Goal: Task Accomplishment & Management: Complete application form

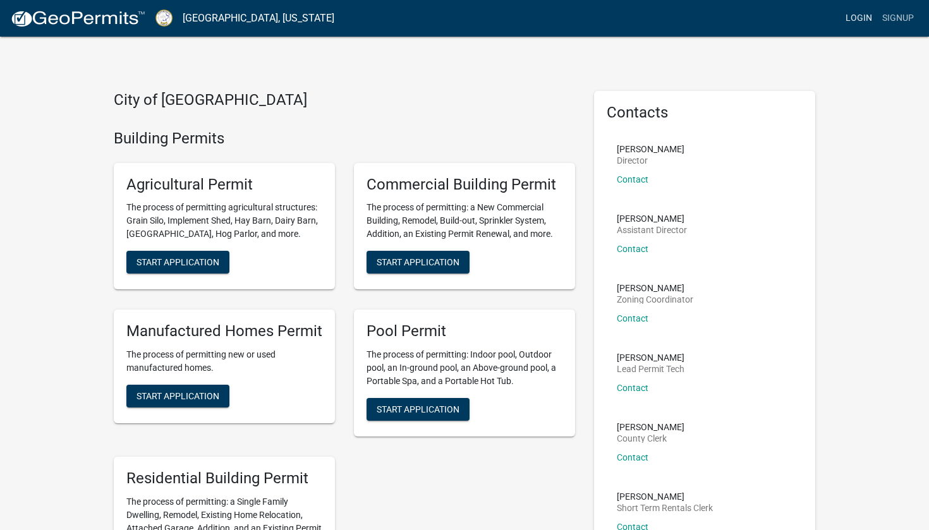
click at [574, 20] on link "Login" at bounding box center [859, 18] width 37 height 24
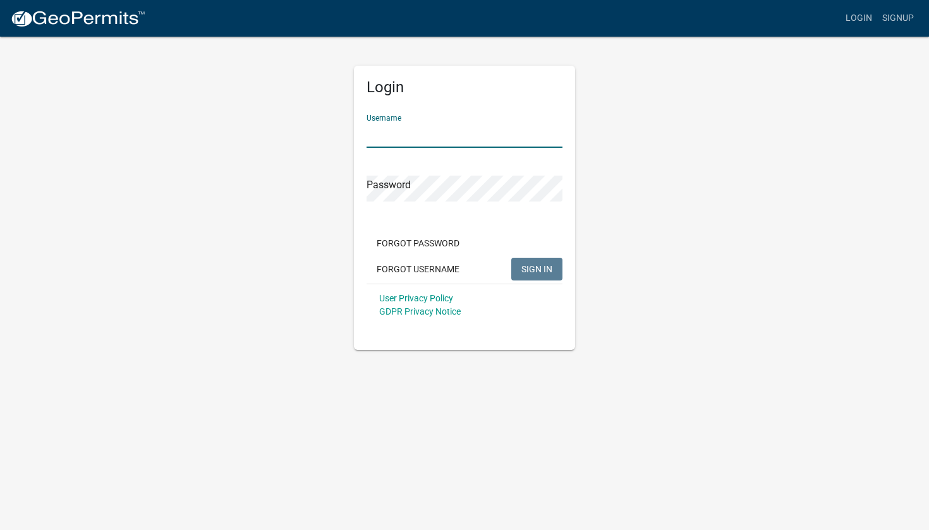
type input "sdavis24"
click at [537, 269] on button "SIGN IN" at bounding box center [536, 269] width 51 height 23
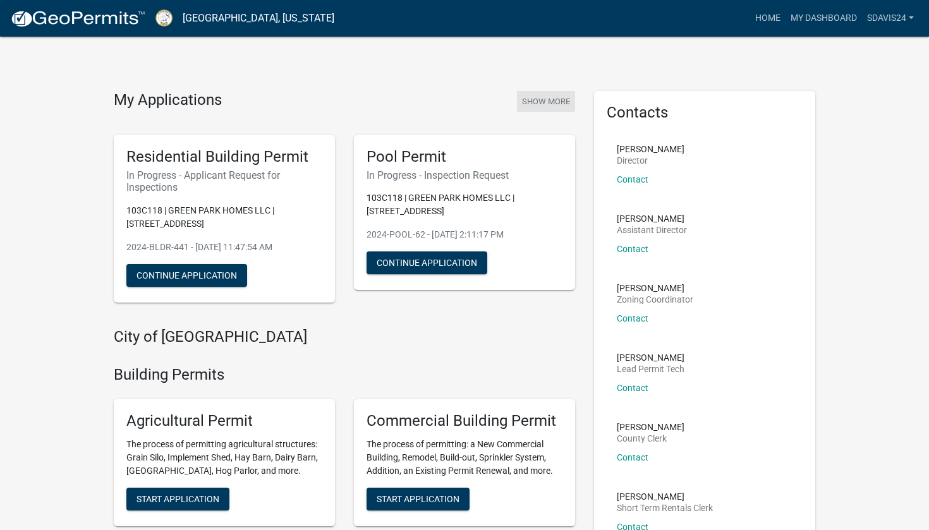
click at [551, 102] on button "Show More" at bounding box center [546, 101] width 58 height 21
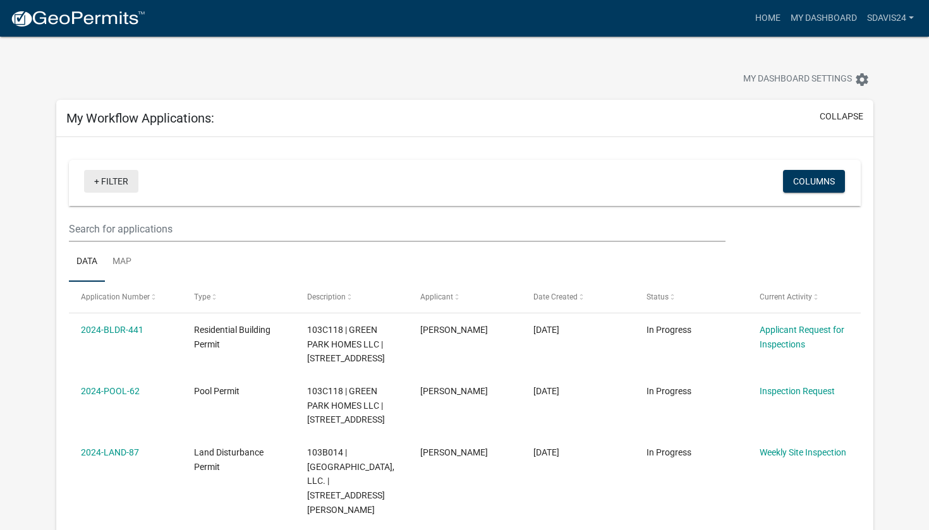
click at [113, 182] on link "+ Filter" at bounding box center [111, 181] width 54 height 23
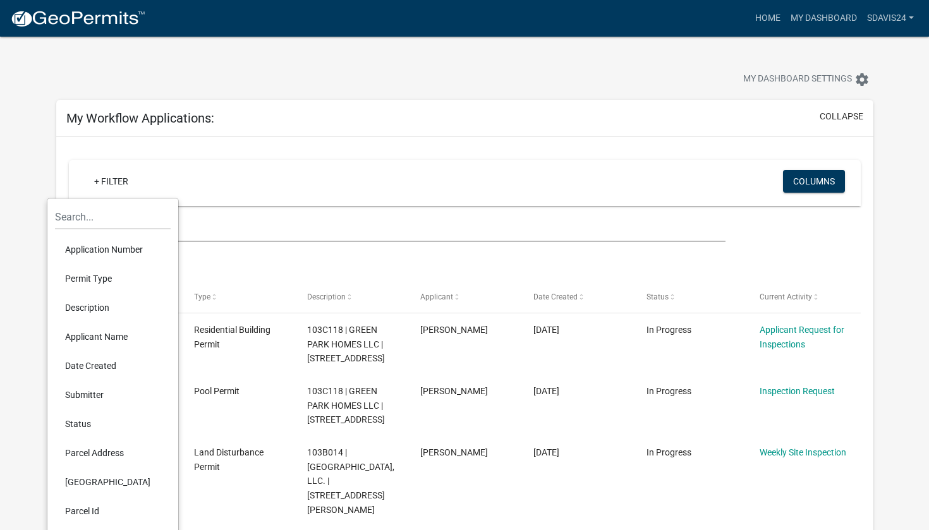
click at [186, 192] on div "+ Filter" at bounding box center [335, 183] width 520 height 26
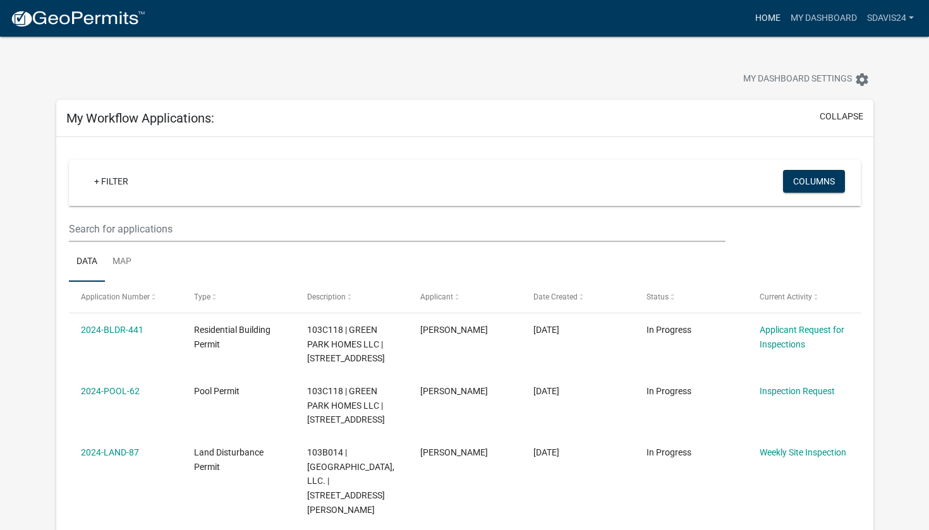
click at [574, 22] on link "Home" at bounding box center [767, 18] width 35 height 24
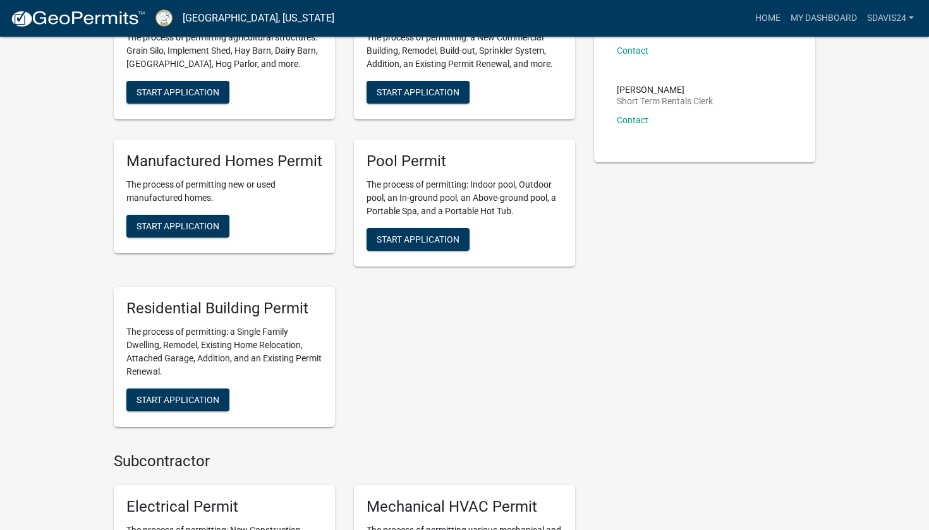
scroll to position [415, 0]
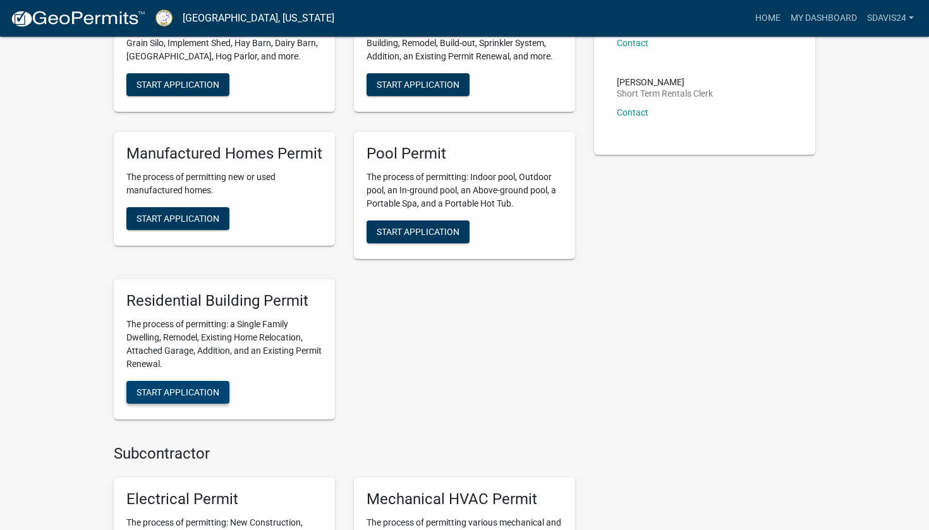
click at [209, 387] on span "Start Application" at bounding box center [178, 392] width 83 height 10
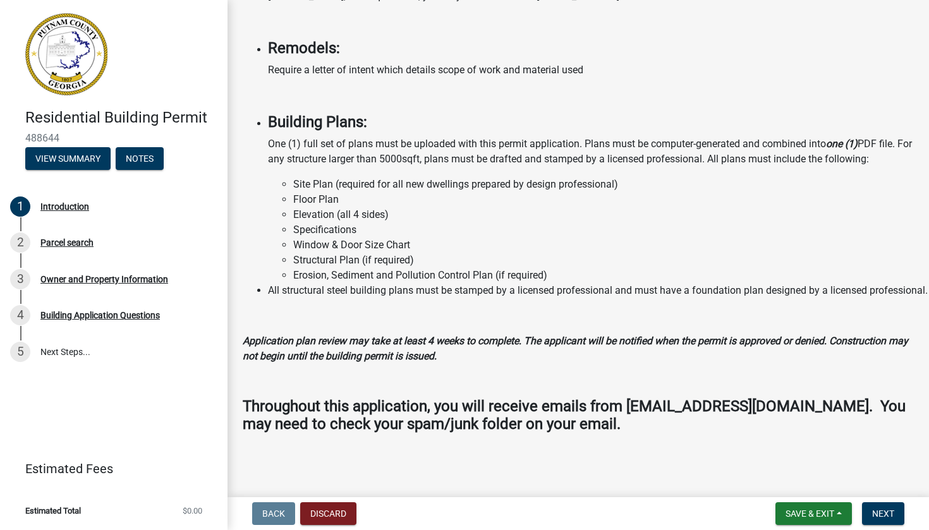
scroll to position [1014, 0]
click at [574, 417] on span "Next" at bounding box center [883, 514] width 22 height 10
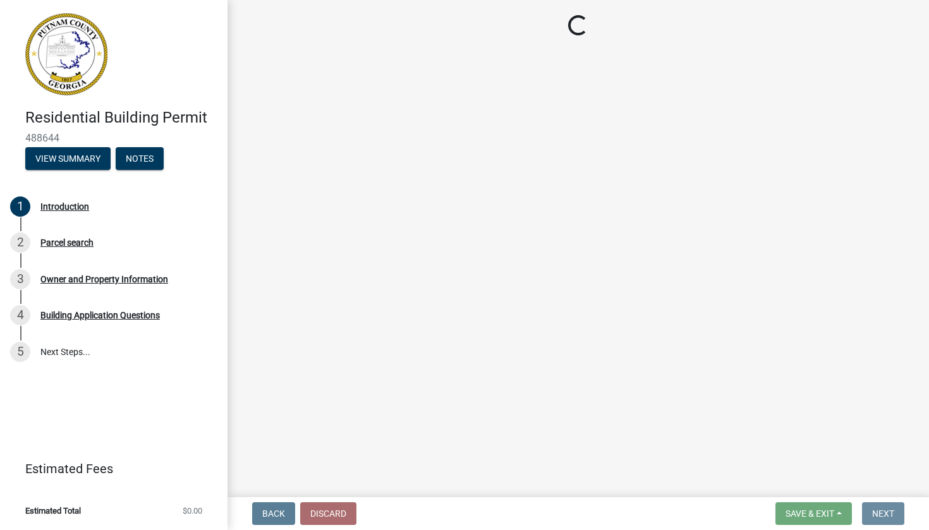
scroll to position [0, 0]
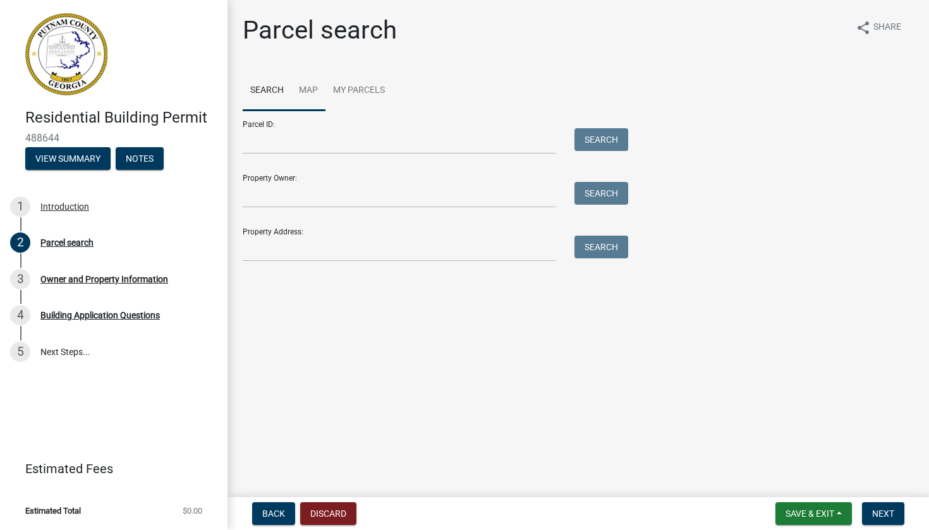
click at [311, 87] on link "Map" at bounding box center [308, 91] width 34 height 40
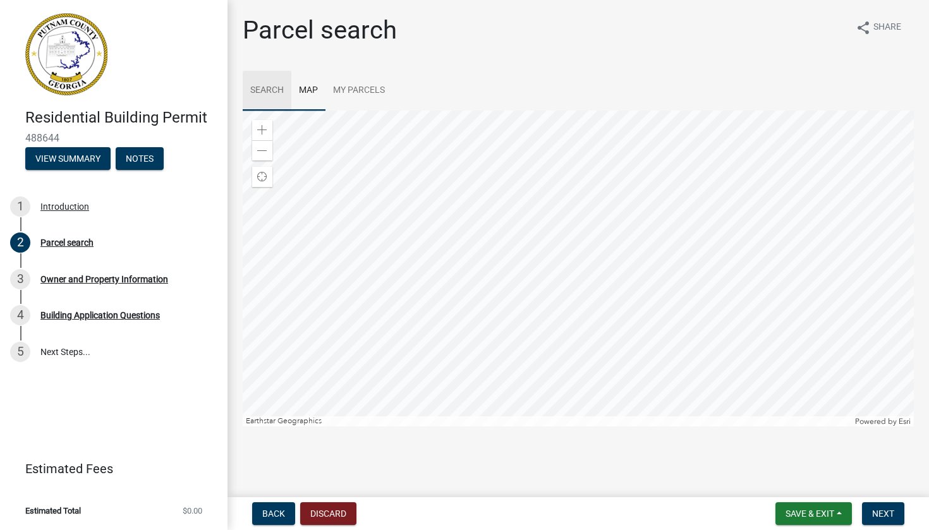
click at [277, 92] on link "Search" at bounding box center [267, 91] width 49 height 40
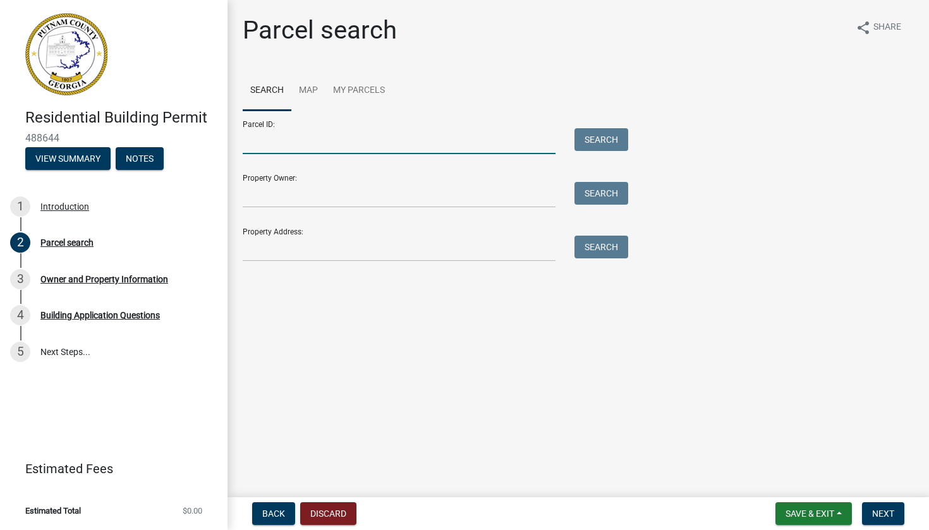
click at [293, 145] on input "Parcel ID:" at bounding box center [399, 141] width 313 height 26
type input "[STREET_ADDRESS]"
click at [574, 143] on button "Search" at bounding box center [602, 139] width 54 height 23
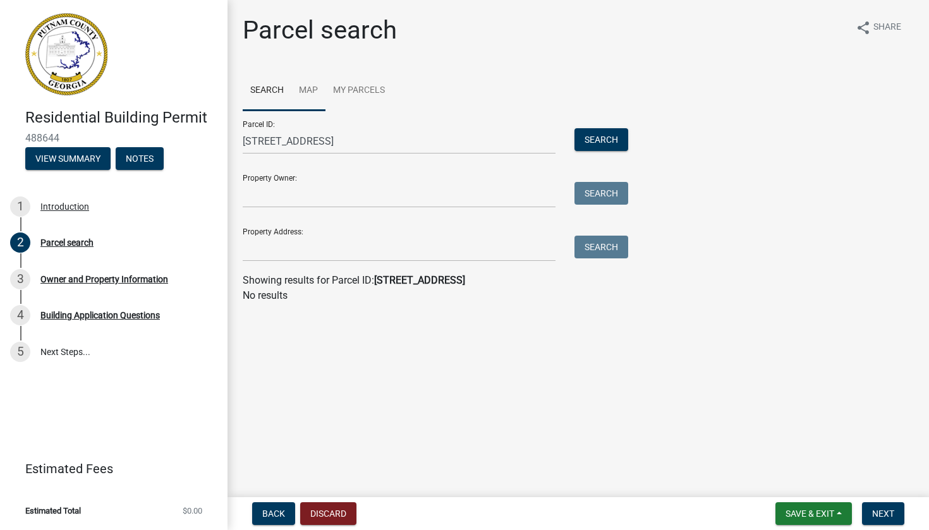
click at [320, 92] on link "Map" at bounding box center [308, 91] width 34 height 40
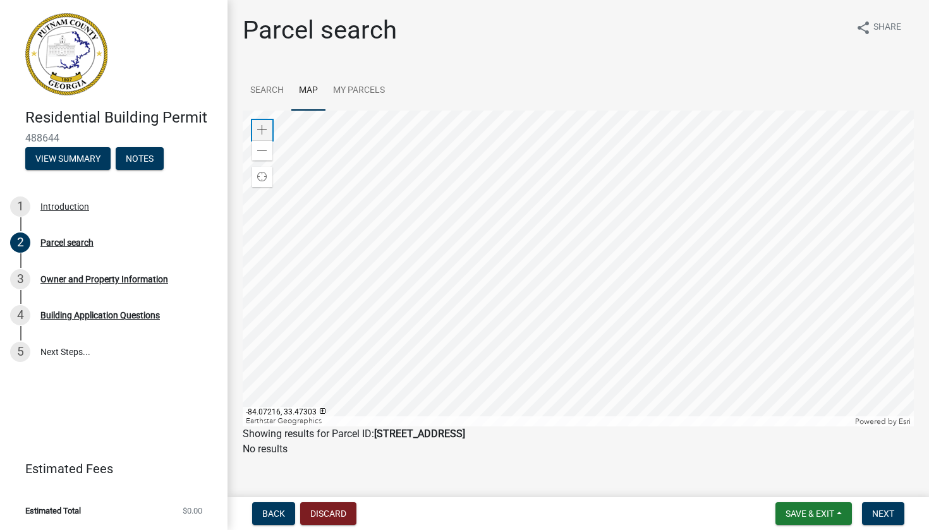
click at [264, 130] on span at bounding box center [262, 130] width 10 height 10
click at [555, 0] on html "Internet Explorer does NOT work with GeoPermits. Get a new browser for more sec…" at bounding box center [464, 265] width 929 height 530
click at [264, 150] on span at bounding box center [262, 151] width 10 height 10
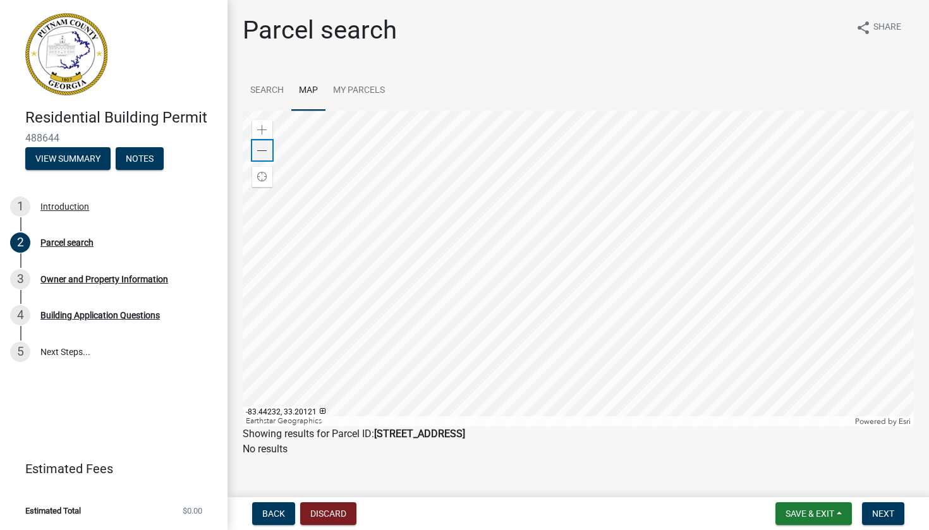
click at [264, 150] on span at bounding box center [262, 151] width 10 height 10
click at [263, 127] on span at bounding box center [262, 130] width 10 height 10
click at [263, 126] on span at bounding box center [262, 130] width 10 height 10
click at [574, 417] on main "Parcel search share Share Search Map My Parcels Zoom in Zoom out Find my locati…" at bounding box center [579, 246] width 702 height 492
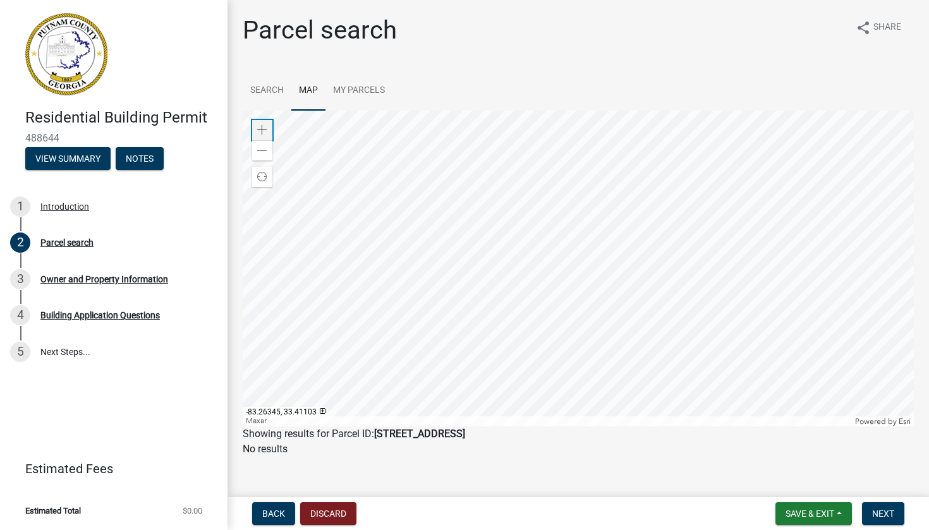
click at [264, 131] on span at bounding box center [262, 130] width 10 height 10
click at [269, 157] on div "Zoom out" at bounding box center [262, 150] width 20 height 20
click at [260, 155] on span at bounding box center [262, 151] width 10 height 10
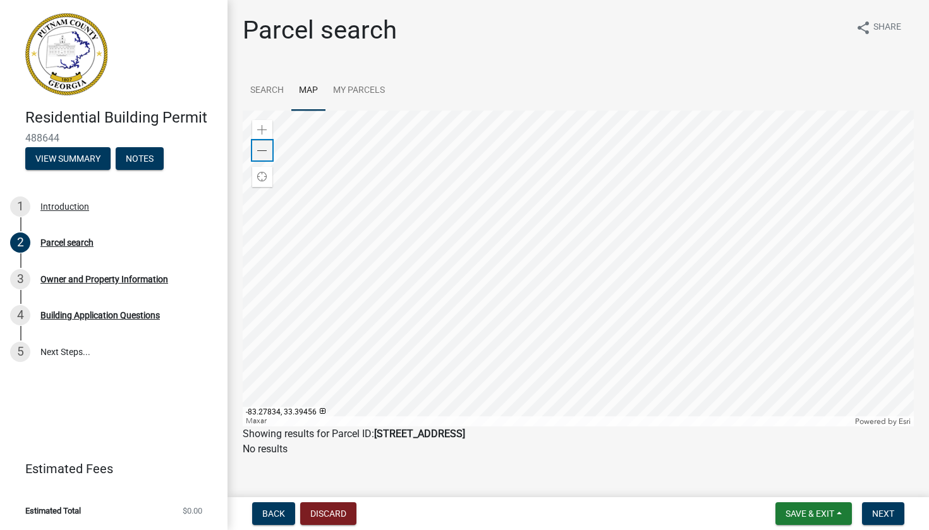
click at [259, 154] on span at bounding box center [262, 151] width 10 height 10
click at [261, 126] on span at bounding box center [262, 130] width 10 height 10
click at [262, 154] on span at bounding box center [262, 151] width 10 height 10
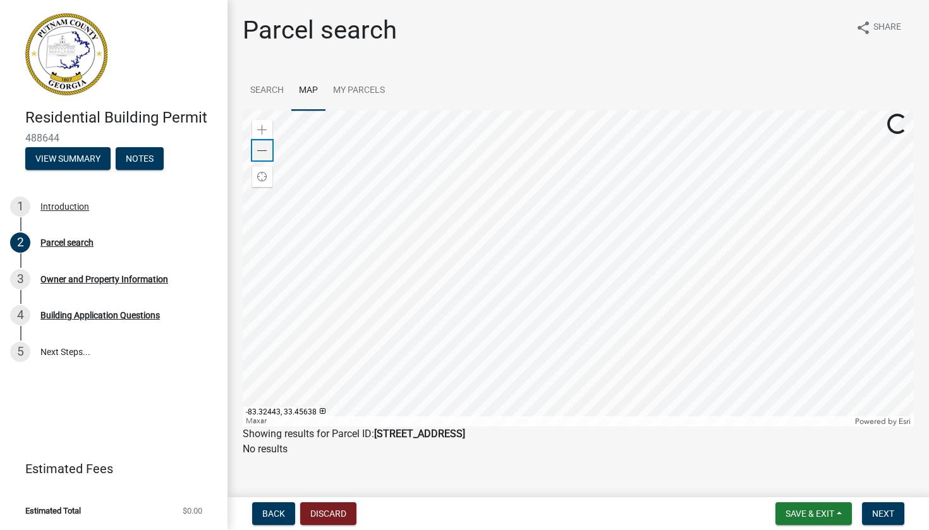
click at [262, 154] on span at bounding box center [262, 151] width 10 height 10
click at [274, 94] on link "Search" at bounding box center [267, 91] width 49 height 40
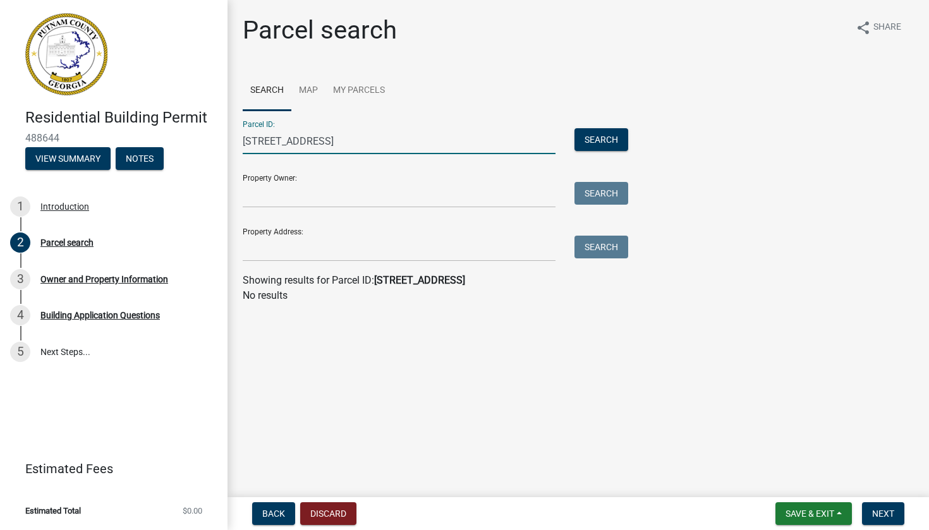
click at [307, 149] on input "229 eagles way" at bounding box center [399, 141] width 313 height 26
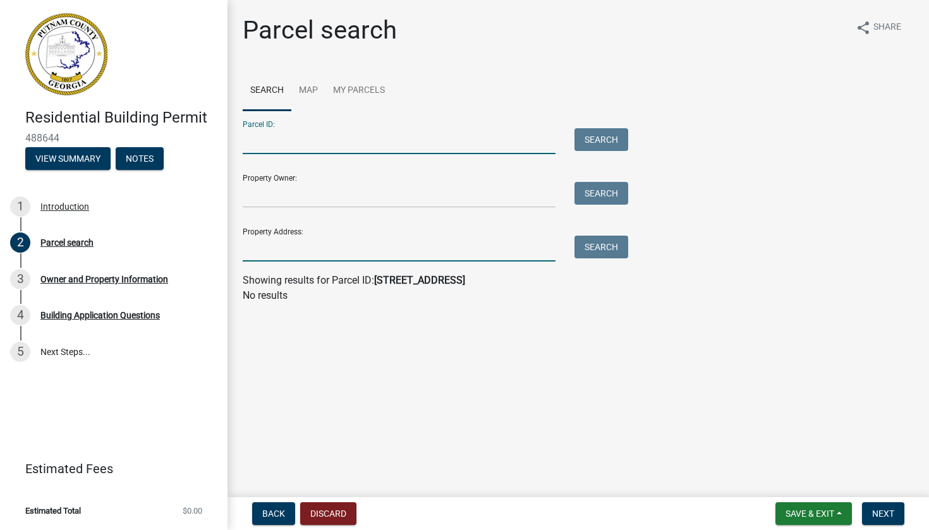
click at [287, 255] on input "Property Address:" at bounding box center [399, 249] width 313 height 26
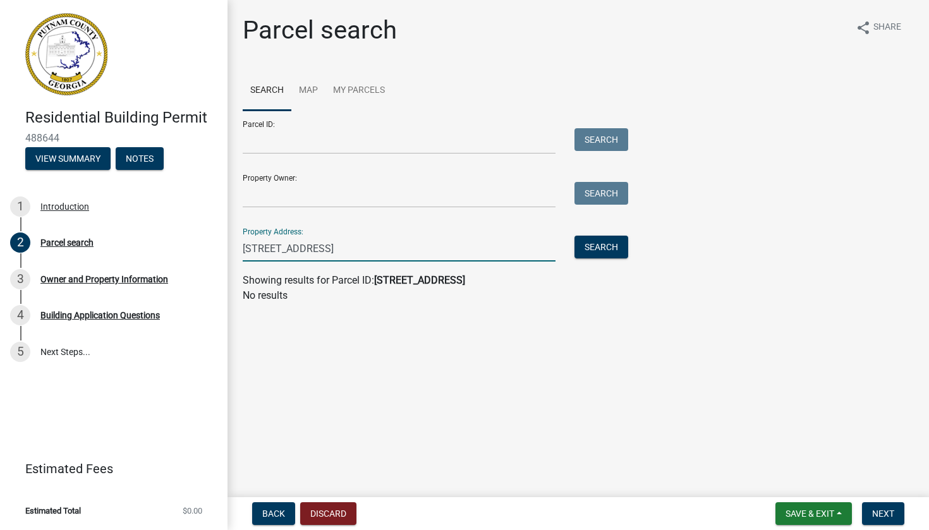
type input "229 eagles way"
click at [574, 246] on button "Search" at bounding box center [602, 247] width 54 height 23
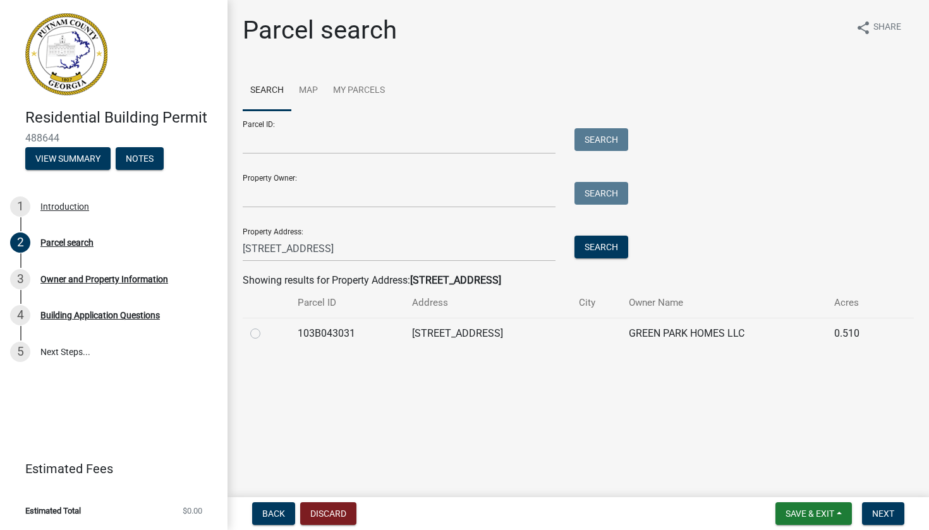
click at [265, 326] on label at bounding box center [265, 326] width 0 height 0
click at [265, 334] on input "radio" at bounding box center [269, 330] width 8 height 8
radio input "true"
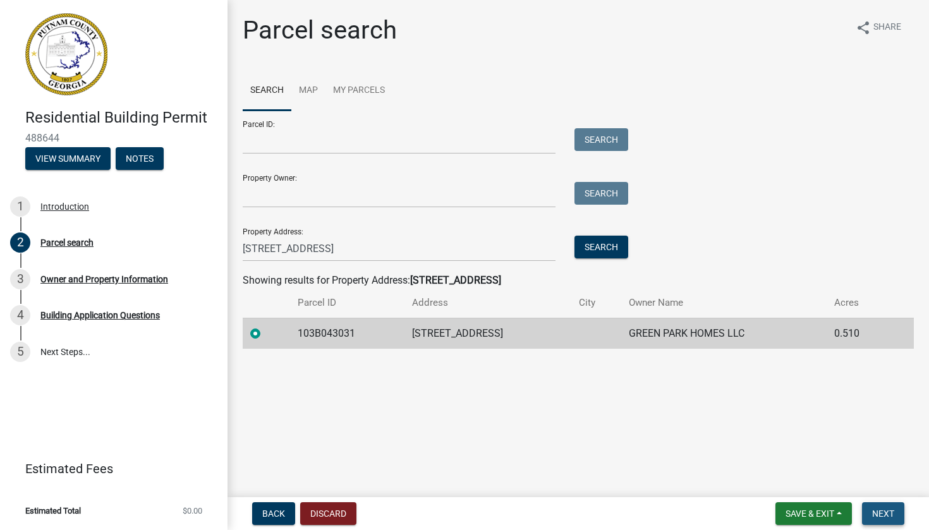
click at [574, 417] on span "Next" at bounding box center [883, 514] width 22 height 10
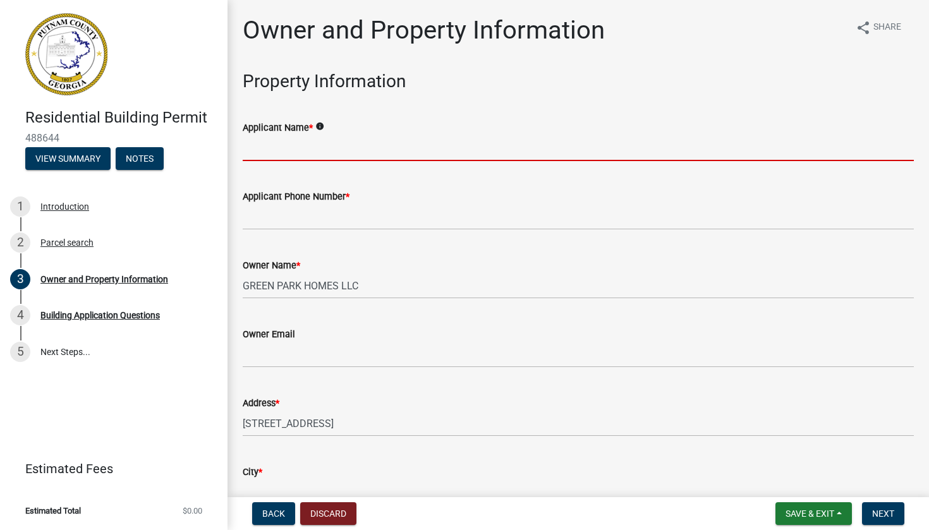
click at [353, 147] on input "Applicant Name *" at bounding box center [578, 148] width 671 height 26
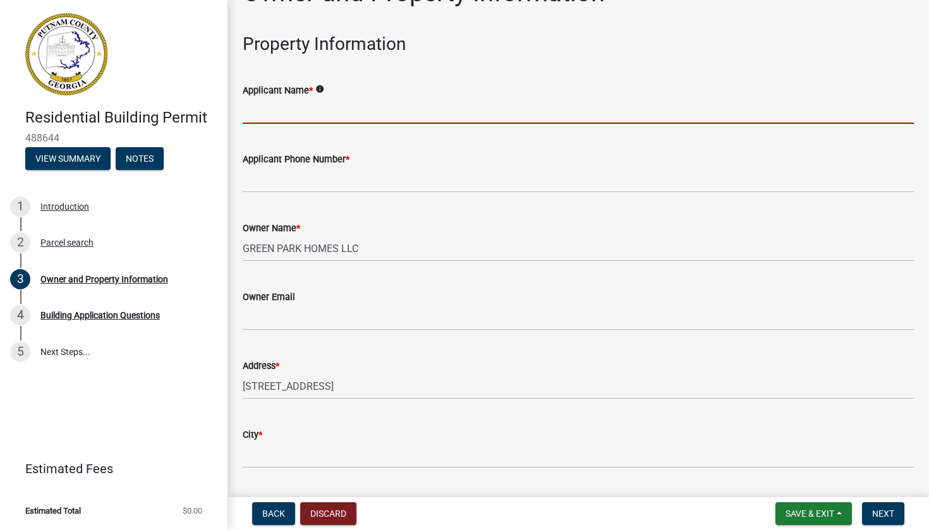
scroll to position [43, 0]
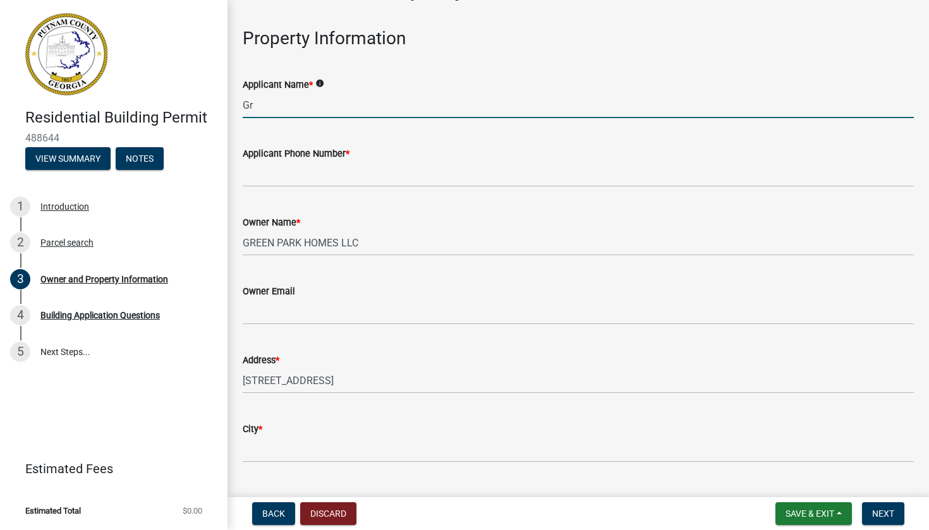
type input "G"
type input "[PERSON_NAME]"
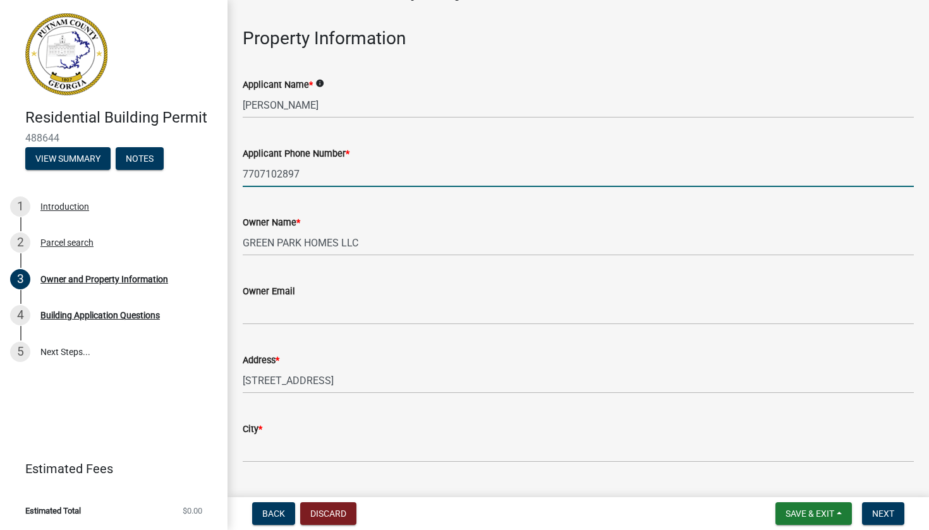
type input "7707102897"
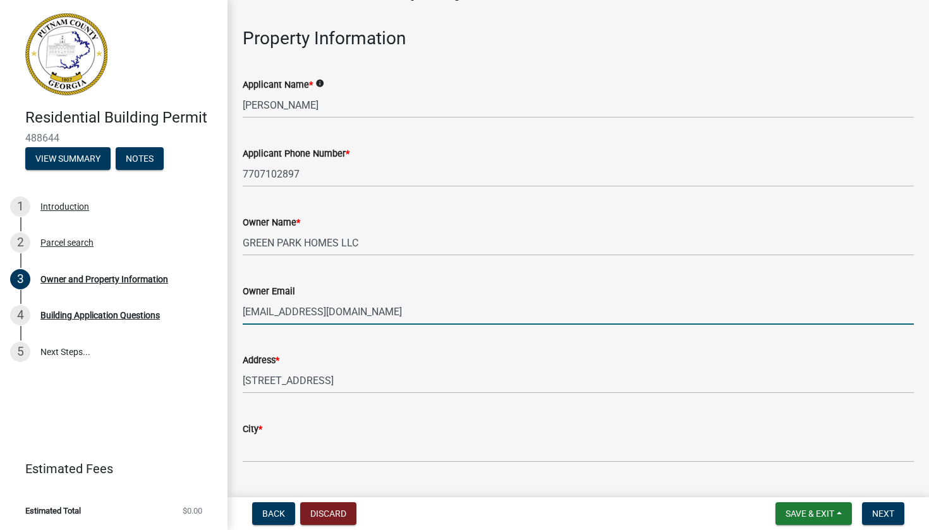
type input "[EMAIL_ADDRESS][DOMAIN_NAME]"
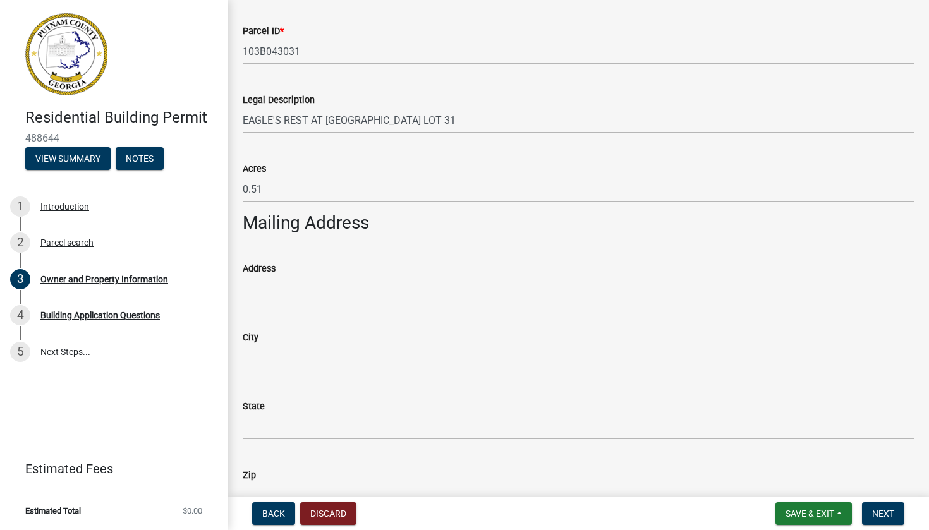
scroll to position [511, 0]
type input "Eatonton"
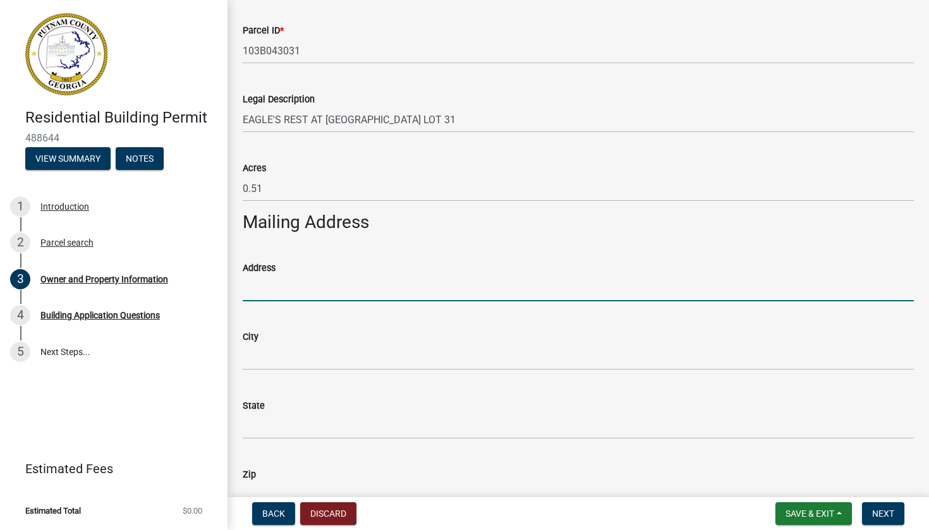
click at [266, 291] on input "Address" at bounding box center [578, 289] width 671 height 26
type input "[STREET_ADDRESS]"
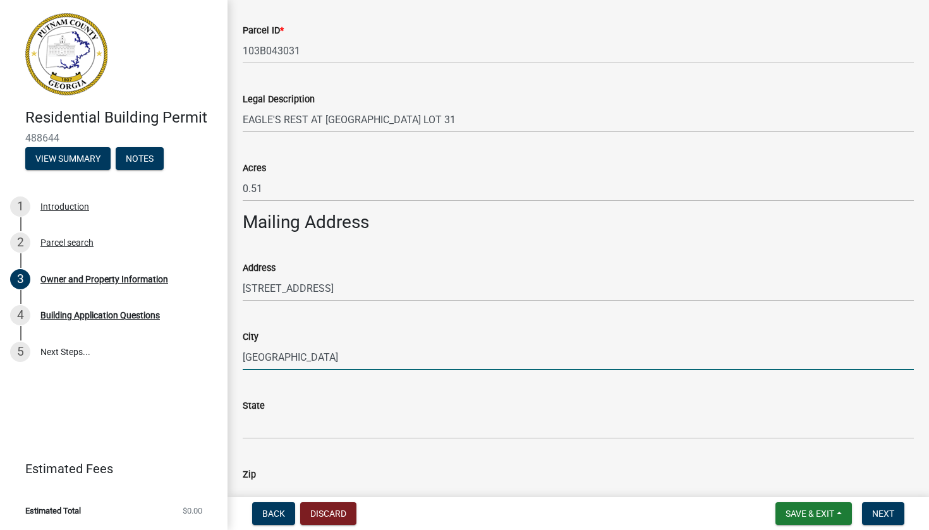
type input "[GEOGRAPHIC_DATA]"
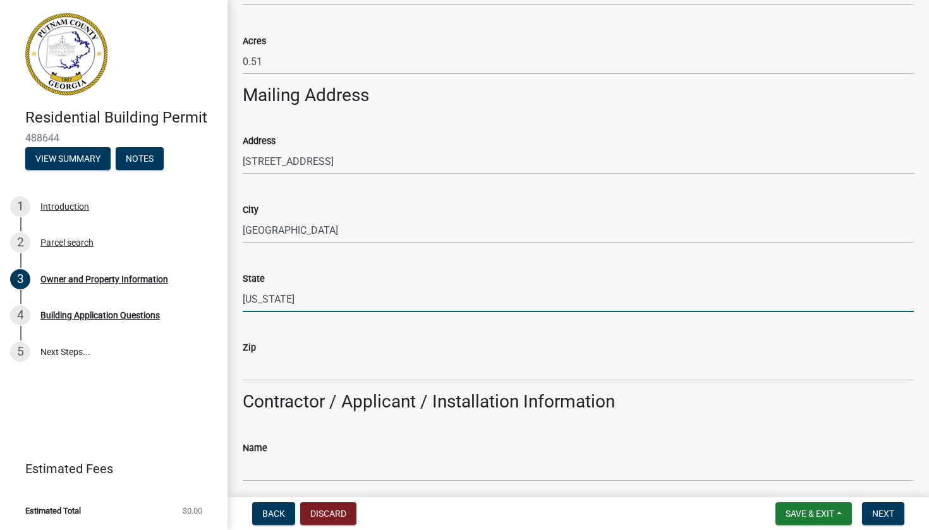
scroll to position [668, 0]
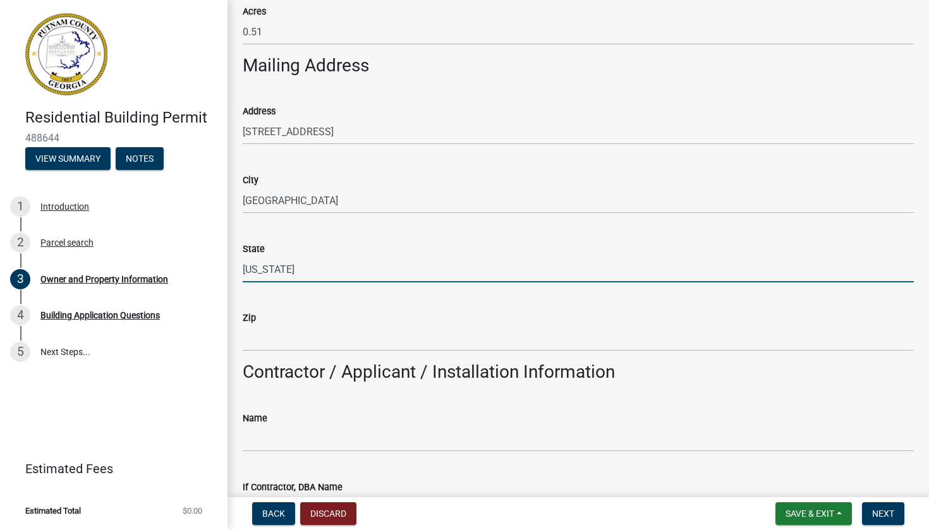
type input "[US_STATE]"
click at [297, 339] on input "Zip" at bounding box center [578, 339] width 671 height 26
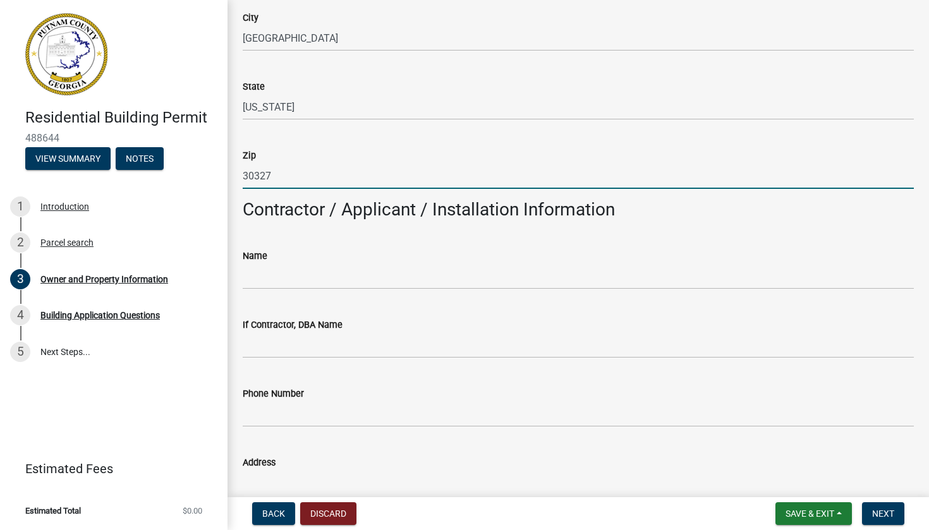
scroll to position [841, 0]
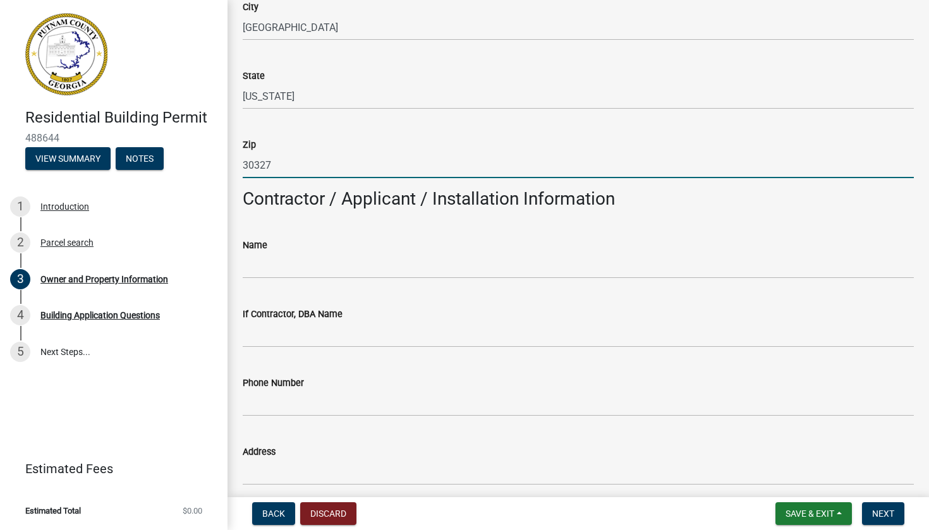
type input "30327"
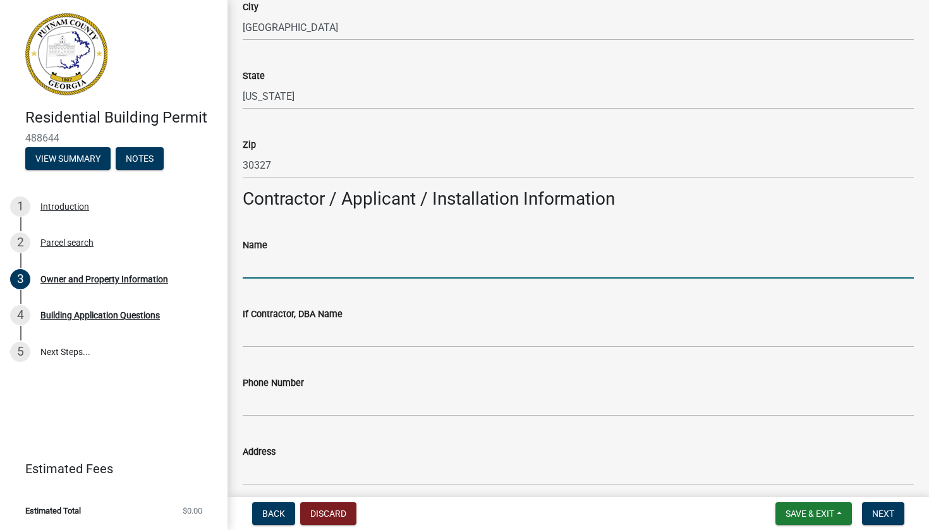
click at [326, 276] on input "Name" at bounding box center [578, 266] width 671 height 26
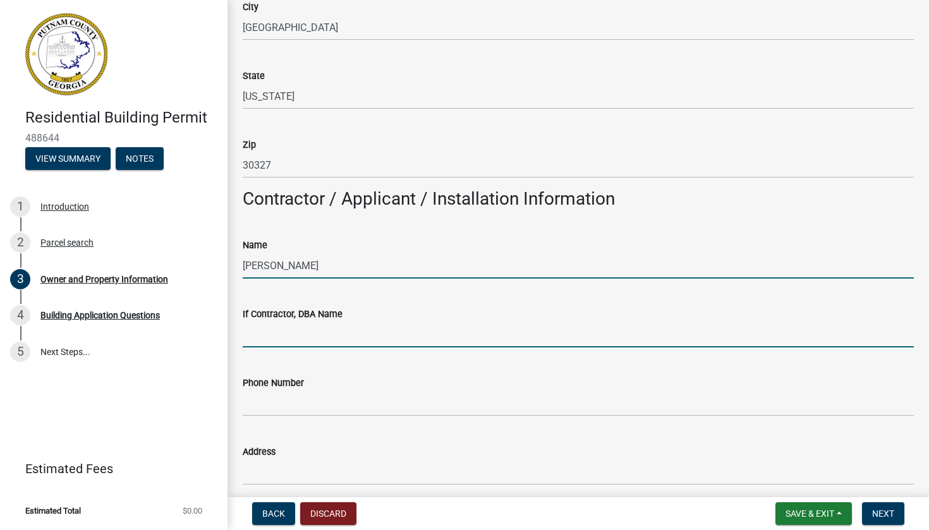
click at [331, 341] on input "If Contractor, DBA Name" at bounding box center [578, 335] width 671 height 26
click at [297, 257] on input "[PERSON_NAME]" at bounding box center [578, 266] width 671 height 26
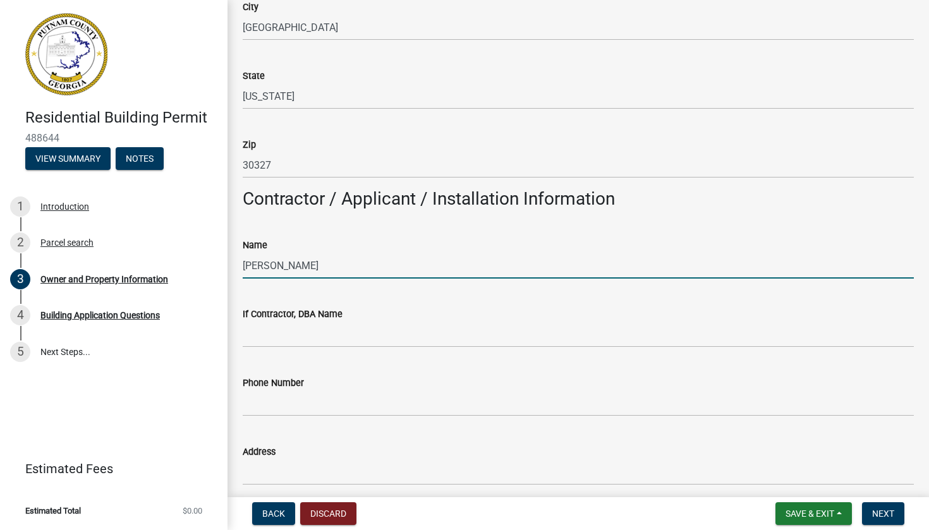
click at [297, 257] on input "[PERSON_NAME]" at bounding box center [578, 266] width 671 height 26
type input "Green Park Homes, LLC."
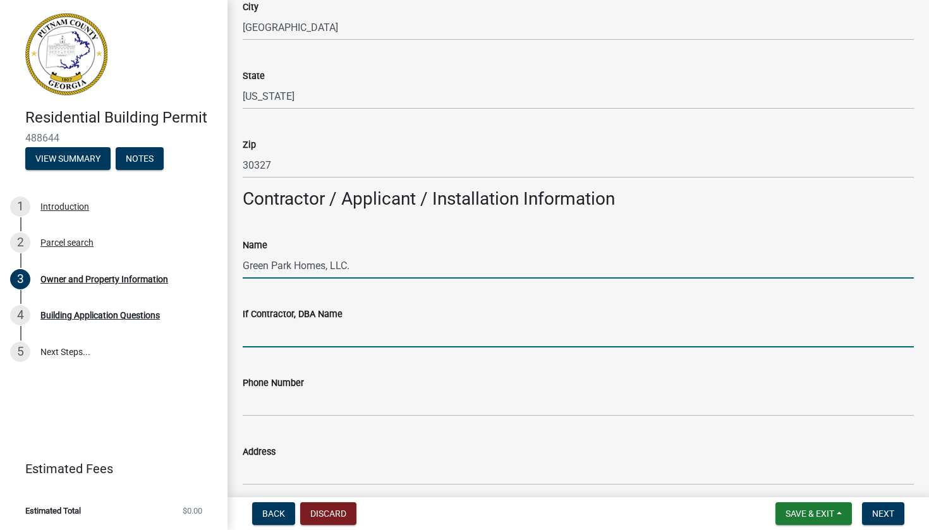
click at [303, 338] on input "If Contractor, DBA Name" at bounding box center [578, 335] width 671 height 26
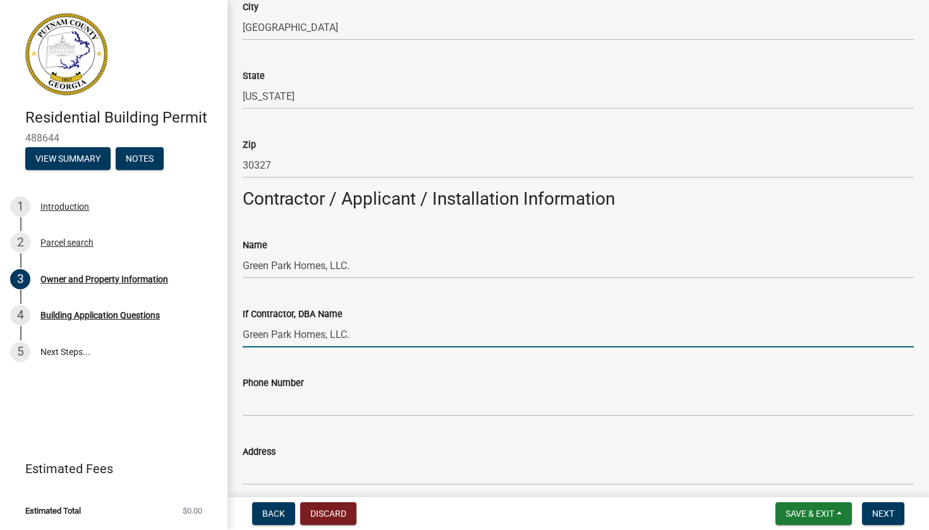
type input "Green Park Homes, LLC."
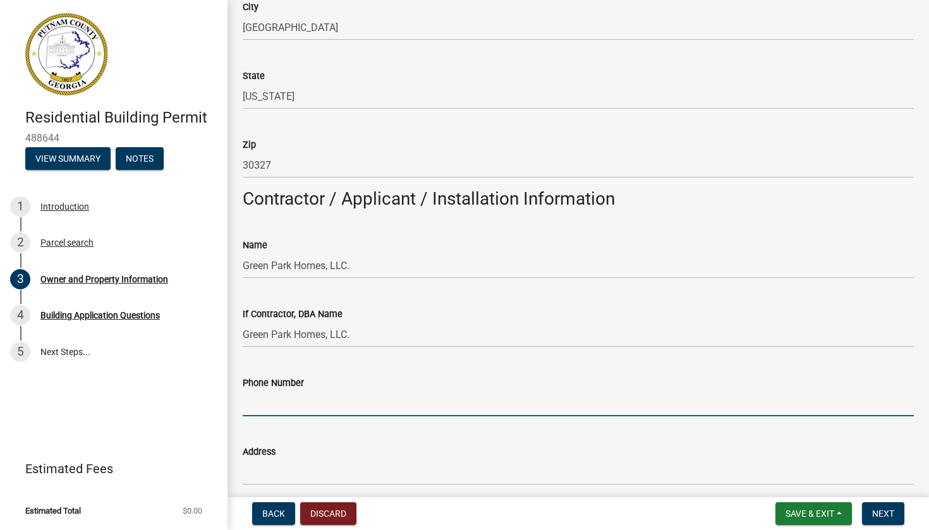
click at [274, 402] on input "Phone Number" at bounding box center [578, 404] width 671 height 26
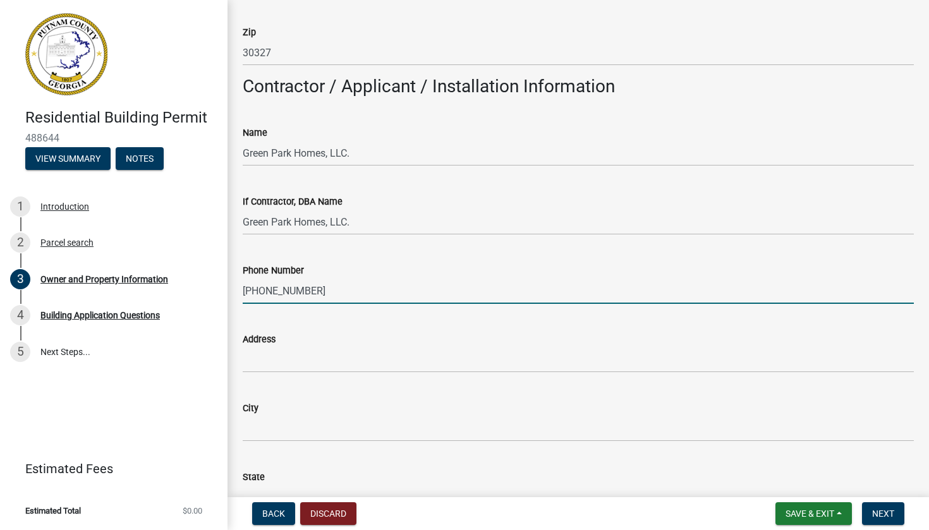
scroll to position [954, 0]
type input "[PHONE_NUMBER]"
click at [290, 356] on input "Address" at bounding box center [578, 359] width 671 height 26
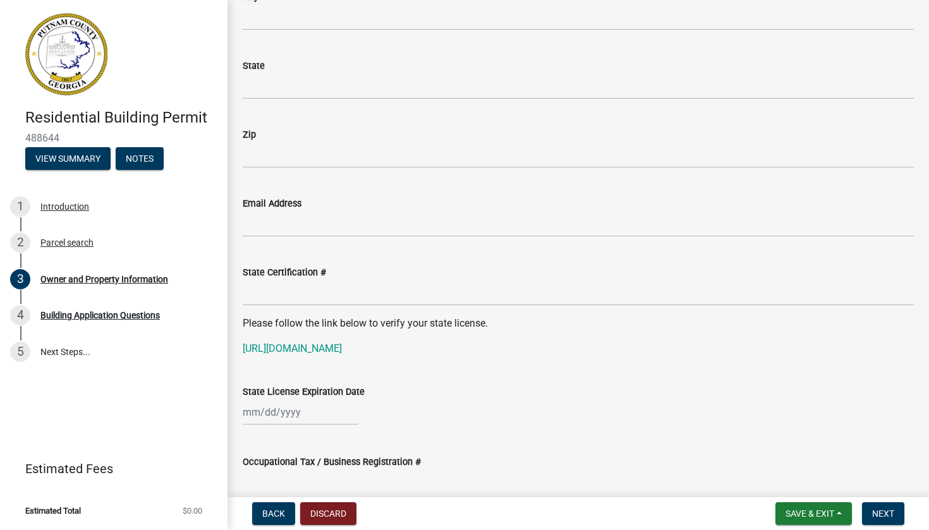
scroll to position [1365, 0]
click at [298, 346] on link "[URL][DOMAIN_NAME]" at bounding box center [292, 348] width 99 height 12
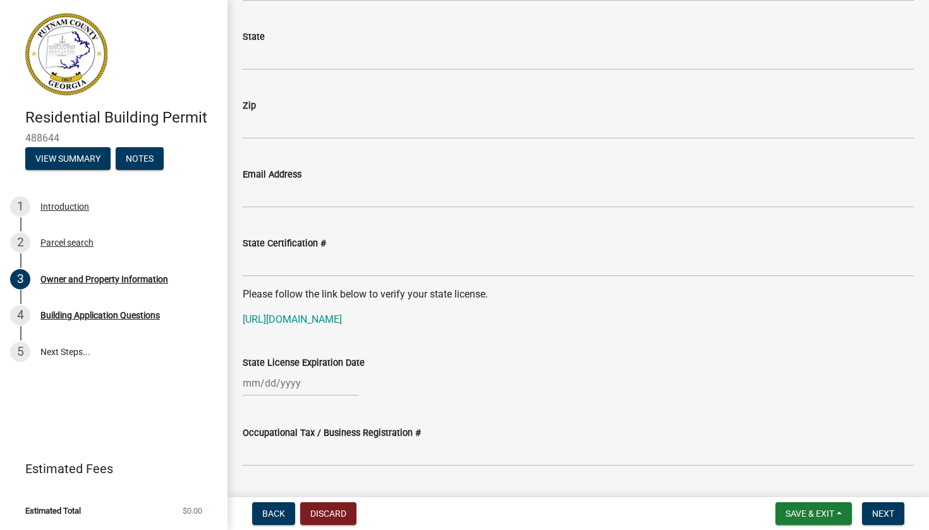
scroll to position [1484, 0]
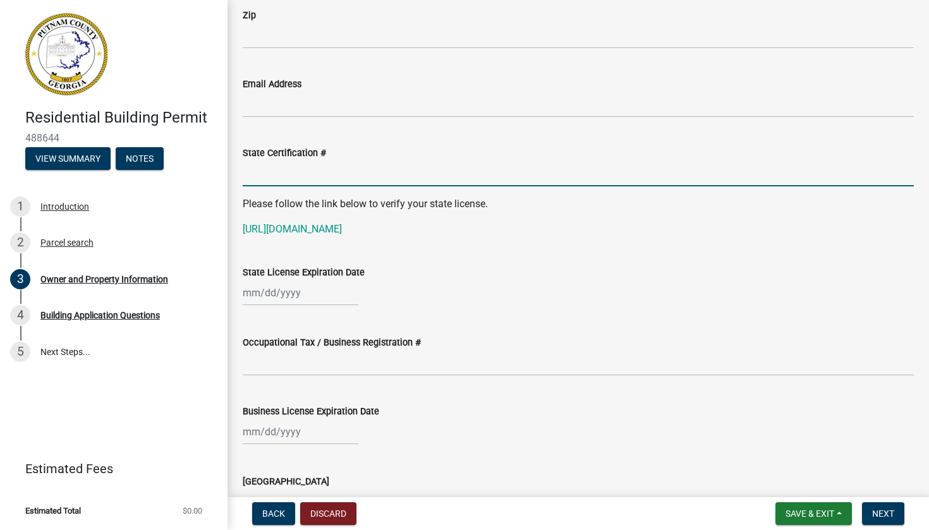
click at [310, 177] on input "State Certification #" at bounding box center [578, 174] width 671 height 26
paste input "RLQA005059"
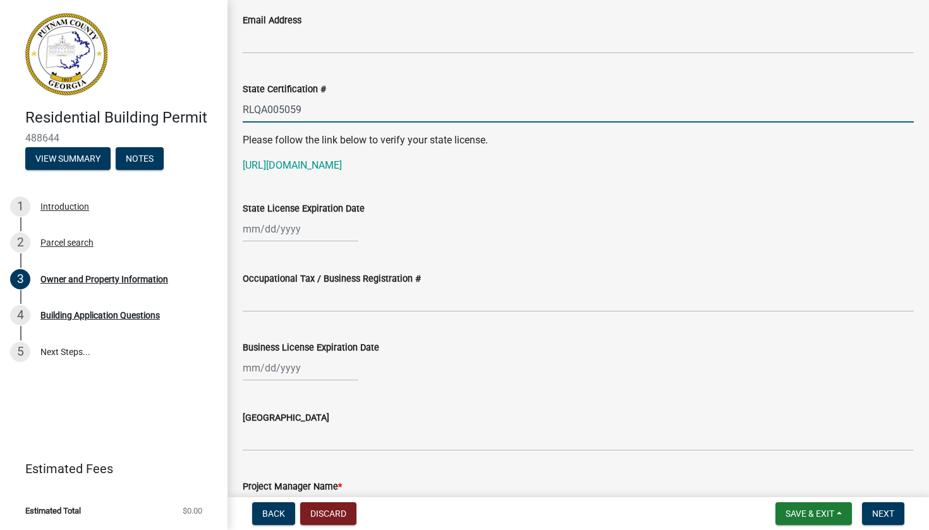
scroll to position [1547, 0]
type input "RLQA005059"
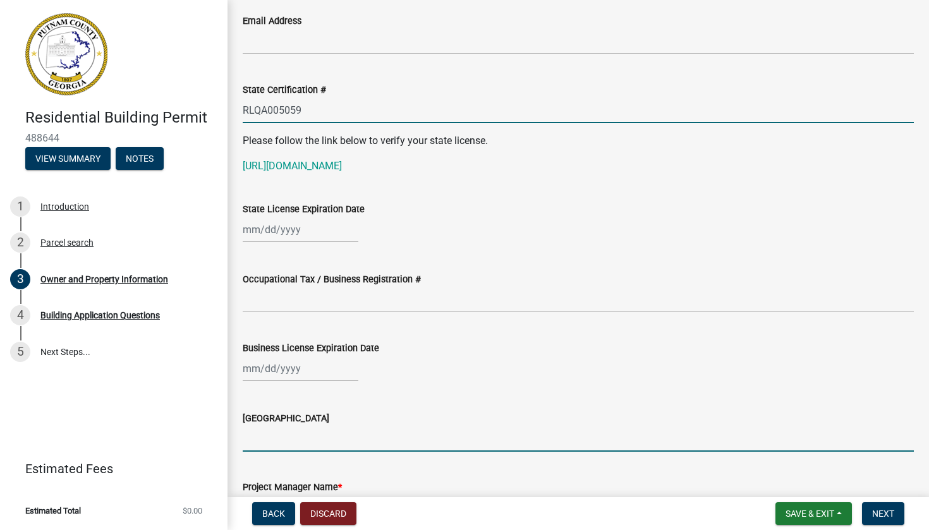
click at [259, 417] on input "[GEOGRAPHIC_DATA]" at bounding box center [578, 439] width 671 height 26
type input "[PERSON_NAME]"
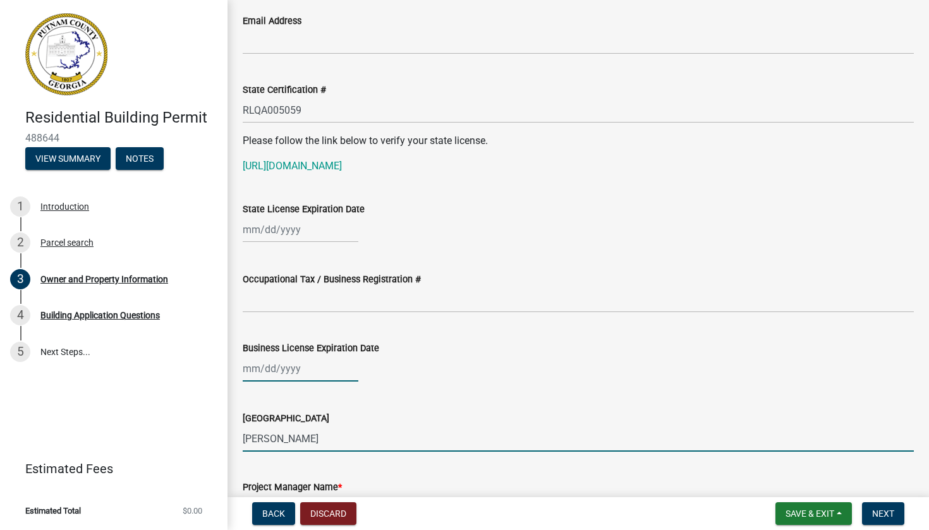
select select "10"
select select "2025"
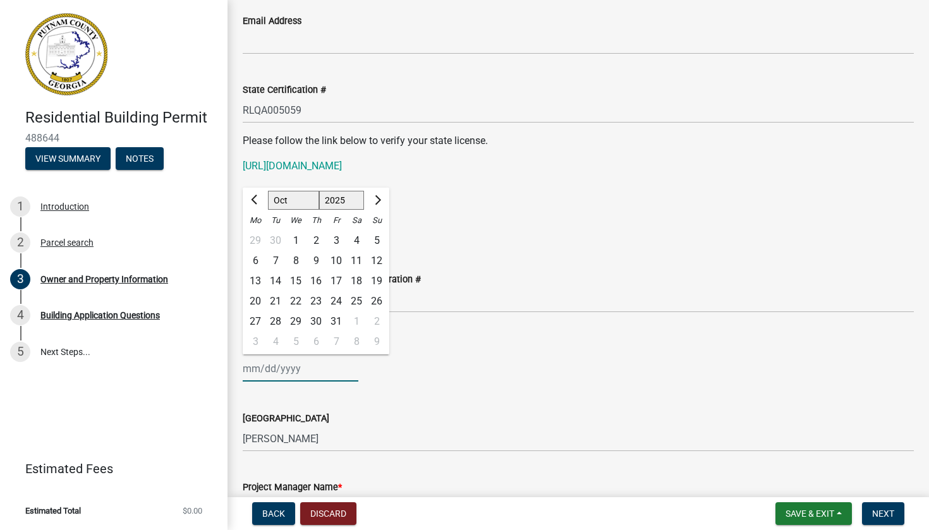
click at [250, 367] on div "[PERSON_NAME] Feb Mar Apr [PERSON_NAME][DATE] Oct Nov [DATE] 1526 1527 1528 152…" at bounding box center [301, 369] width 116 height 26
select select "6"
select select "2026"
click at [429, 366] on div "Jan Feb Mar Apr May Jun Jul Aug Sep Oct Nov Dec 1526 1527 1528 1529 1530 1531 1…" at bounding box center [578, 369] width 671 height 26
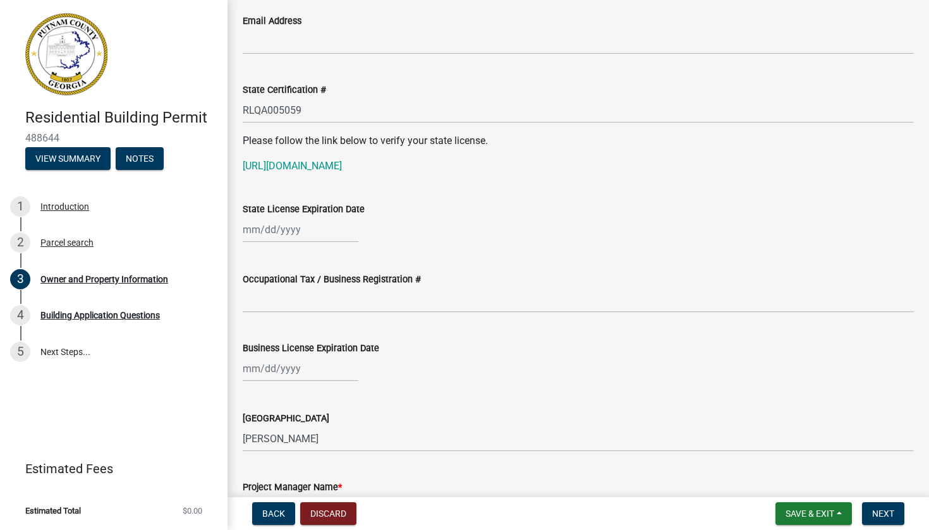
click at [251, 368] on div at bounding box center [301, 369] width 116 height 26
select select "10"
select select "2025"
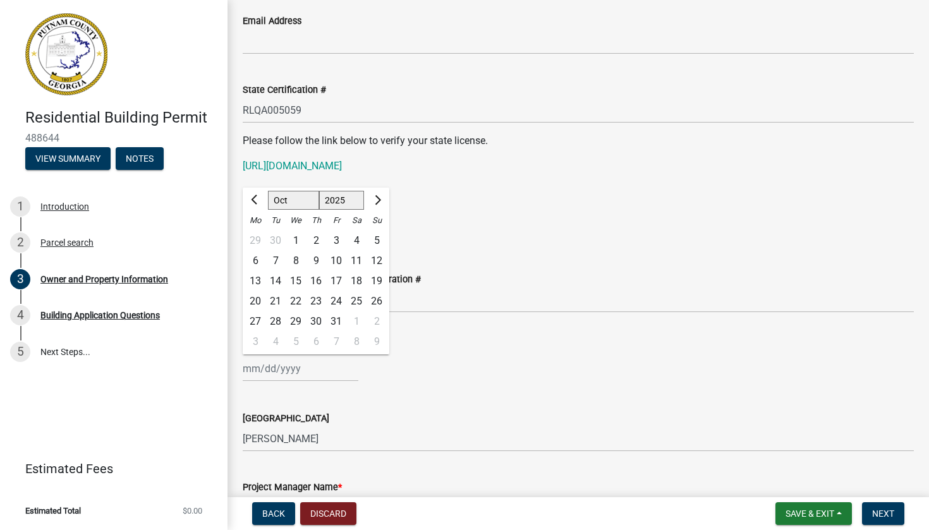
click at [248, 198] on button "Previous month" at bounding box center [255, 200] width 15 height 20
select select "9"
select select "2026"
click at [254, 198] on span "Previous month" at bounding box center [255, 199] width 9 height 9
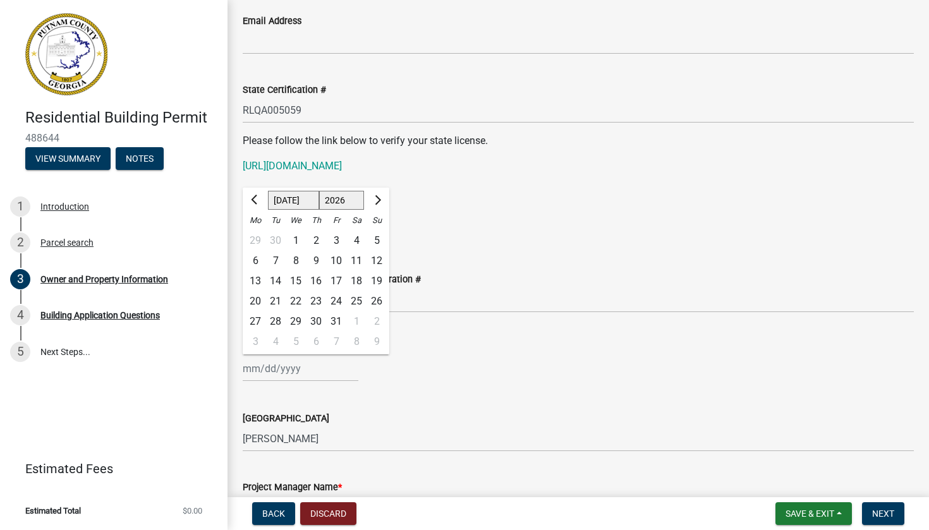
click at [254, 198] on span "Previous month" at bounding box center [255, 199] width 9 height 9
select select "6"
click at [274, 323] on div "30" at bounding box center [275, 322] width 20 height 20
type input "[DATE]"
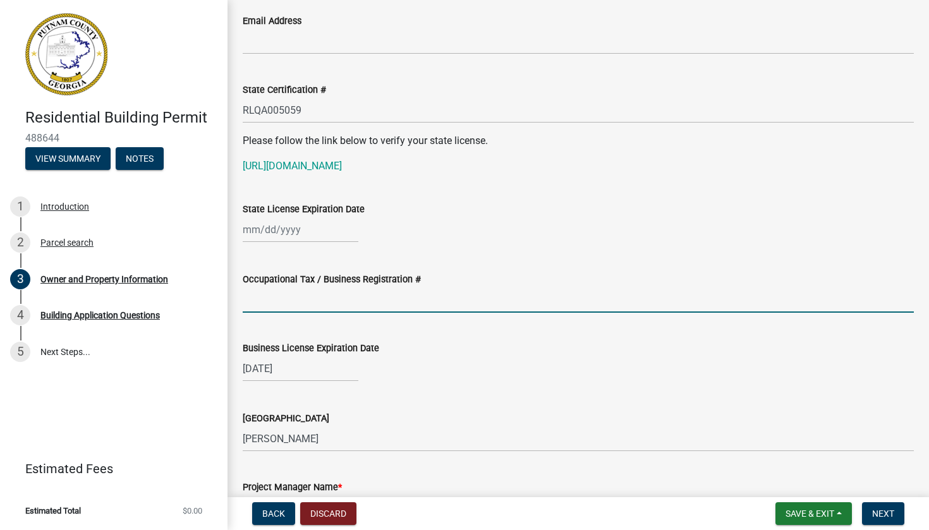
click at [317, 303] on input "Occupational Tax / Business Registration #" at bounding box center [578, 300] width 671 height 26
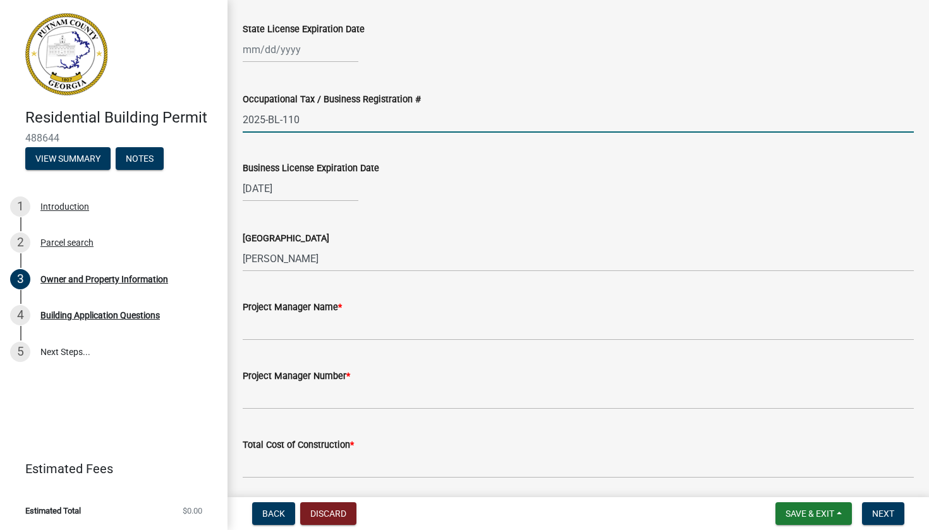
scroll to position [1729, 0]
type input "2025-BL-110"
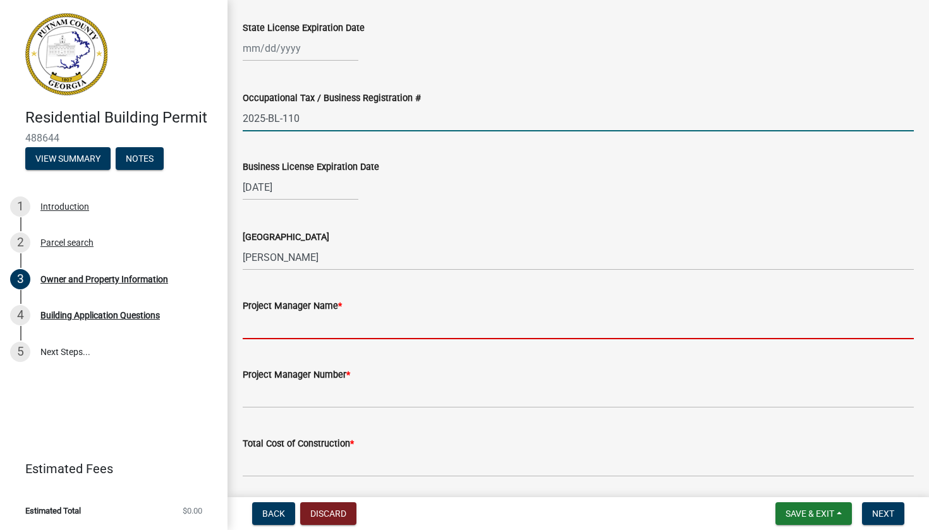
click at [336, 323] on input "Project Manager Name *" at bounding box center [578, 327] width 671 height 26
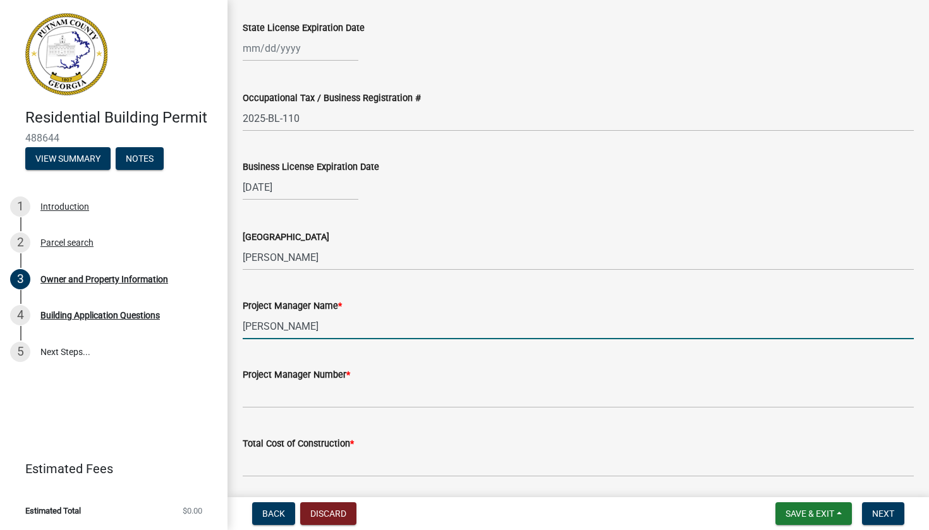
type input "[PERSON_NAME]"
click at [328, 393] on input "Project Manager Number *" at bounding box center [578, 395] width 671 height 26
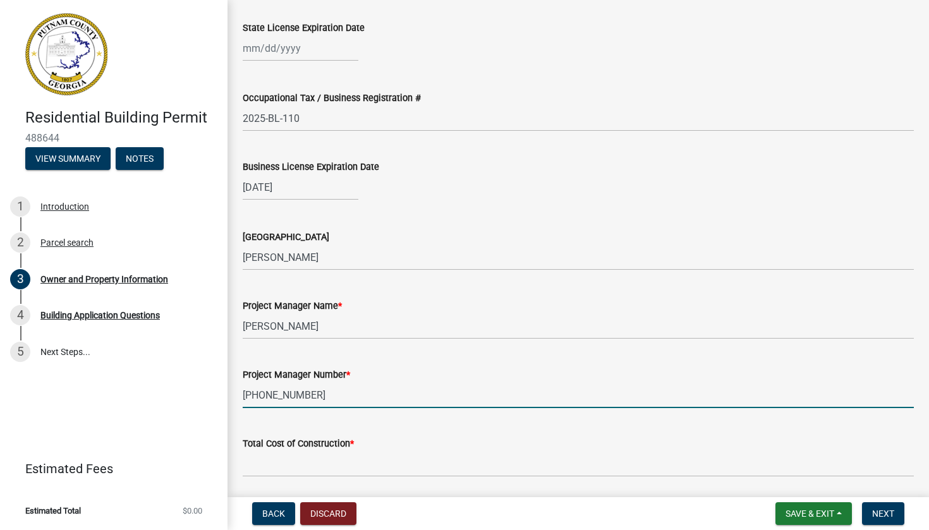
type input "[PHONE_NUMBER]"
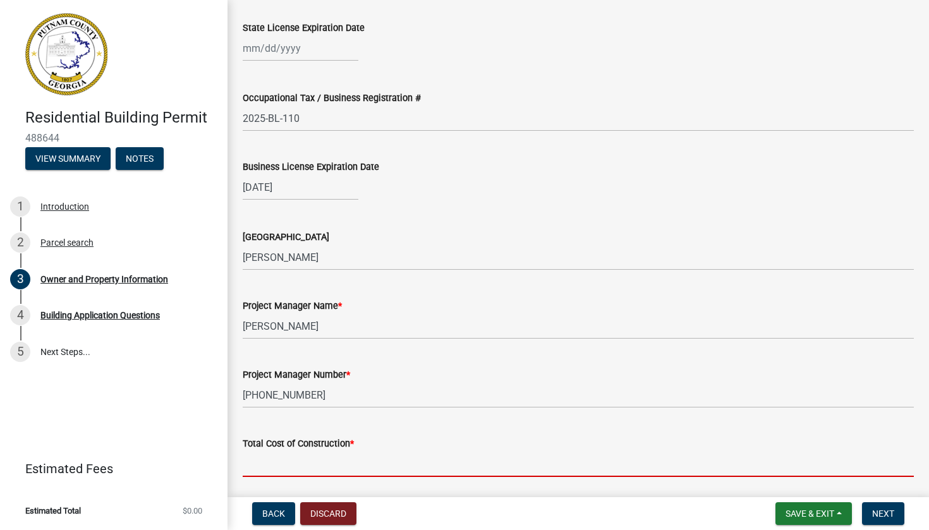
click at [323, 417] on input "text" at bounding box center [578, 464] width 671 height 26
type input "6"
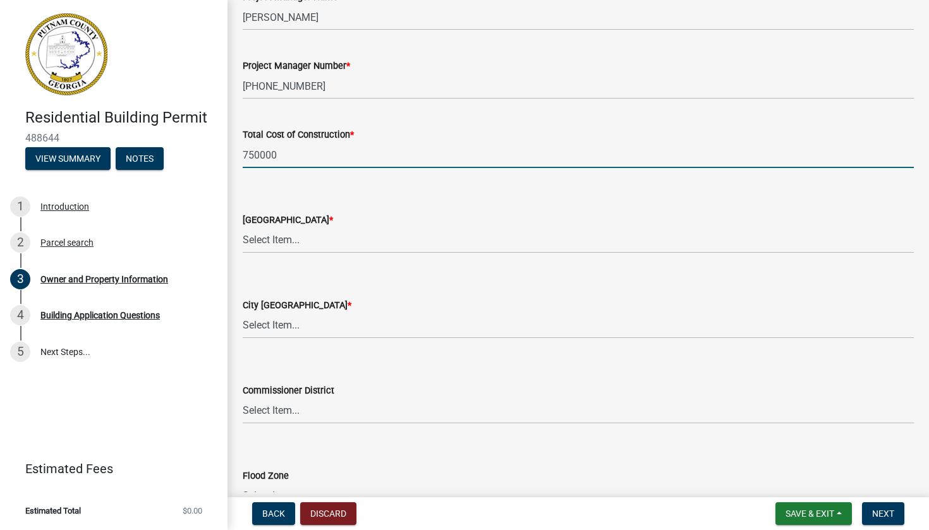
scroll to position [2040, 0]
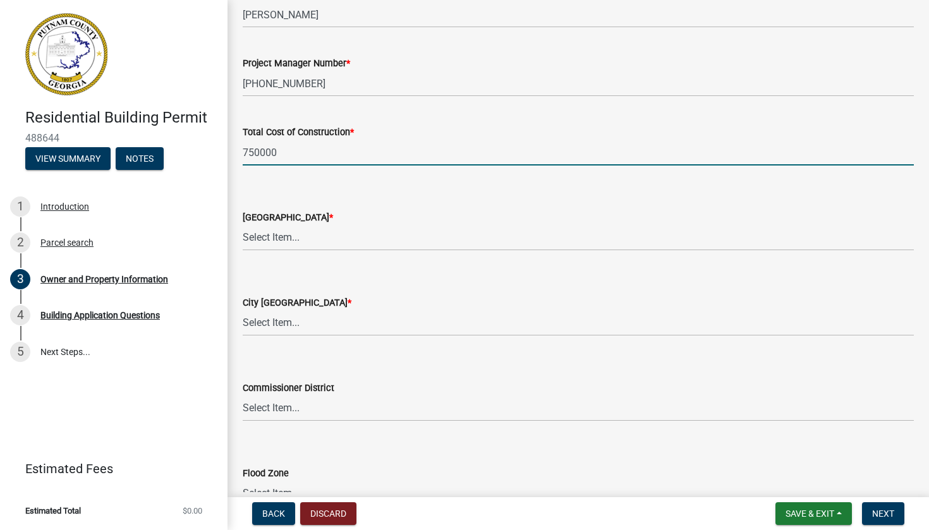
type input "750000"
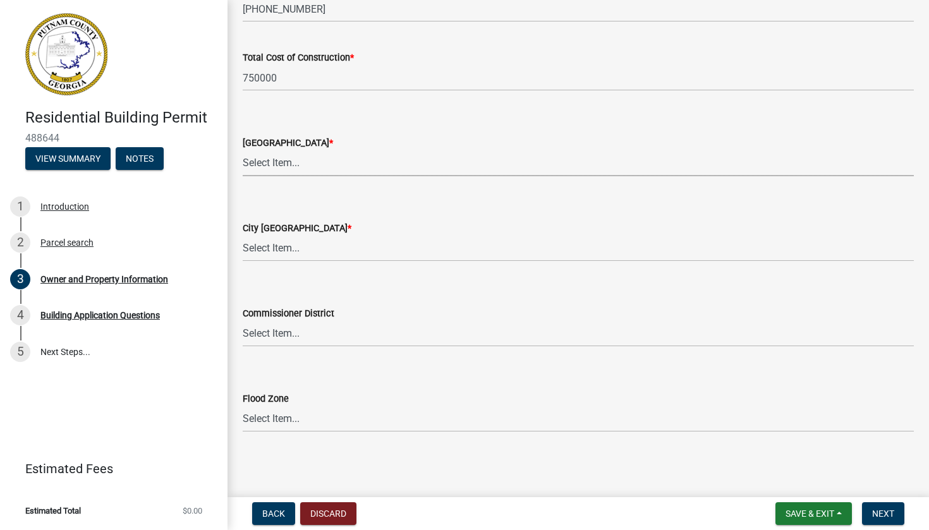
scroll to position [2114, 0]
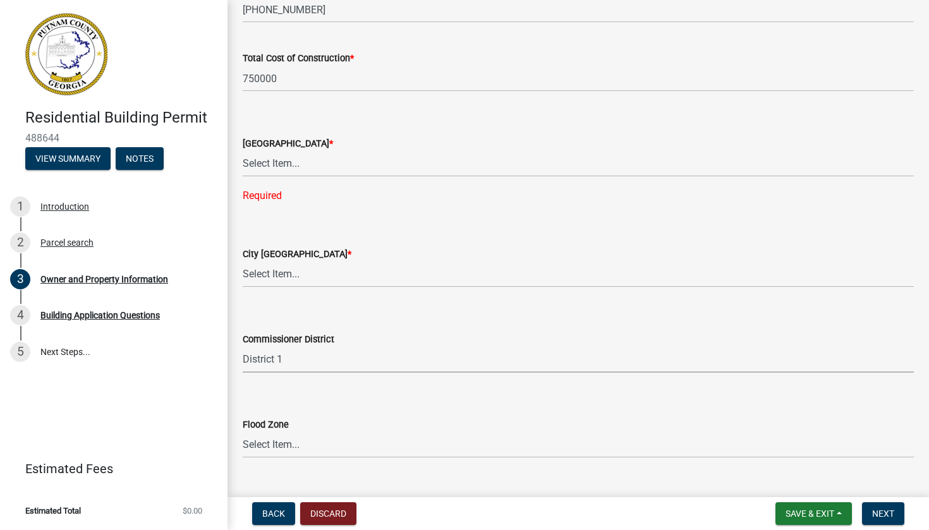
select select "ece5c1a9-df30-4702-9587-5deee23533b7"
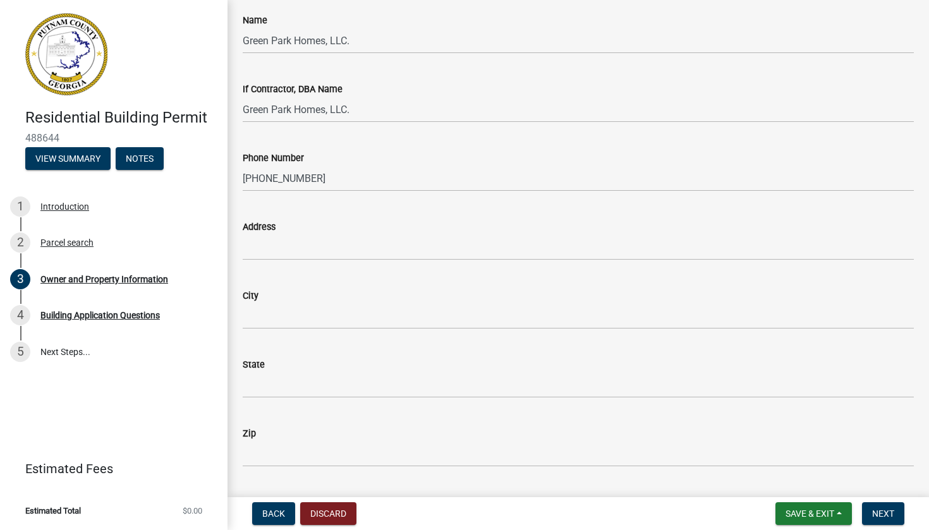
scroll to position [1065, 0]
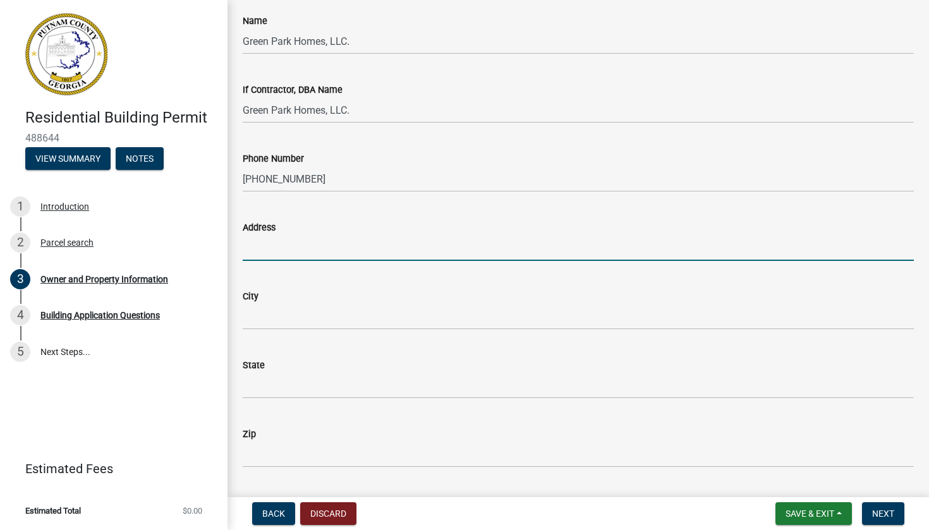
click at [326, 239] on input "Address" at bounding box center [578, 248] width 671 height 26
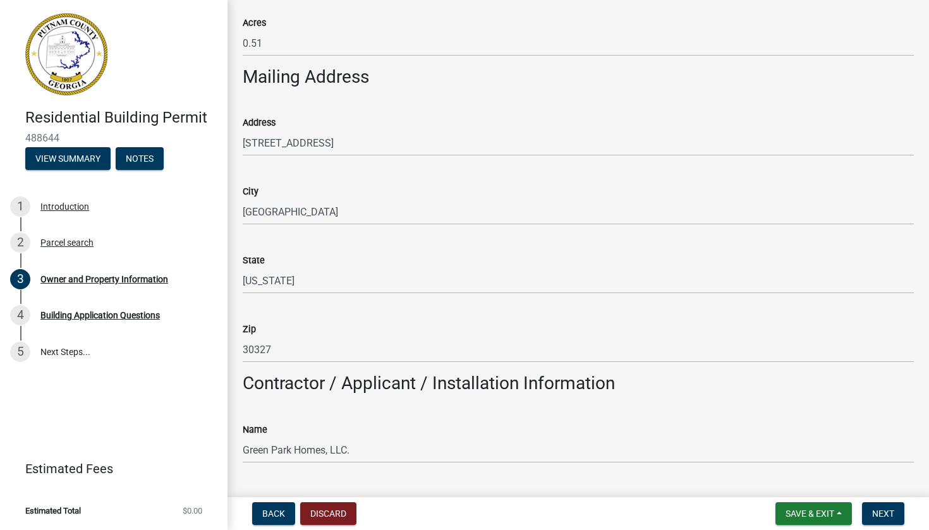
scroll to position [655, 0]
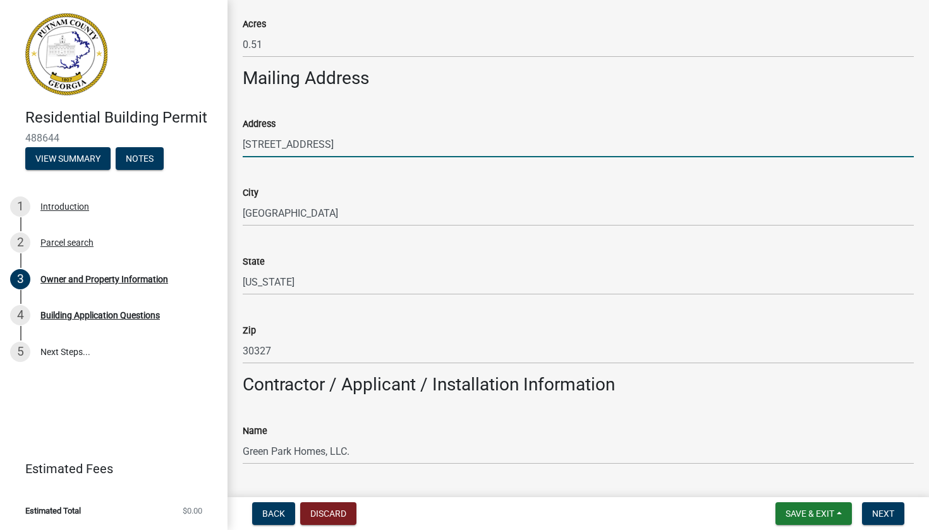
click at [351, 138] on input "[STREET_ADDRESS]" at bounding box center [578, 144] width 671 height 26
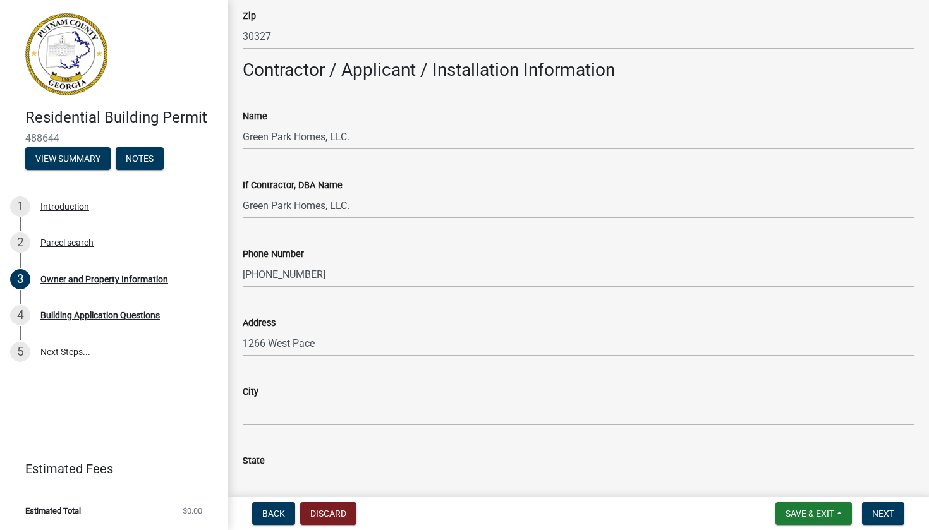
scroll to position [1051, 0]
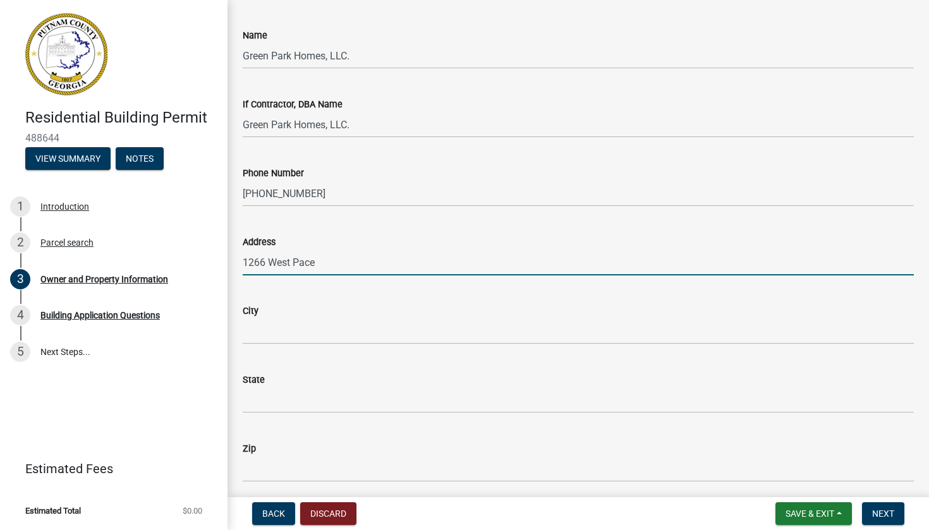
click at [316, 259] on input "1266 West Pace" at bounding box center [578, 263] width 671 height 26
paste input "s Ferry Road, Suite 401"
type input "[STREET_ADDRESS]"
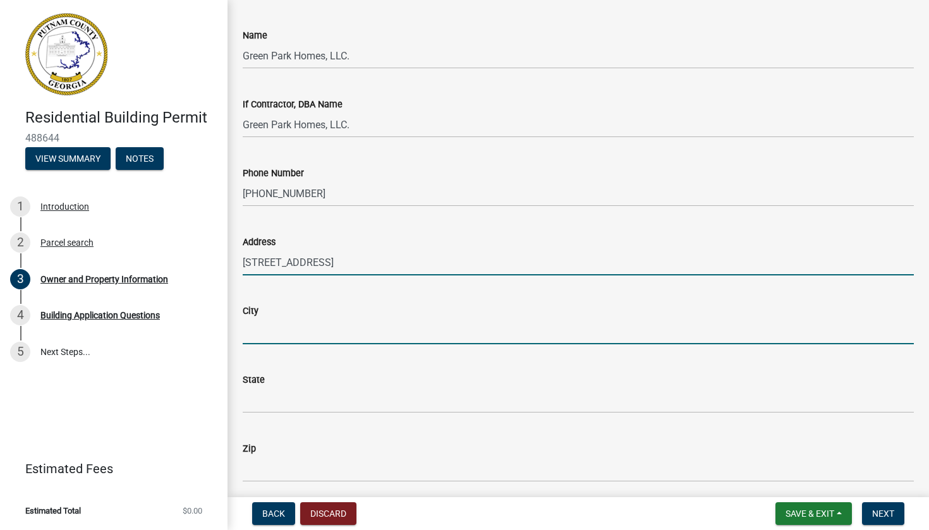
click at [277, 332] on input "City" at bounding box center [578, 332] width 671 height 26
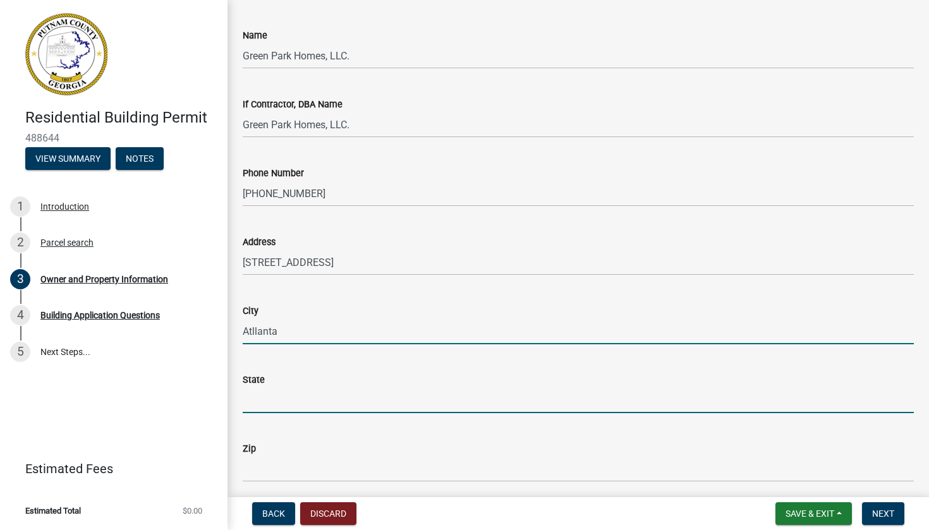
click at [312, 393] on input "State" at bounding box center [578, 400] width 671 height 26
click at [254, 329] on input "Atllanta" at bounding box center [578, 332] width 671 height 26
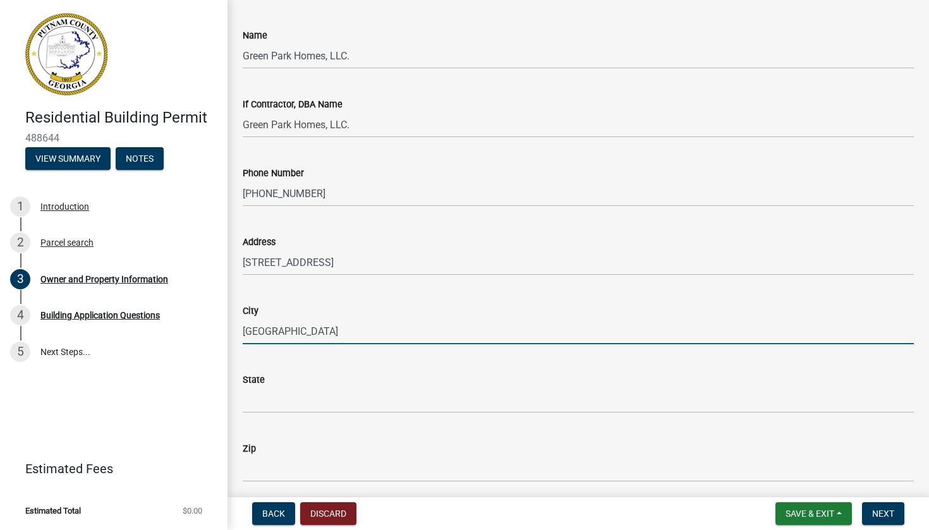
type input "[GEOGRAPHIC_DATA]"
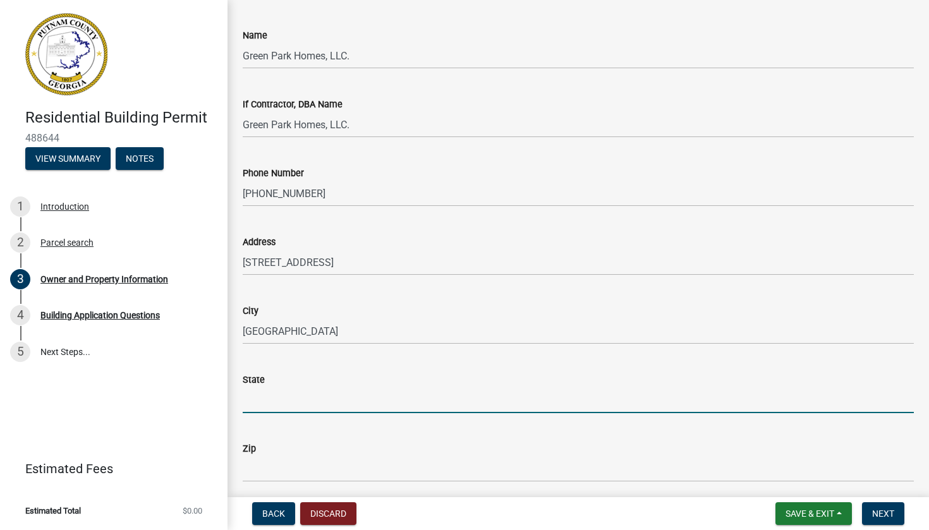
click at [276, 401] on input "State" at bounding box center [578, 400] width 671 height 26
type input "[US_STATE]"
click at [271, 417] on input "Zip" at bounding box center [578, 469] width 671 height 26
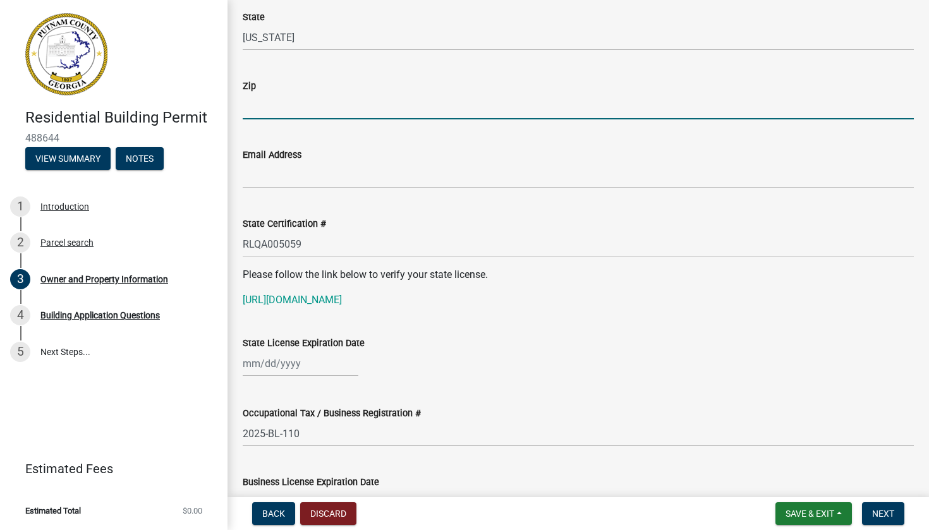
scroll to position [1415, 0]
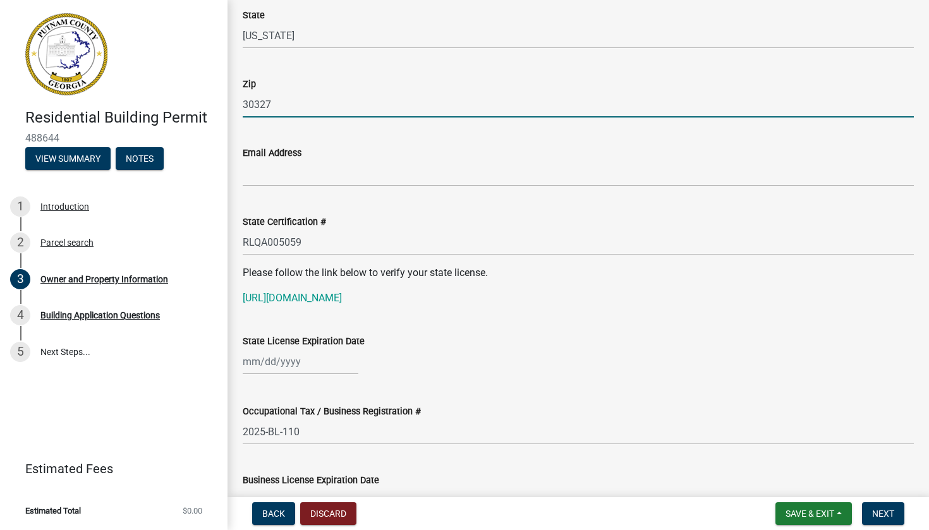
type input "30327"
click at [363, 153] on div "Email Address" at bounding box center [578, 152] width 671 height 15
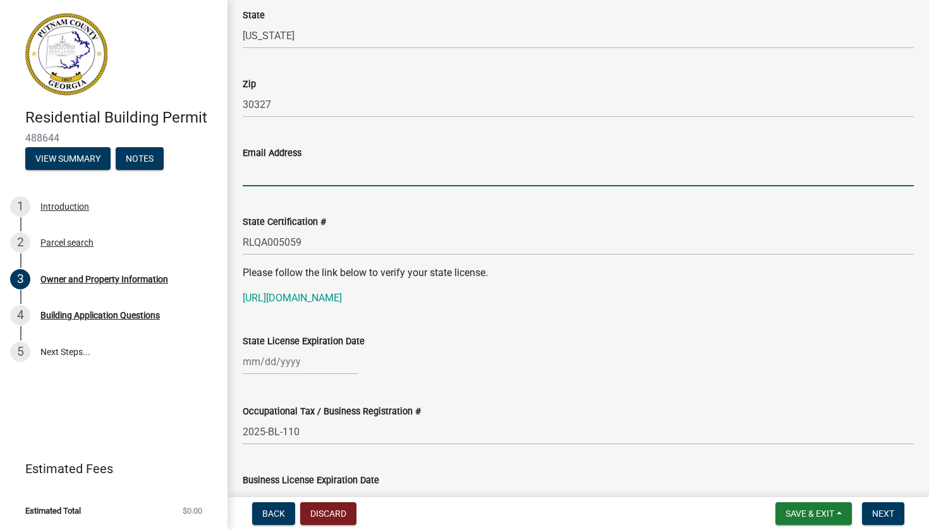
click at [350, 169] on input "Email Address" at bounding box center [578, 174] width 671 height 26
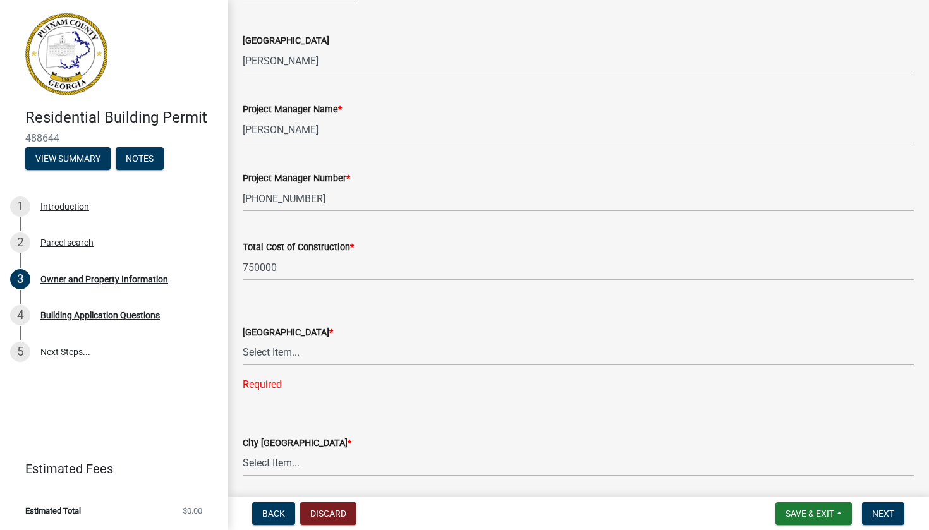
scroll to position [1928, 0]
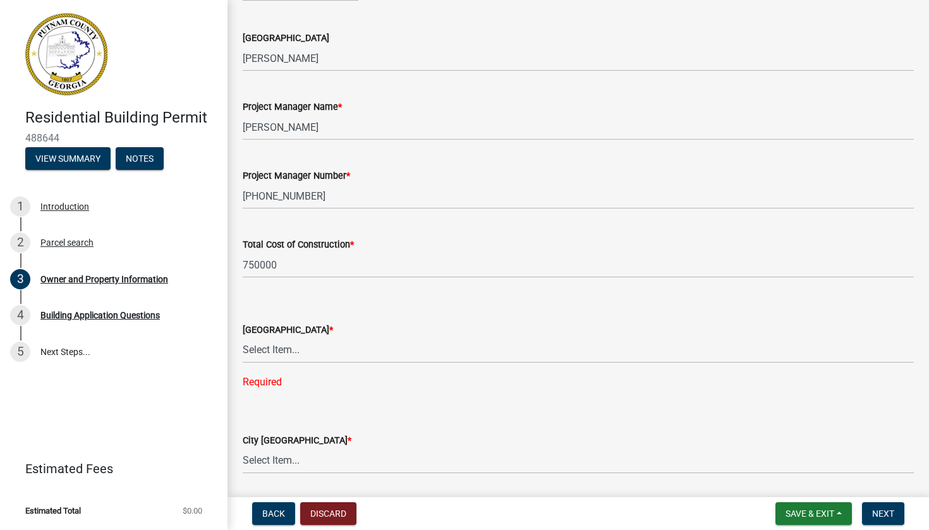
type input "[EMAIL_ADDRESS][DOMAIN_NAME]"
select select "0688c8c3-ca83-4764-a677-531fbc17e6cb"
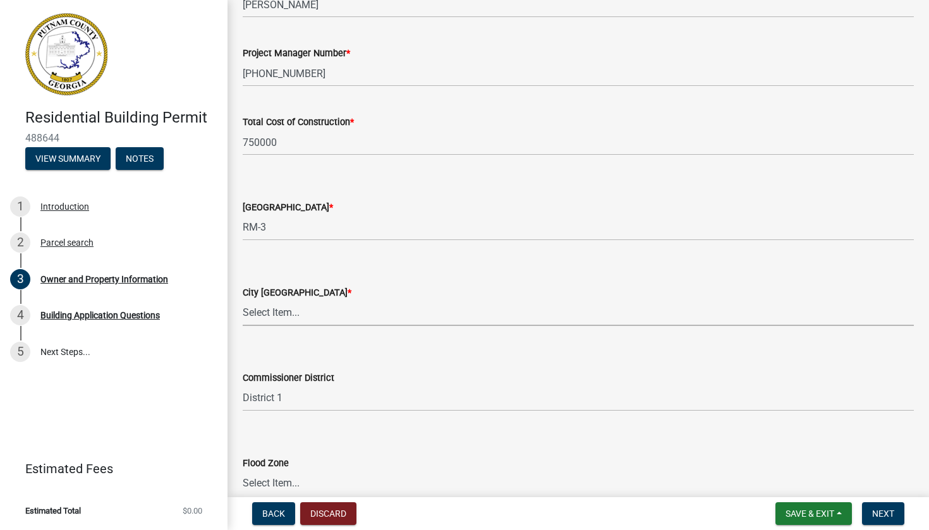
scroll to position [2072, 0]
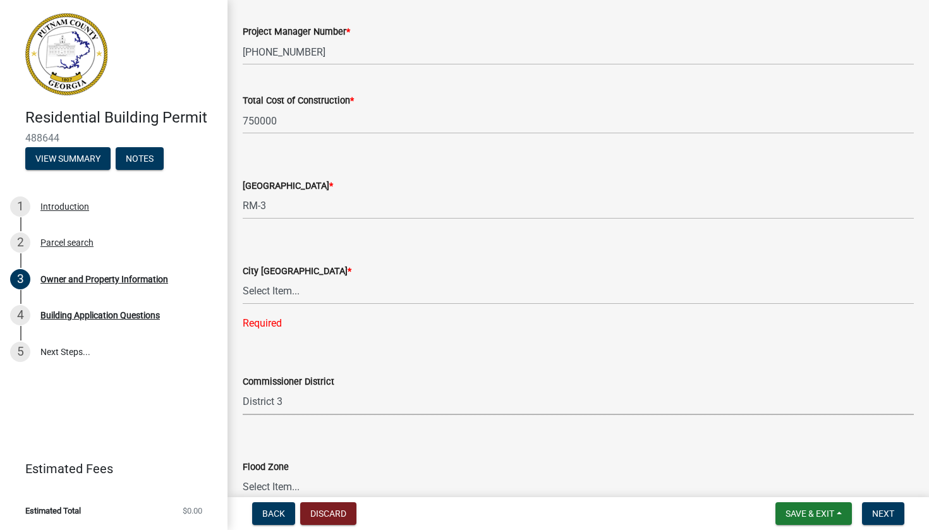
select select "469c5908-2854-42d5-89ed-bee7fc26529e"
select select "8e53ab76-c026-4800-bafa-f3959daf7b99"
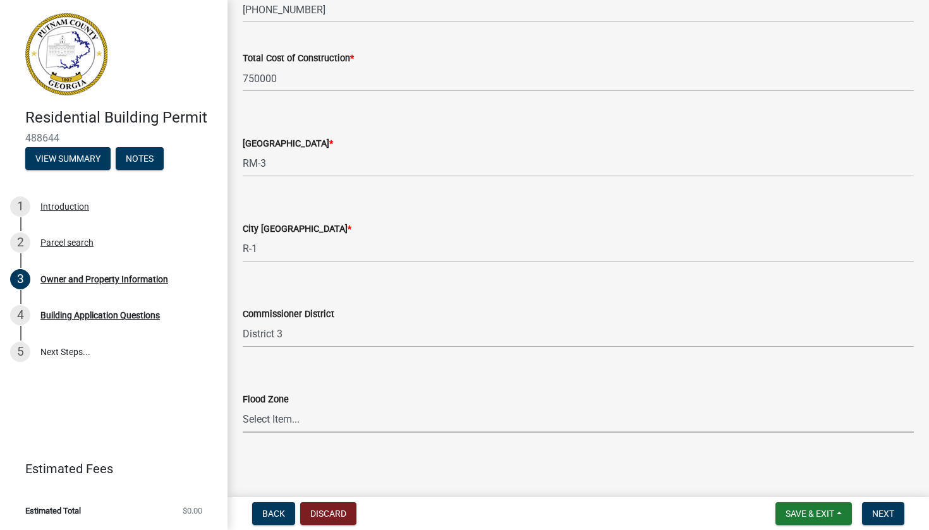
scroll to position [0, 0]
select select "7e5ee852-7dad-4002-9c8c-99bf8b4202a5"
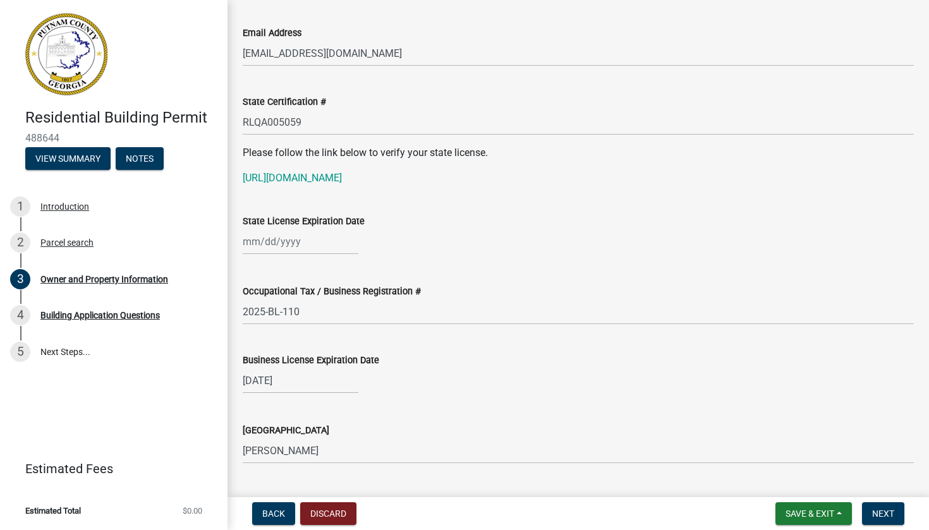
scroll to position [1529, 0]
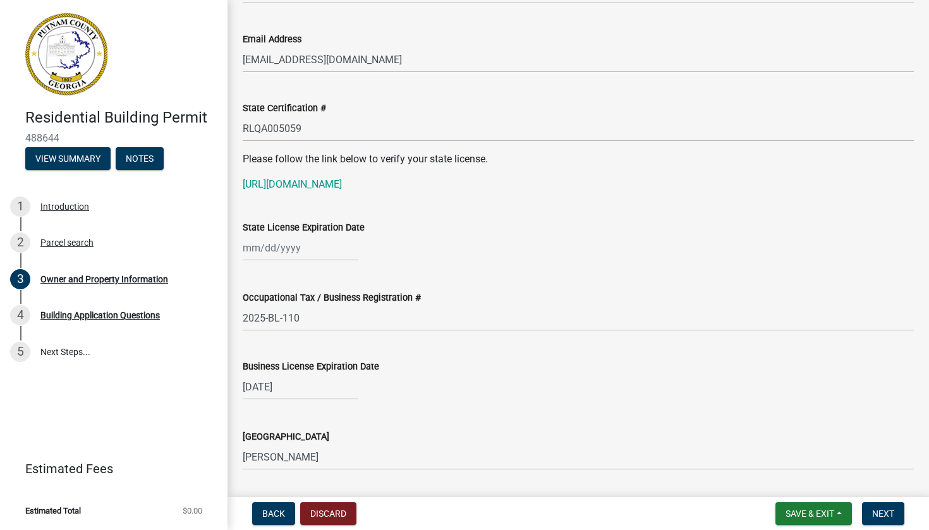
click at [245, 244] on div at bounding box center [301, 248] width 116 height 26
select select "10"
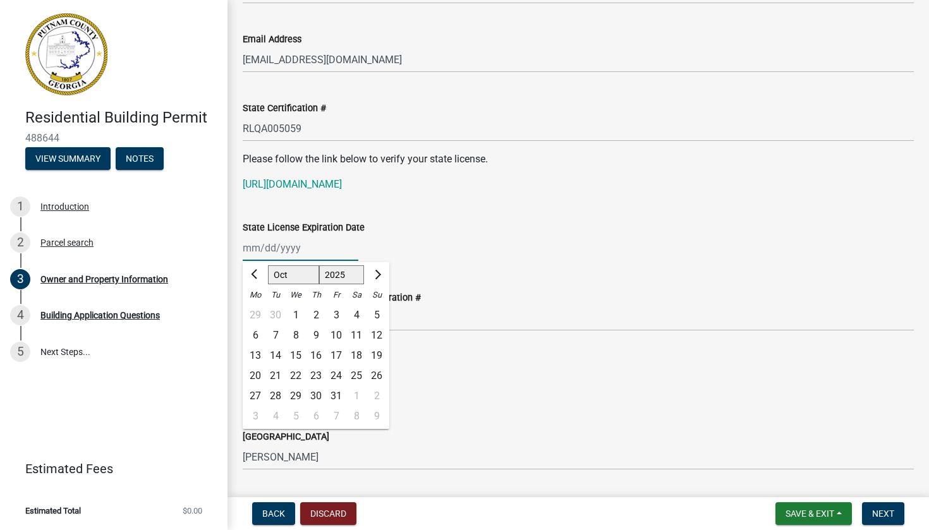
select select "2026"
select select "6"
click at [277, 394] on div "30" at bounding box center [275, 396] width 20 height 20
type input "[DATE]"
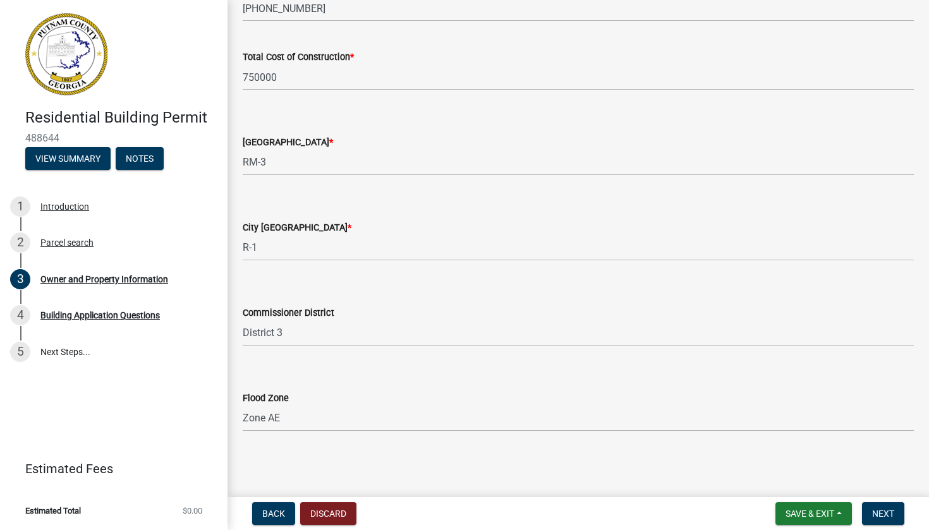
scroll to position [2114, 0]
click at [574, 417] on button "Next" at bounding box center [883, 514] width 42 height 23
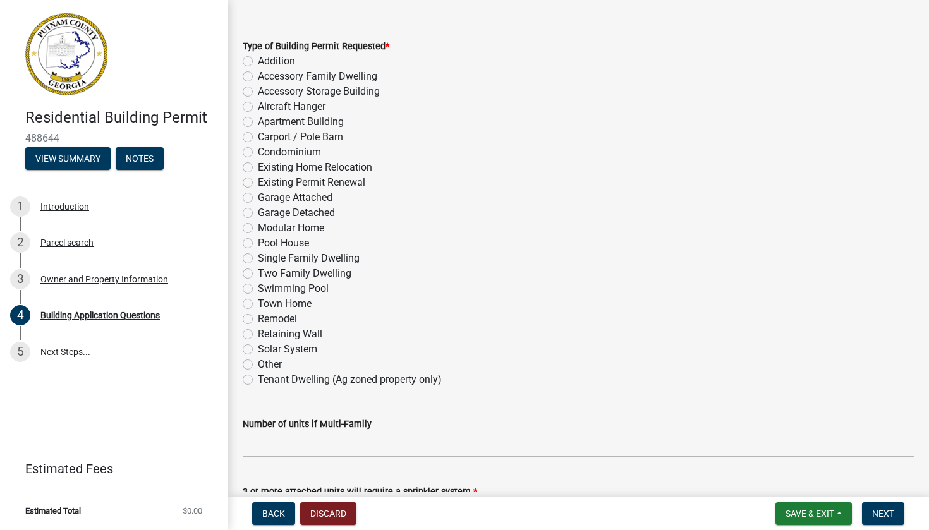
scroll to position [37, 0]
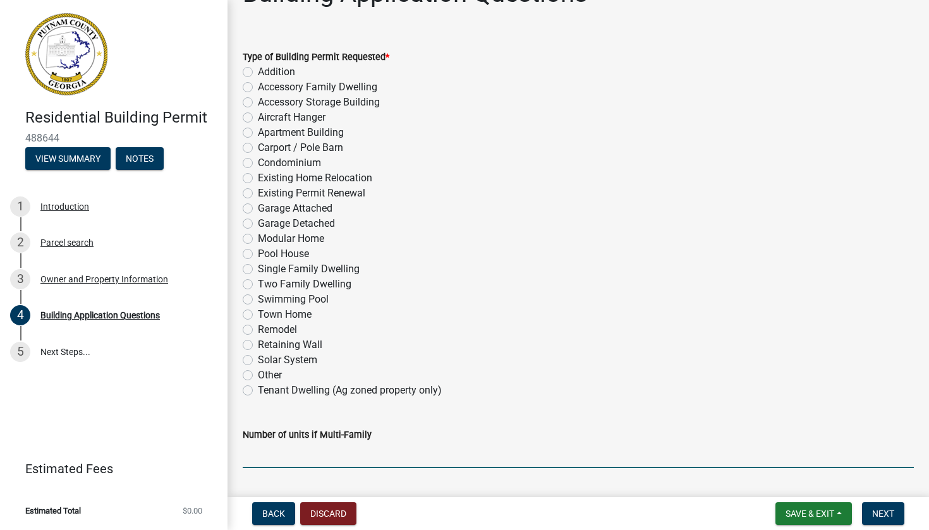
click at [339, 417] on input "text" at bounding box center [578, 455] width 671 height 26
type input "0"
click at [258, 269] on label "Single Family Dwelling" at bounding box center [309, 269] width 102 height 15
click at [258, 269] on input "Single Family Dwelling" at bounding box center [262, 266] width 8 height 8
radio input "true"
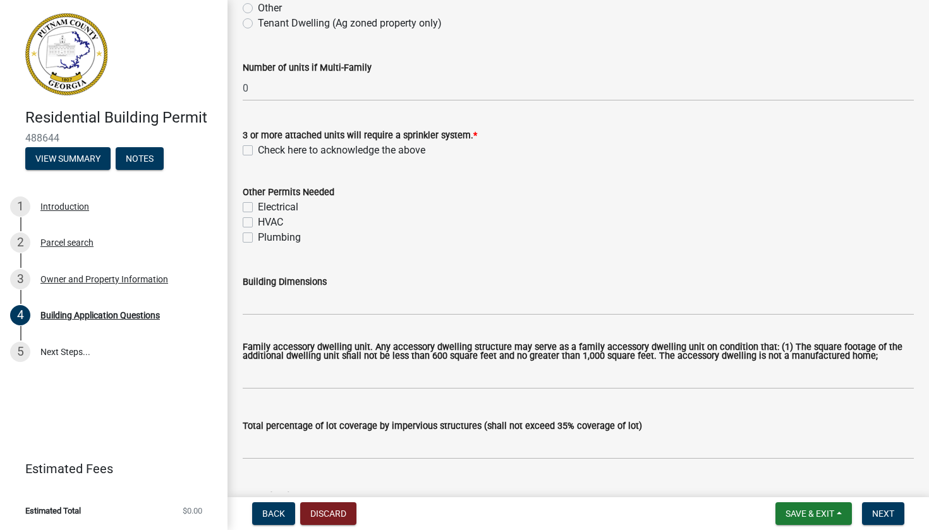
scroll to position [406, 0]
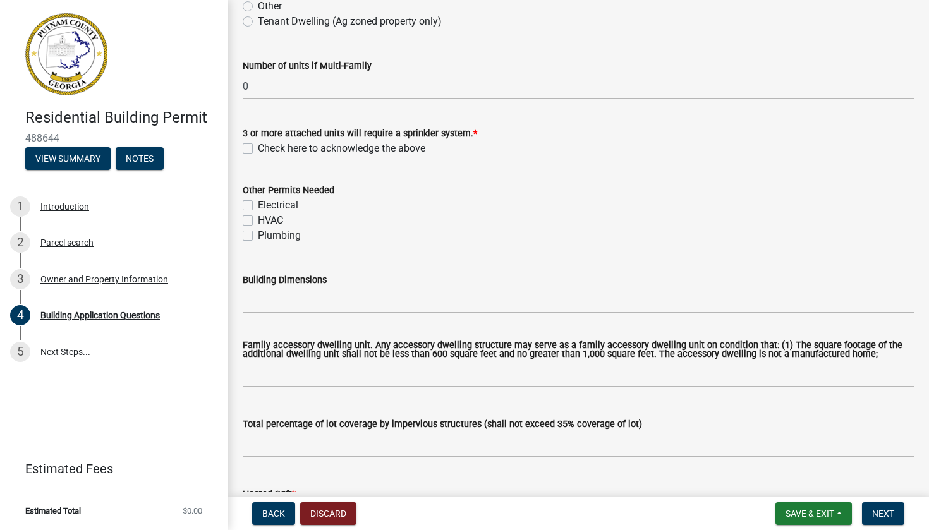
click at [258, 207] on label "Electrical" at bounding box center [278, 205] width 40 height 15
click at [258, 206] on input "Electrical" at bounding box center [262, 202] width 8 height 8
checkbox input "true"
checkbox input "false"
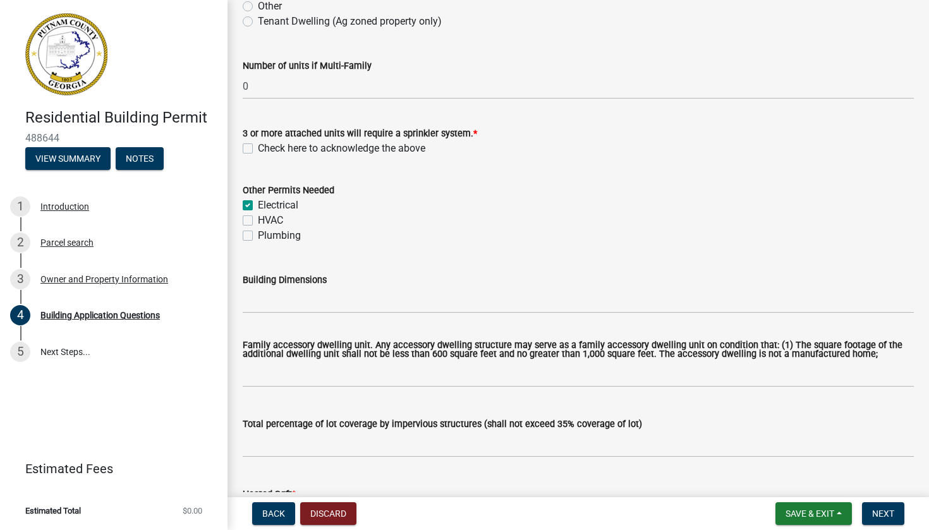
click at [258, 217] on label "HVAC" at bounding box center [270, 220] width 25 height 15
click at [258, 217] on input "HVAC" at bounding box center [262, 217] width 8 height 8
checkbox input "true"
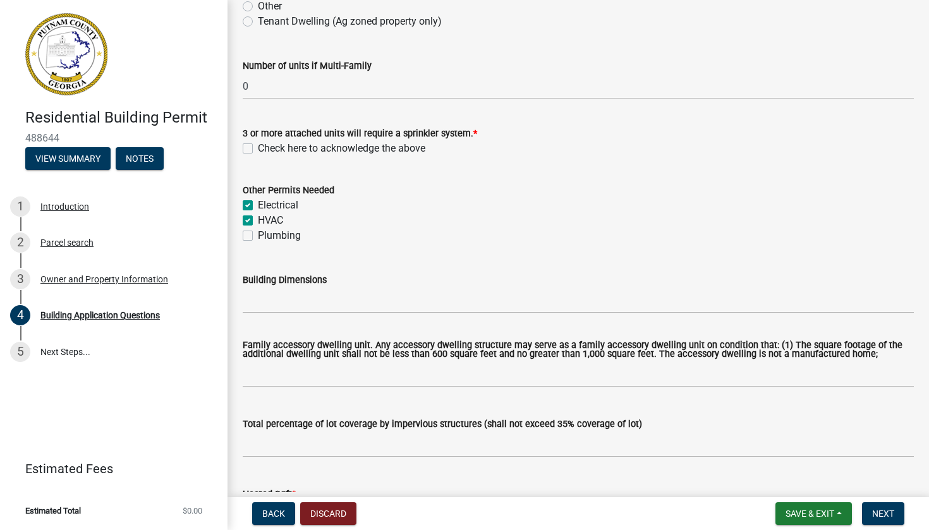
click at [258, 233] on label "Plumbing" at bounding box center [279, 235] width 43 height 15
click at [258, 233] on input "Plumbing" at bounding box center [262, 232] width 8 height 8
checkbox input "true"
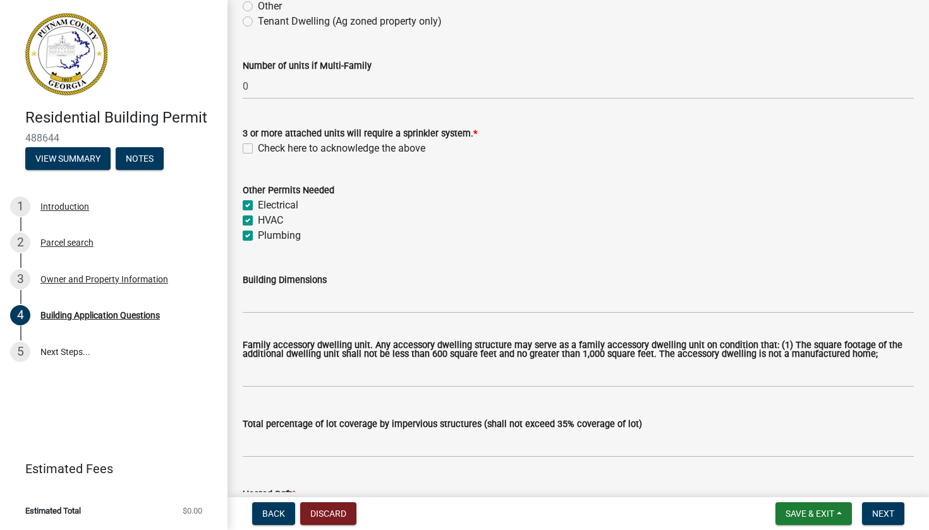
checkbox input "true"
click at [284, 302] on input "Building Dimensions" at bounding box center [578, 301] width 671 height 26
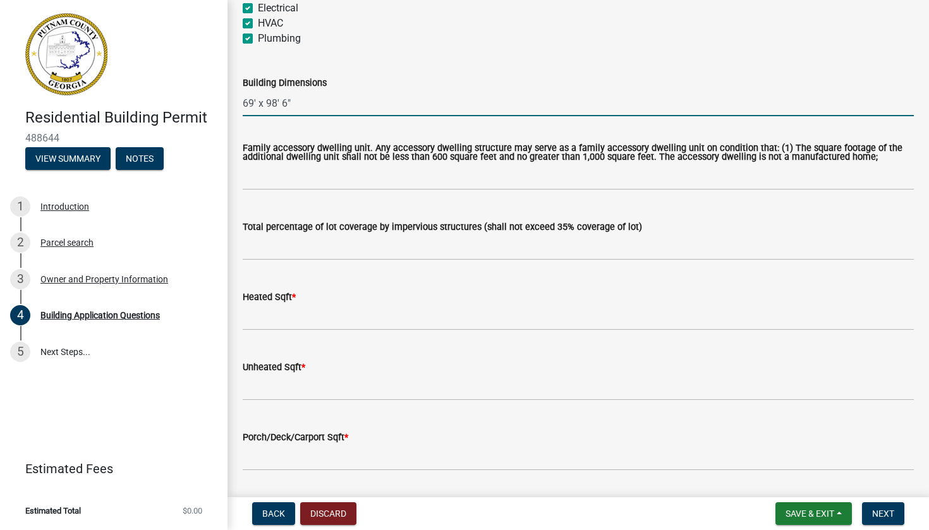
scroll to position [612, 0]
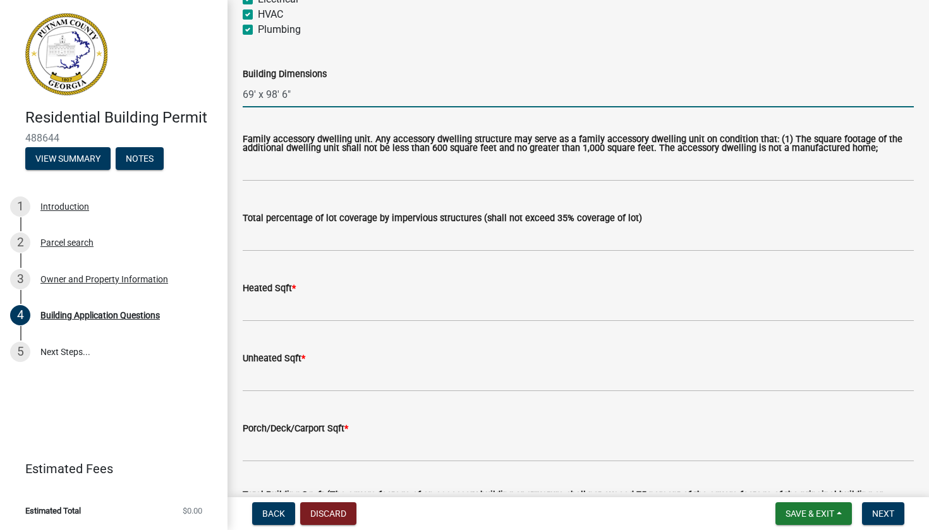
type input "69' x 98' 6""
click at [310, 310] on input "text" at bounding box center [578, 309] width 671 height 26
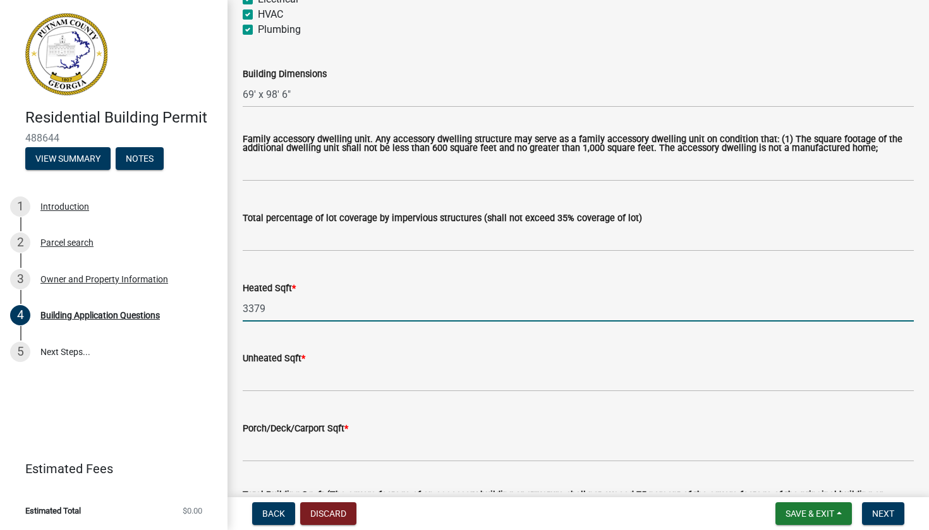
type input "3379"
click at [279, 391] on input "text" at bounding box center [578, 379] width 671 height 26
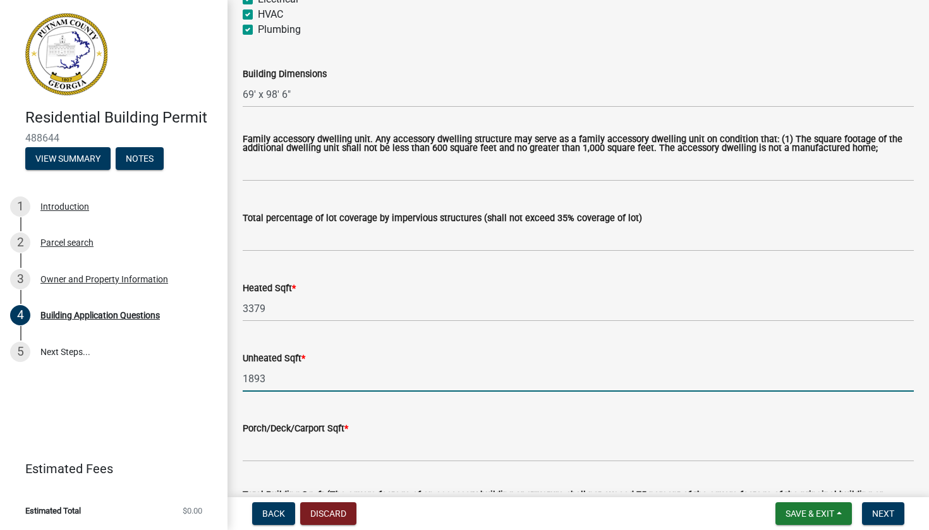
type input "1893"
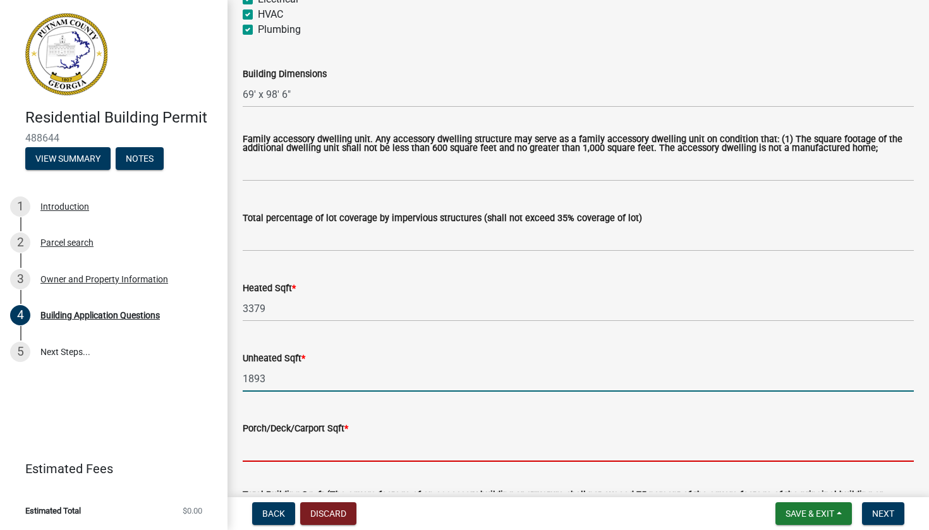
click at [284, 417] on input "text" at bounding box center [578, 449] width 671 height 26
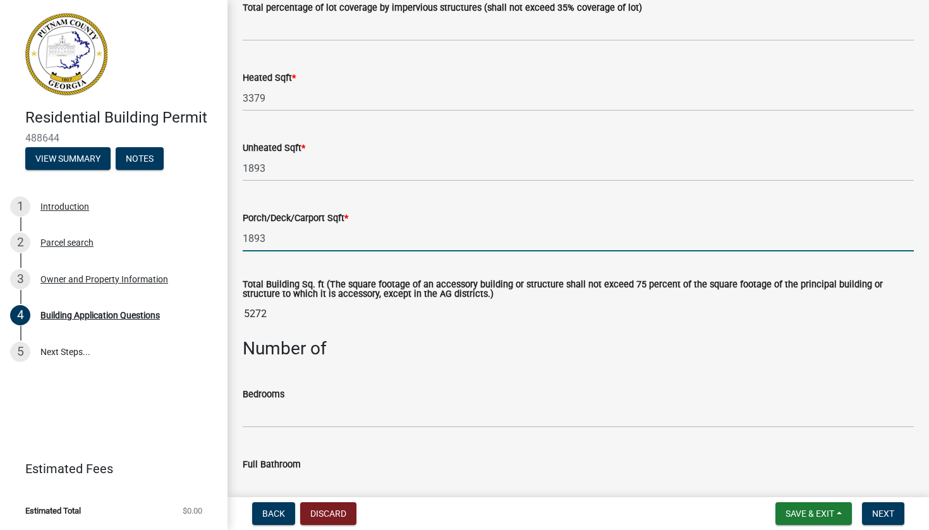
scroll to position [865, 0]
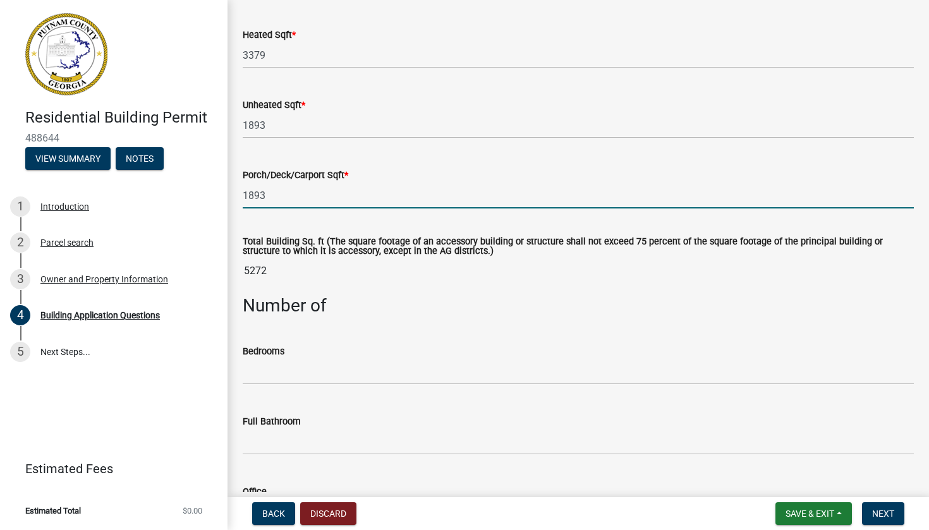
type input "1893"
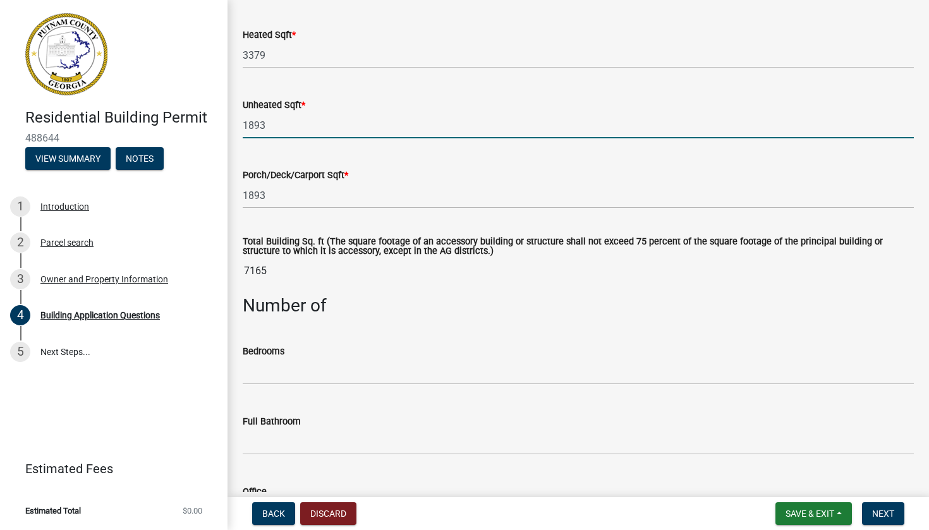
click at [292, 138] on input "1893" at bounding box center [578, 126] width 671 height 26
type input "1"
type input "0"
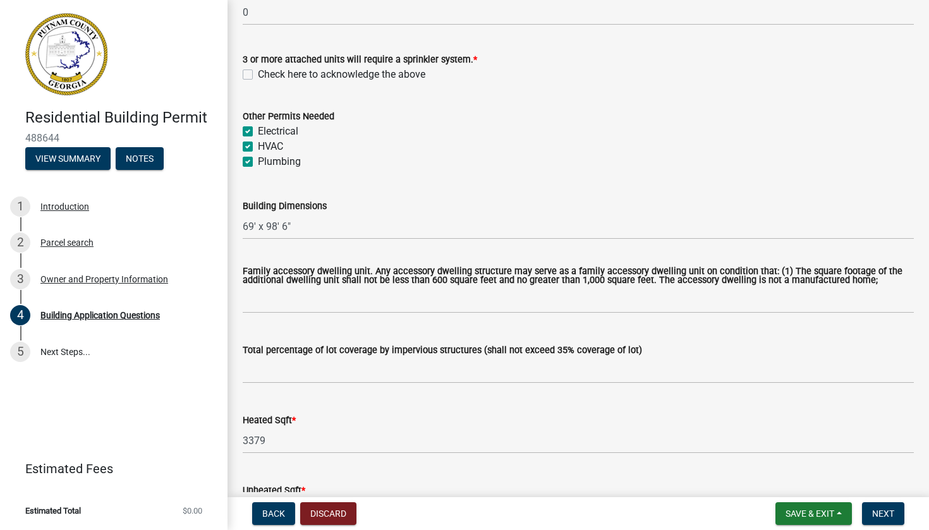
scroll to position [481, 0]
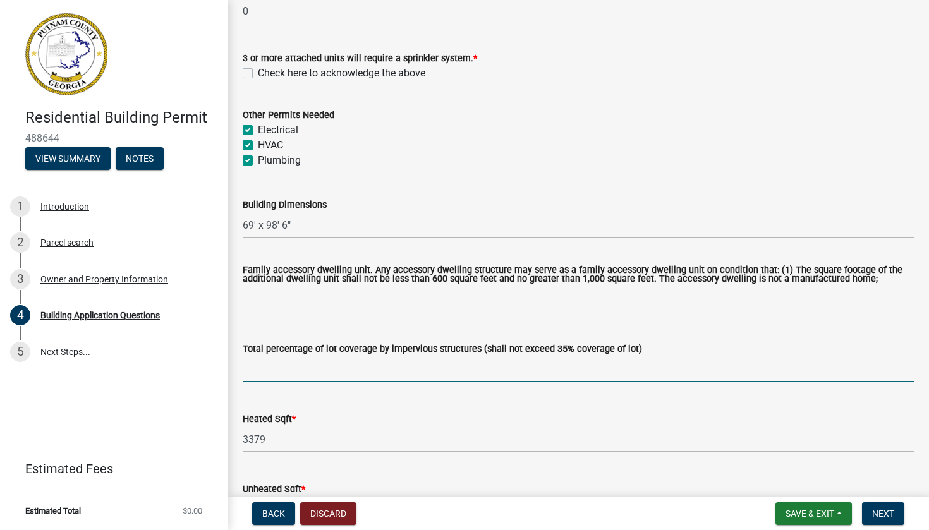
click at [311, 377] on input "text" at bounding box center [578, 370] width 671 height 26
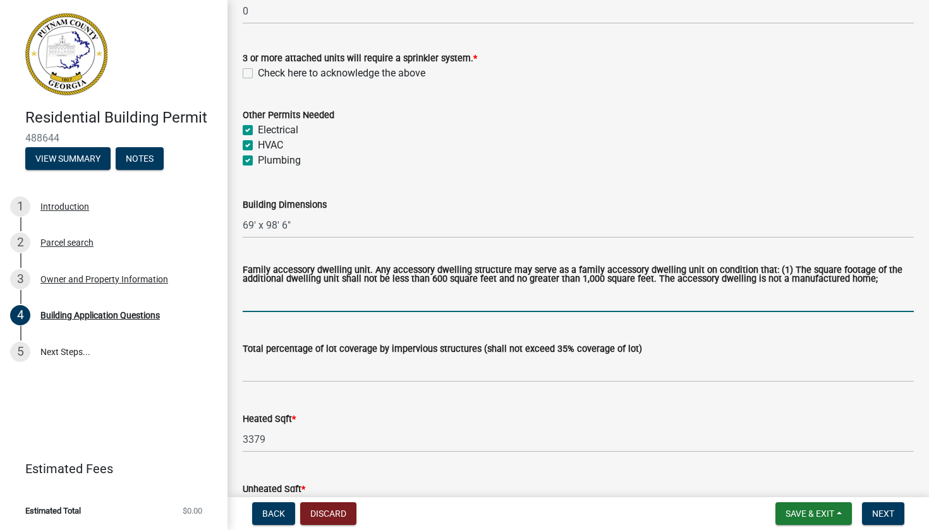
click at [319, 310] on input "text" at bounding box center [578, 299] width 671 height 26
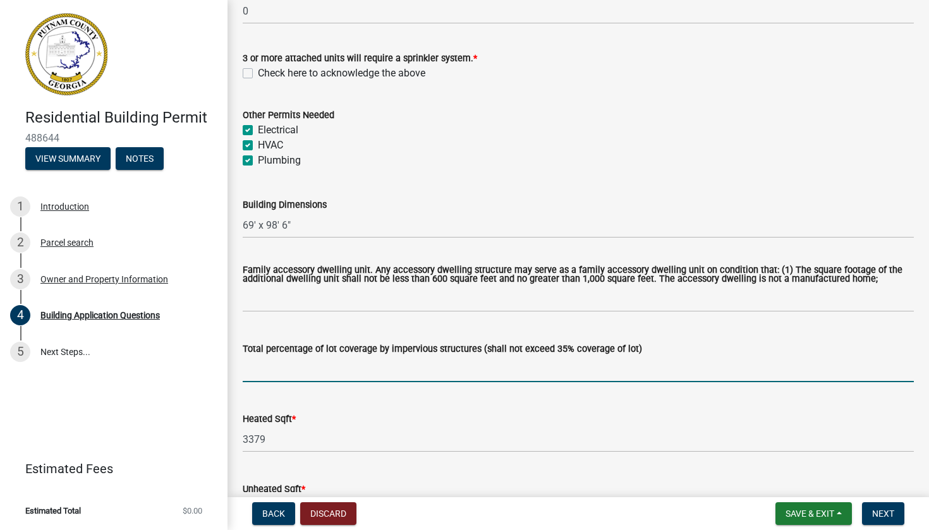
click at [315, 382] on input "text" at bounding box center [578, 370] width 671 height 26
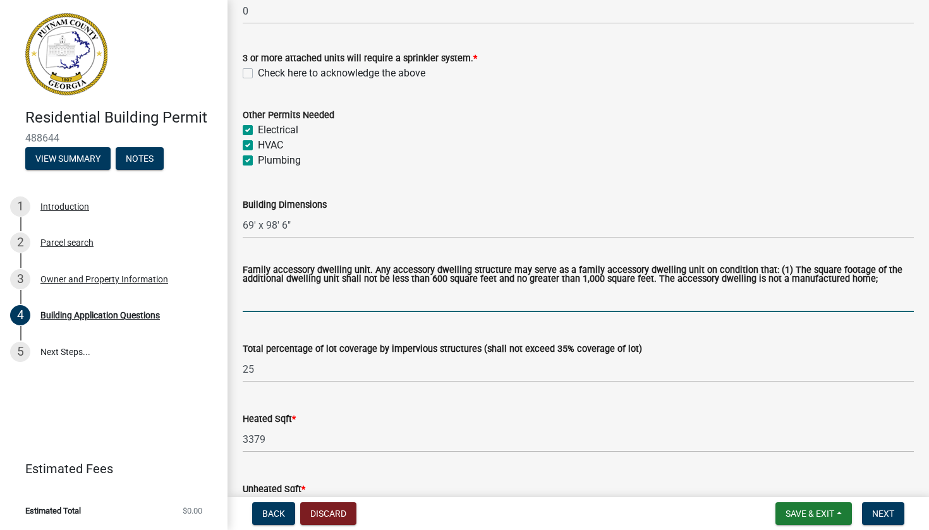
click at [320, 312] on input "text" at bounding box center [578, 299] width 671 height 26
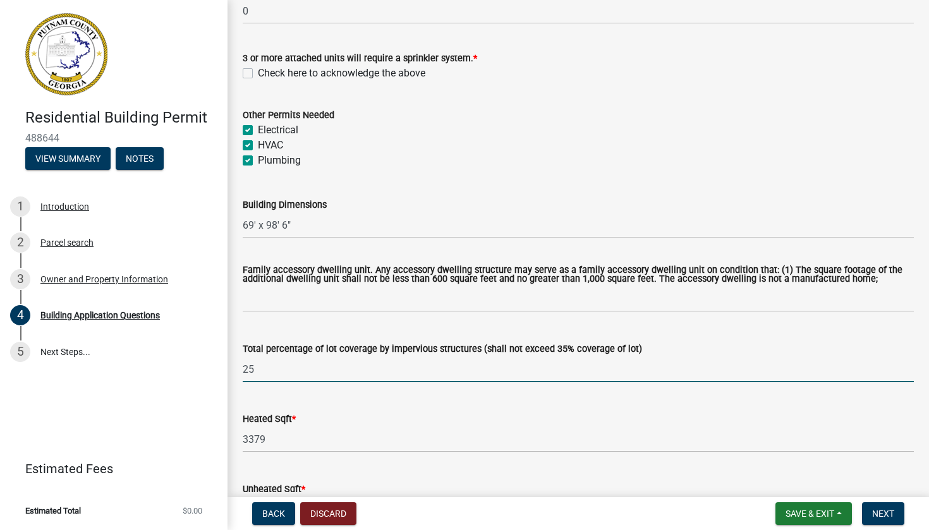
click at [282, 382] on input "25" at bounding box center [578, 370] width 671 height 26
type input "24.5"
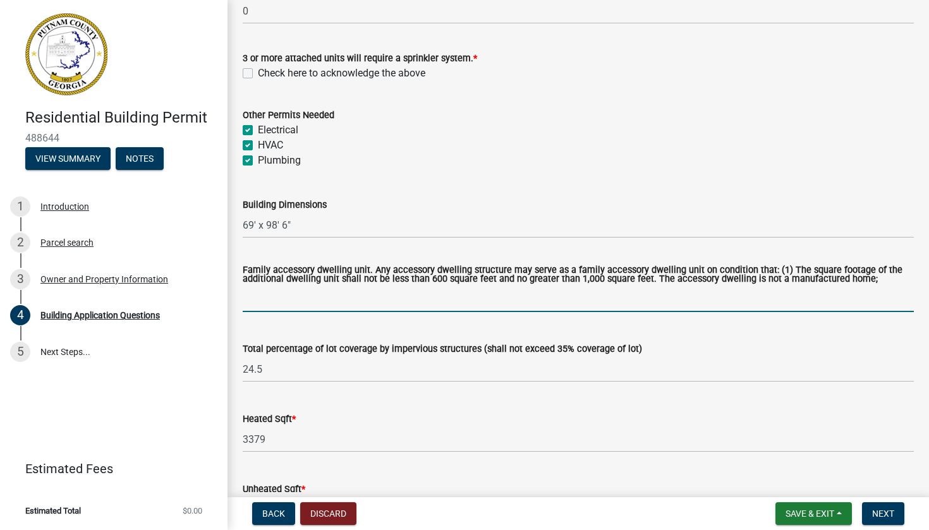
click at [269, 306] on input "text" at bounding box center [578, 299] width 671 height 26
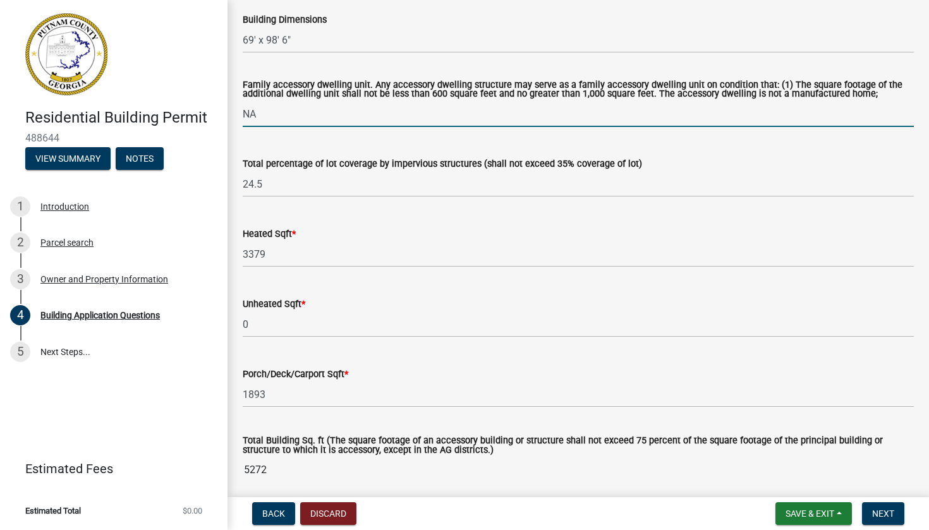
scroll to position [667, 0]
type input "N"
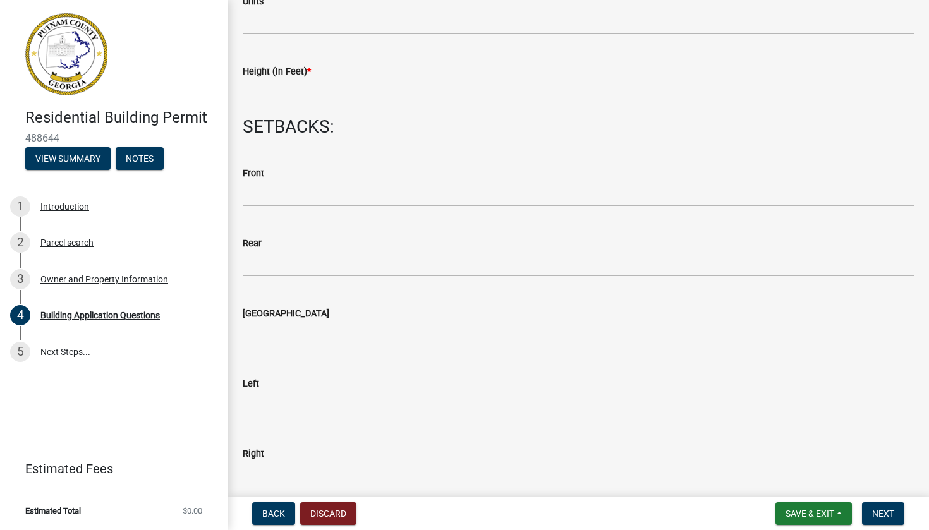
scroll to position [1710, 0]
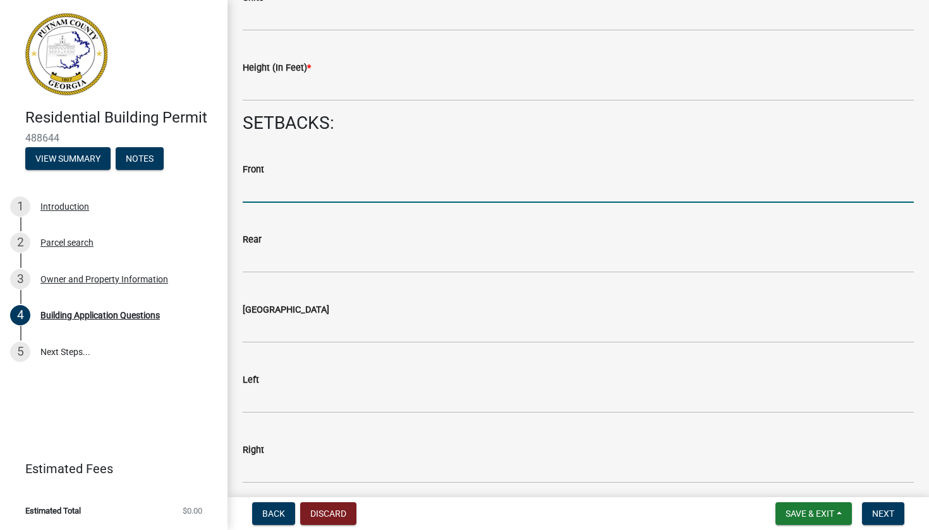
type input "0"
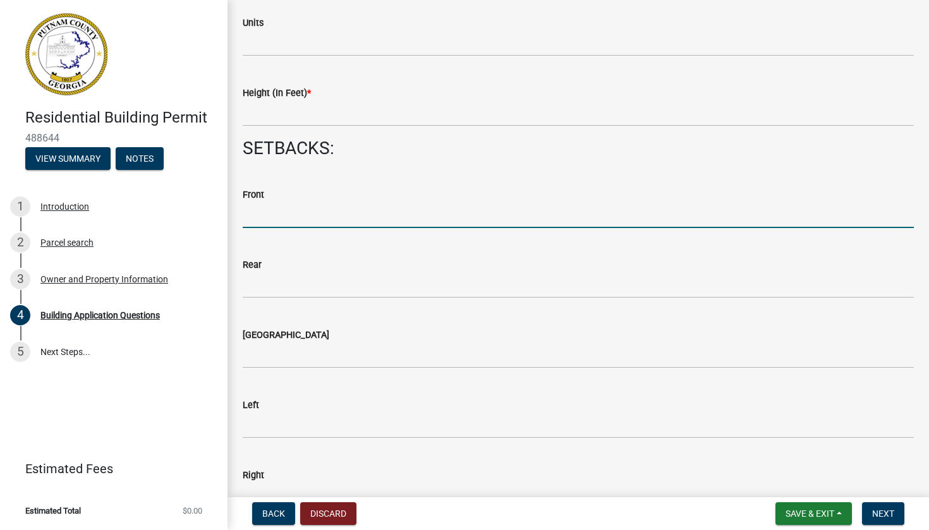
click at [303, 199] on form "Front" at bounding box center [578, 207] width 671 height 41
type input "60"
click at [268, 306] on wm-data-entity-input "Rear" at bounding box center [578, 275] width 671 height 70
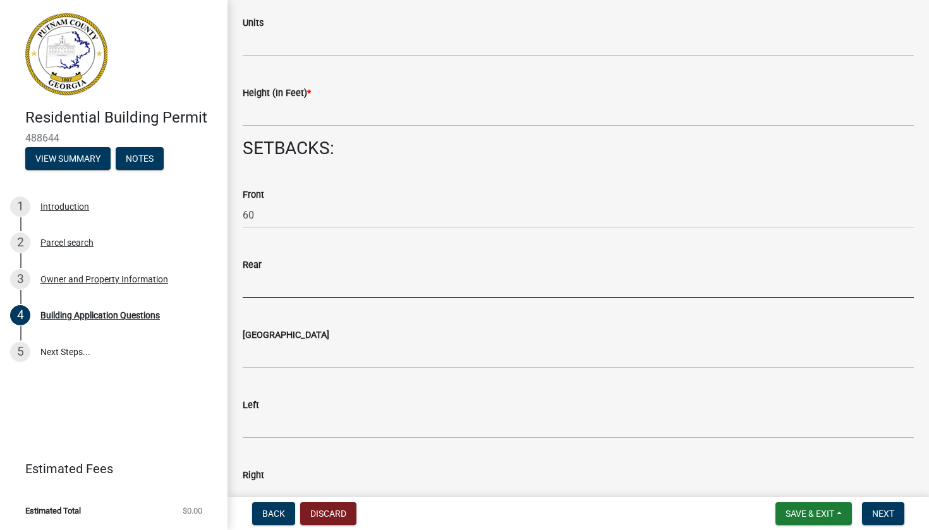
click at [273, 298] on input "text" at bounding box center [578, 285] width 671 height 26
type input "110"
click at [261, 417] on wm-data-entity-input "Left" at bounding box center [578, 415] width 671 height 70
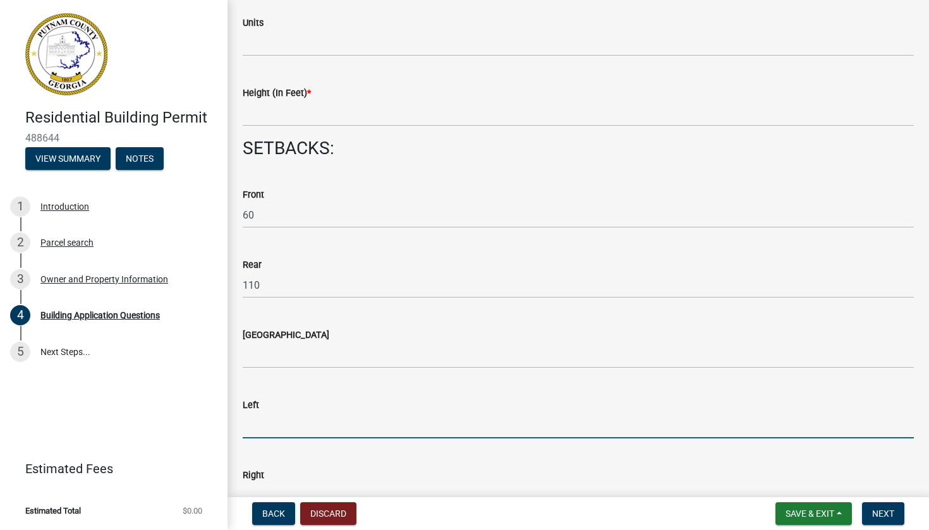
click at [264, 417] on input "text" at bounding box center [578, 426] width 671 height 26
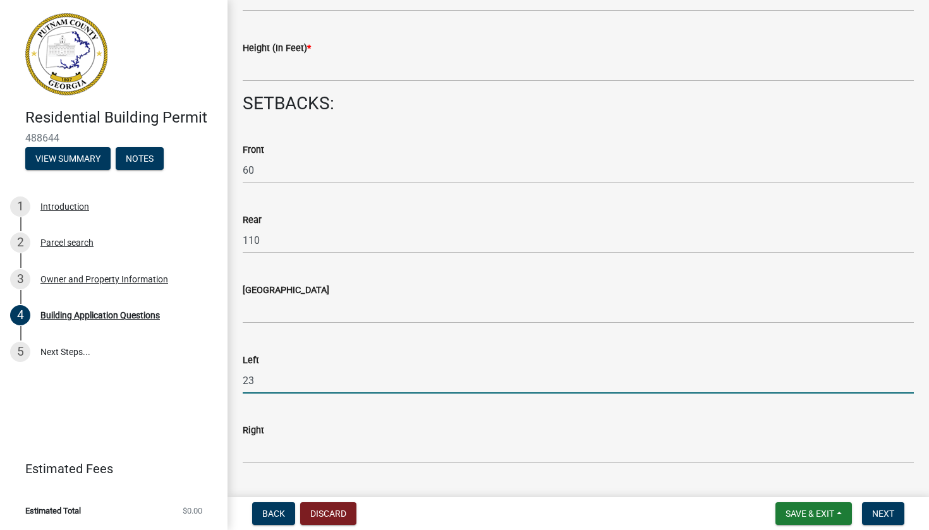
scroll to position [1757, 0]
type input "23"
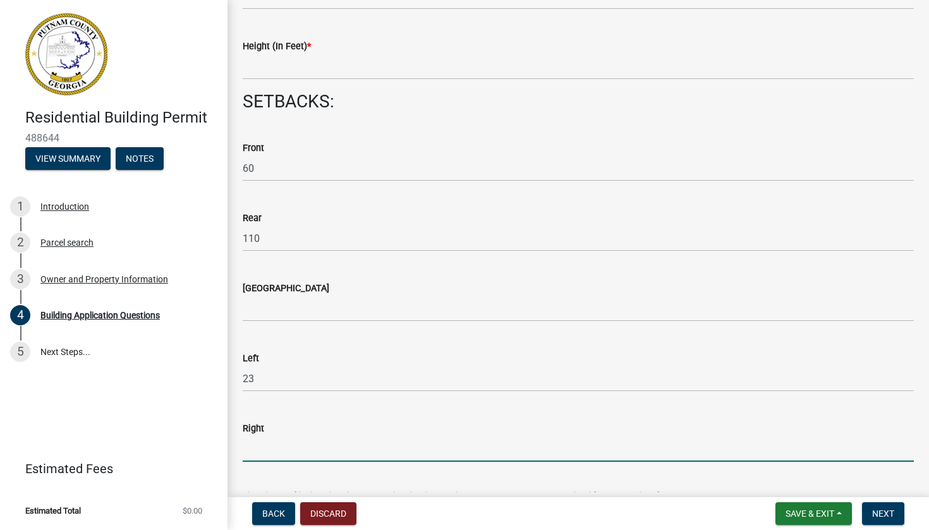
click at [290, 417] on input "text" at bounding box center [578, 449] width 671 height 26
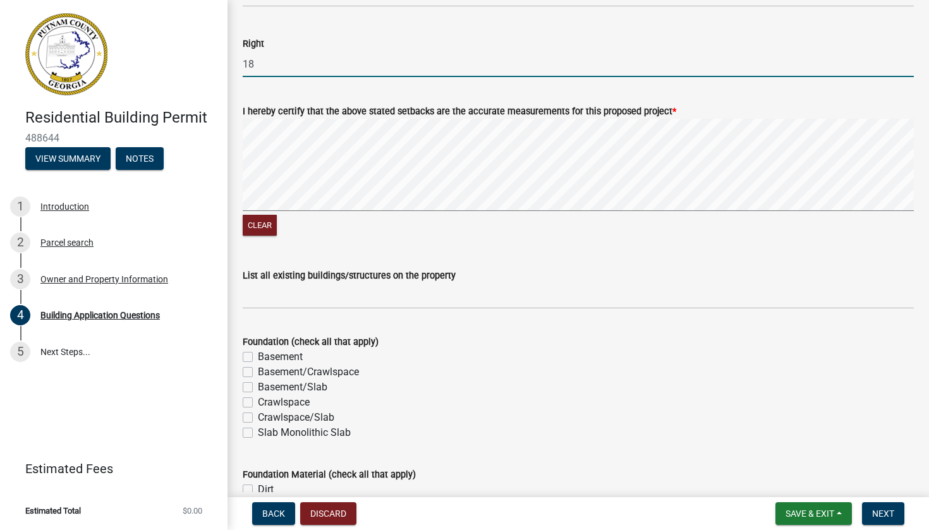
scroll to position [2150, 0]
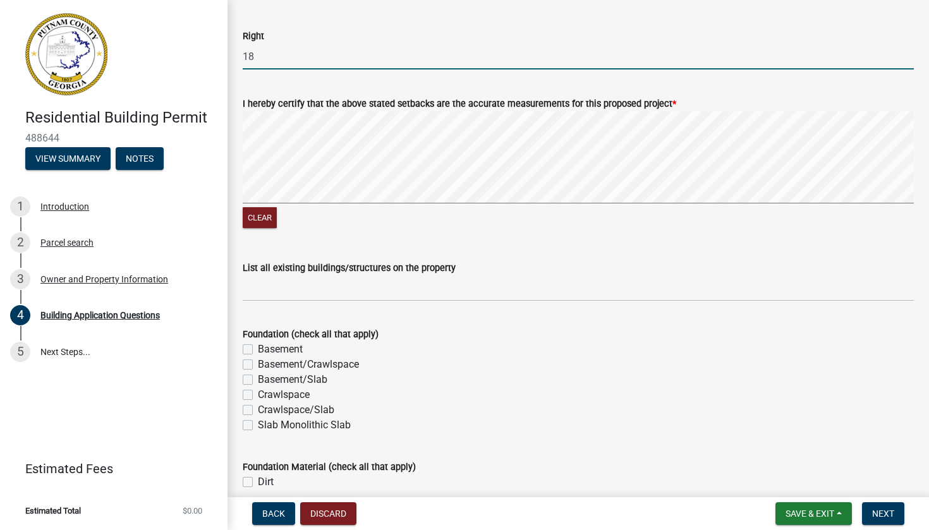
type input "18"
click at [258, 417] on label "Slab Monolithic Slab" at bounding box center [304, 425] width 93 height 15
click at [258, 417] on input "Slab Monolithic Slab" at bounding box center [262, 422] width 8 height 8
checkbox input "true"
checkbox input "false"
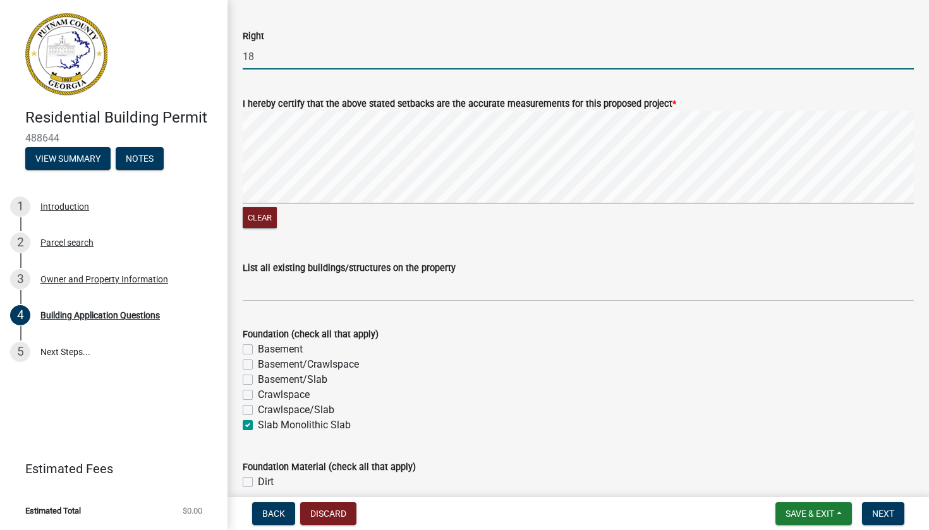
checkbox input "false"
checkbox input "true"
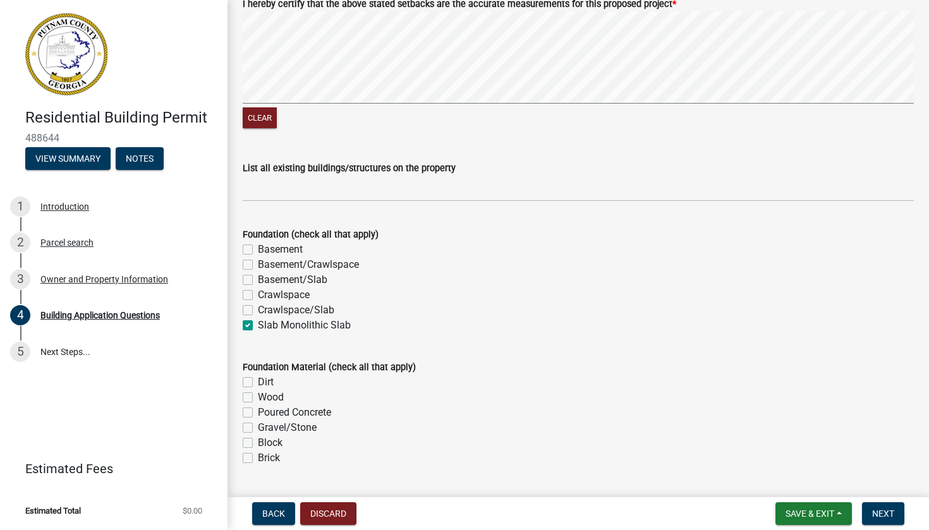
scroll to position [2280, 0]
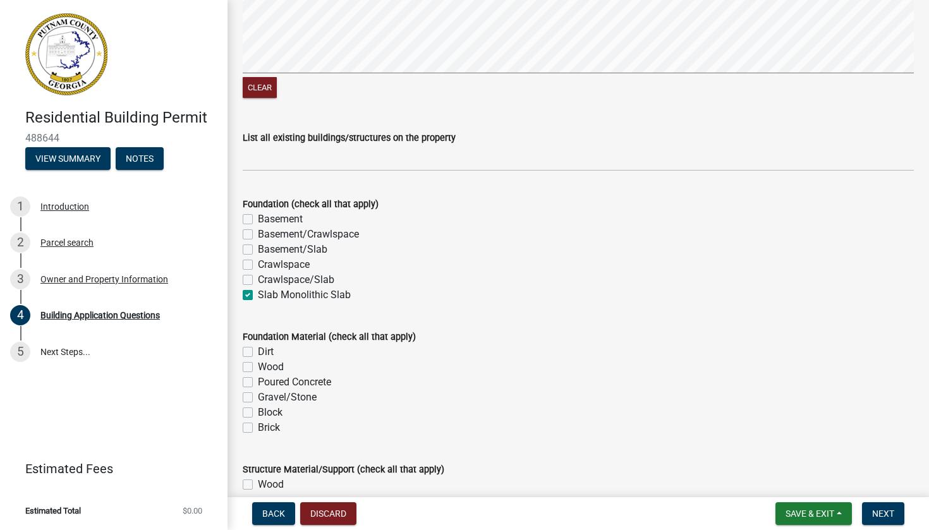
click at [258, 360] on label "Dirt" at bounding box center [266, 351] width 16 height 15
click at [258, 353] on input "Dirt" at bounding box center [262, 348] width 8 height 8
checkbox input "true"
checkbox input "false"
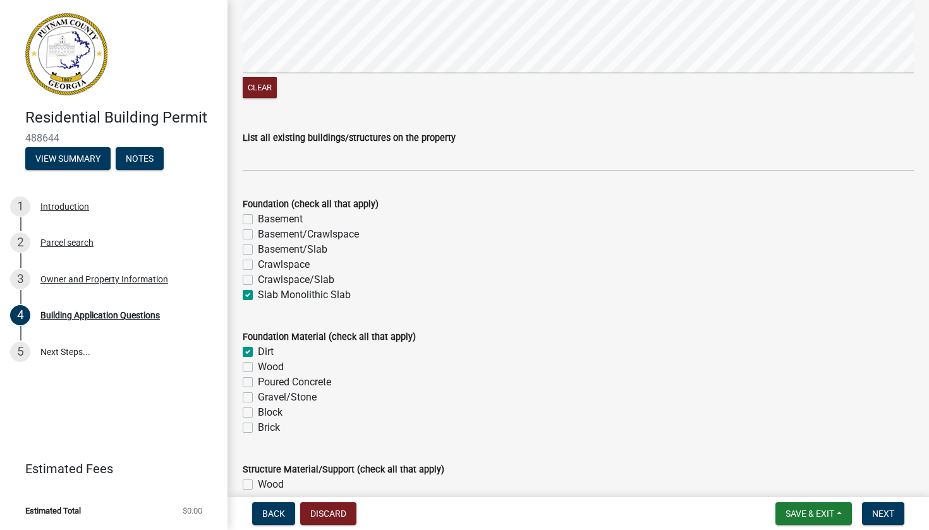
checkbox input "false"
click at [258, 387] on label "Poured Concrete" at bounding box center [294, 382] width 73 height 15
click at [258, 383] on input "Poured Concrete" at bounding box center [262, 379] width 8 height 8
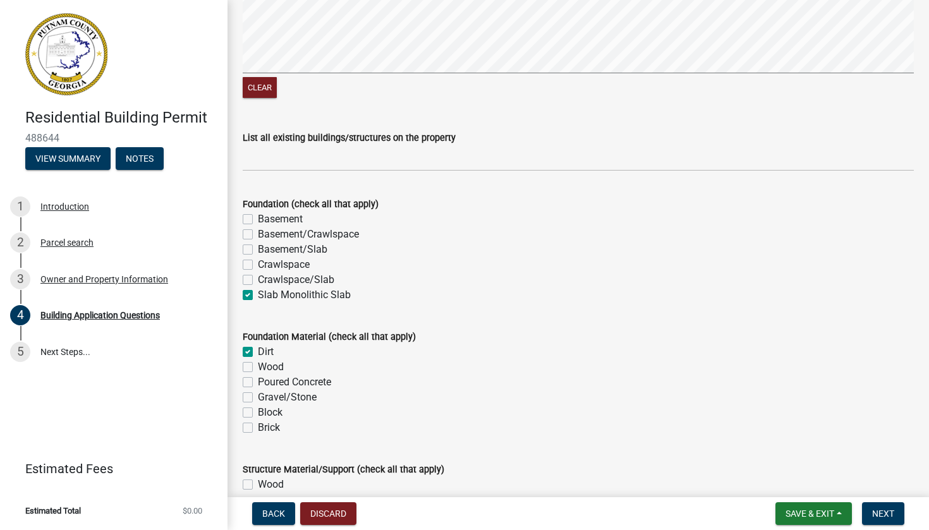
checkbox input "true"
checkbox input "false"
checkbox input "true"
checkbox input "false"
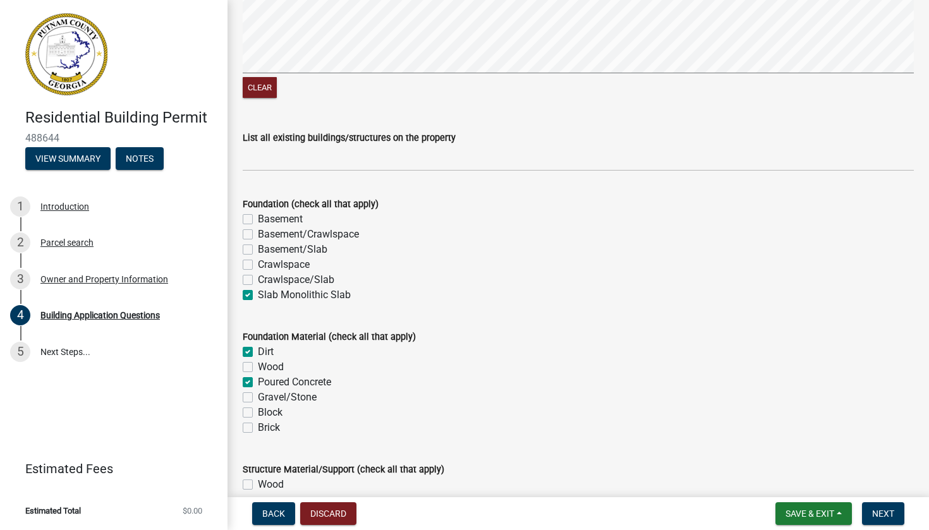
checkbox input "false"
click at [258, 402] on label "Gravel/Stone" at bounding box center [287, 397] width 59 height 15
click at [258, 398] on input "Gravel/Stone" at bounding box center [262, 394] width 8 height 8
checkbox input "true"
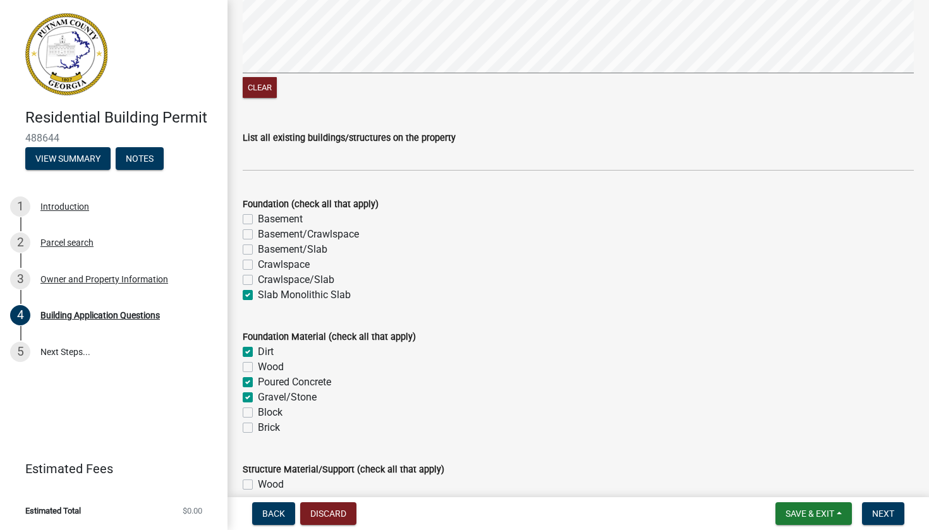
checkbox input "true"
checkbox input "false"
checkbox input "true"
checkbox input "false"
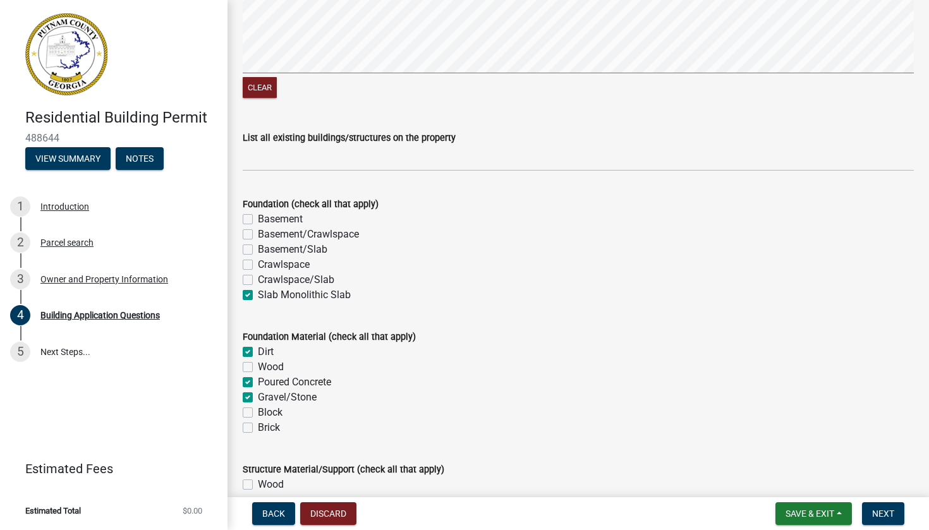
checkbox input "false"
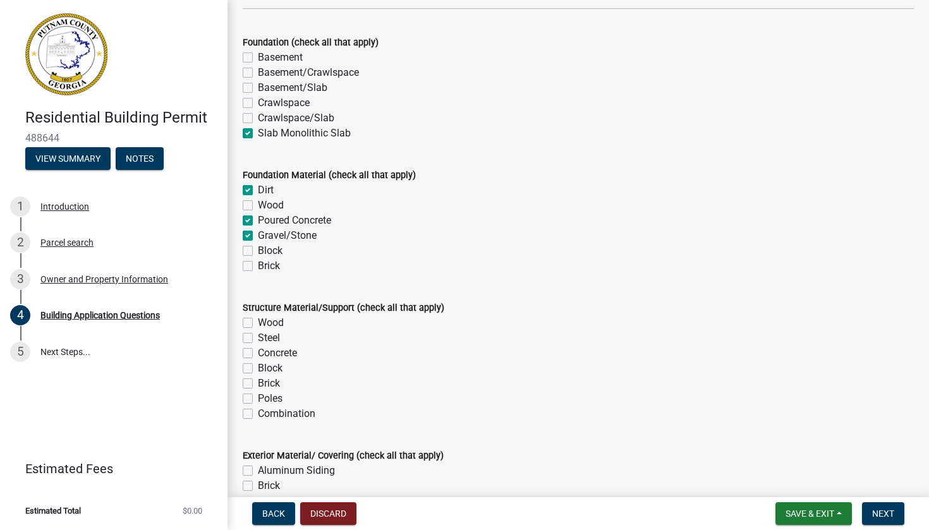
scroll to position [2444, 0]
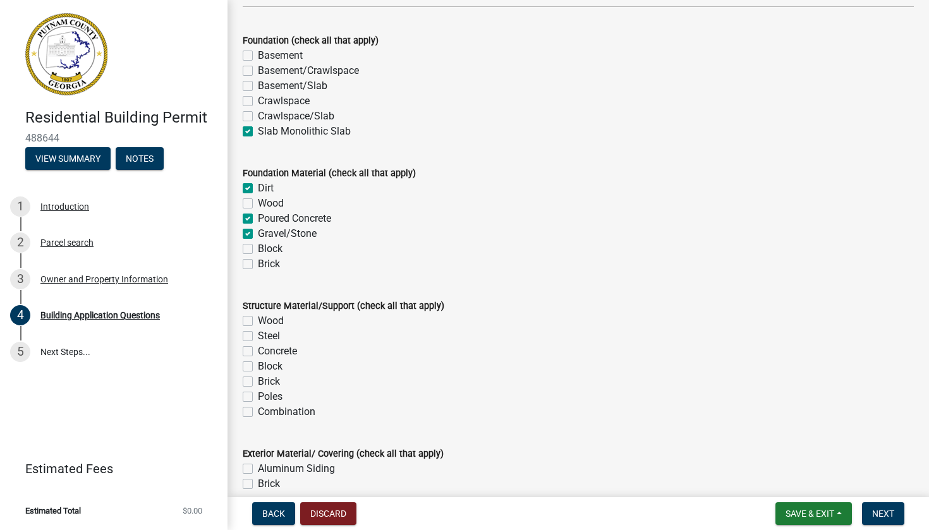
click at [258, 327] on label "Wood" at bounding box center [271, 321] width 26 height 15
click at [258, 322] on input "Wood" at bounding box center [262, 318] width 8 height 8
checkbox input "true"
checkbox input "false"
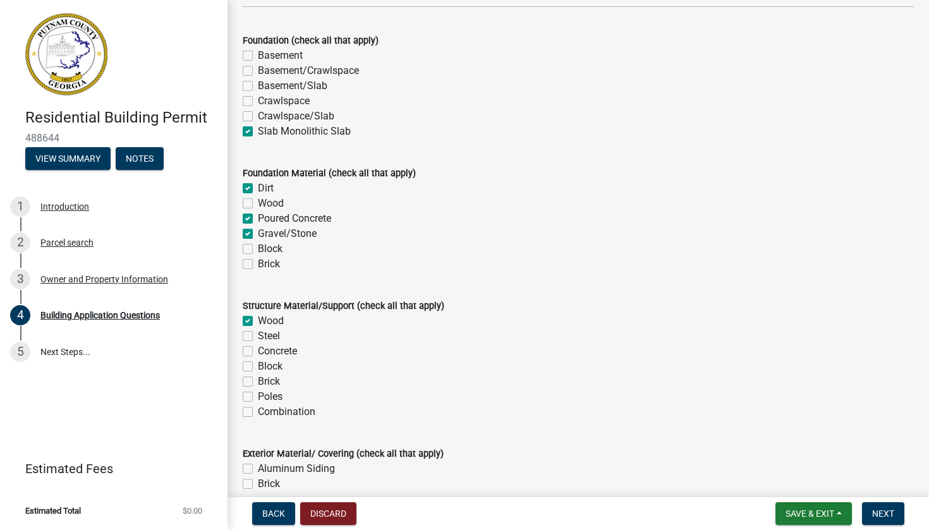
checkbox input "false"
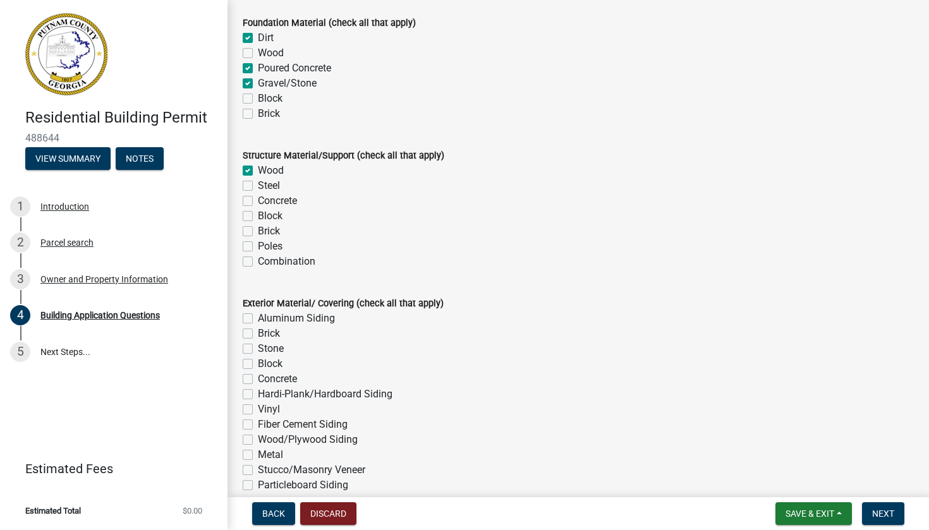
scroll to position [2597, 0]
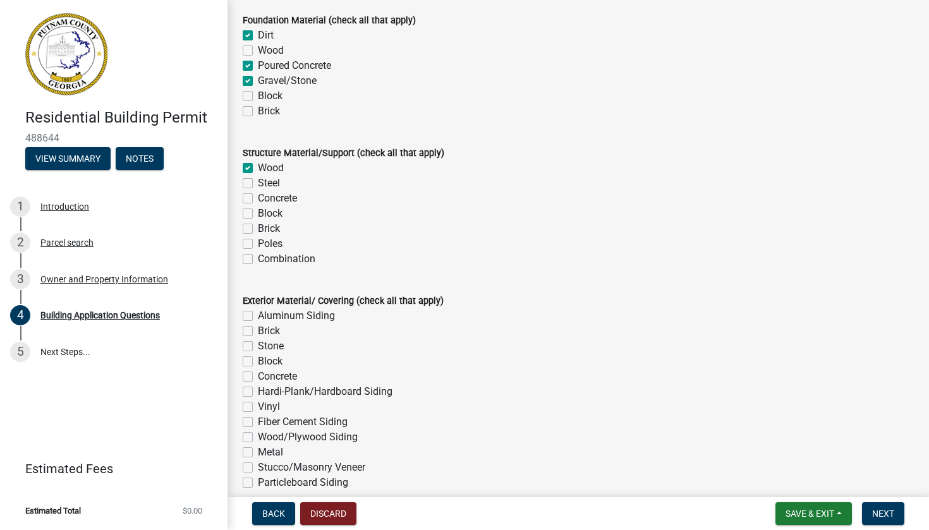
click at [258, 336] on label "Brick" at bounding box center [269, 331] width 22 height 15
click at [258, 332] on input "Brick" at bounding box center [262, 328] width 8 height 8
checkbox input "true"
checkbox input "false"
checkbox input "true"
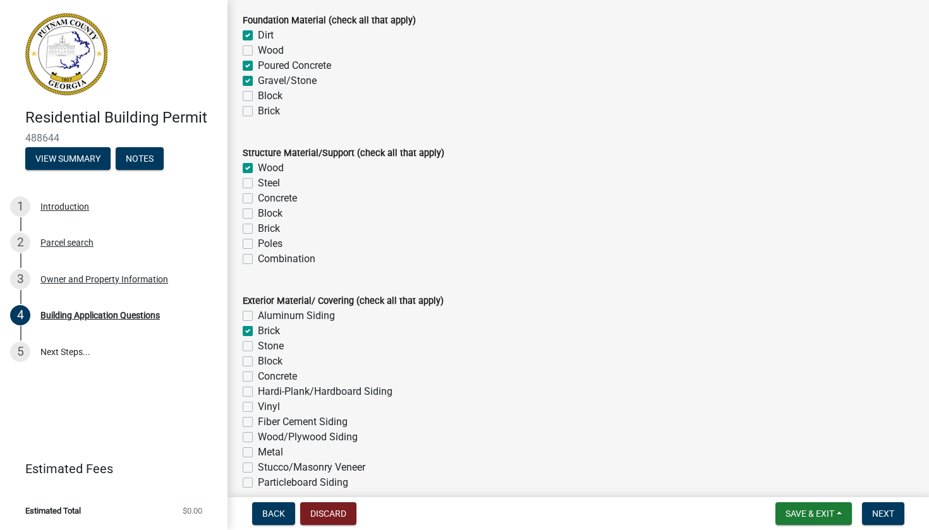
checkbox input "false"
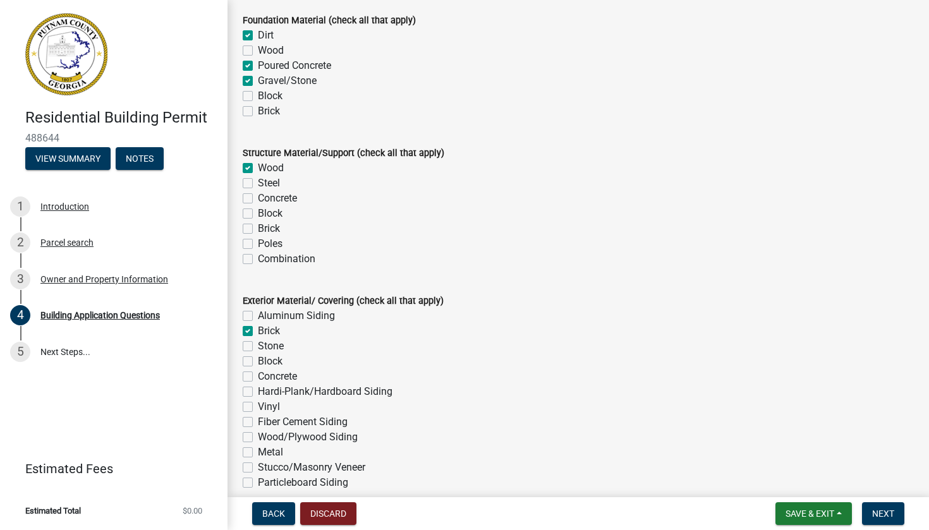
checkbox input "false"
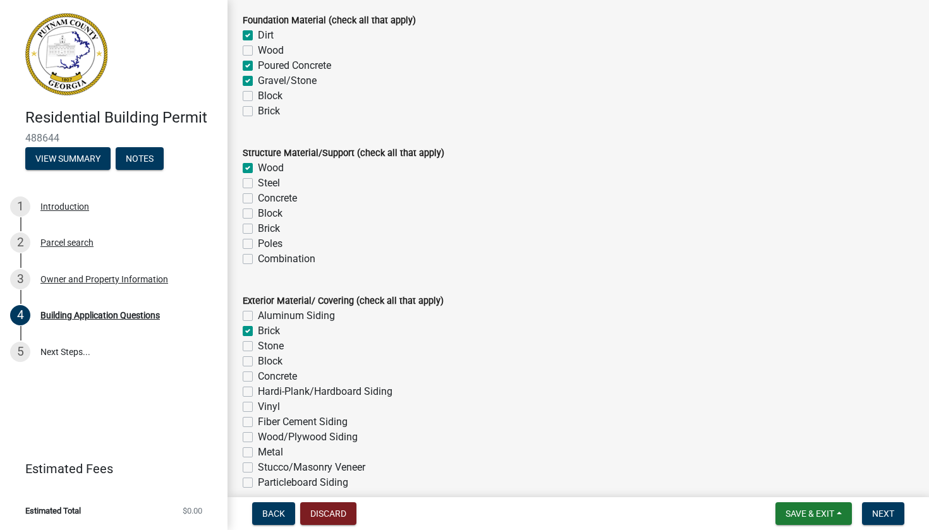
checkbox input "false"
click at [258, 348] on label "Stone" at bounding box center [271, 346] width 26 height 15
click at [258, 347] on input "Stone" at bounding box center [262, 343] width 8 height 8
checkbox input "true"
checkbox input "false"
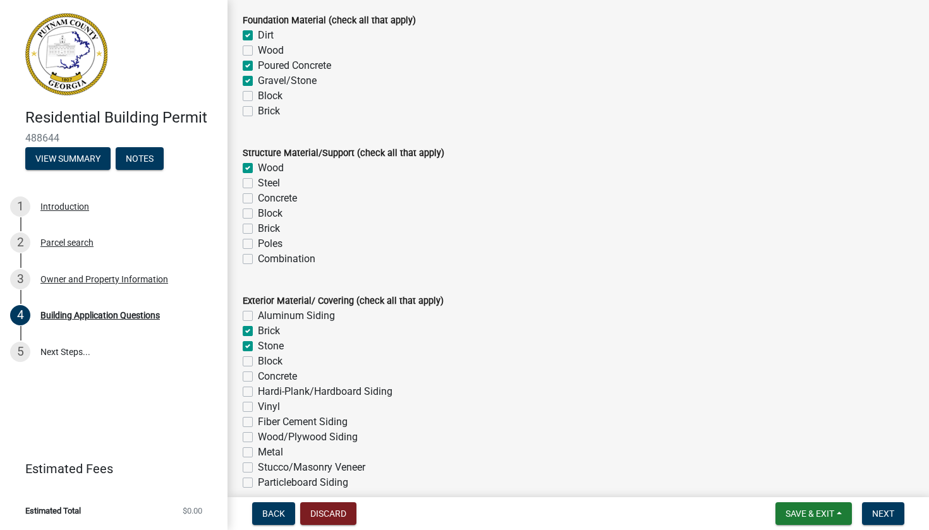
checkbox input "true"
checkbox input "false"
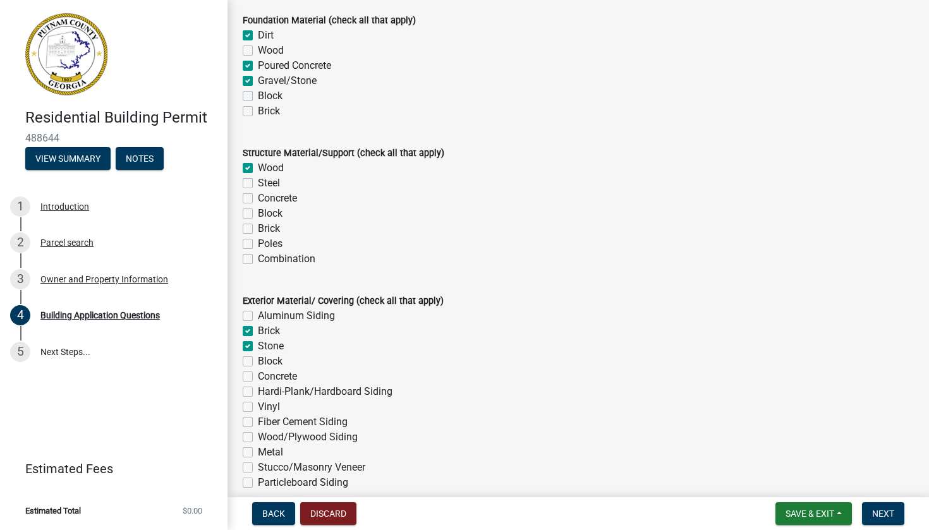
checkbox input "false"
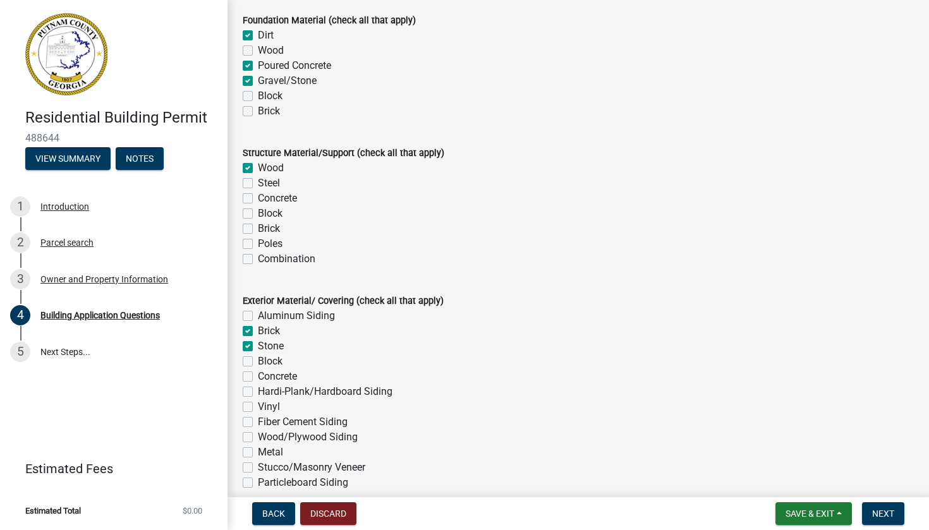
checkbox input "false"
click at [258, 397] on label "Hardi-Plank/Hardboard Siding" at bounding box center [325, 391] width 135 height 15
click at [258, 393] on input "Hardi-Plank/Hardboard Siding" at bounding box center [262, 388] width 8 height 8
checkbox input "true"
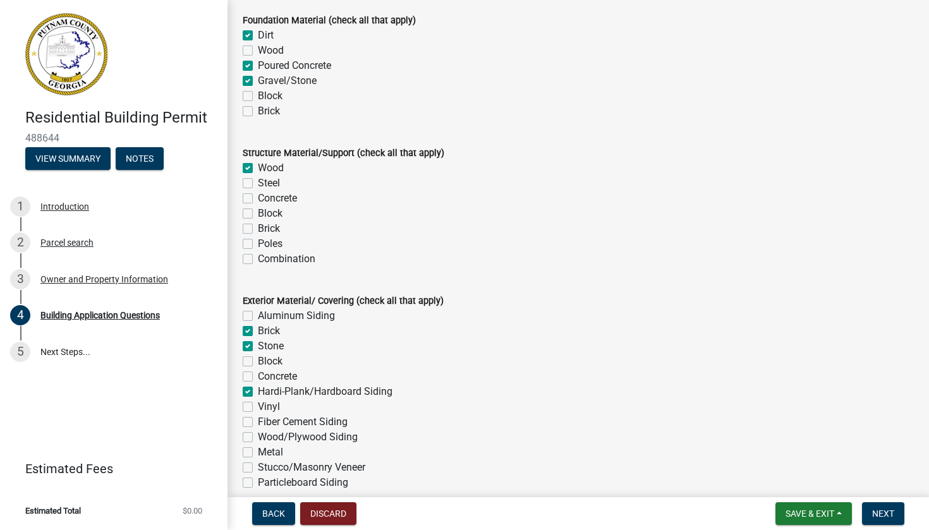
checkbox input "false"
checkbox input "true"
checkbox input "false"
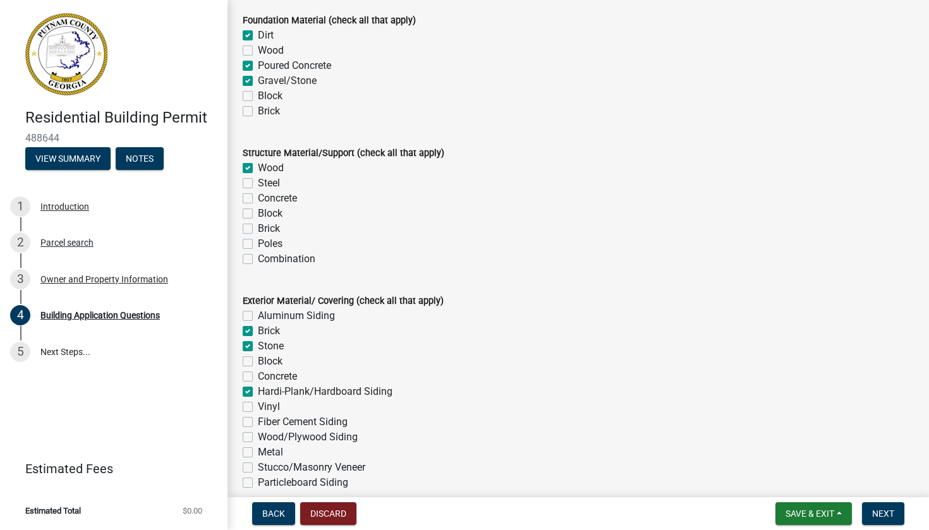
checkbox input "true"
checkbox input "false"
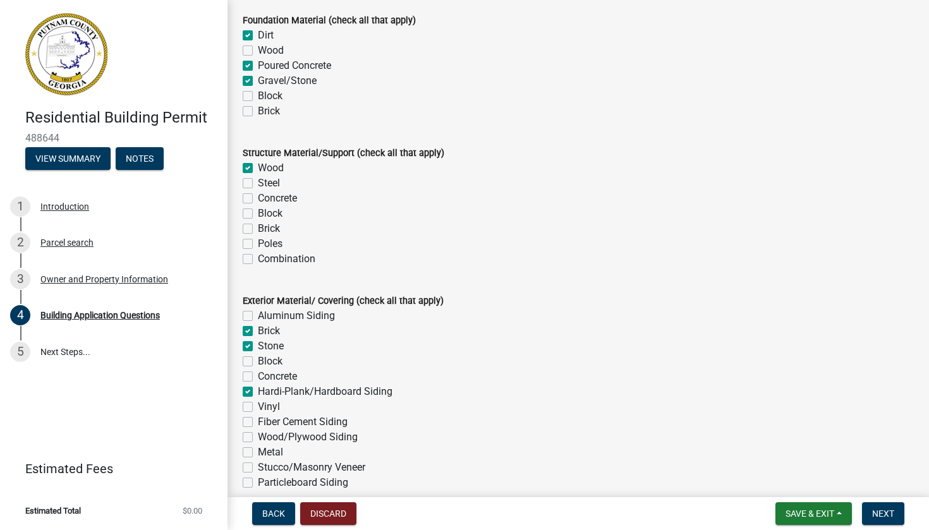
checkbox input "false"
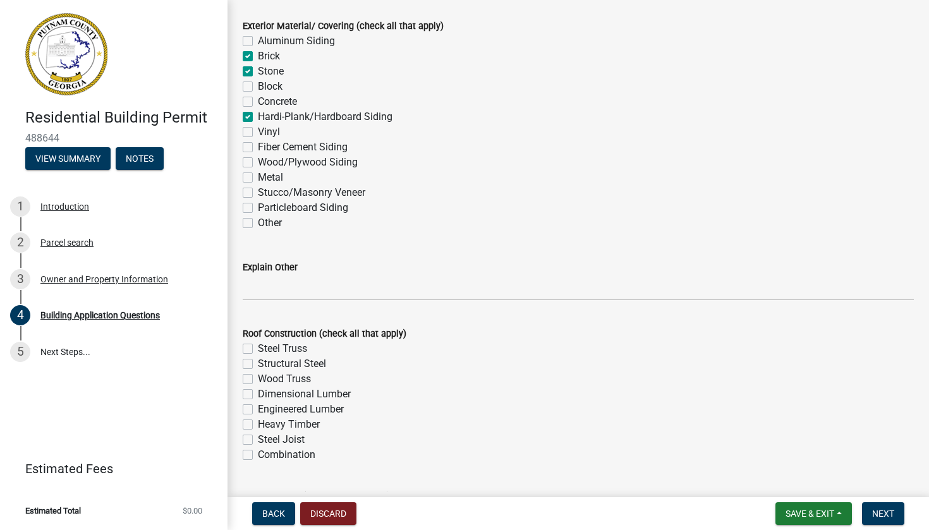
scroll to position [2874, 0]
click at [258, 384] on label "Wood Truss" at bounding box center [284, 377] width 53 height 15
click at [258, 378] on input "Wood Truss" at bounding box center [262, 374] width 8 height 8
checkbox input "true"
checkbox input "false"
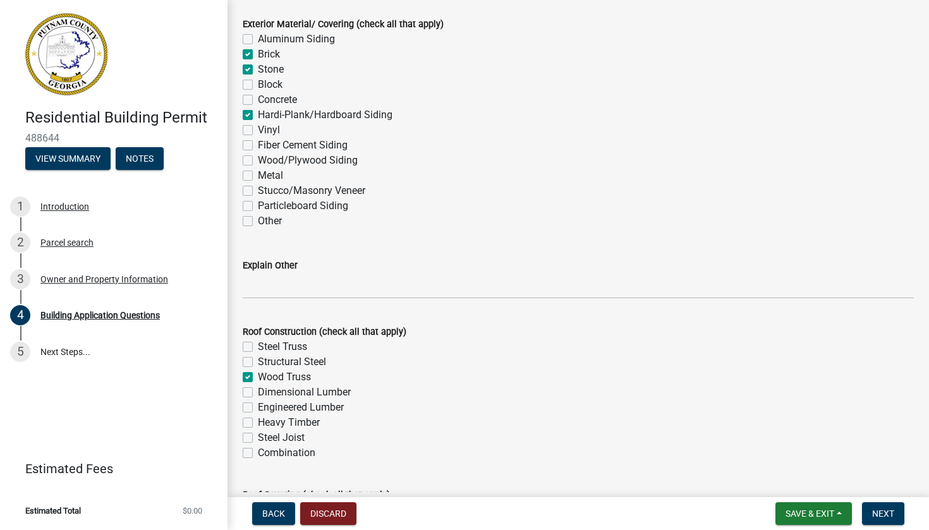
checkbox input "false"
checkbox input "true"
checkbox input "false"
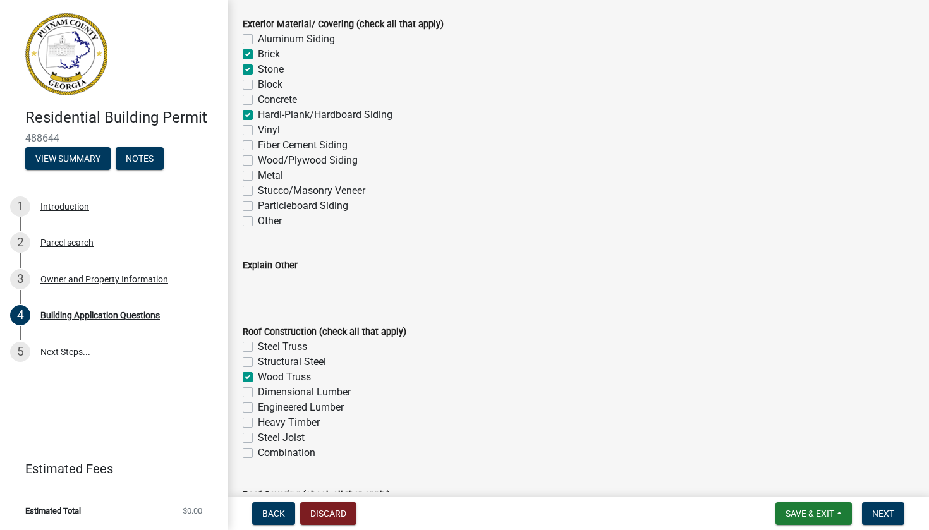
checkbox input "false"
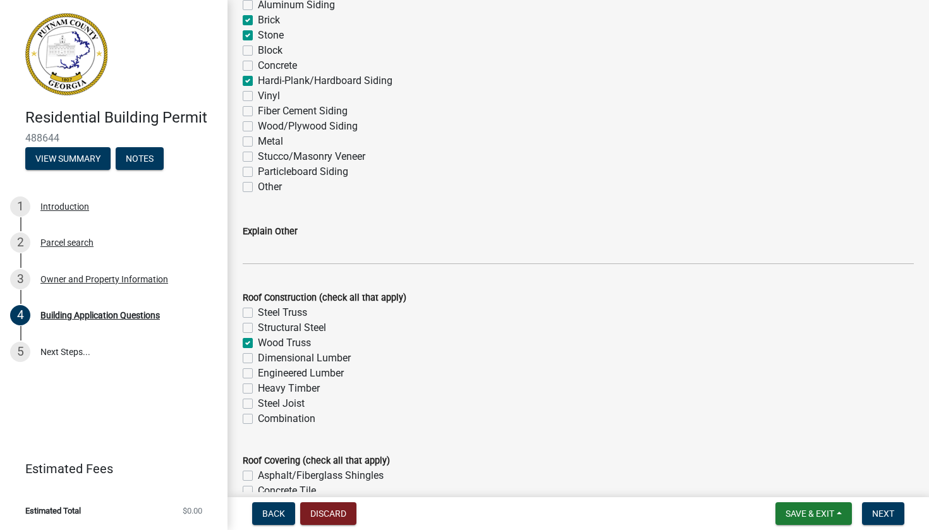
scroll to position [2913, 0]
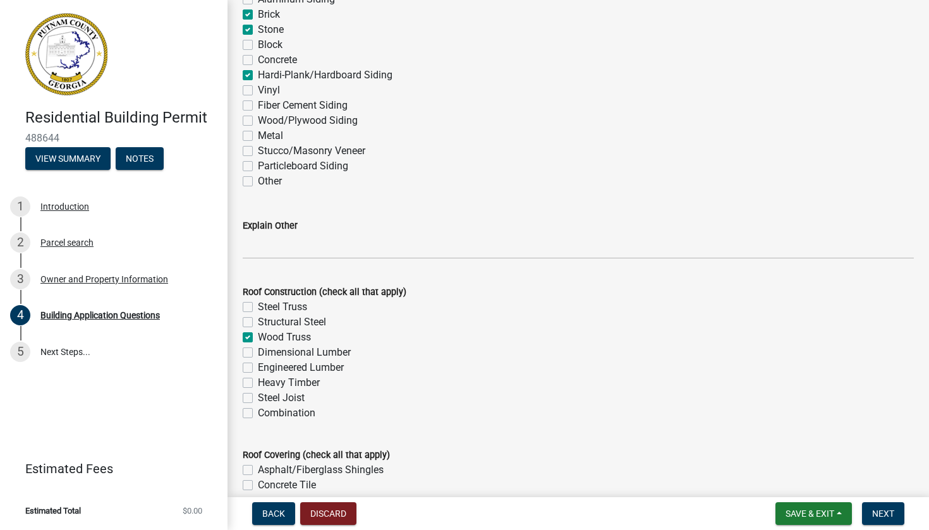
click at [258, 375] on label "Engineered Lumber" at bounding box center [301, 367] width 86 height 15
click at [258, 369] on input "Engineered Lumber" at bounding box center [262, 364] width 8 height 8
checkbox input "true"
checkbox input "false"
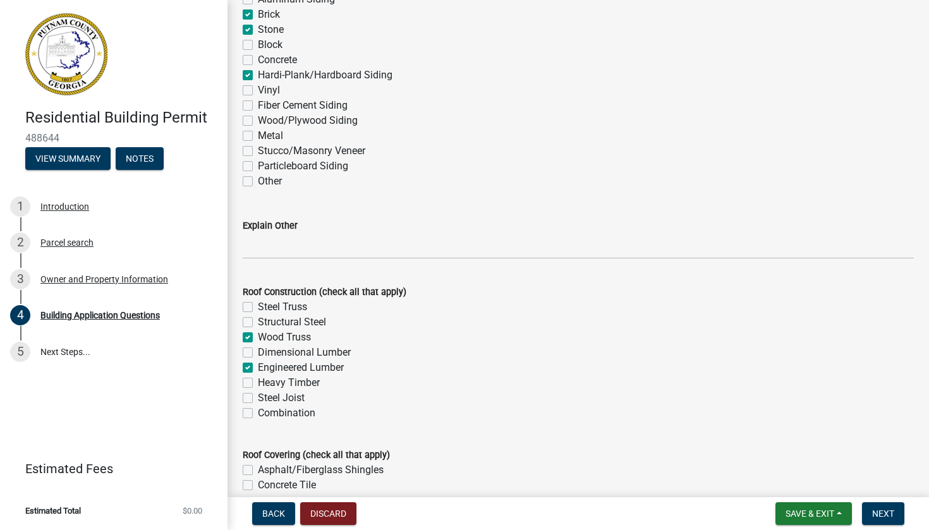
checkbox input "true"
checkbox input "false"
checkbox input "true"
checkbox input "false"
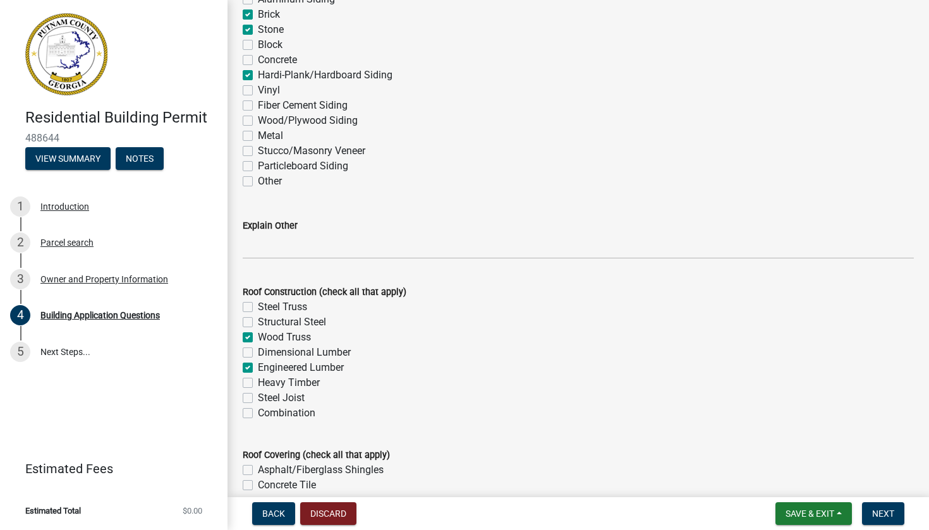
checkbox input "false"
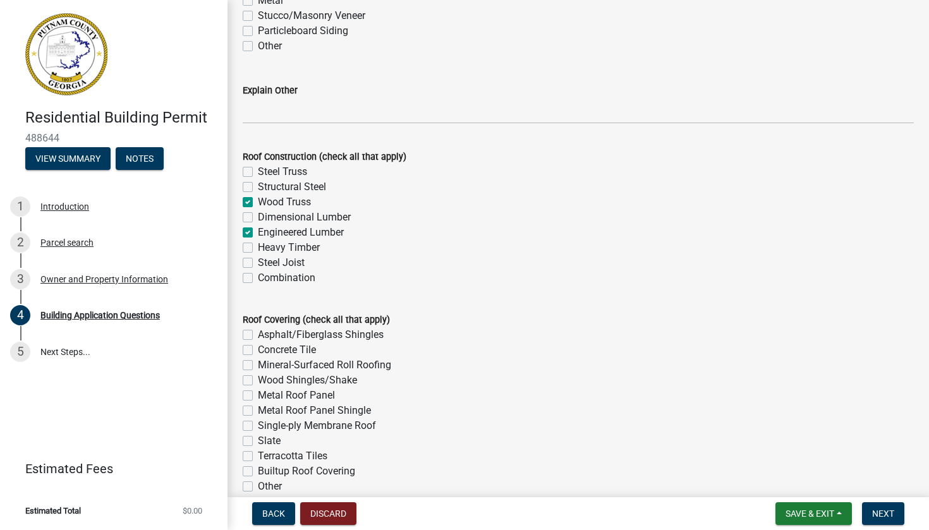
scroll to position [3064, 0]
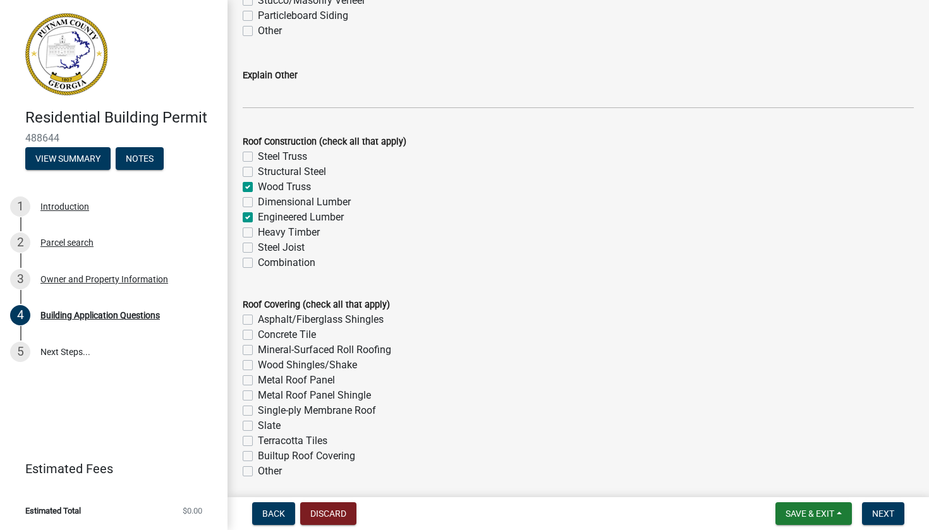
click at [258, 324] on label "Asphalt/Fiberglass Shingles" at bounding box center [321, 319] width 126 height 15
click at [258, 320] on input "Asphalt/Fiberglass Shingles" at bounding box center [262, 316] width 8 height 8
checkbox input "true"
checkbox input "false"
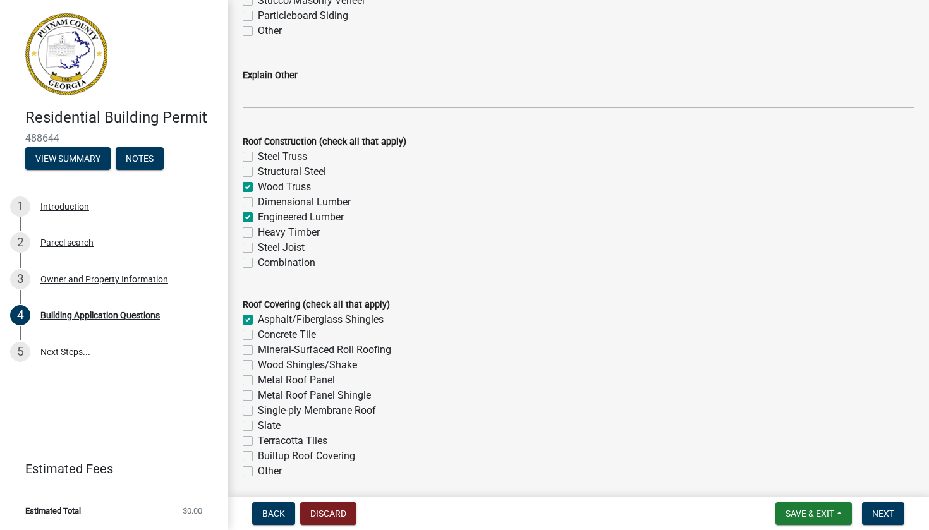
checkbox input "false"
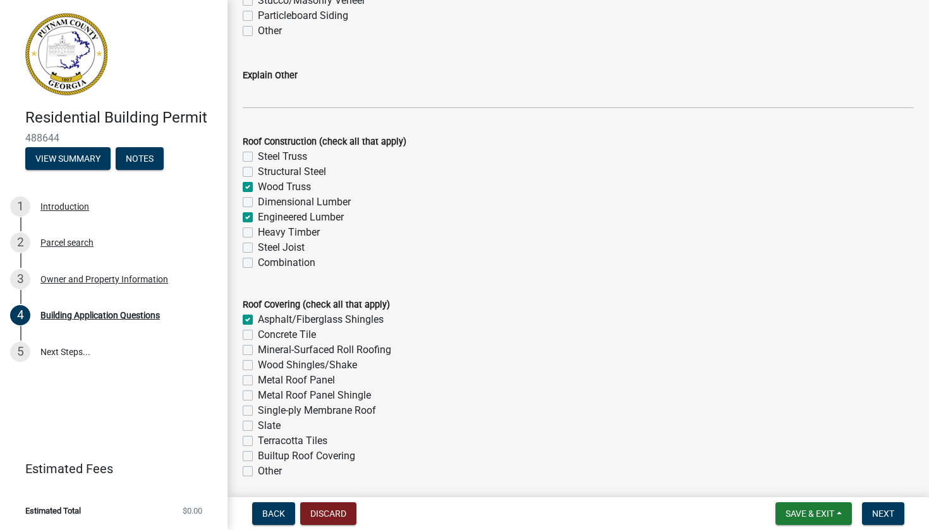
checkbox input "false"
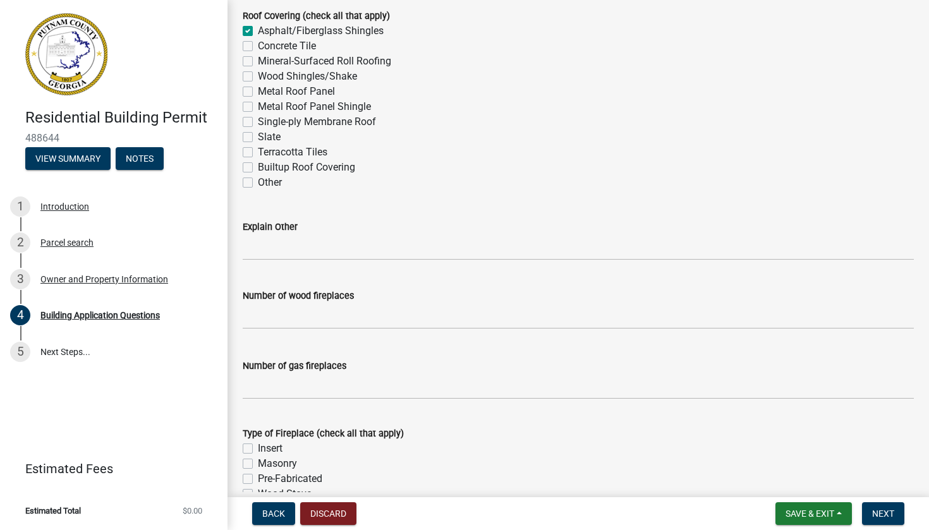
scroll to position [3357, 0]
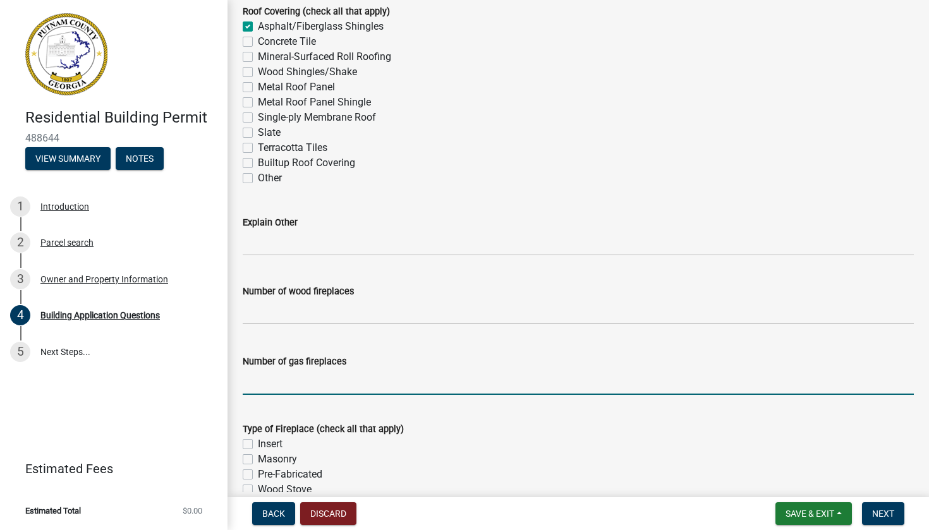
click at [288, 382] on input "text" at bounding box center [578, 382] width 671 height 26
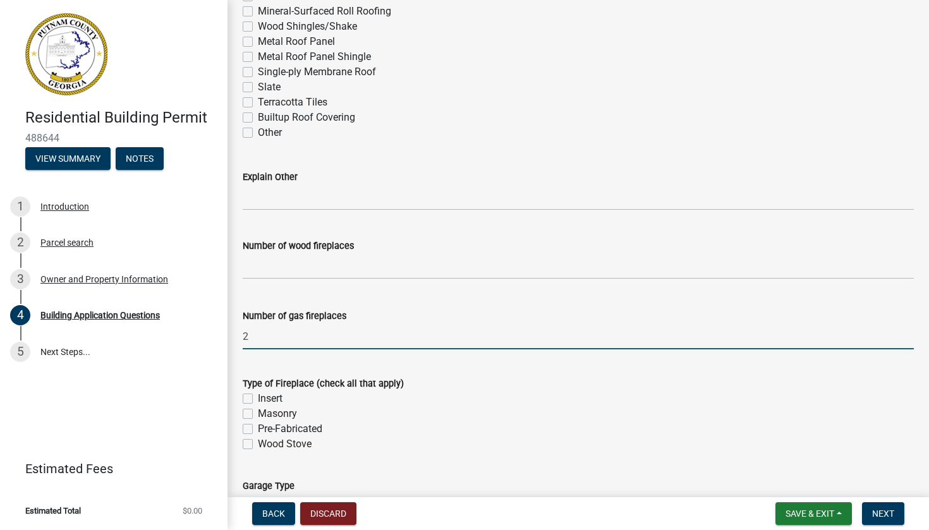
scroll to position [3412, 0]
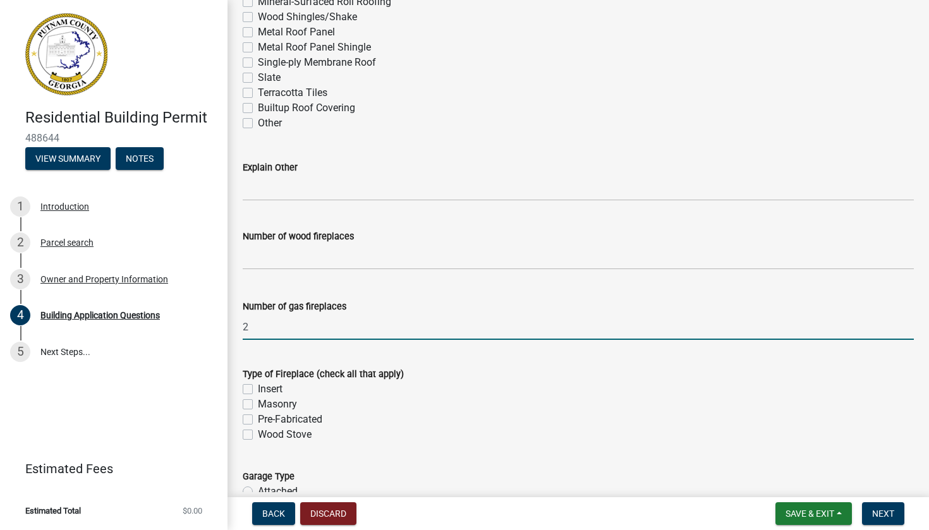
type input "2"
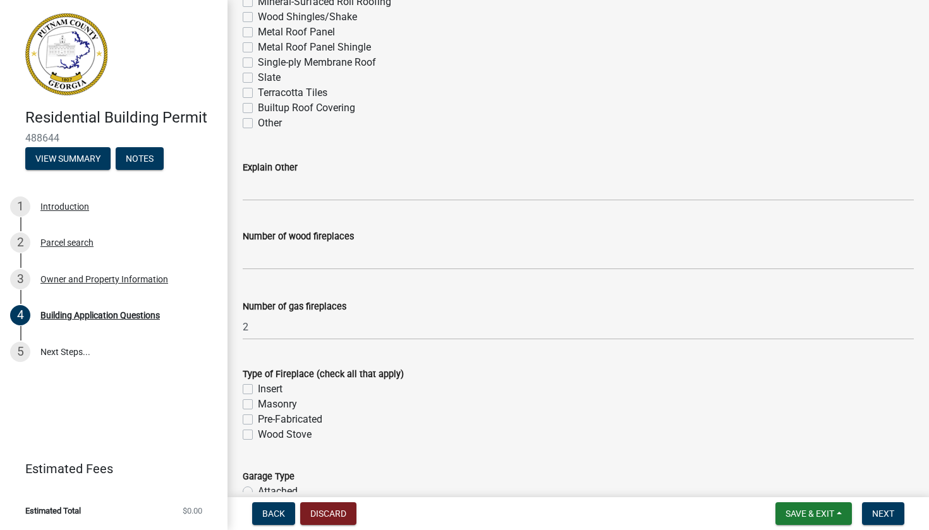
click at [258, 417] on label "Pre-Fabricated" at bounding box center [290, 419] width 64 height 15
click at [258, 417] on input "Pre-Fabricated" at bounding box center [262, 416] width 8 height 8
checkbox input "true"
checkbox input "false"
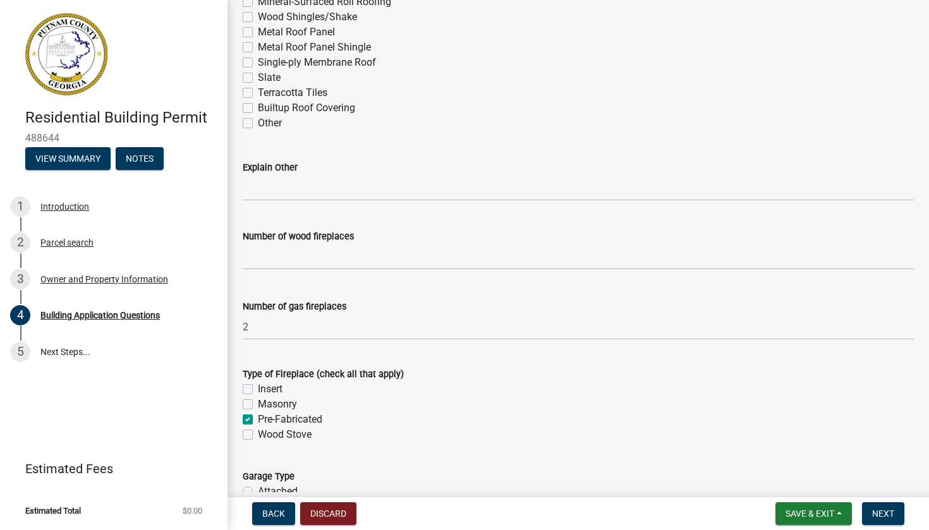
checkbox input "true"
checkbox input "false"
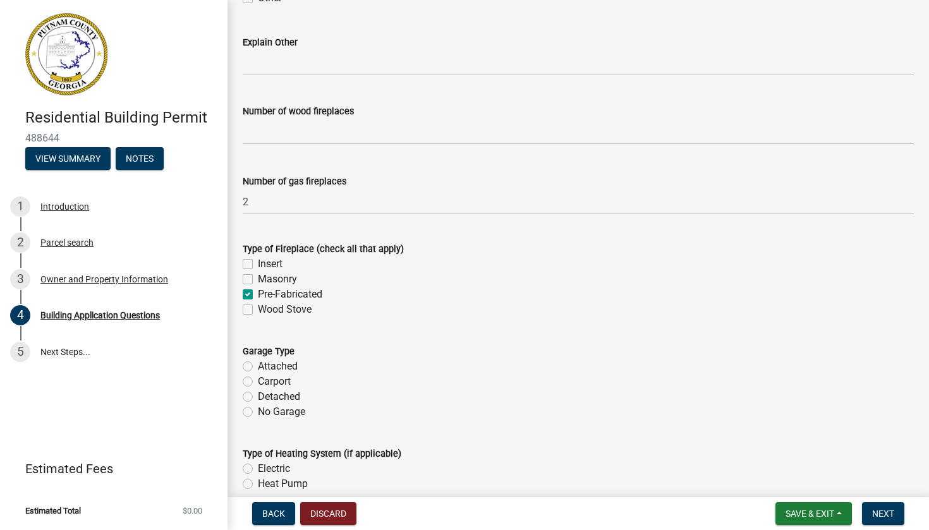
scroll to position [3549, 0]
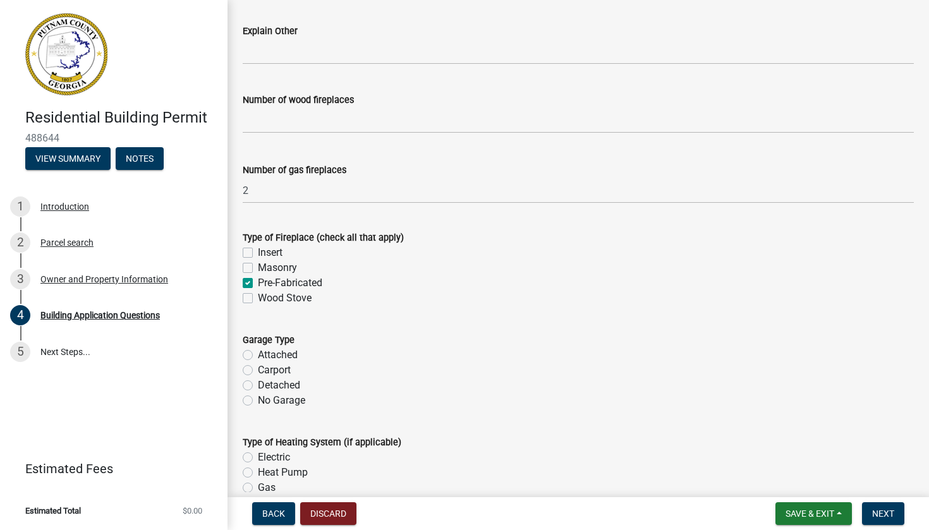
click at [258, 362] on label "Attached" at bounding box center [278, 355] width 40 height 15
click at [258, 356] on input "Attached" at bounding box center [262, 352] width 8 height 8
radio input "true"
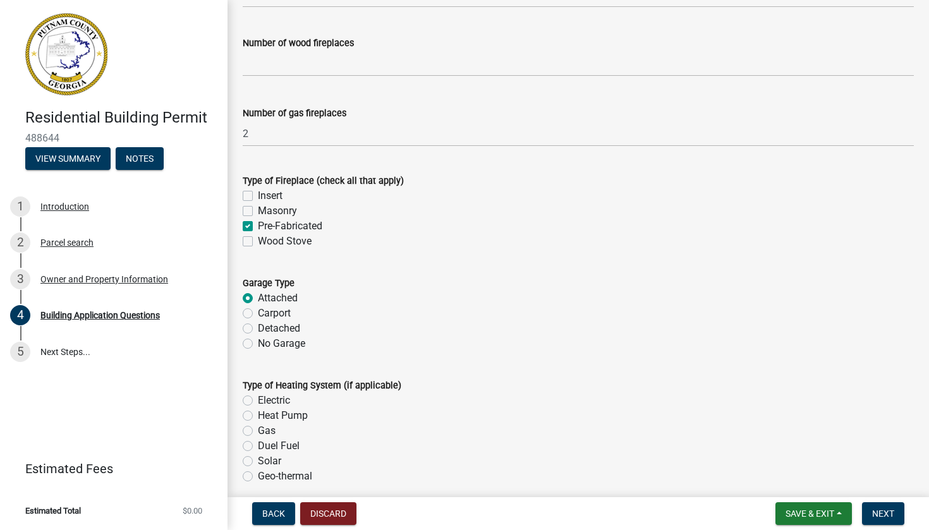
scroll to position [3611, 0]
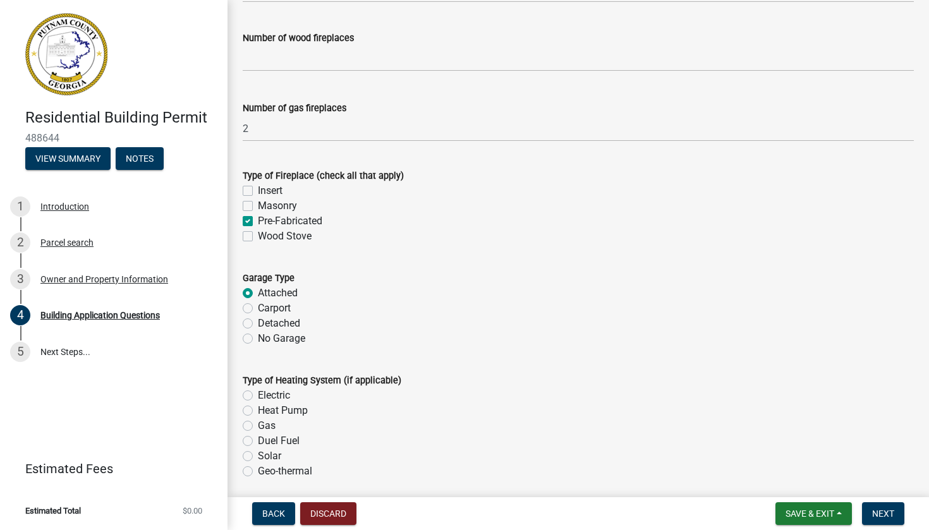
click at [258, 417] on label "Heat Pump" at bounding box center [283, 410] width 50 height 15
click at [258, 412] on input "Heat Pump" at bounding box center [262, 407] width 8 height 8
radio input "true"
click at [258, 417] on label "Gas" at bounding box center [267, 425] width 18 height 15
click at [258, 417] on input "Gas" at bounding box center [262, 422] width 8 height 8
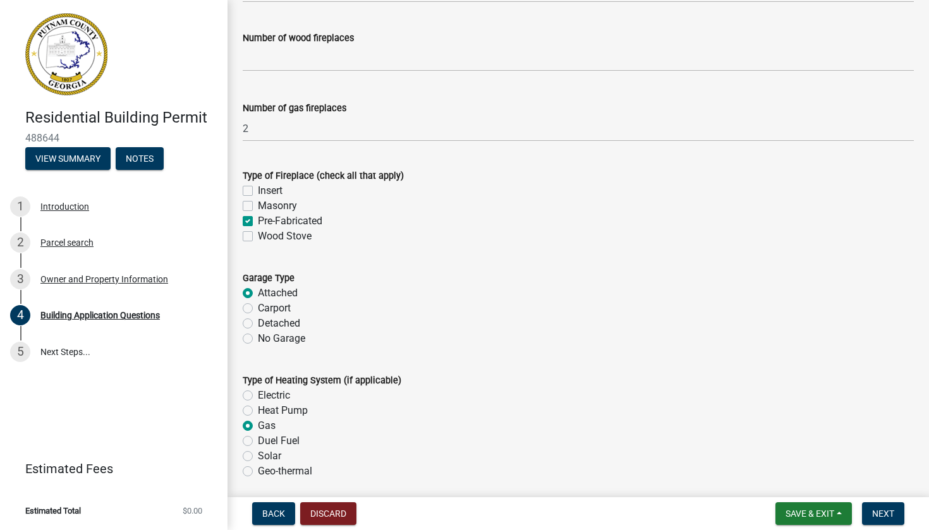
radio input "true"
click at [246, 417] on div "Heat Pump" at bounding box center [578, 410] width 671 height 15
click at [258, 417] on label "Heat Pump" at bounding box center [283, 410] width 50 height 15
click at [258, 412] on input "Heat Pump" at bounding box center [262, 407] width 8 height 8
radio input "true"
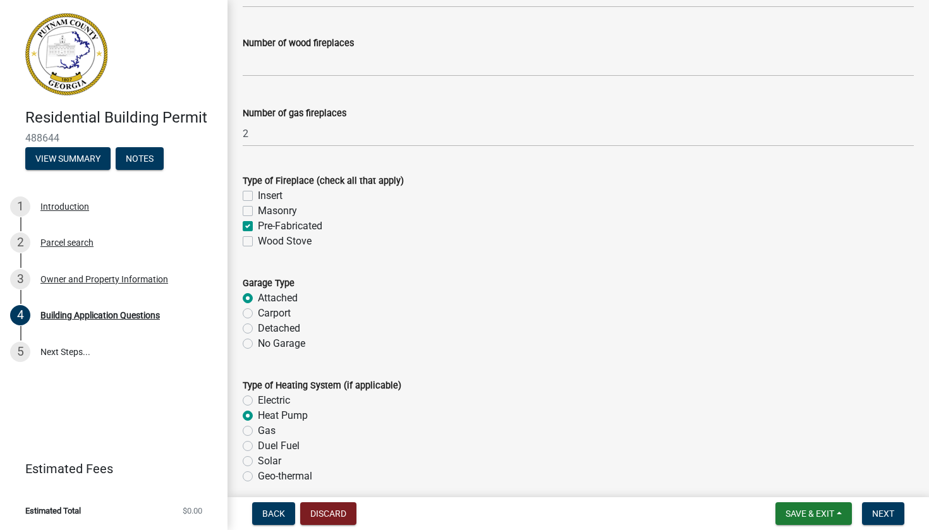
scroll to position [3610, 0]
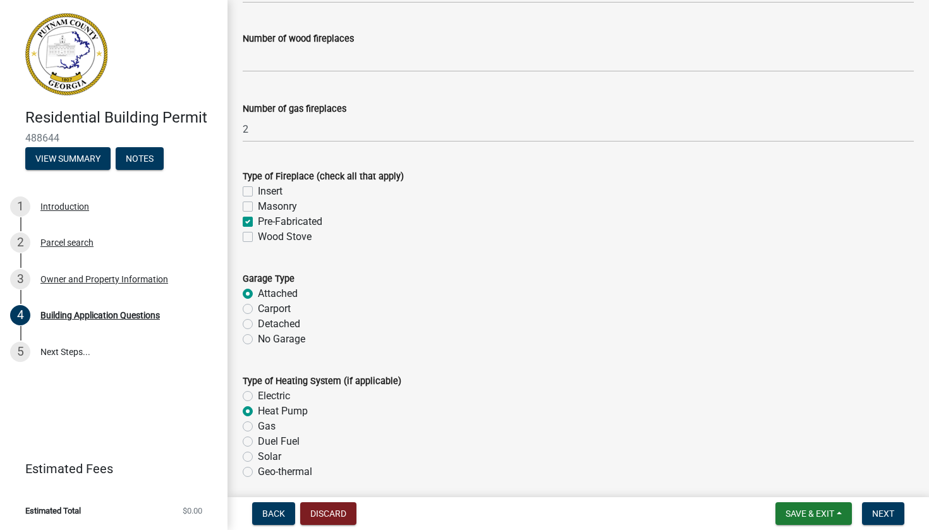
click at [258, 417] on label "Gas" at bounding box center [267, 426] width 18 height 15
click at [258, 417] on input "Gas" at bounding box center [262, 423] width 8 height 8
radio input "true"
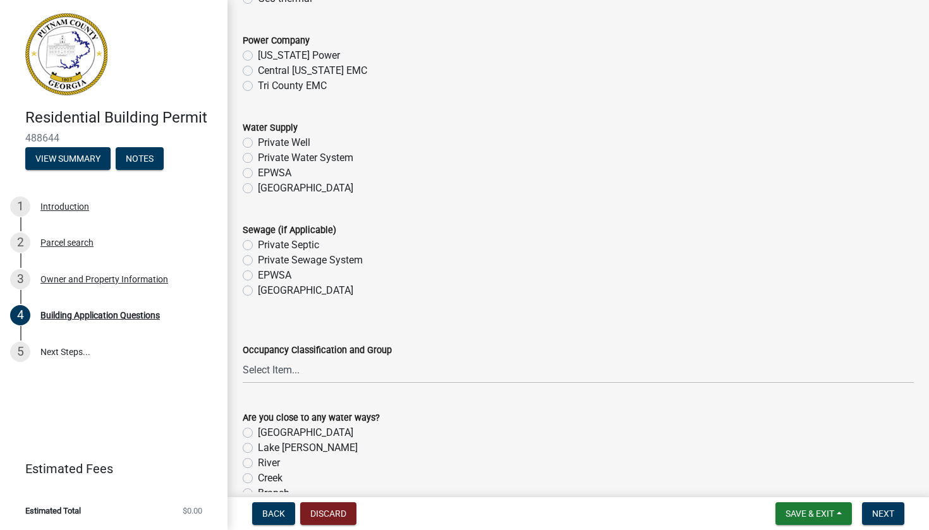
scroll to position [4085, 0]
click at [258, 294] on label "[GEOGRAPHIC_DATA]" at bounding box center [305, 289] width 95 height 15
click at [258, 290] on input "[GEOGRAPHIC_DATA]" at bounding box center [262, 286] width 8 height 8
radio input "true"
click at [253, 191] on div "[GEOGRAPHIC_DATA]" at bounding box center [578, 187] width 671 height 15
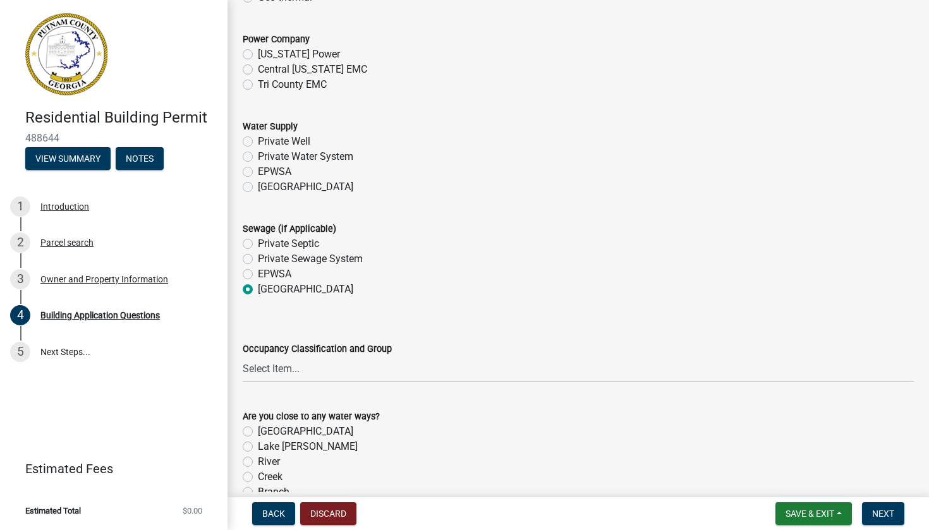
click at [258, 195] on label "[GEOGRAPHIC_DATA]" at bounding box center [305, 187] width 95 height 15
click at [258, 188] on input "[GEOGRAPHIC_DATA]" at bounding box center [262, 184] width 8 height 8
radio input "true"
click at [241, 90] on div "Power Company Georgia Power Central Georgia EMC Tri County EMC" at bounding box center [578, 54] width 690 height 76
click at [258, 92] on label "Tri County EMC" at bounding box center [292, 84] width 69 height 15
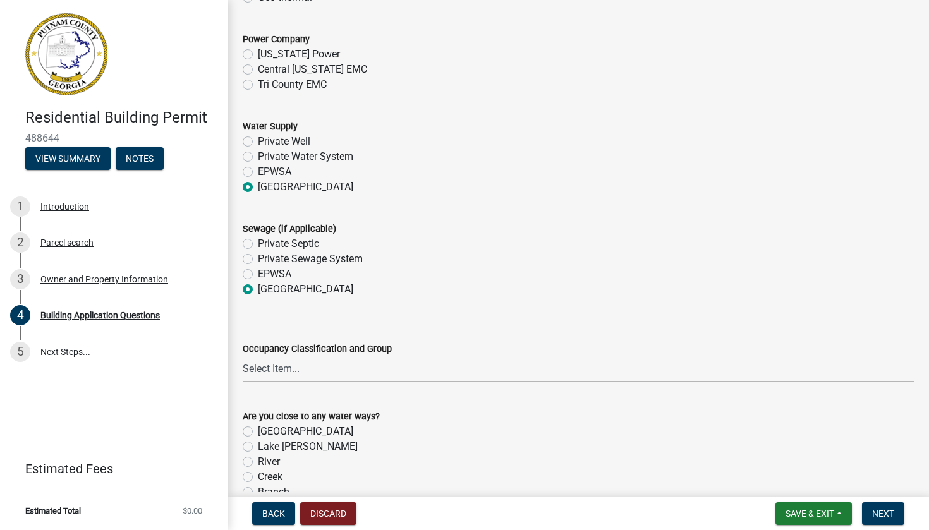
click at [258, 85] on input "Tri County EMC" at bounding box center [262, 81] width 8 height 8
radio input "true"
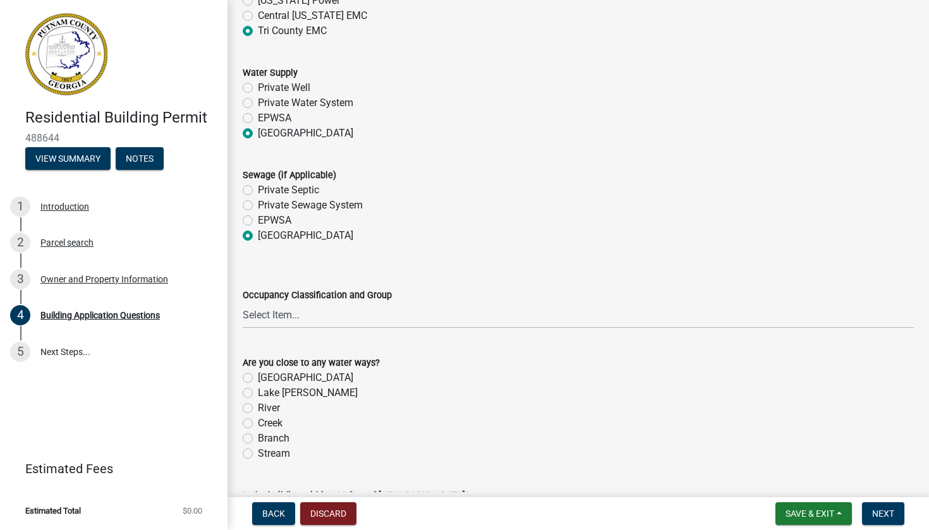
scroll to position [4144, 0]
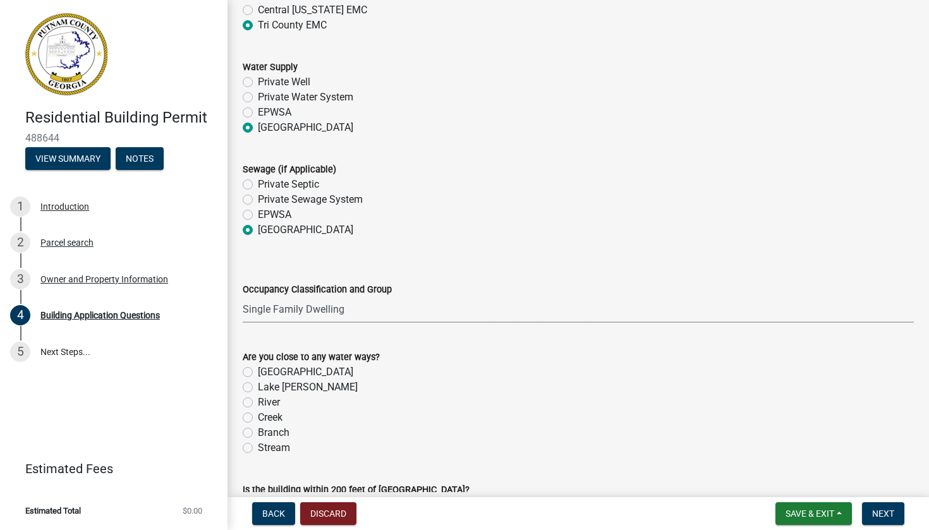
select select "2ec94193-6885-4dbb-8fbc-a6ee81e417fe"
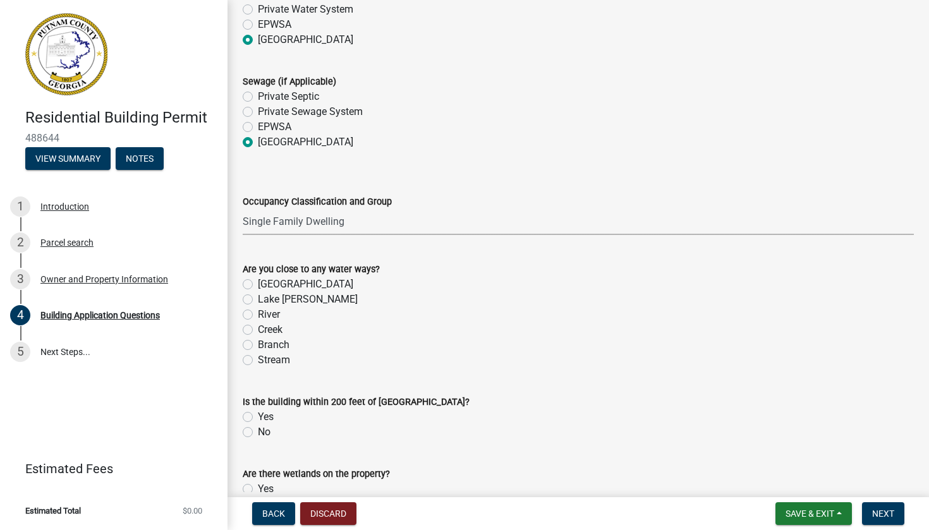
scroll to position [4241, 0]
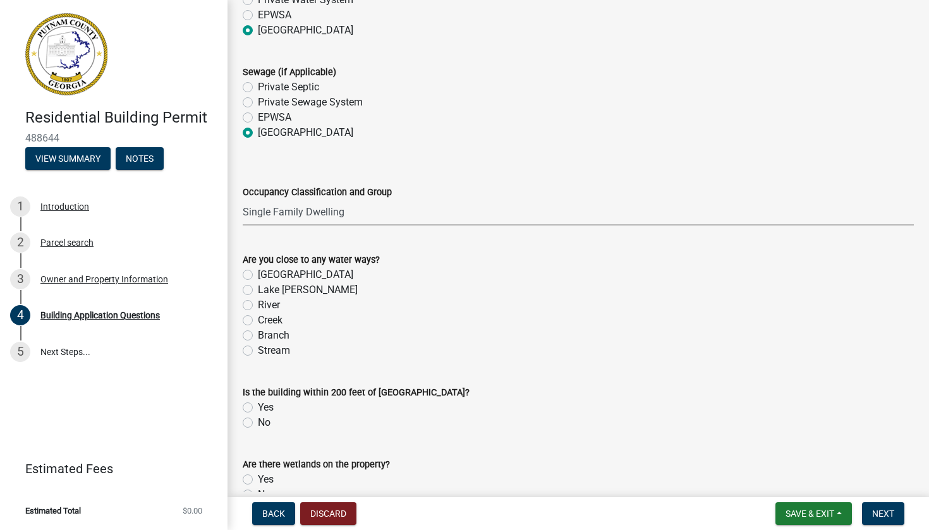
click at [258, 283] on label "[GEOGRAPHIC_DATA]" at bounding box center [305, 274] width 95 height 15
click at [258, 276] on input "[GEOGRAPHIC_DATA]" at bounding box center [262, 271] width 8 height 8
radio input "true"
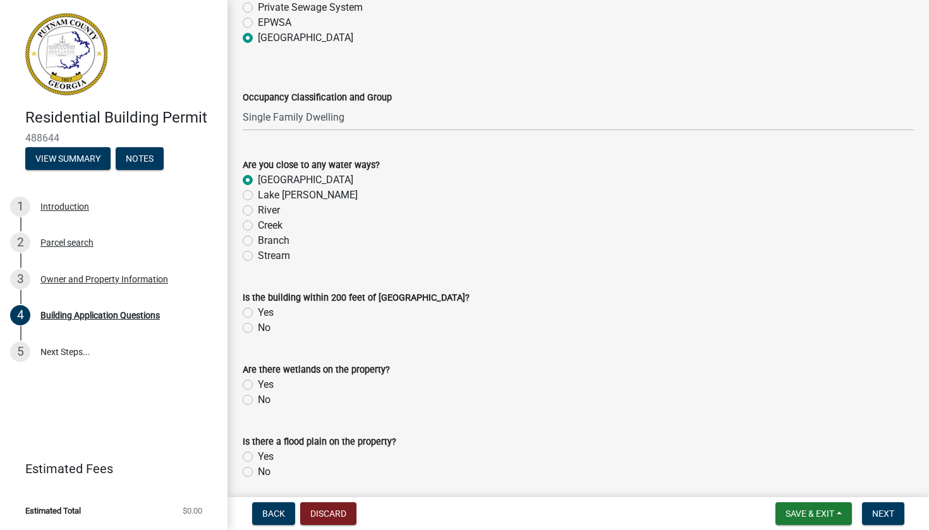
scroll to position [4338, 0]
click at [245, 327] on div "No" at bounding box center [578, 326] width 671 height 15
click at [258, 334] on label "No" at bounding box center [264, 326] width 13 height 15
click at [258, 327] on input "No" at bounding box center [262, 323] width 8 height 8
radio input "true"
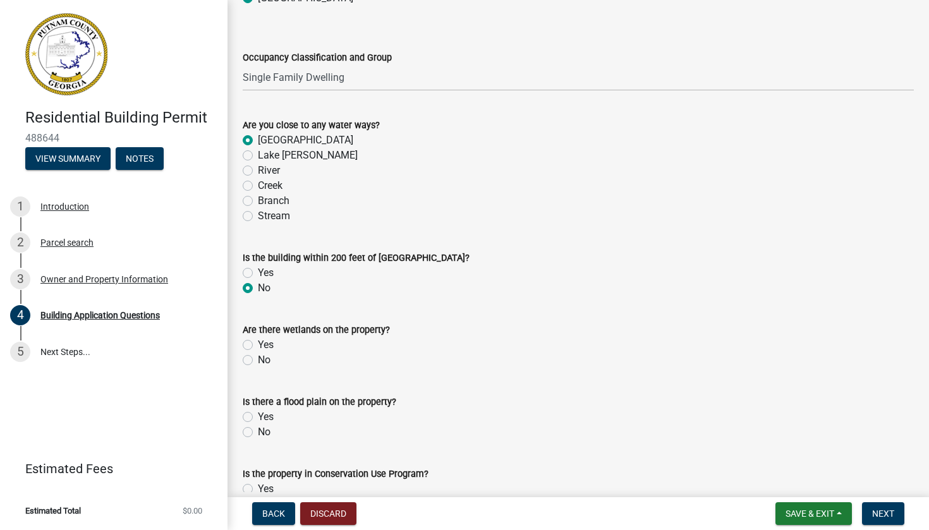
scroll to position [4384, 0]
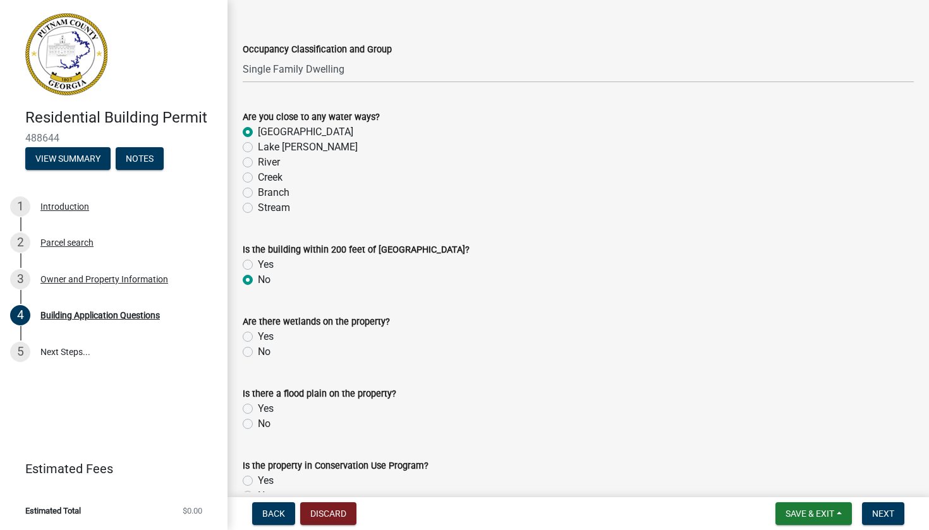
click at [258, 356] on label "No" at bounding box center [264, 351] width 13 height 15
click at [258, 353] on input "No" at bounding box center [262, 348] width 8 height 8
radio input "true"
click at [258, 417] on label "No" at bounding box center [264, 424] width 13 height 15
click at [258, 417] on input "No" at bounding box center [262, 421] width 8 height 8
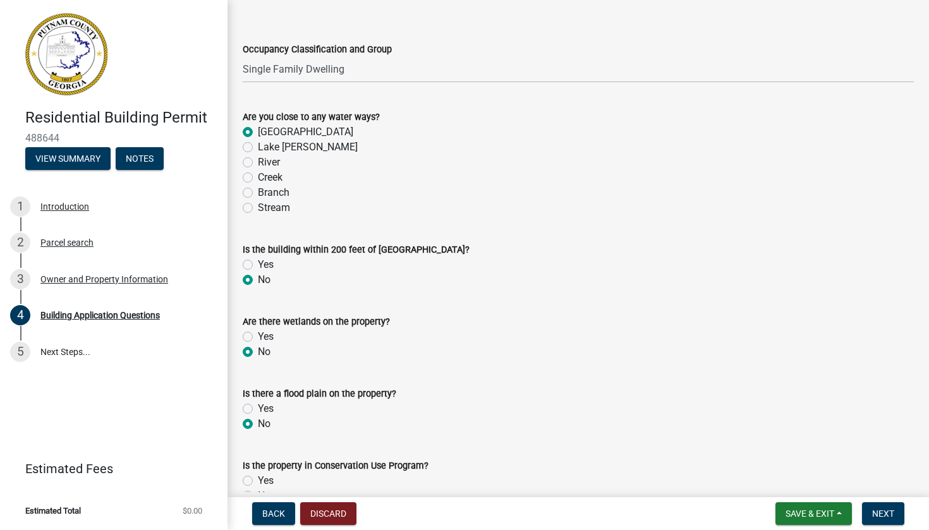
radio input "true"
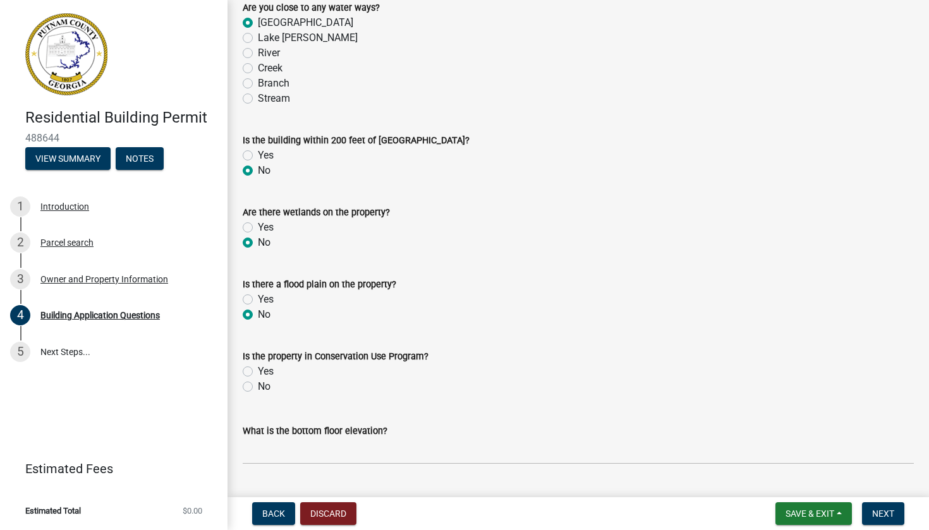
scroll to position [4496, 0]
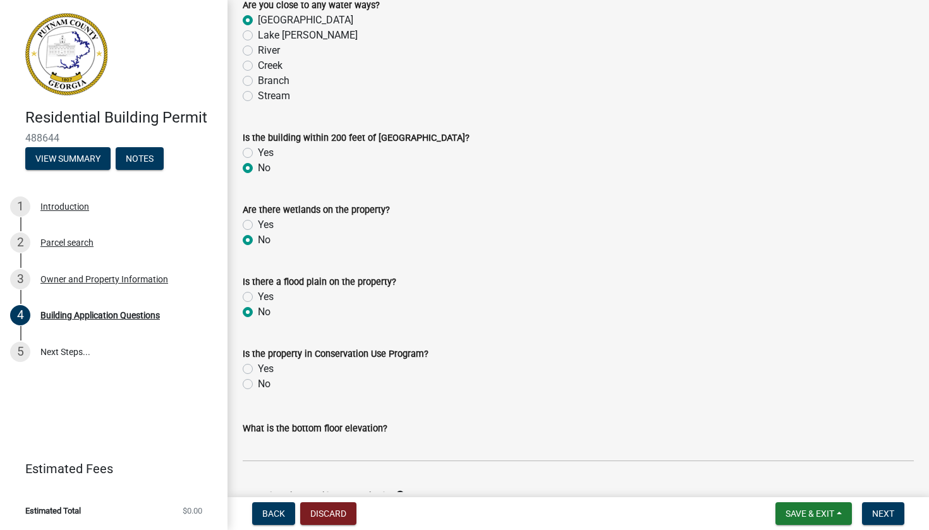
click at [248, 401] on wm-data-entity-input "Is the property in Conservation Use Program? Yes No" at bounding box center [578, 367] width 671 height 72
click at [247, 386] on div "No" at bounding box center [578, 384] width 671 height 15
click at [258, 387] on label "No" at bounding box center [264, 384] width 13 height 15
click at [258, 385] on input "No" at bounding box center [262, 381] width 8 height 8
radio input "true"
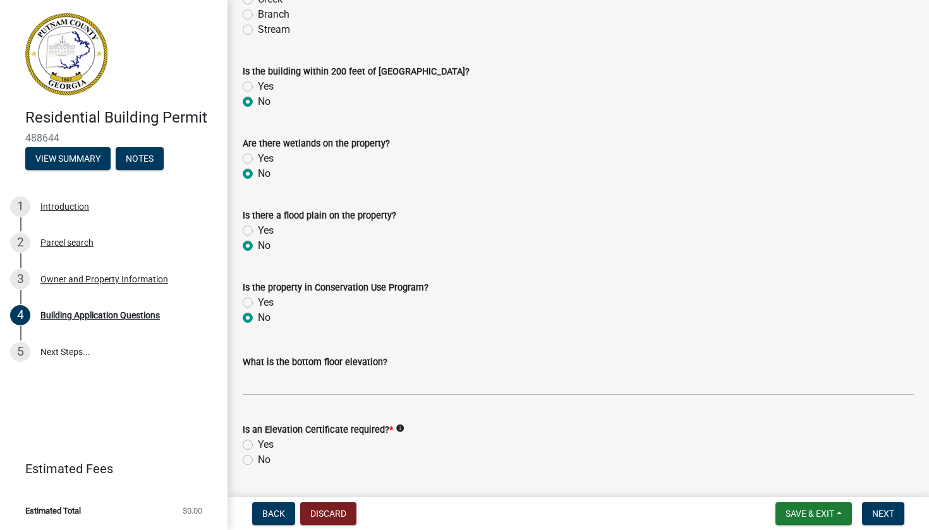
scroll to position [4568, 0]
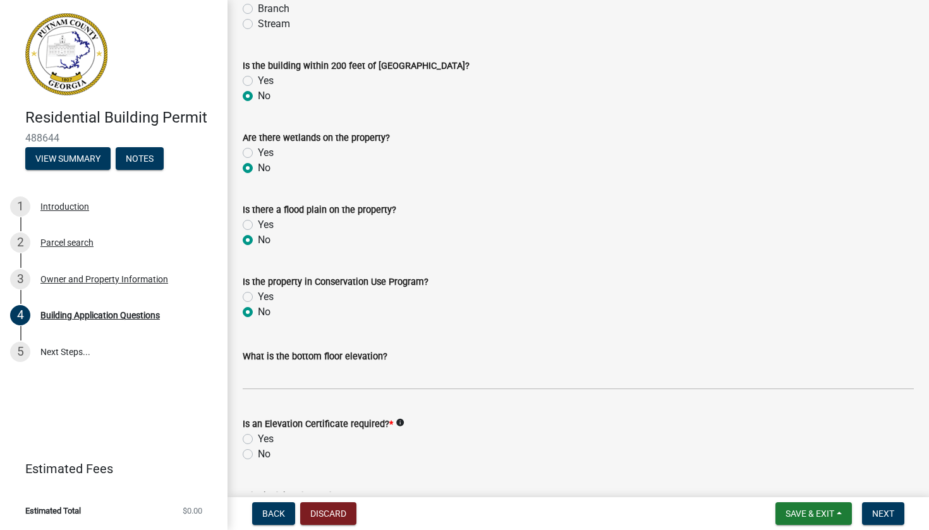
click at [258, 417] on label "No" at bounding box center [264, 454] width 13 height 15
click at [258, 417] on input "No" at bounding box center [262, 451] width 8 height 8
radio input "true"
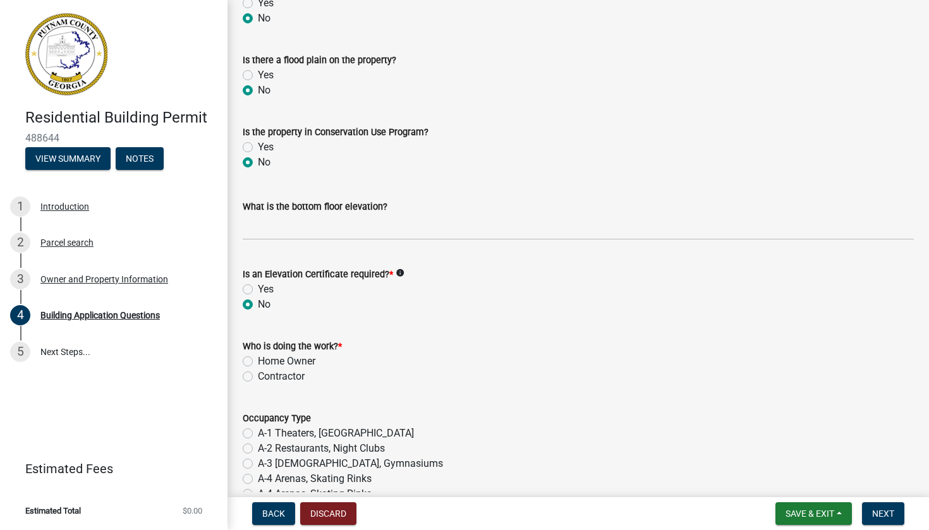
scroll to position [4719, 0]
click at [258, 380] on label "Contractor" at bounding box center [281, 375] width 47 height 15
click at [258, 376] on input "Contractor" at bounding box center [262, 372] width 8 height 8
radio input "true"
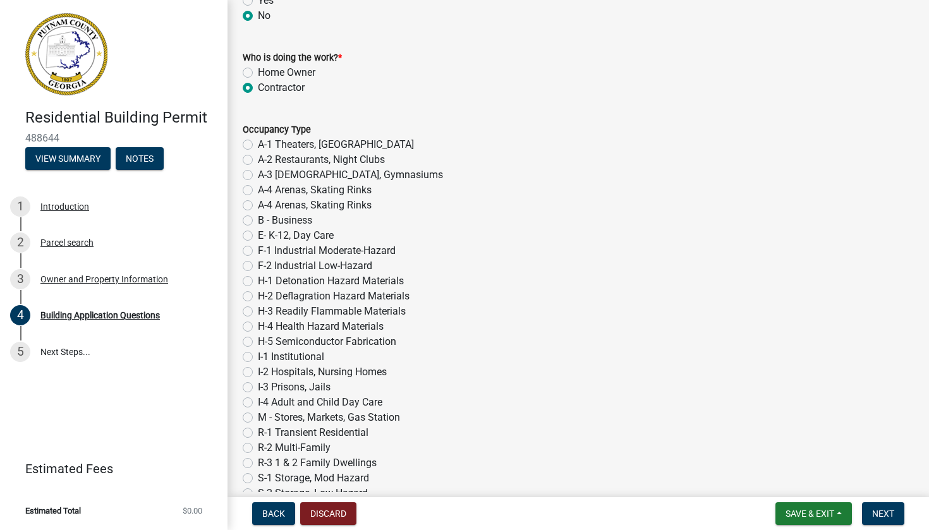
scroll to position [5010, 0]
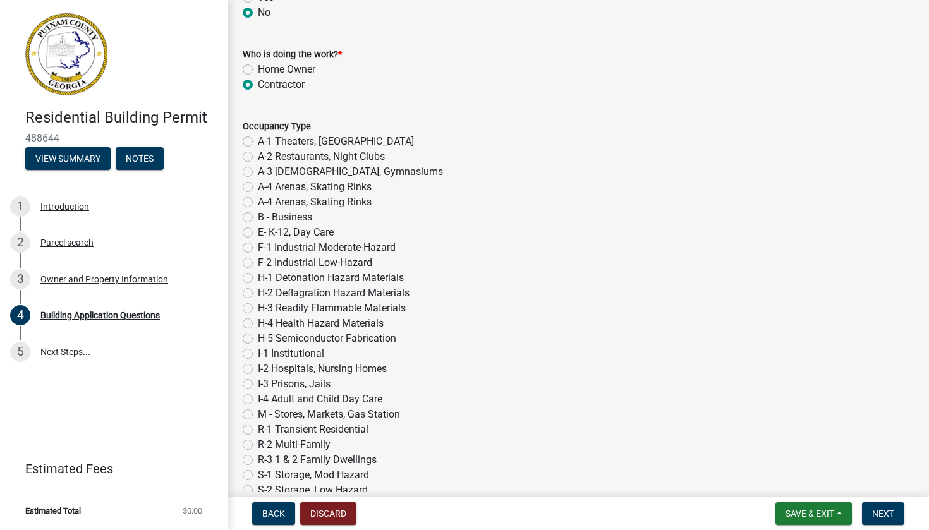
click at [258, 417] on label "R-3 1 & 2 Family Dwellings" at bounding box center [317, 460] width 119 height 15
click at [258, 417] on input "R-3 1 & 2 Family Dwellings" at bounding box center [262, 457] width 8 height 8
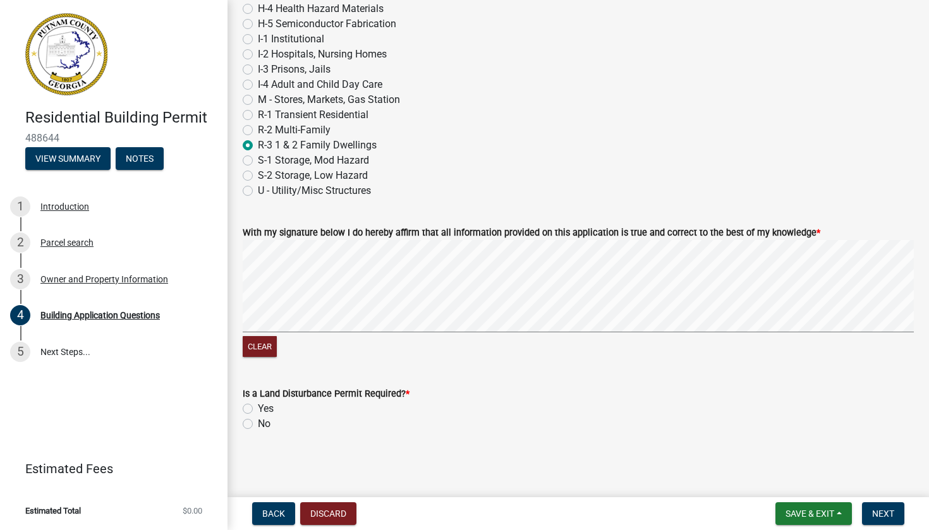
scroll to position [5332, 0]
click at [258, 407] on label "Yes" at bounding box center [266, 408] width 16 height 15
click at [258, 407] on input "Yes" at bounding box center [262, 405] width 8 height 8
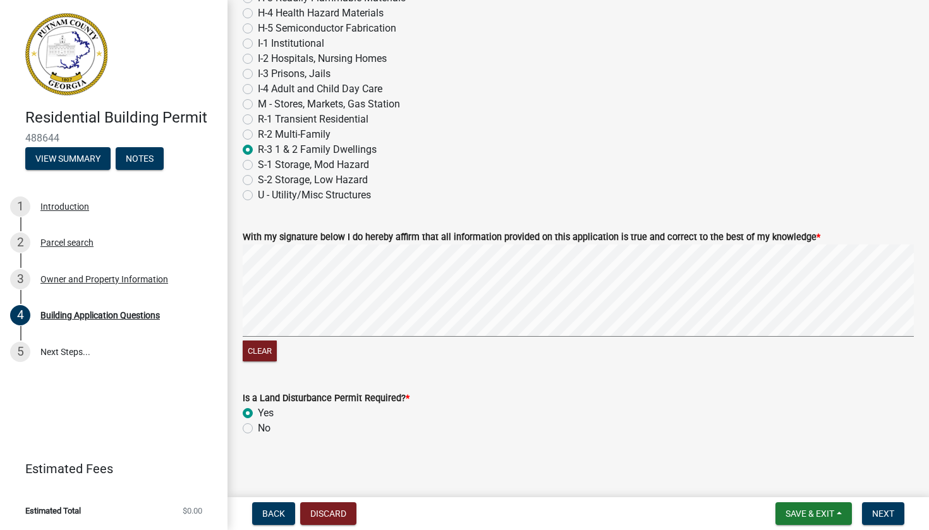
scroll to position [5319, 0]
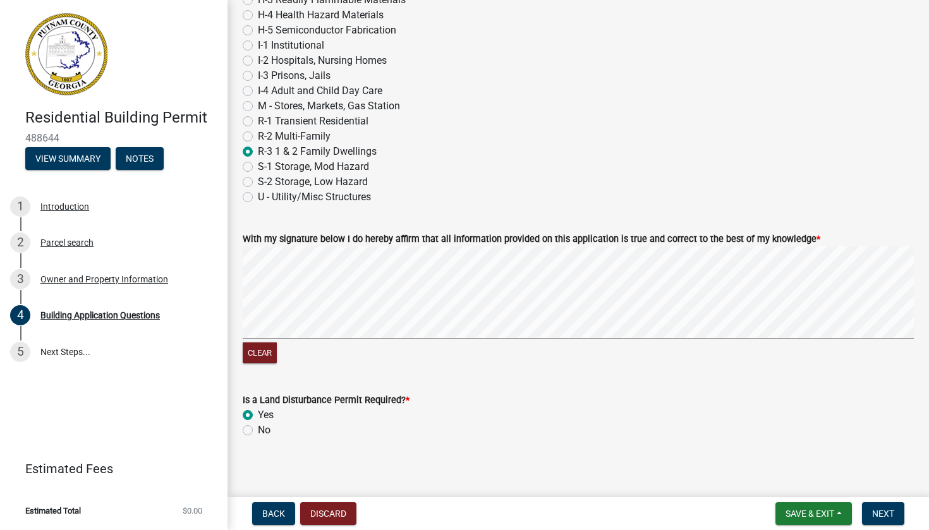
click at [258, 417] on label "No" at bounding box center [264, 430] width 13 height 15
click at [258, 417] on input "No" at bounding box center [262, 427] width 8 height 8
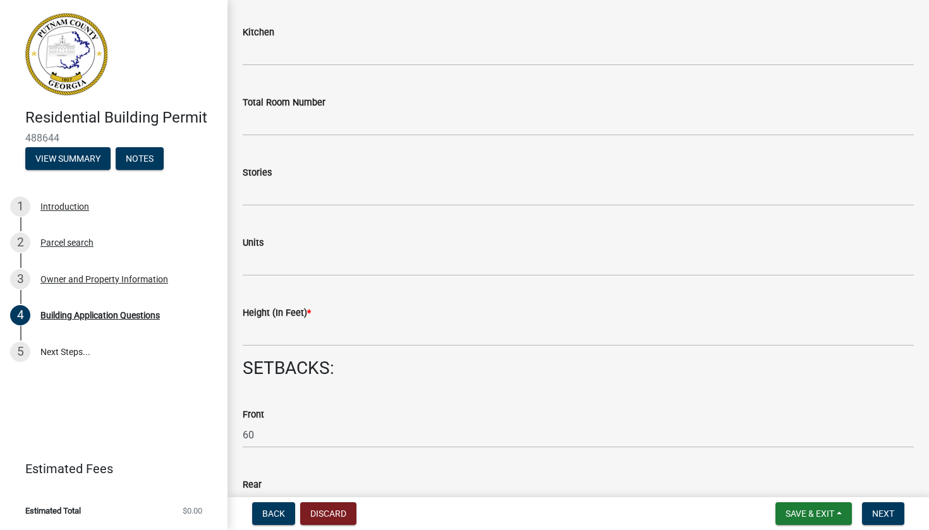
scroll to position [1490, 0]
click at [387, 200] on input "text" at bounding box center [578, 194] width 671 height 26
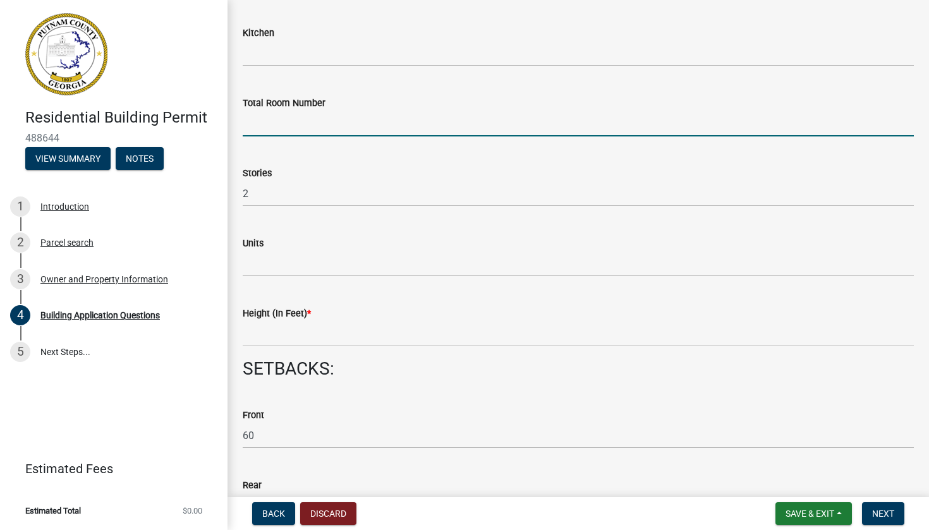
click at [334, 128] on input "text" at bounding box center [578, 124] width 671 height 26
click at [300, 277] on input "text" at bounding box center [578, 264] width 671 height 26
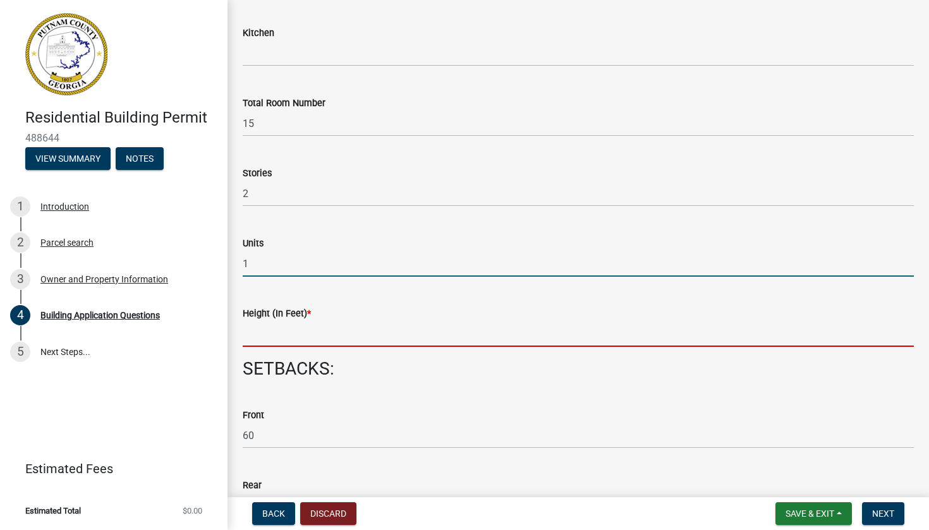
click at [293, 346] on input "text" at bounding box center [578, 334] width 671 height 26
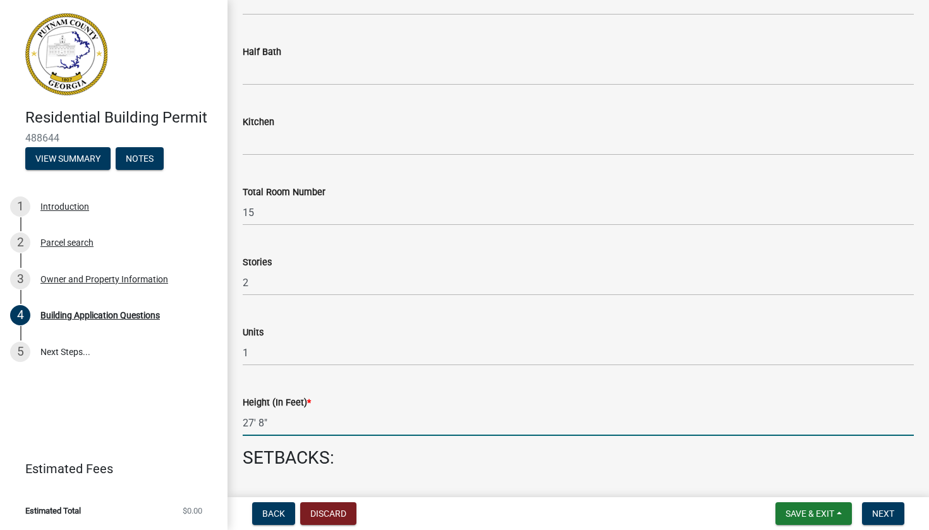
scroll to position [1397, 0]
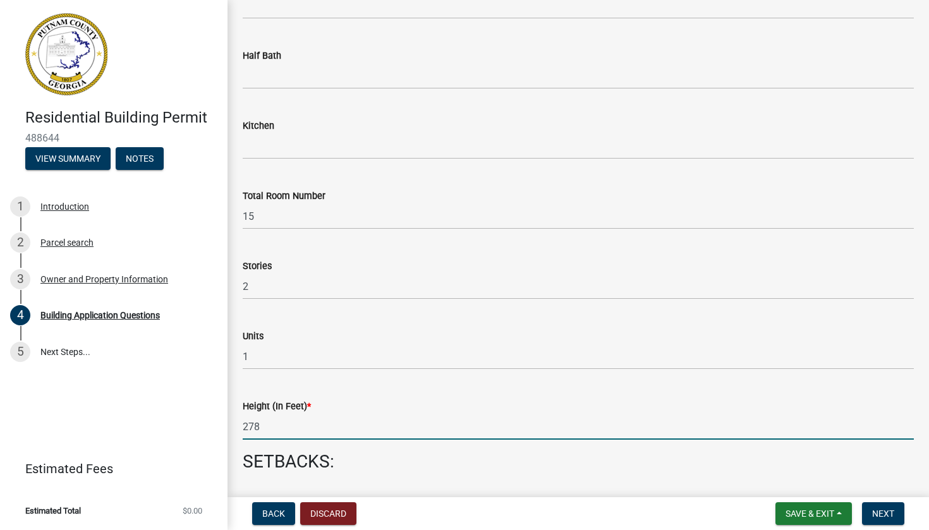
click at [288, 171] on wm-data-entity-input "Kitchen" at bounding box center [578, 136] width 671 height 70
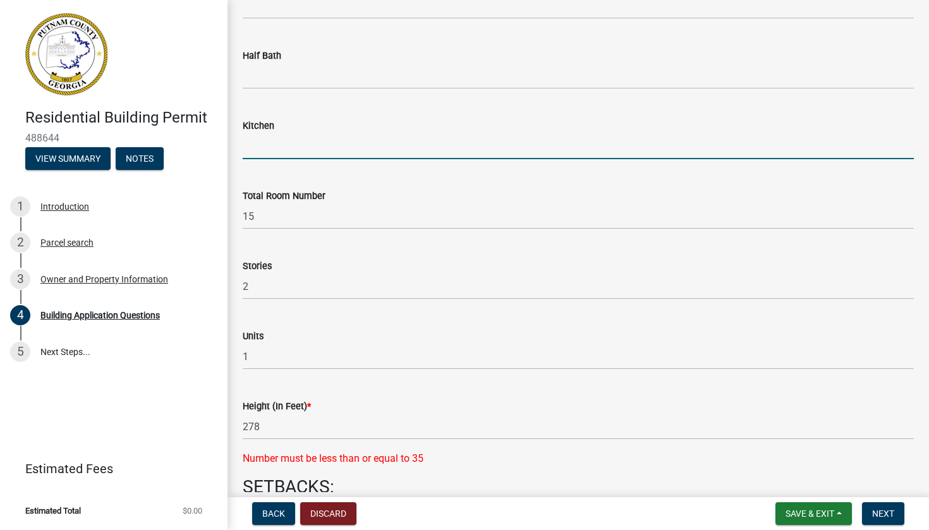
click at [293, 155] on input "text" at bounding box center [578, 146] width 671 height 26
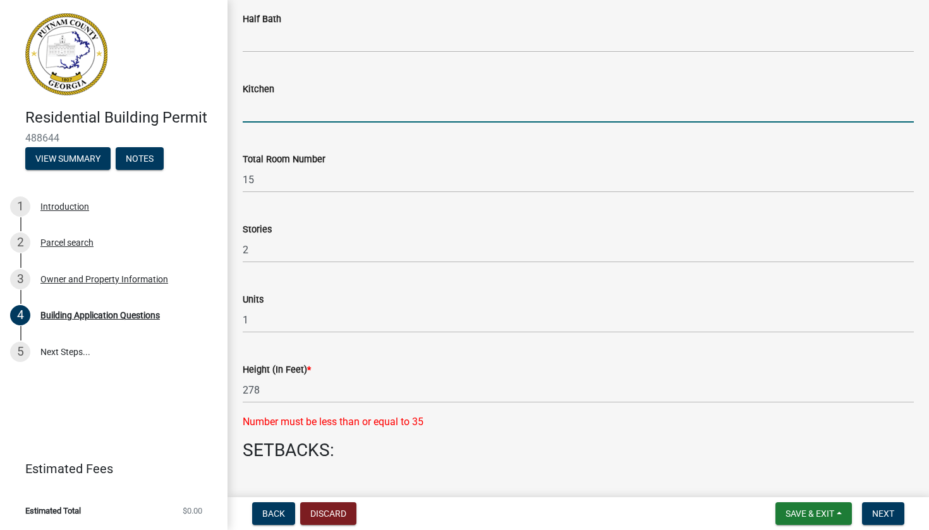
scroll to position [1458, 0]
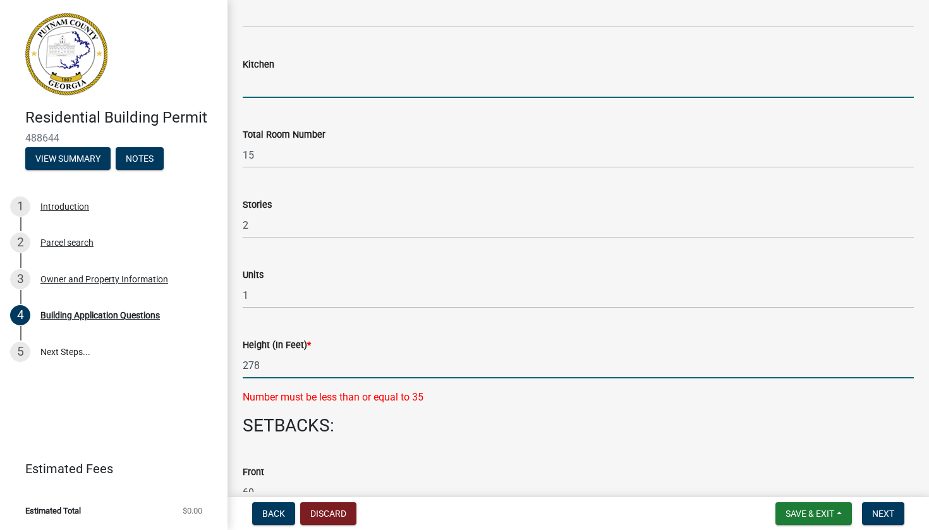
click at [310, 379] on input "278" at bounding box center [578, 366] width 671 height 26
click at [352, 98] on input "text" at bounding box center [578, 85] width 671 height 26
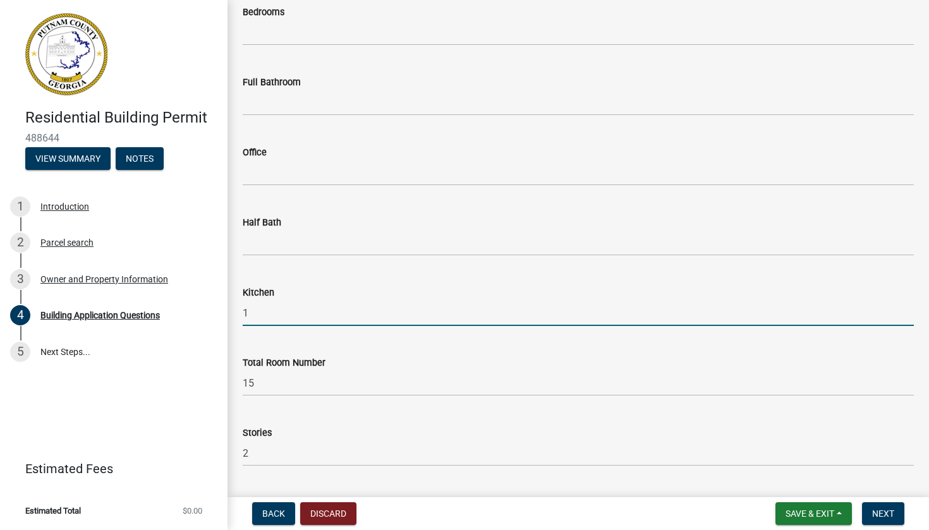
scroll to position [1218, 0]
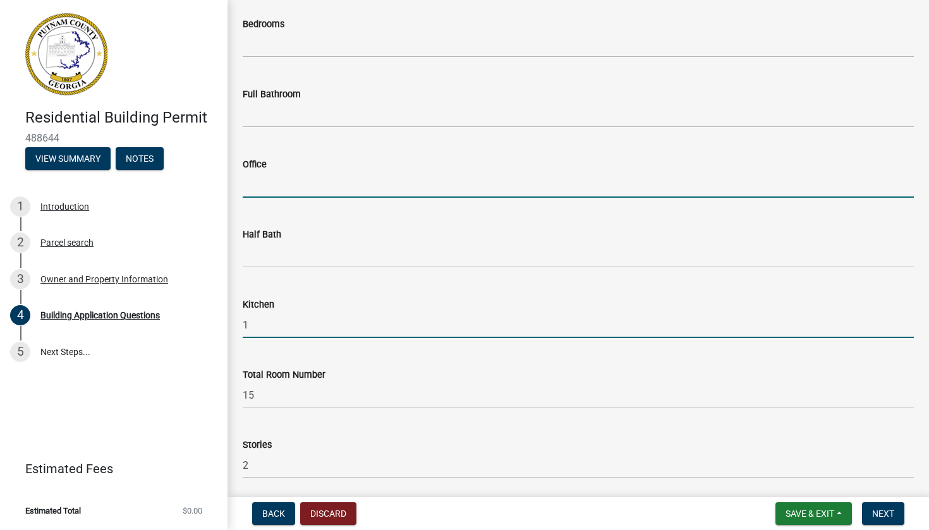
click at [355, 194] on input "text" at bounding box center [578, 185] width 671 height 26
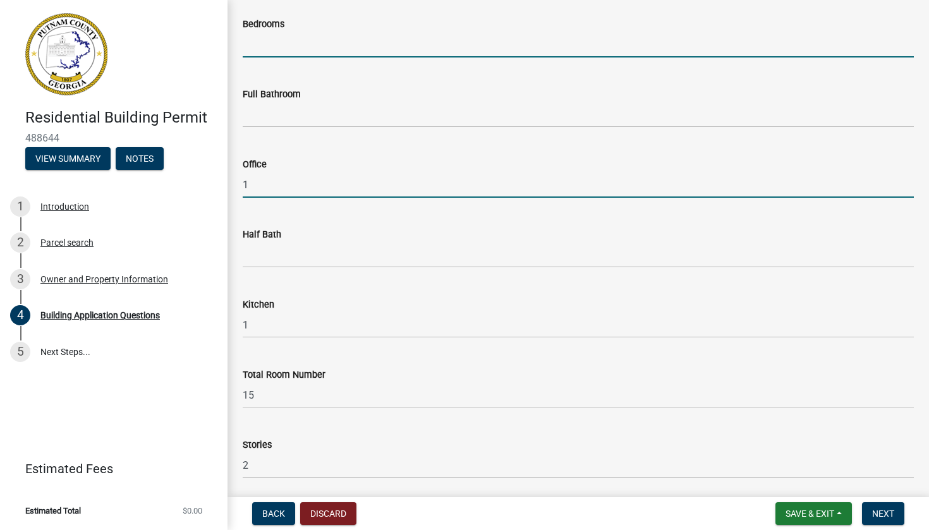
click at [284, 46] on input "text" at bounding box center [578, 45] width 671 height 26
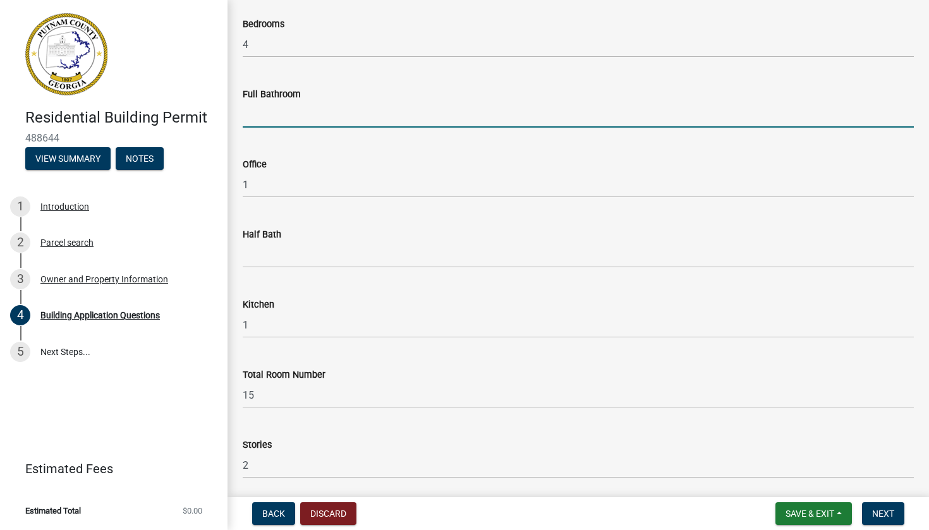
click at [274, 127] on input "text" at bounding box center [578, 115] width 671 height 26
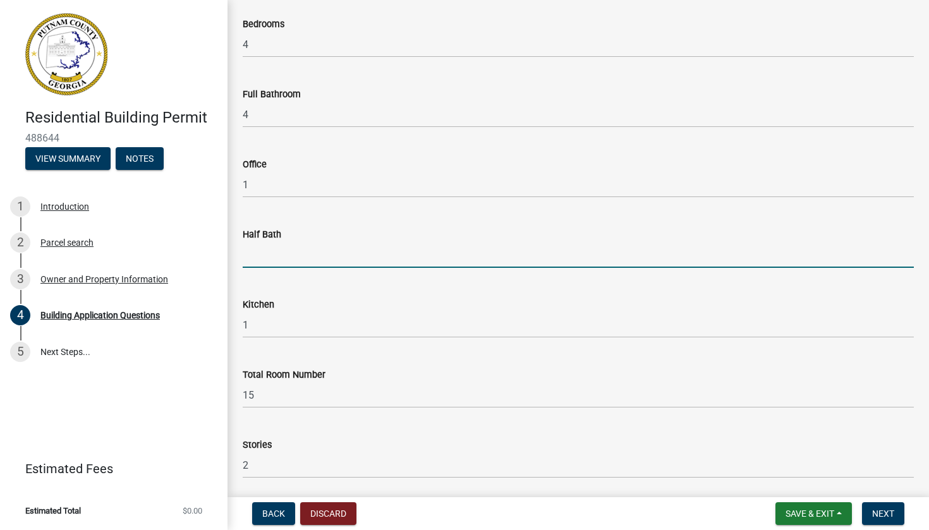
click at [265, 268] on input "text" at bounding box center [578, 255] width 671 height 26
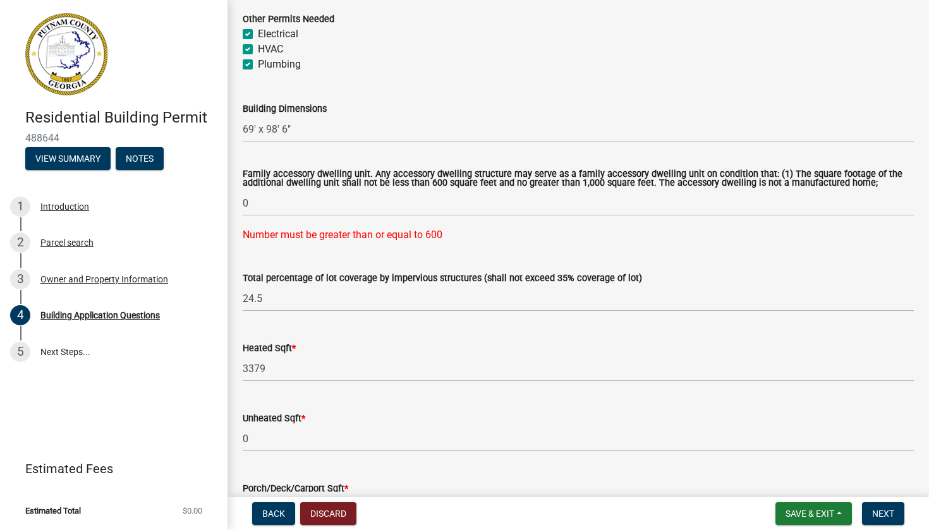
scroll to position [576, 0]
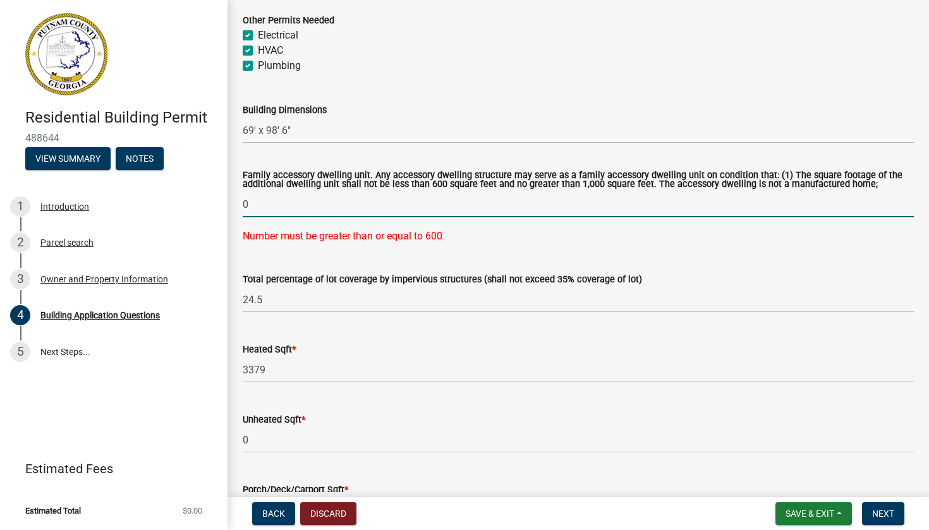
click at [305, 217] on input "0" at bounding box center [578, 205] width 671 height 26
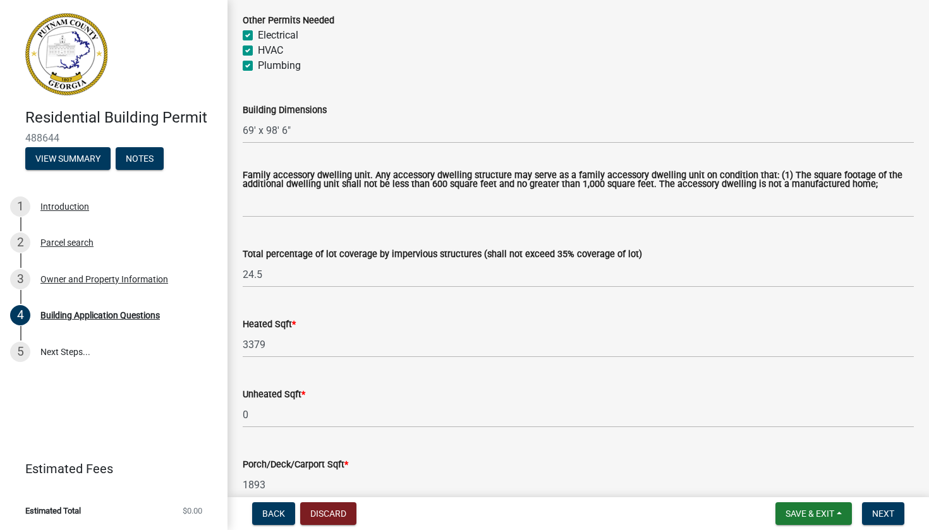
click at [391, 106] on div "Building Dimensions" at bounding box center [578, 109] width 671 height 15
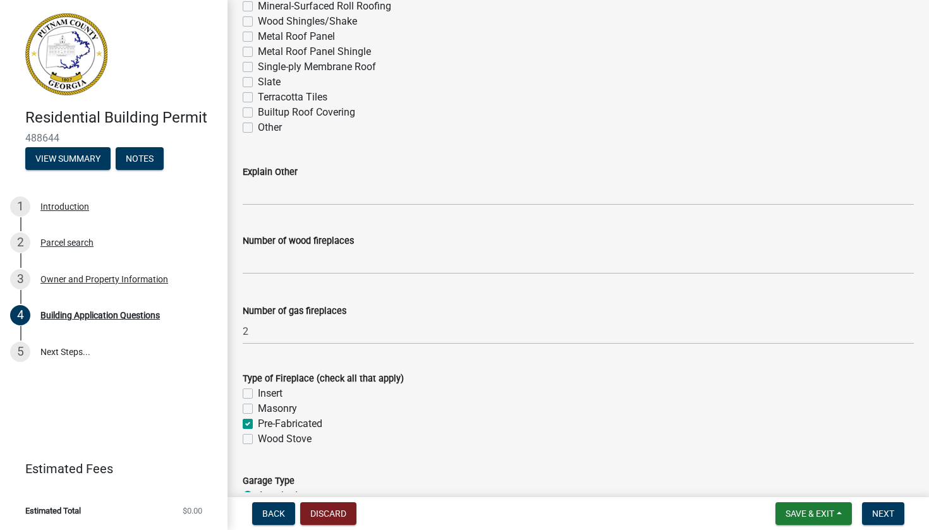
scroll to position [3389, 0]
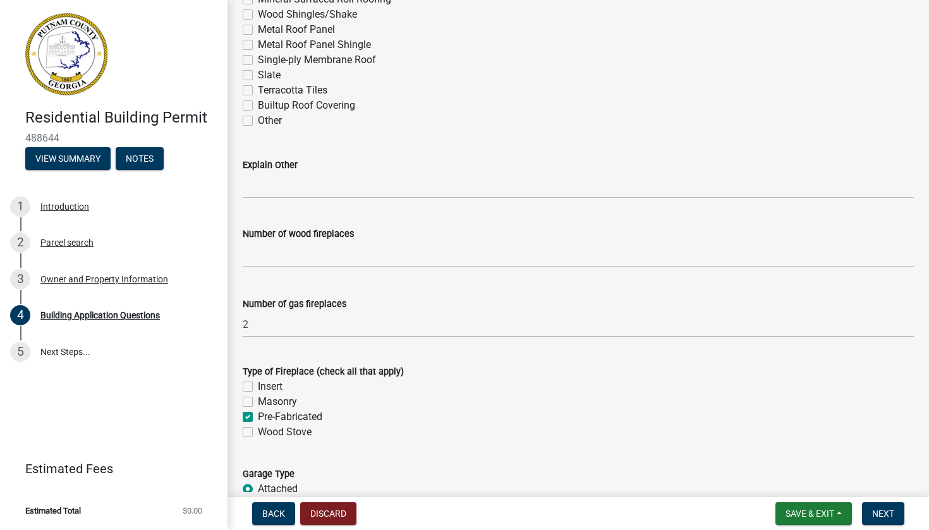
click at [289, 279] on wm-data-entity-input "Number of wood fireplaces" at bounding box center [578, 244] width 671 height 70
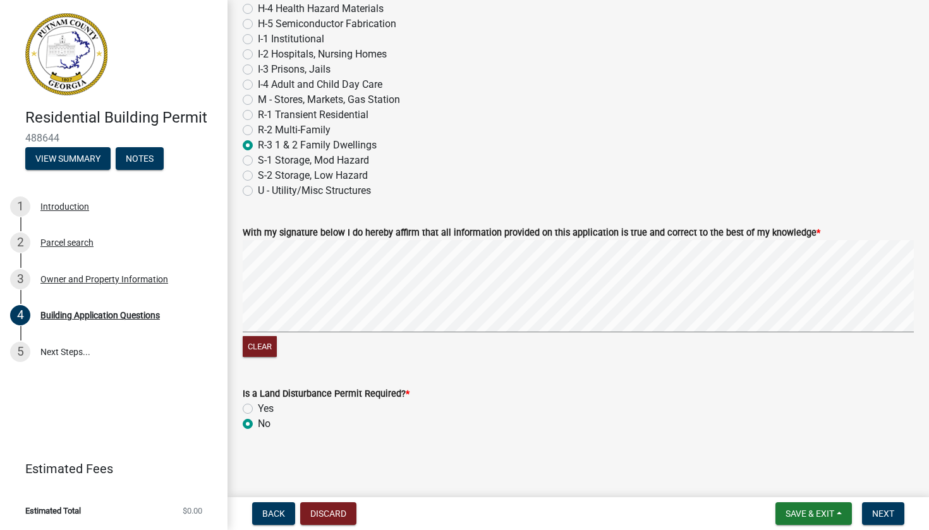
scroll to position [5307, 0]
click at [574, 417] on button "Next" at bounding box center [883, 514] width 42 height 23
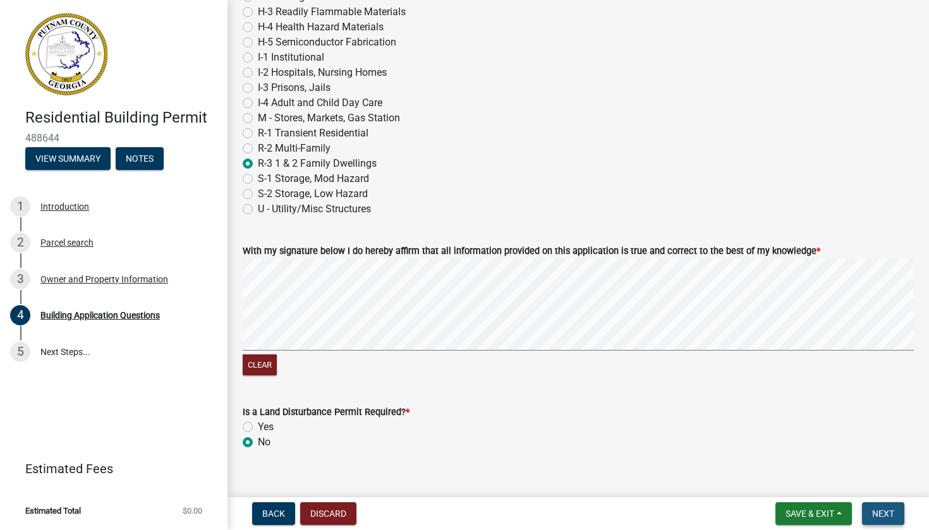
click at [574, 417] on span "Next" at bounding box center [883, 514] width 22 height 10
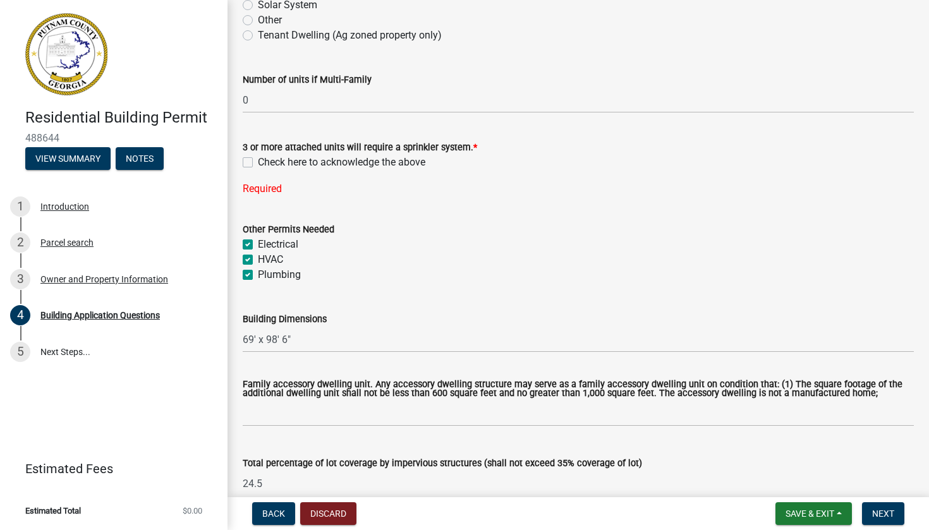
scroll to position [390, 0]
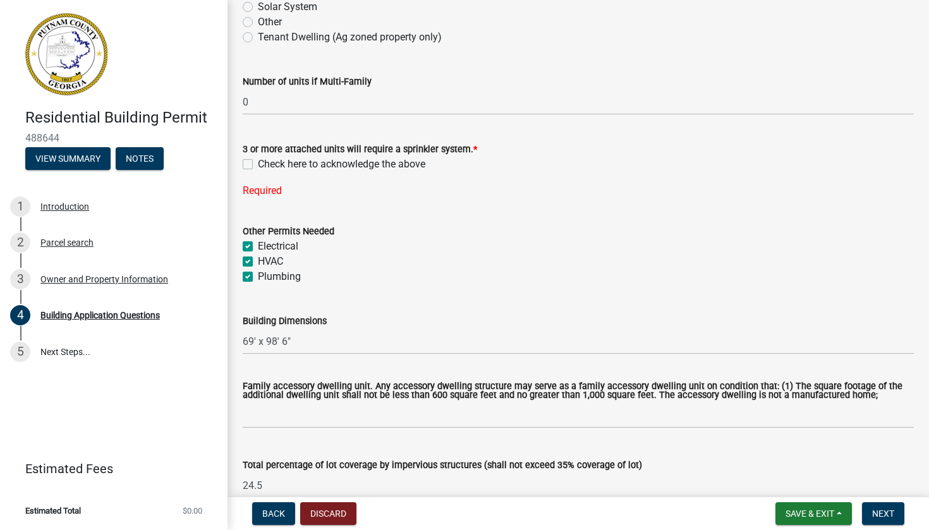
click at [258, 161] on label "Check here to acknowledge the above" at bounding box center [342, 164] width 168 height 15
click at [258, 161] on input "Check here to acknowledge the above" at bounding box center [262, 161] width 8 height 8
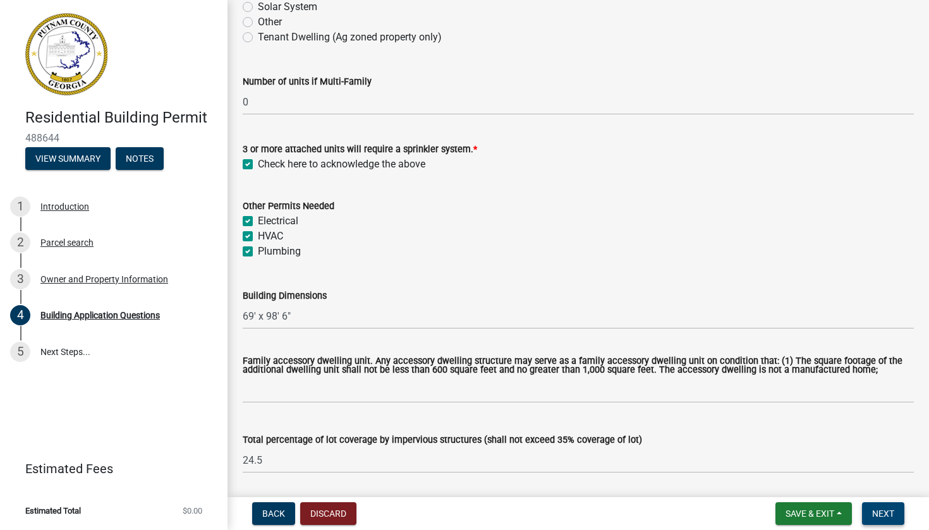
click at [574, 417] on button "Next" at bounding box center [883, 514] width 42 height 23
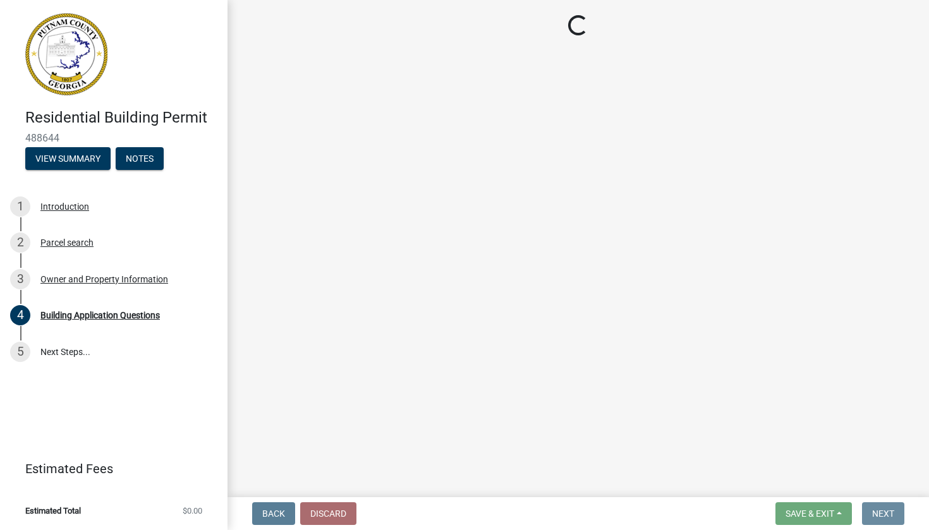
scroll to position [0, 0]
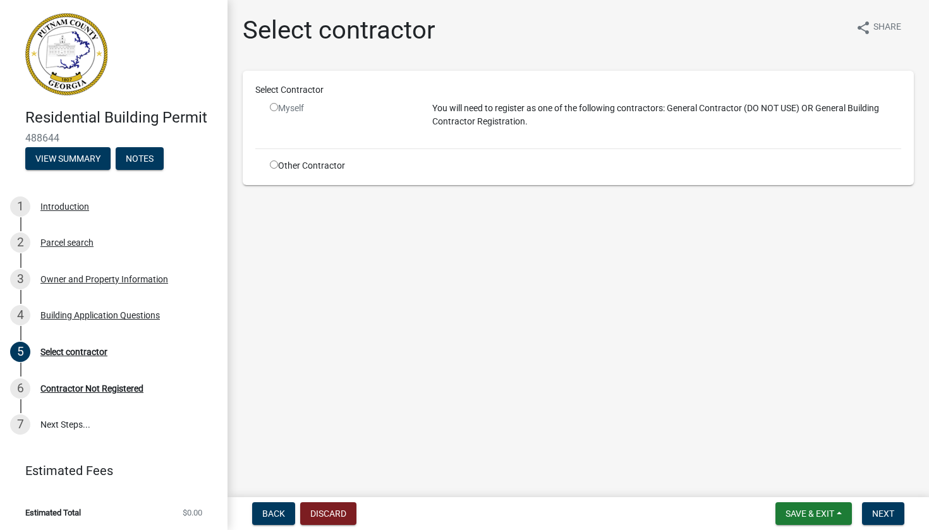
click at [275, 108] on input "radio" at bounding box center [274, 107] width 8 height 8
click at [274, 165] on input "radio" at bounding box center [274, 165] width 8 height 8
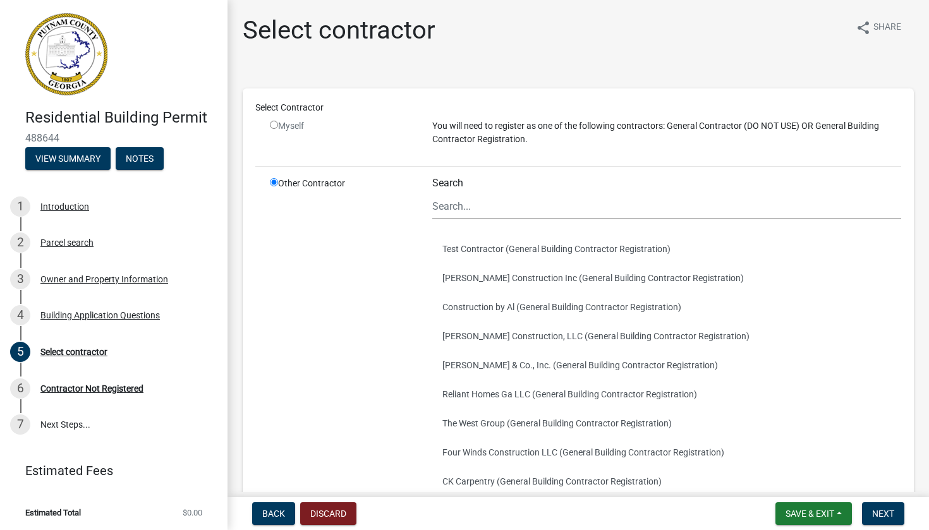
click at [273, 125] on input "radio" at bounding box center [274, 125] width 8 height 8
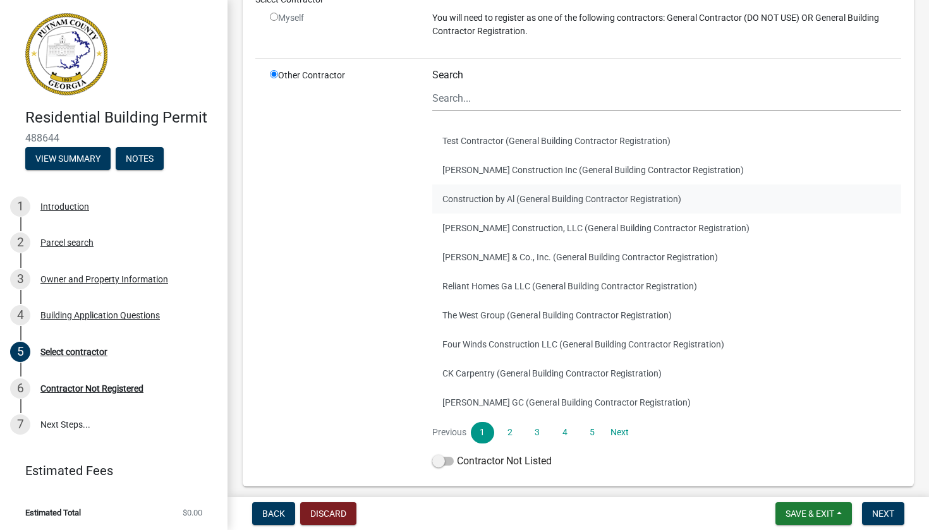
scroll to position [112, 0]
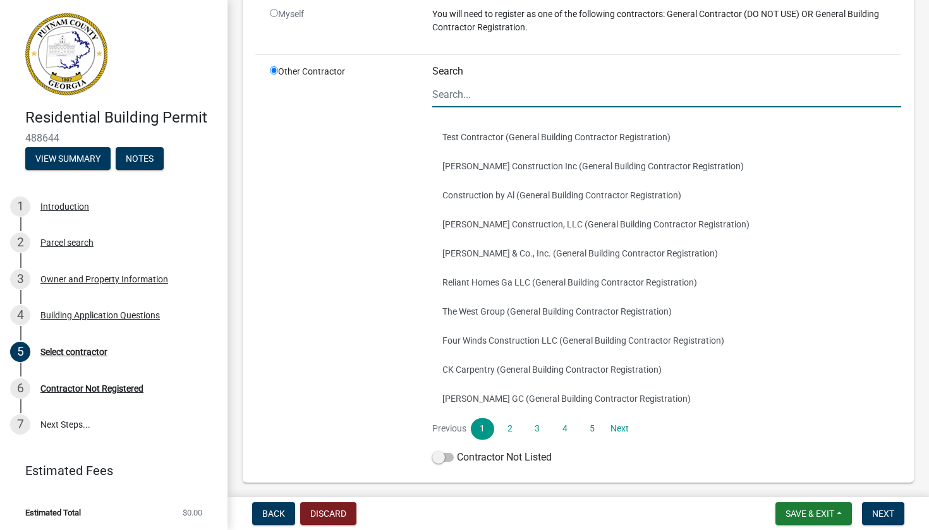
click at [467, 95] on input "Search" at bounding box center [666, 95] width 469 height 26
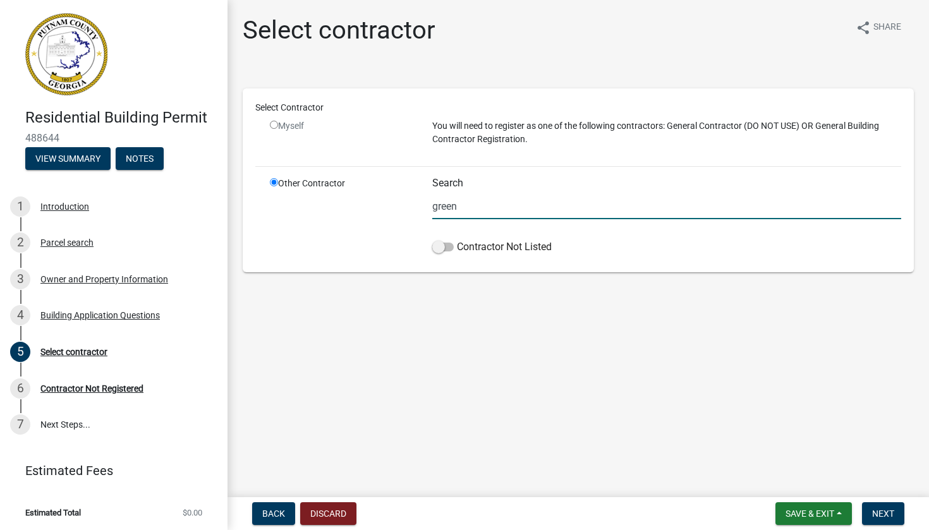
scroll to position [0, 0]
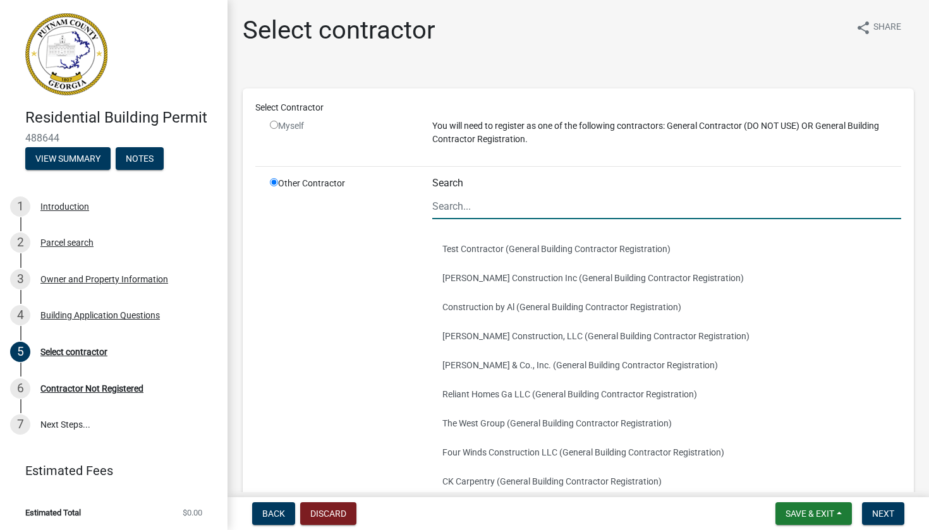
click at [337, 120] on div "Myself" at bounding box center [341, 125] width 143 height 13
click at [574, 417] on span "Next" at bounding box center [883, 514] width 22 height 10
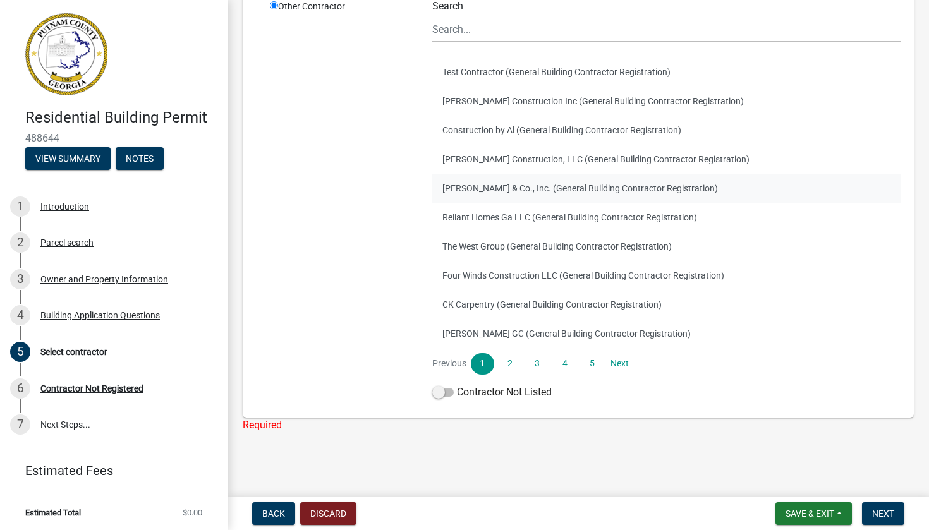
scroll to position [176, 0]
click at [494, 32] on input "Search" at bounding box center [666, 30] width 469 height 26
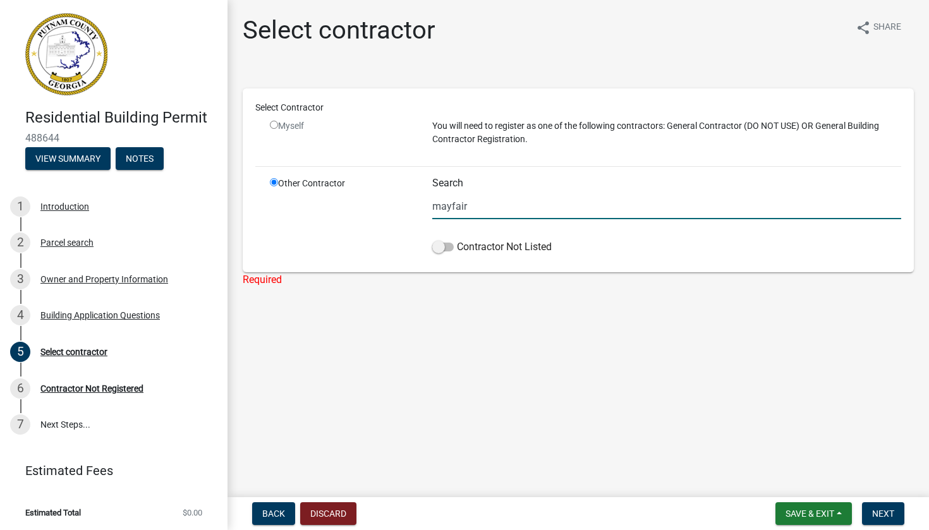
scroll to position [0, 0]
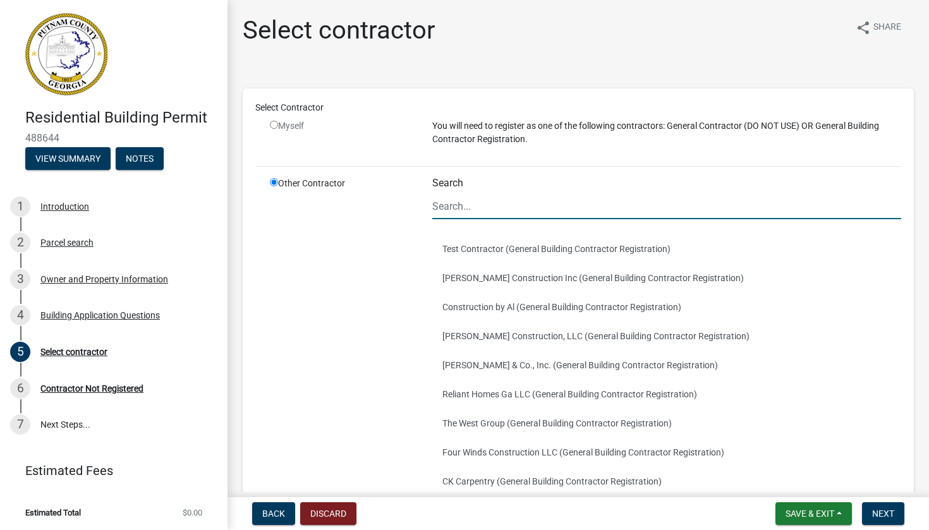
click at [276, 125] on input "radio" at bounding box center [274, 125] width 8 height 8
click at [274, 125] on input "radio" at bounding box center [274, 125] width 8 height 8
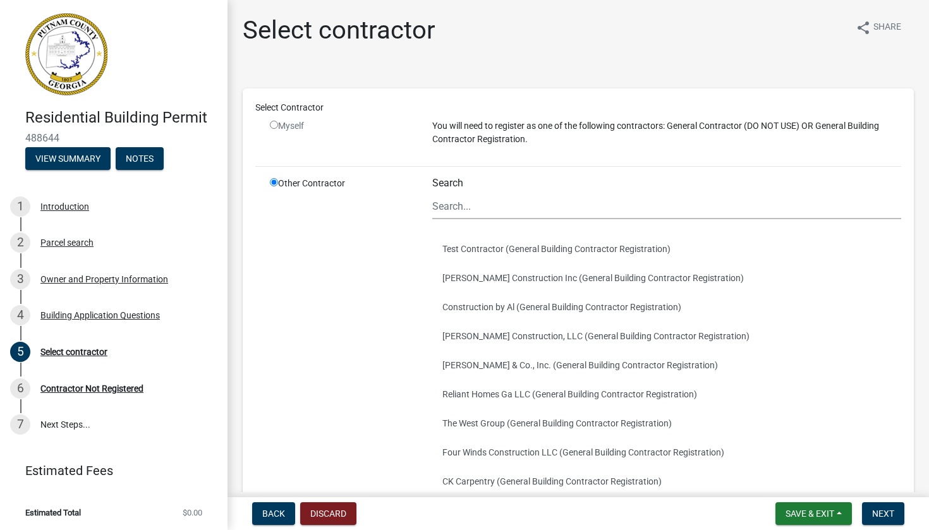
click at [274, 125] on input "radio" at bounding box center [274, 125] width 8 height 8
click at [487, 155] on div "You will need to register as one of the following contractors: General Contract…" at bounding box center [667, 137] width 488 height 37
click at [273, 181] on input "radio" at bounding box center [274, 182] width 8 height 8
click at [273, 186] on input "radio" at bounding box center [274, 182] width 8 height 8
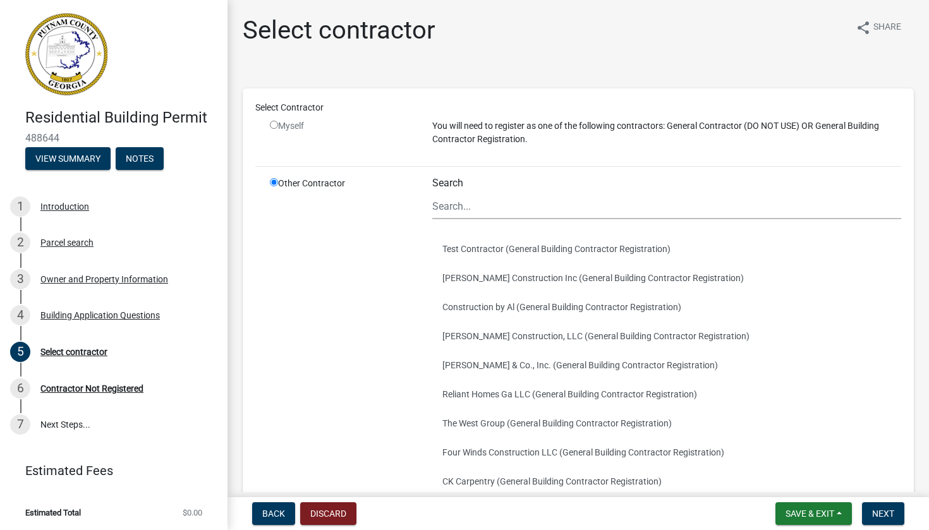
click at [273, 186] on input "radio" at bounding box center [274, 182] width 8 height 8
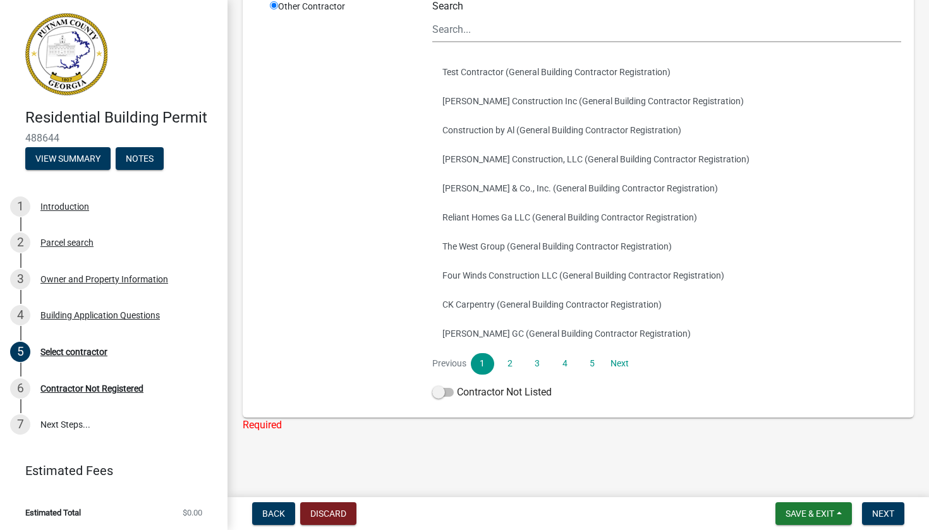
scroll to position [176, 0]
click at [444, 396] on span at bounding box center [442, 393] width 21 height 9
click at [457, 386] on input "Contractor Not Listed" at bounding box center [457, 386] width 0 height 0
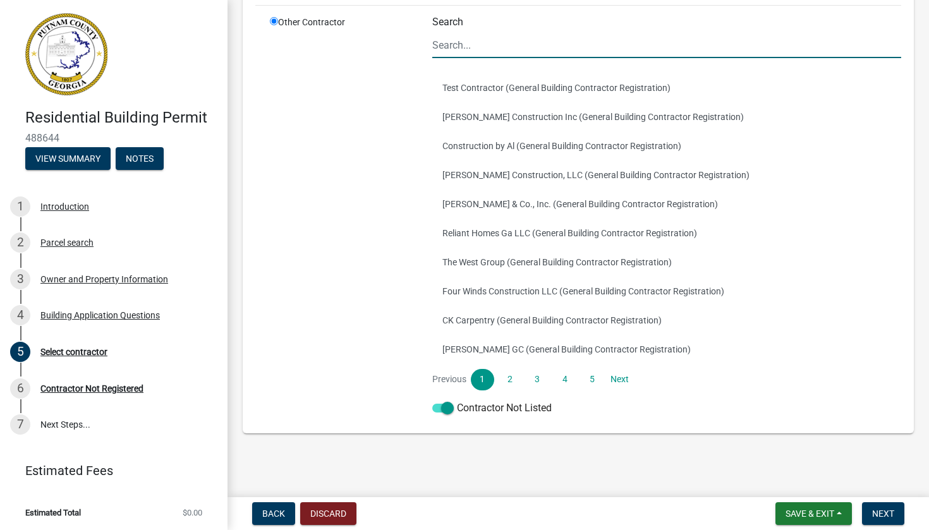
click at [461, 43] on input "Search" at bounding box center [666, 45] width 469 height 26
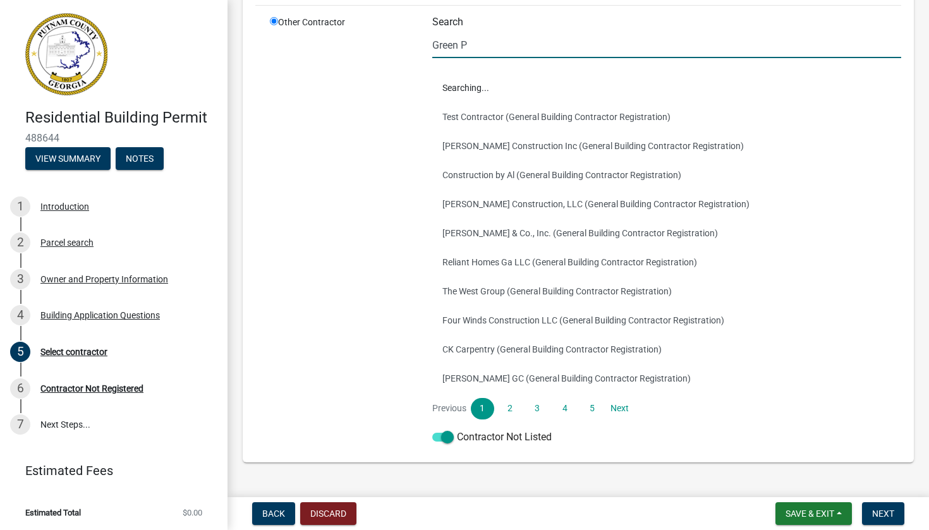
scroll to position [0, 0]
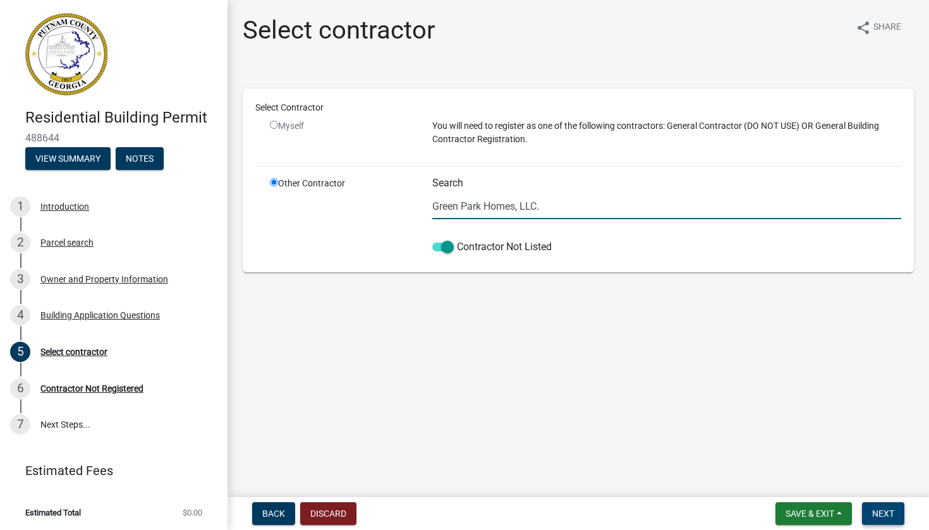
click at [574, 417] on span "Next" at bounding box center [883, 514] width 22 height 10
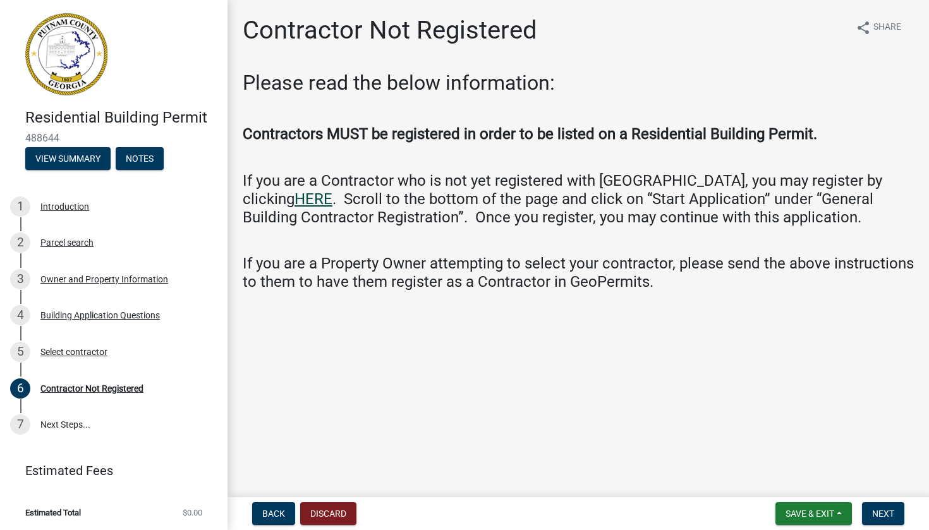
click at [295, 200] on link "HERE" at bounding box center [314, 199] width 38 height 18
click at [574, 417] on button "Next" at bounding box center [883, 514] width 42 height 23
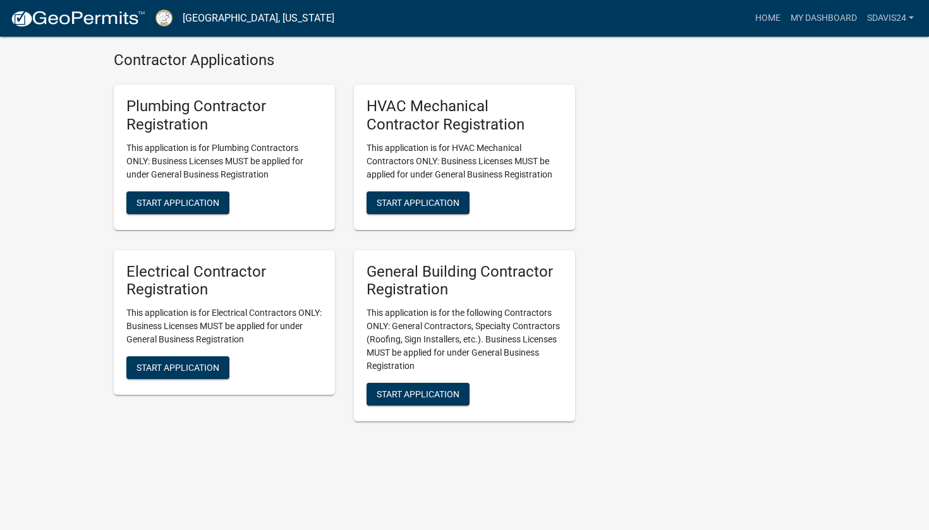
scroll to position [2671, 0]
click at [418, 396] on span "Start Application" at bounding box center [418, 394] width 83 height 10
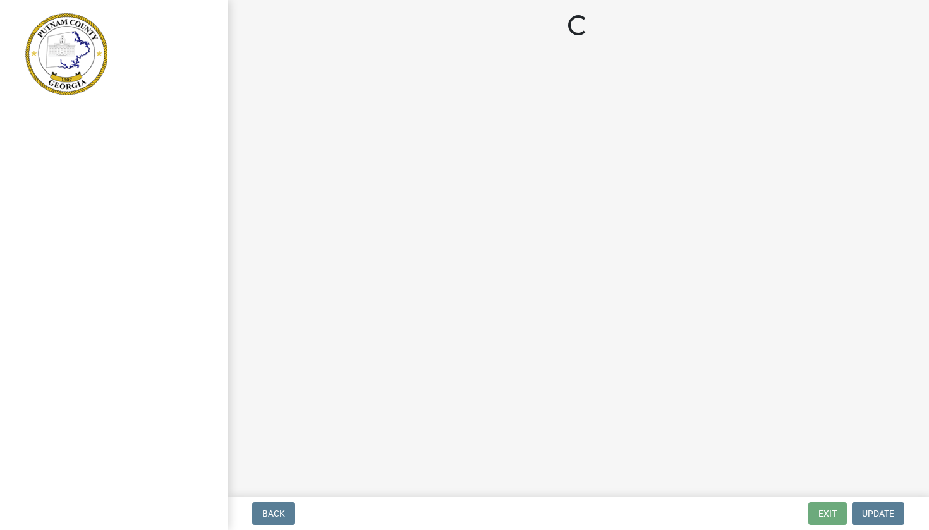
select select "GA"
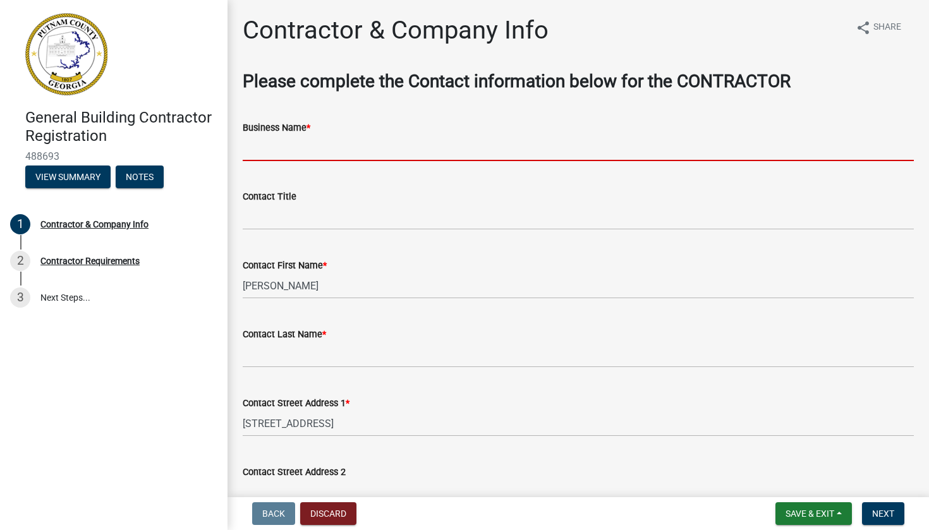
click at [281, 146] on input "Business Name *" at bounding box center [578, 148] width 671 height 26
type input "[GEOGRAPHIC_DATA] Home"
type input "Green Park Homes, LLC."
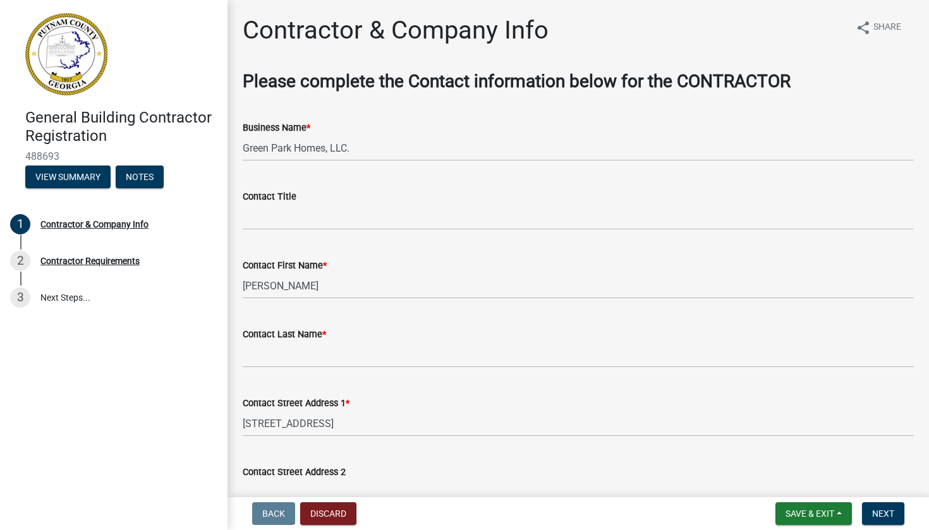
click at [266, 231] on wm-data-entity-input "Contact Title" at bounding box center [578, 205] width 671 height 69
click at [268, 225] on input "Contact Title" at bounding box center [578, 217] width 671 height 26
type input "New Construction"
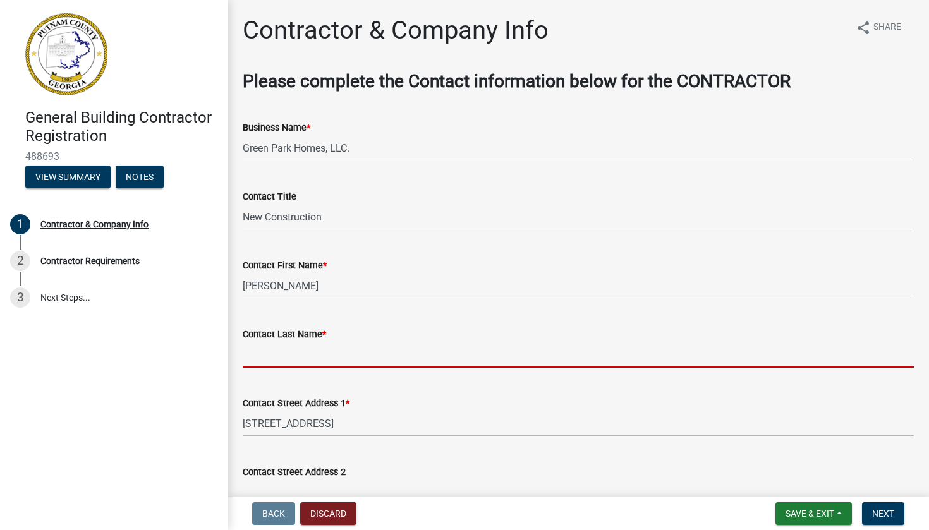
click at [277, 352] on input "Contact Last Name *" at bounding box center [578, 355] width 671 height 26
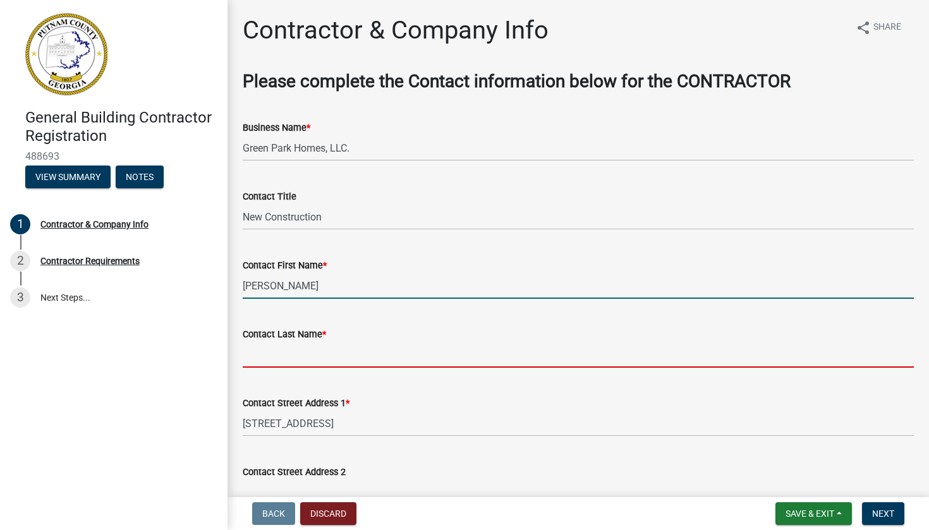
click at [271, 284] on input "[PERSON_NAME]" at bounding box center [578, 286] width 671 height 26
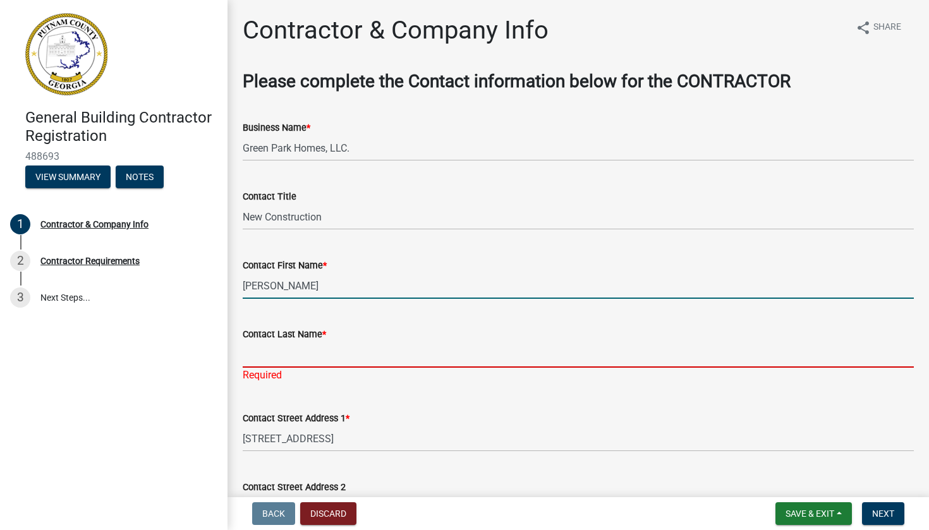
click at [271, 350] on input "Contact Last Name *" at bounding box center [578, 355] width 671 height 26
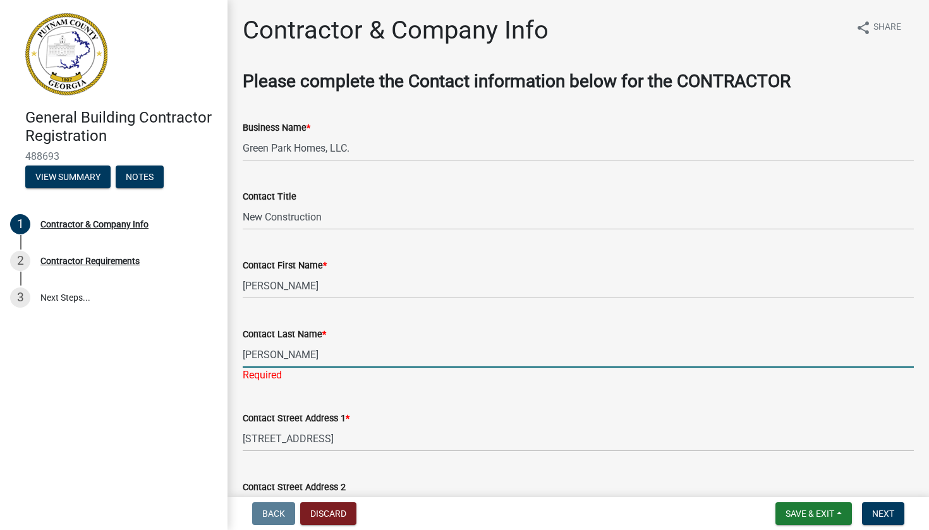
type input "[PERSON_NAME]"
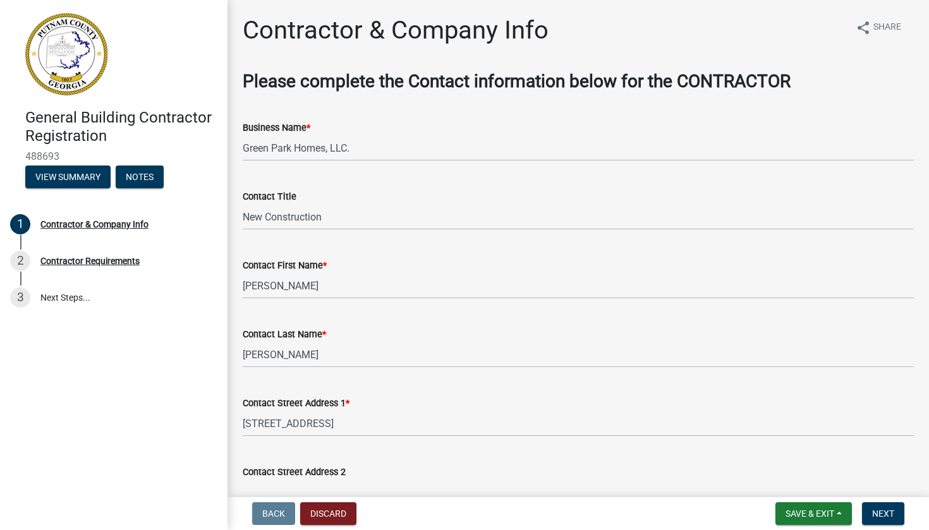
click at [362, 417] on form "Contact Street Address 1 * [STREET_ADDRESS]" at bounding box center [578, 416] width 671 height 41
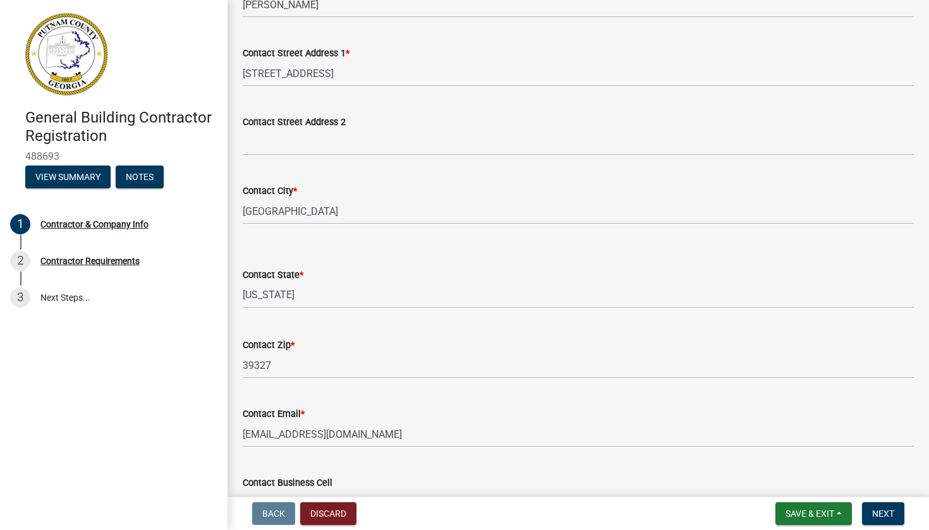
scroll to position [365, 0]
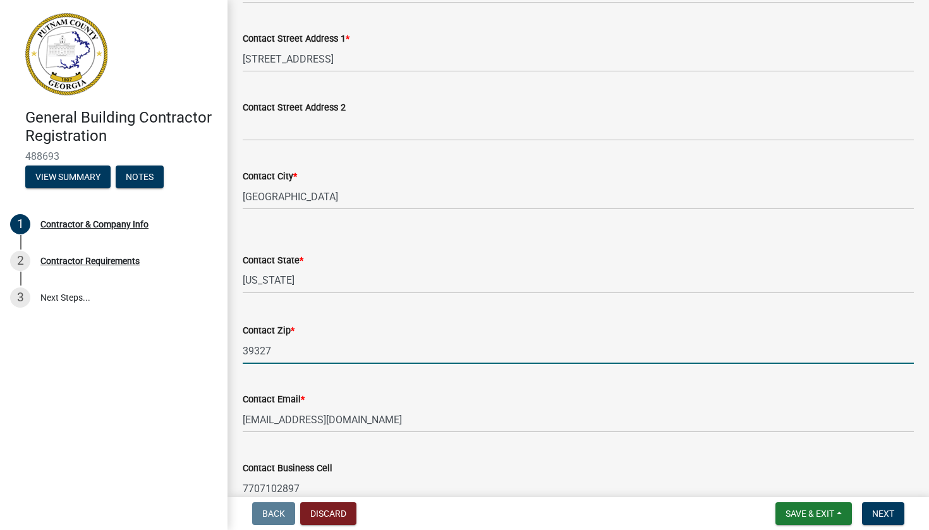
click at [305, 357] on input "39327" at bounding box center [578, 351] width 671 height 26
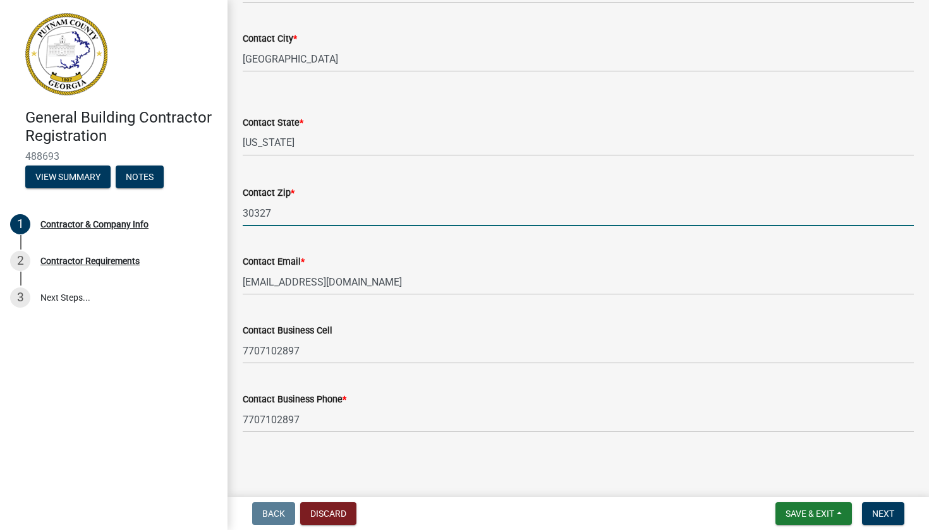
scroll to position [502, 0]
type input "30327"
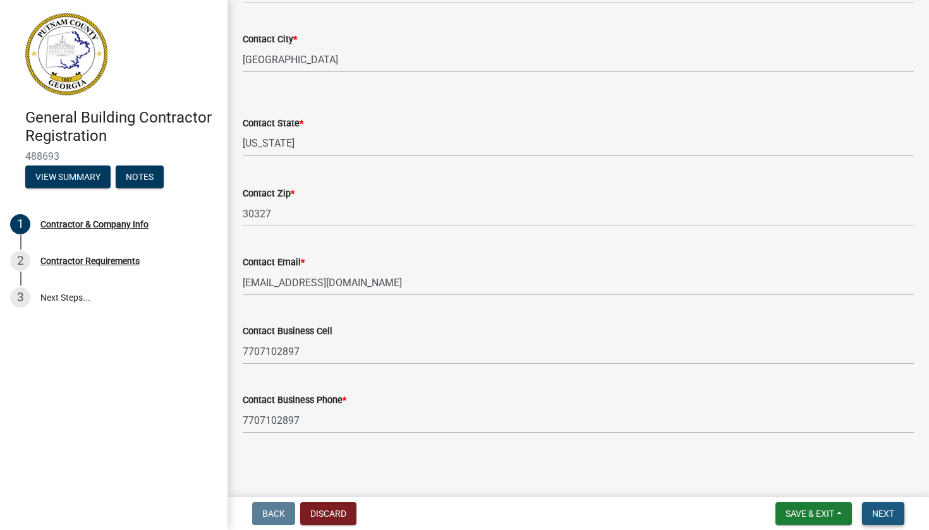
click at [877, 511] on span "Next" at bounding box center [883, 514] width 22 height 10
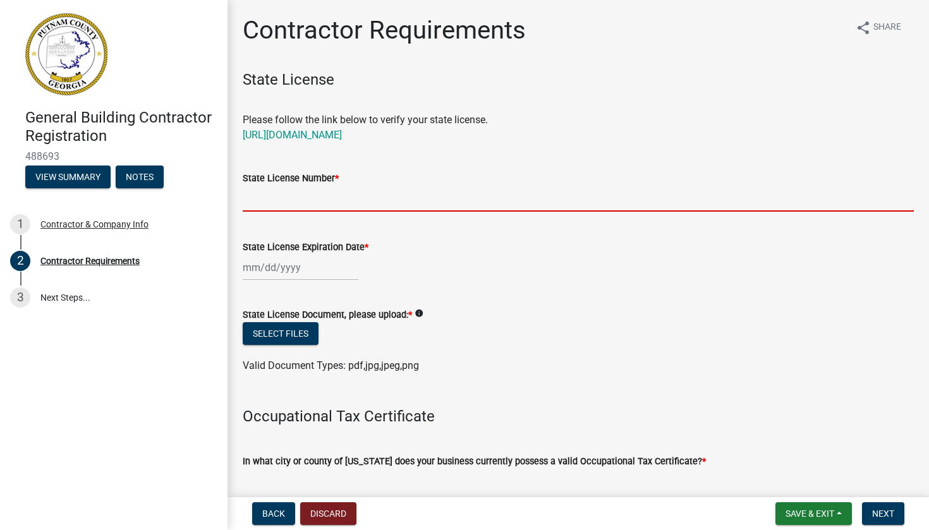
click at [375, 200] on input "State License Number *" at bounding box center [578, 199] width 671 height 26
paste input "[STREET_ADDRESS]"
type input "1"
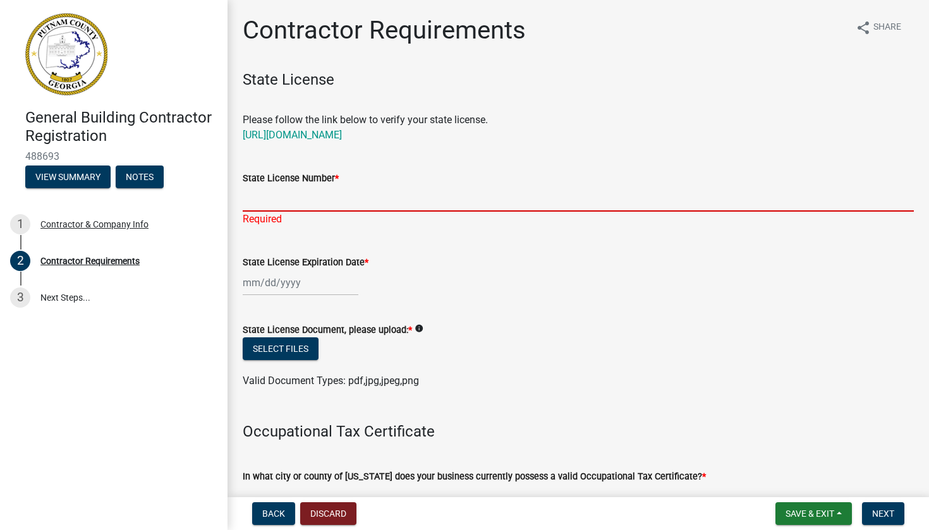
paste input "RLQA005059"
type input "RLQA005059"
click at [288, 278] on div at bounding box center [301, 283] width 116 height 26
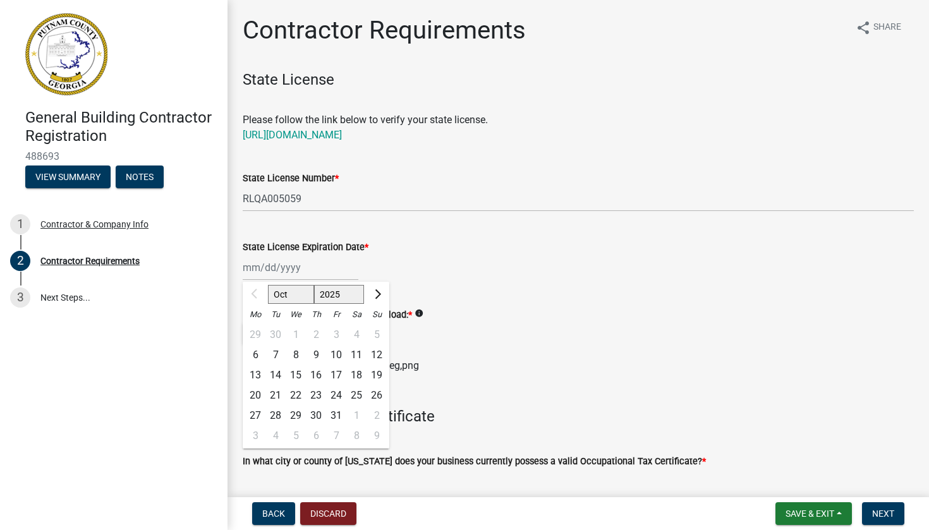
click at [257, 294] on div at bounding box center [255, 294] width 25 height 20
select select "2026"
select select "6"
click at [271, 416] on div "30" at bounding box center [275, 416] width 20 height 20
type input "[DATE]"
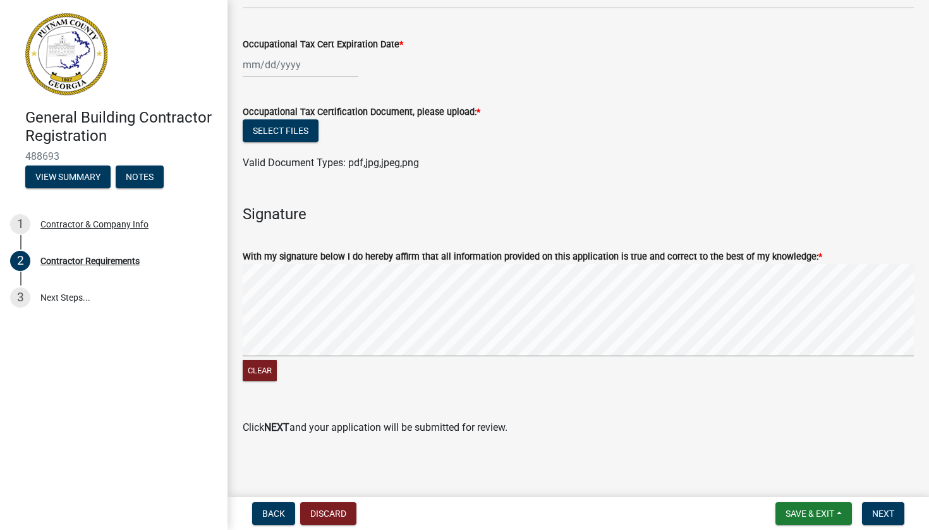
scroll to position [485, 0]
click at [267, 365] on button "Clear" at bounding box center [260, 371] width 34 height 21
click at [260, 363] on button "Clear" at bounding box center [260, 371] width 34 height 21
click at [262, 370] on button "Clear" at bounding box center [260, 371] width 34 height 21
click at [257, 366] on button "Clear" at bounding box center [260, 371] width 34 height 21
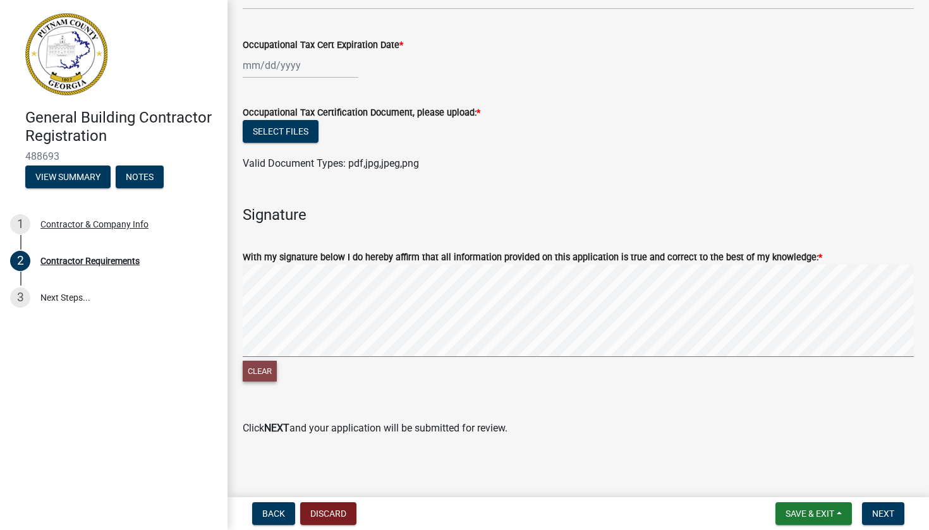
click at [257, 366] on button "Clear" at bounding box center [260, 371] width 34 height 21
click at [258, 361] on button "Clear" at bounding box center [260, 371] width 34 height 21
click at [264, 369] on button "Clear" at bounding box center [260, 371] width 34 height 21
click at [264, 372] on button "Clear" at bounding box center [260, 371] width 34 height 21
click at [255, 370] on button "Clear" at bounding box center [260, 371] width 34 height 21
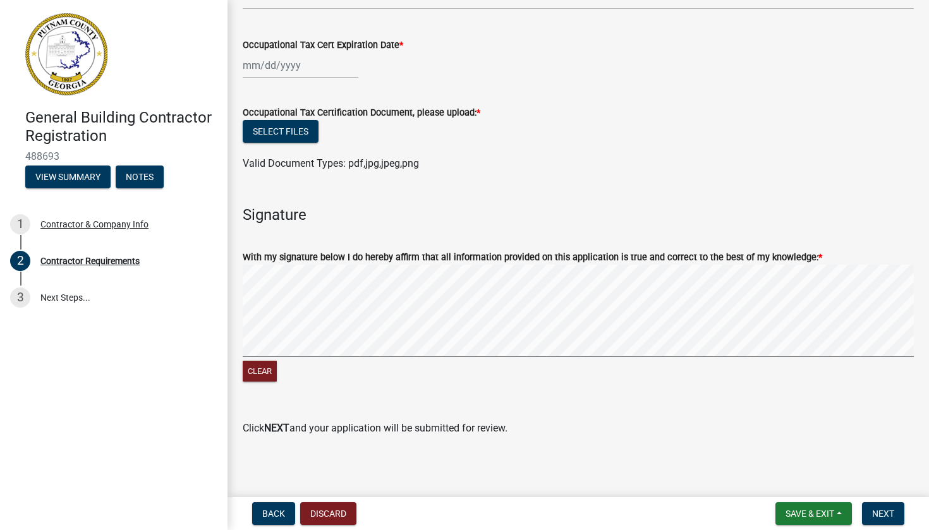
click at [531, 241] on form "With my signature below I do hereby affirm that all information provided on thi…" at bounding box center [578, 310] width 671 height 150
click at [265, 367] on button "Clear" at bounding box center [260, 371] width 34 height 21
click at [254, 370] on button "Clear" at bounding box center [260, 371] width 34 height 21
click at [259, 366] on button "Clear" at bounding box center [260, 371] width 34 height 21
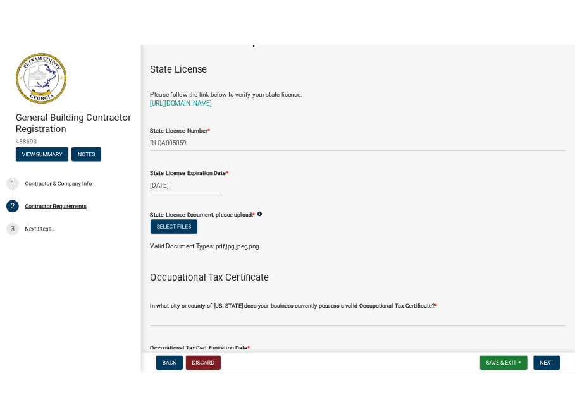
scroll to position [39, 0]
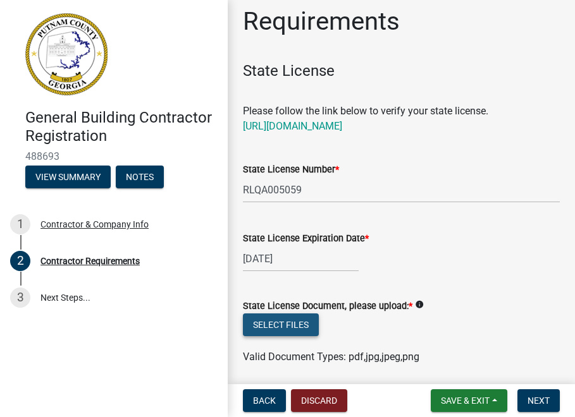
click at [293, 324] on button "Select files" at bounding box center [281, 325] width 76 height 23
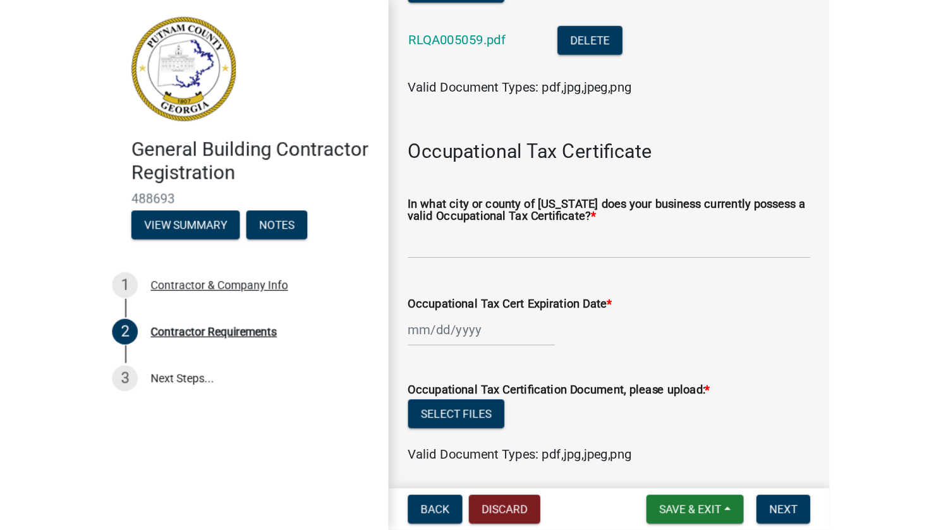
scroll to position [375, 0]
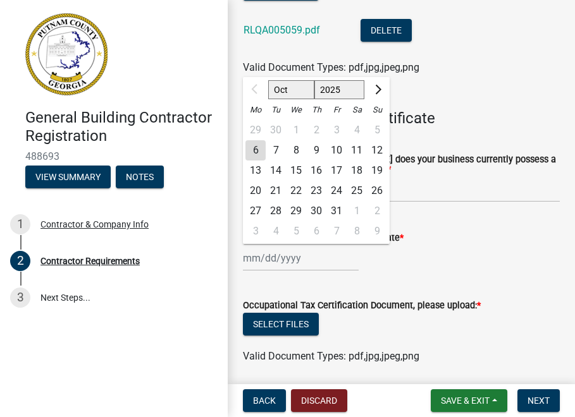
click at [278, 256] on div "Oct Nov [DATE] 2026 2027 2028 2029 2030 2031 2032 2033 2034 2035 2036 2037 2038…" at bounding box center [301, 258] width 116 height 26
click at [387, 284] on form "Occupational Tax Certification Document, please upload: * Select files Valid Do…" at bounding box center [401, 324] width 317 height 82
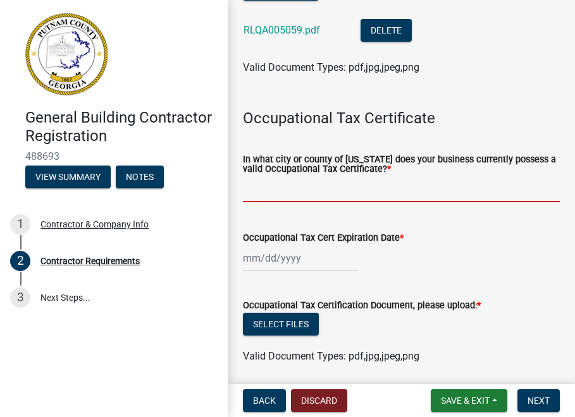
click at [332, 184] on input "In what city or county of [US_STATE] does your business currently possess a val…" at bounding box center [401, 189] width 317 height 26
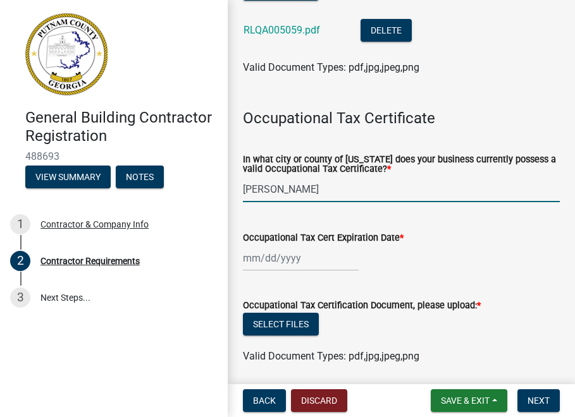
type input "[PERSON_NAME]"
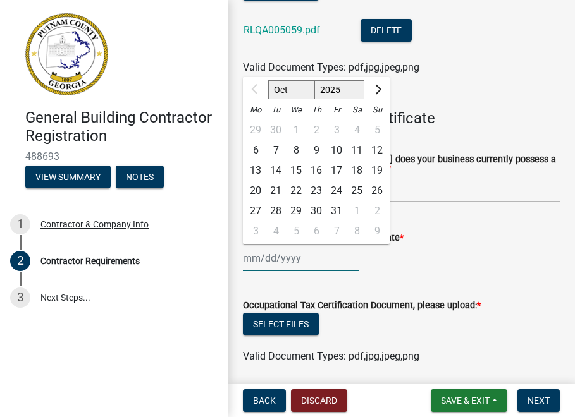
click at [274, 259] on div "Oct Nov [DATE] 2026 2027 2028 2029 2030 2031 2032 2033 2034 2035 2036 2037 2038…" at bounding box center [301, 258] width 116 height 26
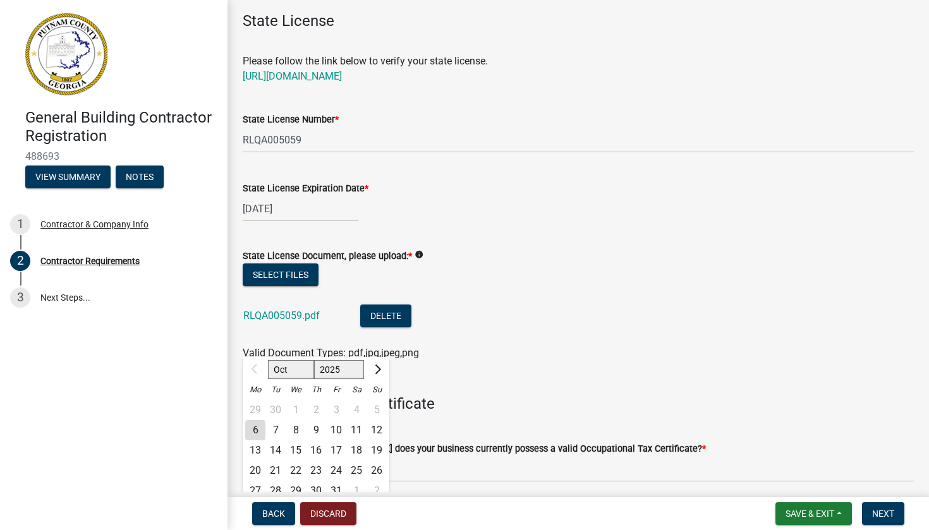
scroll to position [61, 0]
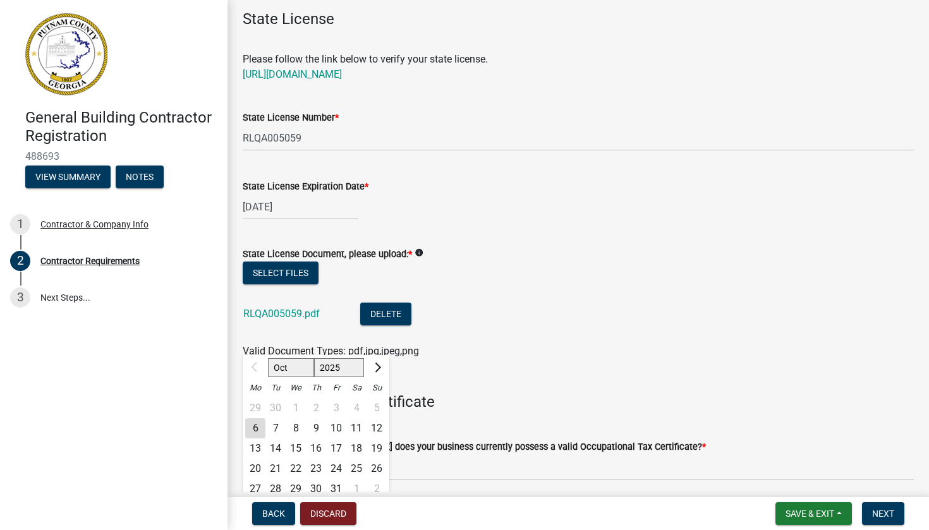
click at [511, 190] on div "State License Expiration Date *" at bounding box center [578, 186] width 671 height 15
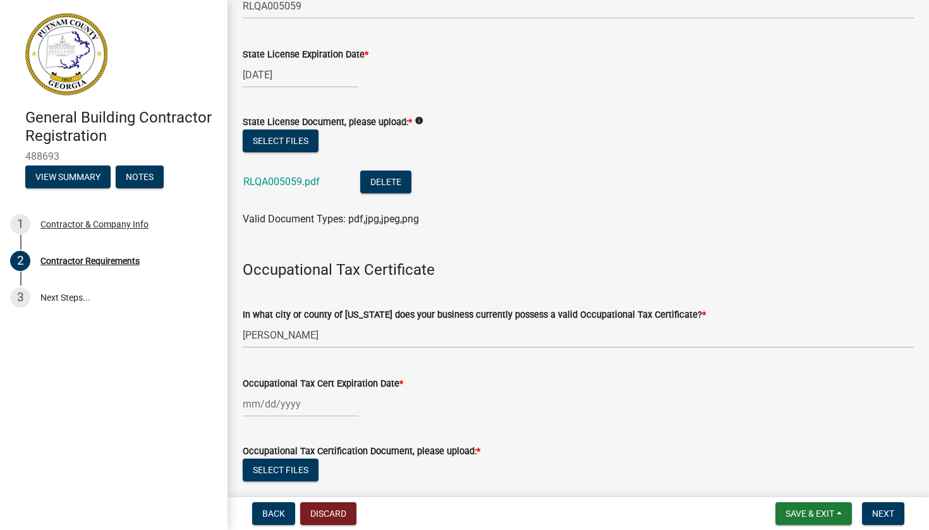
scroll to position [191, 0]
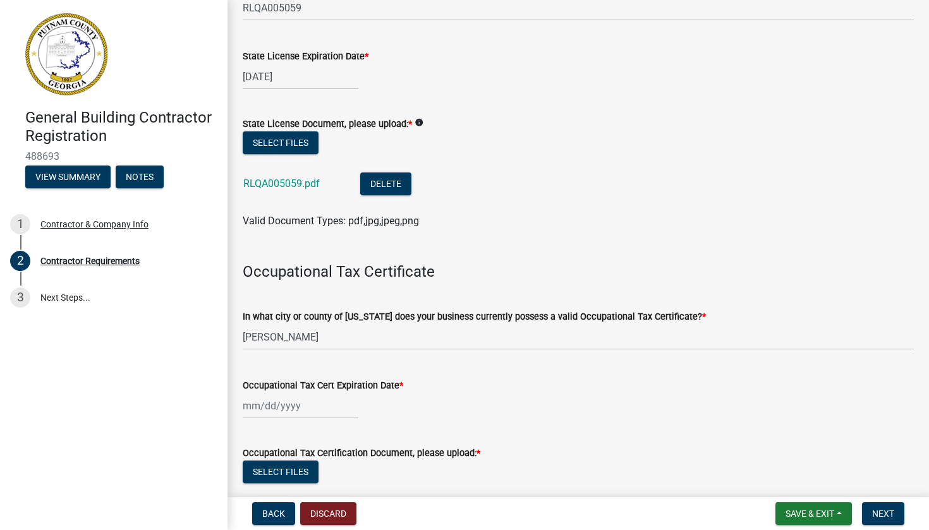
click at [253, 400] on div at bounding box center [301, 406] width 116 height 26
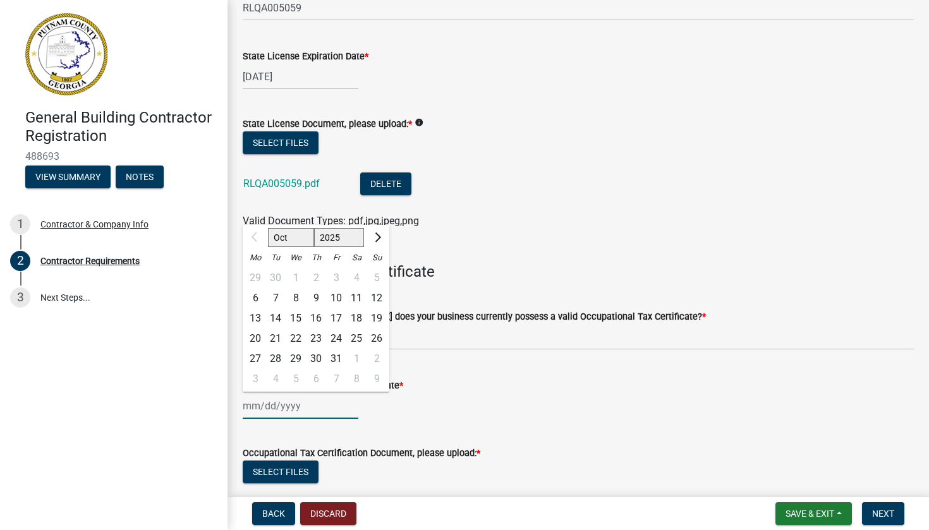
select select "12"
click at [278, 359] on div "30" at bounding box center [275, 359] width 20 height 20
type input "[DATE]"
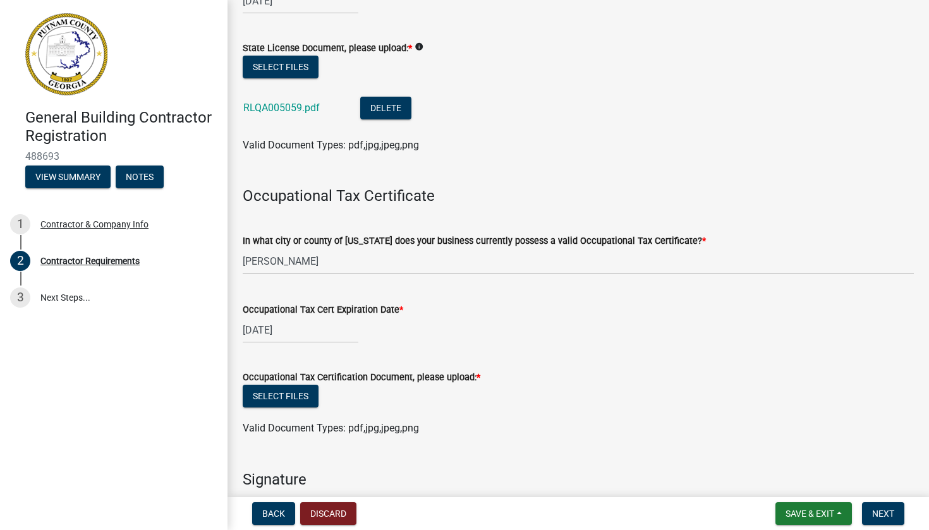
scroll to position [283, 0]
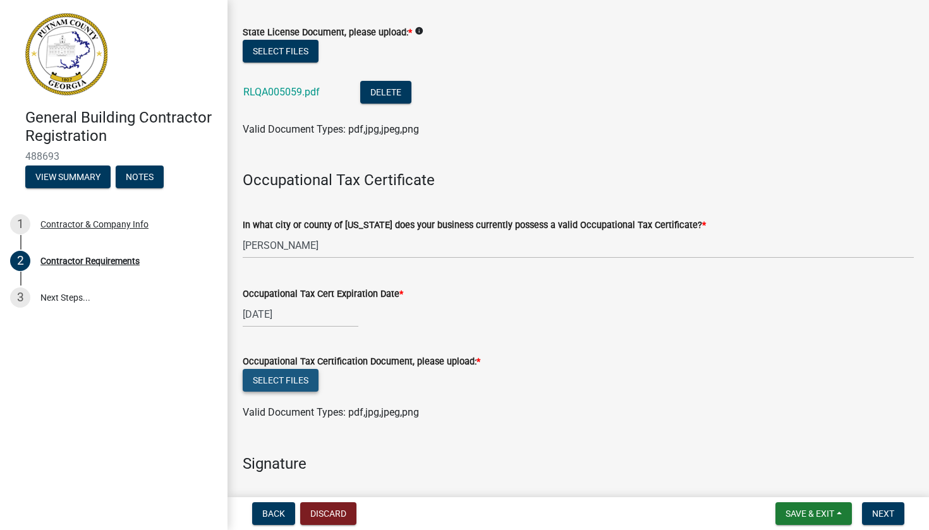
click at [290, 380] on button "Select files" at bounding box center [281, 380] width 76 height 23
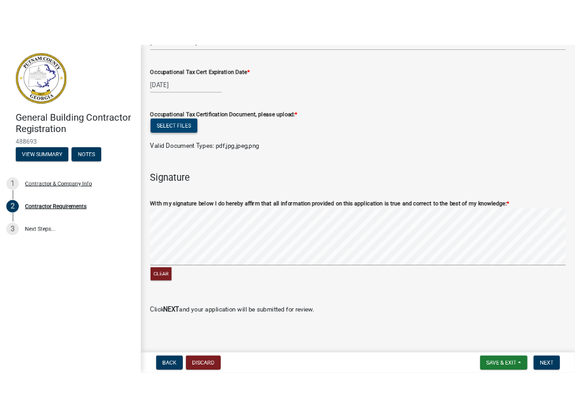
scroll to position [532, 0]
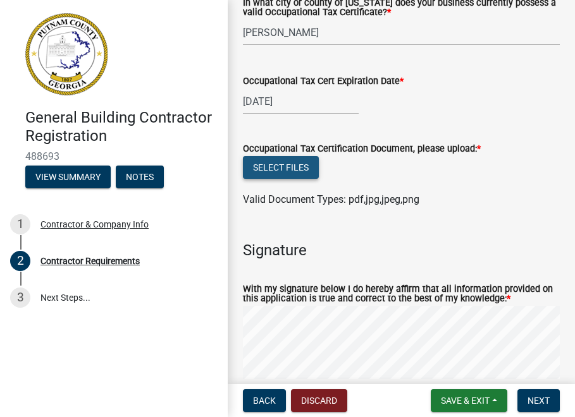
click at [263, 164] on button "Select files" at bounding box center [281, 167] width 76 height 23
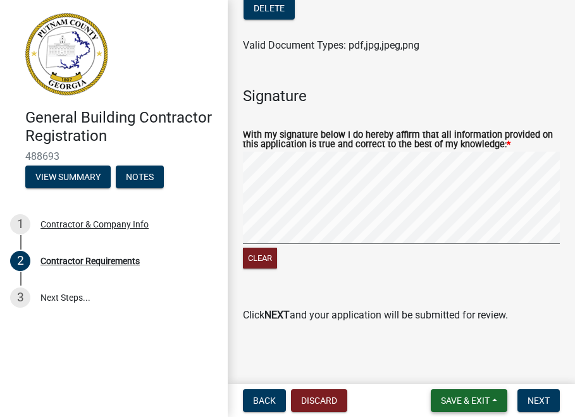
scroll to position [748, 0]
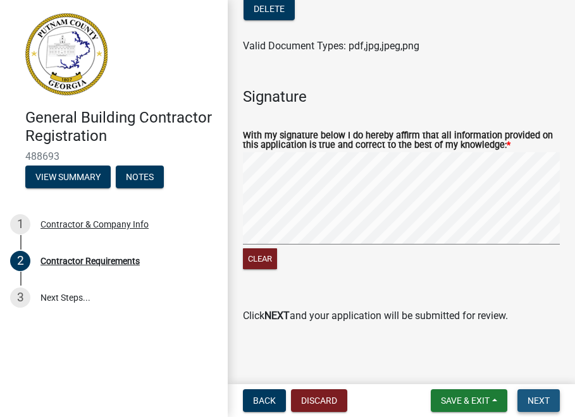
click at [527, 405] on button "Next" at bounding box center [538, 400] width 42 height 23
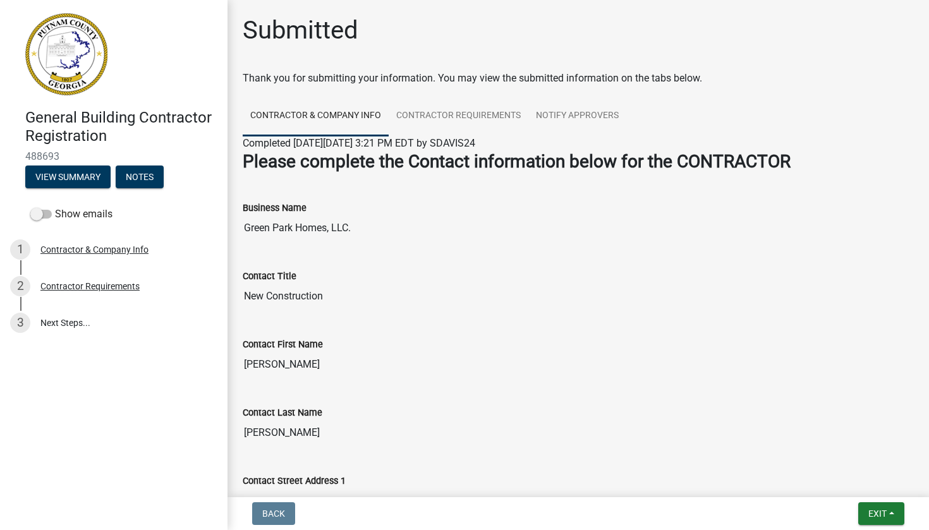
scroll to position [0, 0]
click at [886, 520] on button "Exit" at bounding box center [881, 514] width 46 height 23
click at [851, 482] on button "Save & Exit" at bounding box center [854, 481] width 101 height 30
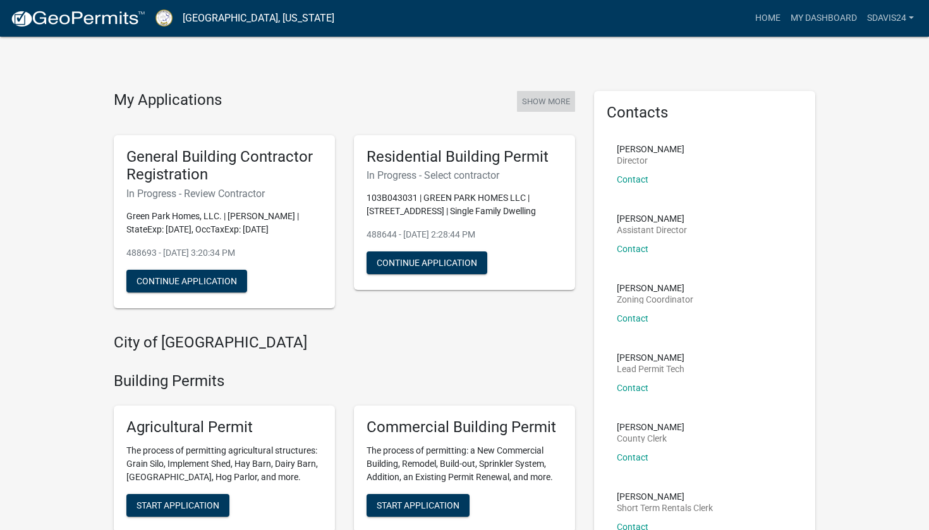
click at [533, 103] on button "Show More" at bounding box center [546, 101] width 58 height 21
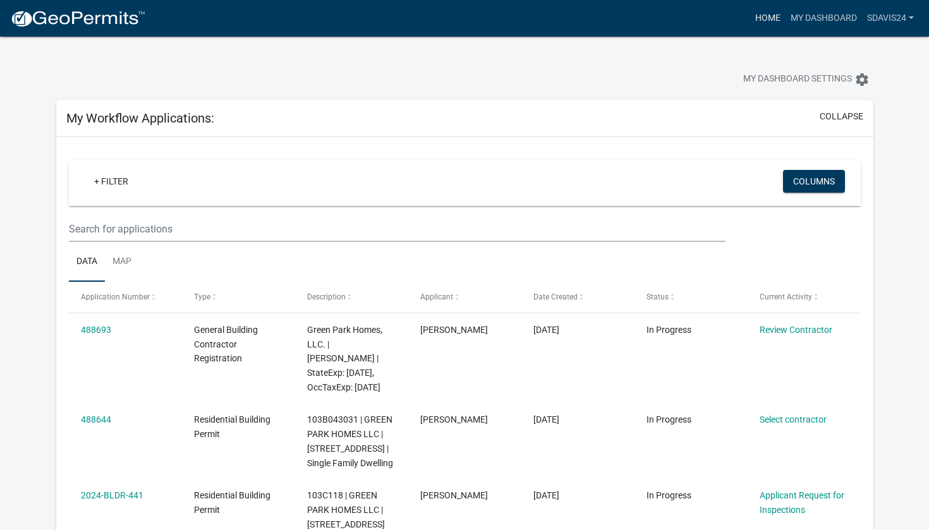
click at [768, 16] on link "Home" at bounding box center [767, 18] width 35 height 24
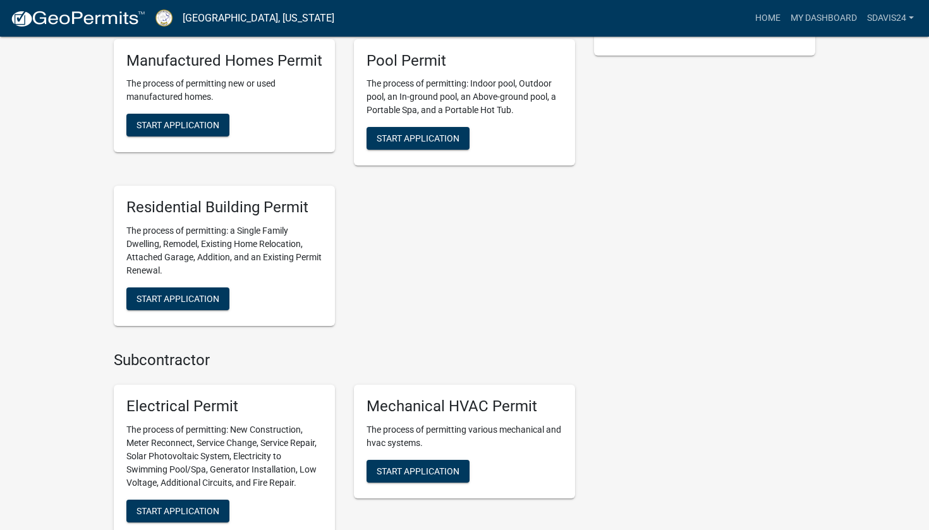
scroll to position [514, 0]
click at [179, 301] on button "Start Application" at bounding box center [177, 299] width 103 height 23
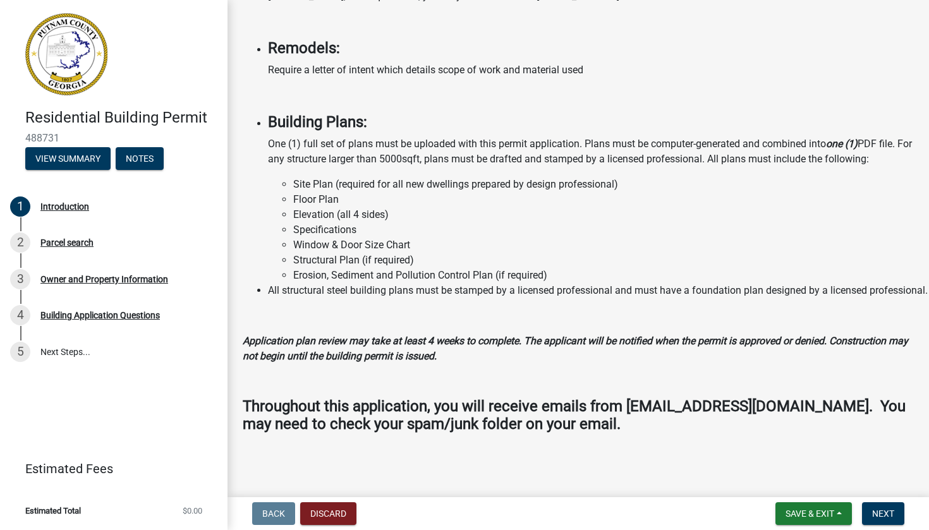
scroll to position [1014, 0]
click at [884, 518] on span "Next" at bounding box center [883, 514] width 22 height 10
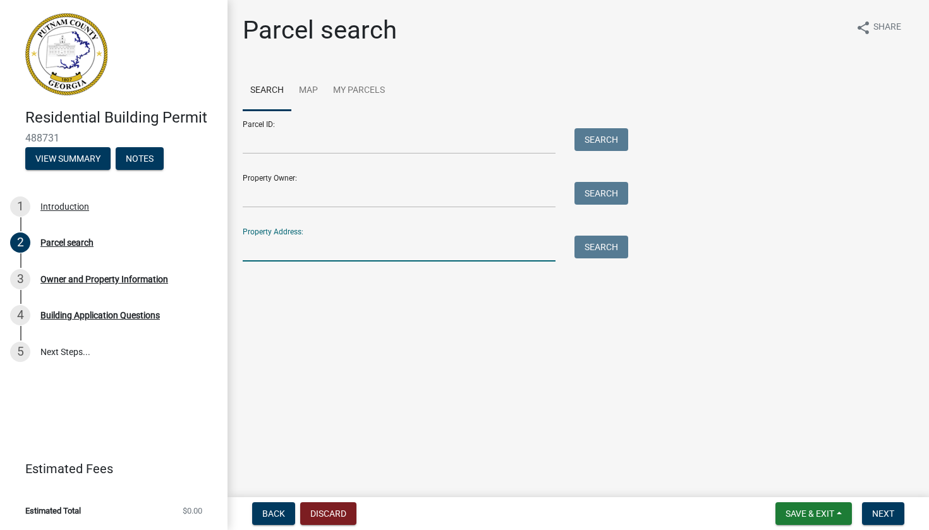
click at [313, 246] on input "Property Address:" at bounding box center [399, 249] width 313 height 26
type input "[STREET_ADDRESS]"
click at [591, 252] on button "Search" at bounding box center [602, 247] width 54 height 23
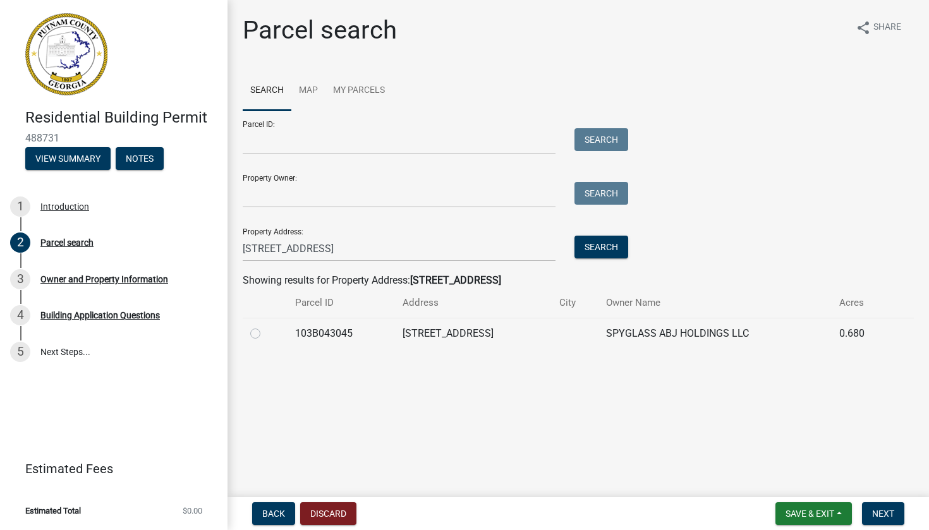
click at [265, 326] on label at bounding box center [265, 326] width 0 height 0
click at [265, 334] on input "radio" at bounding box center [269, 330] width 8 height 8
radio input "true"
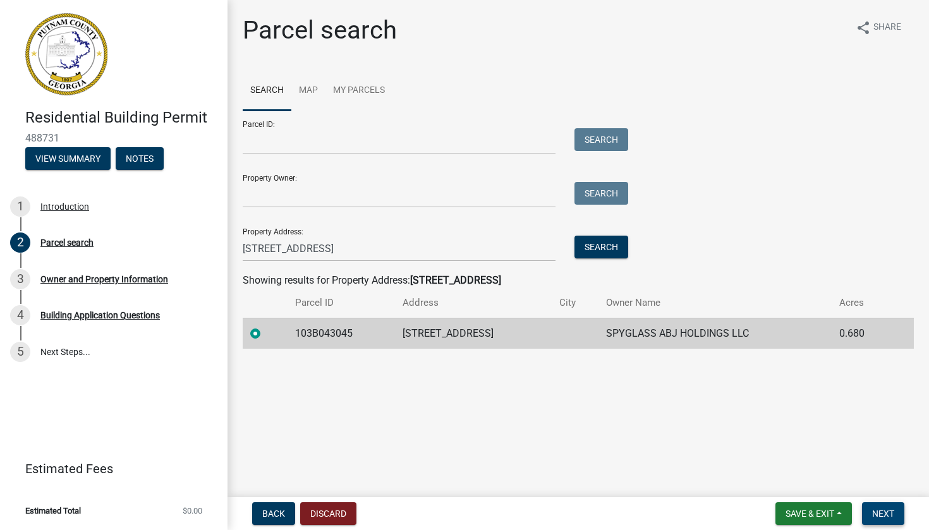
click at [891, 513] on span "Next" at bounding box center [883, 514] width 22 height 10
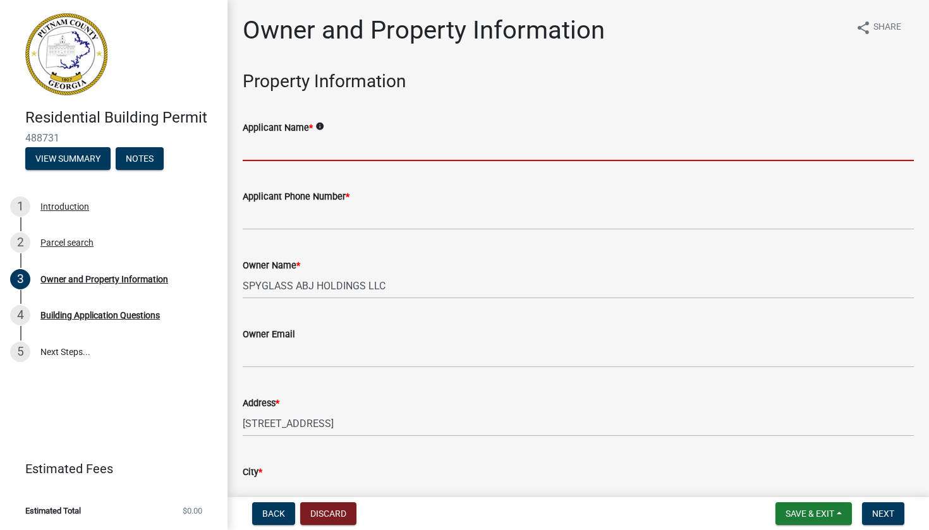
click at [448, 148] on input "Applicant Name *" at bounding box center [578, 148] width 671 height 26
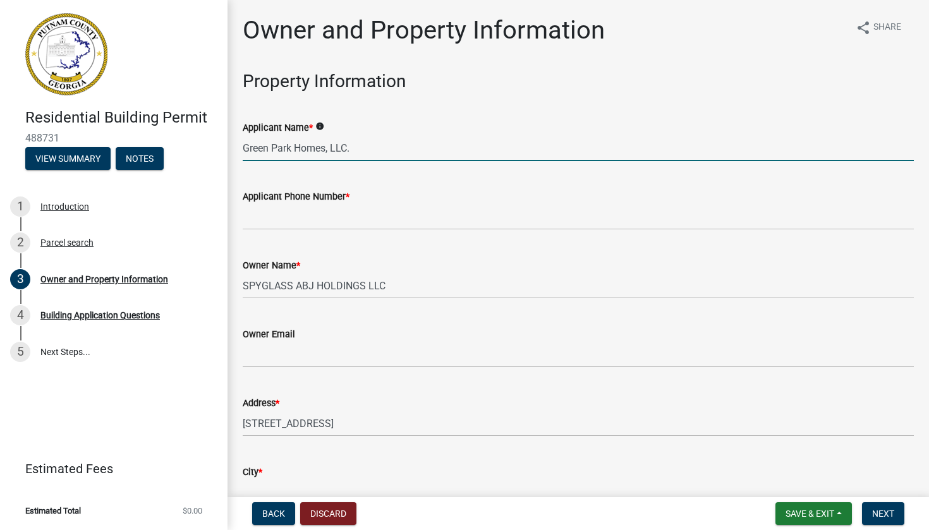
click at [372, 148] on input "Green Park Homes, LLC." at bounding box center [578, 148] width 671 height 26
type input "Green Park Homes, LLC."
click at [316, 206] on input "Applicant Phone Number *" at bounding box center [578, 217] width 671 height 26
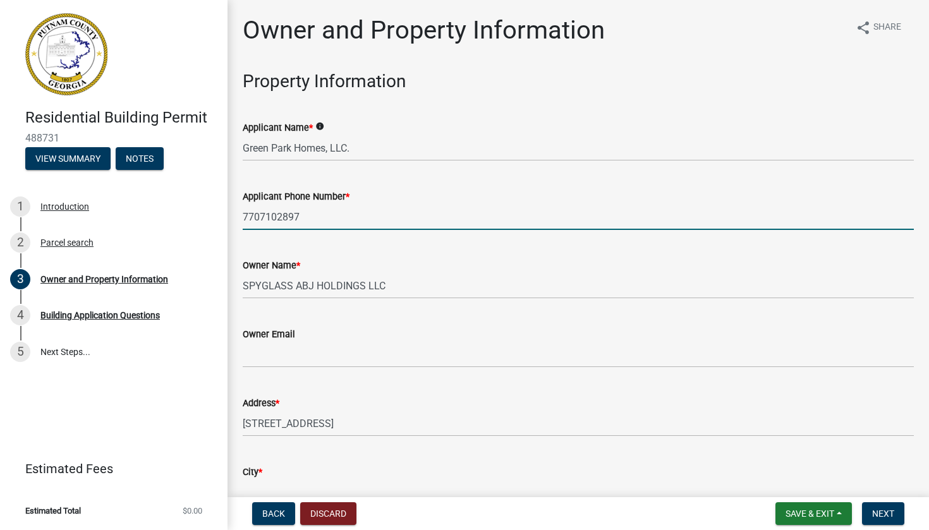
type input "7707102897"
click at [287, 374] on wm-data-entity-input "Owner Email" at bounding box center [578, 343] width 671 height 69
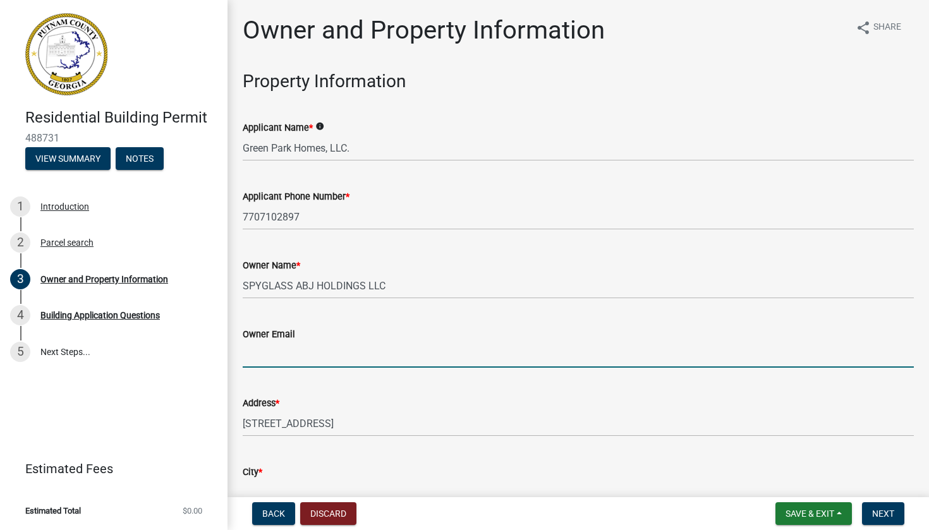
click at [289, 356] on input "Owner Email" at bounding box center [578, 355] width 671 height 26
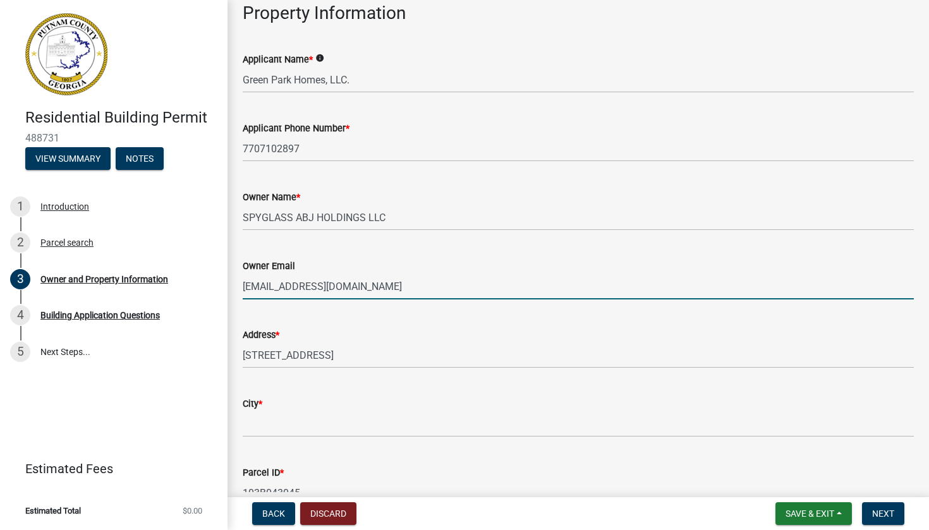
scroll to position [119, 0]
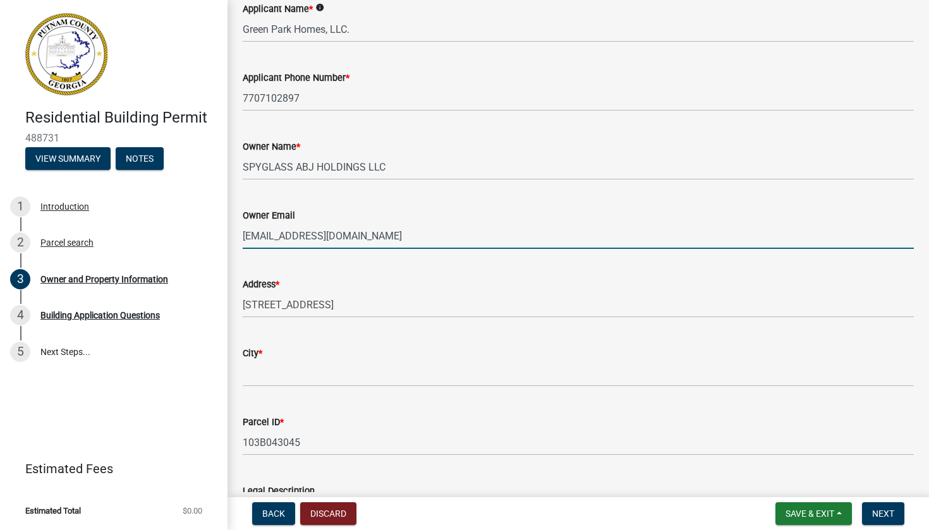
type input "[EMAIL_ADDRESS][DOMAIN_NAME]"
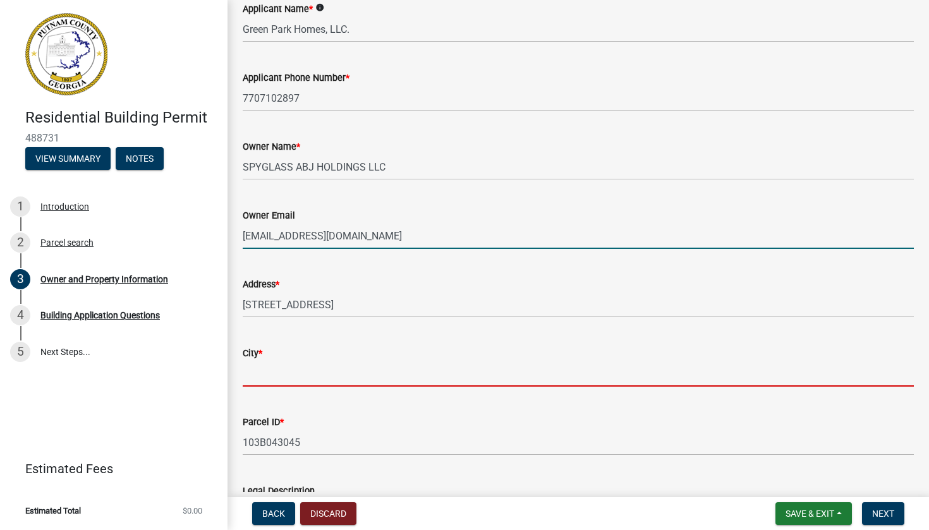
click at [283, 380] on input "City *" at bounding box center [578, 374] width 671 height 26
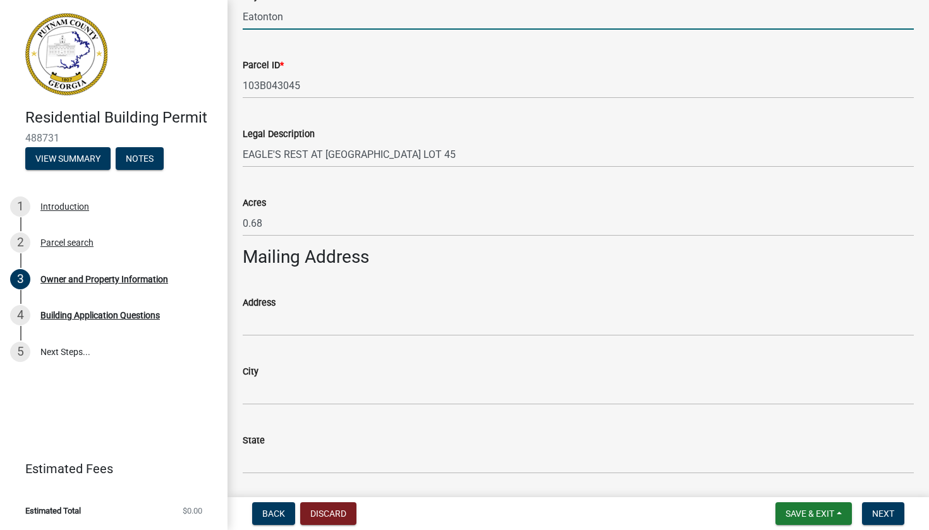
scroll to position [485, 0]
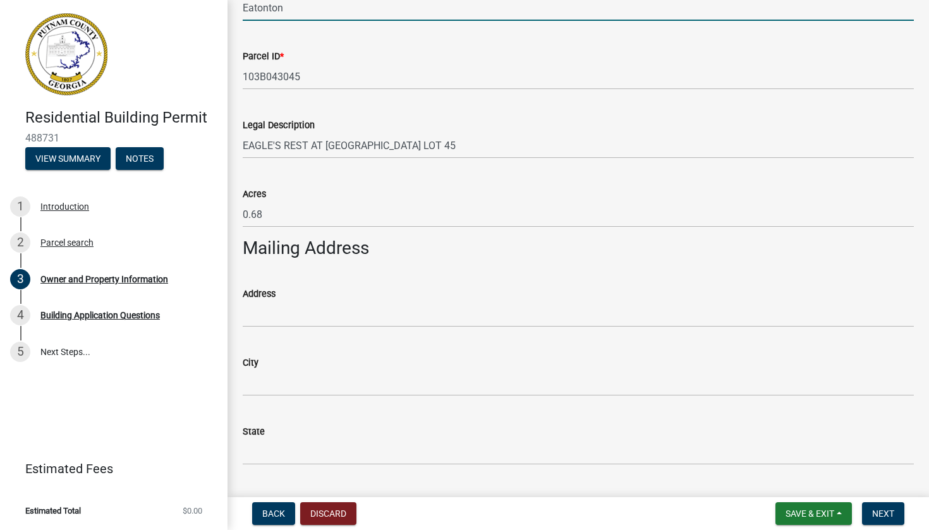
type input "Eatonton"
click at [301, 311] on input "Address" at bounding box center [578, 315] width 671 height 26
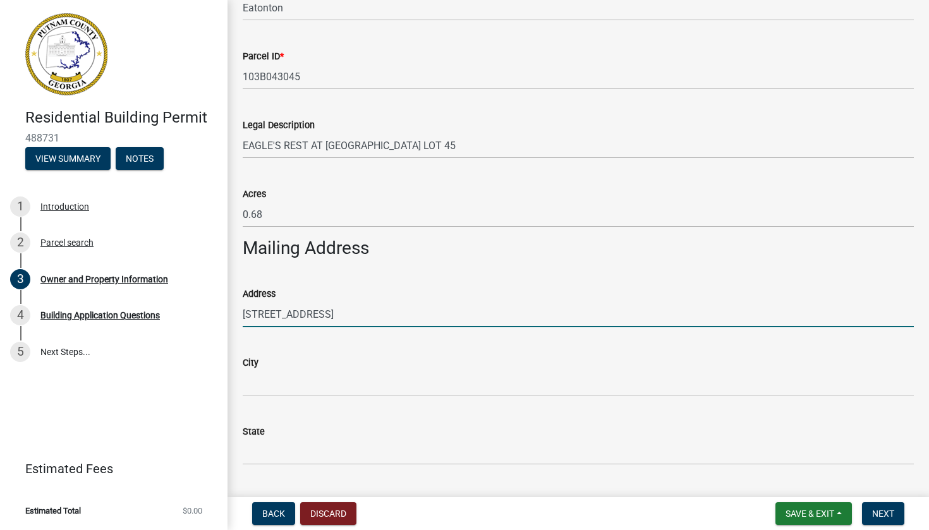
type input "[STREET_ADDRESS]"
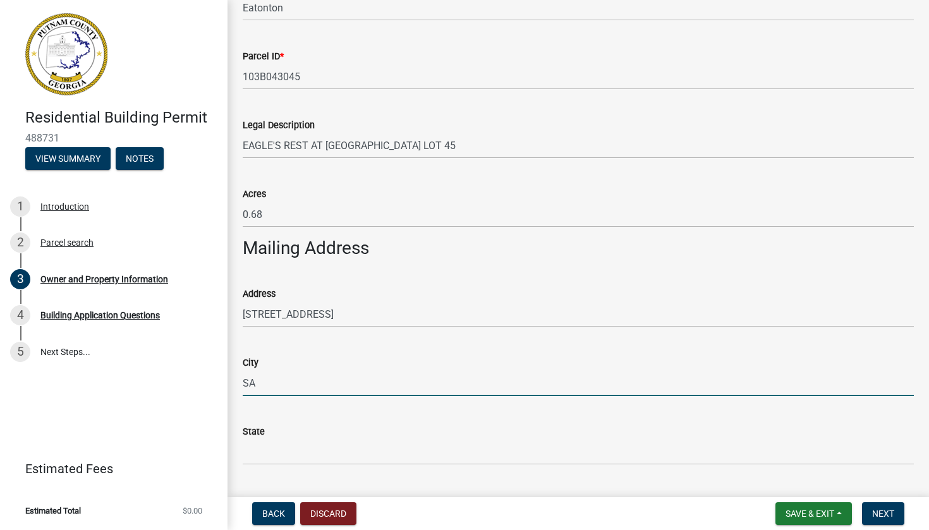
type input "S"
type input "[GEOGRAPHIC_DATA]"
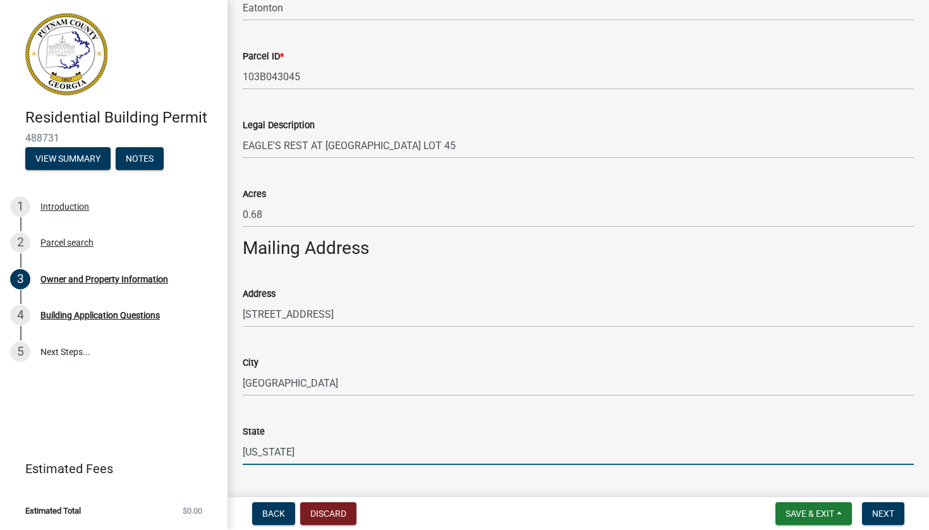
type input "[US_STATE]"
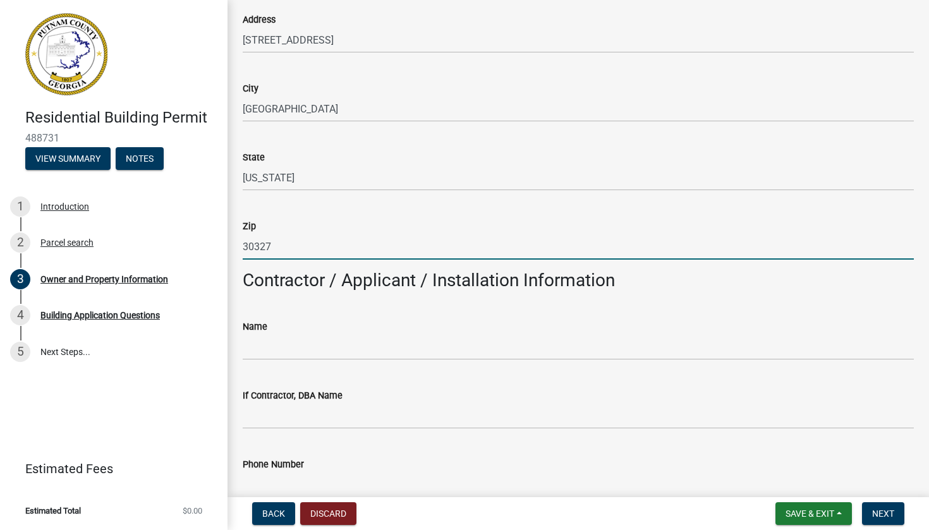
type input "30327"
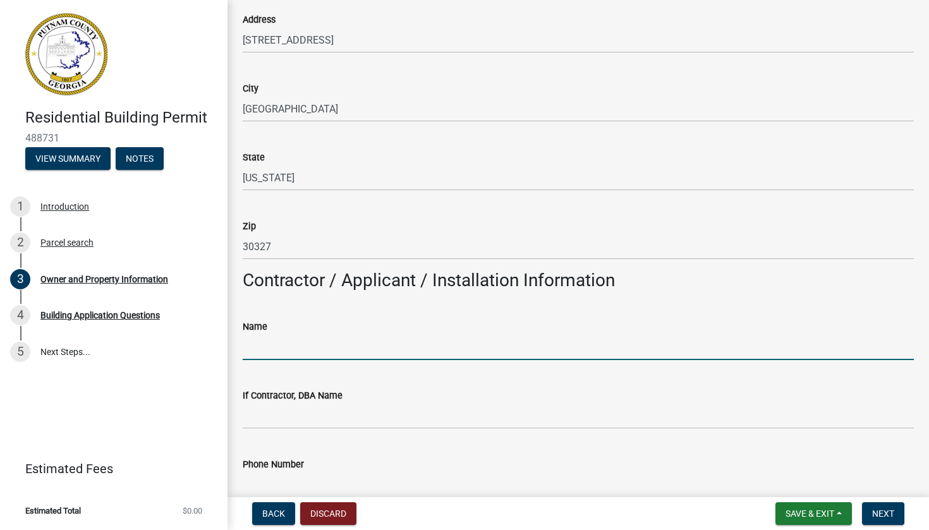
paste input "Green Park Homes, LLC."
type input "Green Park Homes, LLC."
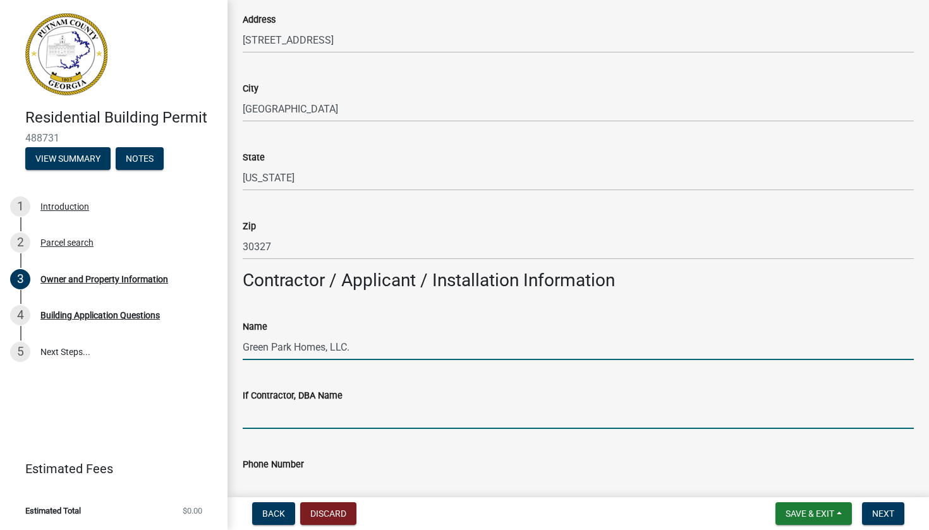
click at [281, 414] on input "If Contractor, DBA Name" at bounding box center [578, 416] width 671 height 26
paste input "Green Park Homes, LLC."
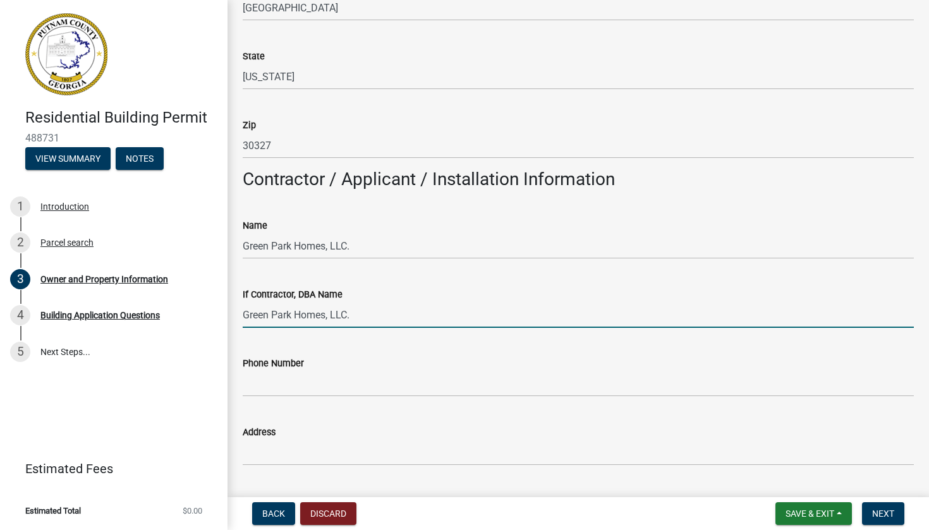
scroll to position [892, 0]
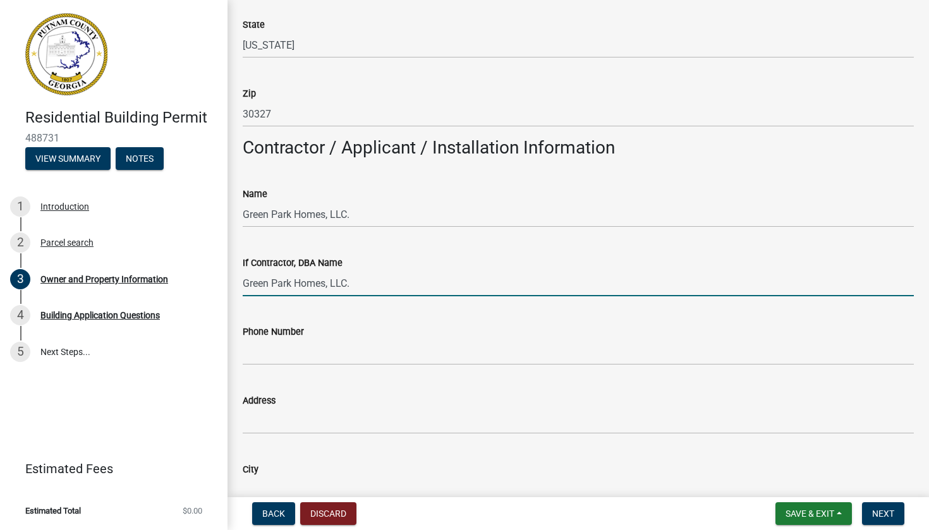
type input "Green Park Homes, LLC."
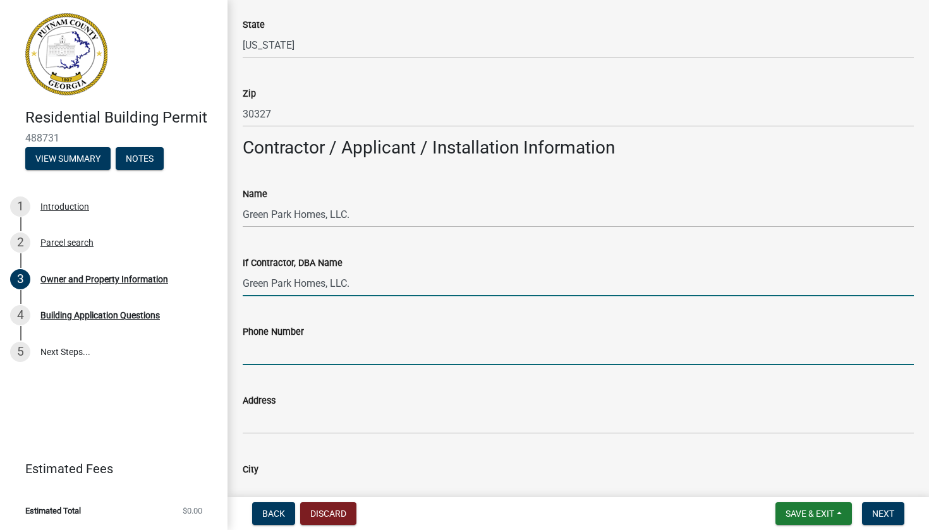
click at [284, 346] on input "Phone Number" at bounding box center [578, 352] width 671 height 26
type input "7707102897"
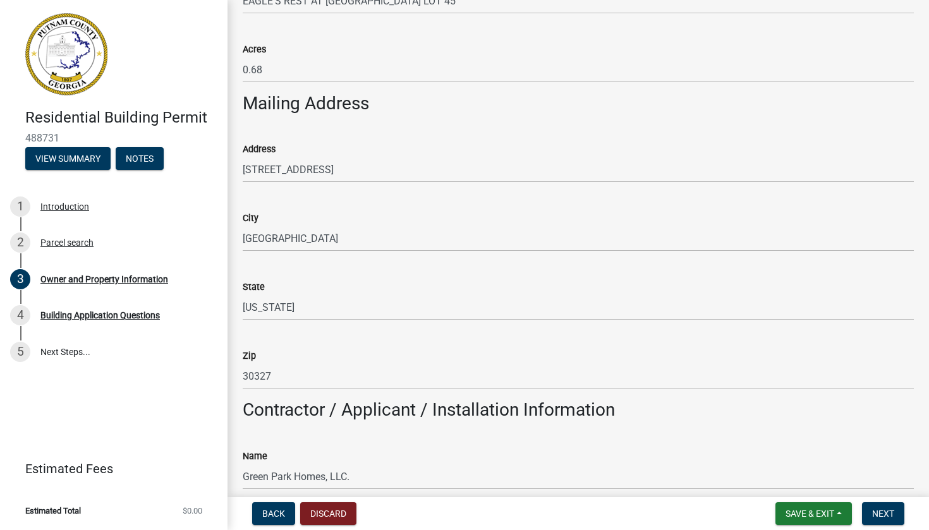
scroll to position [532, 0]
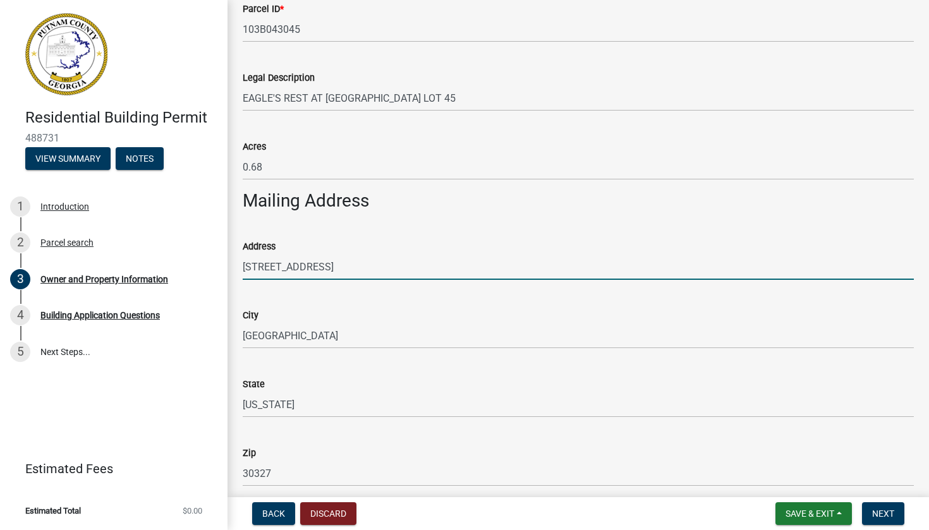
click at [307, 260] on input "[STREET_ADDRESS]" at bounding box center [578, 267] width 671 height 26
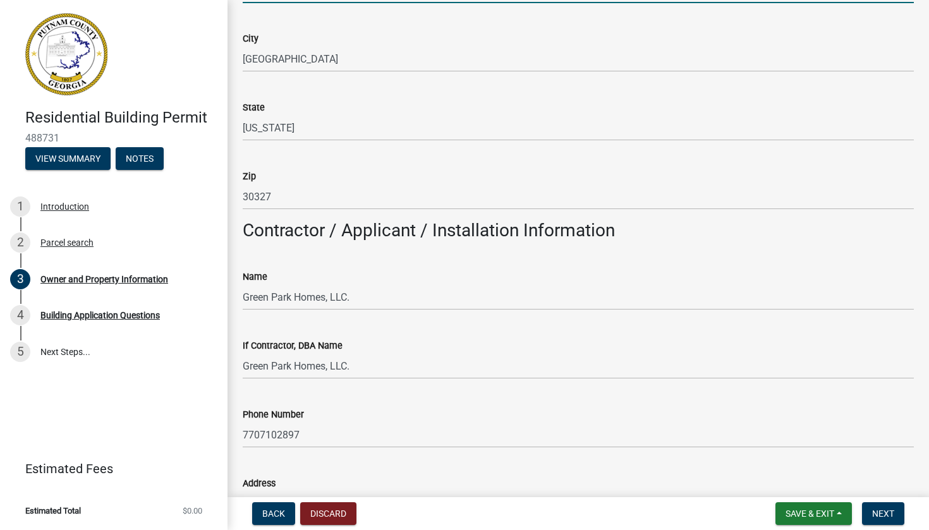
scroll to position [888, 0]
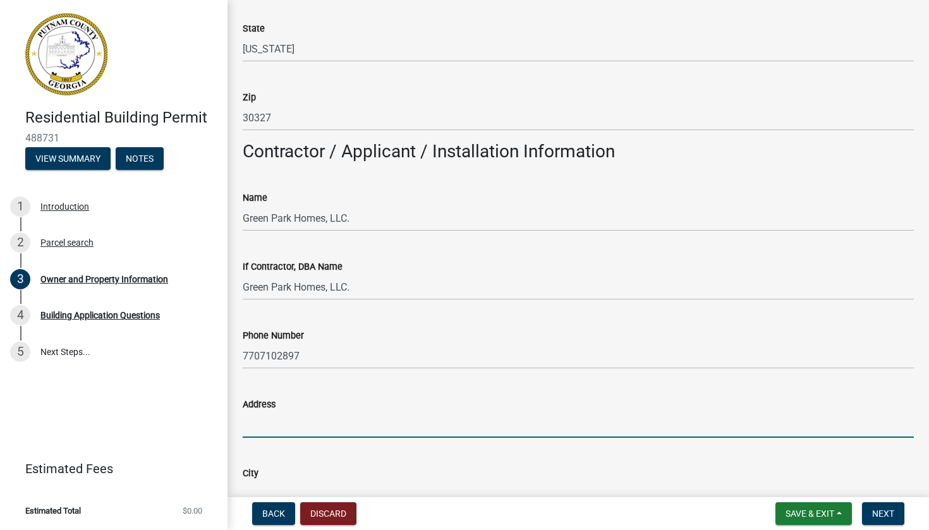
click at [289, 420] on input "Address" at bounding box center [578, 425] width 671 height 26
paste input "[STREET_ADDRESS]"
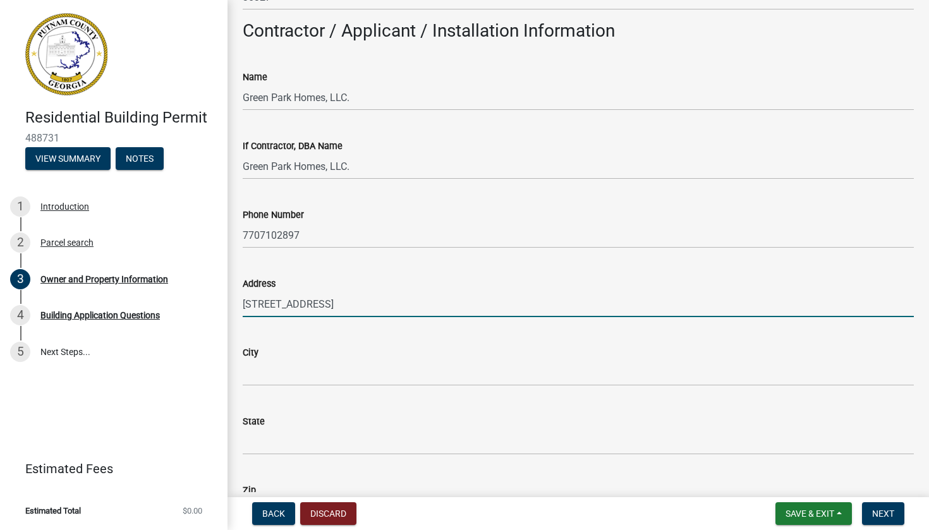
scroll to position [1020, 0]
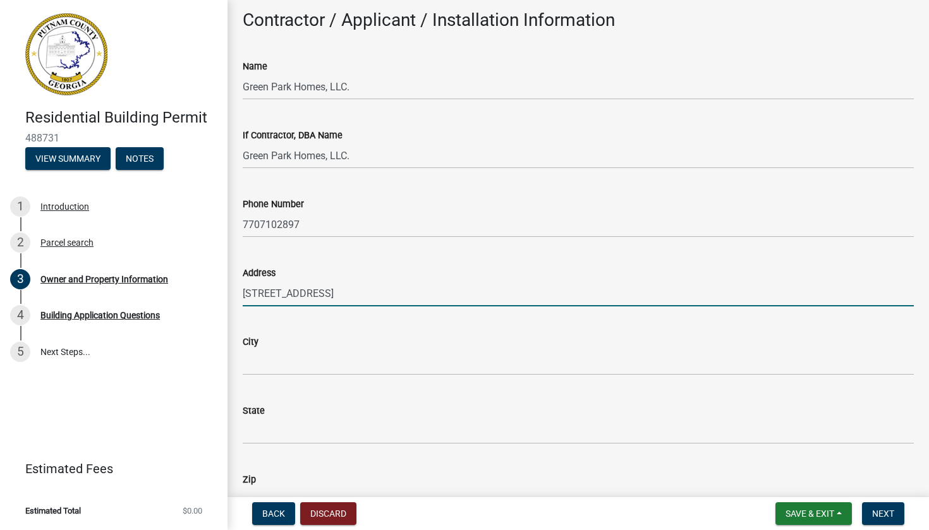
type input "[STREET_ADDRESS]"
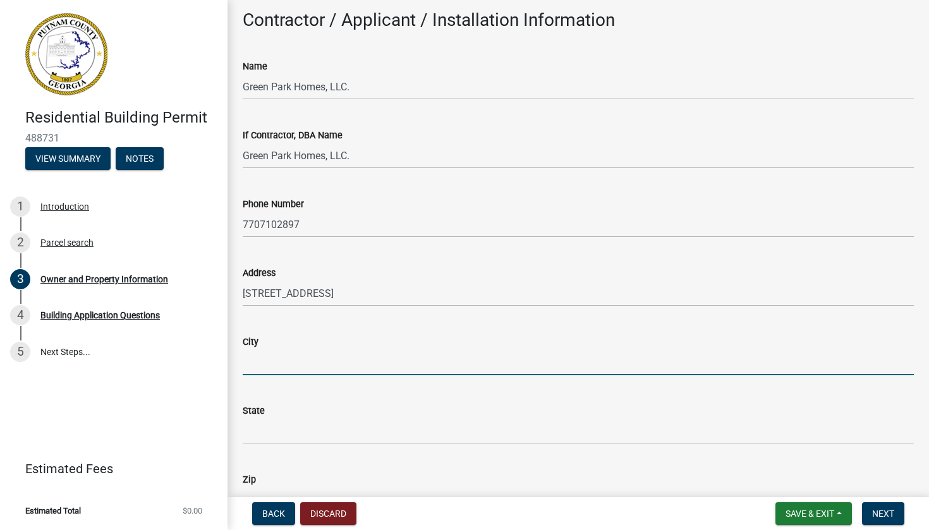
click at [278, 359] on input "City" at bounding box center [578, 363] width 671 height 26
type input "Eatonton"
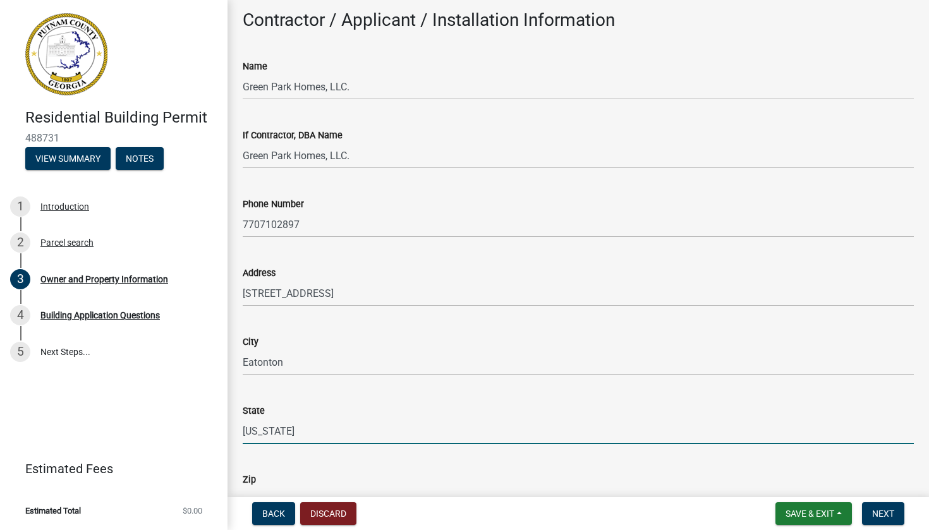
type input "[US_STATE]"
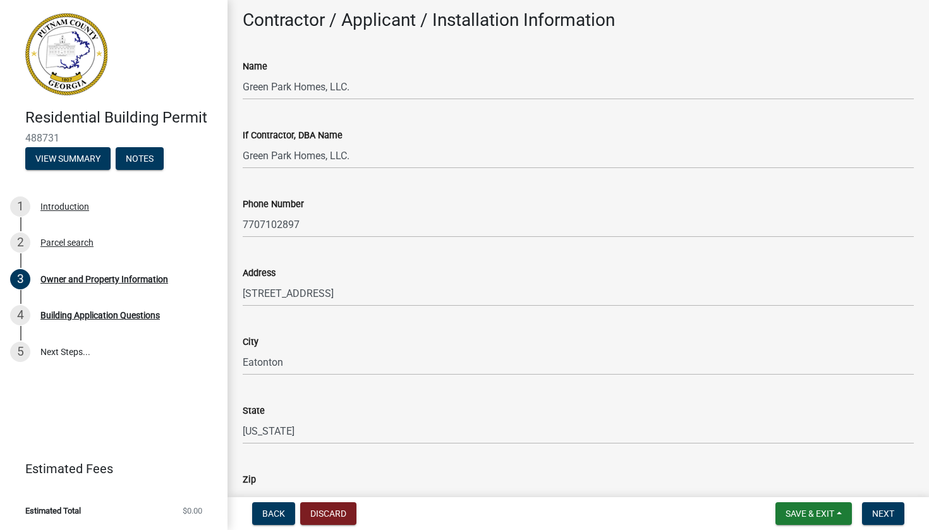
scroll to position [1272, 0]
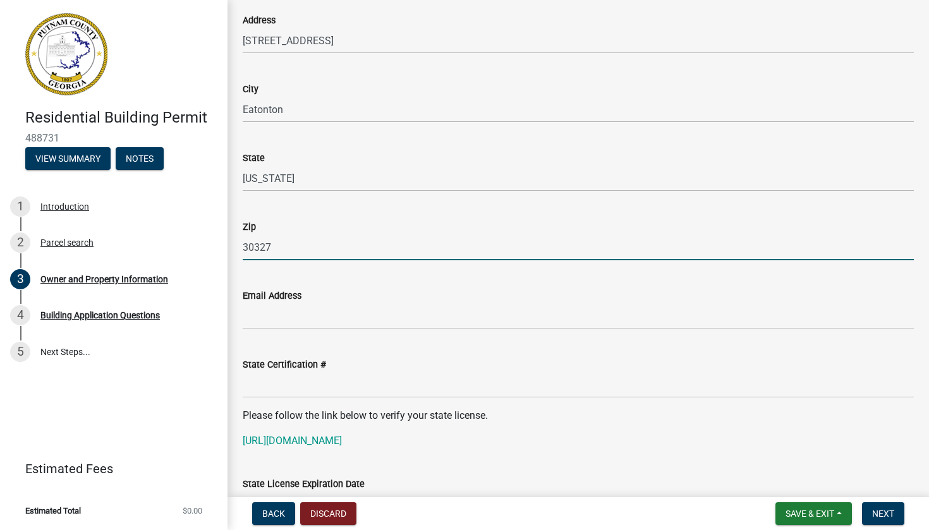
type input "30327"
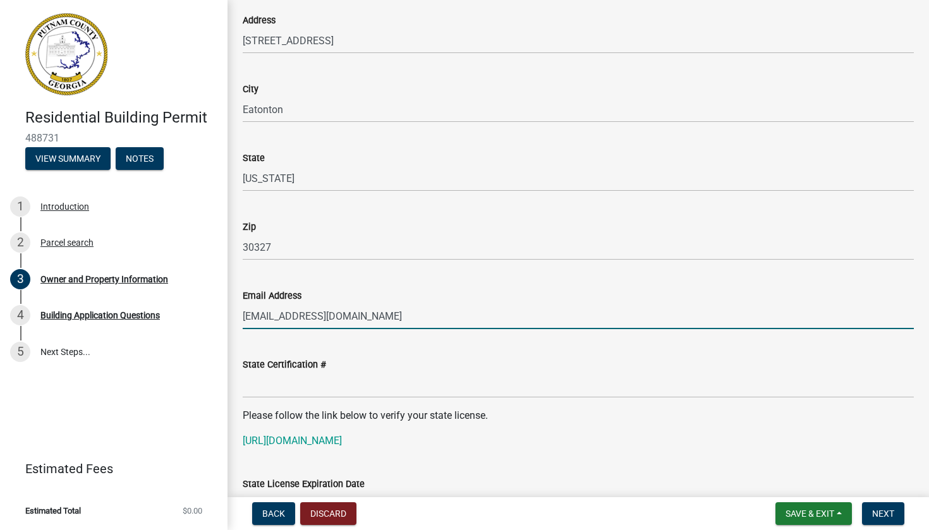
type input "[EMAIL_ADDRESS][DOMAIN_NAME]"
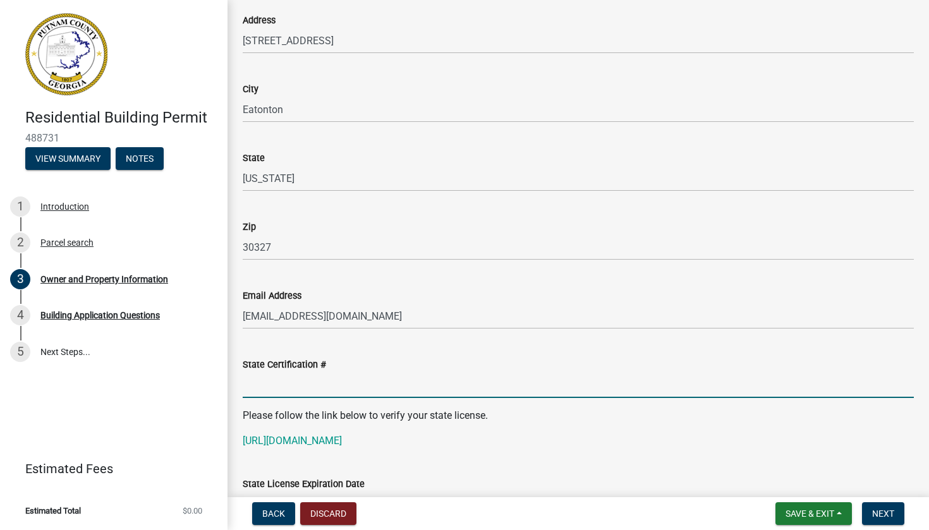
paste input "RLQA005059"
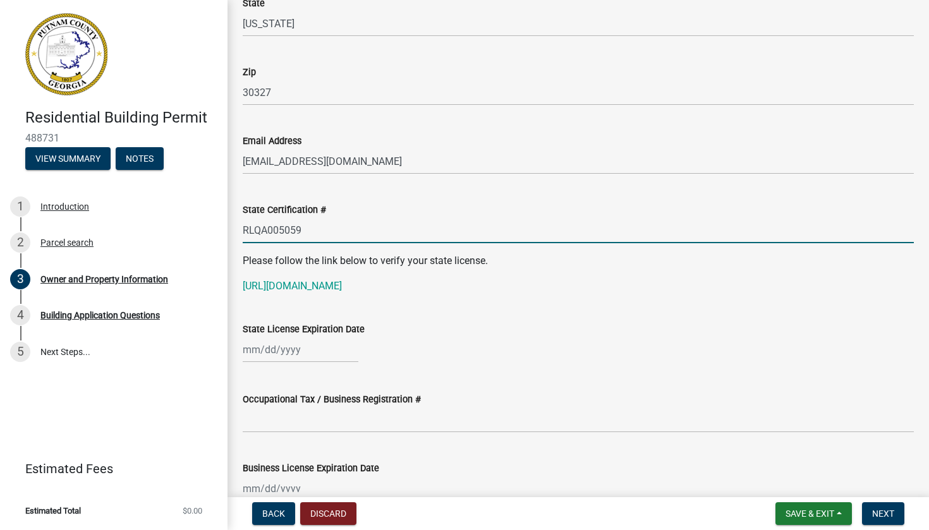
scroll to position [1430, 0]
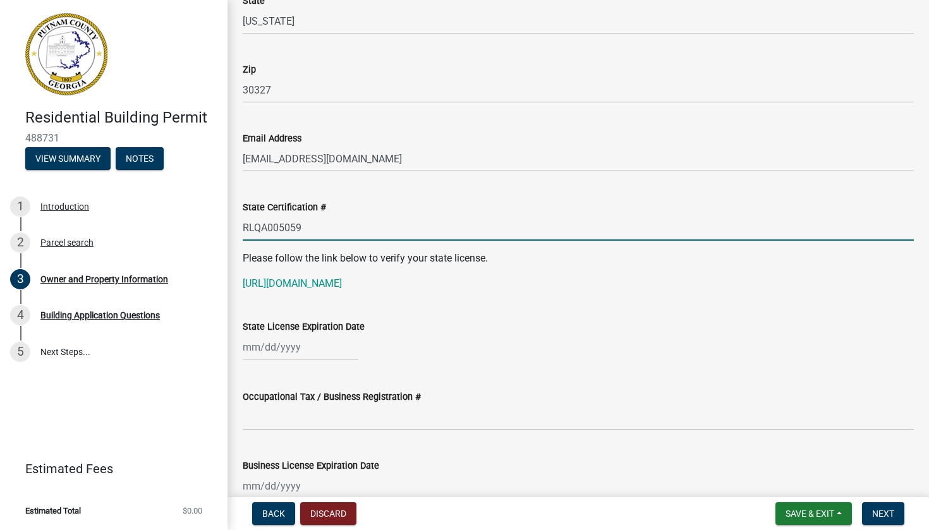
type input "RLQA005059"
click at [280, 349] on div at bounding box center [301, 347] width 116 height 26
select select "10"
select select "2025"
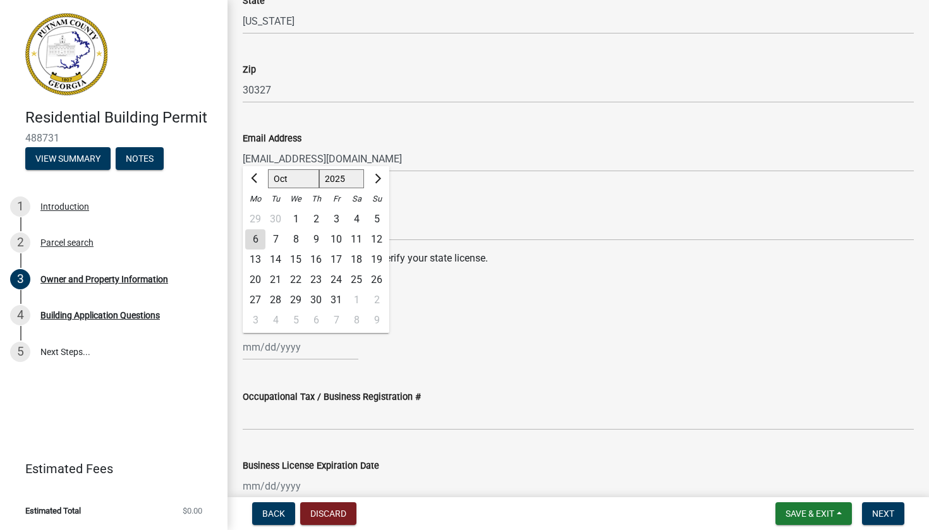
click at [384, 180] on button "Next month" at bounding box center [376, 179] width 15 height 20
click at [379, 173] on button "Next month" at bounding box center [376, 179] width 15 height 20
select select "1"
select select "2026"
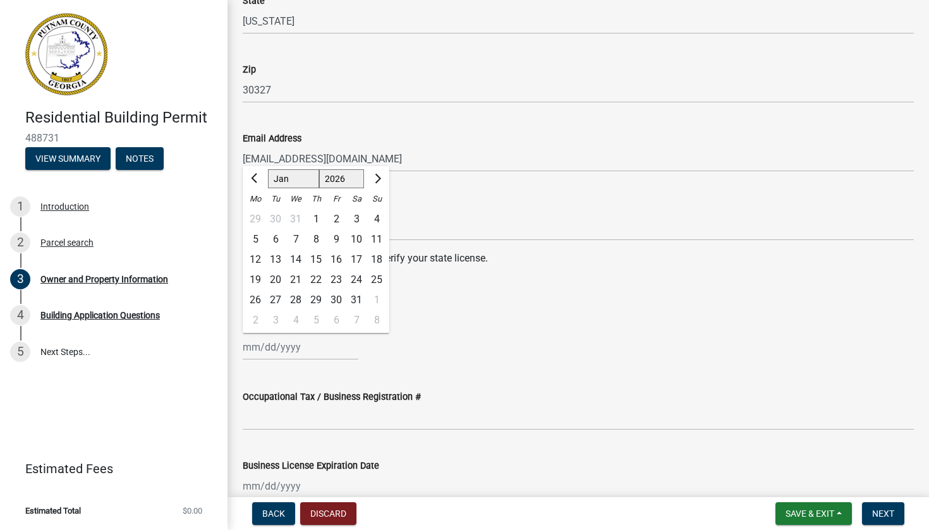
click at [379, 173] on button "Next month" at bounding box center [376, 179] width 15 height 20
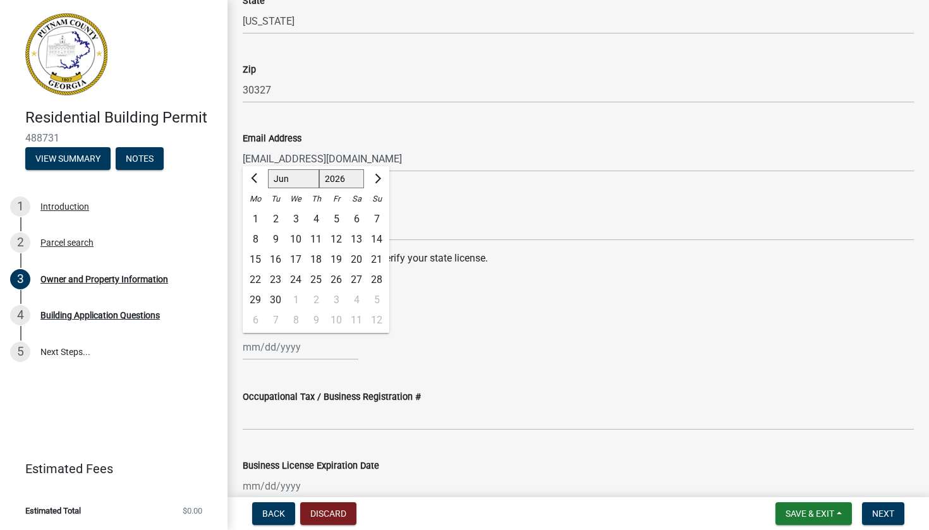
click at [379, 173] on button "Next month" at bounding box center [376, 179] width 15 height 20
click at [253, 176] on span "Previous month" at bounding box center [255, 178] width 9 height 9
select select "6"
click at [276, 301] on div "30" at bounding box center [275, 300] width 20 height 20
type input "[DATE]"
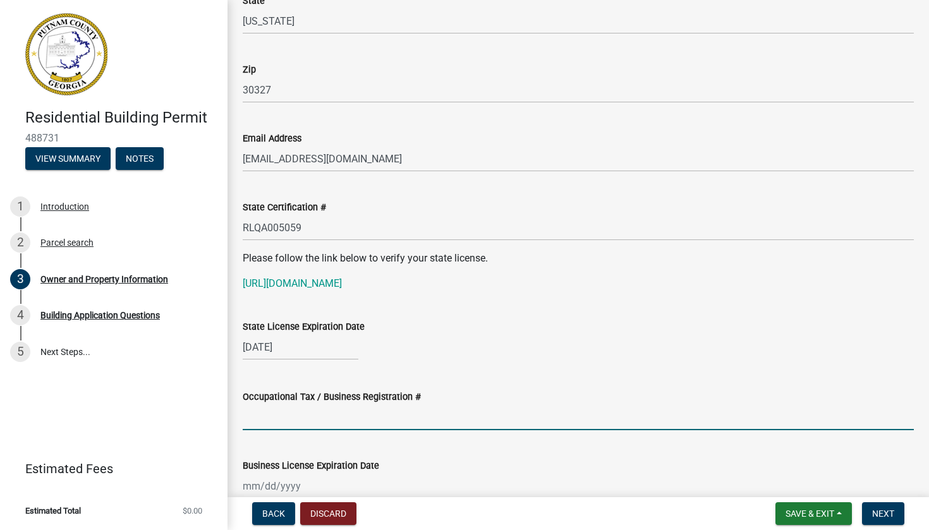
click at [286, 422] on input "Occupational Tax / Business Registration #" at bounding box center [578, 418] width 671 height 26
type input "2025-BL-110"
select select "10"
select select "2025"
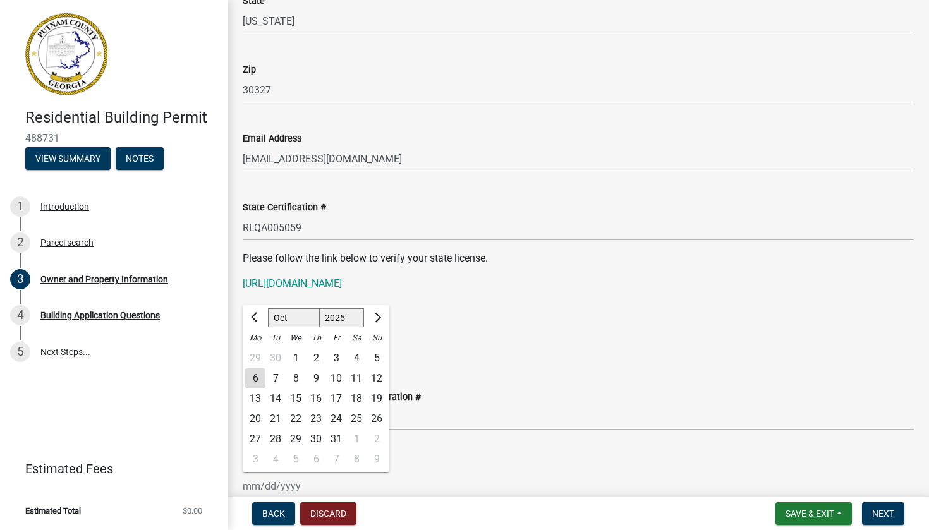
click at [375, 315] on span "Next month" at bounding box center [376, 317] width 9 height 9
click at [372, 312] on button "Next month" at bounding box center [376, 318] width 15 height 20
select select "12"
click at [294, 438] on div "31" at bounding box center [296, 439] width 20 height 20
type input "[DATE]"
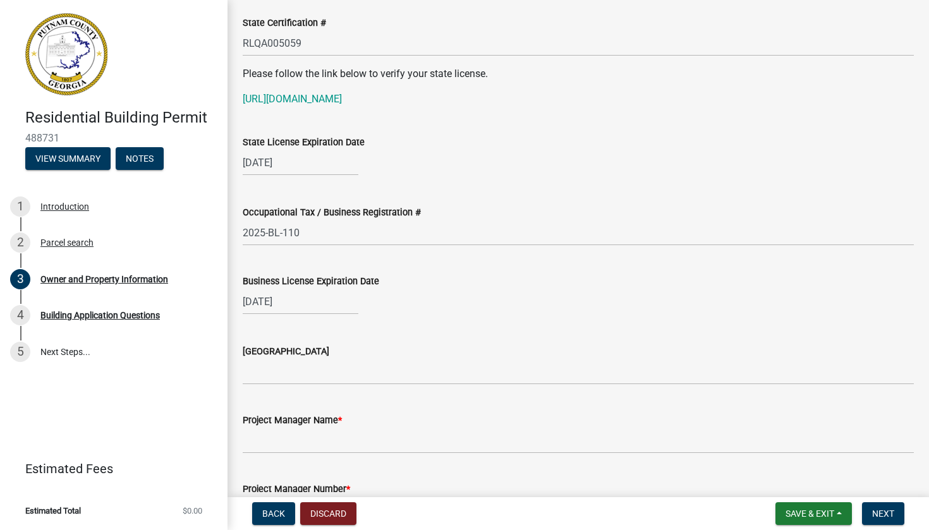
scroll to position [1626, 0]
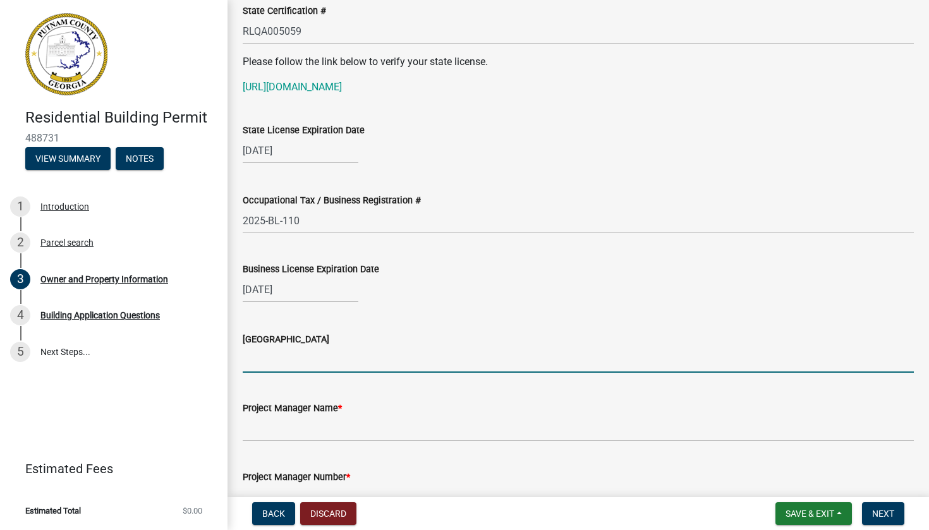
click at [307, 357] on input "[GEOGRAPHIC_DATA]" at bounding box center [578, 360] width 671 height 26
type input "{"
type input "[PERSON_NAME]"
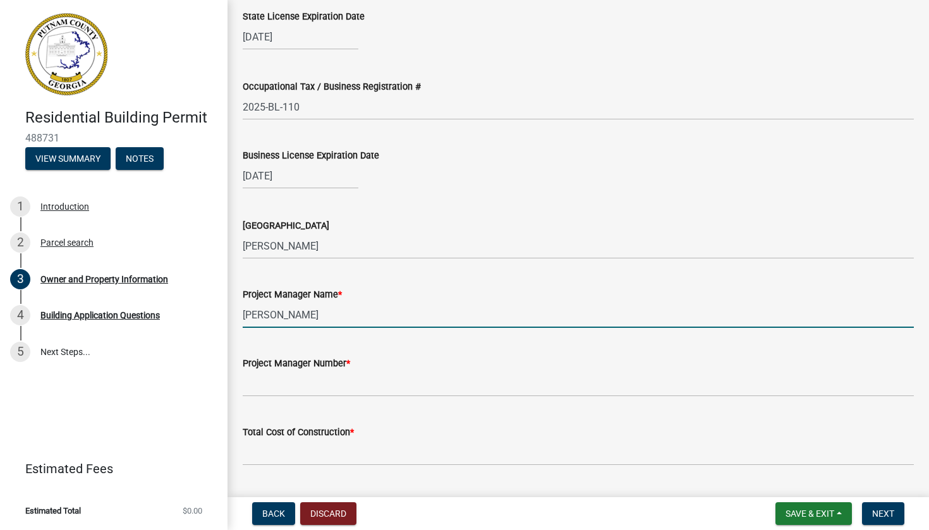
scroll to position [1752, 0]
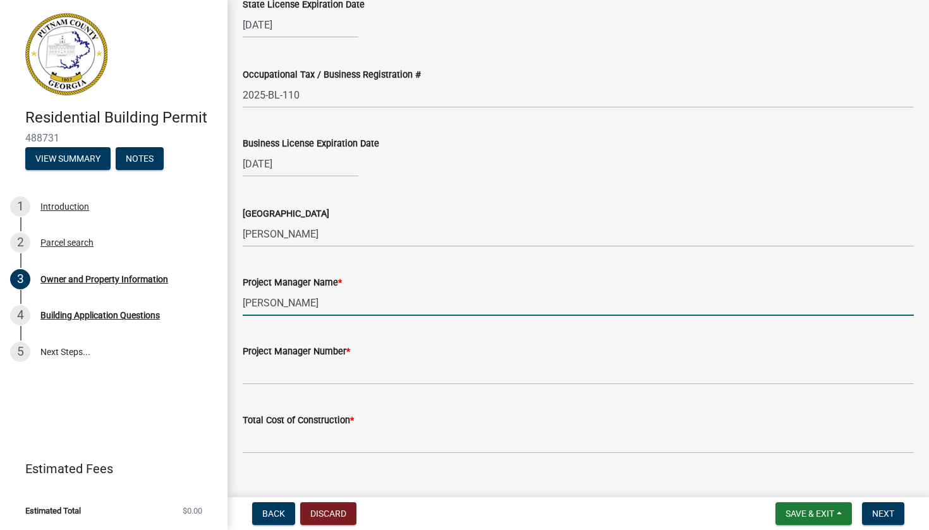
type input "[PERSON_NAME]"
click at [357, 365] on input "Project Manager Number *" at bounding box center [578, 372] width 671 height 26
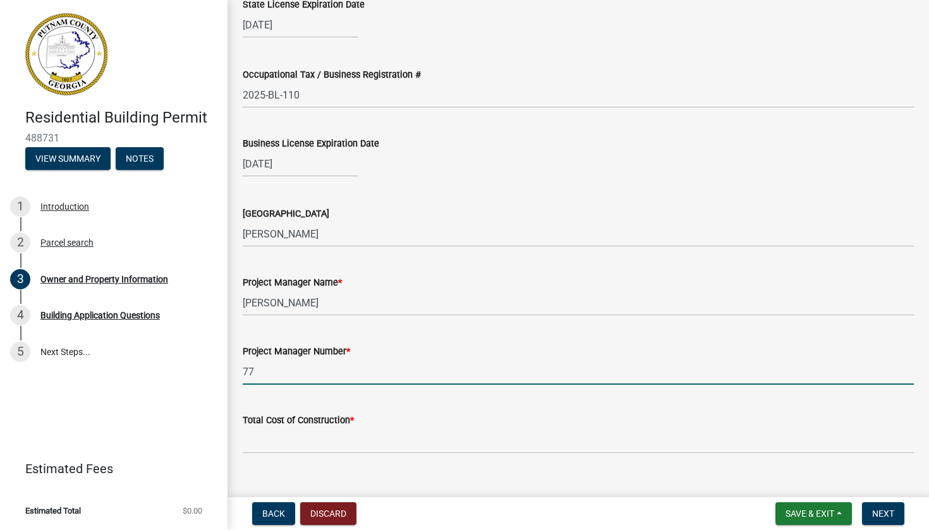
type input "7"
type input "4044932891"
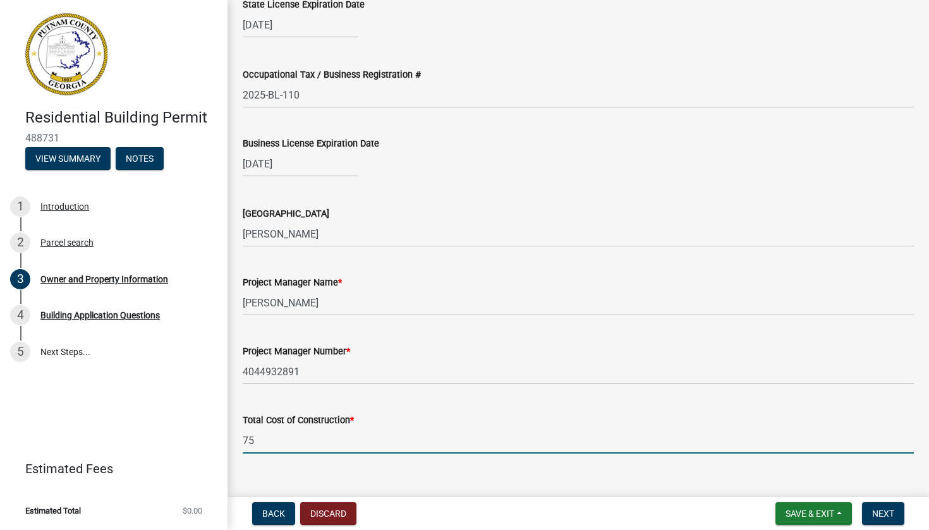
type input "7"
click at [891, 519] on button "Next" at bounding box center [883, 514] width 42 height 23
click at [257, 441] on input "750000" at bounding box center [578, 441] width 671 height 26
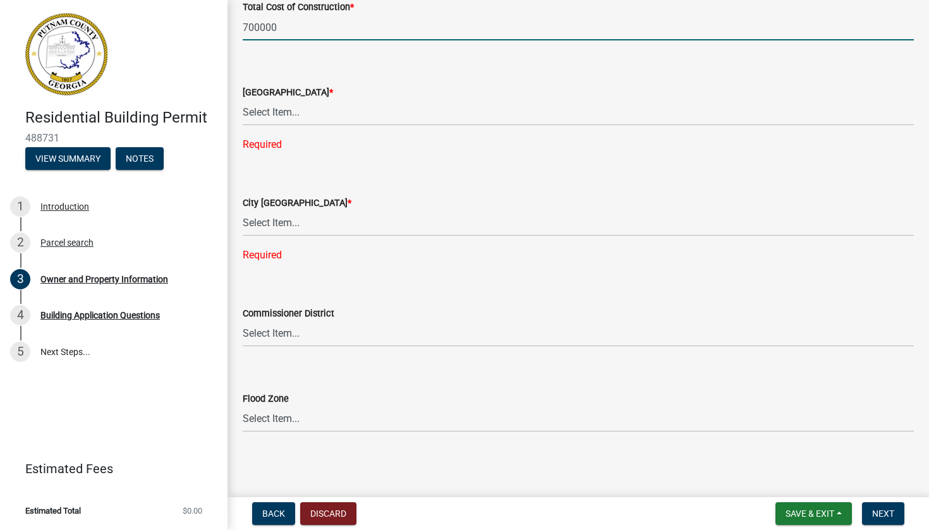
scroll to position [2165, 0]
type input "700000"
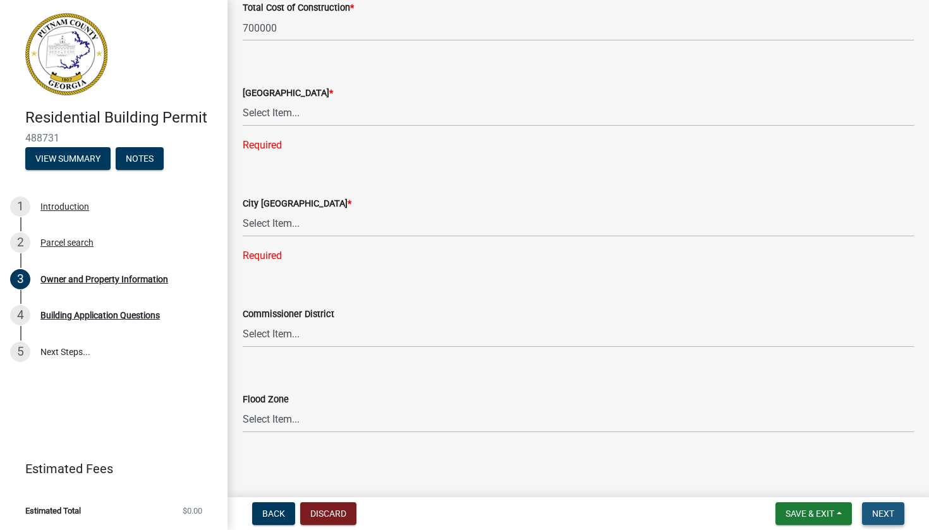
click at [901, 518] on button "Next" at bounding box center [883, 514] width 42 height 23
click at [886, 513] on span "Next" at bounding box center [883, 514] width 22 height 10
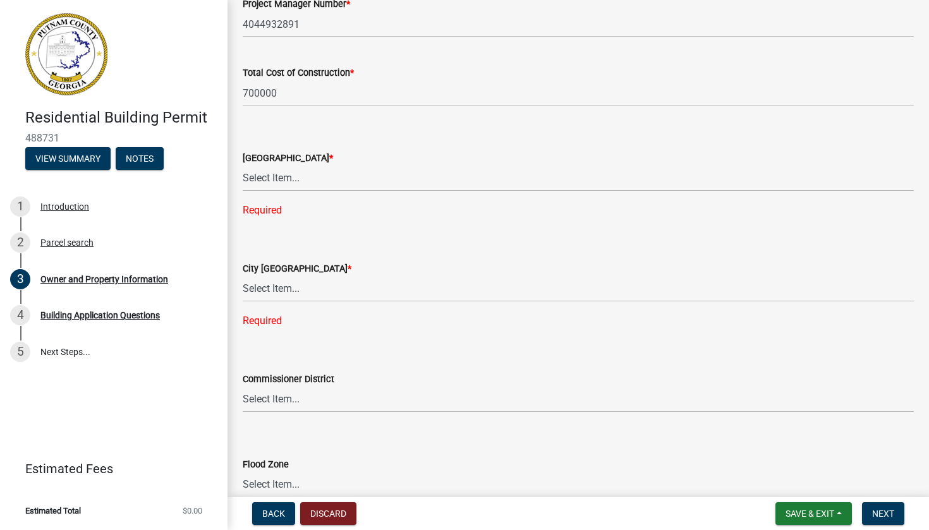
scroll to position [2088, 0]
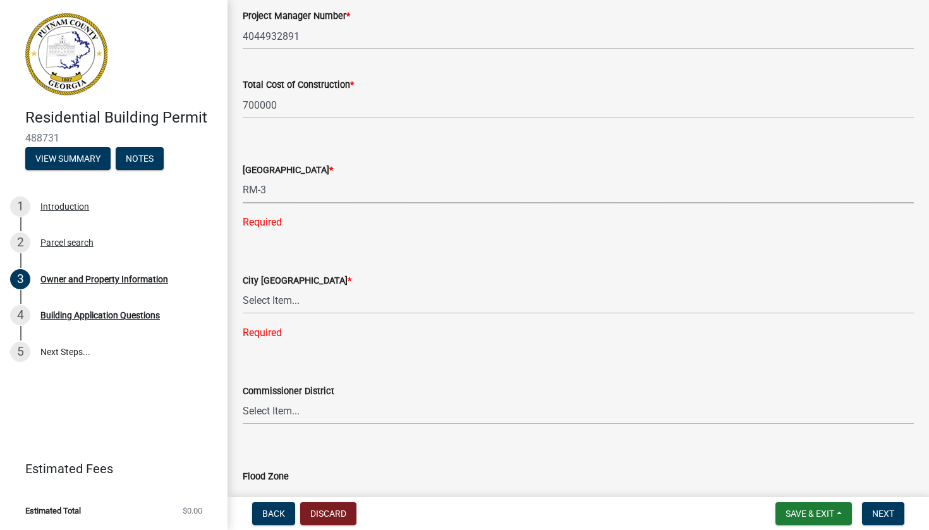
select select "0688c8c3-ca83-4764-a677-531fbc17e6cb"
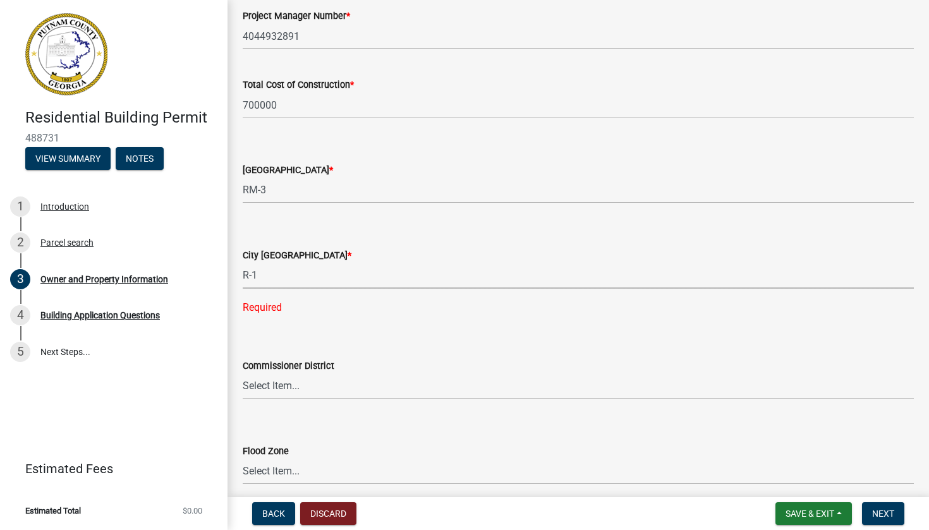
select select "8e53ab76-c026-4800-bafa-f3959daf7b99"
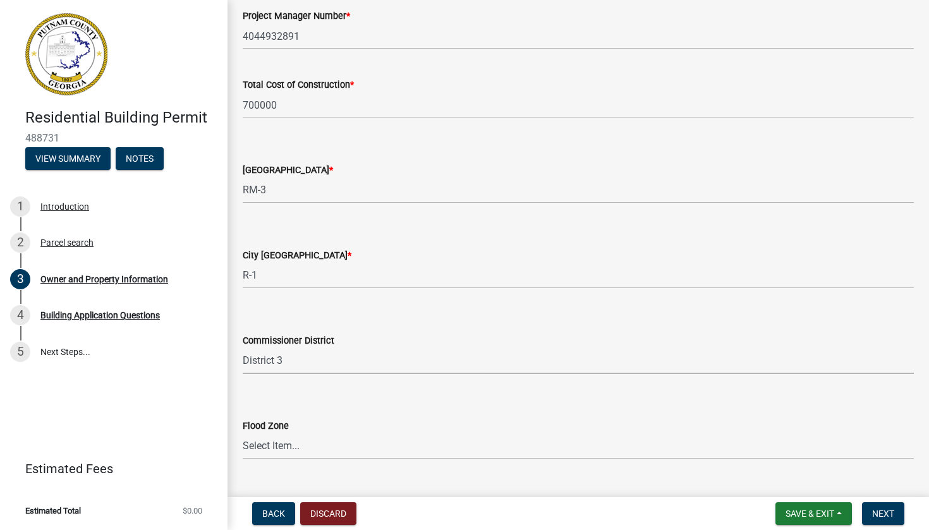
select select "469c5908-2854-42d5-89ed-bee7fc26529e"
select select "7e5ee852-7dad-4002-9c8c-99bf8b4202a5"
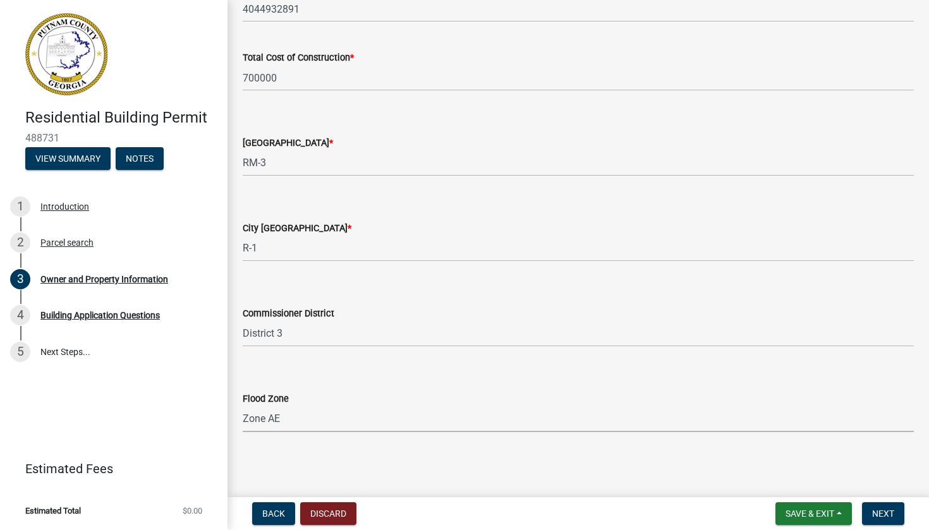
scroll to position [2114, 0]
click at [880, 521] on button "Next" at bounding box center [883, 514] width 42 height 23
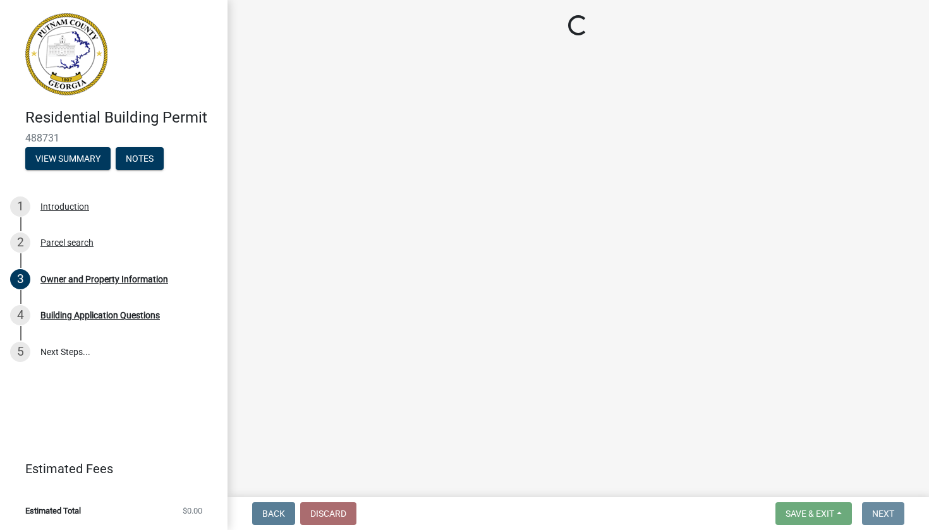
scroll to position [0, 0]
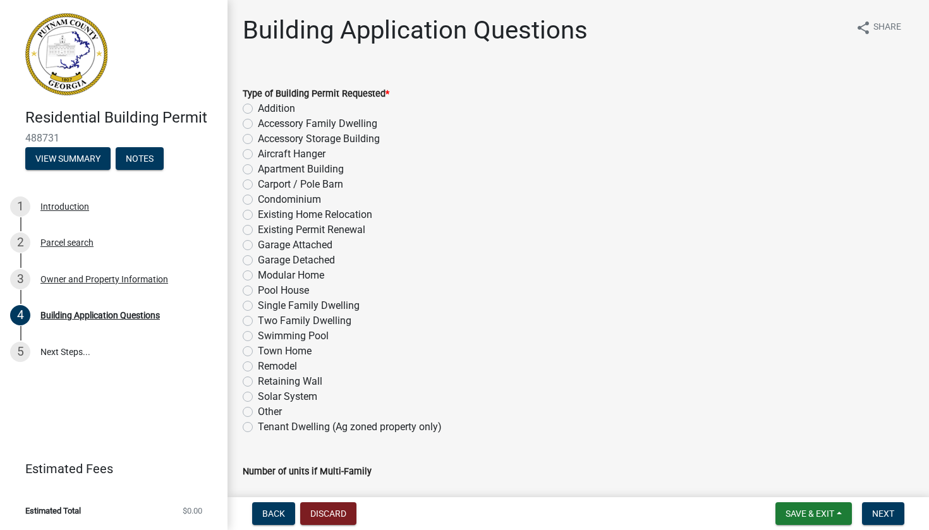
click at [258, 307] on label "Single Family Dwelling" at bounding box center [309, 305] width 102 height 15
click at [258, 307] on input "Single Family Dwelling" at bounding box center [262, 302] width 8 height 8
radio input "true"
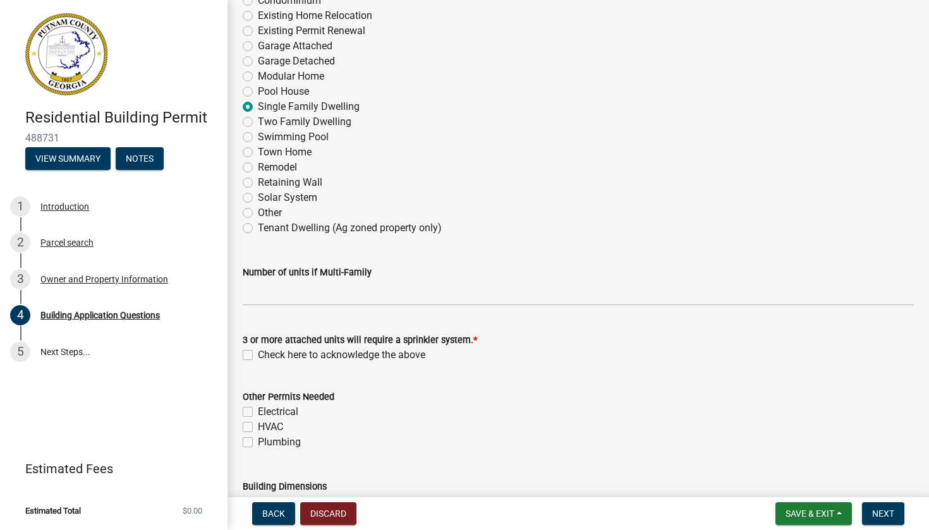
scroll to position [223, 0]
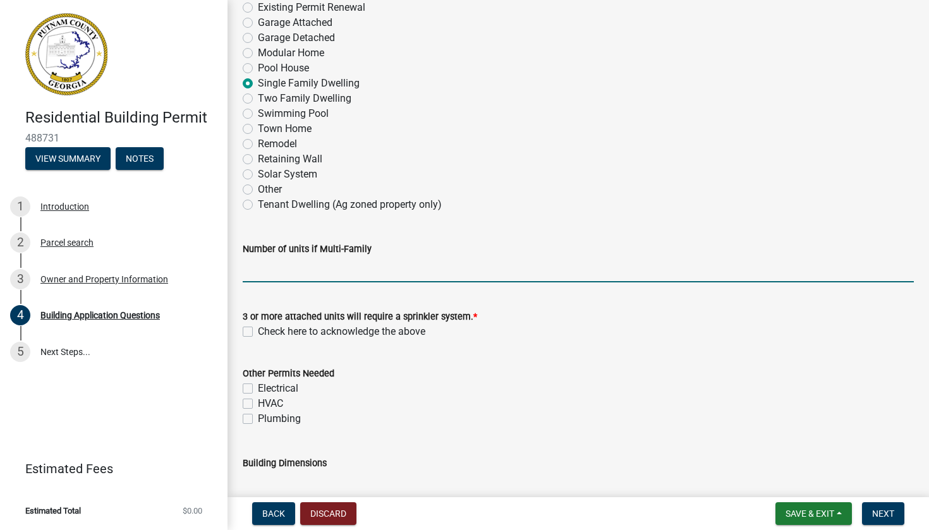
click at [344, 270] on input "text" at bounding box center [578, 270] width 671 height 26
type input "0"
click at [258, 333] on label "Check here to acknowledge the above" at bounding box center [342, 331] width 168 height 15
click at [258, 332] on input "Check here to acknowledge the above" at bounding box center [262, 328] width 8 height 8
checkbox input "true"
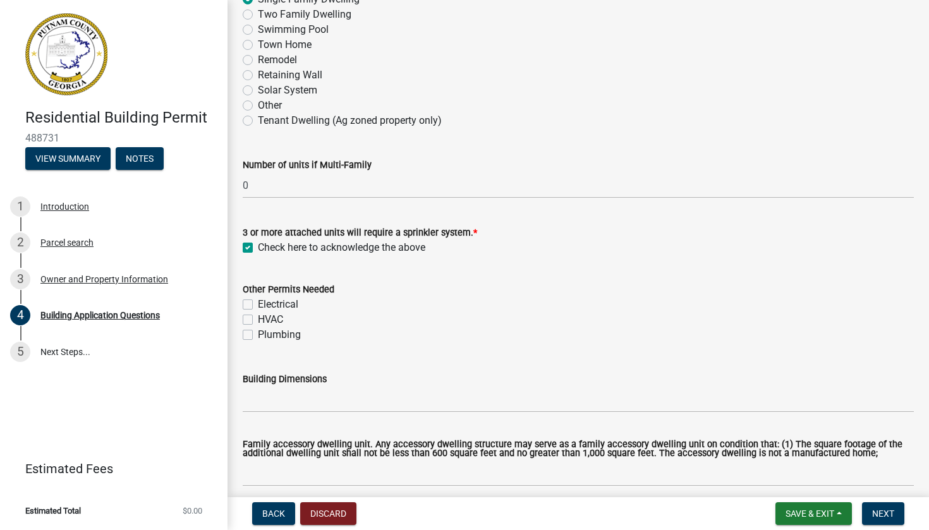
scroll to position [323, 0]
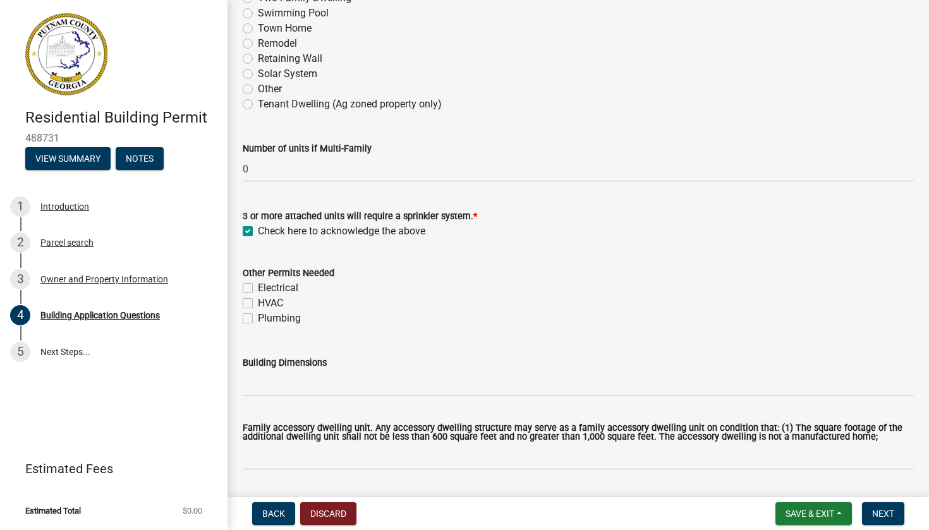
click at [258, 291] on label "Electrical" at bounding box center [278, 288] width 40 height 15
click at [258, 289] on input "Electrical" at bounding box center [262, 285] width 8 height 8
checkbox input "true"
checkbox input "false"
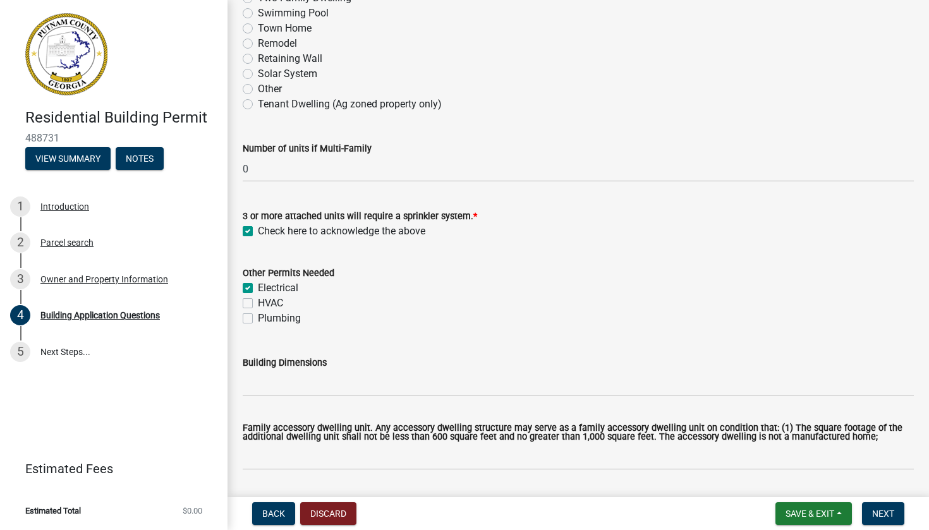
click at [249, 294] on div "Electrical" at bounding box center [578, 288] width 671 height 15
click at [258, 304] on label "HVAC" at bounding box center [270, 303] width 25 height 15
click at [258, 304] on input "HVAC" at bounding box center [262, 300] width 8 height 8
checkbox input "true"
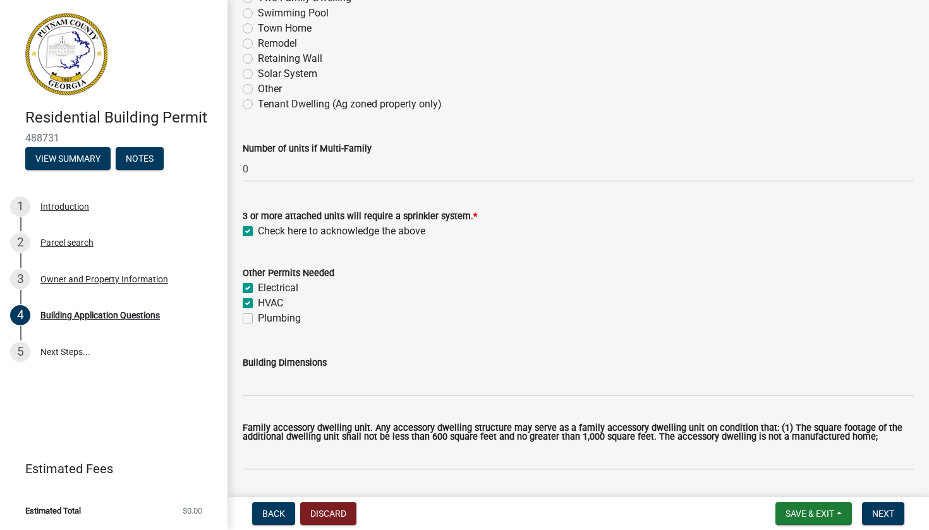
checkbox input "true"
click at [258, 317] on label "Plumbing" at bounding box center [279, 318] width 43 height 15
click at [258, 317] on input "Plumbing" at bounding box center [262, 315] width 8 height 8
checkbox input "true"
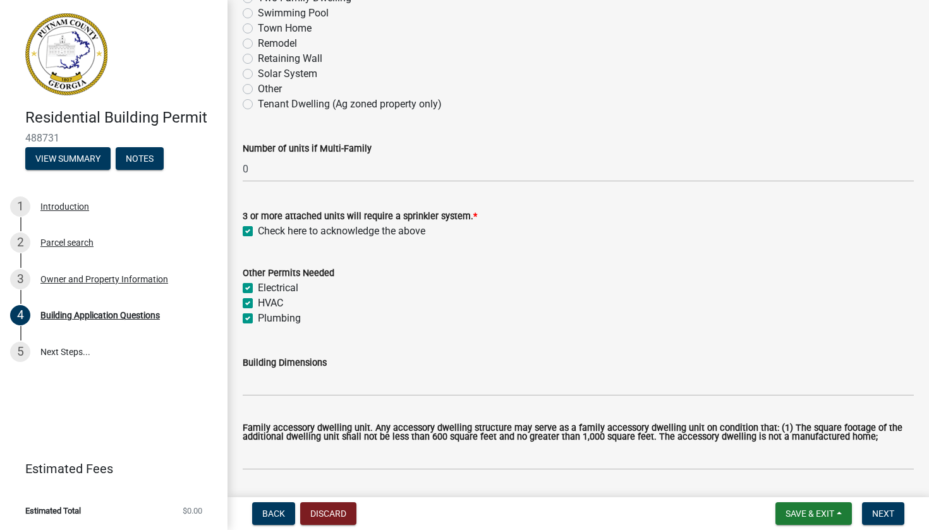
checkbox input "true"
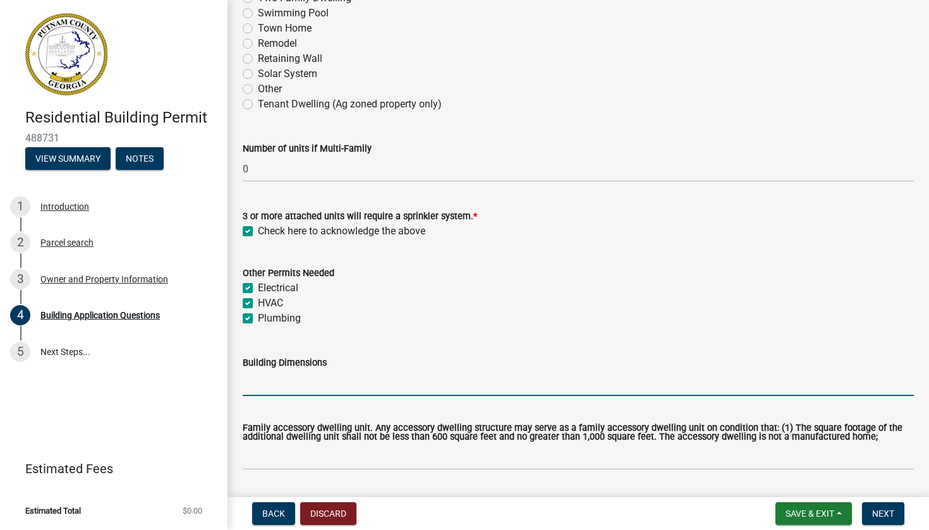
click at [276, 382] on input "Building Dimensions" at bounding box center [578, 383] width 671 height 26
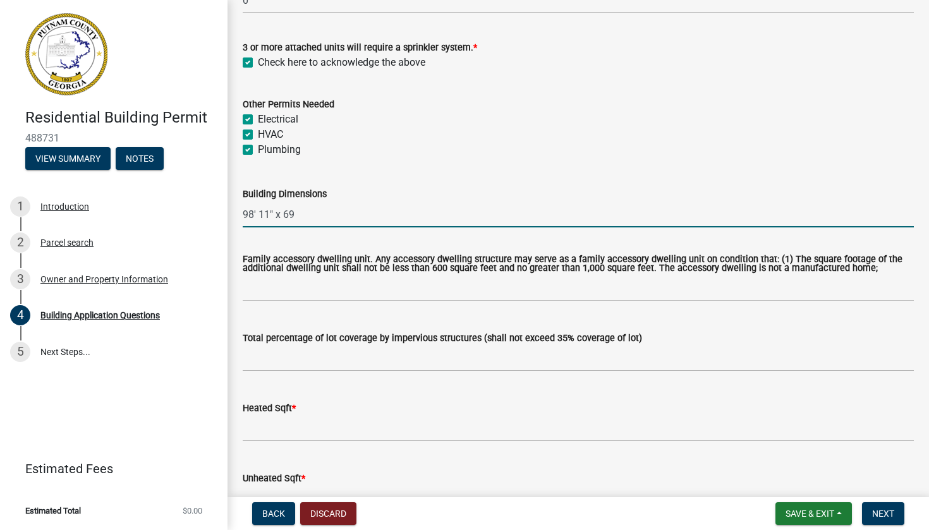
scroll to position [493, 0]
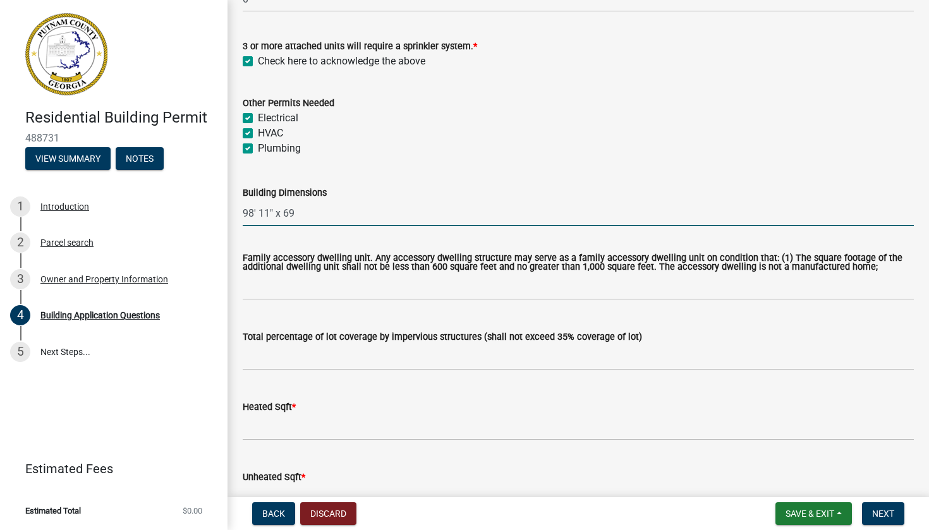
type input "98' 11" x 69"
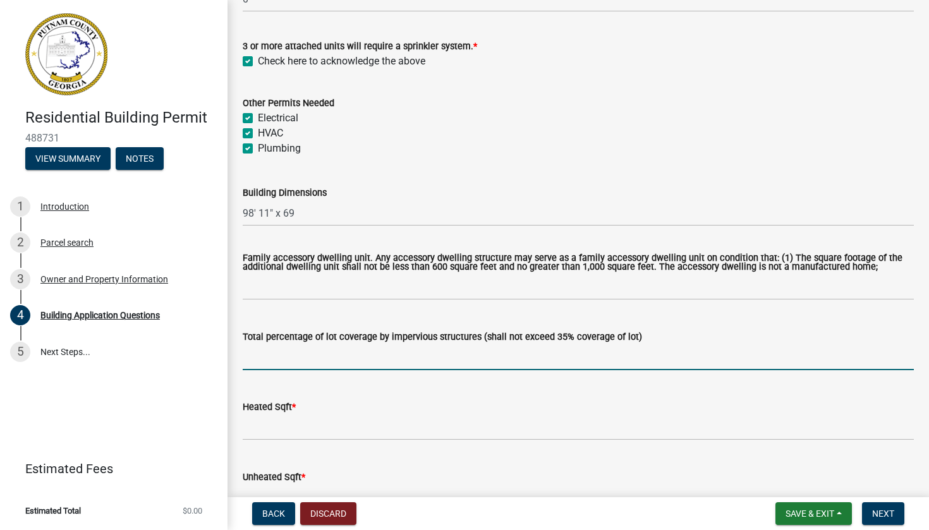
click at [318, 362] on input "text" at bounding box center [578, 357] width 671 height 26
type input "24"
click at [307, 441] on input "text" at bounding box center [578, 428] width 671 height 26
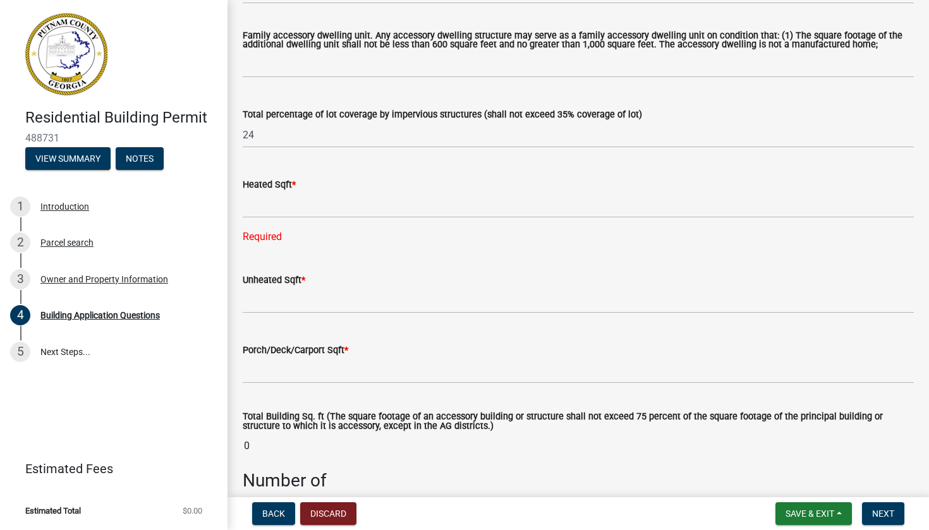
scroll to position [727, 0]
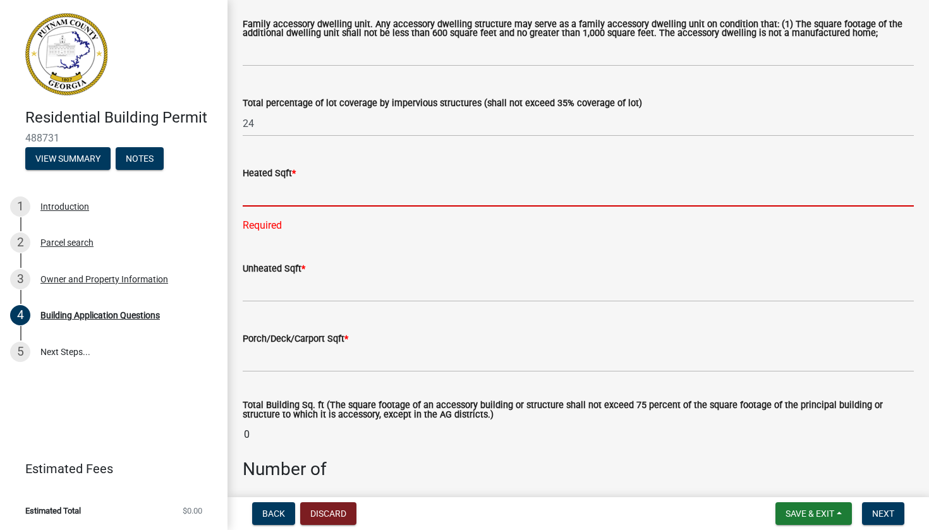
click at [439, 202] on input "text" at bounding box center [578, 194] width 671 height 26
type input "3379"
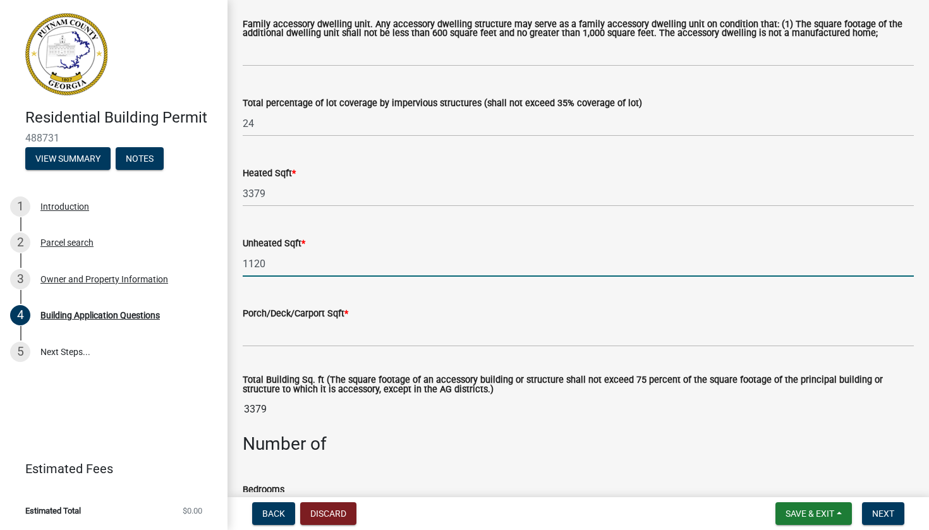
type input "1120"
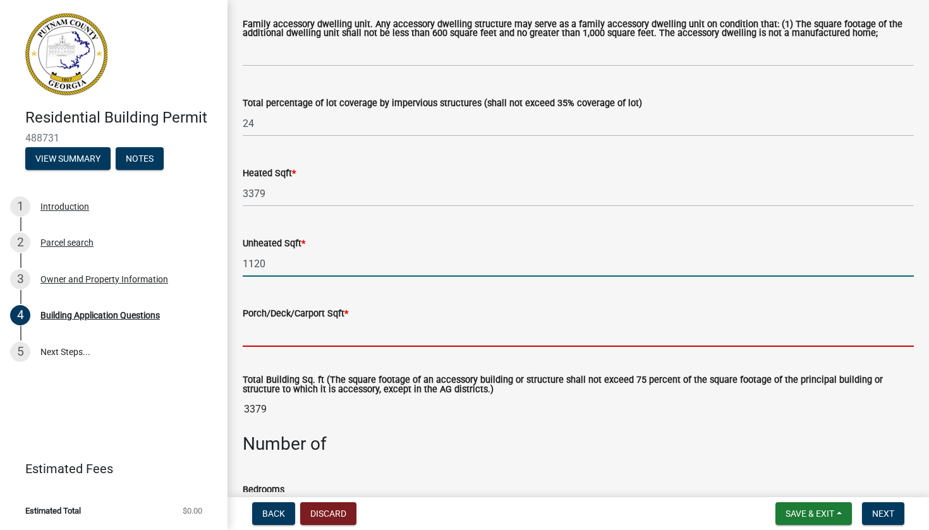
click at [314, 347] on input "text" at bounding box center [578, 334] width 671 height 26
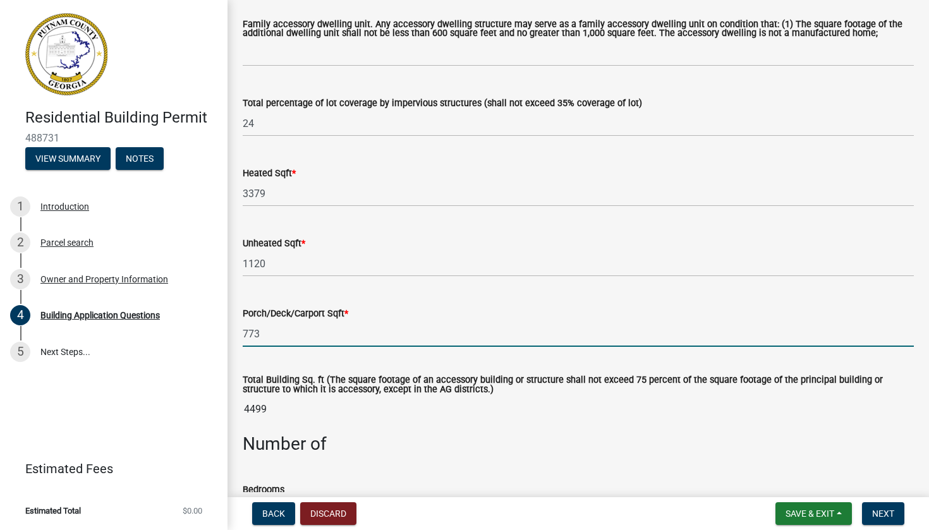
type input "773"
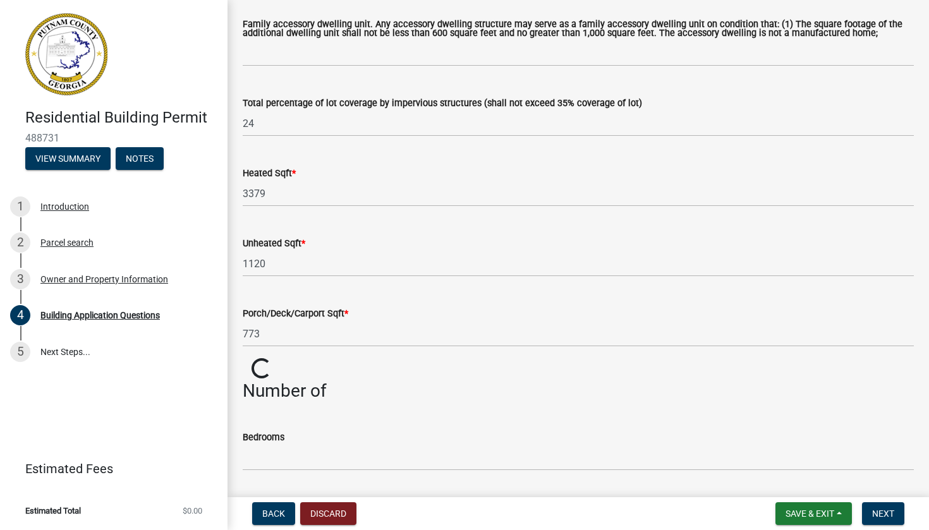
click at [430, 370] on wm-data-entity-input "Total Building Sq. ft (The square footage of an accessory building or structure…" at bounding box center [578, 369] width 671 height 22
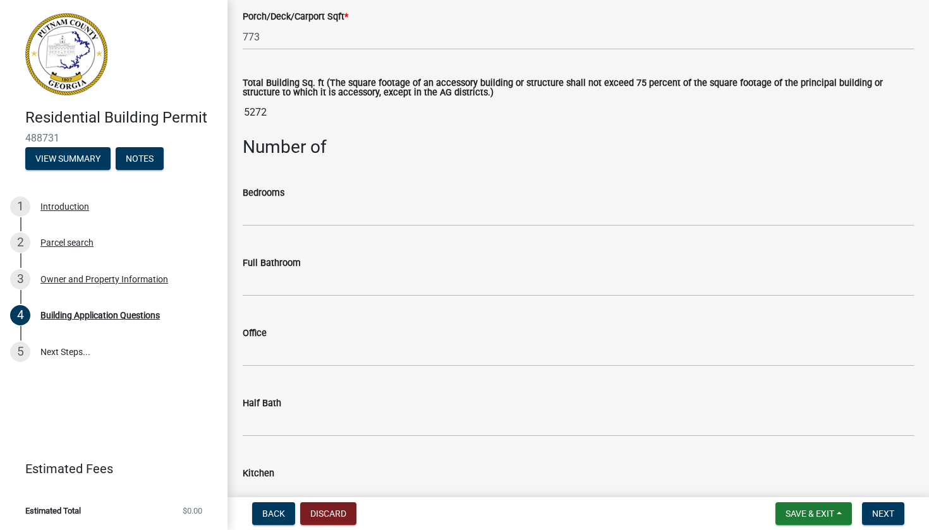
scroll to position [1031, 0]
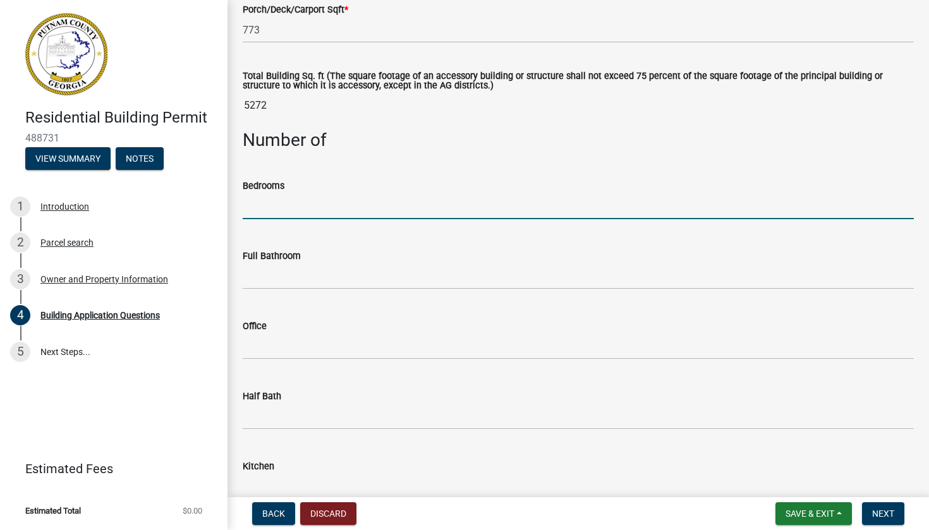
click at [332, 209] on input "text" at bounding box center [578, 206] width 671 height 26
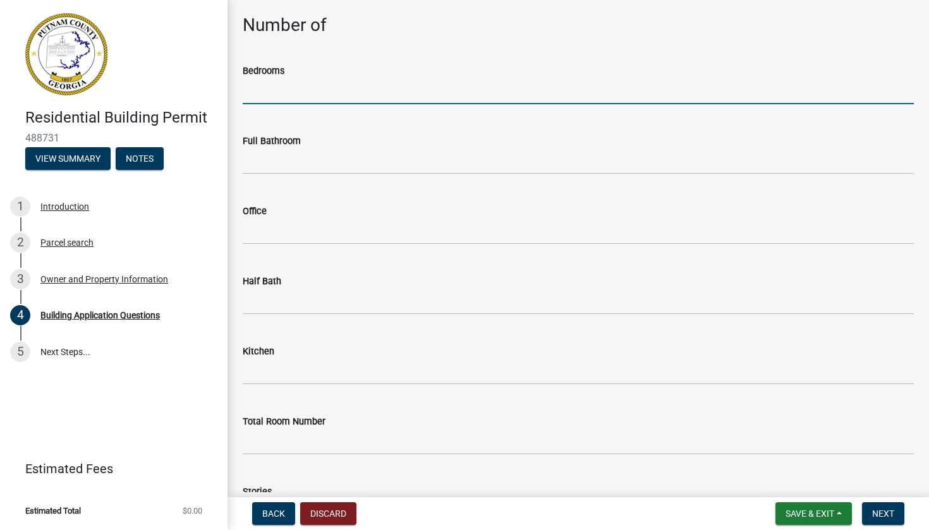
scroll to position [1166, 0]
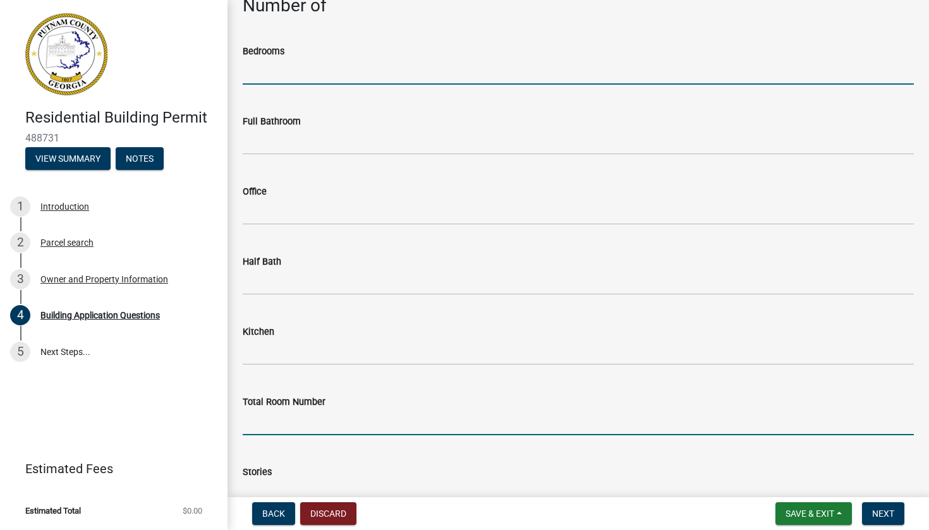
click at [316, 432] on input "text" at bounding box center [578, 423] width 671 height 26
type input "15"
click at [306, 339] on div "Kitchen" at bounding box center [578, 331] width 671 height 15
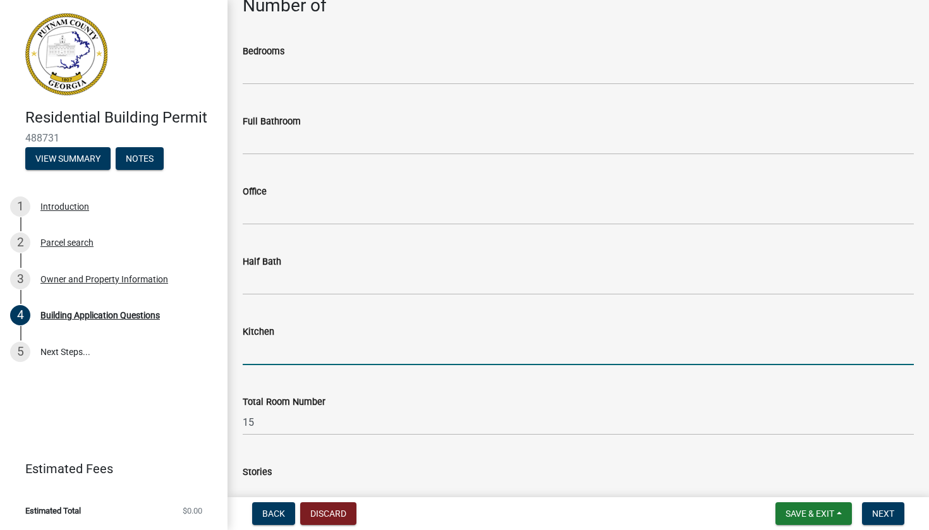
click at [296, 358] on input "text" at bounding box center [578, 352] width 671 height 26
type input "1"
click at [305, 278] on input "text" at bounding box center [578, 282] width 671 height 26
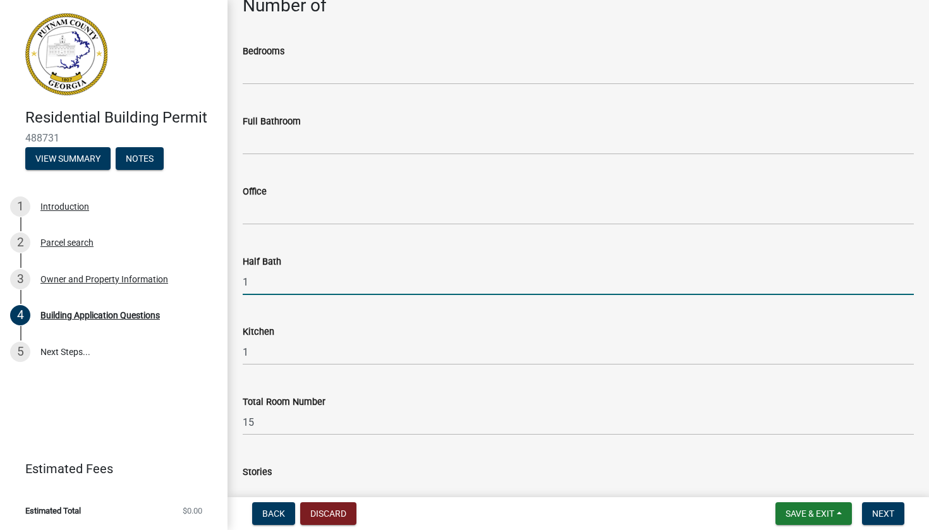
type input "1"
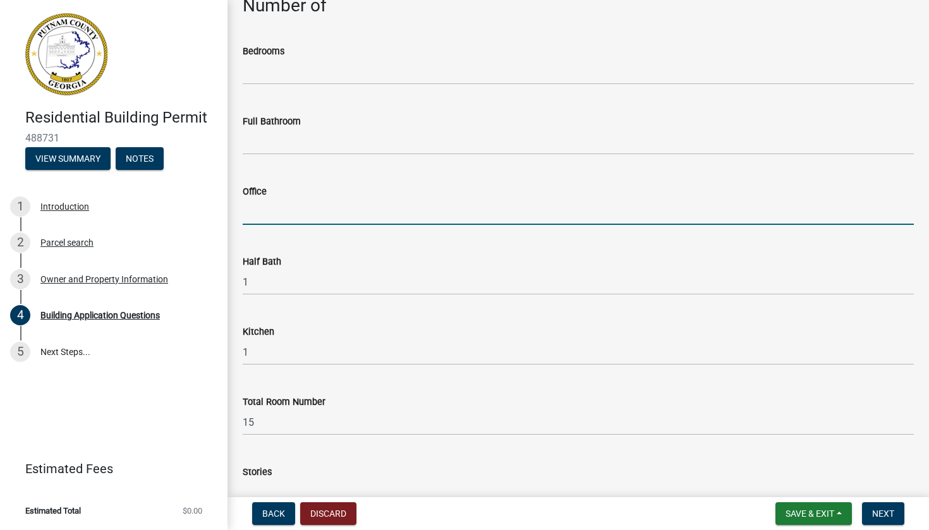
click at [293, 216] on input "text" at bounding box center [578, 212] width 671 height 26
type input "1"
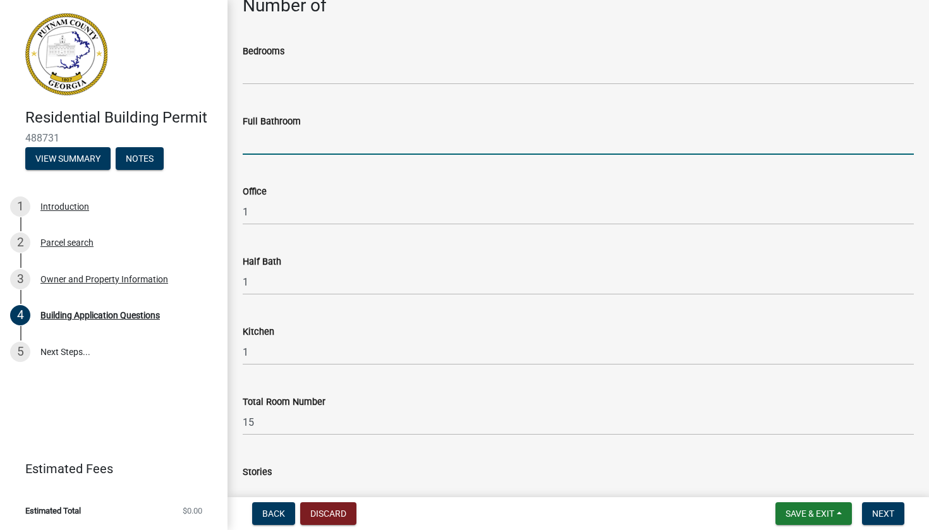
click at [295, 146] on input "text" at bounding box center [578, 142] width 671 height 26
type input "4"
click at [281, 82] on input "text" at bounding box center [578, 72] width 671 height 26
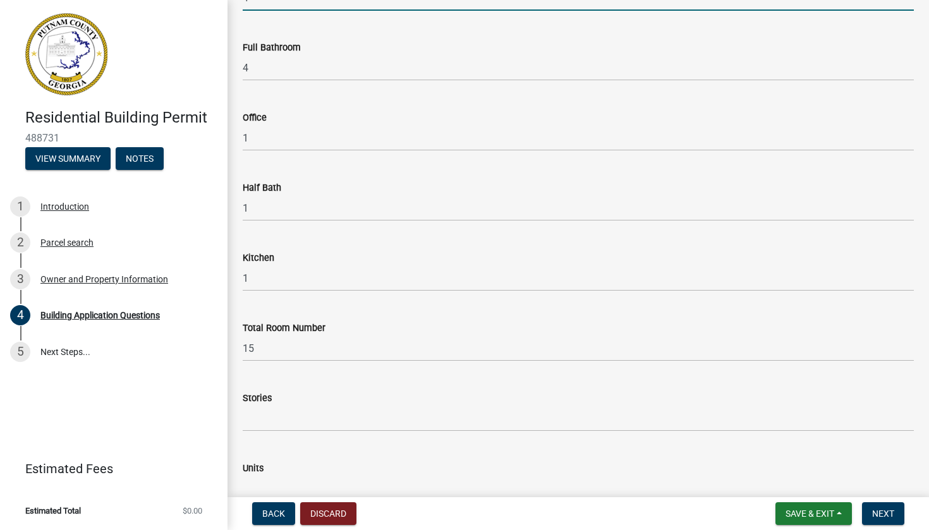
scroll to position [1316, 0]
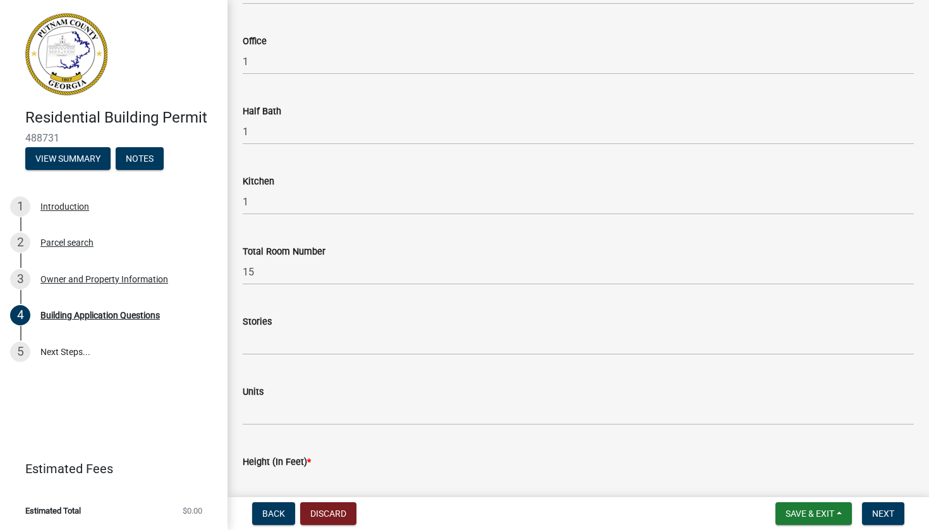
type input "4"
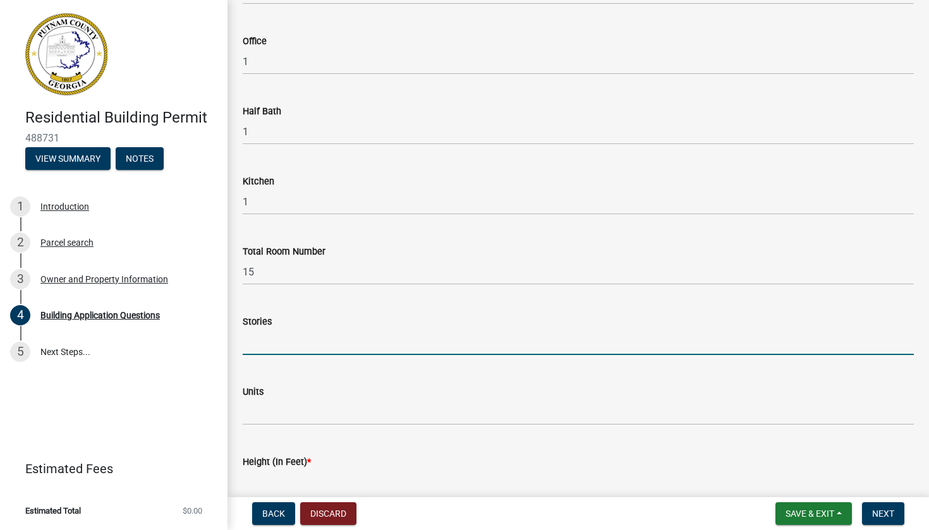
click at [327, 350] on input "text" at bounding box center [578, 342] width 671 height 26
type input "2"
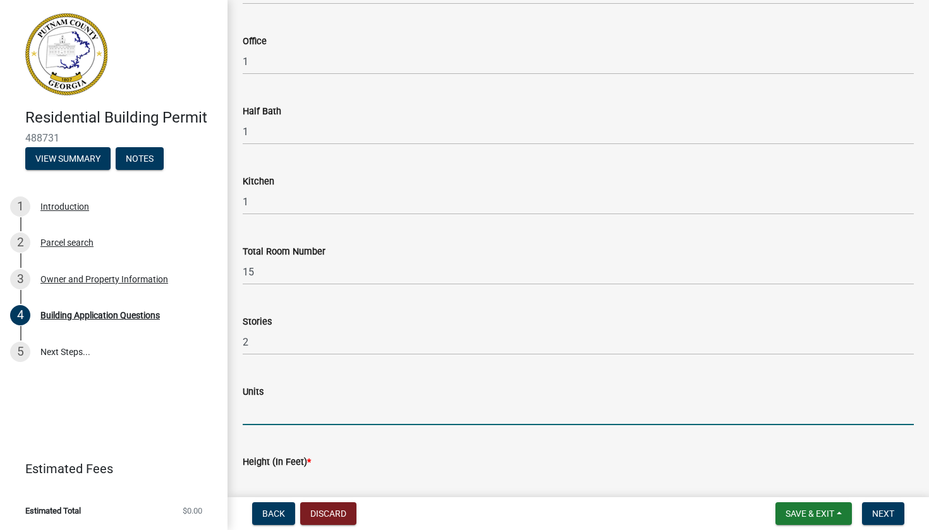
click at [296, 421] on input "text" at bounding box center [578, 412] width 671 height 26
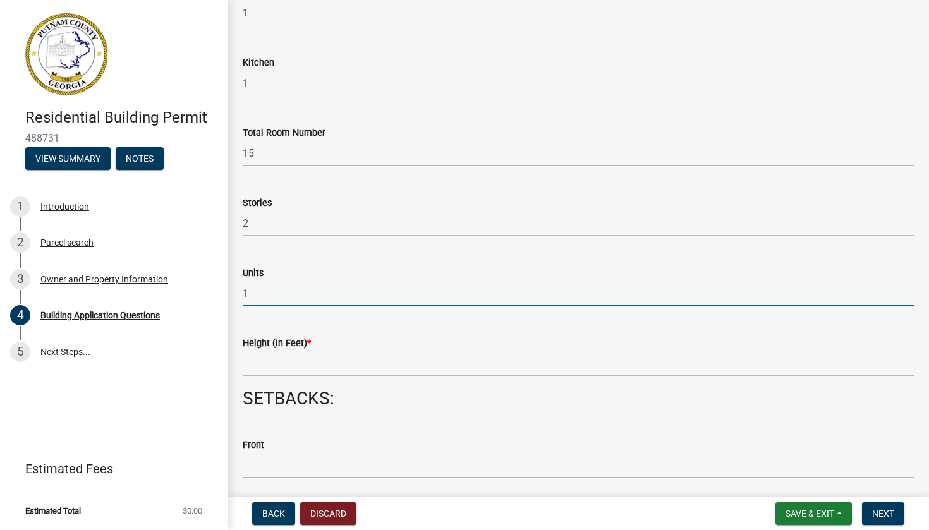
scroll to position [1442, 0]
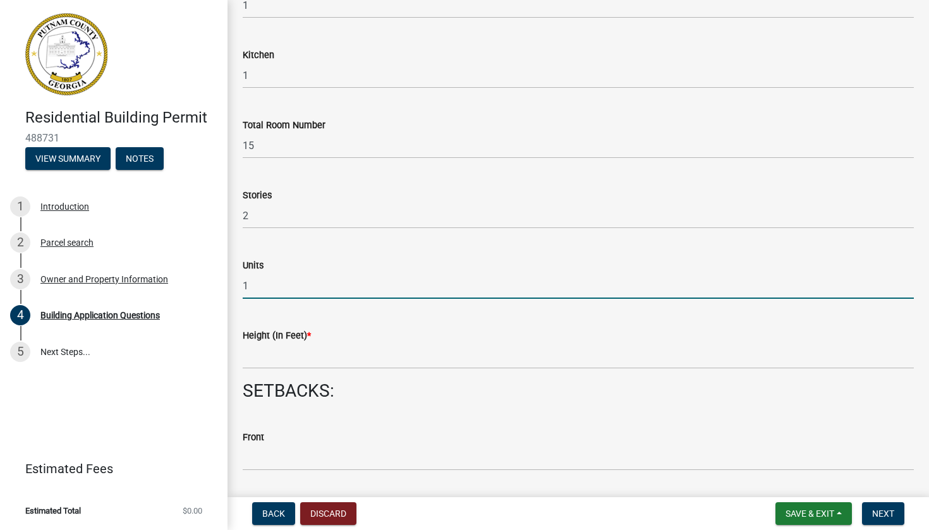
type input "1"
click at [282, 367] on input "text" at bounding box center [578, 356] width 671 height 26
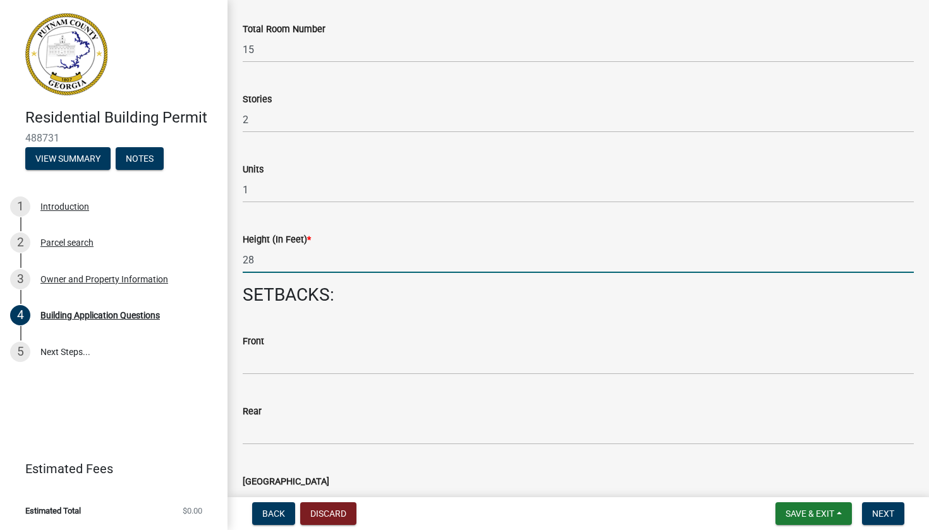
scroll to position [1634, 0]
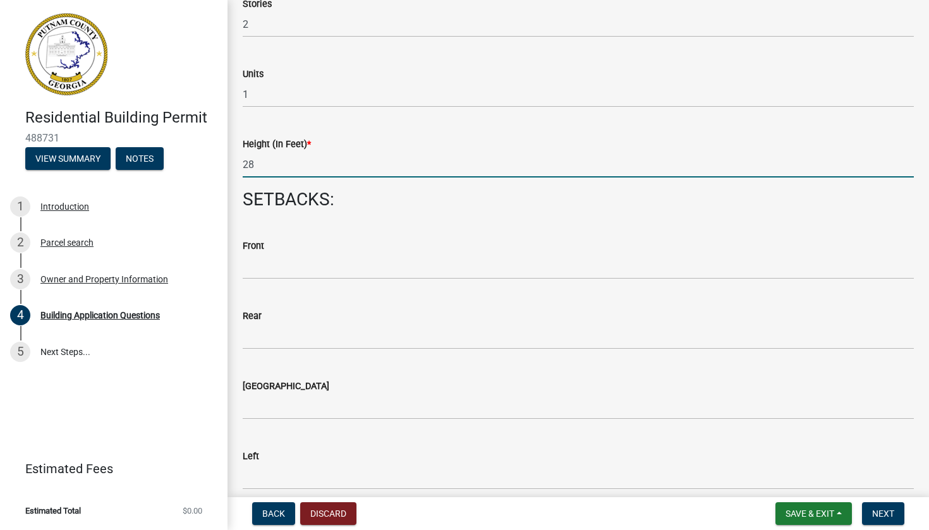
type input "28"
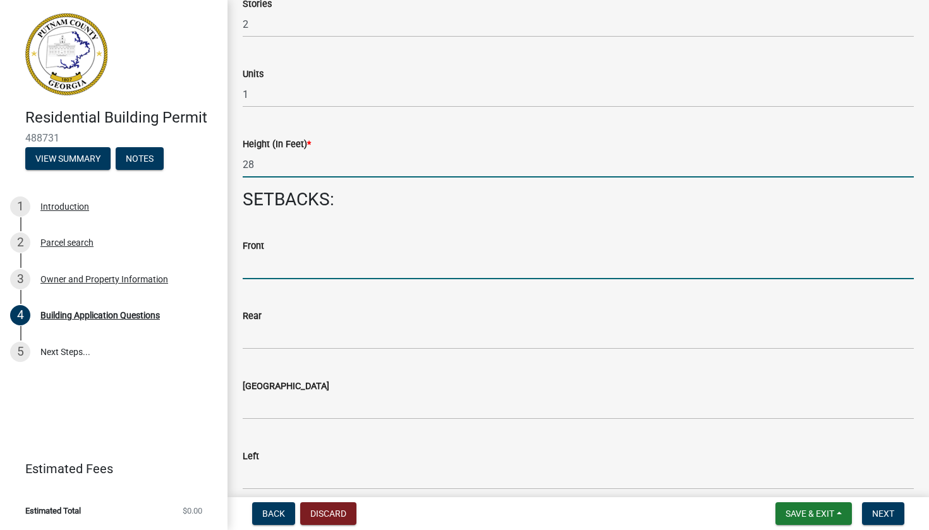
click at [298, 278] on input "text" at bounding box center [578, 266] width 671 height 26
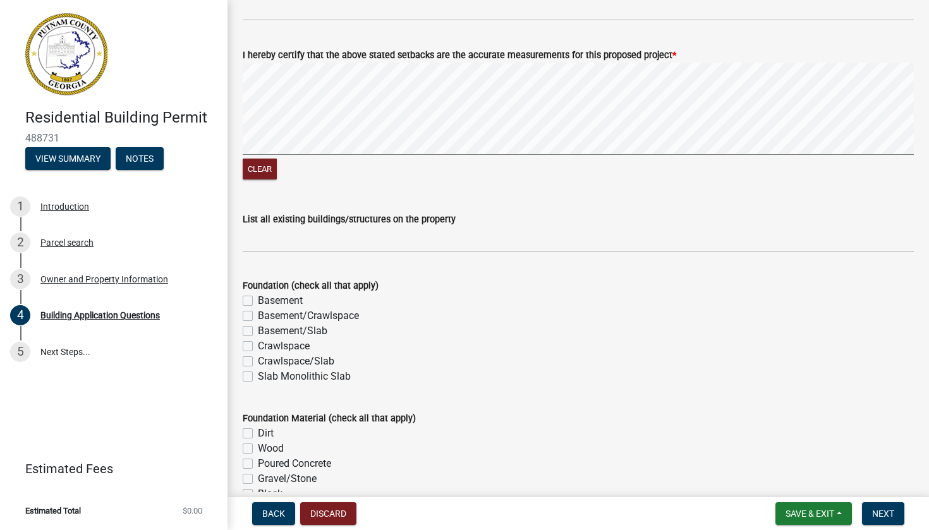
scroll to position [2174, 0]
click at [258, 338] on label "Basement/Slab" at bounding box center [293, 329] width 70 height 15
click at [258, 331] on input "Basement/Slab" at bounding box center [262, 326] width 8 height 8
checkbox input "true"
checkbox input "false"
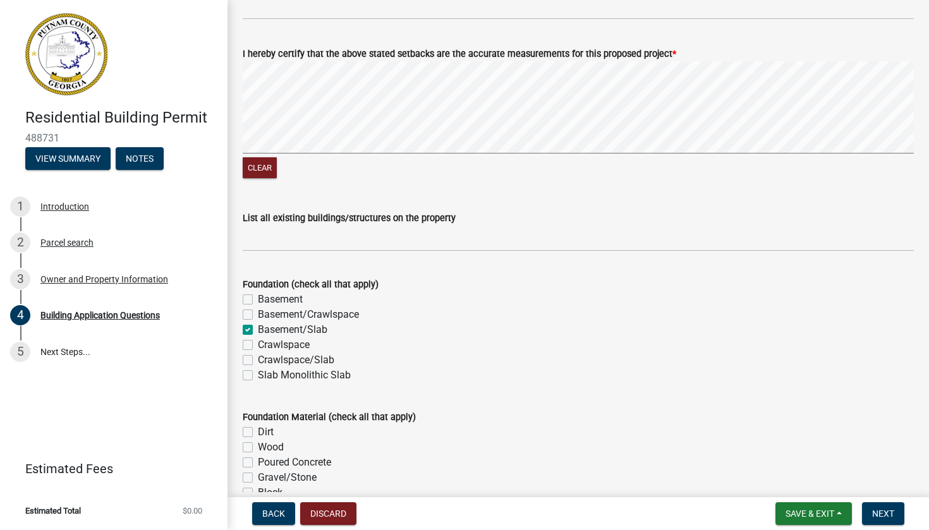
checkbox input "false"
checkbox input "true"
checkbox input "false"
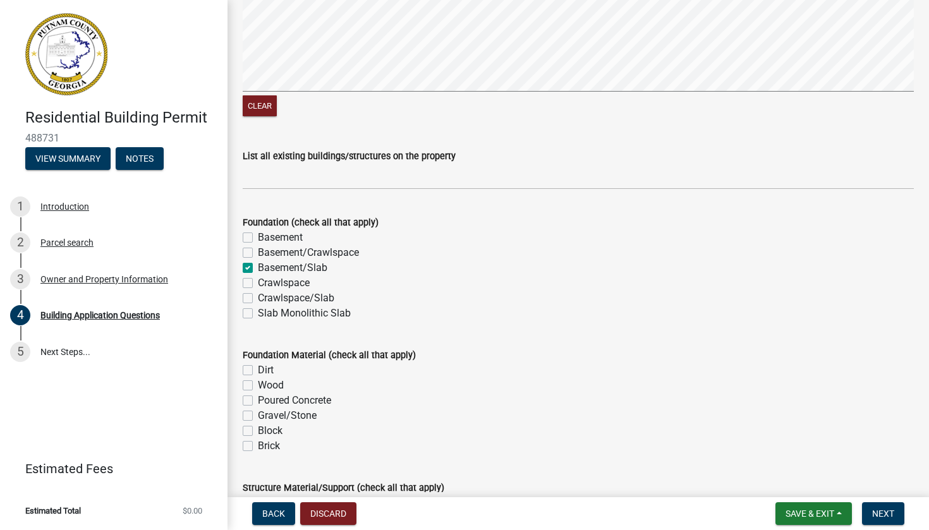
scroll to position [2242, 0]
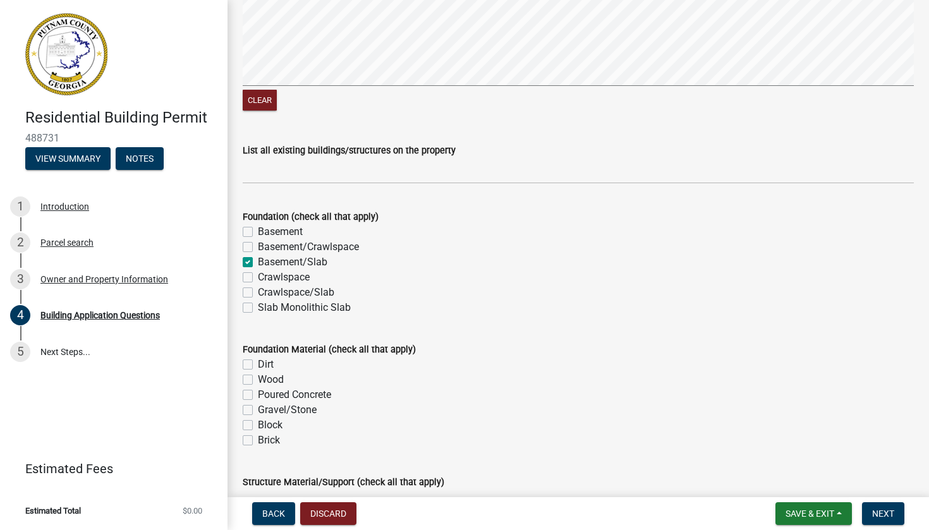
click at [242, 311] on div "Foundation (check all that apply) Basement Basement/Crawlspace Basement/Slab Cr…" at bounding box center [578, 254] width 690 height 121
click at [258, 315] on label "Slab Monolithic Slab" at bounding box center [304, 307] width 93 height 15
click at [258, 308] on input "Slab Monolithic Slab" at bounding box center [262, 304] width 8 height 8
checkbox input "true"
checkbox input "false"
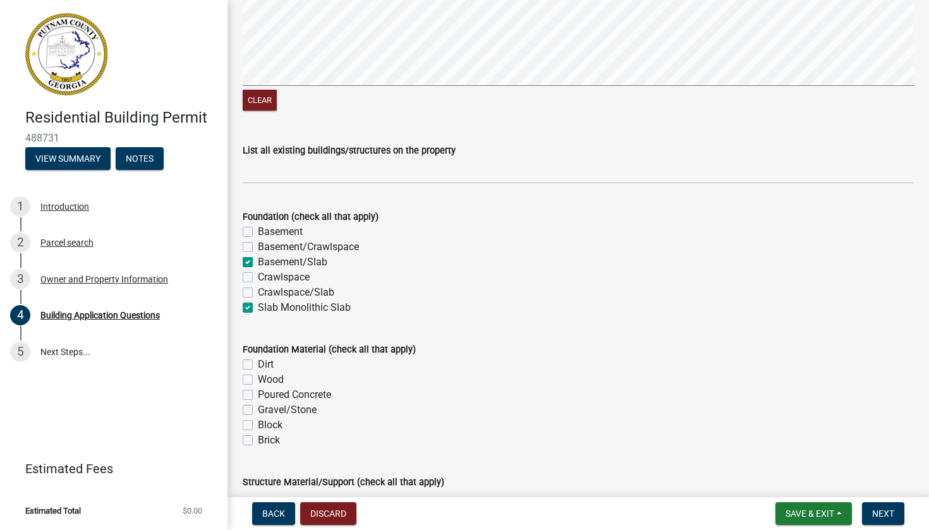
checkbox input "false"
checkbox input "true"
checkbox input "false"
checkbox input "true"
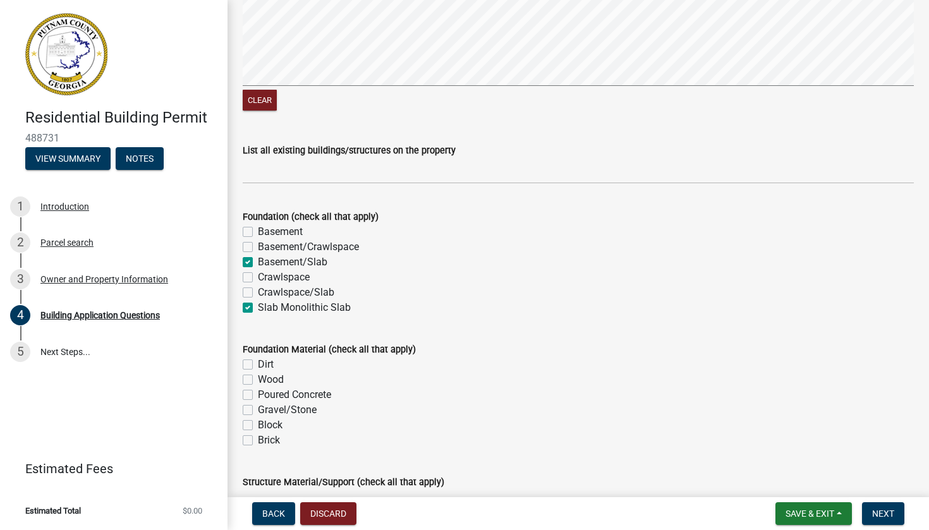
click at [258, 269] on label "Basement/Slab" at bounding box center [293, 262] width 70 height 15
click at [258, 263] on input "Basement/Slab" at bounding box center [262, 259] width 8 height 8
checkbox input "false"
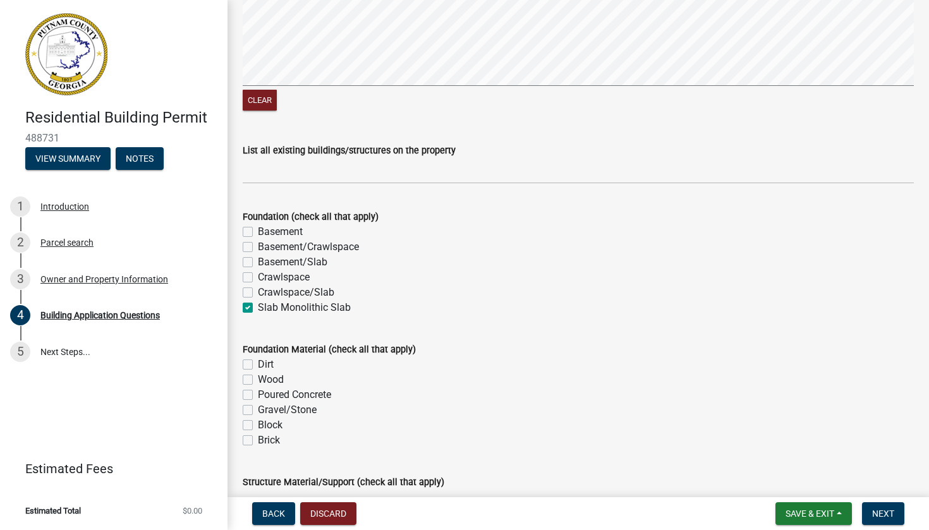
checkbox input "false"
checkbox input "true"
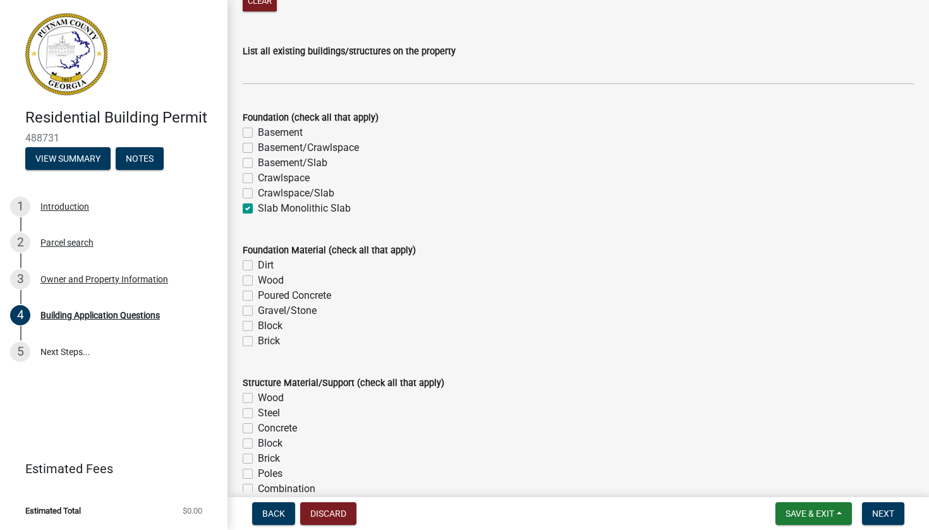
scroll to position [2353, 0]
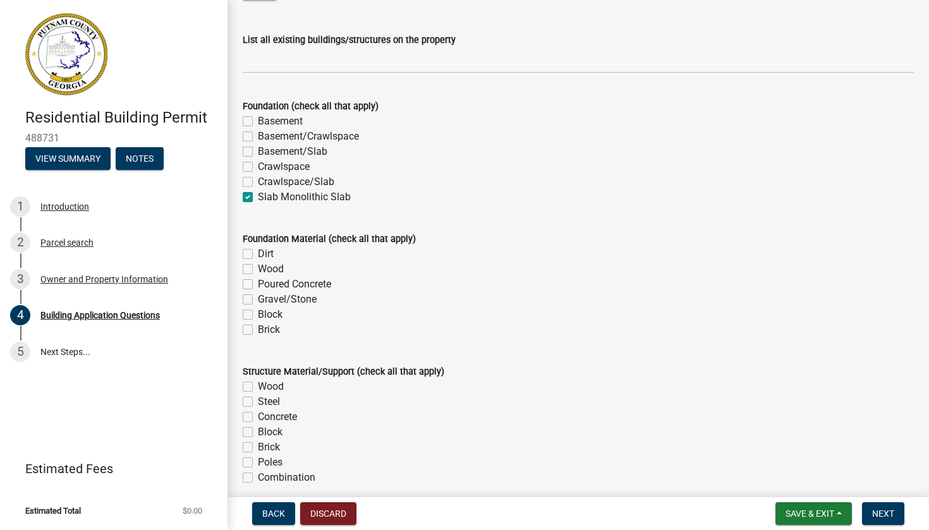
click at [258, 262] on label "Dirt" at bounding box center [266, 254] width 16 height 15
click at [258, 255] on input "Dirt" at bounding box center [262, 251] width 8 height 8
checkbox input "true"
checkbox input "false"
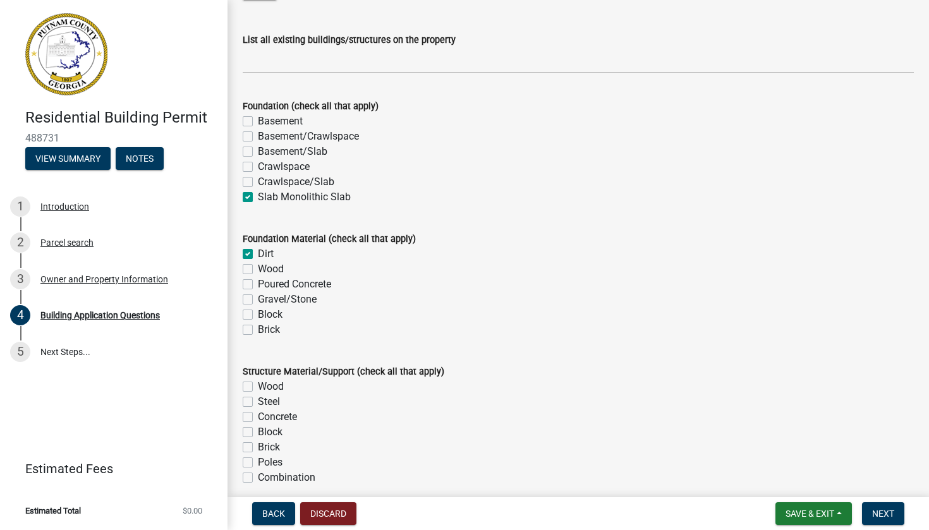
checkbox input "false"
click at [258, 286] on label "Poured Concrete" at bounding box center [294, 284] width 73 height 15
click at [258, 285] on input "Poured Concrete" at bounding box center [262, 281] width 8 height 8
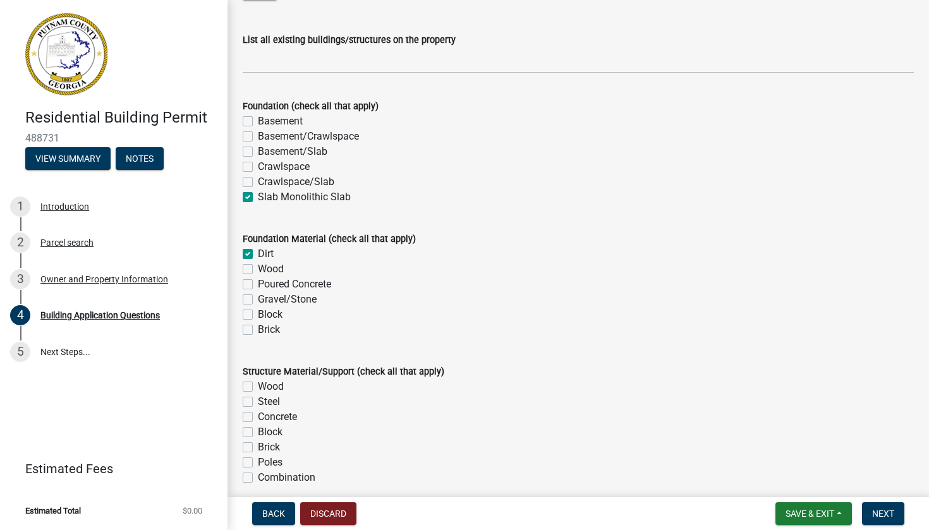
checkbox input "true"
checkbox input "false"
checkbox input "true"
checkbox input "false"
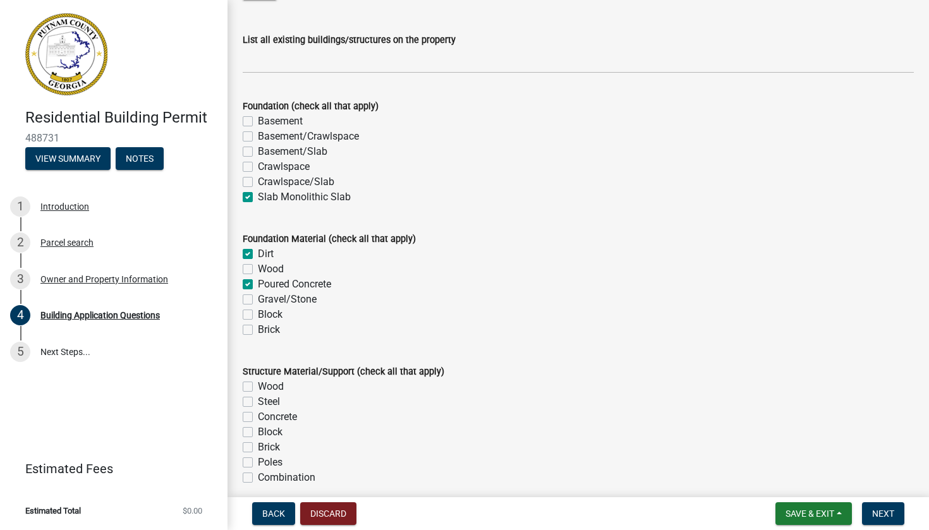
checkbox input "false"
click at [258, 306] on label "Gravel/Stone" at bounding box center [287, 299] width 59 height 15
click at [258, 300] on input "Gravel/Stone" at bounding box center [262, 296] width 8 height 8
checkbox input "true"
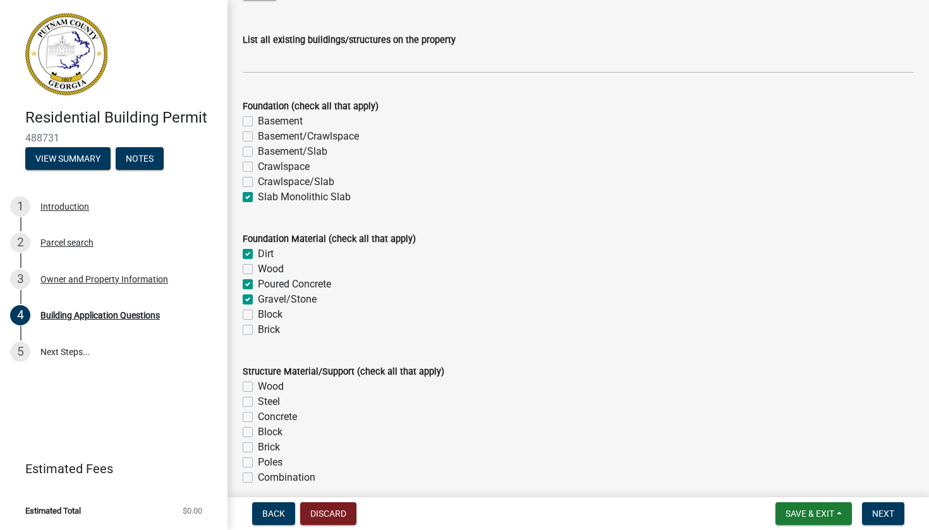
checkbox input "true"
checkbox input "false"
checkbox input "true"
checkbox input "false"
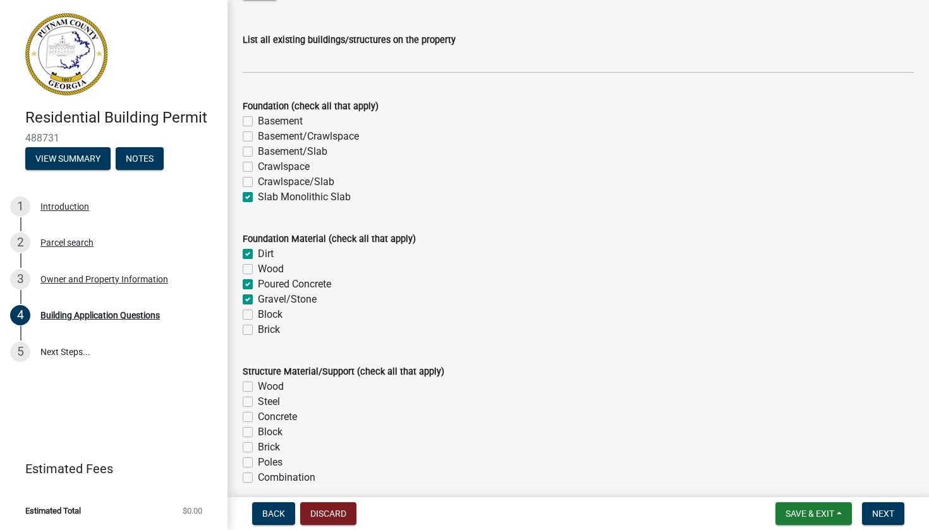
checkbox input "false"
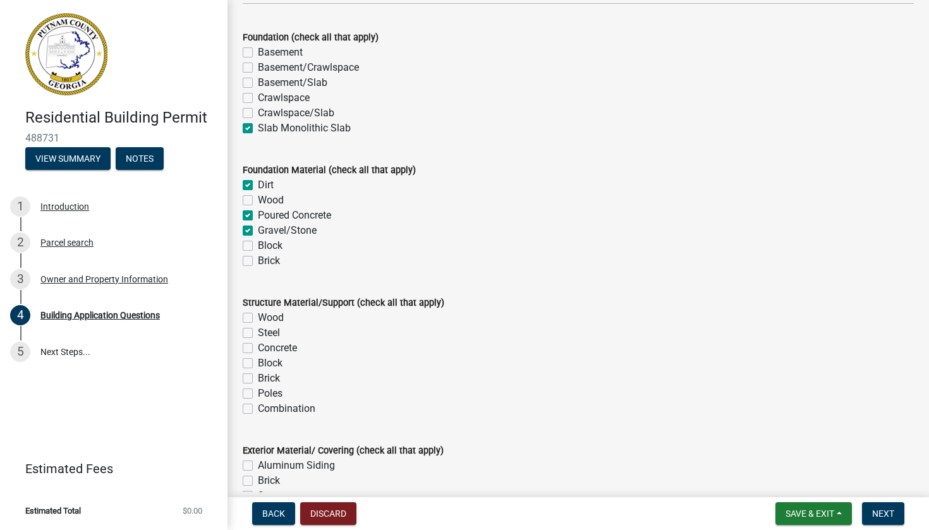
scroll to position [2432, 0]
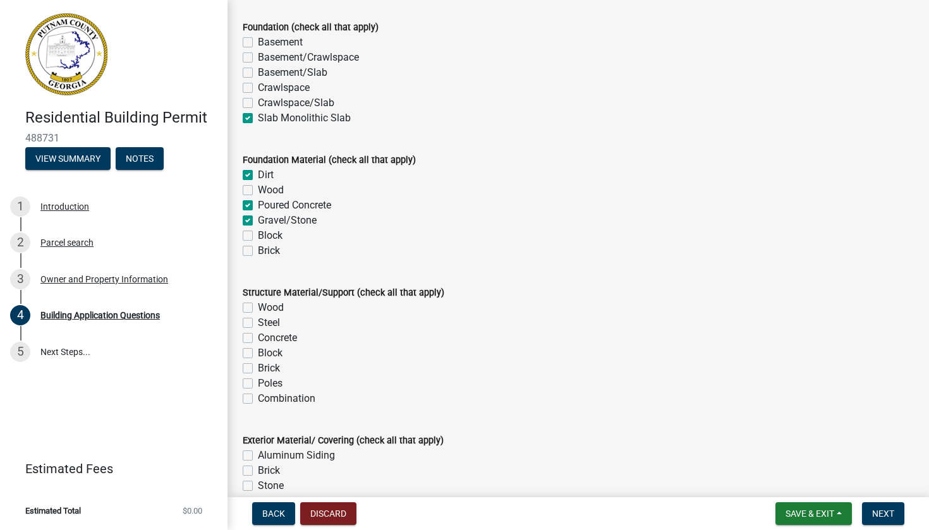
click at [258, 315] on label "Wood" at bounding box center [271, 307] width 26 height 15
click at [258, 308] on input "Wood" at bounding box center [262, 304] width 8 height 8
checkbox input "true"
checkbox input "false"
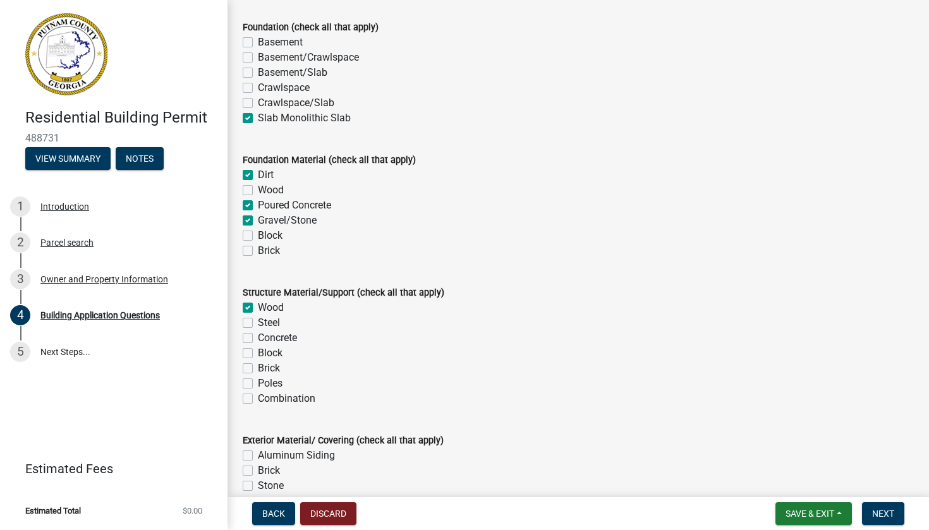
checkbox input "false"
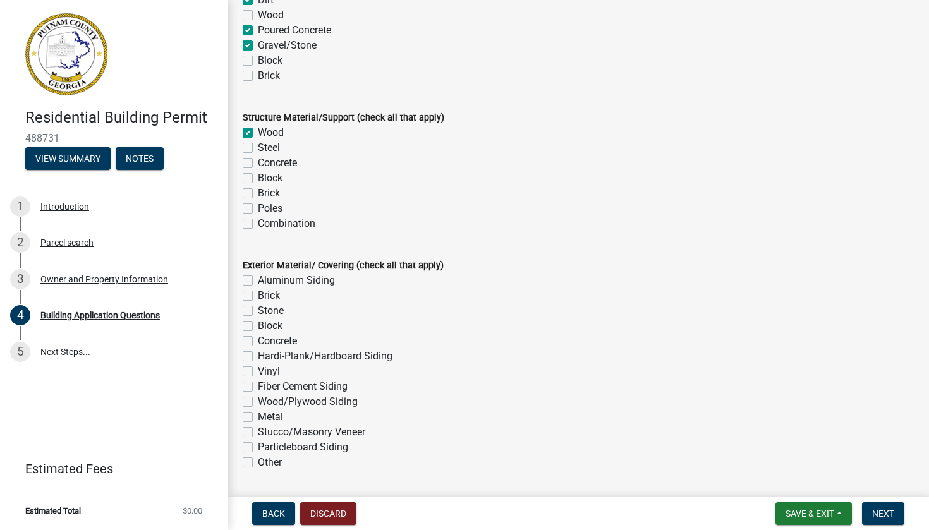
scroll to position [2608, 0]
click at [258, 362] on label "Hardi-Plank/Hardboard Siding" at bounding box center [325, 355] width 135 height 15
click at [258, 356] on input "Hardi-Plank/Hardboard Siding" at bounding box center [262, 352] width 8 height 8
checkbox input "true"
checkbox input "false"
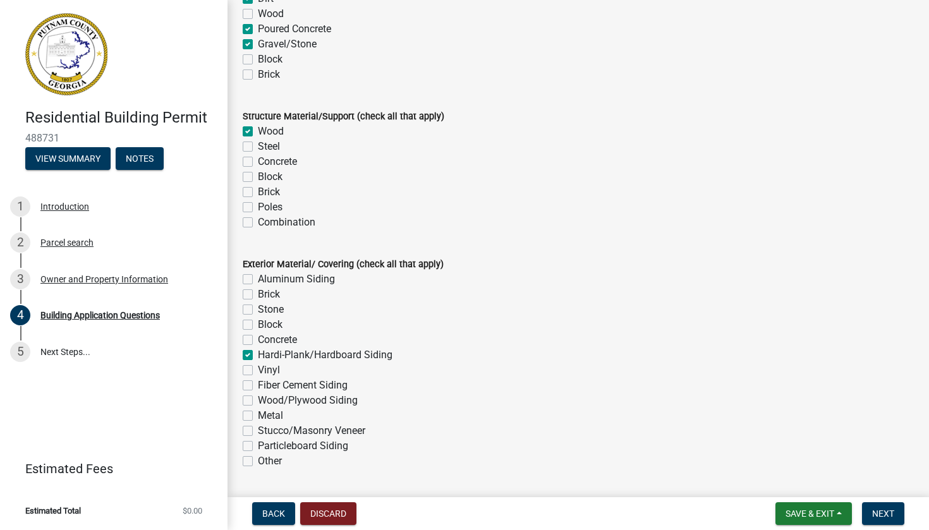
checkbox input "false"
checkbox input "true"
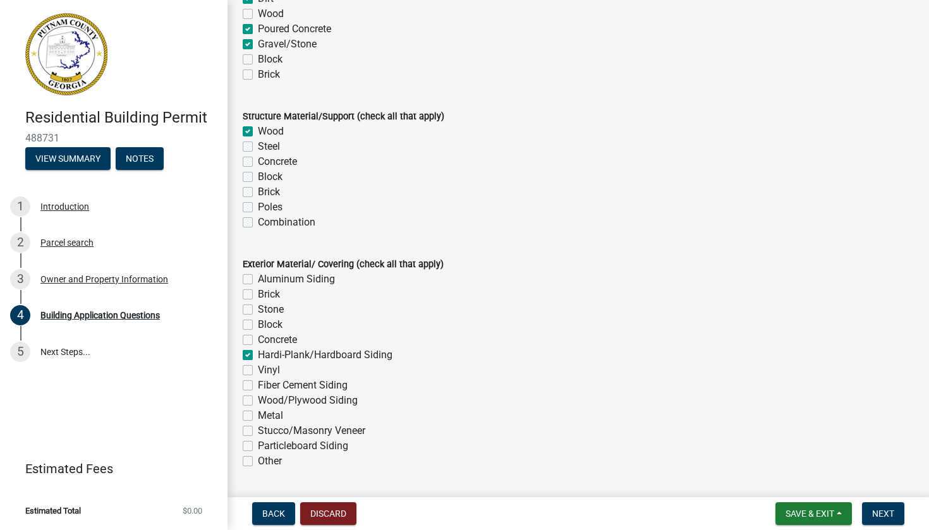
checkbox input "false"
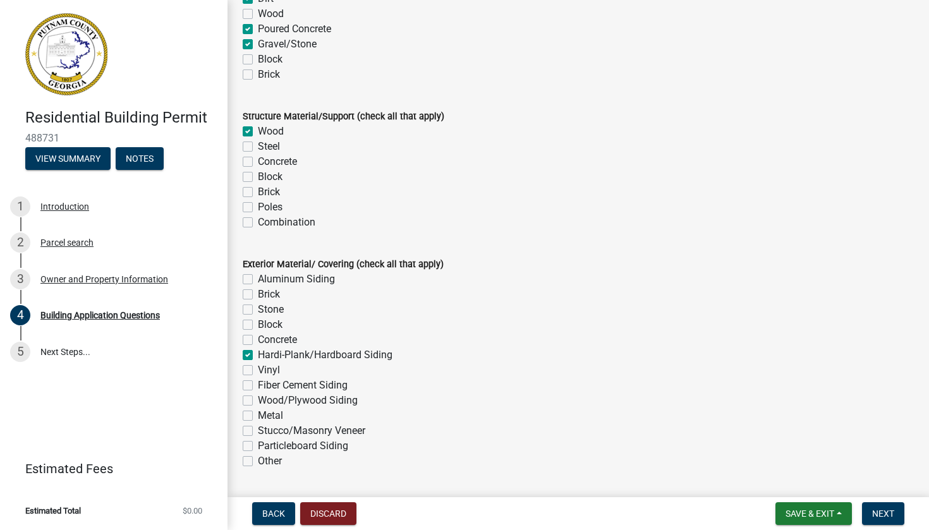
checkbox input "false"
click at [258, 331] on label "Block" at bounding box center [270, 324] width 25 height 15
click at [258, 326] on input "Block" at bounding box center [262, 321] width 8 height 8
checkbox input "true"
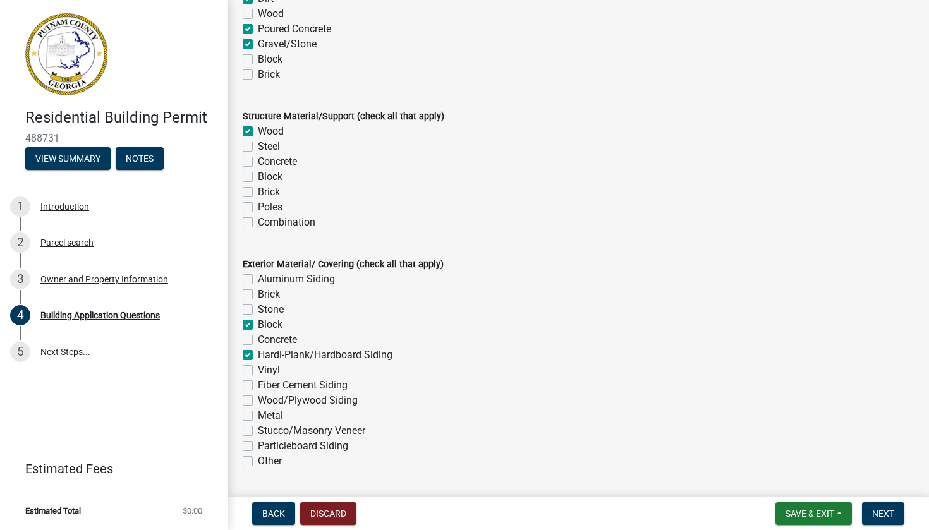
checkbox input "false"
checkbox input "true"
checkbox input "false"
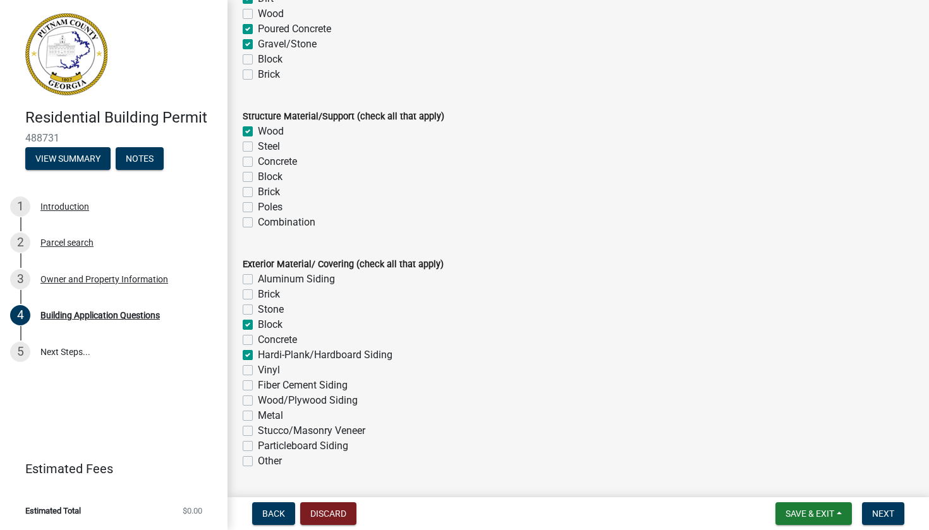
checkbox input "true"
checkbox input "false"
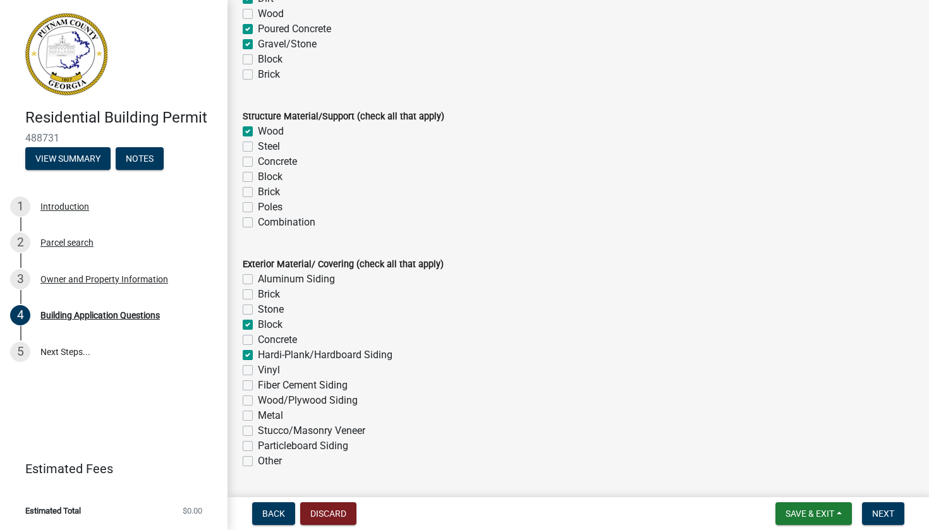
checkbox input "false"
click at [258, 317] on label "Stone" at bounding box center [271, 309] width 26 height 15
click at [258, 310] on input "Stone" at bounding box center [262, 306] width 8 height 8
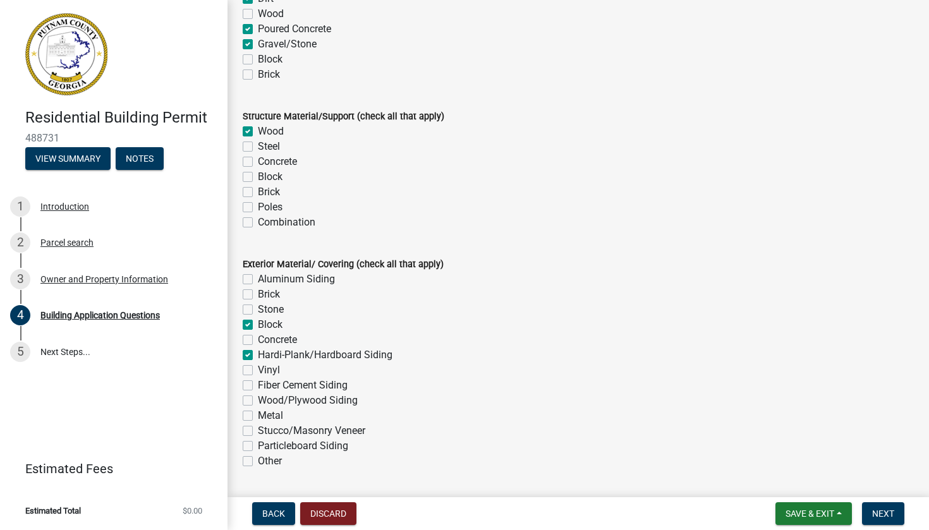
checkbox input "true"
checkbox input "false"
checkbox input "true"
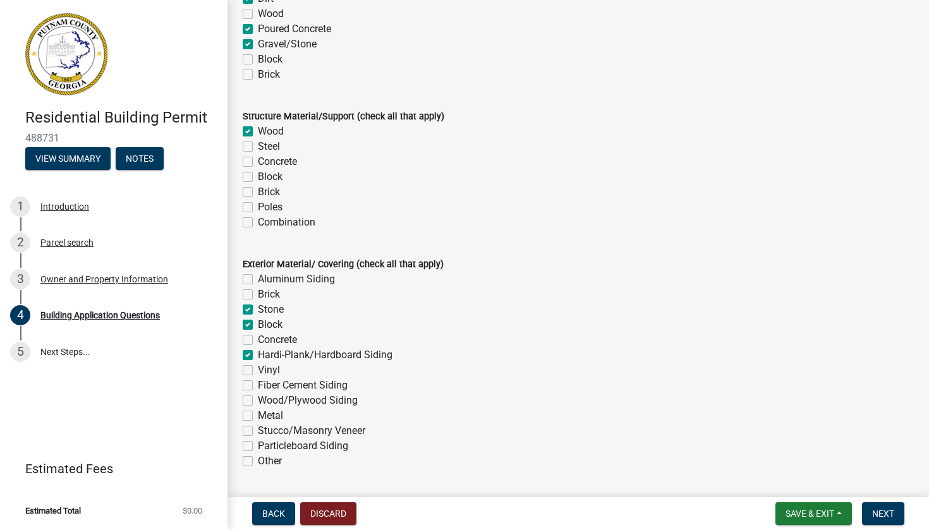
checkbox input "false"
checkbox input "true"
checkbox input "false"
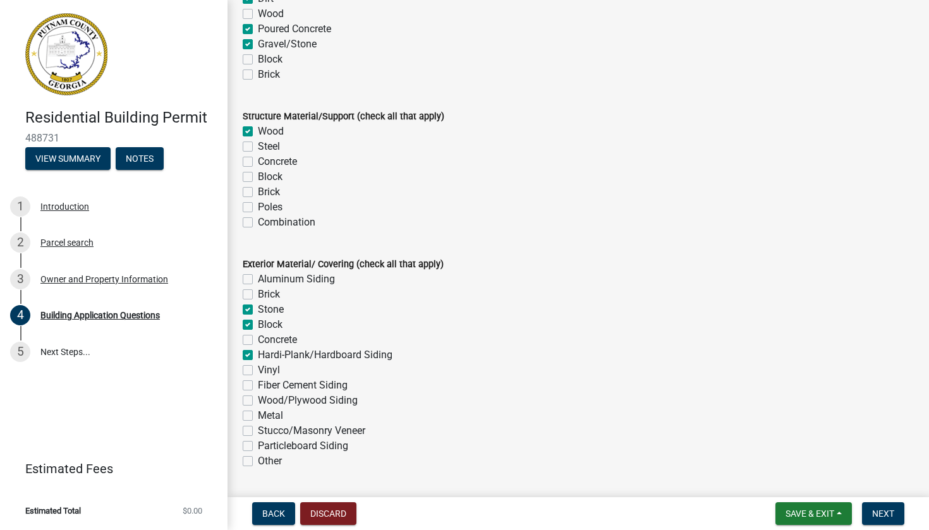
checkbox input "false"
click at [258, 302] on label "Brick" at bounding box center [269, 294] width 22 height 15
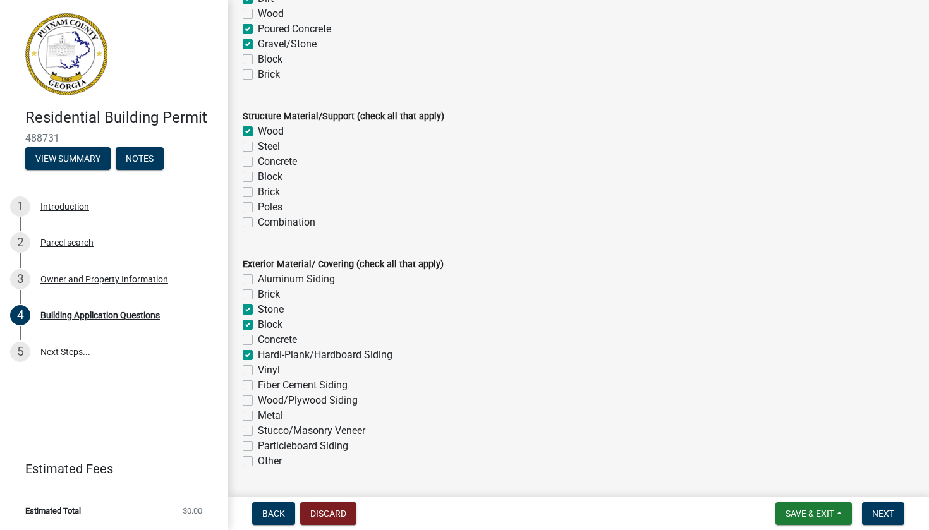
click at [258, 295] on input "Brick" at bounding box center [262, 291] width 8 height 8
checkbox input "true"
checkbox input "false"
checkbox input "true"
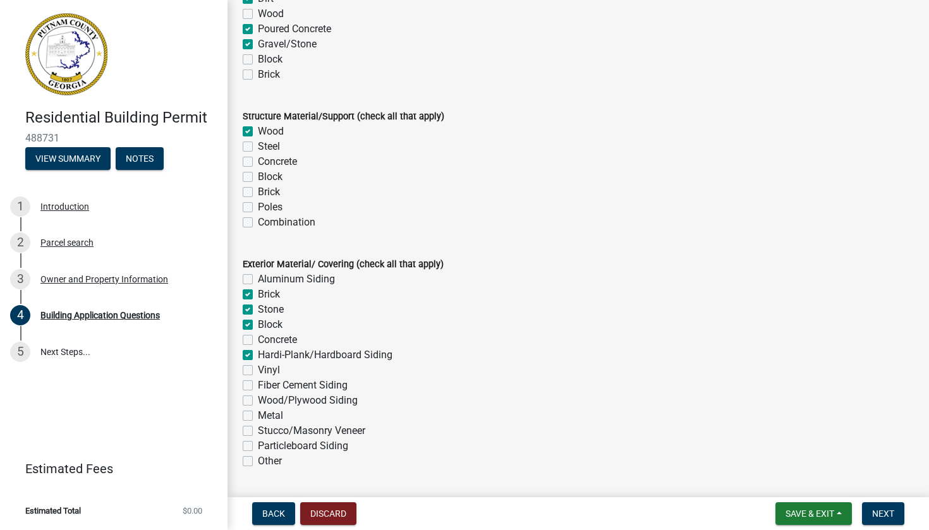
checkbox input "true"
checkbox input "false"
checkbox input "true"
checkbox input "false"
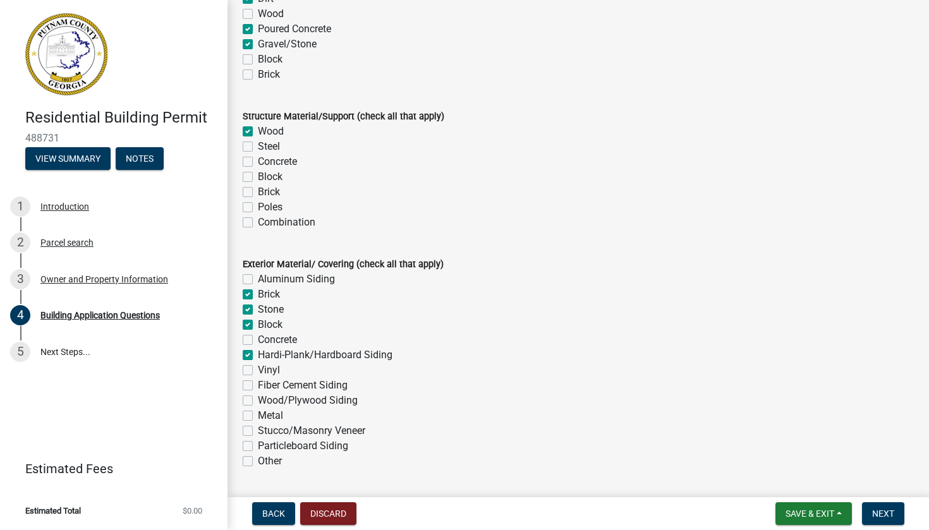
checkbox input "false"
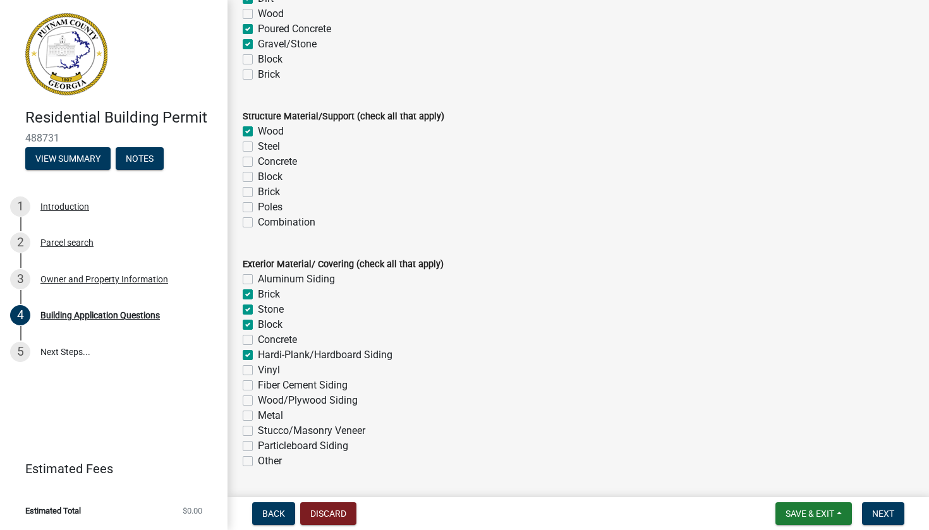
click at [258, 343] on label "Concrete" at bounding box center [277, 339] width 39 height 15
click at [258, 341] on input "Concrete" at bounding box center [262, 336] width 8 height 8
checkbox input "true"
checkbox input "false"
checkbox input "true"
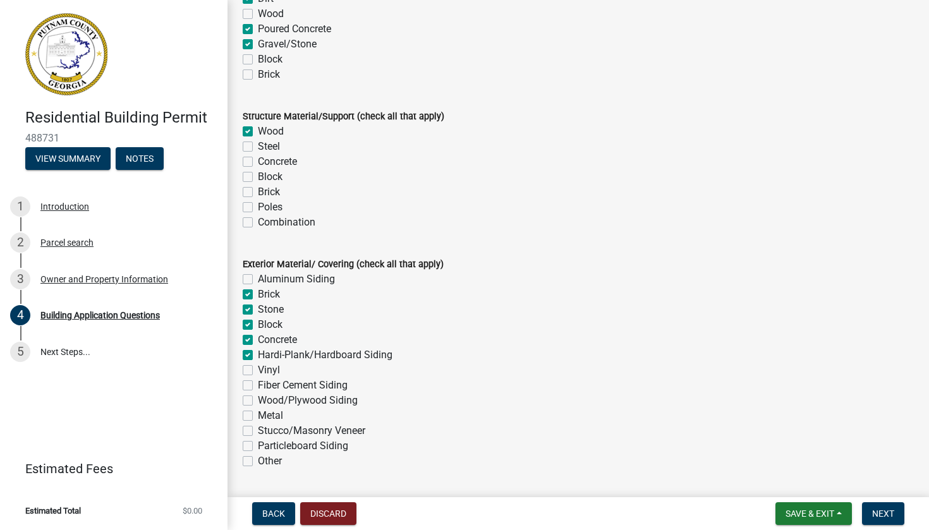
checkbox input "true"
checkbox input "false"
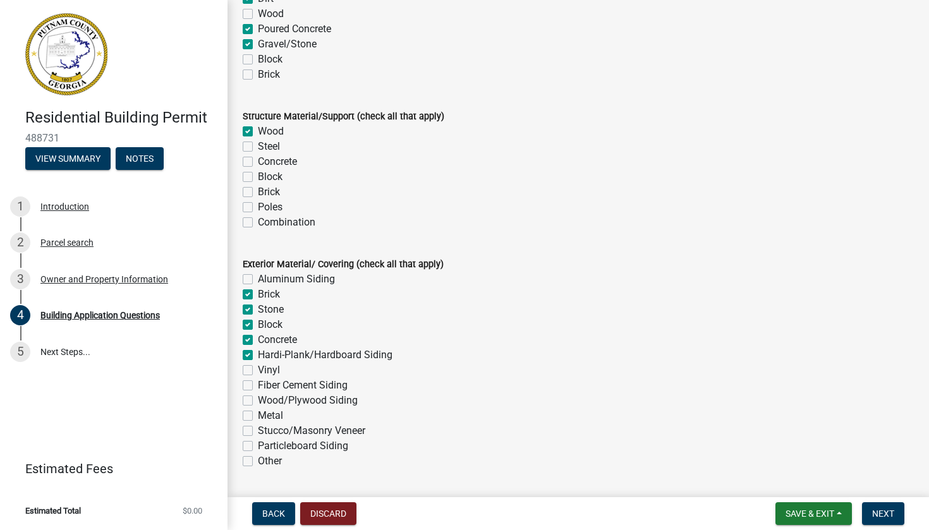
checkbox input "false"
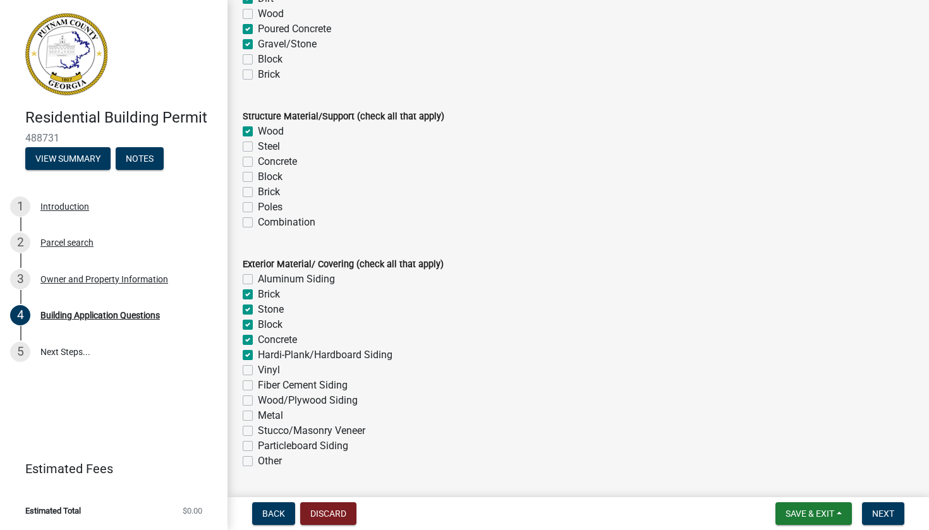
checkbox input "false"
click at [258, 332] on label "Block" at bounding box center [270, 324] width 25 height 15
click at [258, 326] on input "Block" at bounding box center [262, 321] width 8 height 8
click at [258, 344] on label "Concrete" at bounding box center [277, 339] width 39 height 15
click at [258, 341] on input "Concrete" at bounding box center [262, 336] width 8 height 8
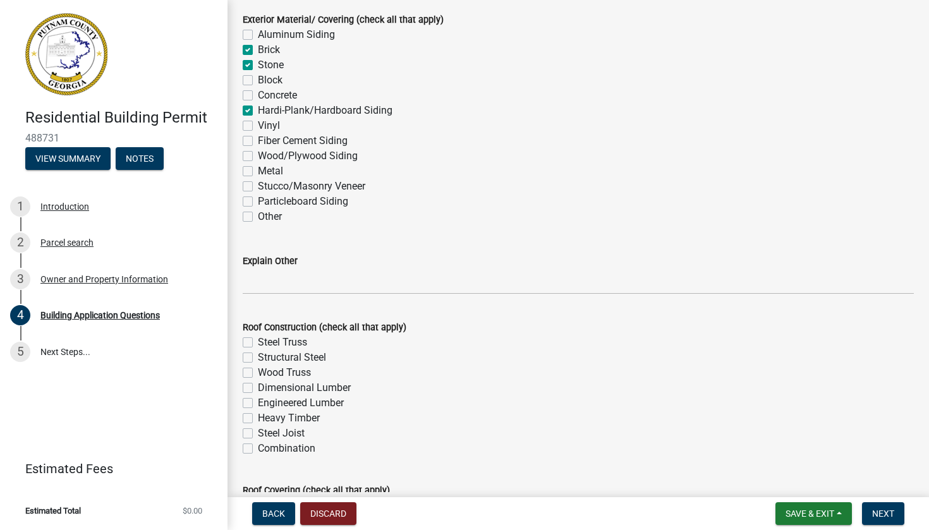
scroll to position [2857, 0]
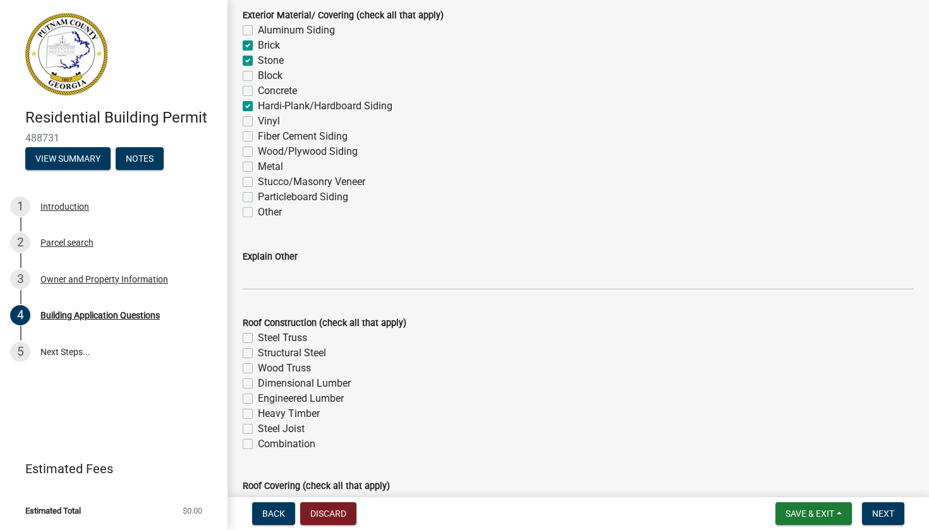
click at [258, 375] on label "Wood Truss" at bounding box center [284, 368] width 53 height 15
click at [258, 369] on input "Wood Truss" at bounding box center [262, 365] width 8 height 8
click at [258, 406] on label "Engineered Lumber" at bounding box center [301, 398] width 86 height 15
click at [258, 399] on input "Engineered Lumber" at bounding box center [262, 395] width 8 height 8
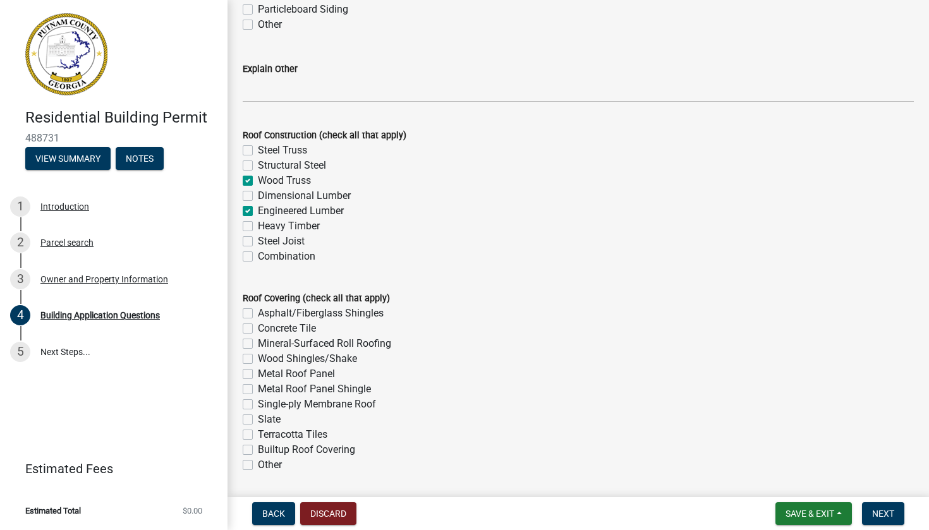
scroll to position [3046, 0]
click at [258, 200] on label "Dimensional Lumber" at bounding box center [304, 195] width 93 height 15
click at [258, 196] on input "Dimensional Lumber" at bounding box center [262, 192] width 8 height 8
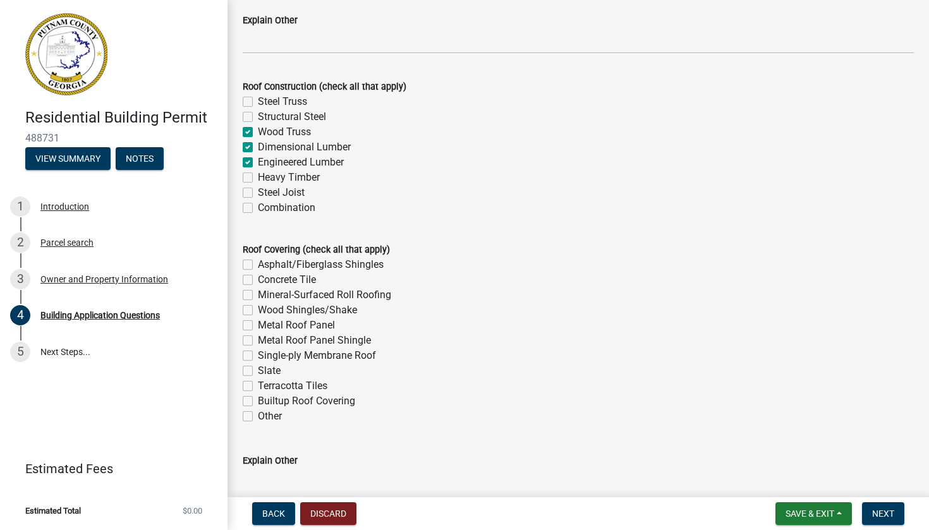
scroll to position [3094, 0]
click at [258, 270] on label "Asphalt/Fiberglass Shingles" at bounding box center [321, 264] width 126 height 15
click at [258, 265] on input "Asphalt/Fiberglass Shingles" at bounding box center [262, 261] width 8 height 8
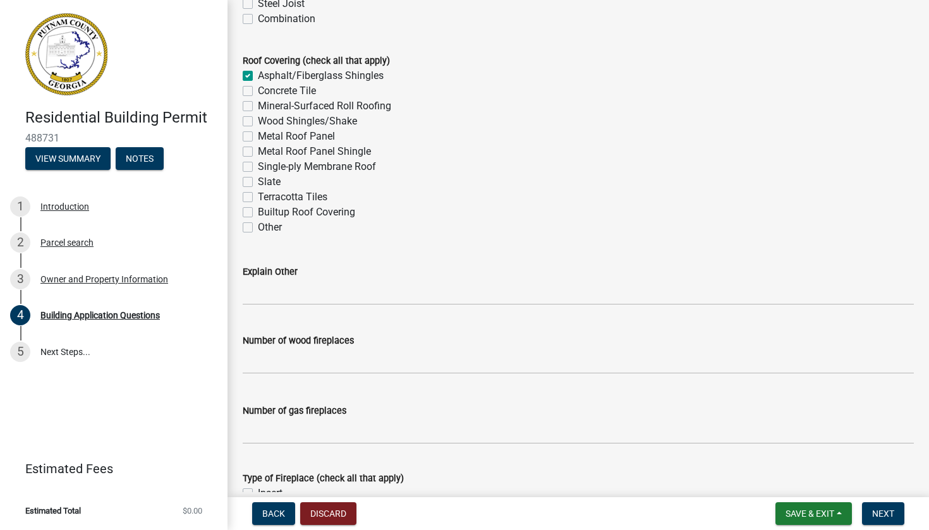
scroll to position [3283, 0]
click at [258, 143] on label "Metal Roof Panel" at bounding box center [296, 135] width 77 height 15
click at [258, 137] on input "Metal Roof Panel" at bounding box center [262, 132] width 8 height 8
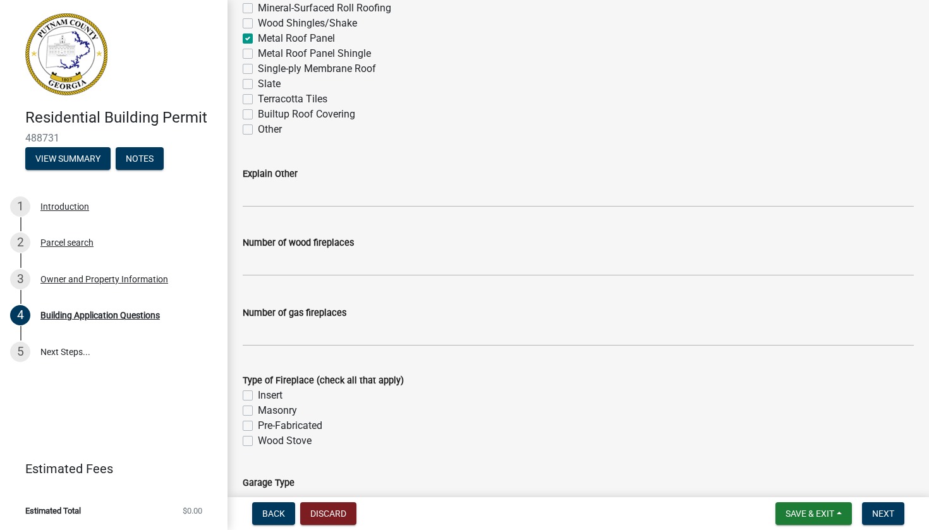
scroll to position [3381, 0]
click at [319, 276] on input "text" at bounding box center [578, 263] width 671 height 26
click at [258, 403] on label "Insert" at bounding box center [270, 394] width 25 height 15
click at [258, 396] on input "Insert" at bounding box center [262, 391] width 8 height 8
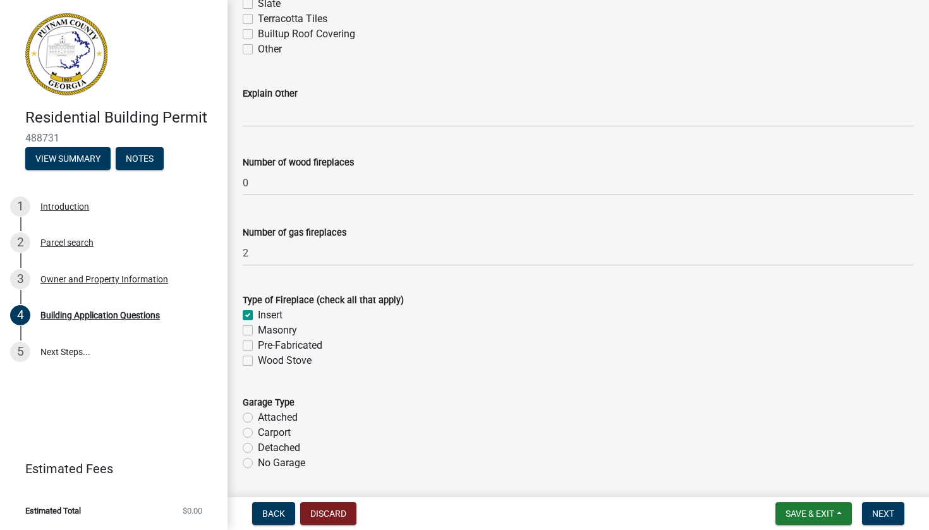
scroll to position [3468, 0]
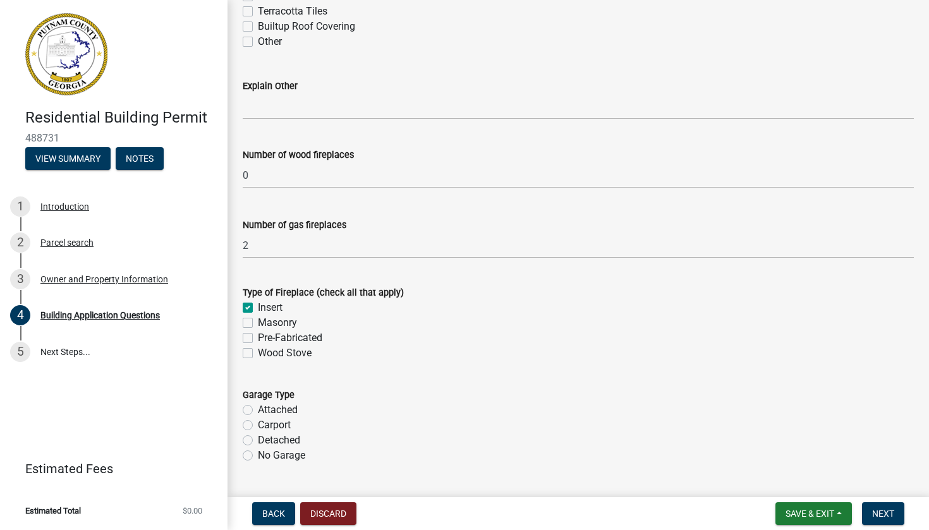
click at [245, 339] on div "Pre-Fabricated" at bounding box center [578, 338] width 671 height 15
click at [258, 340] on label "Pre-Fabricated" at bounding box center [290, 338] width 64 height 15
click at [258, 339] on input "Pre-Fabricated" at bounding box center [262, 335] width 8 height 8
click at [258, 315] on label "Insert" at bounding box center [270, 307] width 25 height 15
click at [258, 308] on input "Insert" at bounding box center [262, 304] width 8 height 8
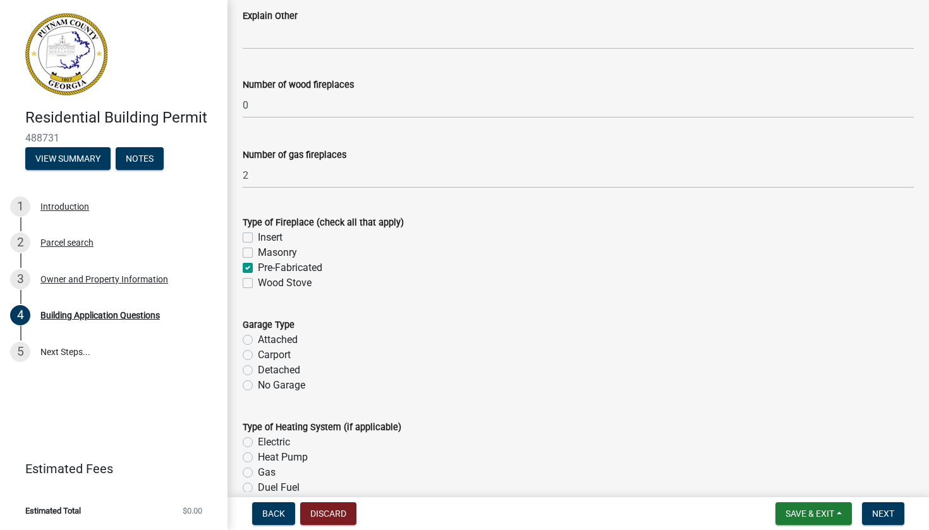
scroll to position [3551, 0]
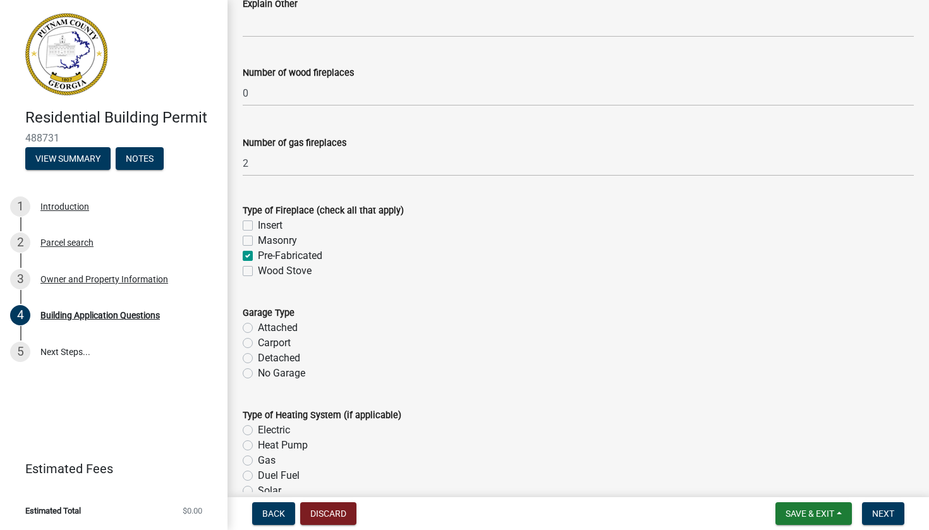
click at [258, 334] on label "Attached" at bounding box center [278, 327] width 40 height 15
click at [258, 329] on input "Attached" at bounding box center [262, 324] width 8 height 8
click at [258, 453] on label "Heat Pump" at bounding box center [283, 445] width 50 height 15
click at [258, 446] on input "Heat Pump" at bounding box center [262, 442] width 8 height 8
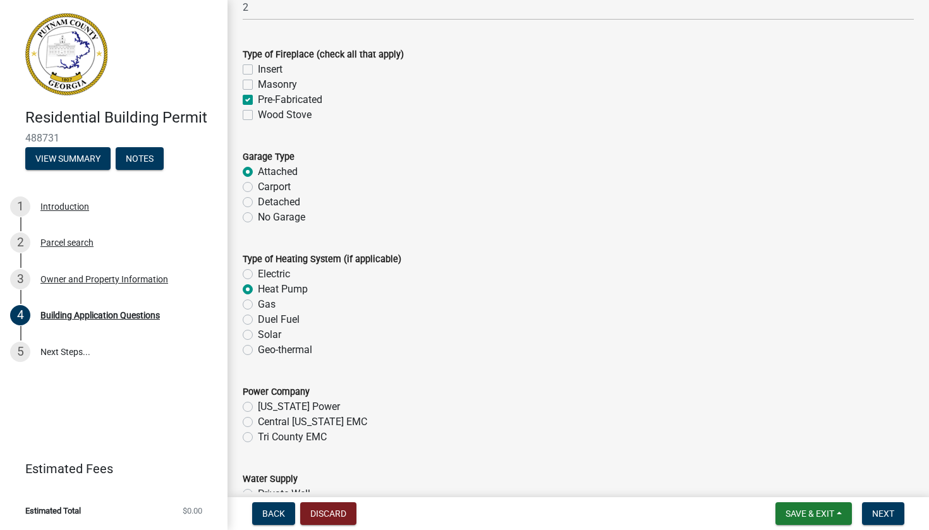
scroll to position [3711, 0]
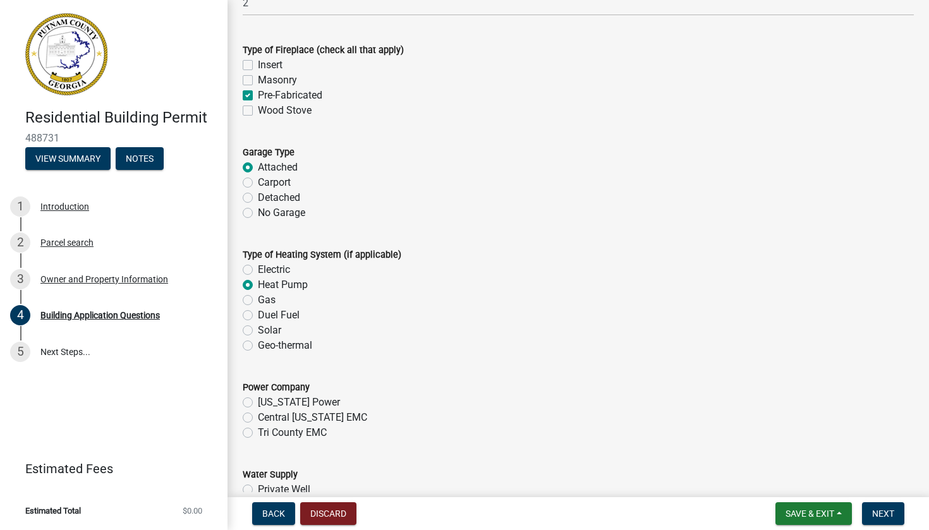
click at [258, 439] on label "Tri County EMC" at bounding box center [292, 432] width 69 height 15
click at [258, 434] on input "Tri County EMC" at bounding box center [262, 429] width 8 height 8
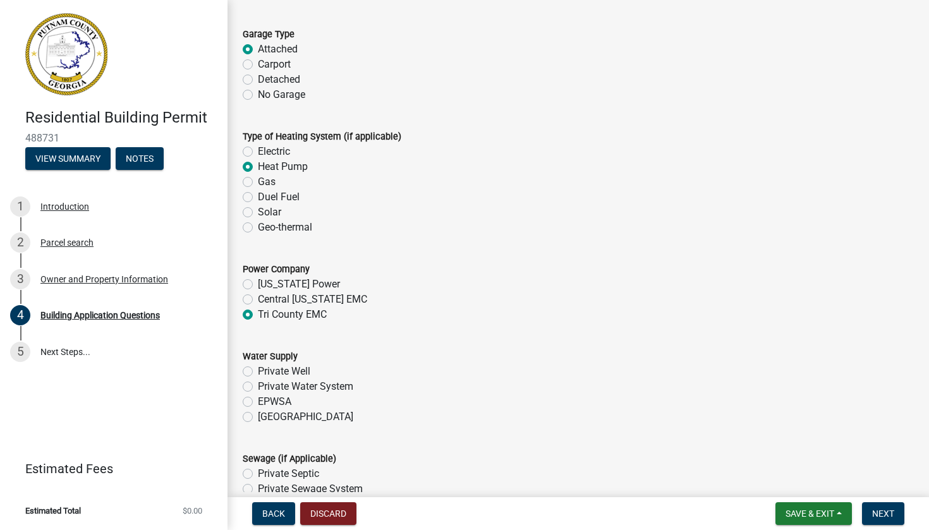
scroll to position [3832, 0]
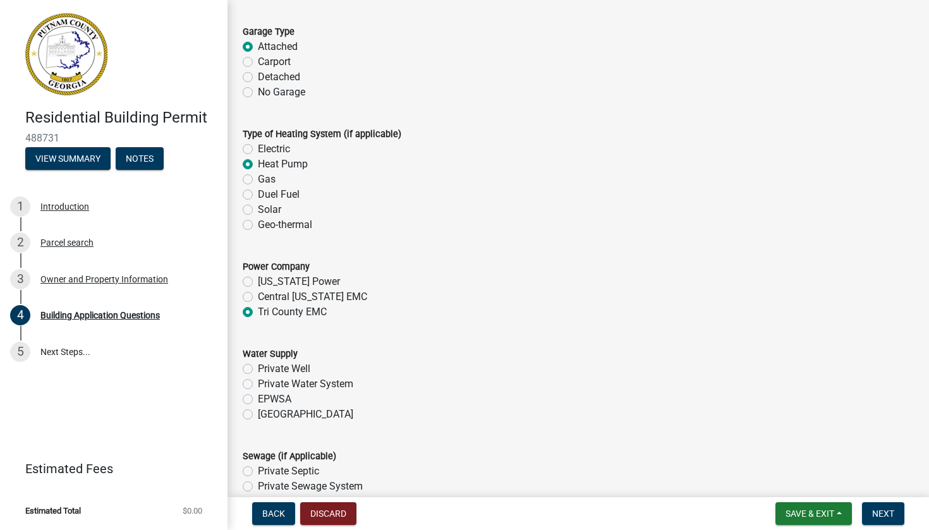
click at [258, 421] on label "[GEOGRAPHIC_DATA]" at bounding box center [305, 414] width 95 height 15
click at [258, 415] on input "[GEOGRAPHIC_DATA]" at bounding box center [262, 411] width 8 height 8
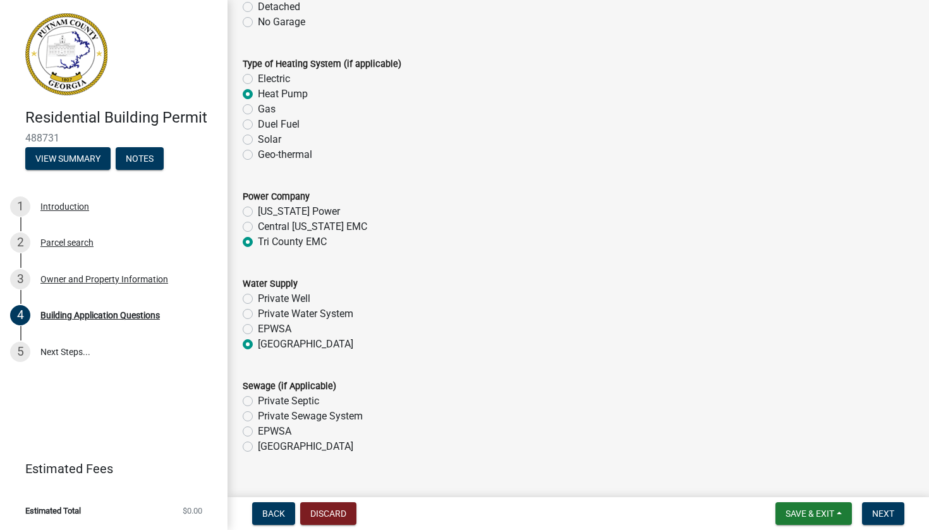
scroll to position [3930, 0]
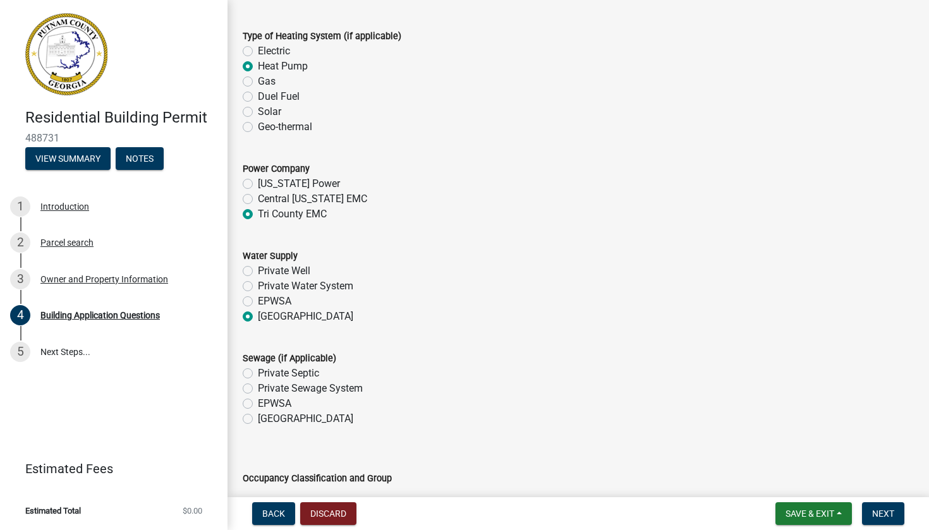
click at [258, 427] on label "[GEOGRAPHIC_DATA]" at bounding box center [305, 419] width 95 height 15
click at [258, 420] on input "[GEOGRAPHIC_DATA]" at bounding box center [262, 416] width 8 height 8
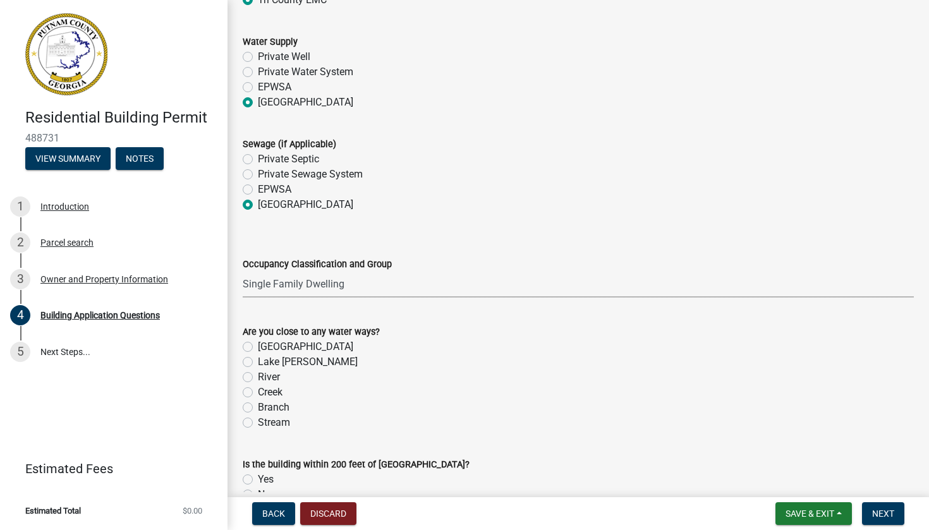
scroll to position [4176, 0]
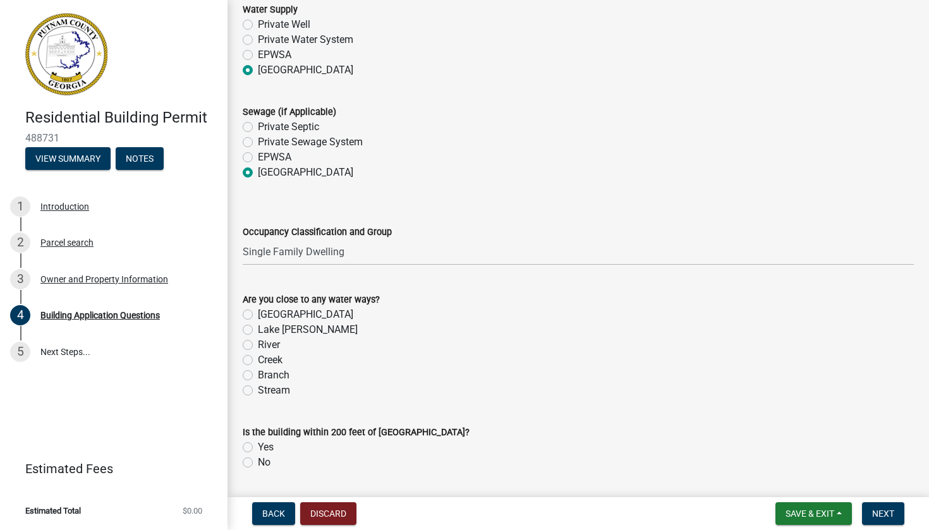
click at [258, 322] on label "[GEOGRAPHIC_DATA]" at bounding box center [305, 314] width 95 height 15
click at [258, 315] on input "[GEOGRAPHIC_DATA]" at bounding box center [262, 311] width 8 height 8
click at [258, 467] on label "No" at bounding box center [264, 462] width 13 height 15
click at [258, 463] on input "No" at bounding box center [262, 459] width 8 height 8
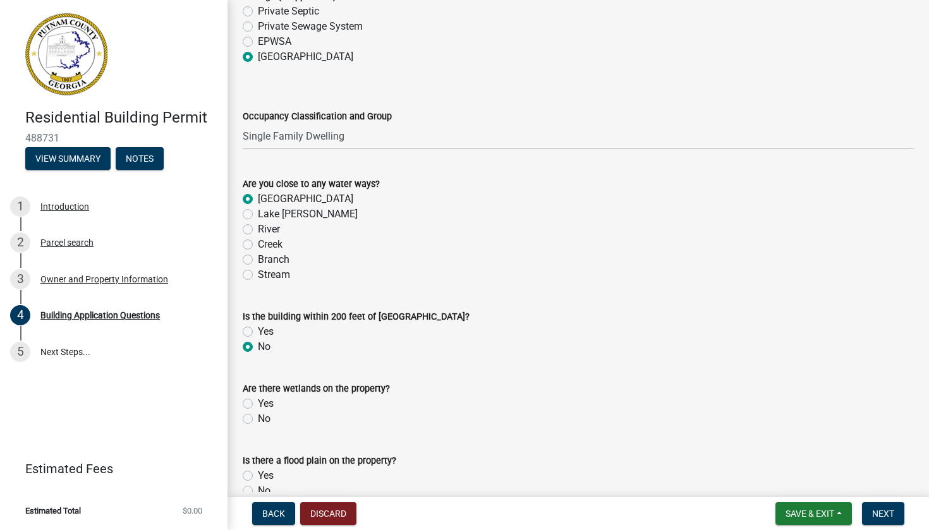
scroll to position [4296, 0]
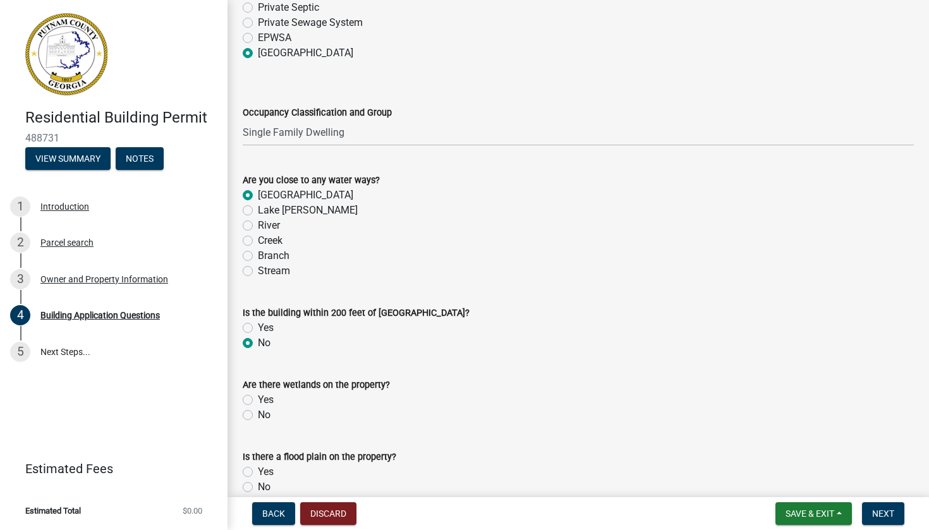
click at [258, 423] on label "No" at bounding box center [264, 415] width 13 height 15
click at [258, 416] on input "No" at bounding box center [262, 412] width 8 height 8
click at [258, 492] on label "No" at bounding box center [264, 487] width 13 height 15
click at [258, 488] on input "No" at bounding box center [262, 484] width 8 height 8
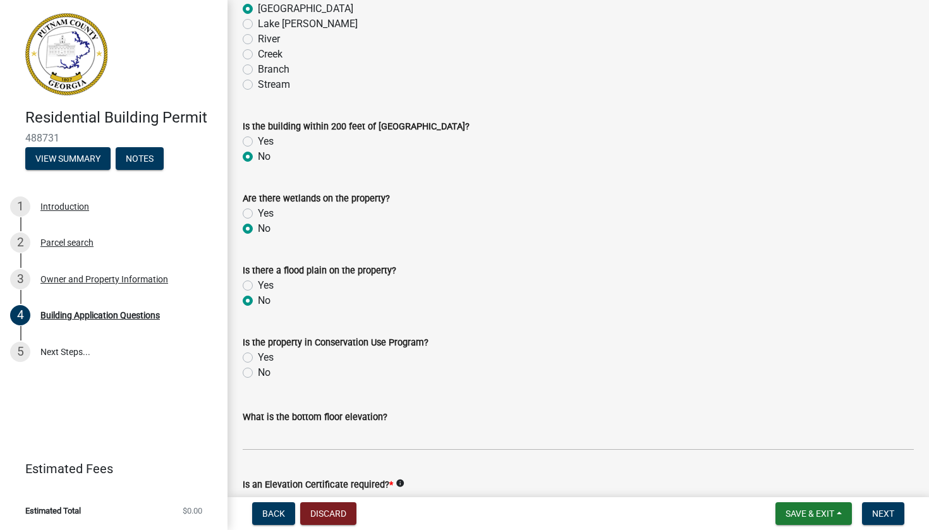
scroll to position [4492, 0]
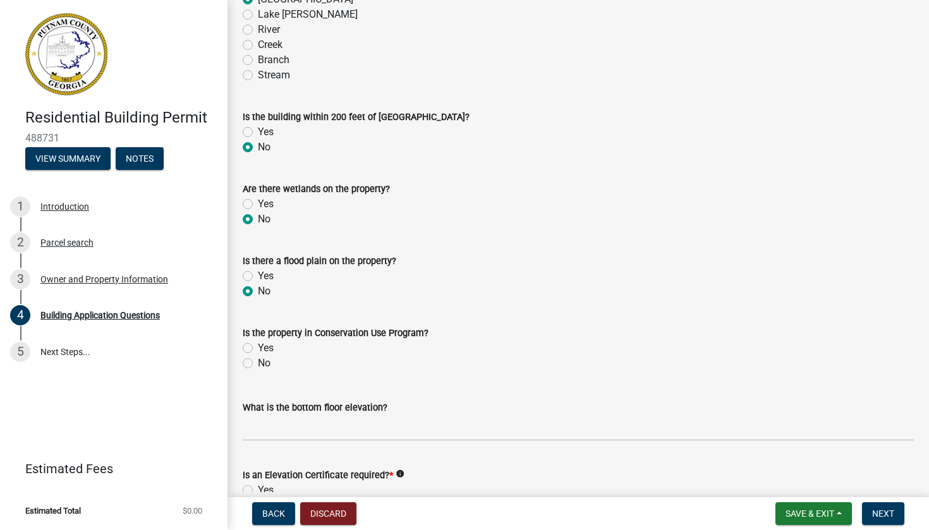
click at [258, 371] on label "No" at bounding box center [264, 363] width 13 height 15
click at [258, 364] on input "No" at bounding box center [262, 360] width 8 height 8
click at [298, 431] on input "text" at bounding box center [578, 428] width 671 height 26
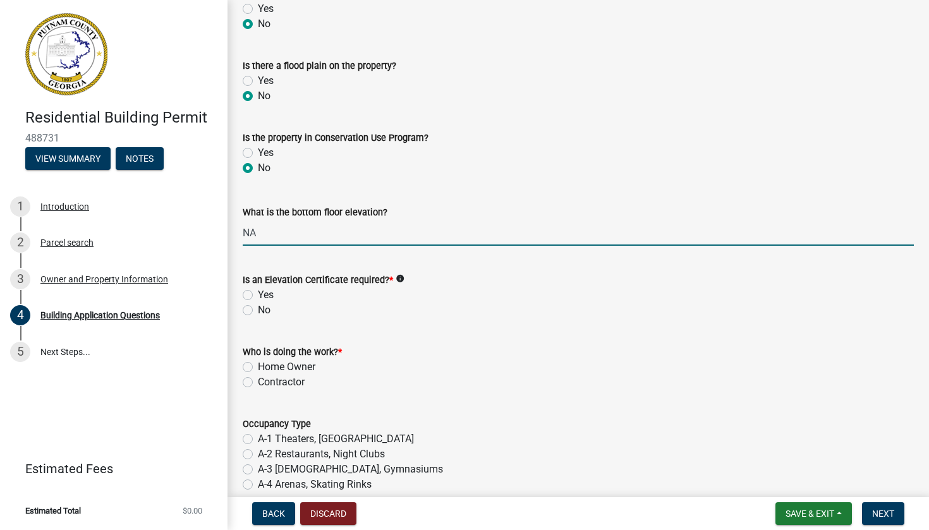
scroll to position [4704, 0]
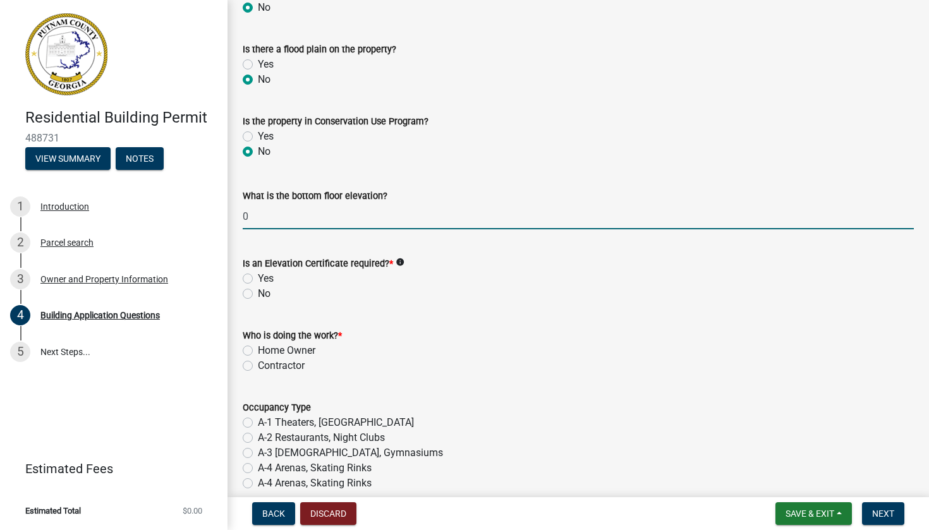
click at [258, 299] on label "No" at bounding box center [264, 293] width 13 height 15
click at [258, 295] on input "No" at bounding box center [262, 290] width 8 height 8
click at [258, 373] on label "Contractor" at bounding box center [281, 365] width 47 height 15
click at [258, 367] on input "Contractor" at bounding box center [262, 362] width 8 height 8
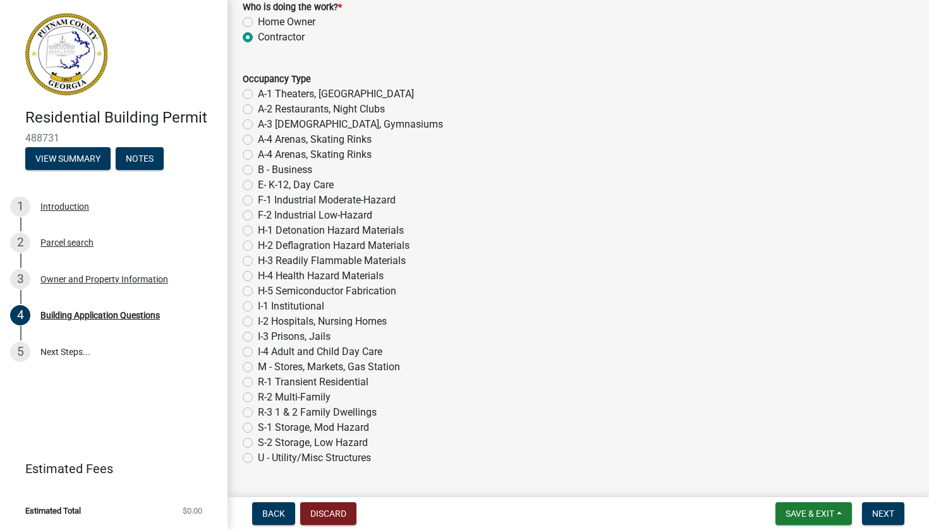
scroll to position [5033, 0]
click at [258, 418] on label "R-3 1 & 2 Family Dwellings" at bounding box center [317, 411] width 119 height 15
click at [258, 412] on input "R-3 1 & 2 Family Dwellings" at bounding box center [262, 408] width 8 height 8
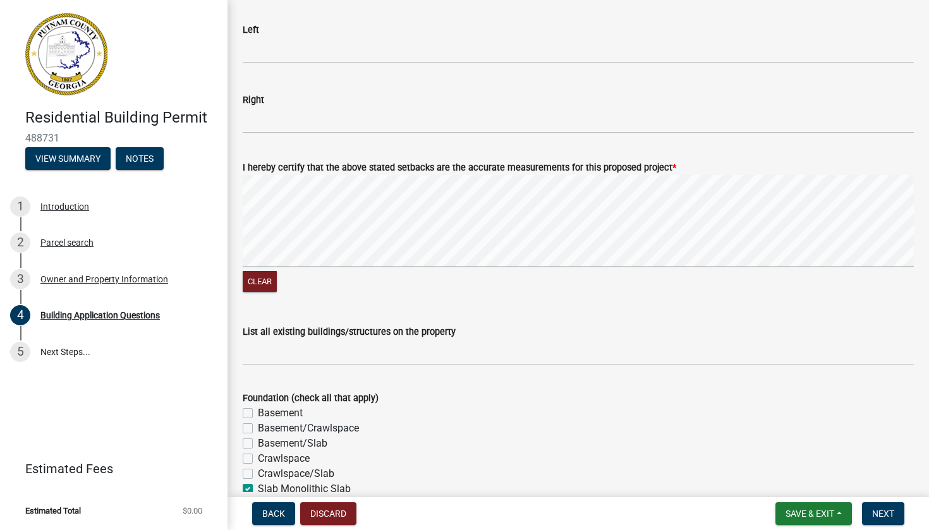
scroll to position [2059, 0]
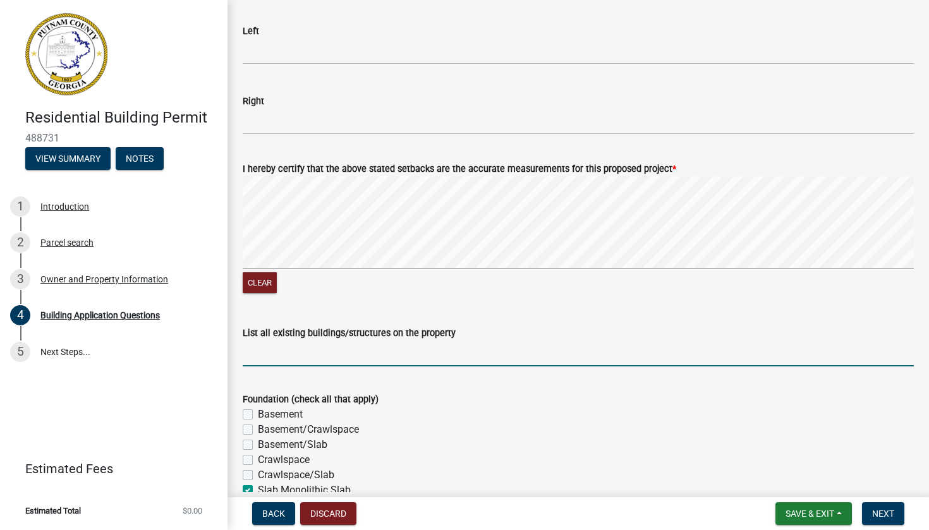
click at [260, 365] on input "List all existing buildings/structures on the property" at bounding box center [578, 354] width 671 height 26
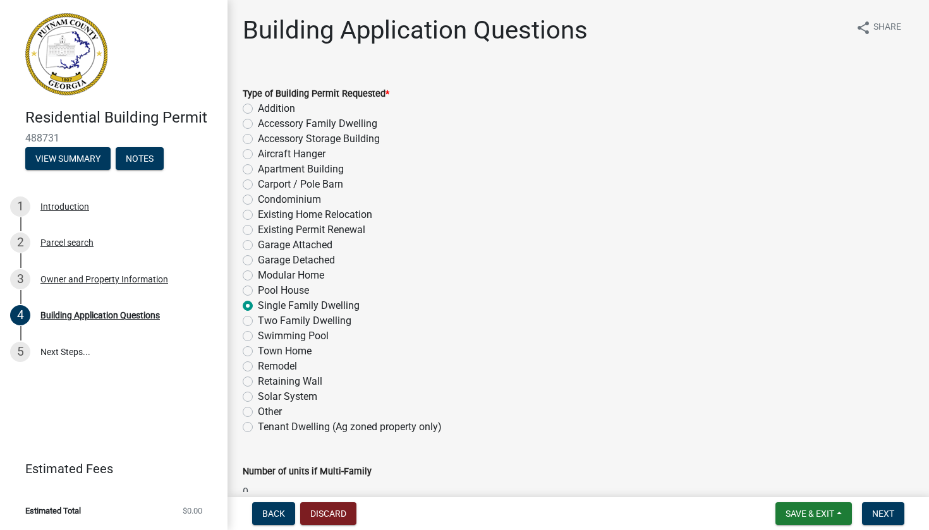
scroll to position [0, 0]
click at [881, 513] on span "Next" at bounding box center [883, 514] width 22 height 10
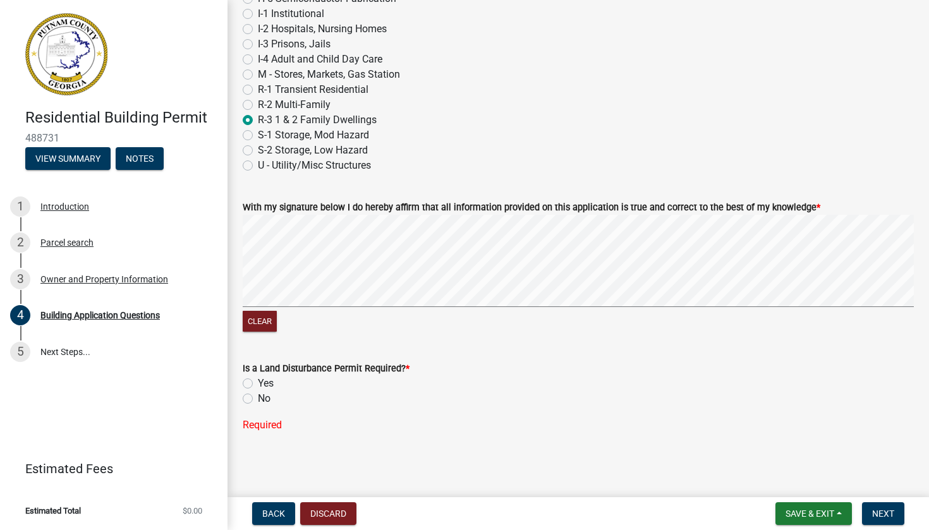
scroll to position [5332, 0]
click at [258, 397] on label "No" at bounding box center [264, 398] width 13 height 15
click at [258, 397] on input "No" at bounding box center [262, 395] width 8 height 8
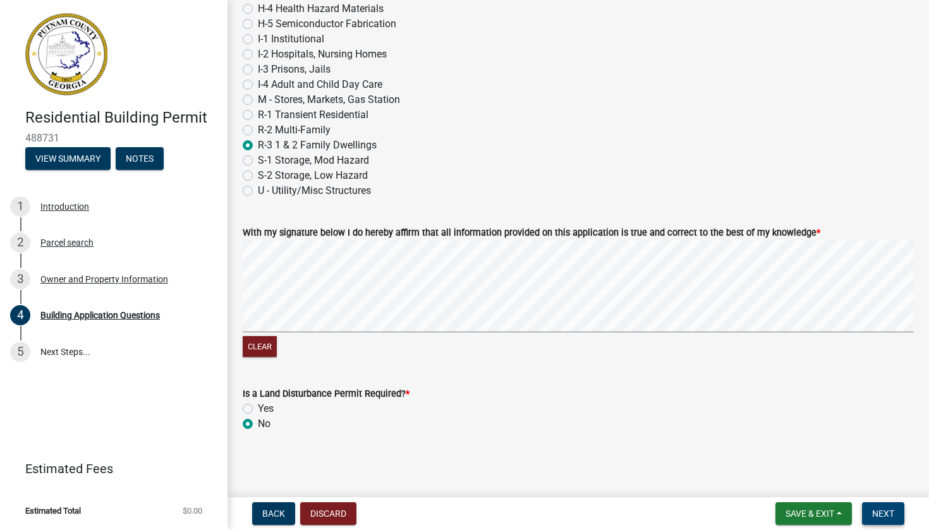
click at [888, 507] on button "Next" at bounding box center [883, 514] width 42 height 23
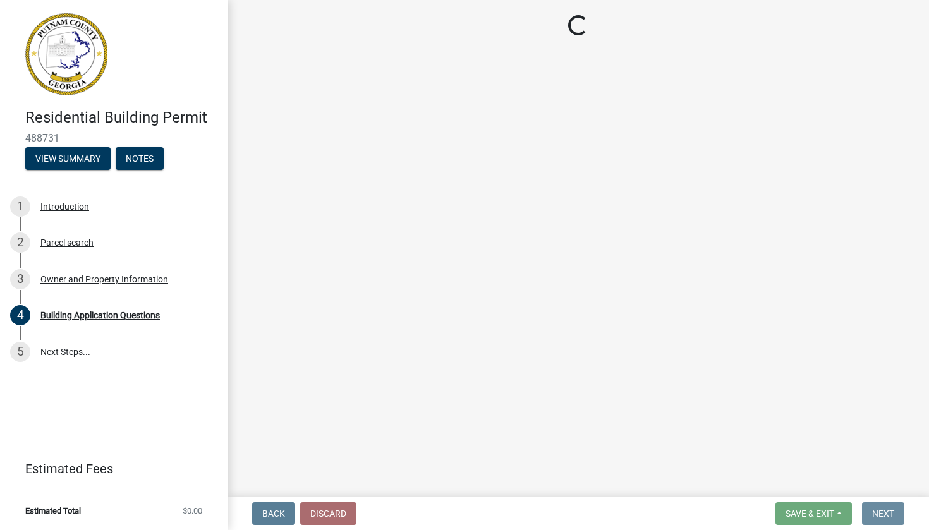
scroll to position [0, 0]
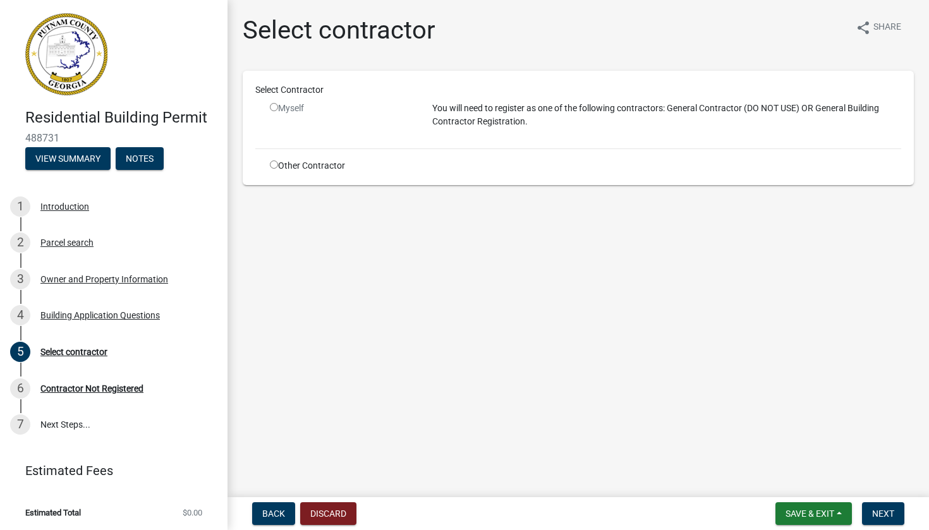
click at [276, 109] on input "radio" at bounding box center [274, 107] width 8 height 8
click at [273, 167] on input "radio" at bounding box center [274, 165] width 8 height 8
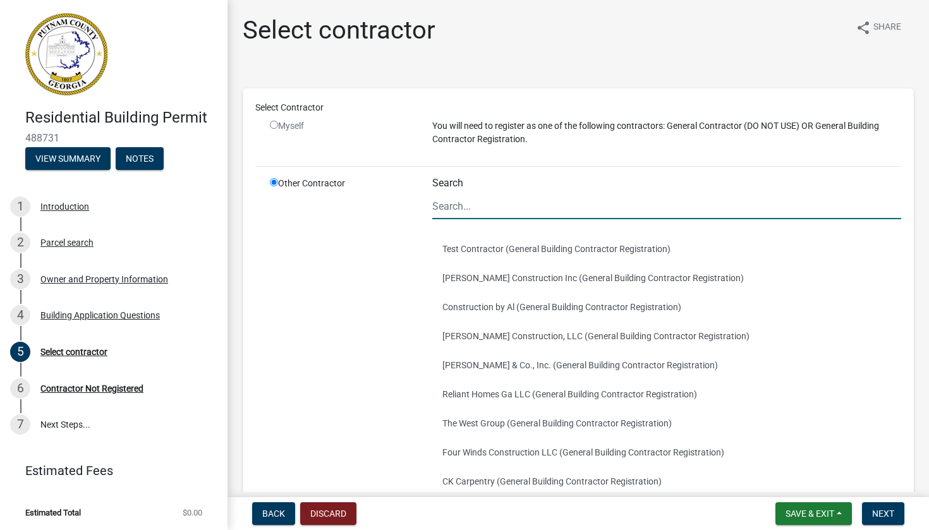
click at [505, 207] on input "Search" at bounding box center [666, 206] width 469 height 26
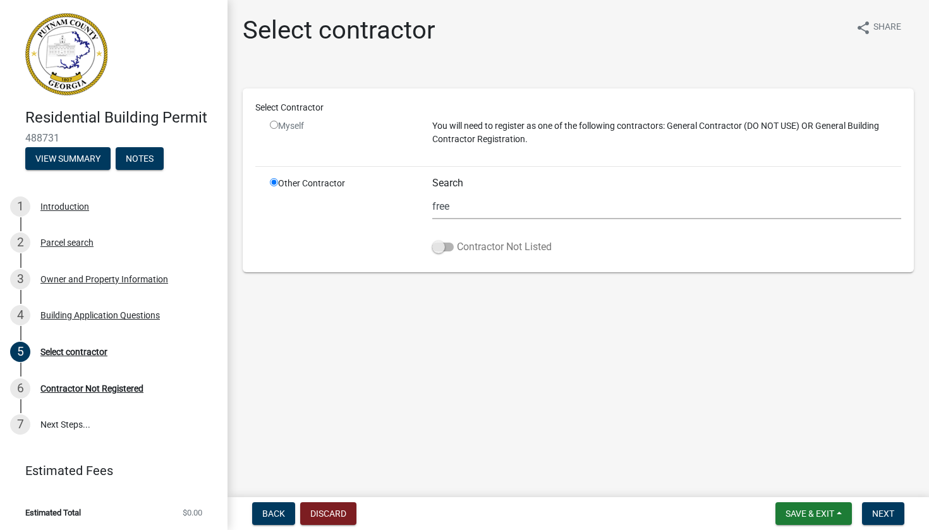
drag, startPoint x: 422, startPoint y: 216, endPoint x: 443, endPoint y: 248, distance: 38.7
click at [443, 248] on span at bounding box center [442, 247] width 21 height 9
click at [457, 240] on input "Contractor Not Listed" at bounding box center [457, 240] width 0 height 0
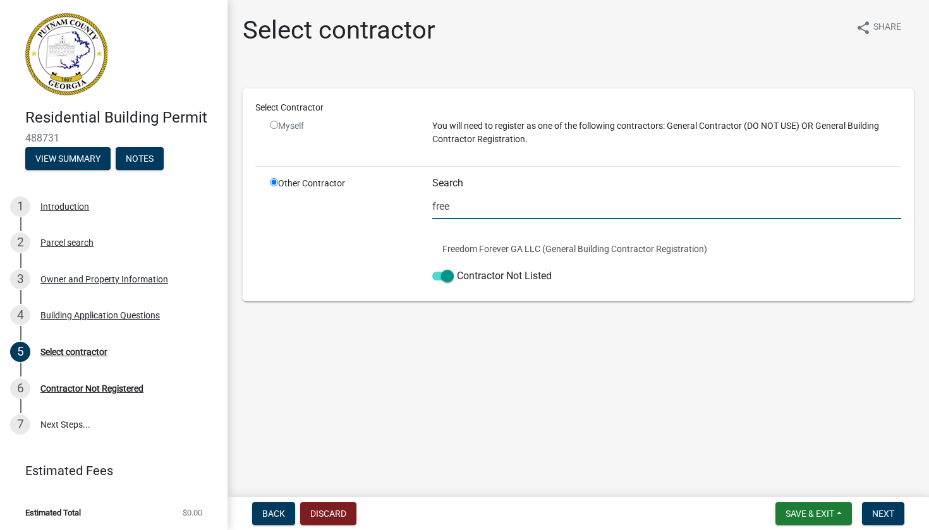
click at [454, 208] on input "free" at bounding box center [666, 206] width 469 height 26
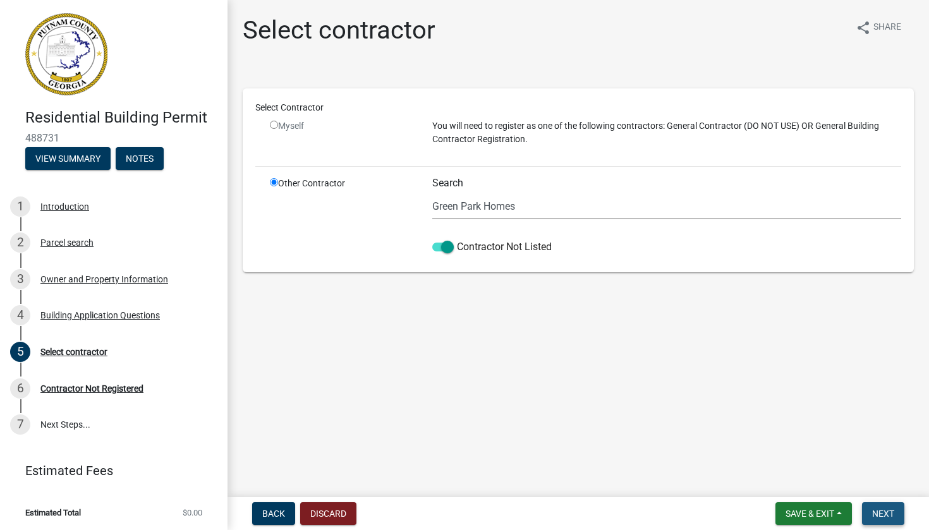
click at [890, 507] on button "Next" at bounding box center [883, 514] width 42 height 23
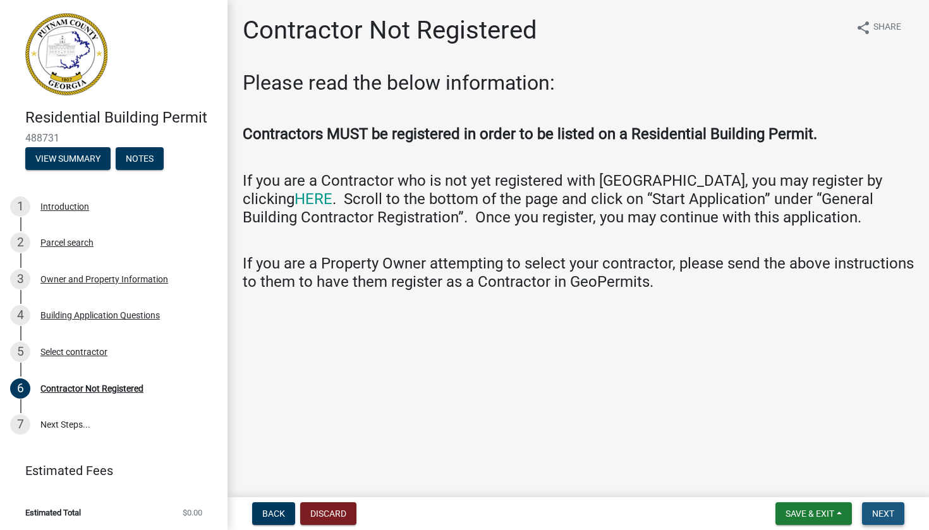
click at [884, 516] on span "Next" at bounding box center [883, 514] width 22 height 10
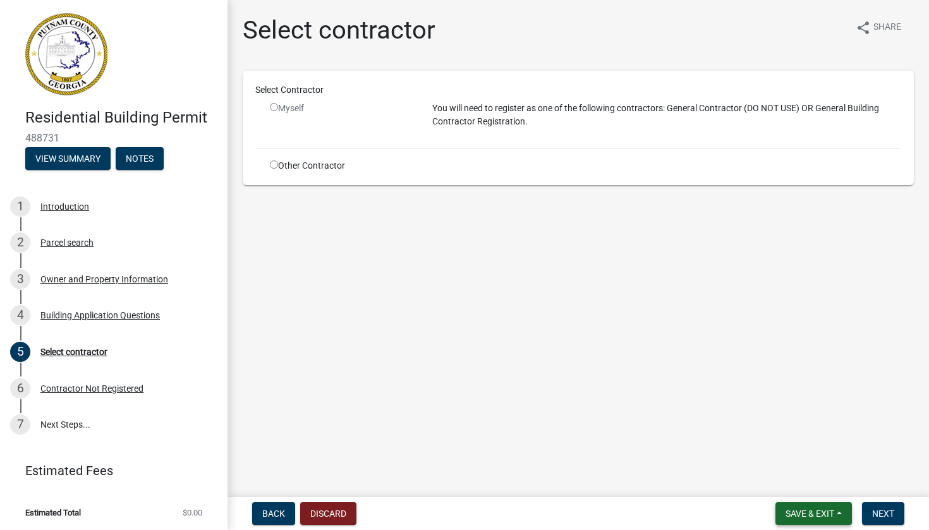
click at [841, 516] on button "Save & Exit" at bounding box center [814, 514] width 76 height 23
click at [814, 480] on button "Save & Exit" at bounding box center [801, 481] width 101 height 30
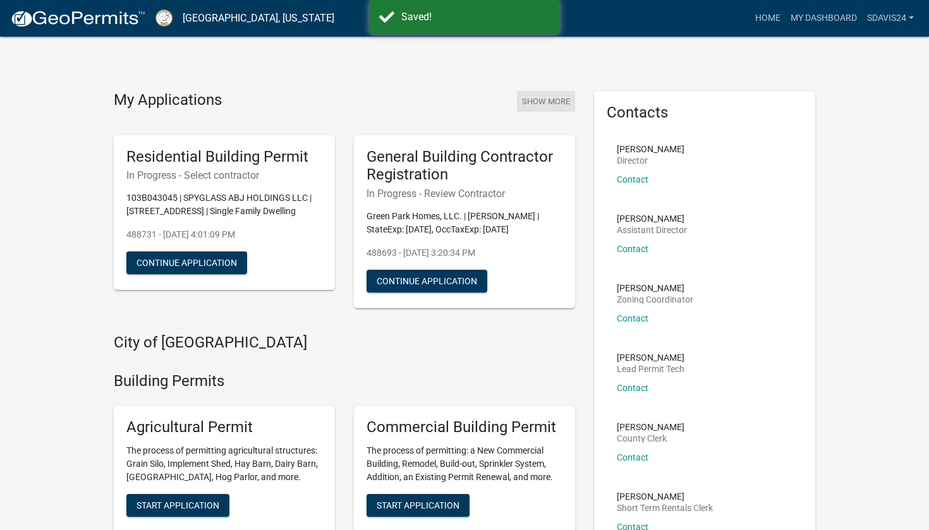
click at [535, 95] on button "Show More" at bounding box center [546, 101] width 58 height 21
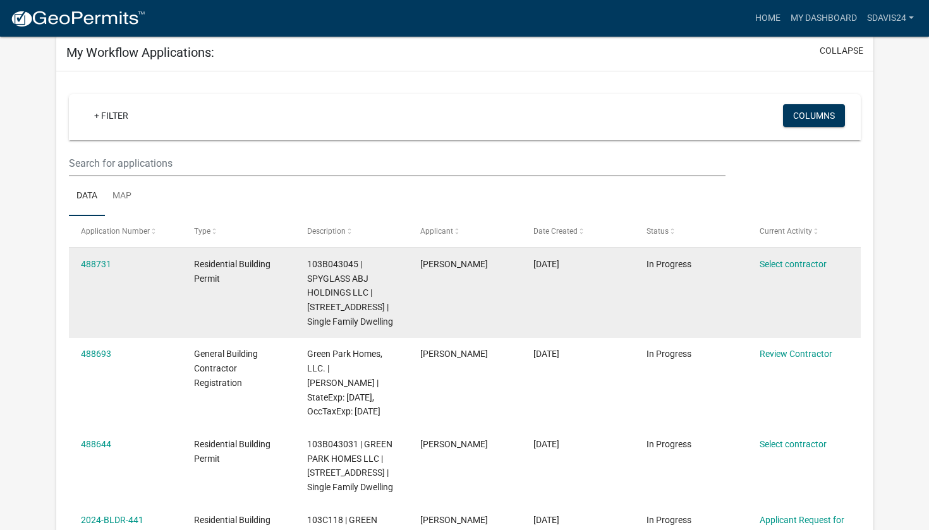
scroll to position [66, 0]
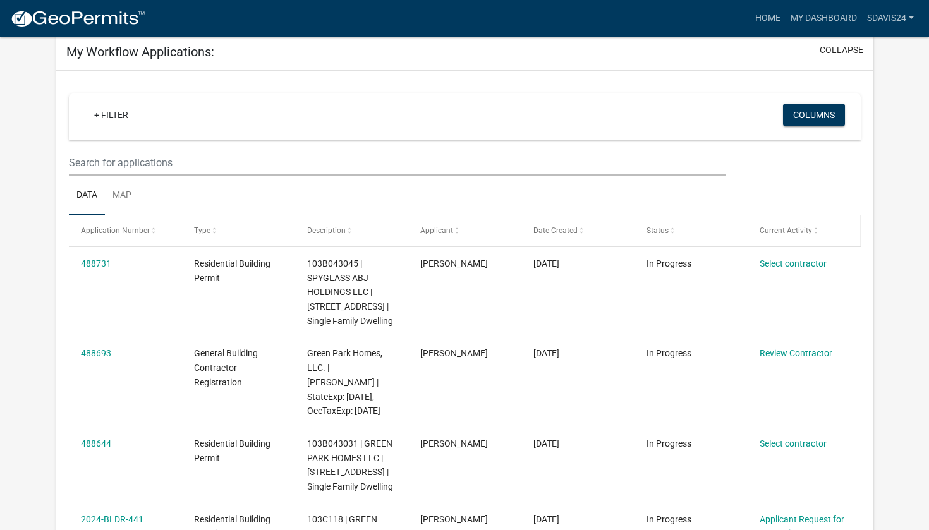
click at [803, 232] on span "Current Activity" at bounding box center [786, 230] width 52 height 9
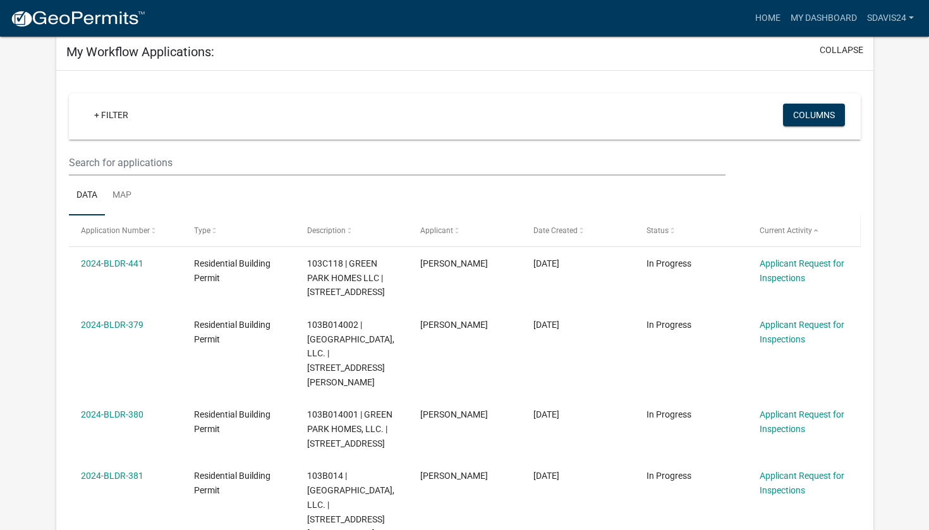
click at [803, 232] on span "Current Activity" at bounding box center [786, 230] width 52 height 9
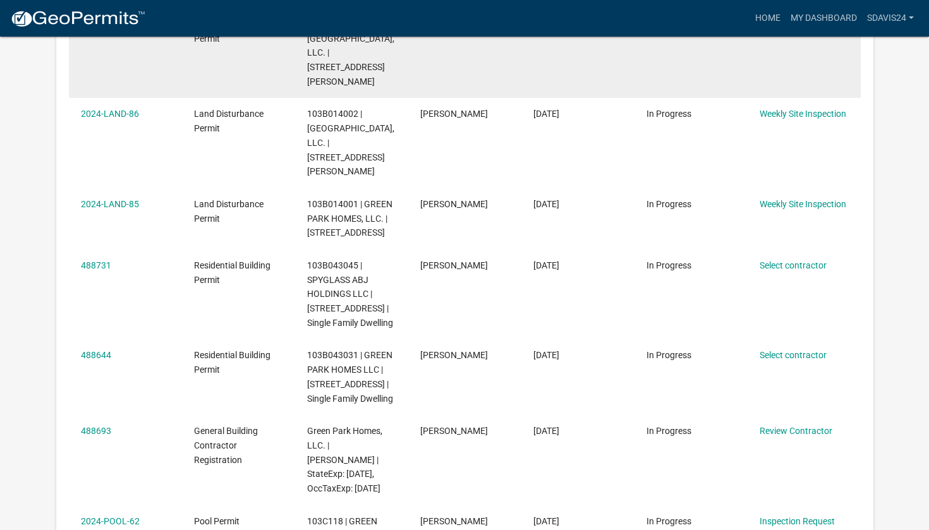
scroll to position [308, 0]
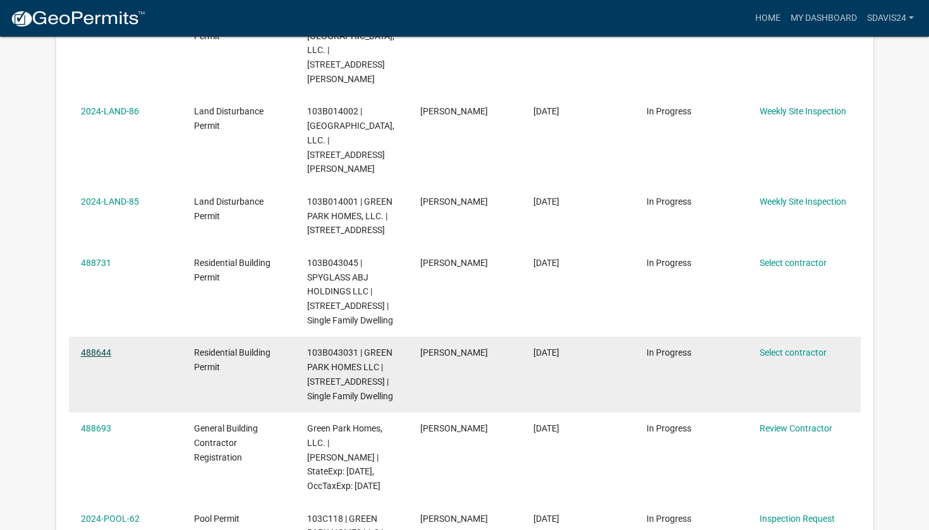
click at [93, 348] on link "488644" at bounding box center [96, 353] width 30 height 10
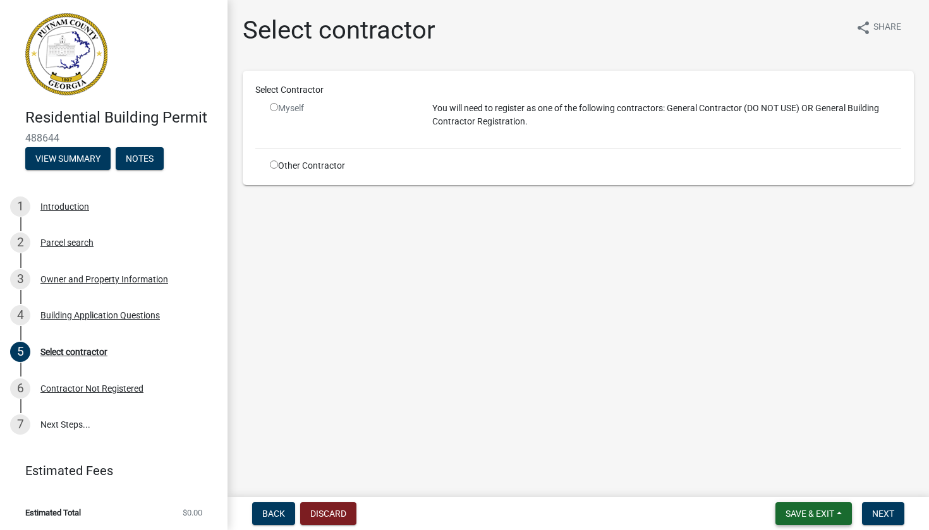
click at [830, 509] on span "Save & Exit" at bounding box center [810, 514] width 49 height 10
click at [802, 479] on button "Save & Exit" at bounding box center [801, 481] width 101 height 30
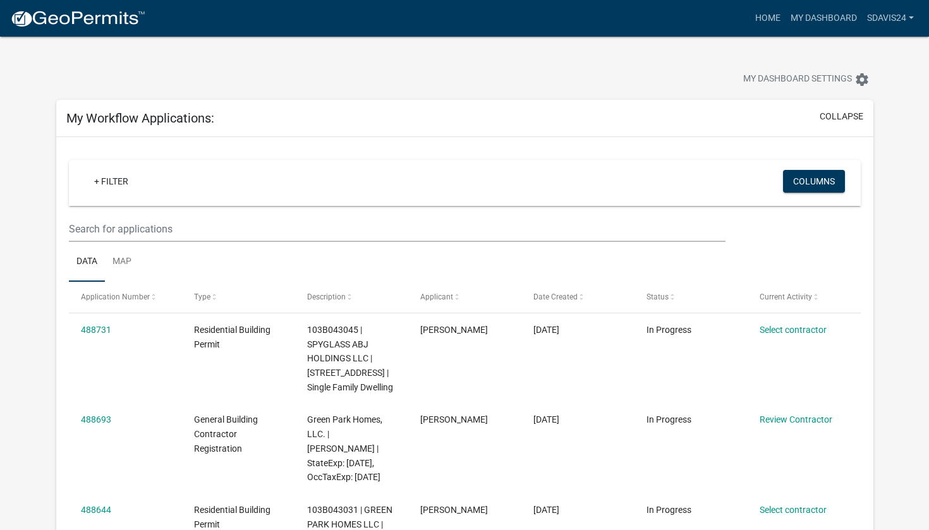
click at [25, 19] on img at bounding box center [77, 18] width 135 height 19
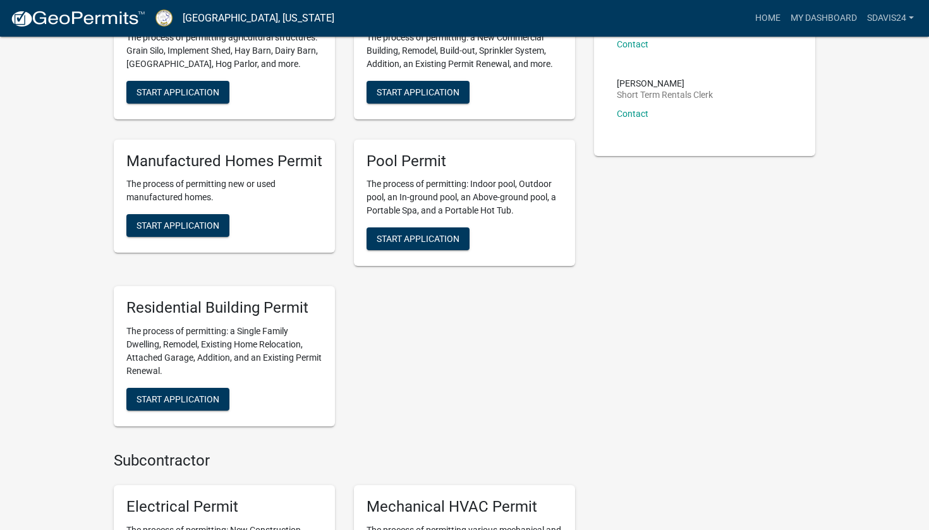
scroll to position [410, 0]
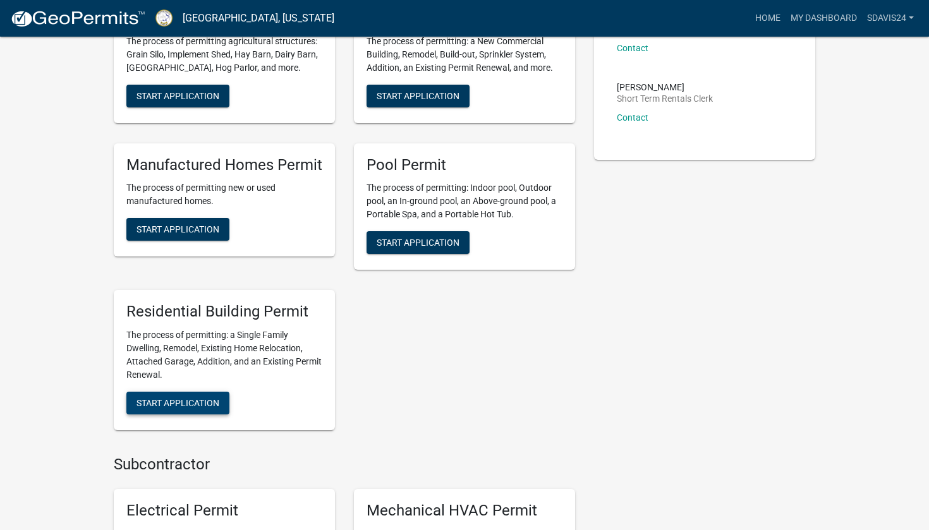
click at [197, 393] on button "Start Application" at bounding box center [177, 403] width 103 height 23
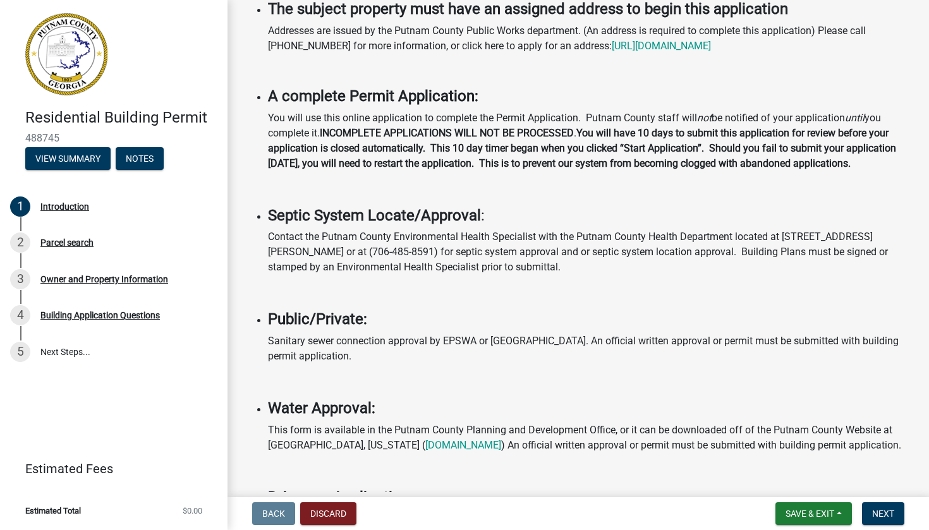
scroll to position [176, 0]
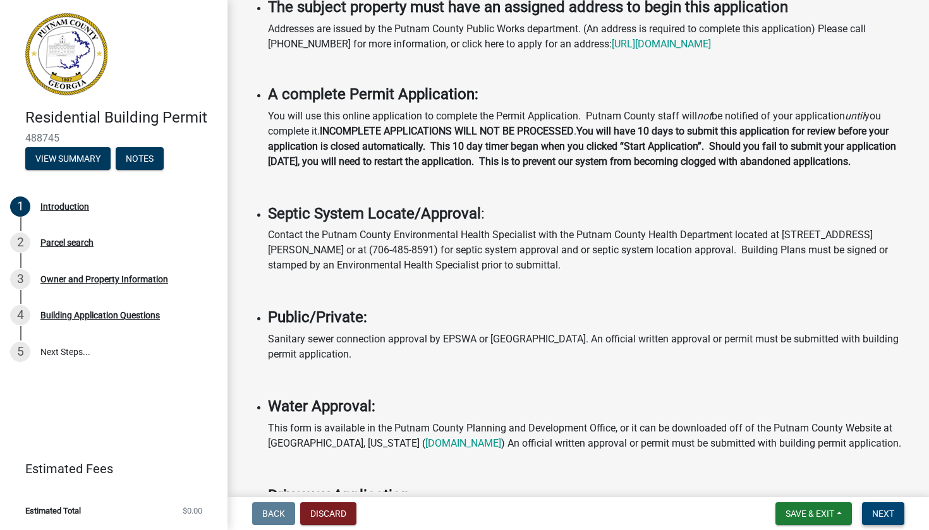
click at [892, 519] on button "Next" at bounding box center [883, 514] width 42 height 23
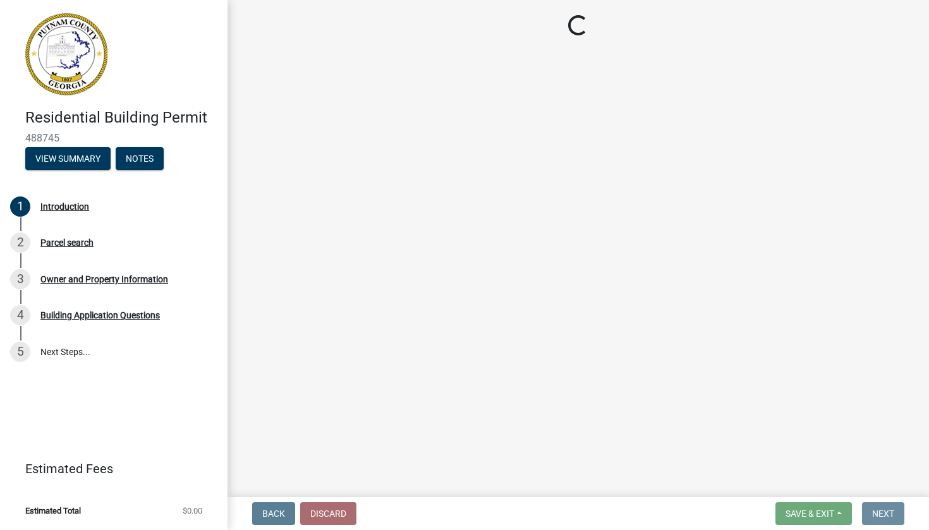
scroll to position [0, 0]
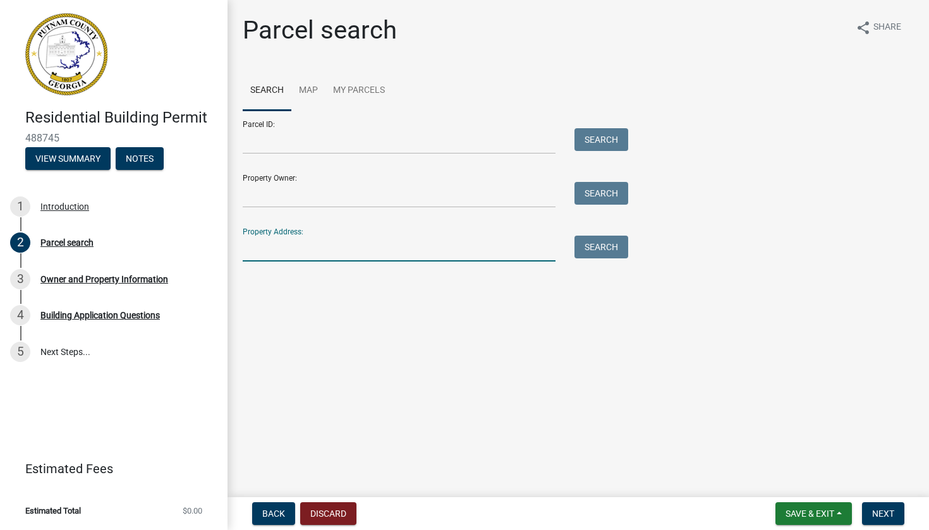
click at [356, 253] on input "Property Address:" at bounding box center [399, 249] width 313 height 26
click at [582, 243] on button "Search" at bounding box center [602, 247] width 54 height 23
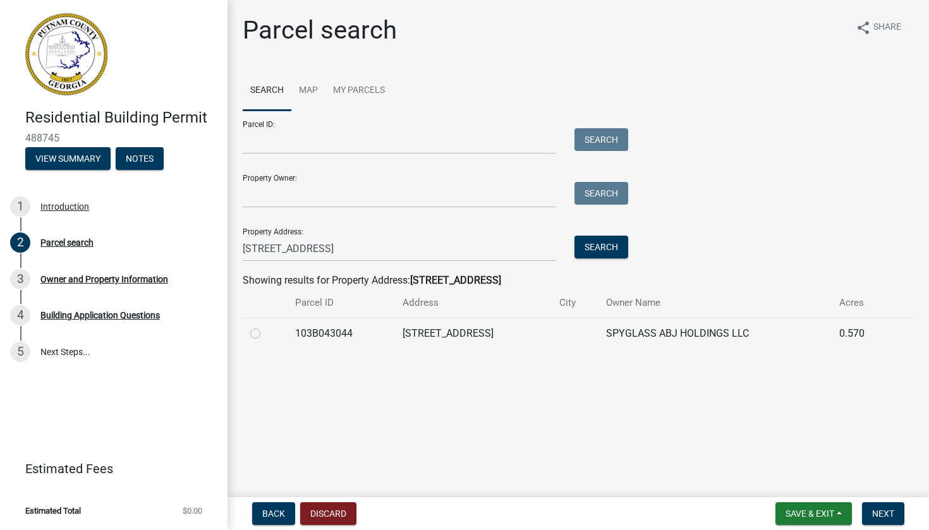
click at [265, 326] on label at bounding box center [265, 326] width 0 height 0
click at [265, 334] on input "radio" at bounding box center [269, 330] width 8 height 8
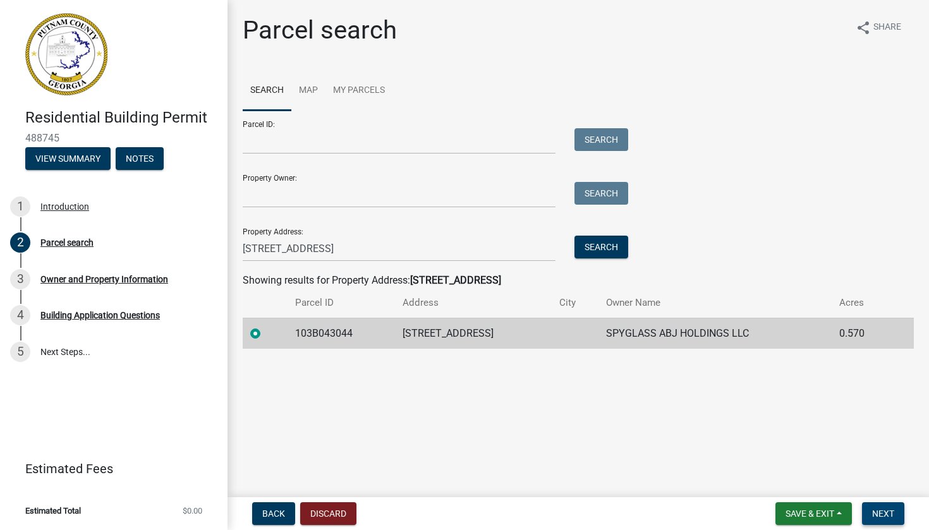
click at [891, 510] on span "Next" at bounding box center [883, 514] width 22 height 10
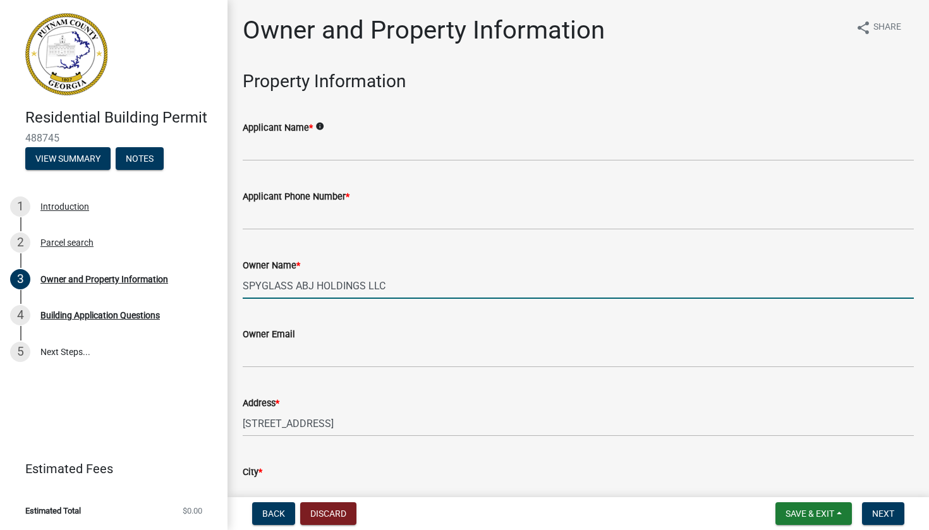
click at [339, 286] on input "SPYGLASS ABJ HOLDINGS LLC" at bounding box center [578, 286] width 671 height 26
click at [291, 168] on wm-data-entity-input "Applicant Name * info" at bounding box center [578, 136] width 671 height 69
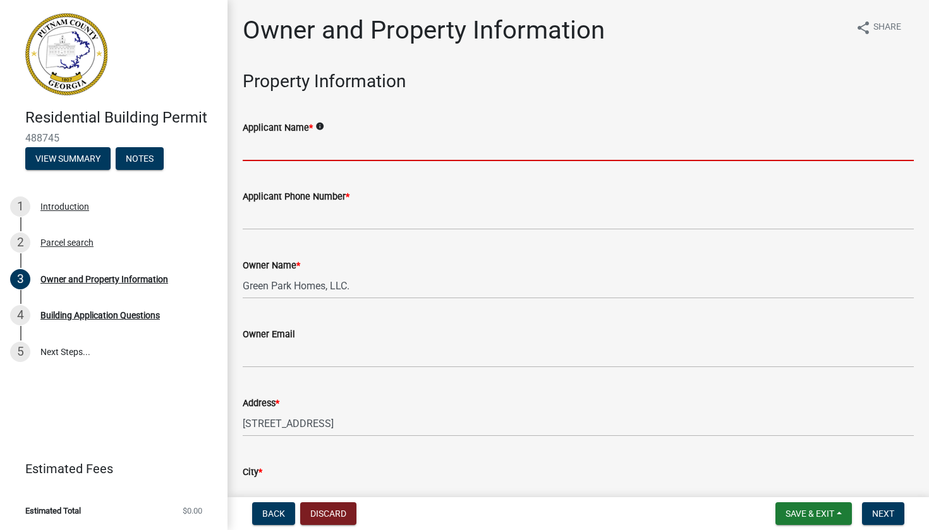
click at [290, 142] on input "Applicant Name *" at bounding box center [578, 148] width 671 height 26
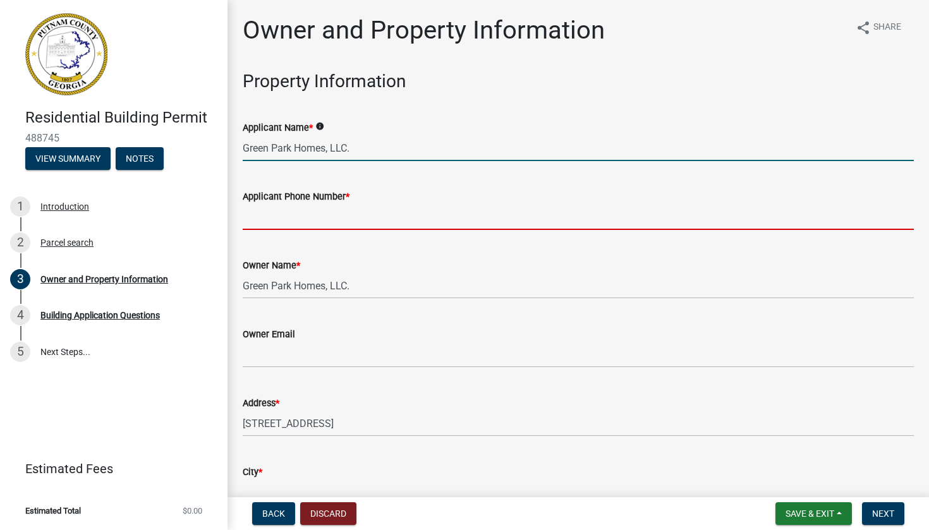
click at [276, 219] on input "Applicant Phone Number *" at bounding box center [578, 217] width 671 height 26
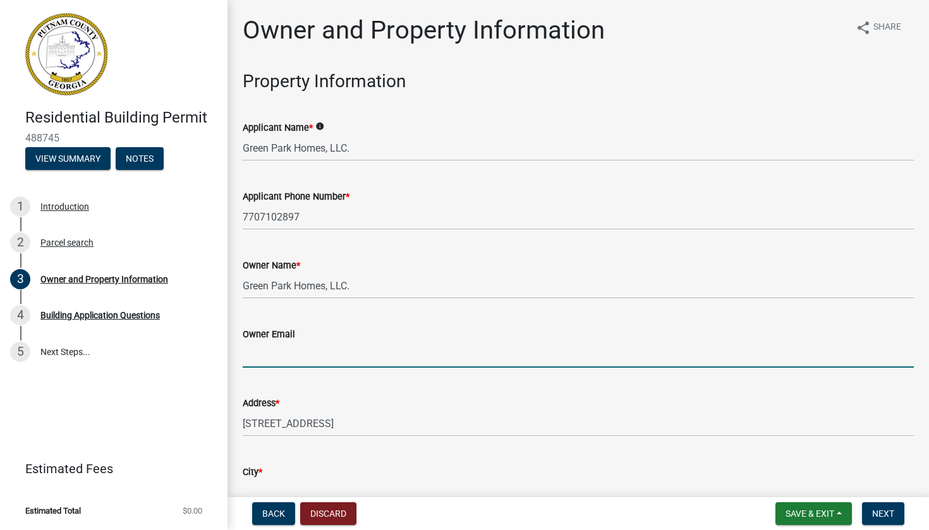
click at [276, 357] on input "Owner Email" at bounding box center [578, 355] width 671 height 26
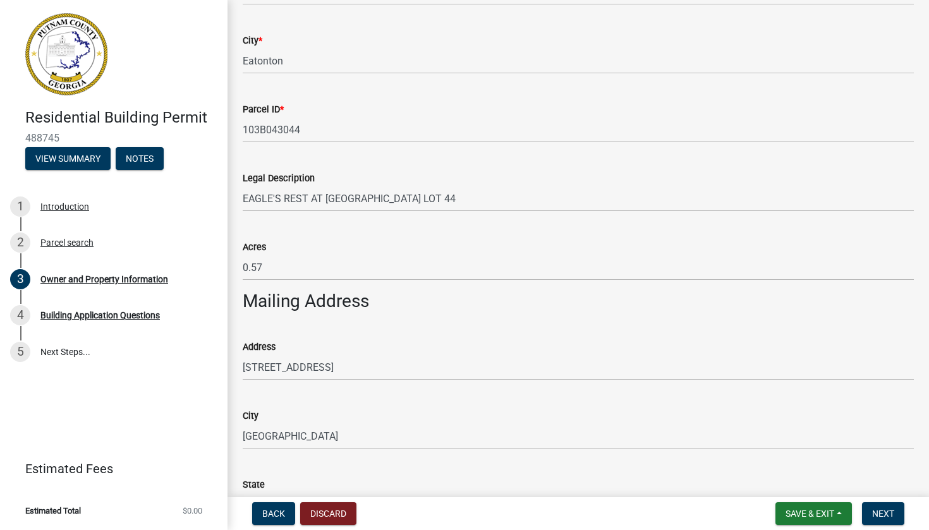
scroll to position [690, 0]
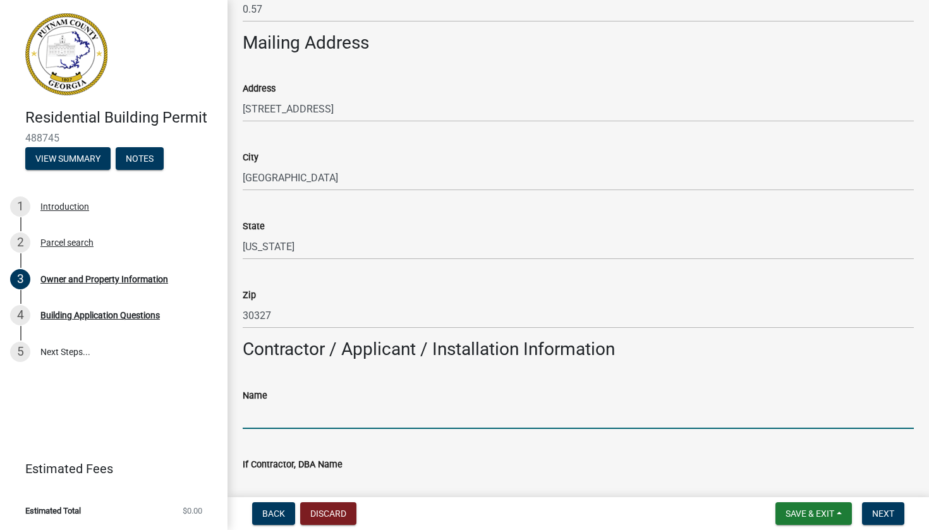
paste input "RLQA005059"
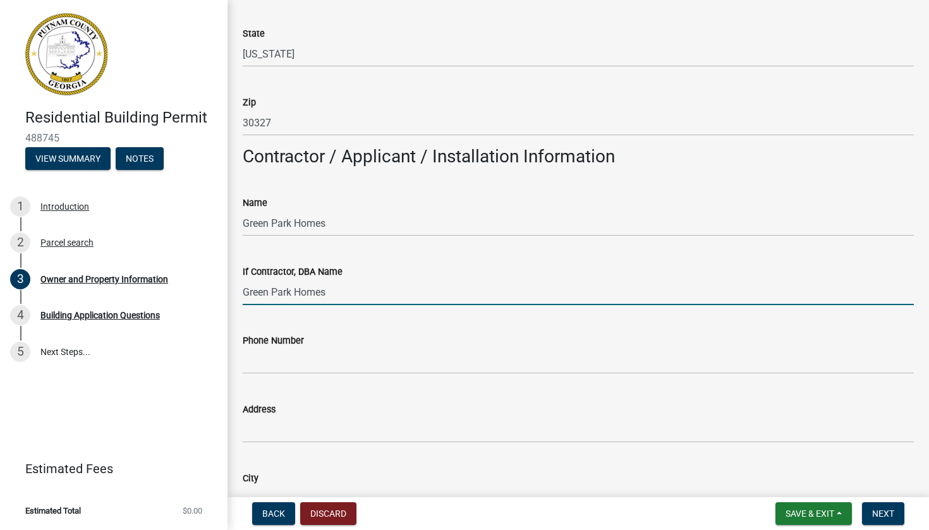
scroll to position [891, 0]
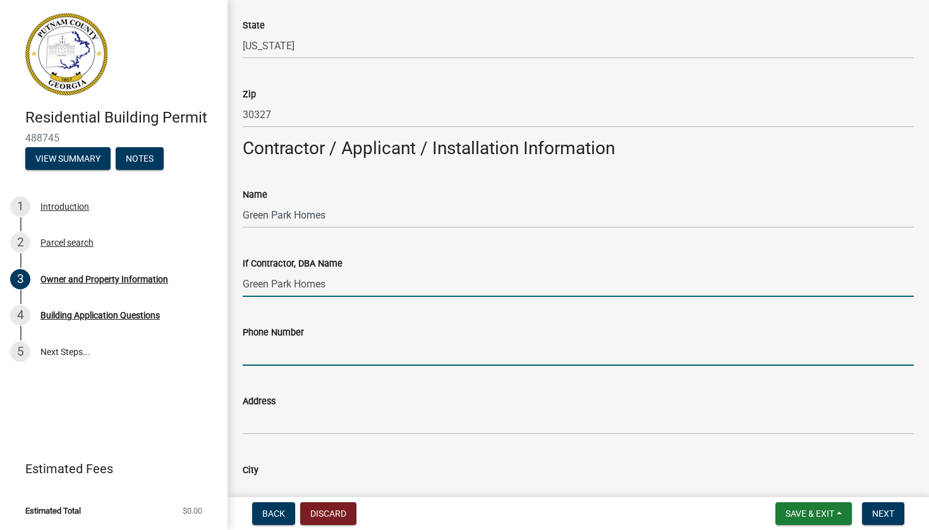
click at [260, 355] on input "Phone Number" at bounding box center [578, 353] width 671 height 26
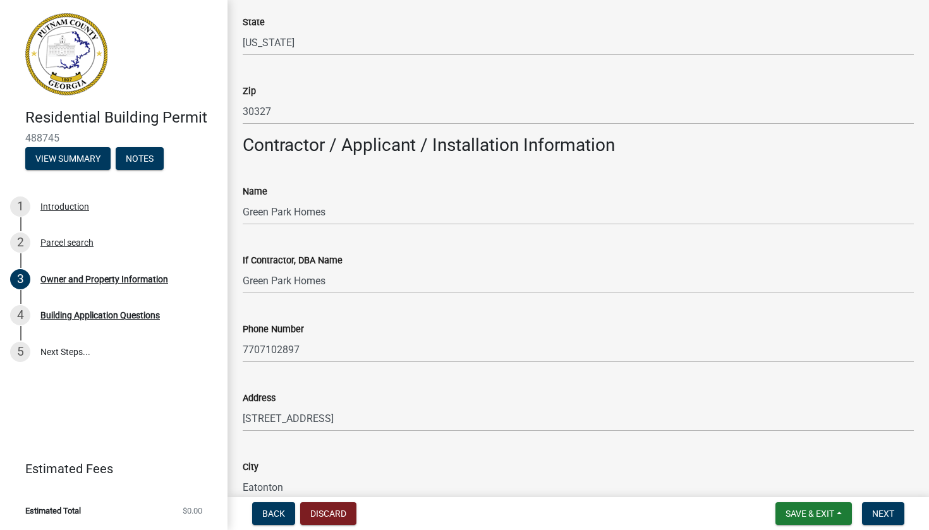
scroll to position [1204, 0]
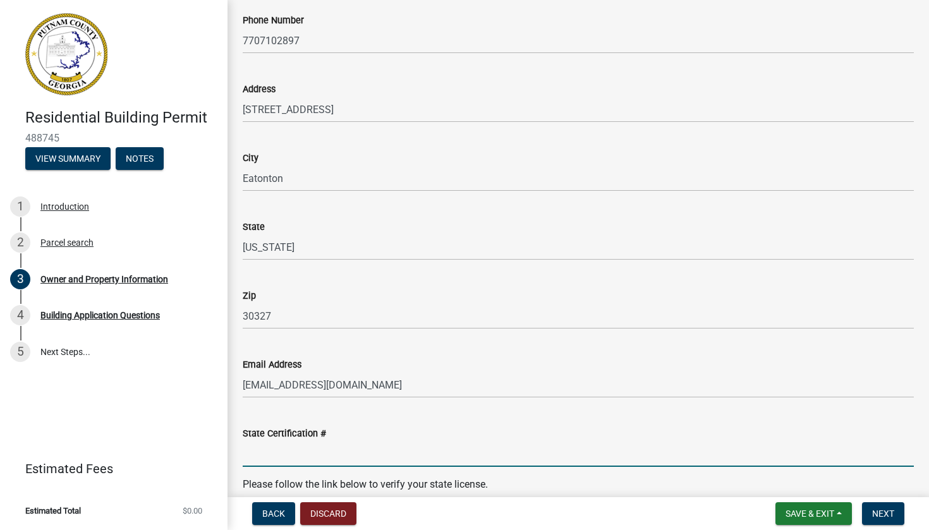
paste input "RLQA005059"
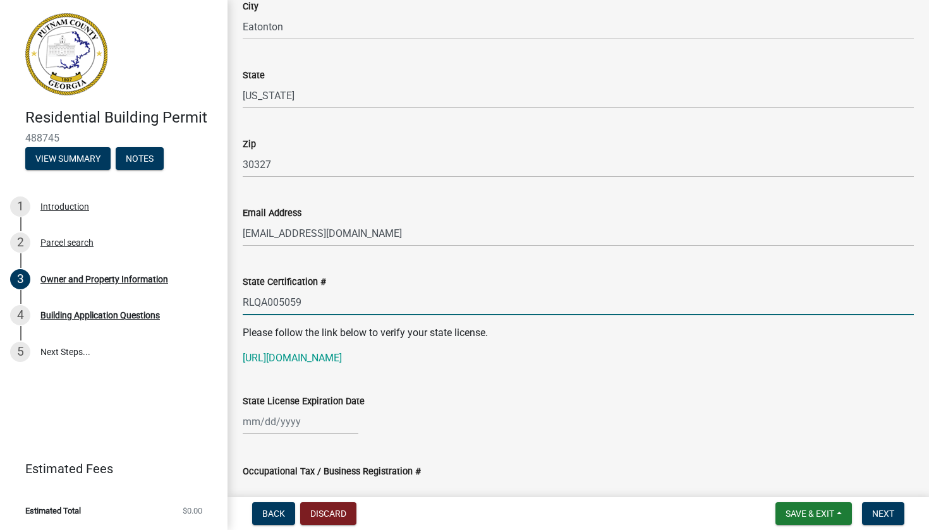
scroll to position [1386, 0]
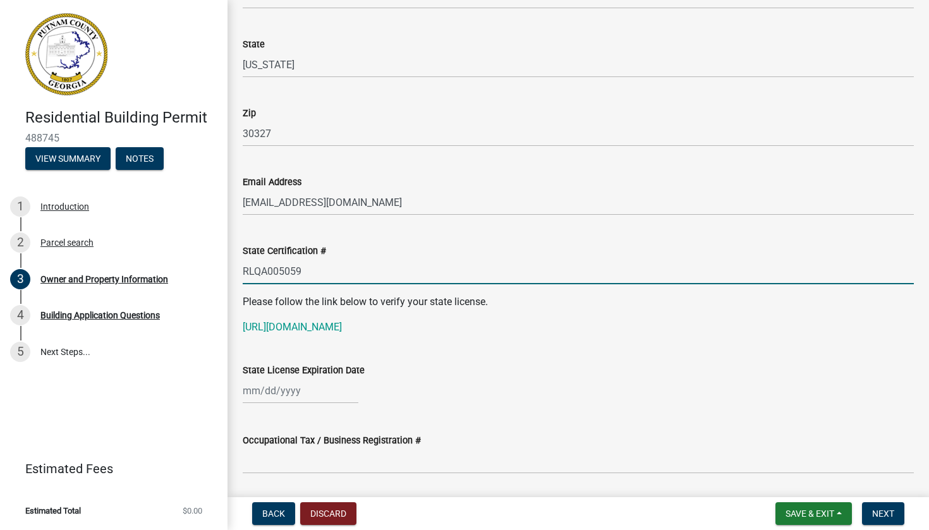
click at [248, 391] on div at bounding box center [301, 391] width 116 height 26
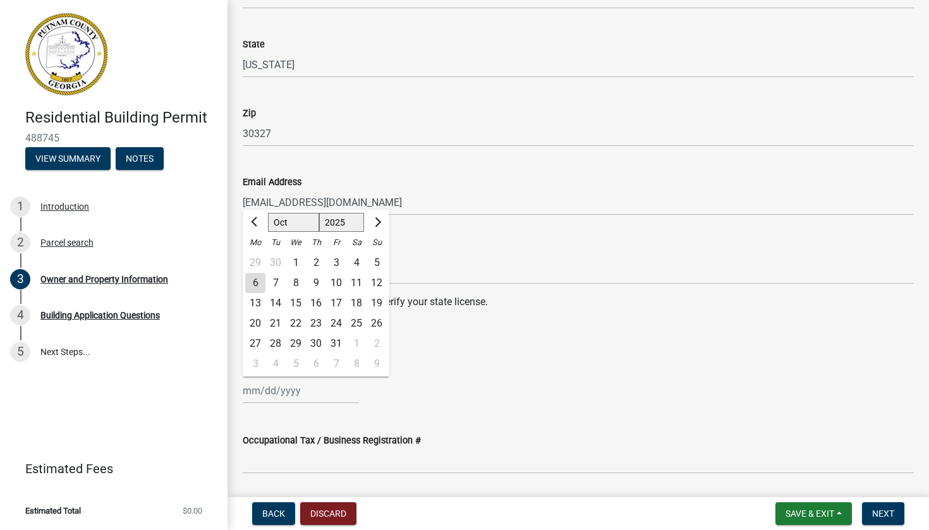
click at [375, 224] on span "Next month" at bounding box center [376, 221] width 9 height 9
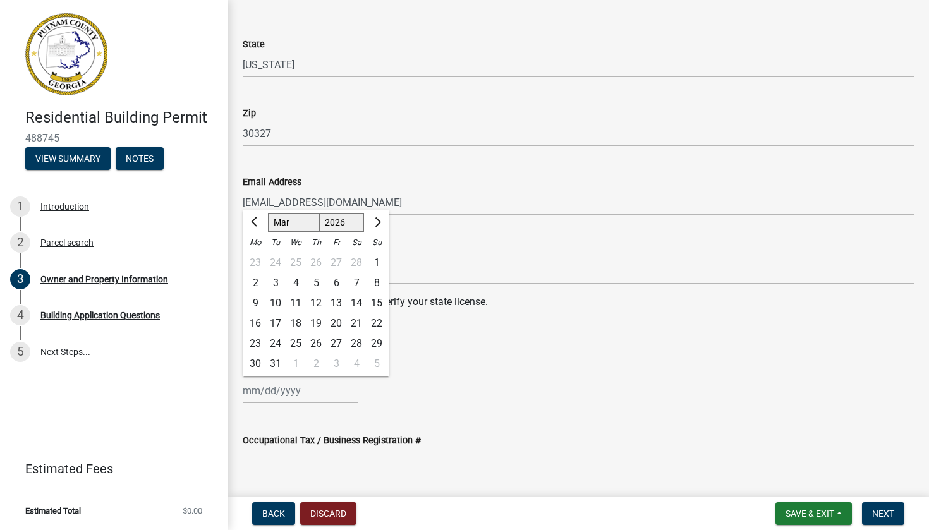
click at [375, 224] on span "Next month" at bounding box center [376, 221] width 9 height 9
click at [255, 223] on span "Previous month" at bounding box center [255, 221] width 9 height 9
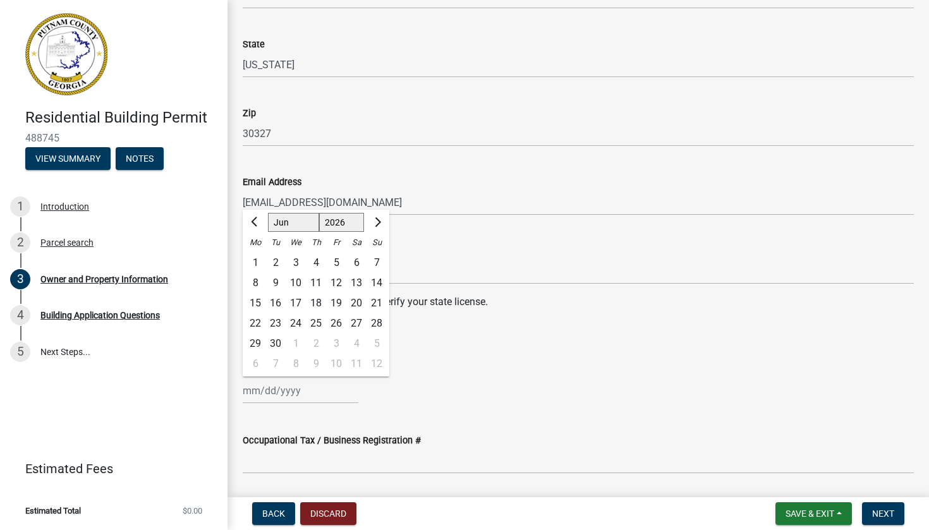
click at [276, 342] on div "30" at bounding box center [275, 344] width 20 height 20
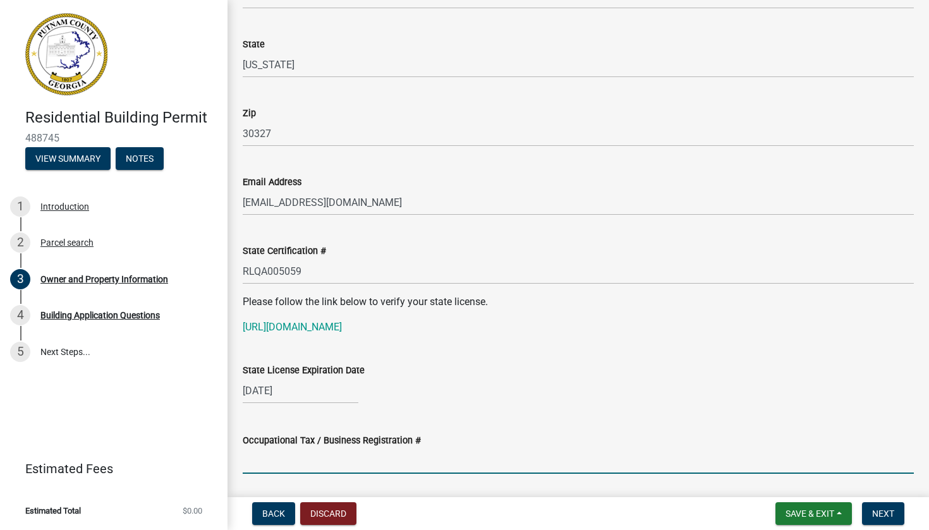
click at [268, 465] on input "Occupational Tax / Business Registration #" at bounding box center [578, 461] width 671 height 26
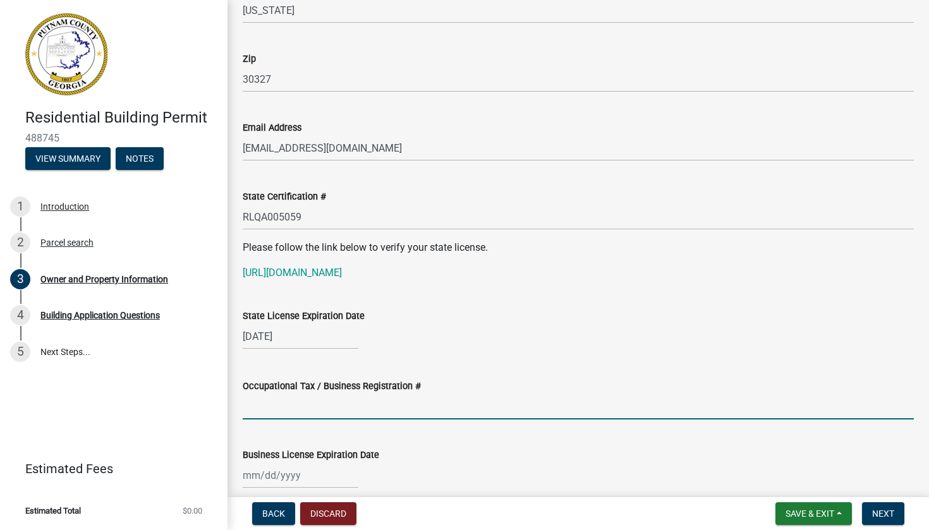
scroll to position [1442, 0]
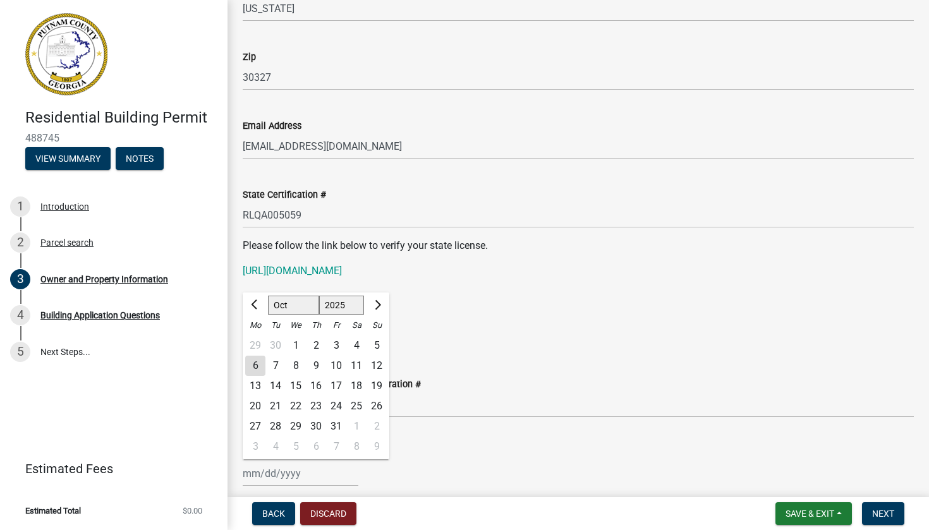
click at [374, 303] on span "Next month" at bounding box center [376, 304] width 9 height 9
click at [293, 429] on div "31" at bounding box center [296, 427] width 20 height 20
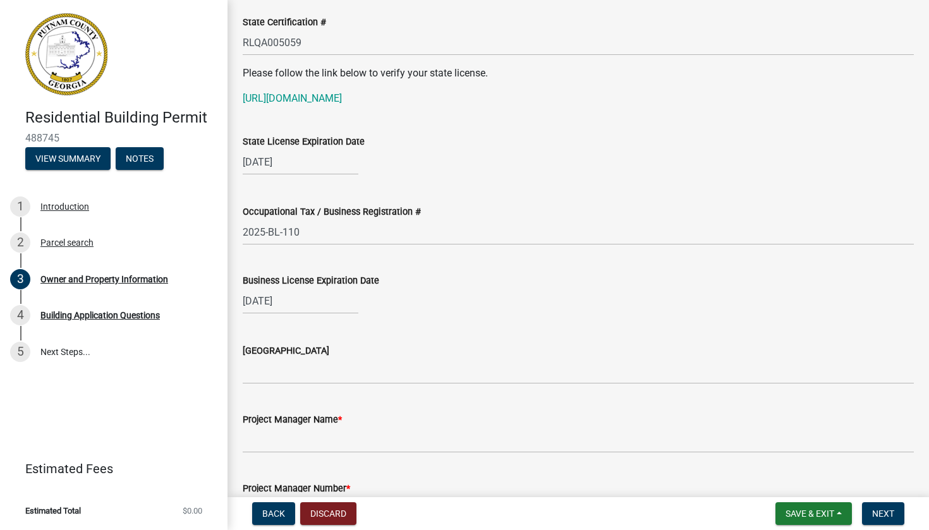
scroll to position [1630, 0]
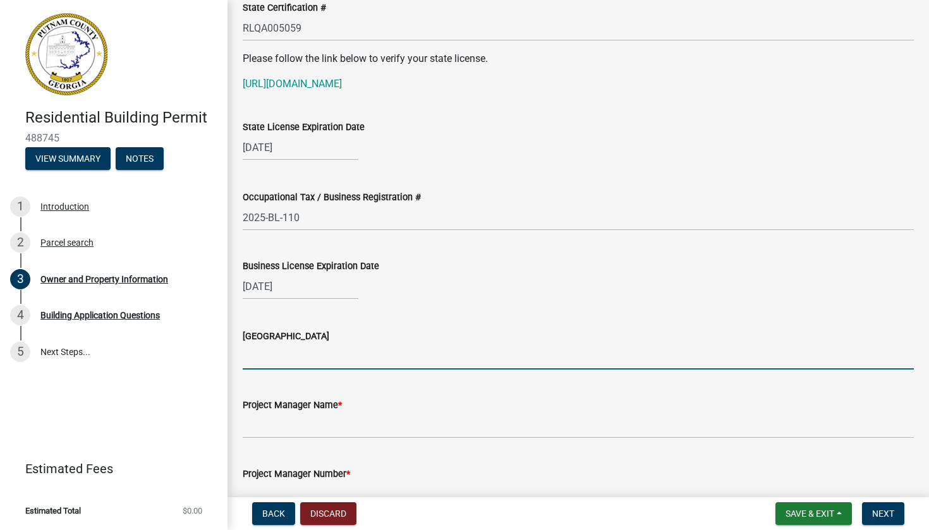
click at [310, 347] on input "[GEOGRAPHIC_DATA]" at bounding box center [578, 357] width 671 height 26
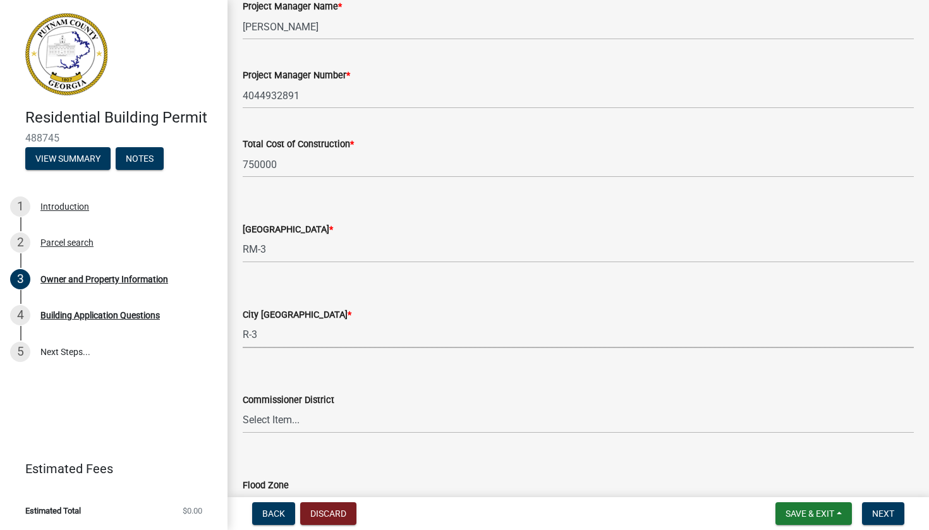
scroll to position [2032, 0]
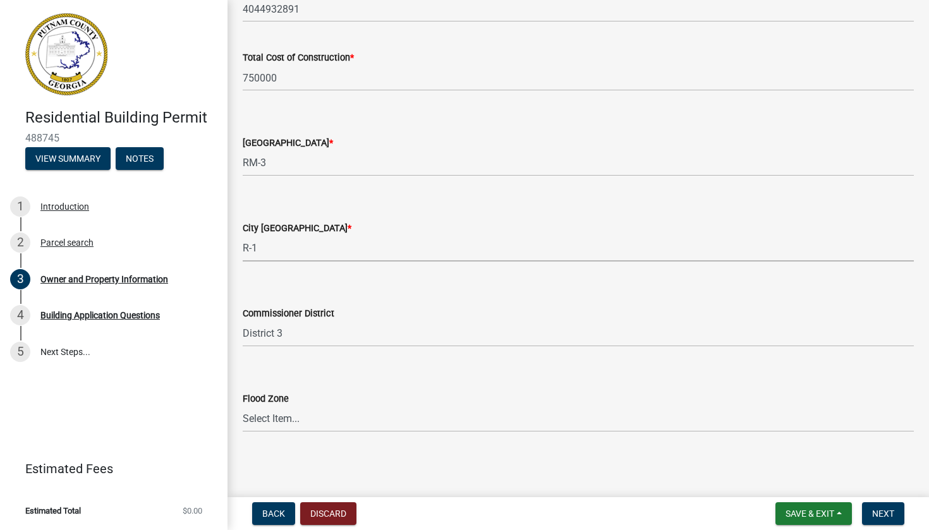
click at [327, 400] on div "Flood Zone" at bounding box center [578, 398] width 671 height 15
click at [892, 514] on span "Next" at bounding box center [883, 514] width 22 height 10
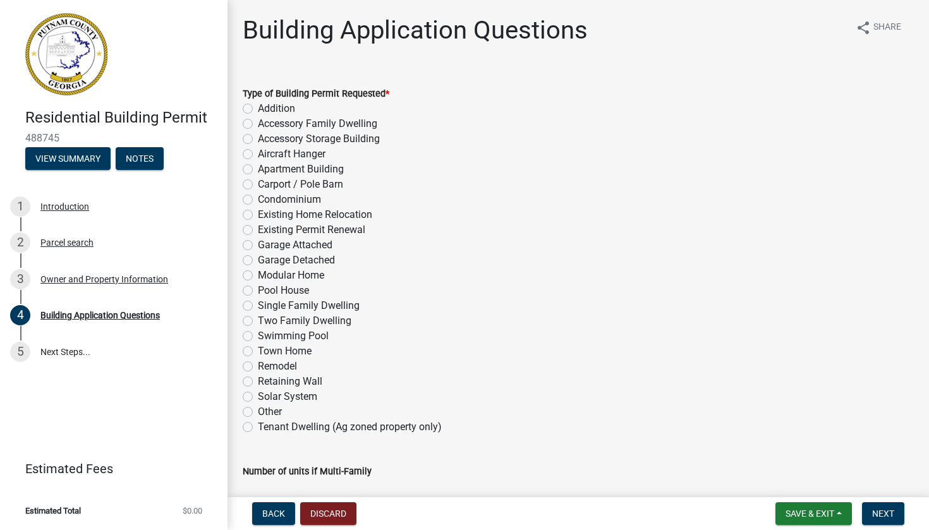
click at [258, 305] on label "Single Family Dwelling" at bounding box center [309, 305] width 102 height 15
click at [258, 305] on input "Single Family Dwelling" at bounding box center [262, 302] width 8 height 8
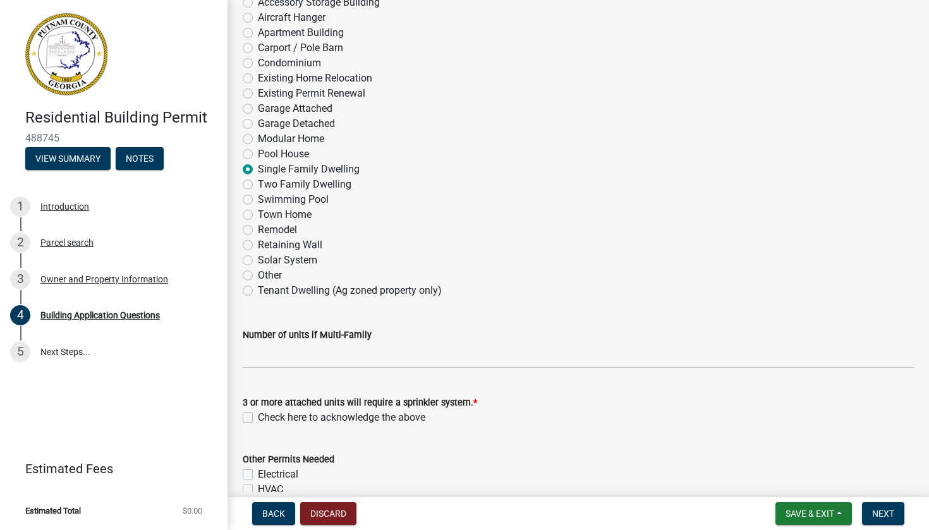
scroll to position [223, 0]
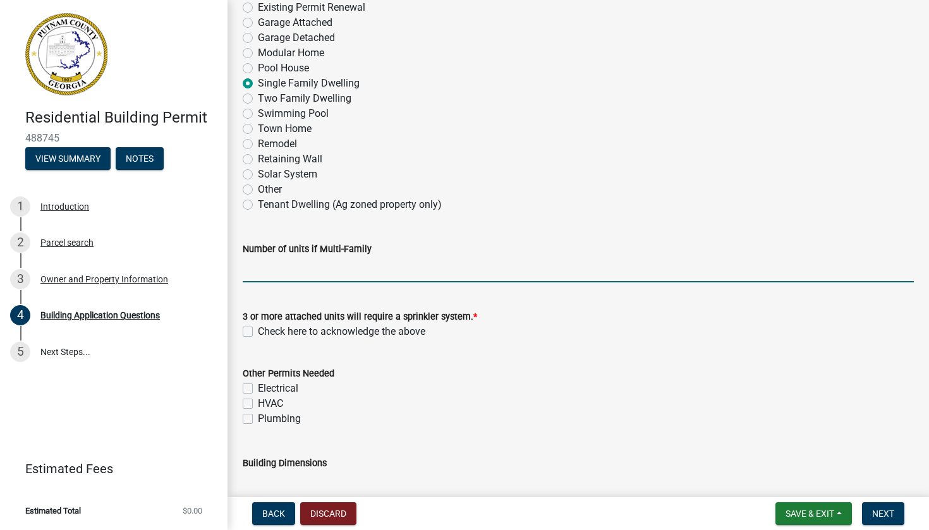
click at [349, 275] on input "text" at bounding box center [578, 270] width 671 height 26
click at [241, 384] on div "Other Permits Needed Electrical HVAC Plumbing" at bounding box center [578, 389] width 690 height 76
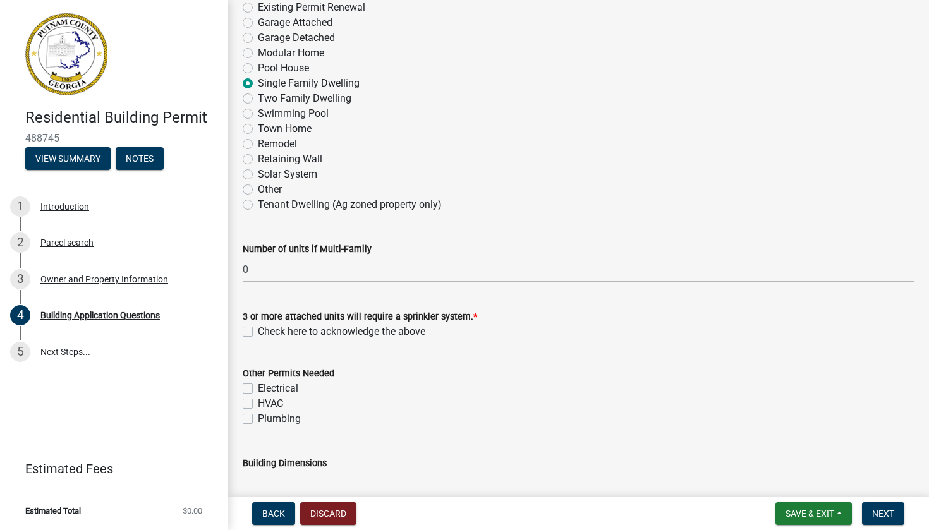
click at [242, 387] on div "Other Permits Needed Electrical HVAC Plumbing" at bounding box center [578, 389] width 690 height 76
click at [258, 390] on label "Electrical" at bounding box center [278, 388] width 40 height 15
click at [258, 389] on input "Electrical" at bounding box center [262, 385] width 8 height 8
click at [258, 408] on label "HVAC" at bounding box center [270, 403] width 25 height 15
click at [258, 405] on input "HVAC" at bounding box center [262, 400] width 8 height 8
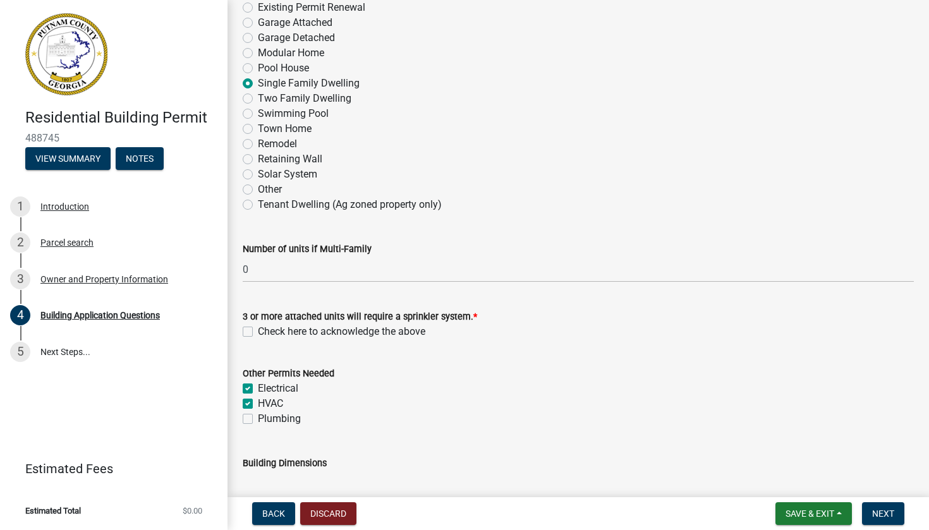
click at [250, 425] on div "Plumbing" at bounding box center [578, 419] width 671 height 15
click at [258, 419] on label "Plumbing" at bounding box center [279, 419] width 43 height 15
click at [258, 419] on input "Plumbing" at bounding box center [262, 416] width 8 height 8
click at [258, 329] on label "Check here to acknowledge the above" at bounding box center [342, 331] width 168 height 15
click at [258, 329] on input "Check here to acknowledge the above" at bounding box center [262, 328] width 8 height 8
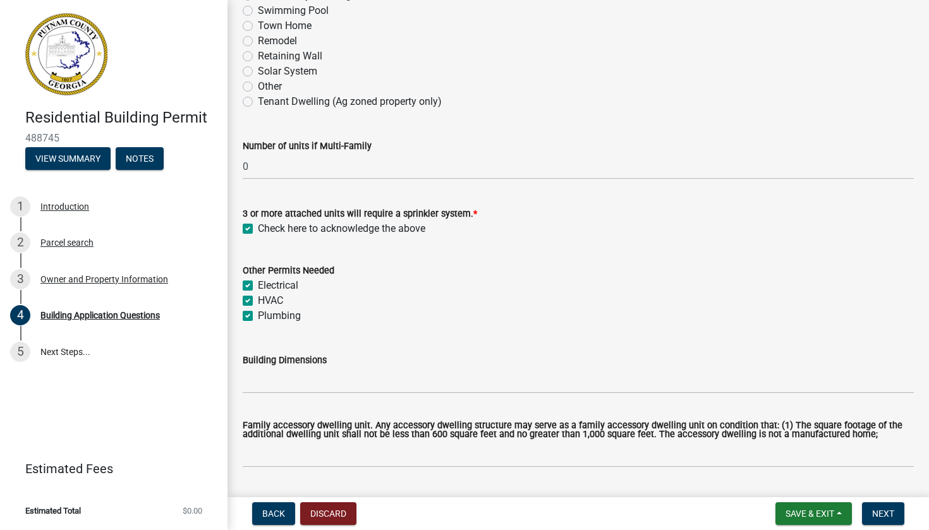
scroll to position [344, 0]
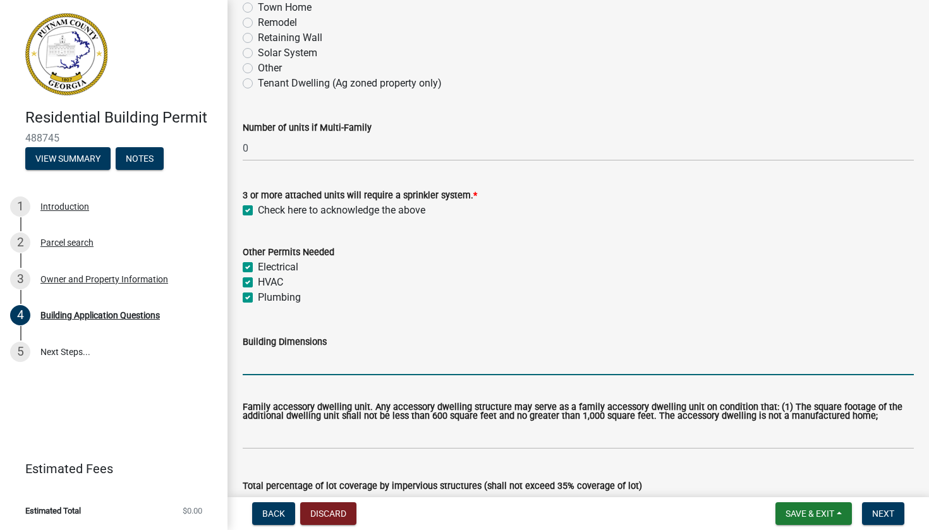
click at [309, 363] on input "Building Dimensions" at bounding box center [578, 363] width 671 height 26
click at [253, 363] on input "61 x 91' 6"" at bounding box center [578, 363] width 671 height 26
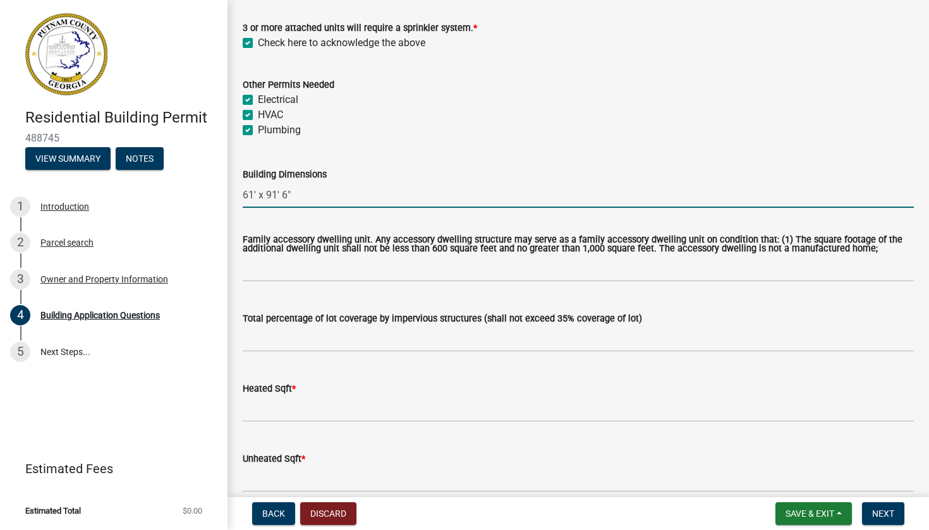
scroll to position [521, 0]
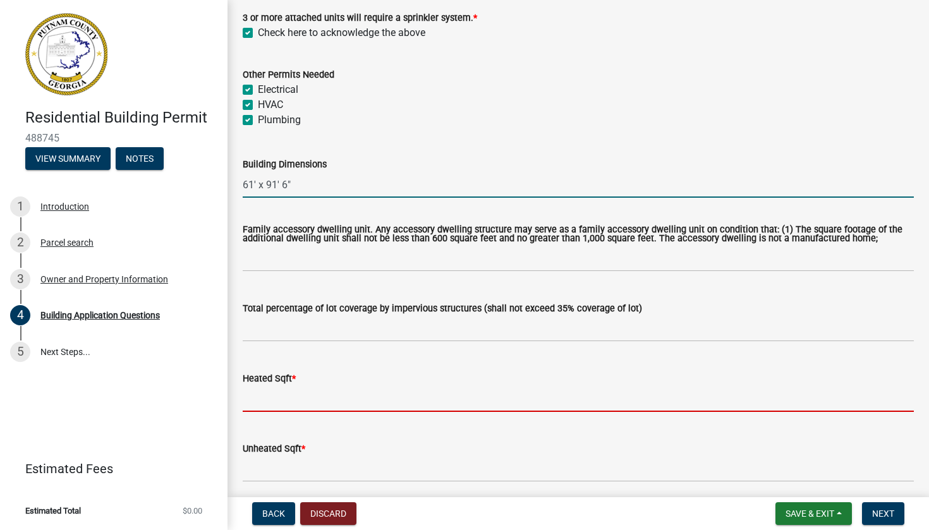
click at [296, 412] on input "text" at bounding box center [578, 399] width 671 height 26
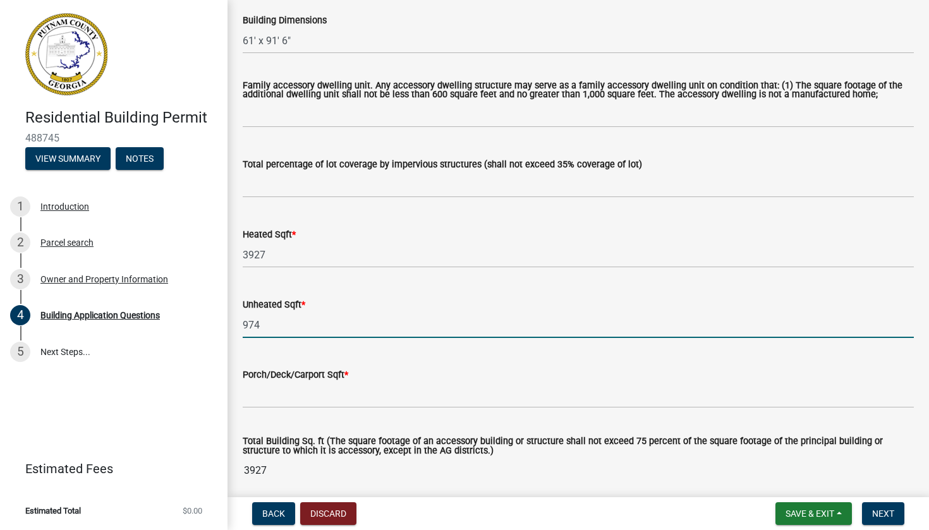
scroll to position [680, 0]
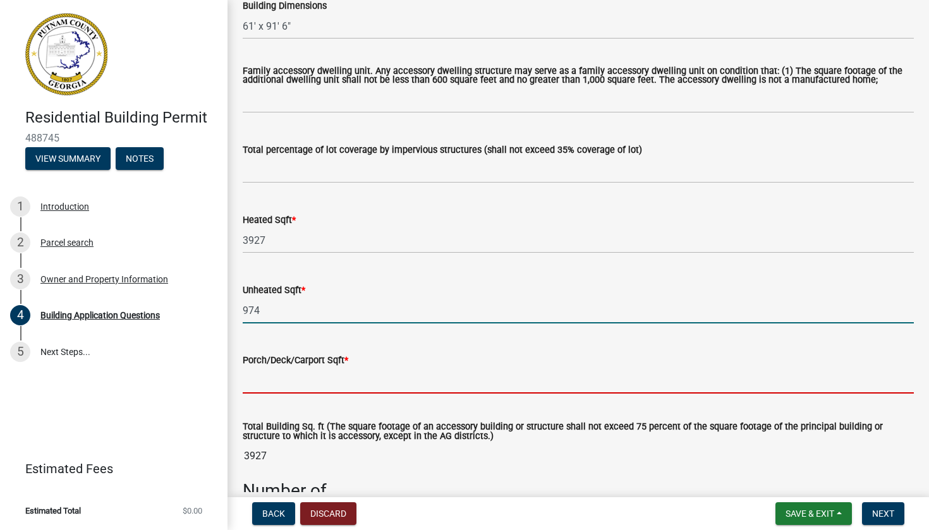
click at [297, 394] on input "text" at bounding box center [578, 381] width 671 height 26
click at [264, 322] on input "974" at bounding box center [578, 311] width 671 height 26
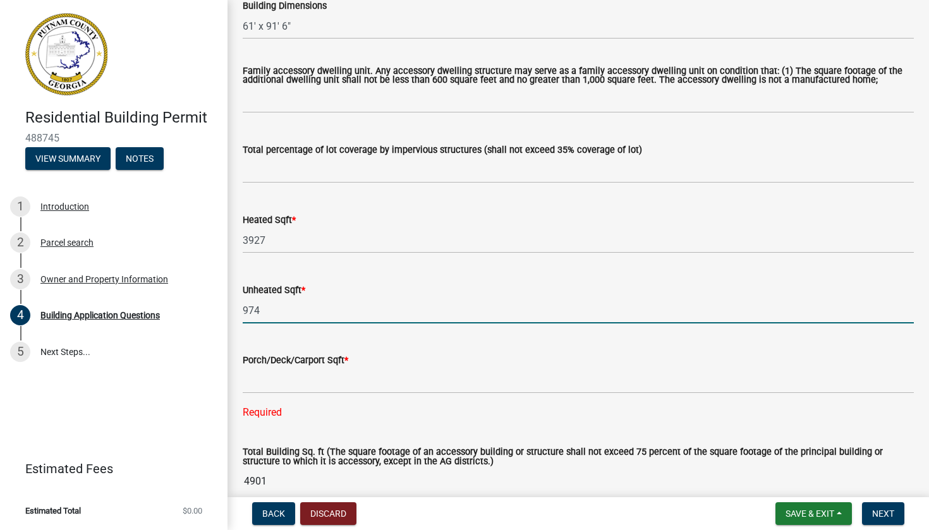
click at [264, 322] on input "974" at bounding box center [578, 311] width 671 height 26
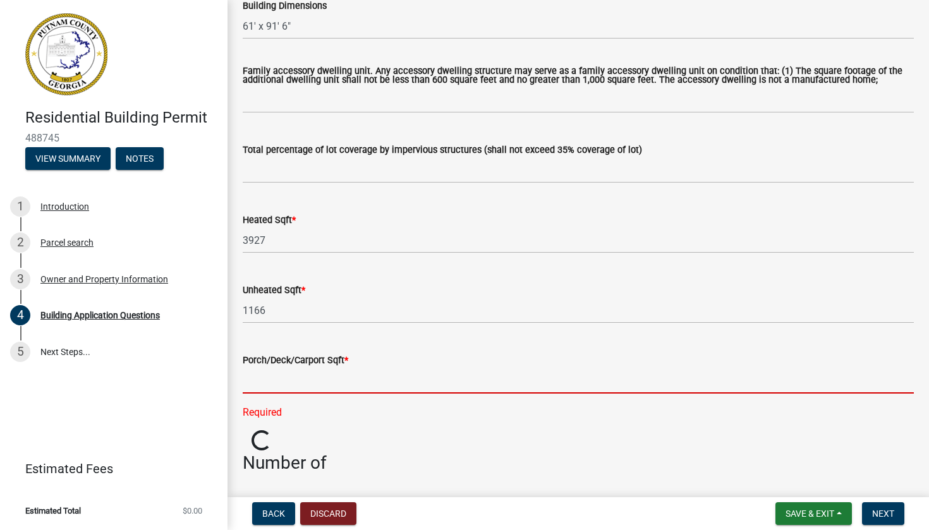
click at [271, 394] on input "text" at bounding box center [578, 381] width 671 height 26
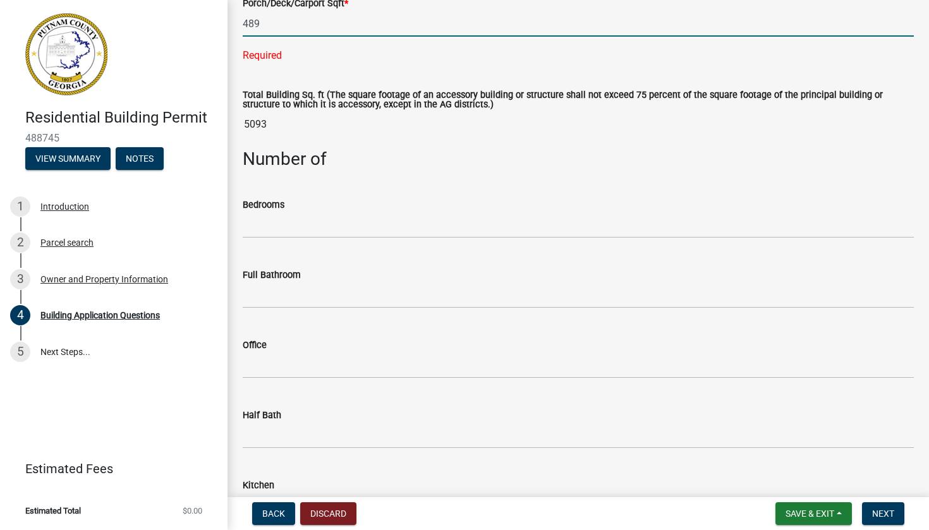
scroll to position [1045, 0]
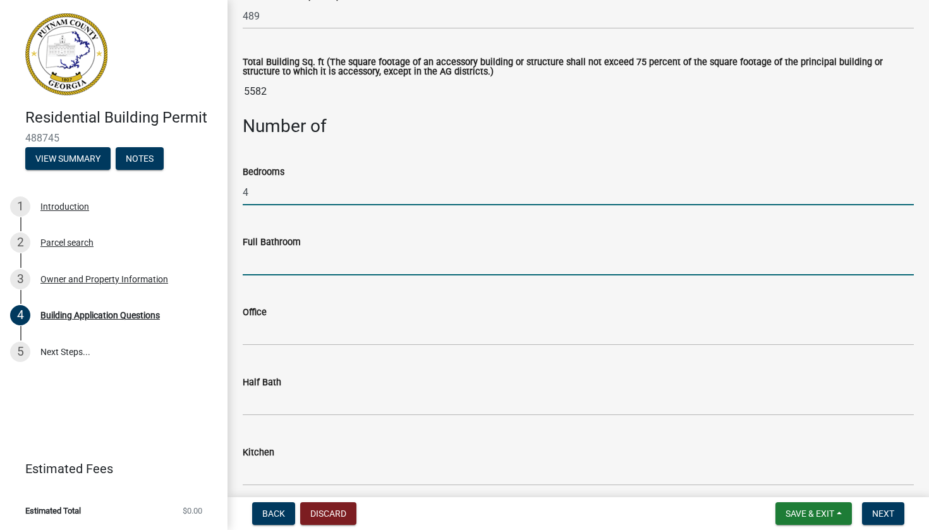
click at [317, 272] on input "text" at bounding box center [578, 263] width 671 height 26
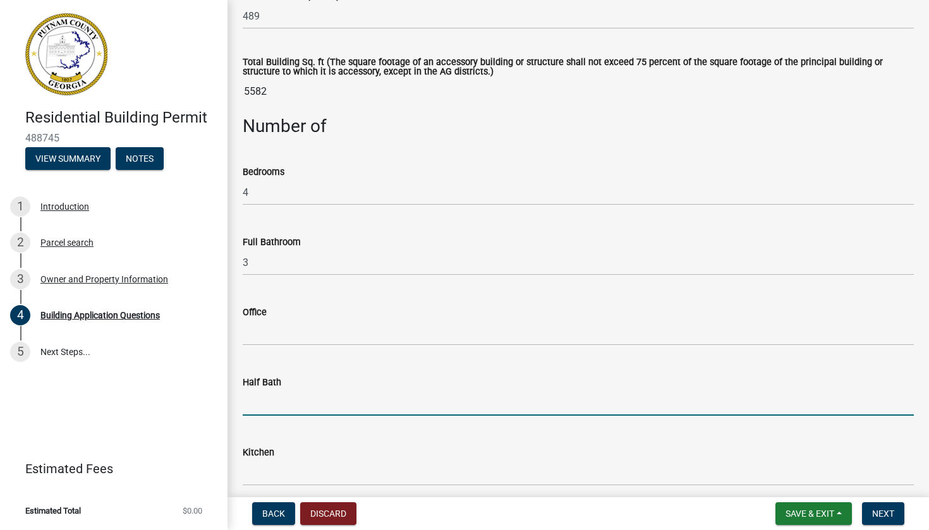
click at [283, 410] on input "text" at bounding box center [578, 403] width 671 height 26
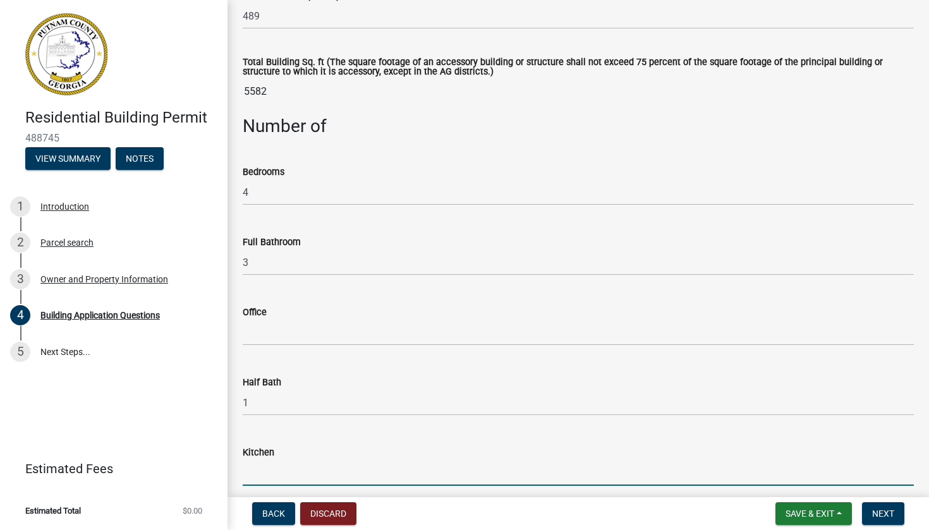
click at [263, 485] on input "text" at bounding box center [578, 473] width 671 height 26
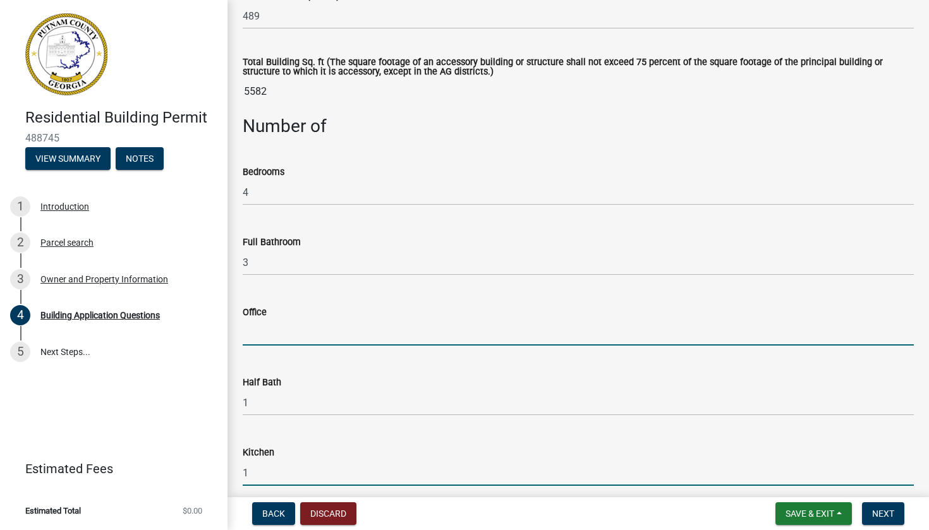
click at [288, 342] on input "text" at bounding box center [578, 333] width 671 height 26
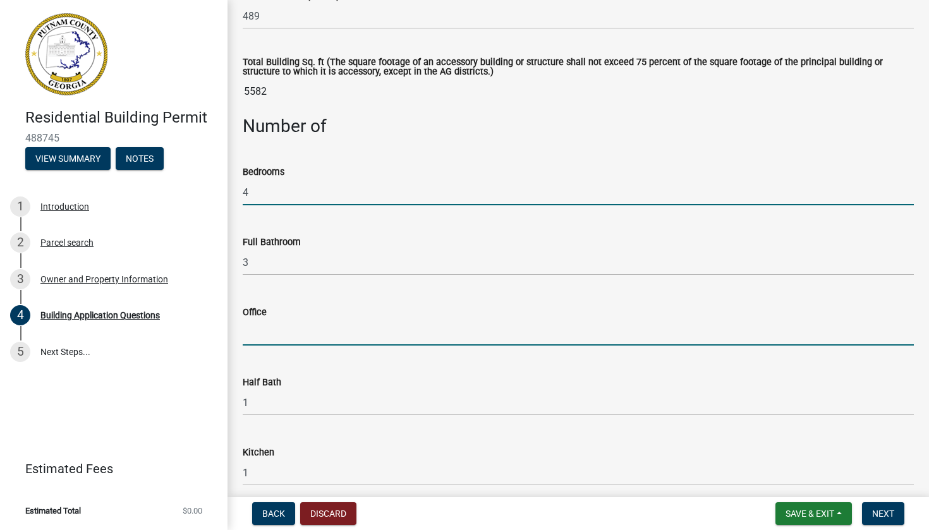
click at [264, 200] on input "4" at bounding box center [578, 193] width 671 height 26
click at [296, 337] on input "text" at bounding box center [578, 333] width 671 height 26
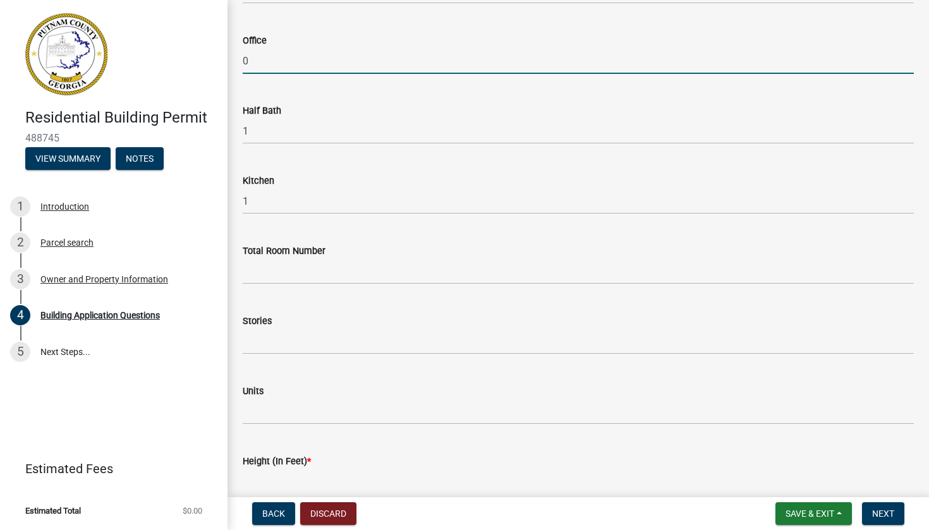
scroll to position [1321, 0]
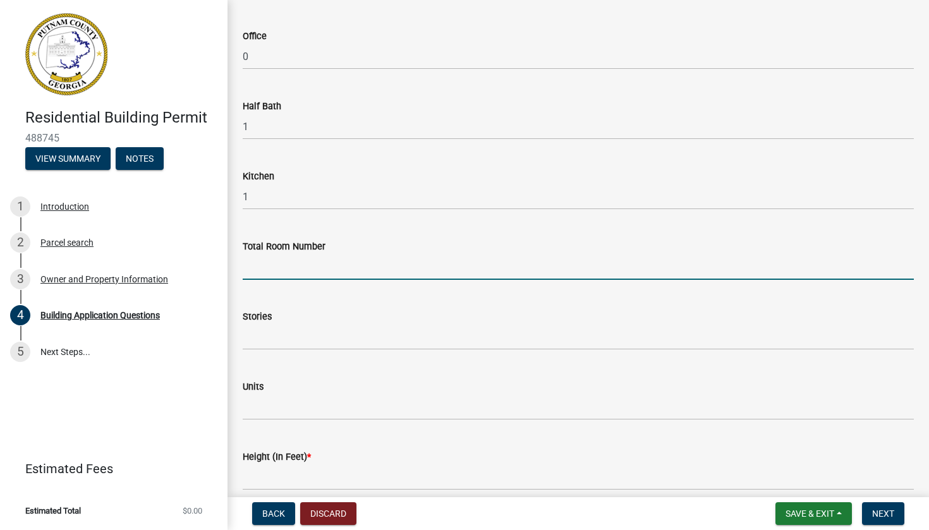
click at [290, 276] on input "text" at bounding box center [578, 267] width 671 height 26
click at [279, 344] on input "text" at bounding box center [578, 337] width 671 height 26
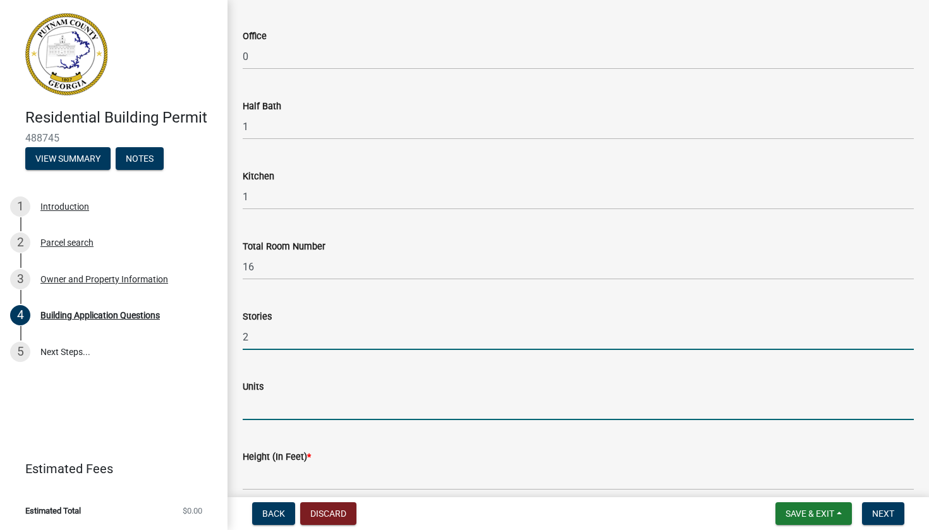
click at [270, 417] on input "text" at bounding box center [578, 407] width 671 height 26
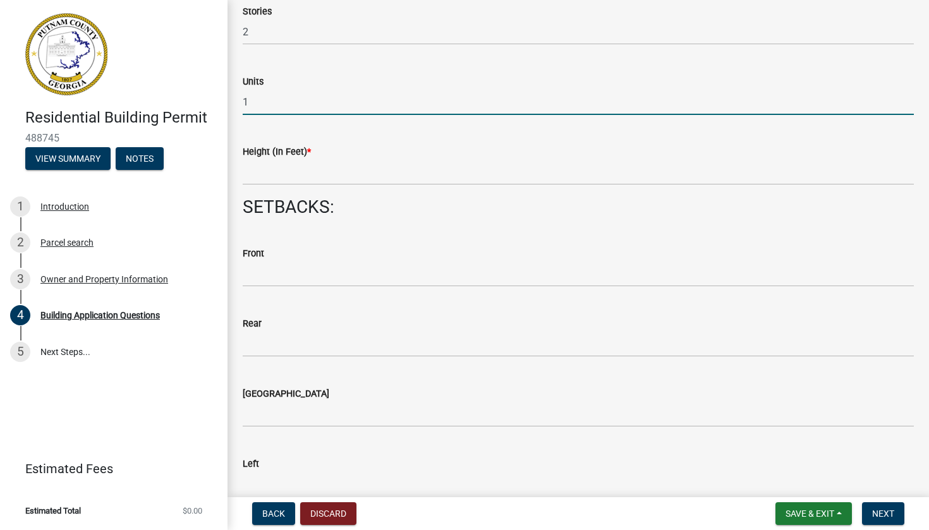
scroll to position [1636, 0]
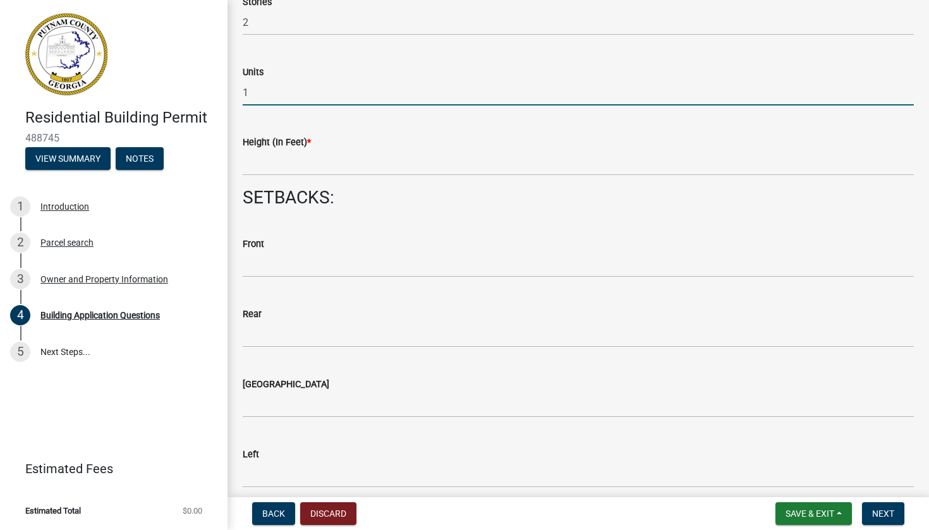
click at [298, 184] on wm-data-entity-input "Height (In Feet) *" at bounding box center [578, 152] width 671 height 70
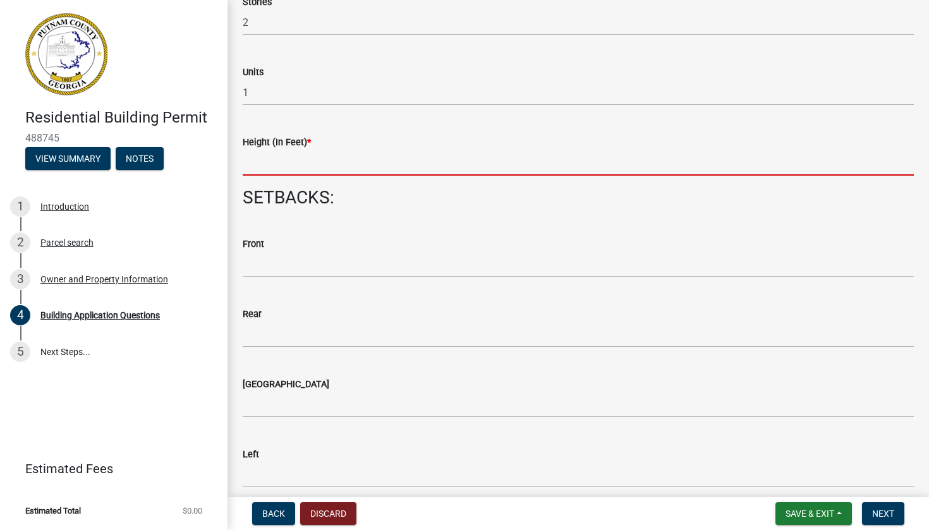
click at [301, 174] on input "text" at bounding box center [578, 163] width 671 height 26
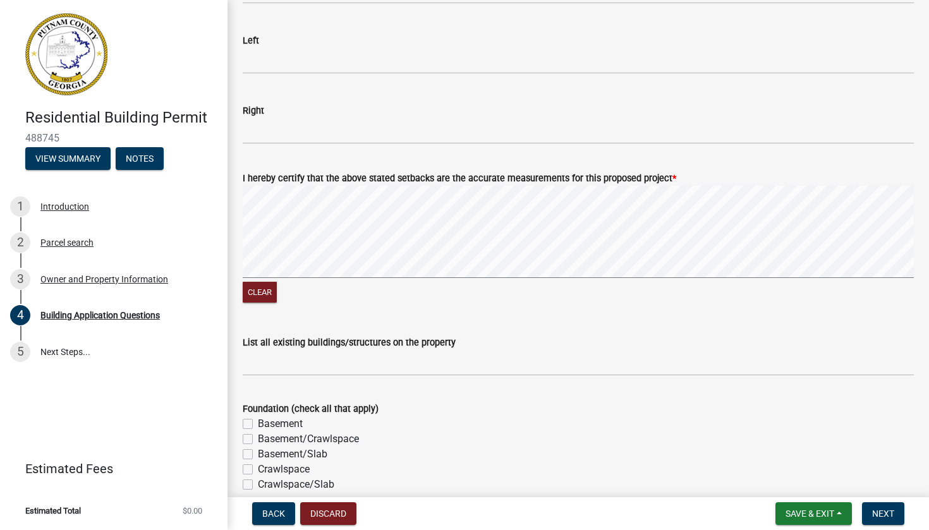
scroll to position [2056, 0]
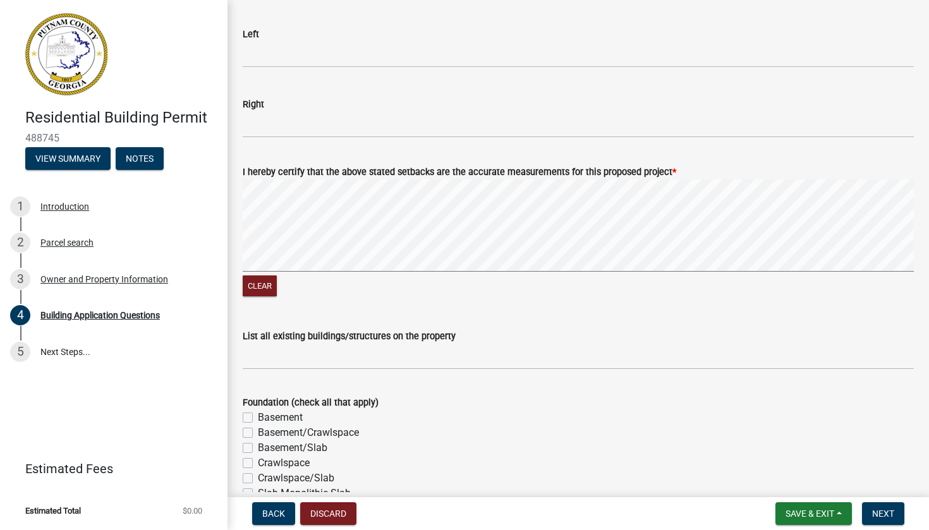
click at [339, 370] on input "List all existing buildings/structures on the property" at bounding box center [578, 357] width 671 height 26
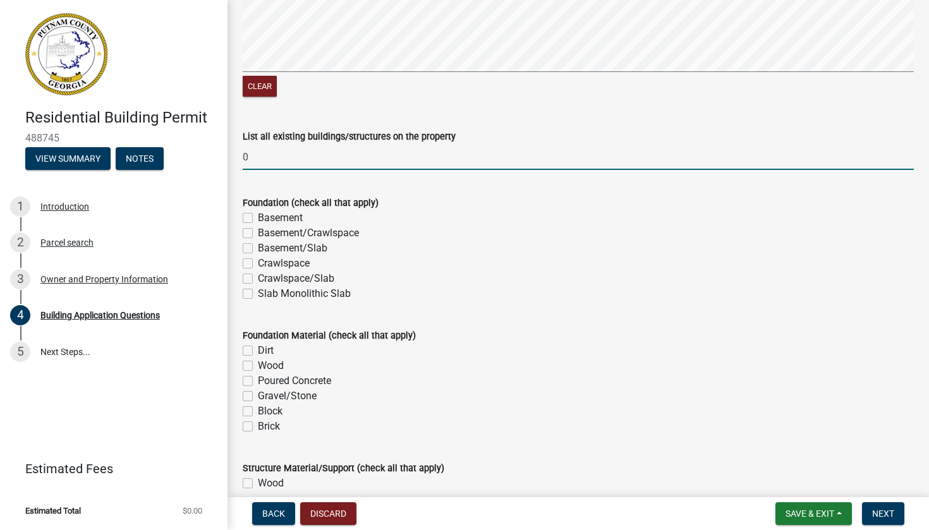
scroll to position [2266, 0]
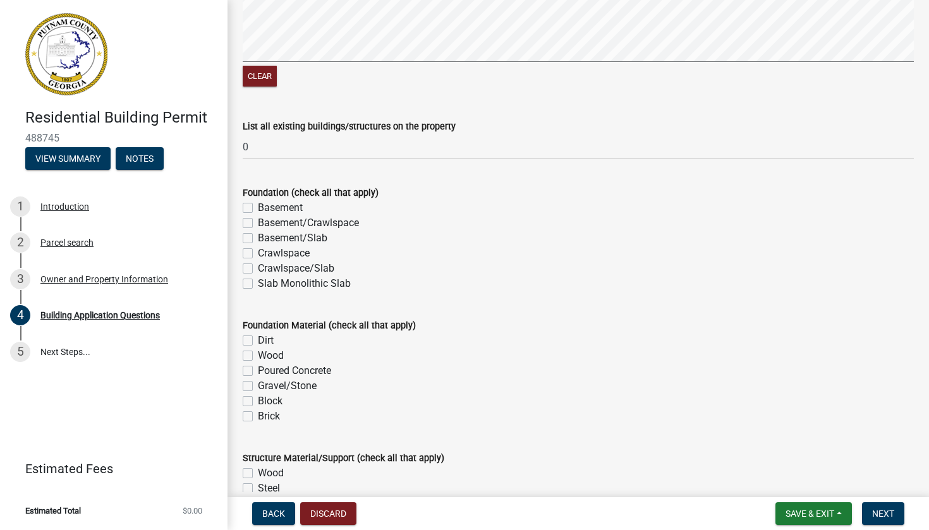
click at [258, 290] on label "Slab Monolithic Slab" at bounding box center [304, 283] width 93 height 15
click at [258, 284] on input "Slab Monolithic Slab" at bounding box center [262, 280] width 8 height 8
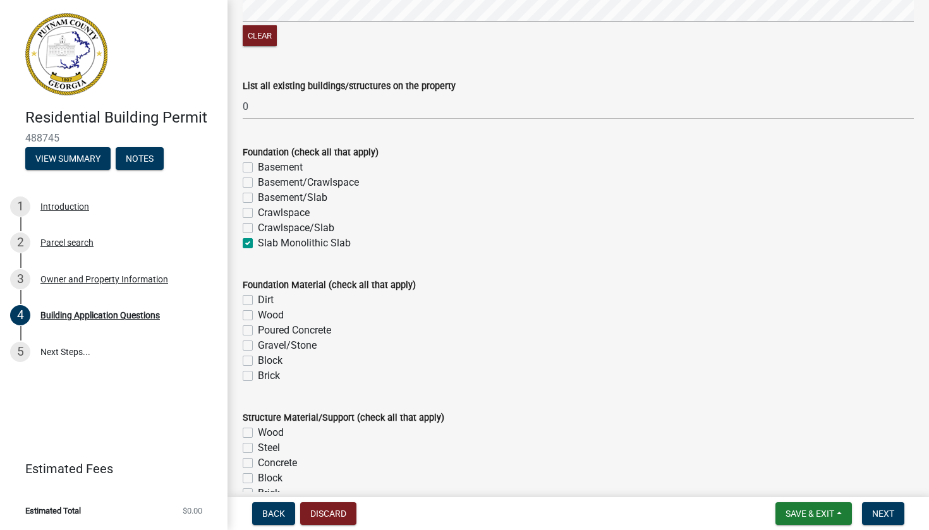
click at [258, 308] on label "Dirt" at bounding box center [266, 300] width 16 height 15
click at [258, 301] on input "Dirt" at bounding box center [262, 297] width 8 height 8
click at [258, 320] on label "Wood" at bounding box center [271, 315] width 26 height 15
click at [258, 316] on input "Wood" at bounding box center [262, 312] width 8 height 8
click at [258, 320] on label "Wood" at bounding box center [271, 315] width 26 height 15
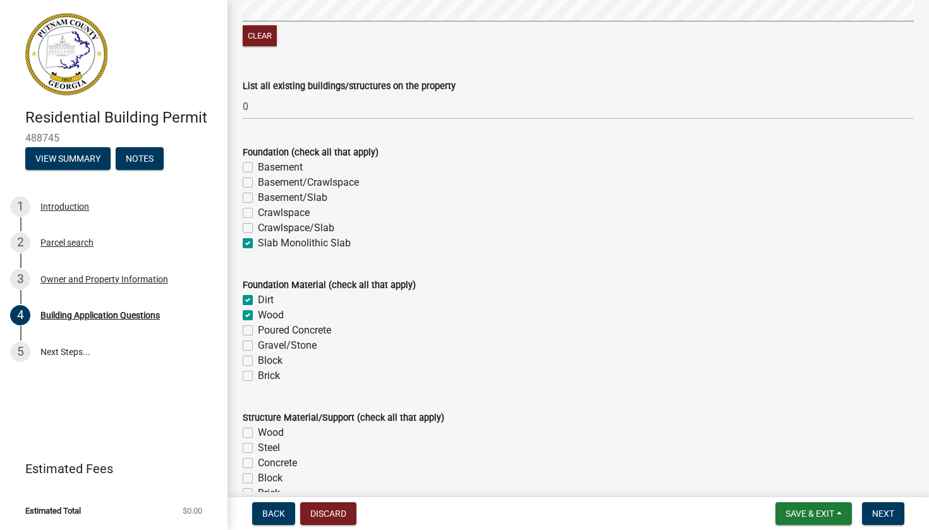
click at [258, 316] on input "Wood" at bounding box center [262, 312] width 8 height 8
click at [258, 333] on label "Poured Concrete" at bounding box center [294, 330] width 73 height 15
click at [258, 331] on input "Poured Concrete" at bounding box center [262, 327] width 8 height 8
click at [247, 338] on div "Poured Concrete" at bounding box center [578, 330] width 671 height 15
click at [258, 350] on label "Gravel/Stone" at bounding box center [287, 345] width 59 height 15
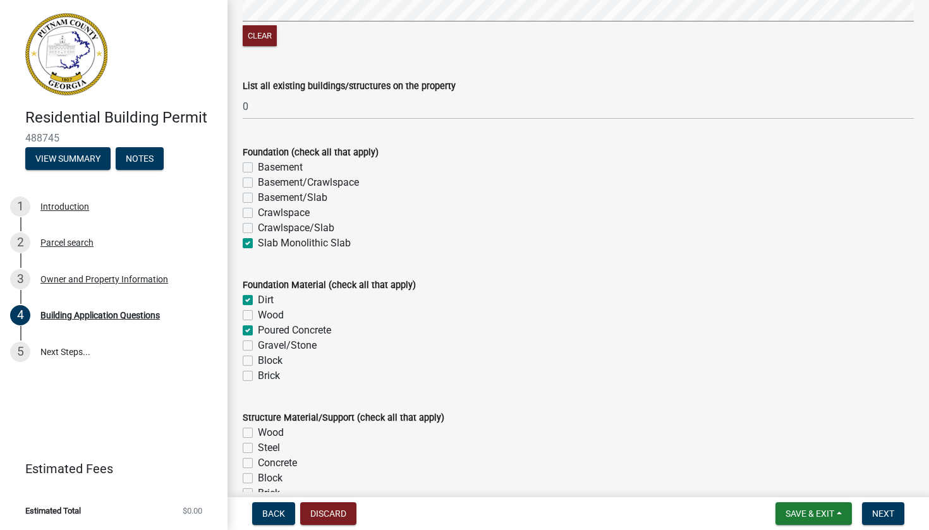
click at [258, 346] on input "Gravel/Stone" at bounding box center [262, 342] width 8 height 8
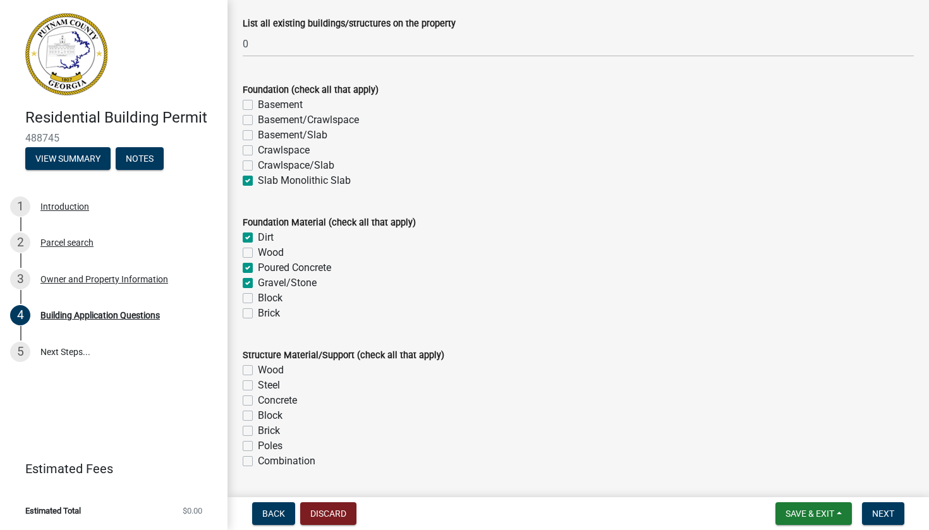
scroll to position [2379, 0]
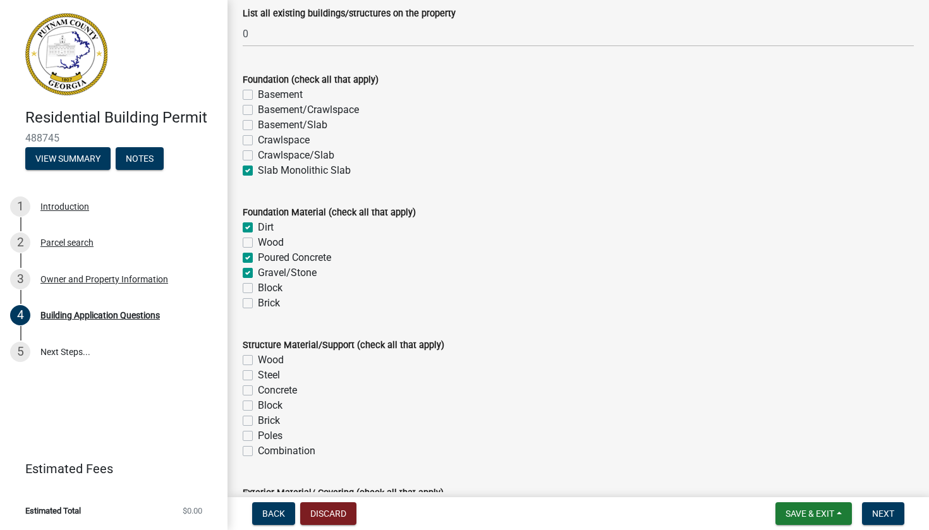
click at [258, 365] on label "Wood" at bounding box center [271, 360] width 26 height 15
click at [258, 361] on input "Wood" at bounding box center [262, 357] width 8 height 8
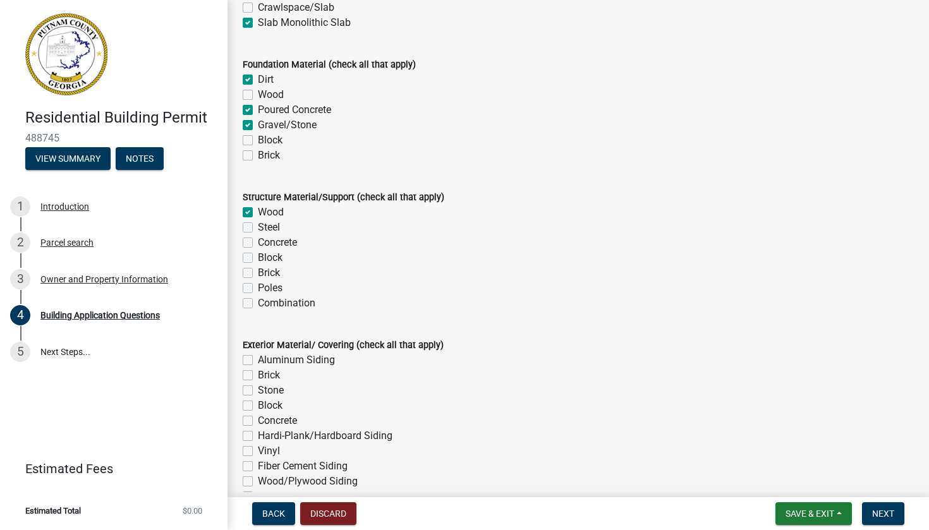
scroll to position [2549, 0]
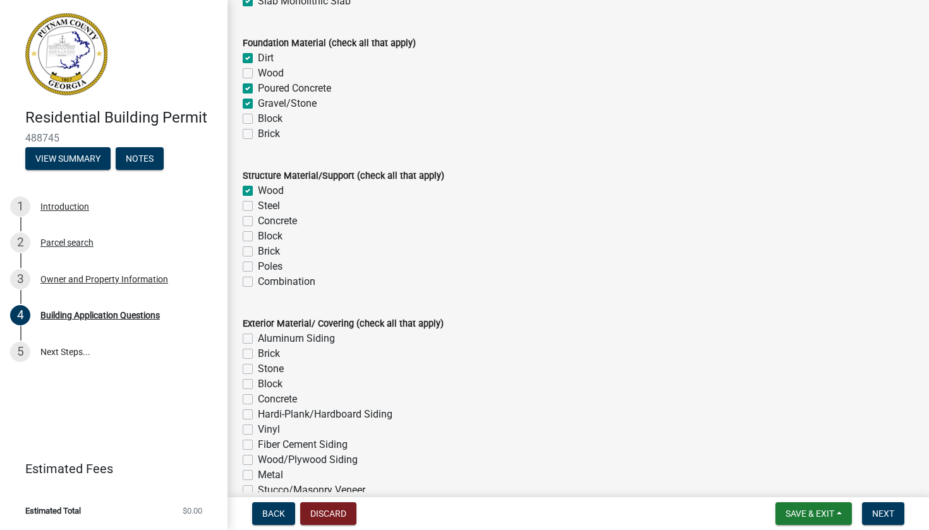
click at [258, 420] on label "Hardi-Plank/Hardboard Siding" at bounding box center [325, 414] width 135 height 15
click at [258, 415] on input "Hardi-Plank/Hardboard Siding" at bounding box center [262, 411] width 8 height 8
click at [258, 362] on label "Brick" at bounding box center [269, 353] width 22 height 15
click at [258, 355] on input "Brick" at bounding box center [262, 350] width 8 height 8
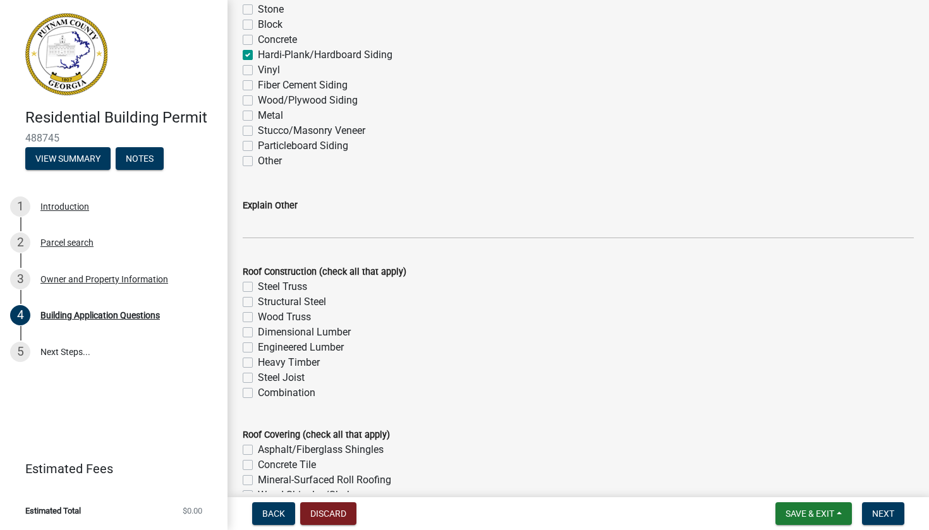
scroll to position [2911, 0]
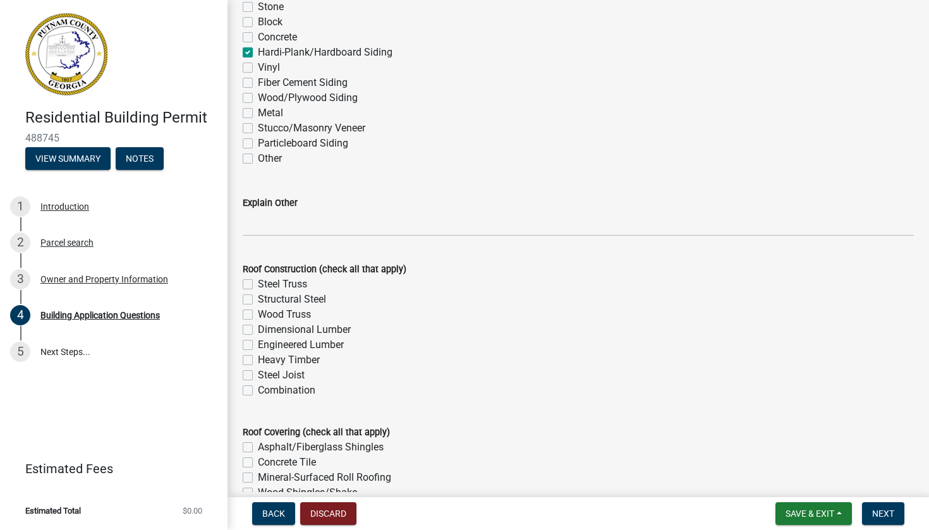
click at [258, 322] on label "Wood Truss" at bounding box center [284, 314] width 53 height 15
click at [258, 315] on input "Wood Truss" at bounding box center [262, 311] width 8 height 8
click at [258, 347] on label "Engineered Lumber" at bounding box center [301, 345] width 86 height 15
click at [258, 346] on input "Engineered Lumber" at bounding box center [262, 342] width 8 height 8
click at [258, 335] on label "Dimensional Lumber" at bounding box center [304, 329] width 93 height 15
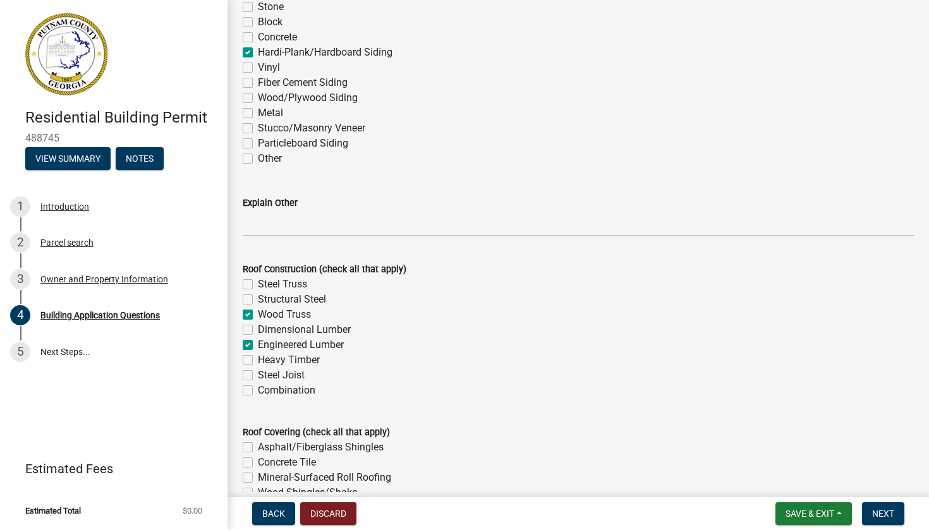
click at [258, 331] on input "Dimensional Lumber" at bounding box center [262, 326] width 8 height 8
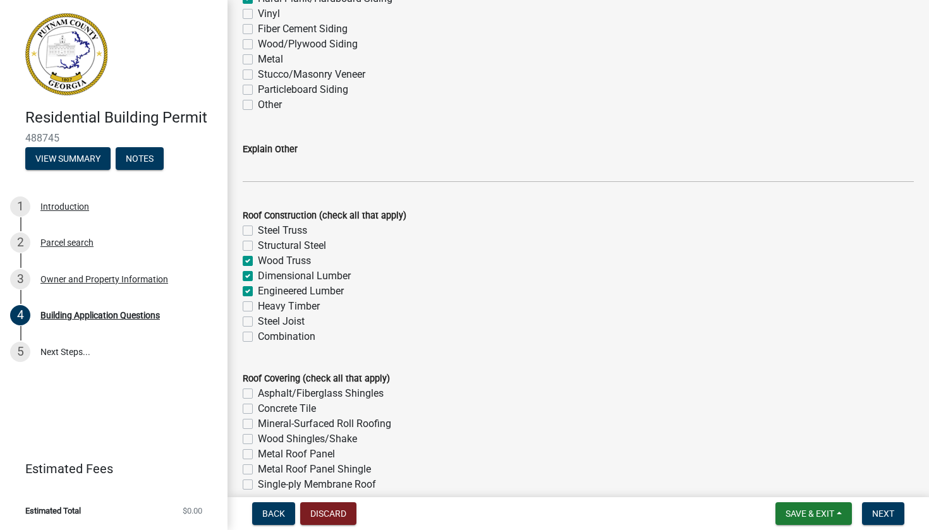
scroll to position [2971, 0]
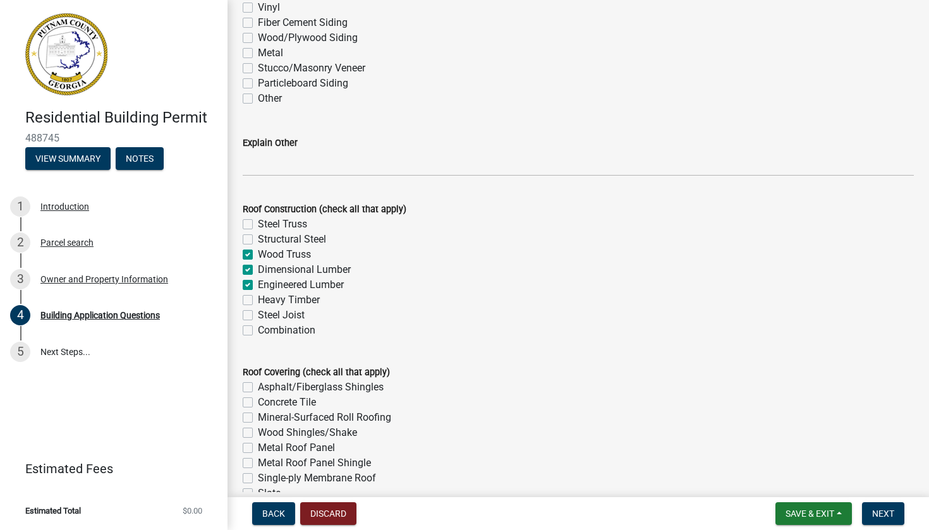
click at [258, 394] on label "Asphalt/Fiberglass Shingles" at bounding box center [321, 387] width 126 height 15
click at [258, 388] on input "Asphalt/Fiberglass Shingles" at bounding box center [262, 384] width 8 height 8
click at [258, 453] on label "Metal Roof Panel" at bounding box center [296, 448] width 77 height 15
click at [258, 449] on input "Metal Roof Panel" at bounding box center [262, 445] width 8 height 8
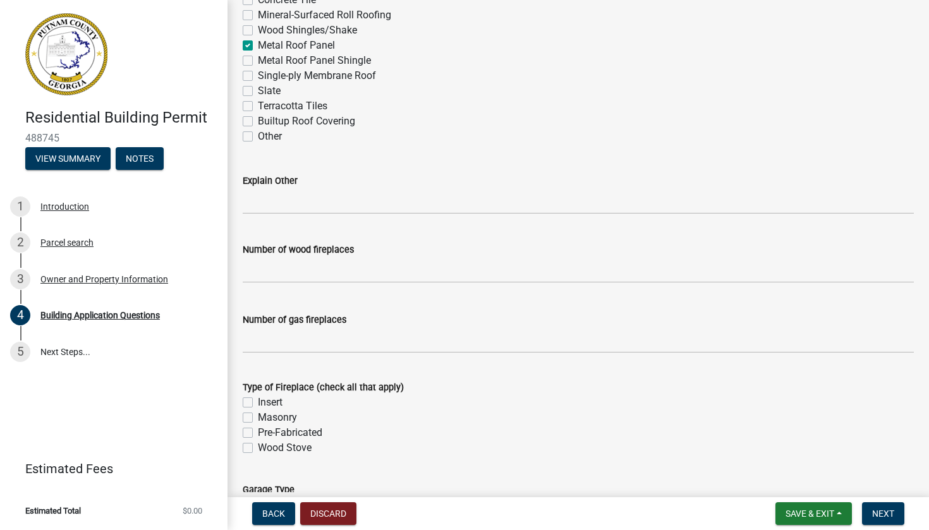
scroll to position [3390, 0]
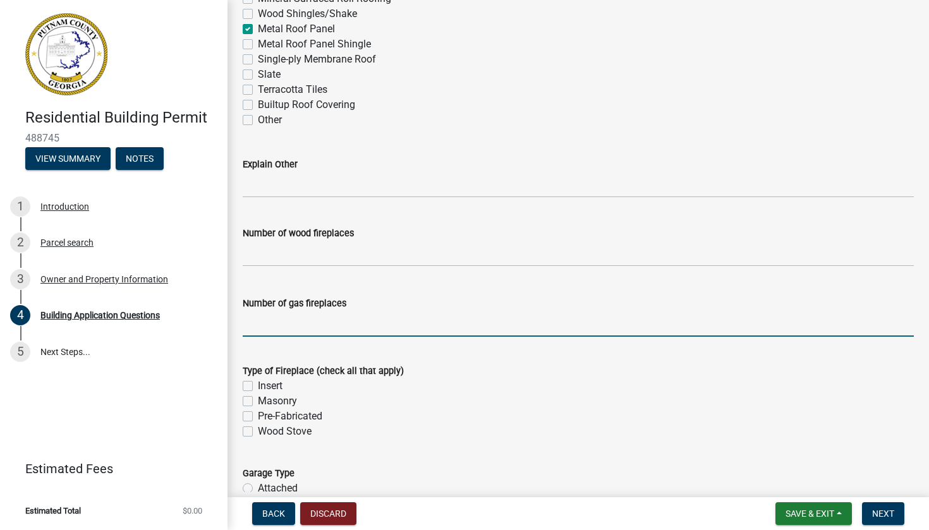
click at [311, 326] on input "text" at bounding box center [578, 324] width 671 height 26
click at [258, 422] on label "Pre-Fabricated" at bounding box center [290, 416] width 64 height 15
click at [258, 417] on input "Pre-Fabricated" at bounding box center [262, 413] width 8 height 8
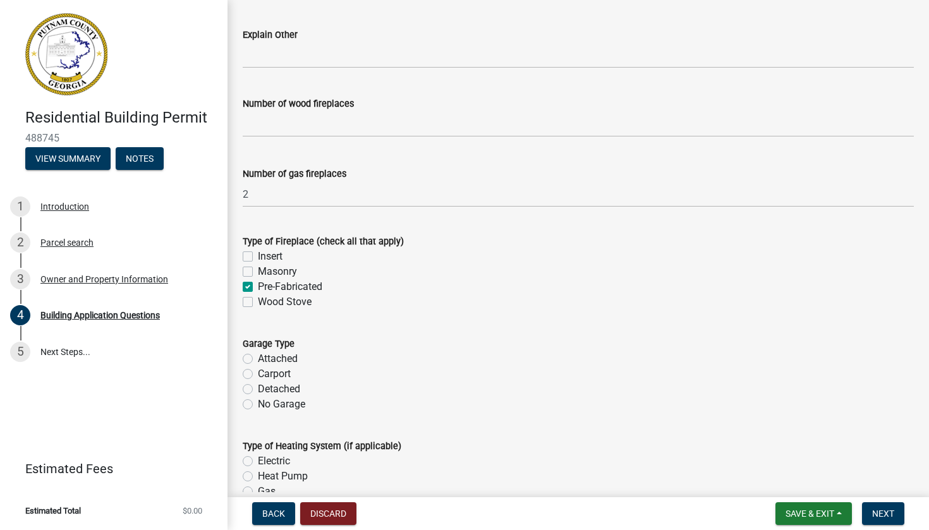
scroll to position [3521, 0]
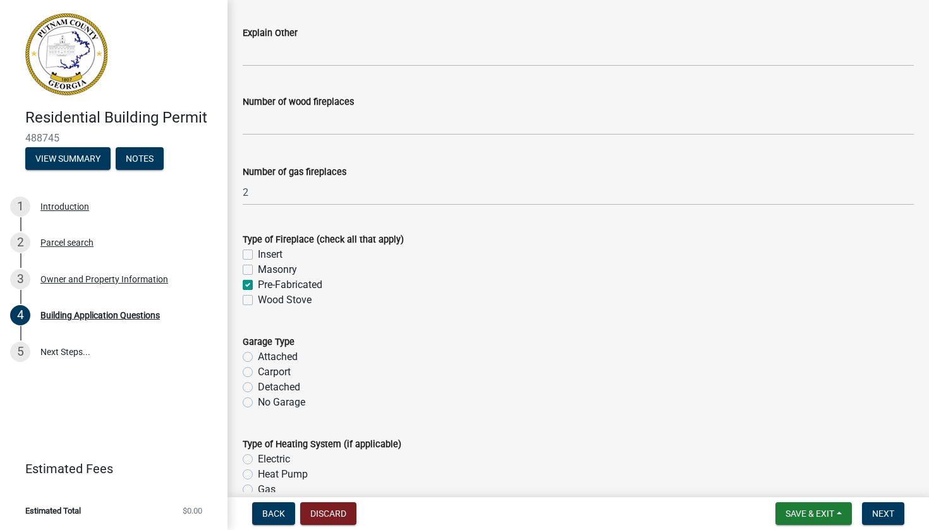
click at [258, 365] on label "Attached" at bounding box center [278, 357] width 40 height 15
click at [258, 358] on input "Attached" at bounding box center [262, 354] width 8 height 8
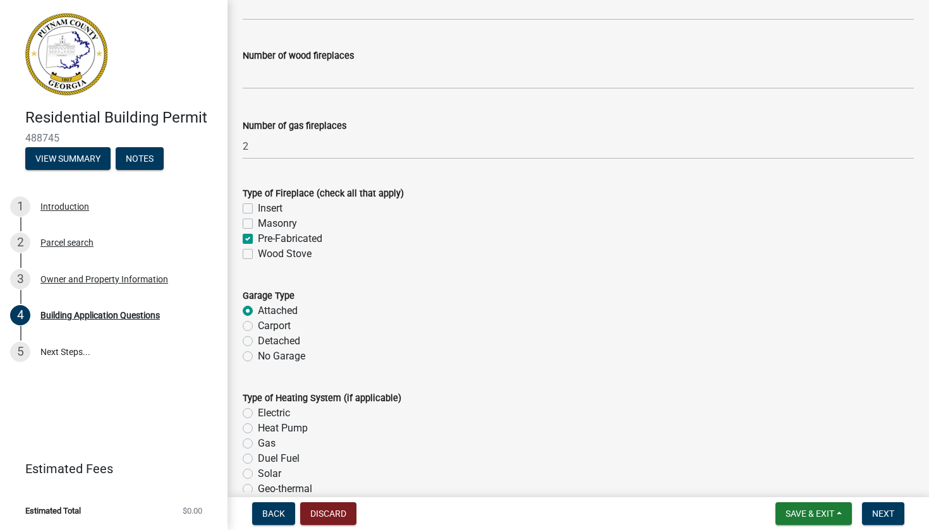
scroll to position [3568, 0]
click at [258, 436] on label "Heat Pump" at bounding box center [283, 427] width 50 height 15
click at [258, 429] on input "Heat Pump" at bounding box center [262, 424] width 8 height 8
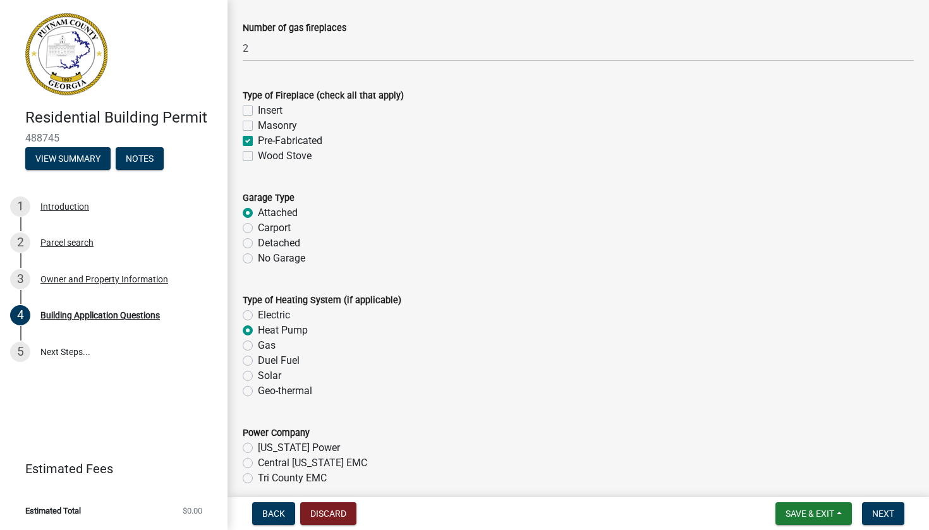
scroll to position [3666, 0]
click at [258, 482] on label "Tri County EMC" at bounding box center [292, 477] width 69 height 15
click at [258, 479] on input "Tri County EMC" at bounding box center [262, 474] width 8 height 8
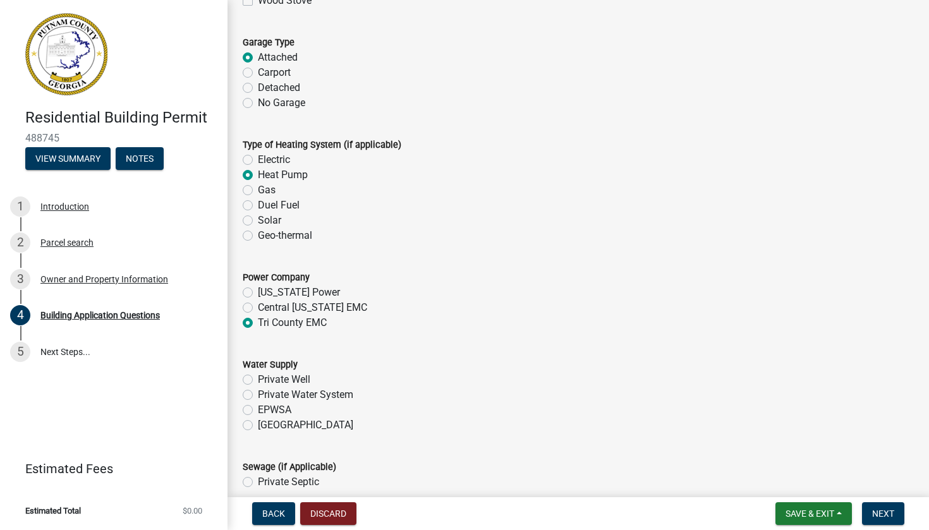
scroll to position [3827, 0]
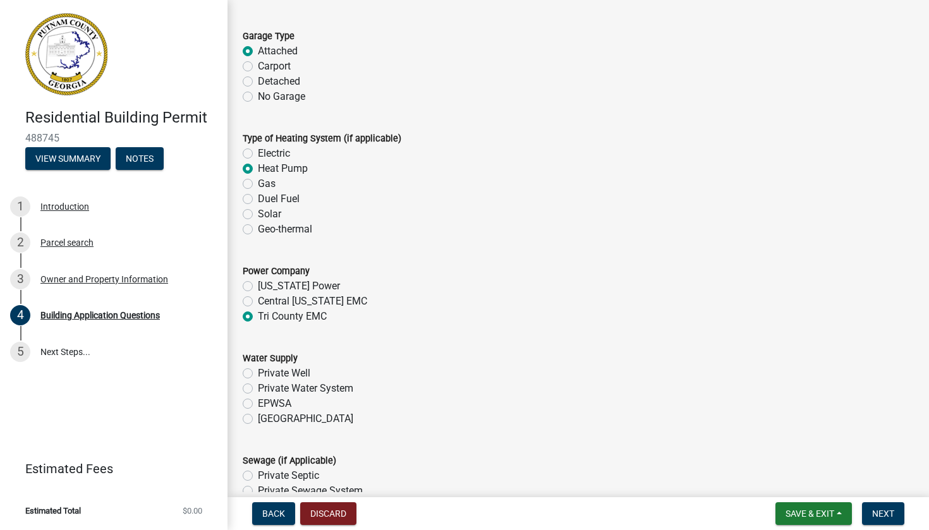
click at [258, 427] on label "[GEOGRAPHIC_DATA]" at bounding box center [305, 419] width 95 height 15
click at [258, 420] on input "[GEOGRAPHIC_DATA]" at bounding box center [262, 416] width 8 height 8
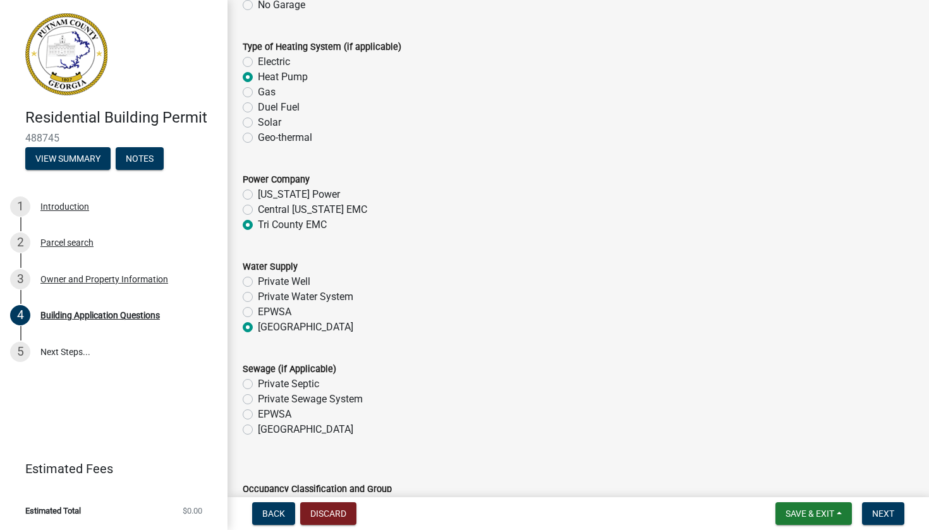
scroll to position [3945, 0]
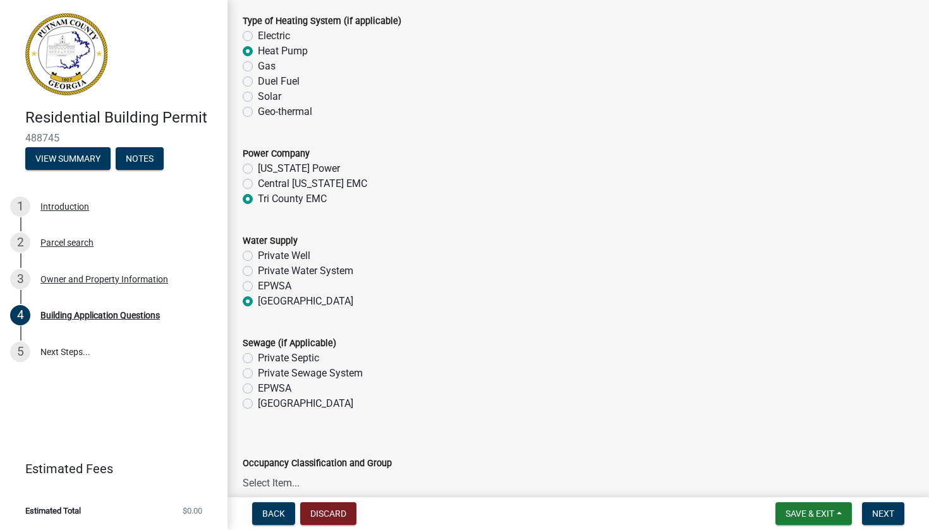
click at [258, 408] on label "[GEOGRAPHIC_DATA]" at bounding box center [305, 403] width 95 height 15
click at [258, 405] on input "[GEOGRAPHIC_DATA]" at bounding box center [262, 400] width 8 height 8
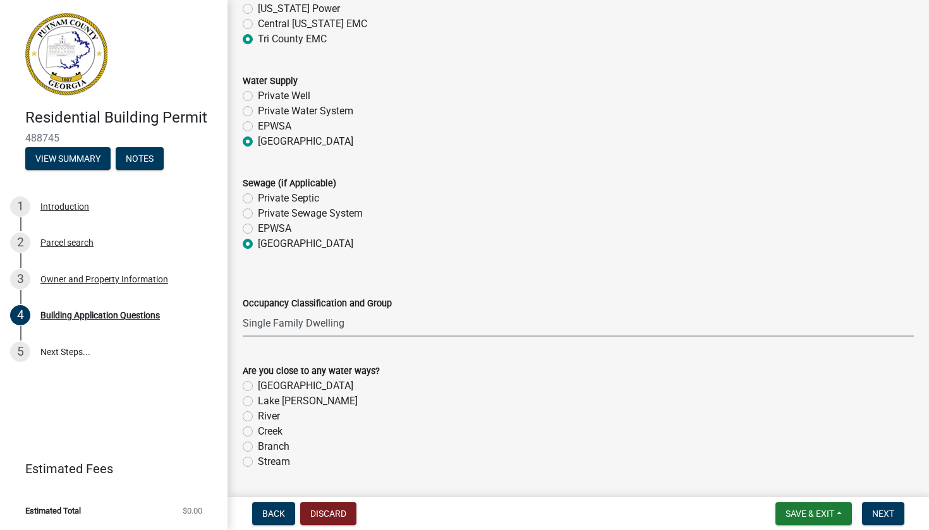
scroll to position [4107, 0]
click at [258, 391] on label "[GEOGRAPHIC_DATA]" at bounding box center [305, 384] width 95 height 15
click at [258, 385] on input "[GEOGRAPHIC_DATA]" at bounding box center [262, 381] width 8 height 8
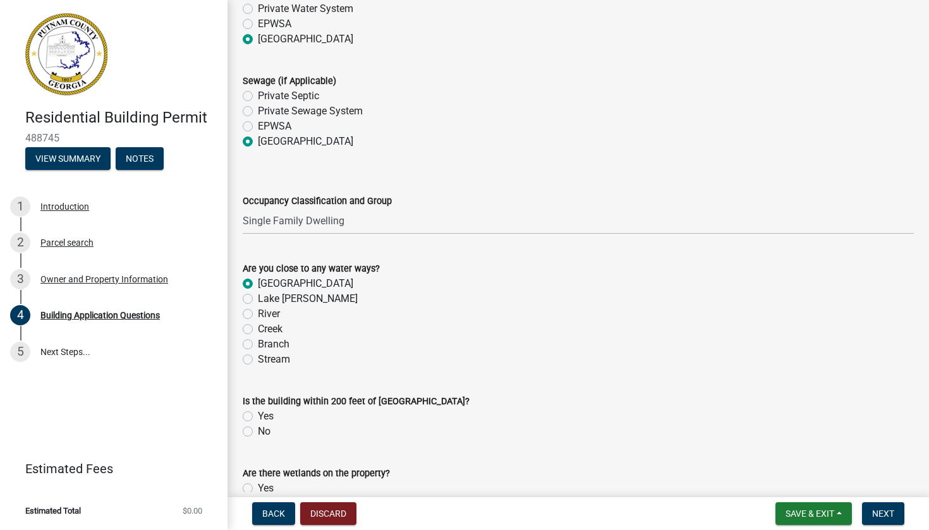
scroll to position [4208, 0]
click at [258, 437] on label "No" at bounding box center [264, 431] width 13 height 15
click at [258, 432] on input "No" at bounding box center [262, 428] width 8 height 8
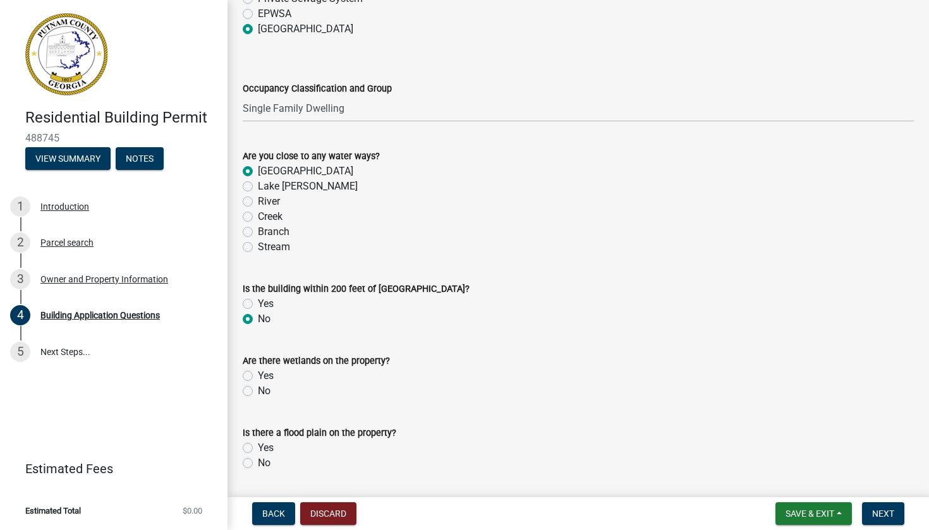
scroll to position [4322, 0]
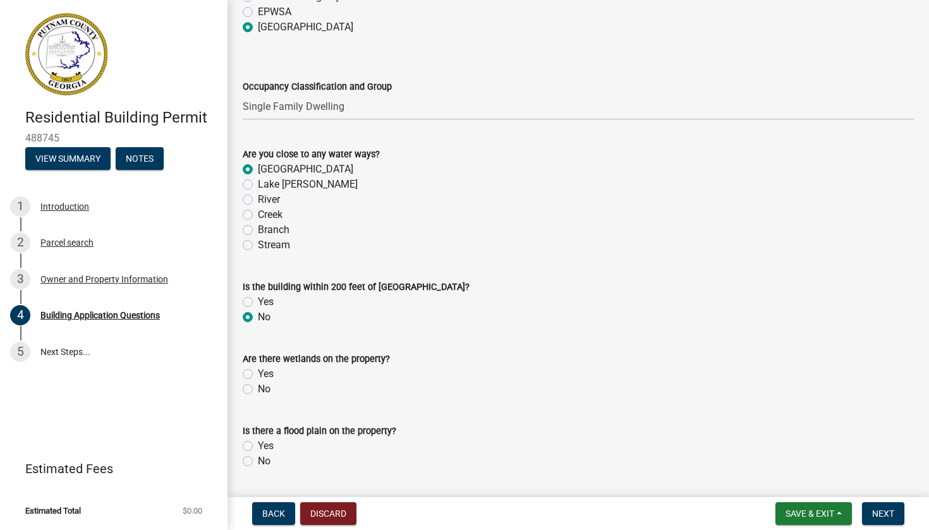
click at [258, 397] on label "No" at bounding box center [264, 389] width 13 height 15
click at [258, 390] on input "No" at bounding box center [262, 386] width 8 height 8
click at [258, 465] on label "No" at bounding box center [264, 461] width 13 height 15
click at [258, 462] on input "No" at bounding box center [262, 458] width 8 height 8
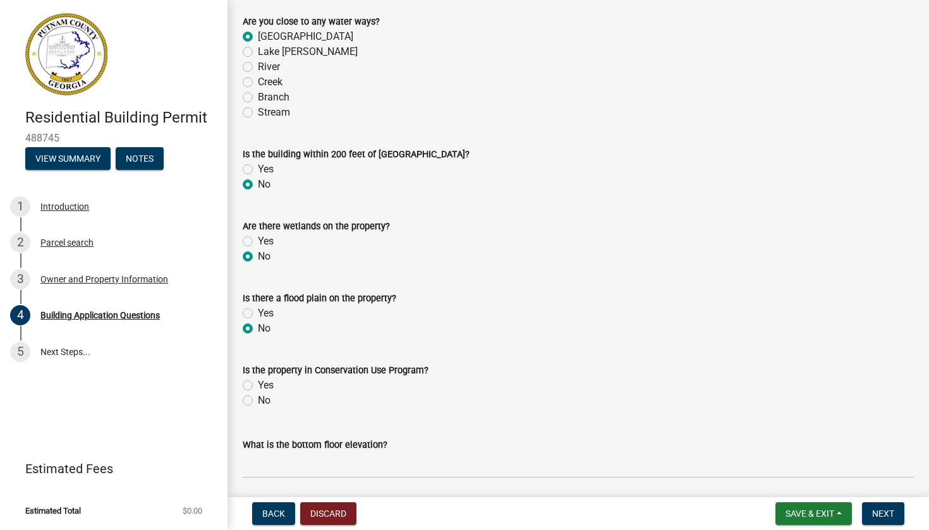
scroll to position [4457, 0]
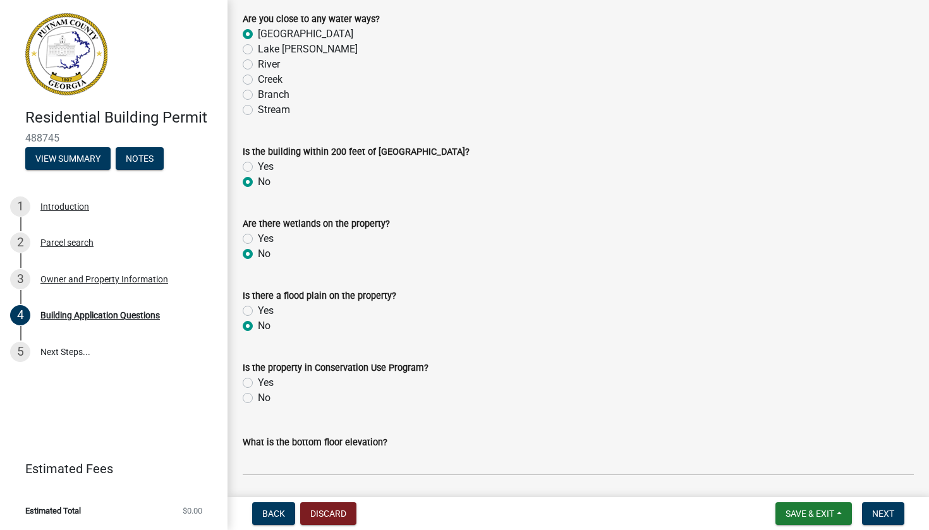
click at [258, 405] on label "No" at bounding box center [264, 398] width 13 height 15
click at [258, 399] on input "No" at bounding box center [262, 395] width 8 height 8
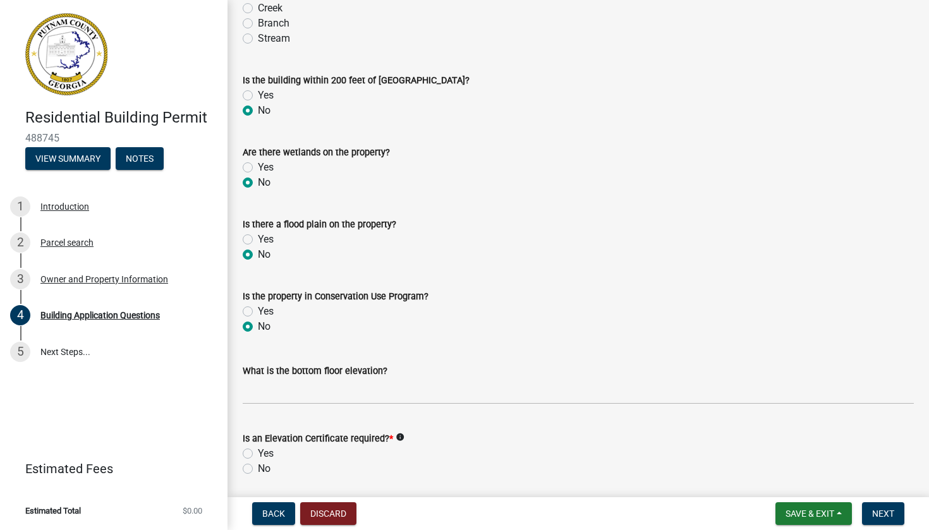
scroll to position [4539, 0]
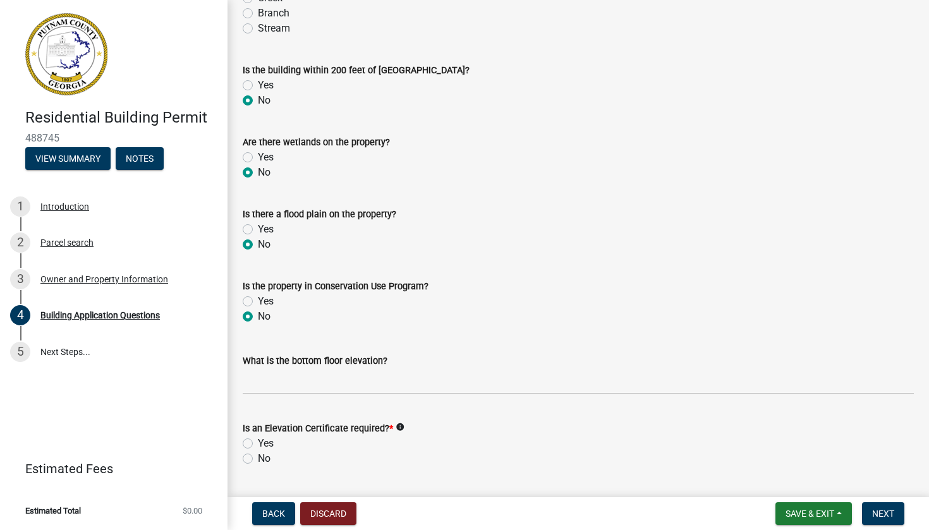
click at [258, 466] on label "No" at bounding box center [264, 458] width 13 height 15
click at [258, 460] on input "No" at bounding box center [262, 455] width 8 height 8
click at [875, 511] on span "Next" at bounding box center [883, 514] width 22 height 10
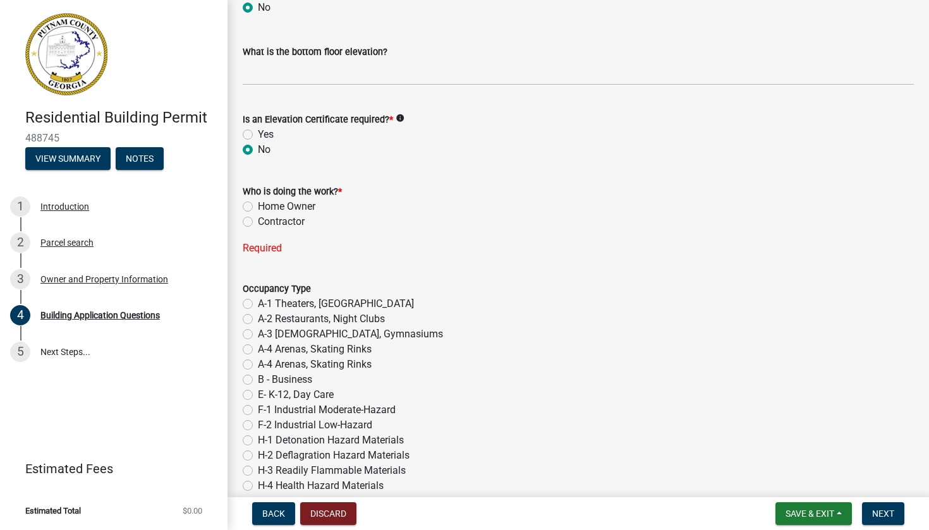
scroll to position [4850, 0]
click at [258, 223] on label "Contractor" at bounding box center [281, 219] width 47 height 15
click at [258, 221] on input "Contractor" at bounding box center [262, 216] width 8 height 8
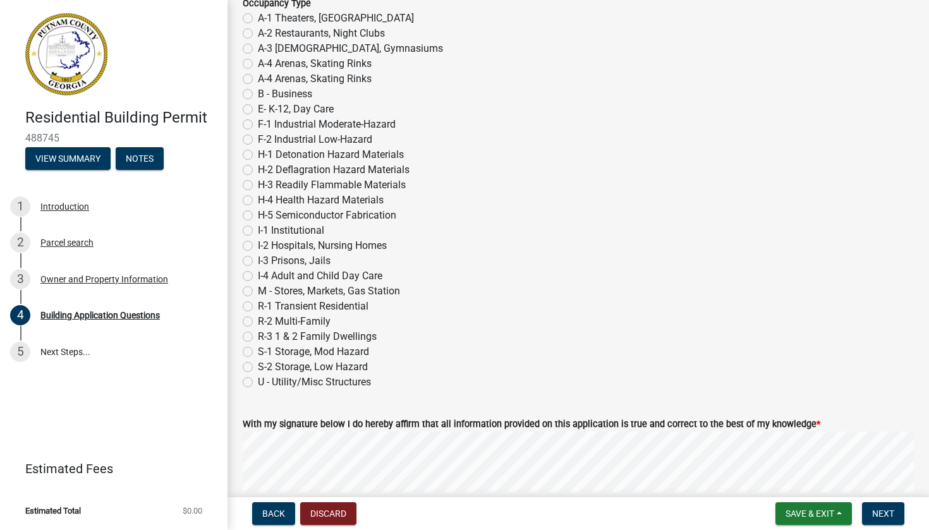
scroll to position [5109, 0]
click at [258, 344] on label "R-3 1 & 2 Family Dwellings" at bounding box center [317, 336] width 119 height 15
click at [258, 337] on input "R-3 1 & 2 Family Dwellings" at bounding box center [262, 333] width 8 height 8
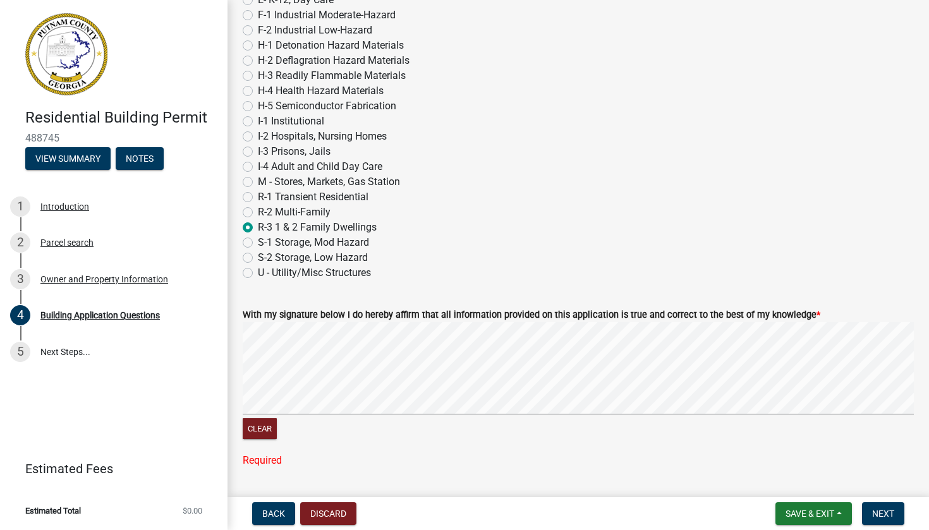
scroll to position [5271, 0]
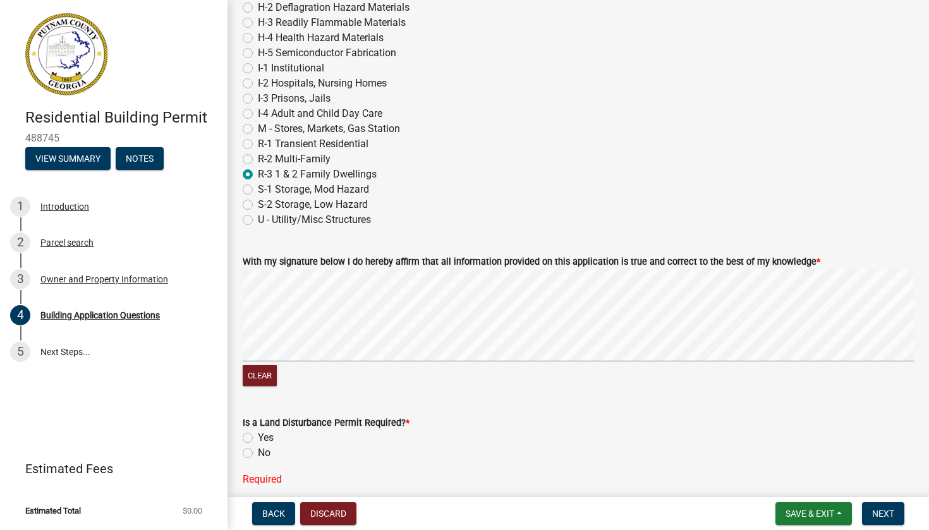
click at [258, 461] on label "No" at bounding box center [264, 453] width 13 height 15
click at [258, 454] on input "No" at bounding box center [262, 450] width 8 height 8
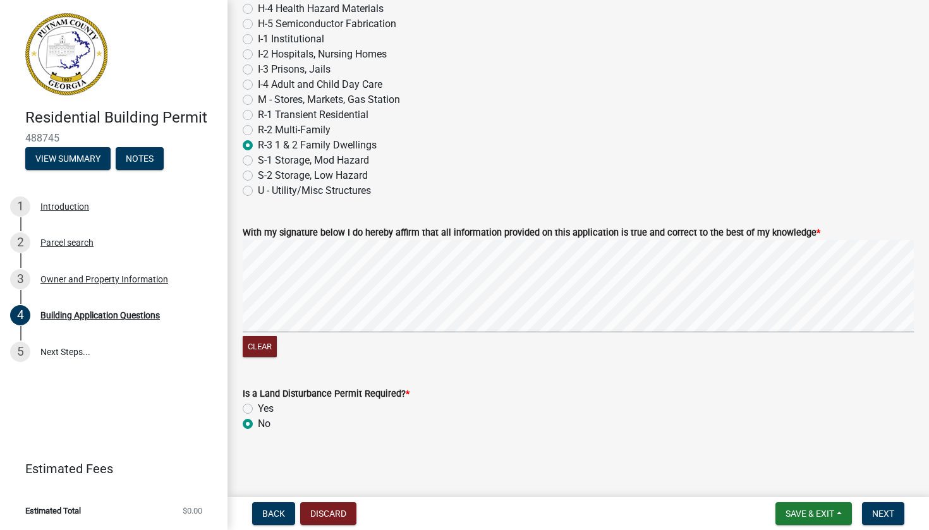
scroll to position [5307, 0]
click at [892, 511] on span "Next" at bounding box center [883, 514] width 22 height 10
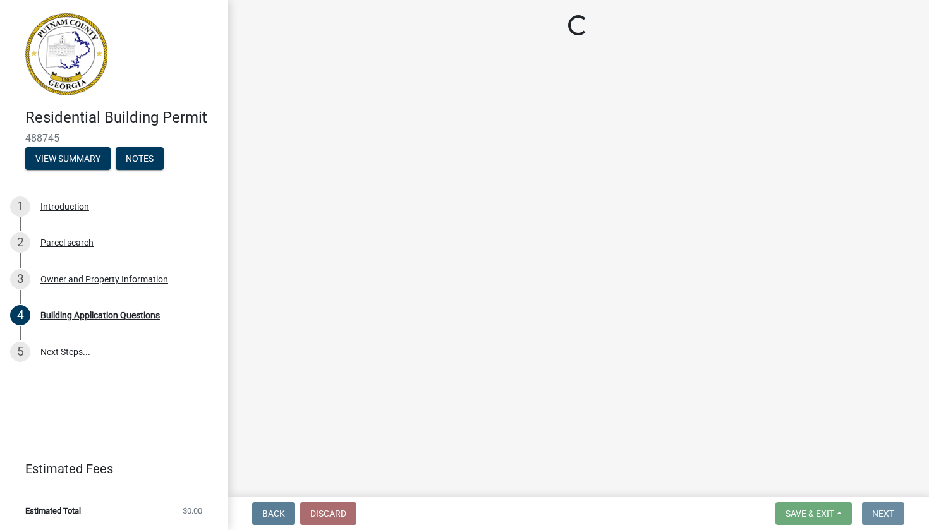
scroll to position [0, 0]
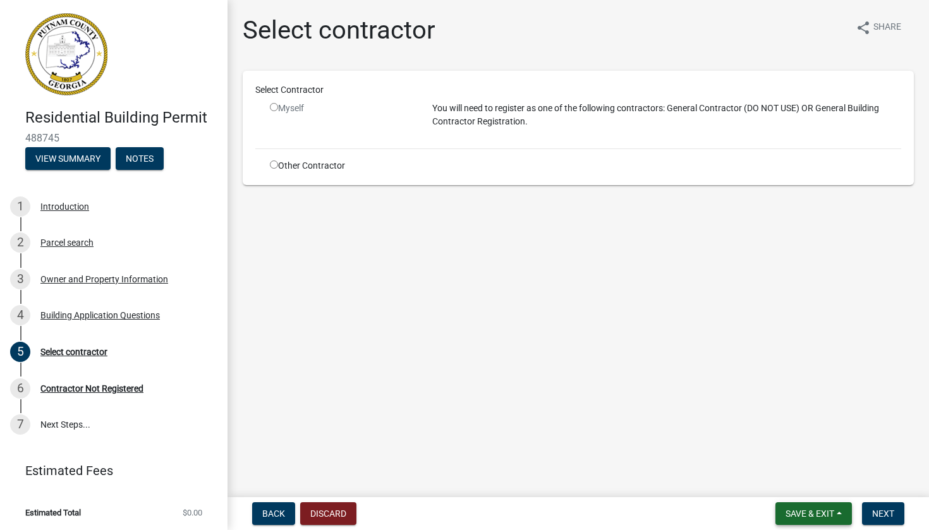
click at [831, 512] on span "Save & Exit" at bounding box center [810, 514] width 49 height 10
click at [791, 485] on button "Save & Exit" at bounding box center [801, 481] width 101 height 30
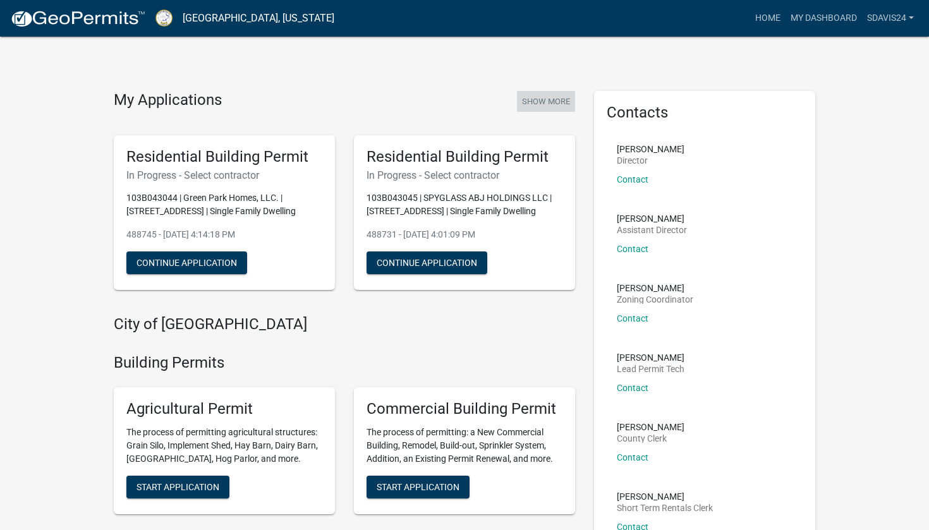
click at [541, 99] on button "Show More" at bounding box center [546, 101] width 58 height 21
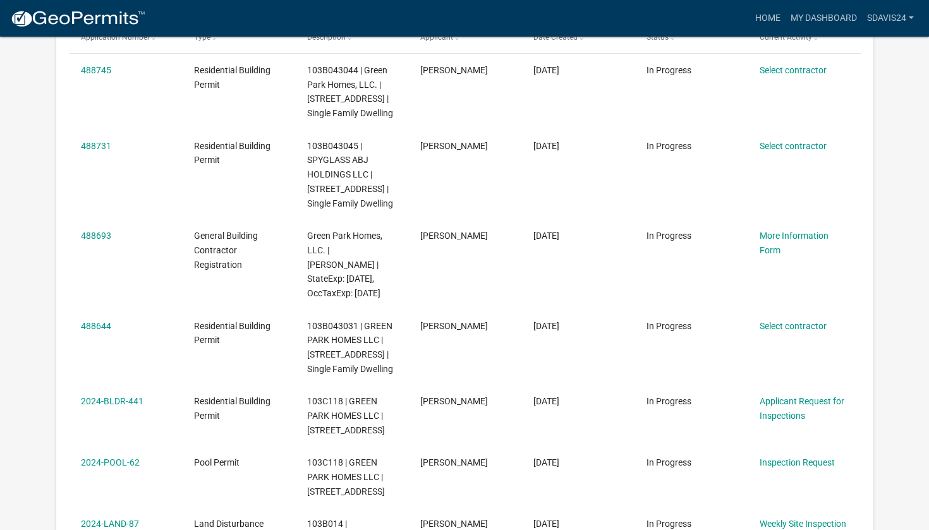
scroll to position [192, 0]
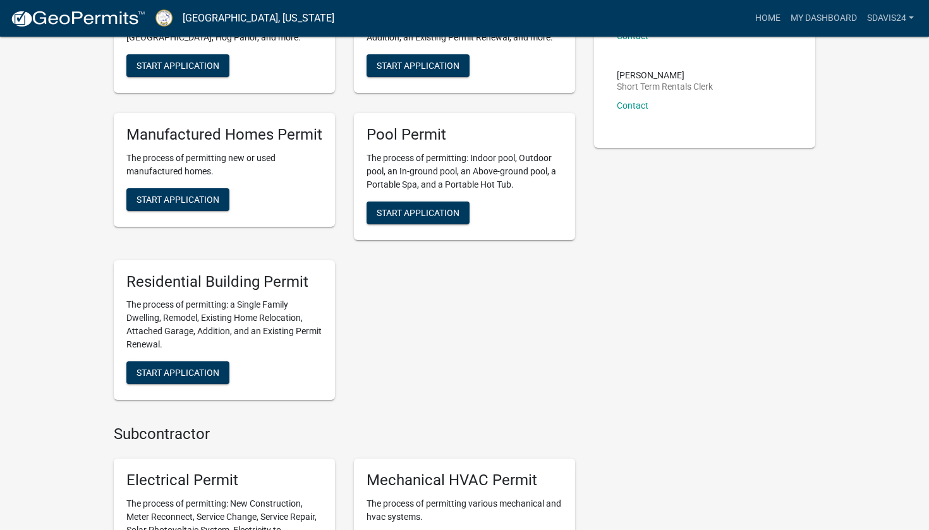
scroll to position [419, 0]
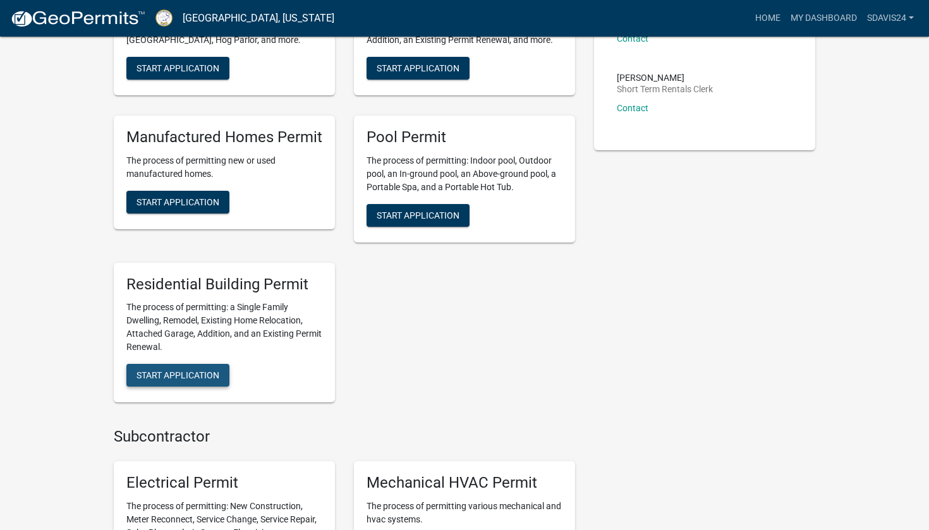
click at [205, 370] on span "Start Application" at bounding box center [178, 375] width 83 height 10
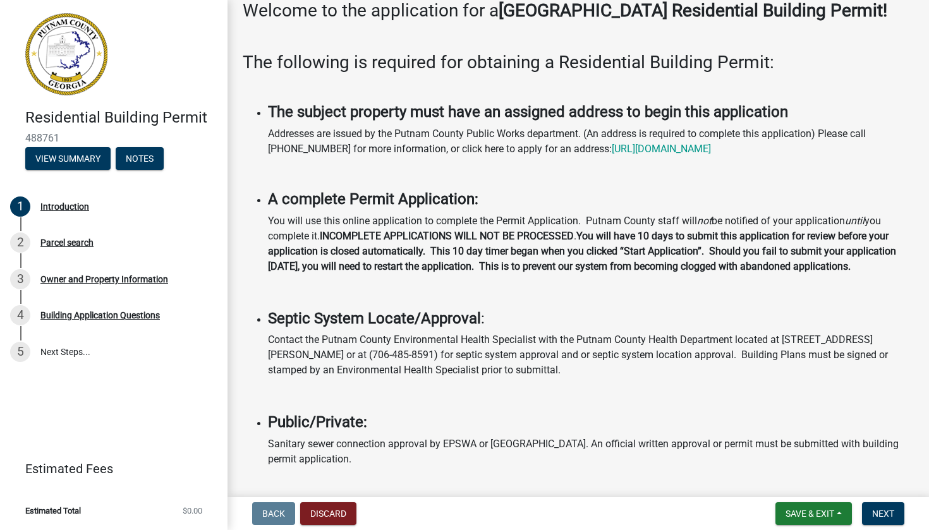
scroll to position [118, 0]
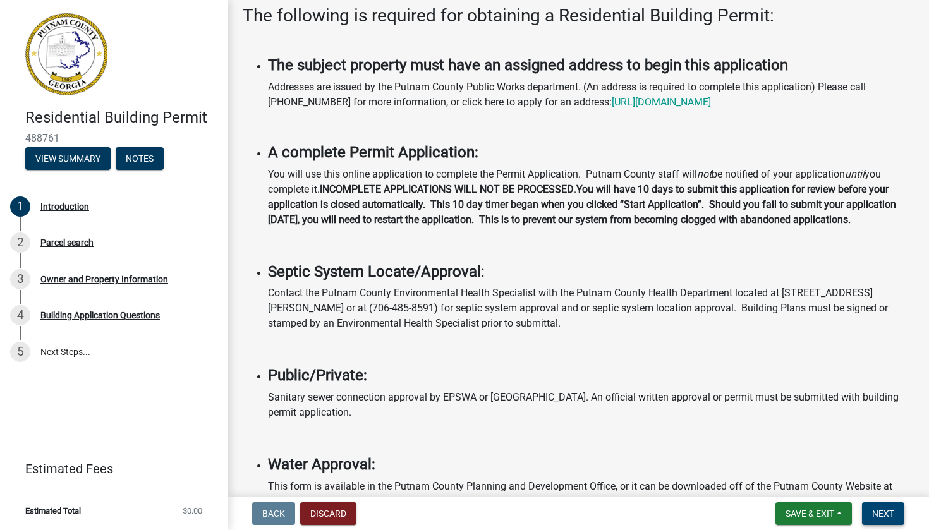
click at [878, 513] on span "Next" at bounding box center [883, 514] width 22 height 10
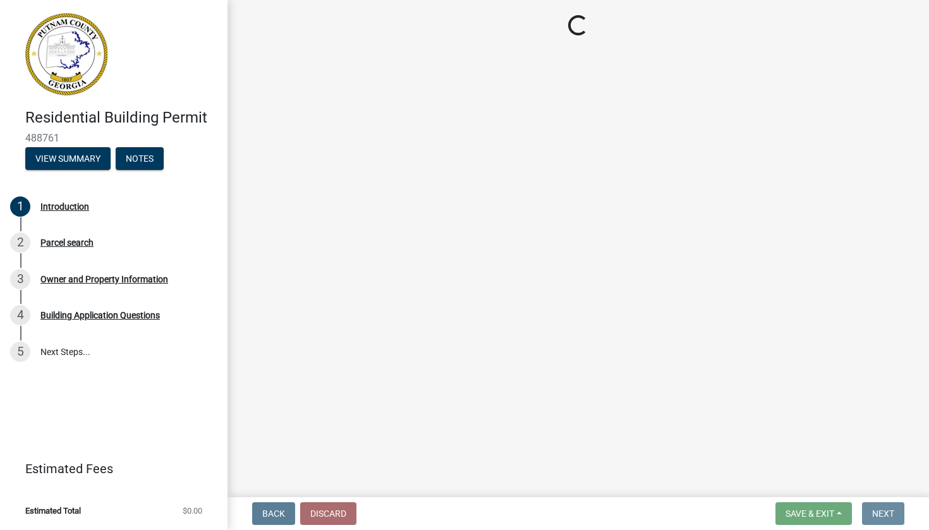
scroll to position [0, 0]
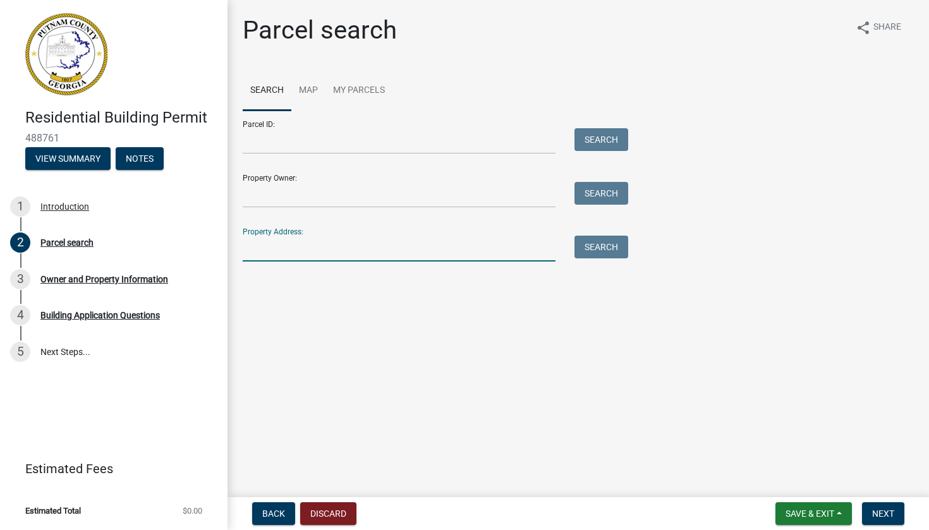
click at [281, 260] on input "Property Address:" at bounding box center [399, 249] width 313 height 26
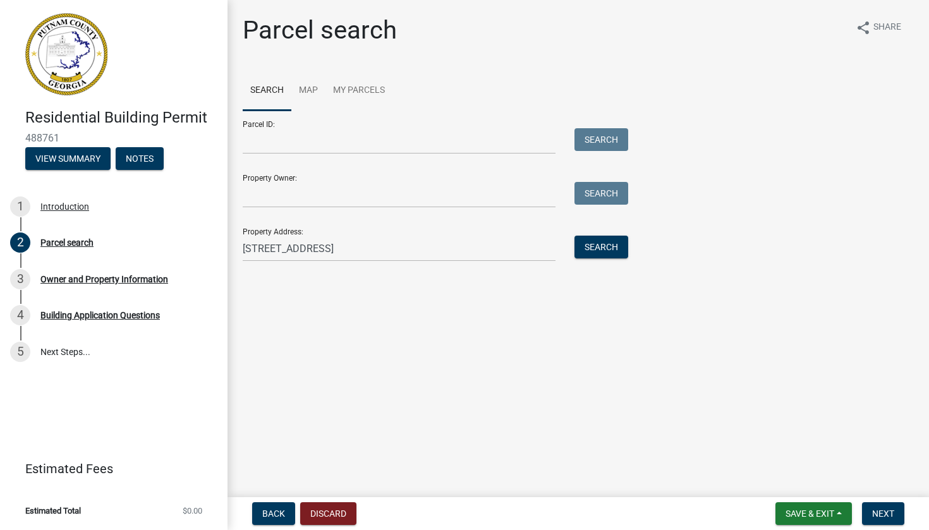
click at [580, 261] on div "Search" at bounding box center [598, 249] width 66 height 26
click at [591, 248] on button "Search" at bounding box center [602, 247] width 54 height 23
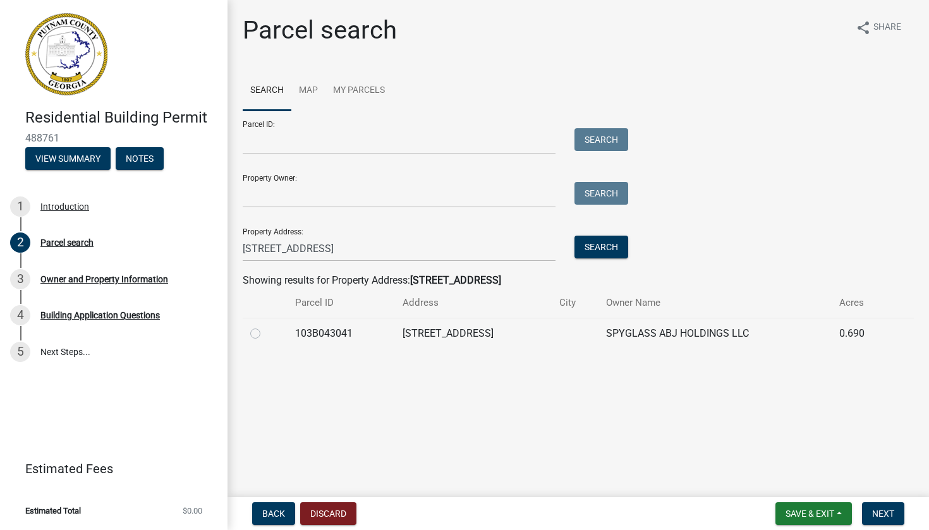
click at [265, 326] on label at bounding box center [265, 326] width 0 height 0
click at [265, 331] on input "radio" at bounding box center [269, 330] width 8 height 8
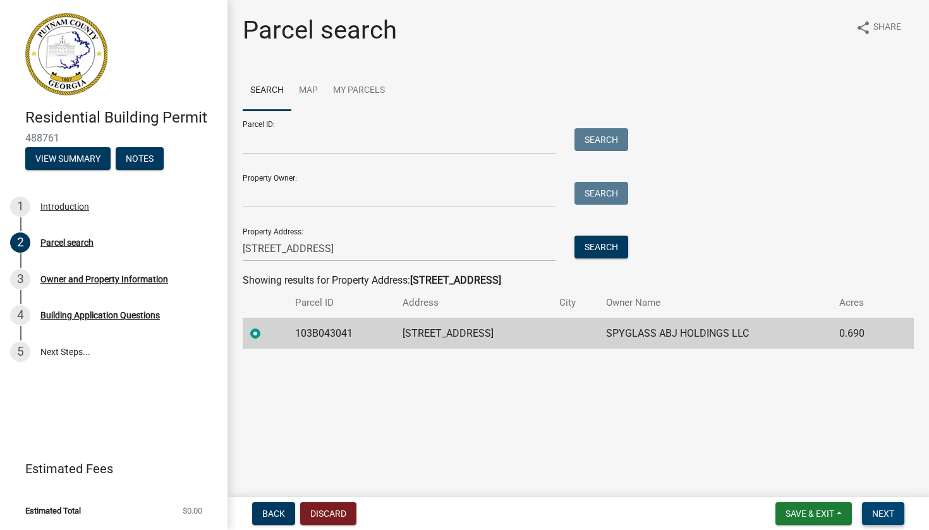
click at [882, 511] on span "Next" at bounding box center [883, 514] width 22 height 10
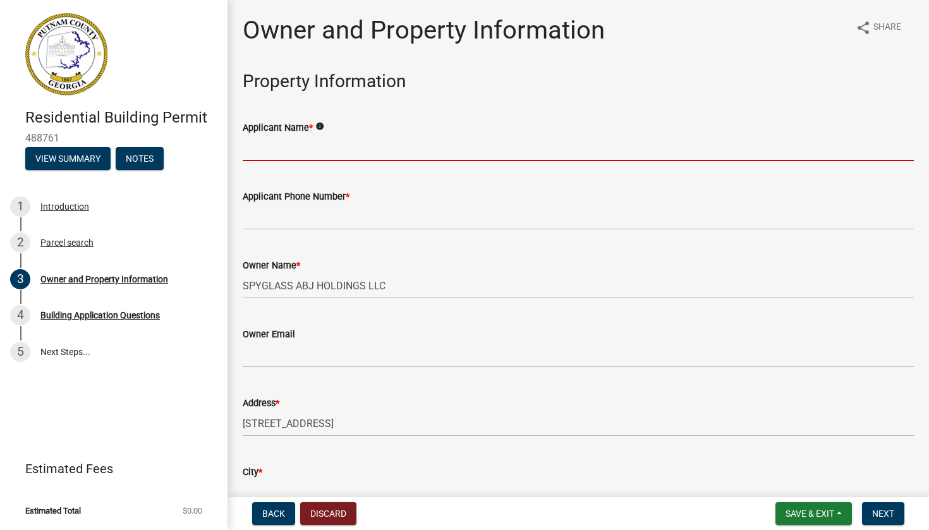
click at [415, 140] on input "Applicant Name *" at bounding box center [578, 148] width 671 height 26
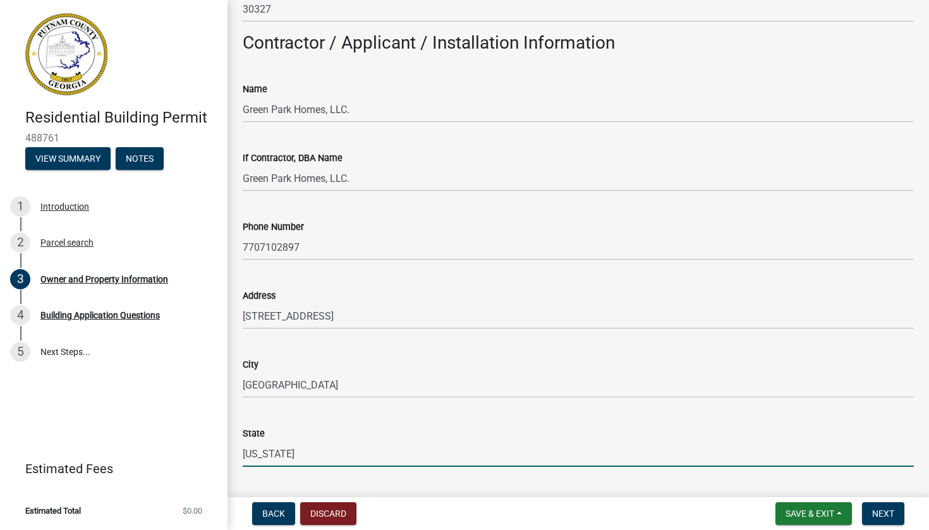
scroll to position [1272, 0]
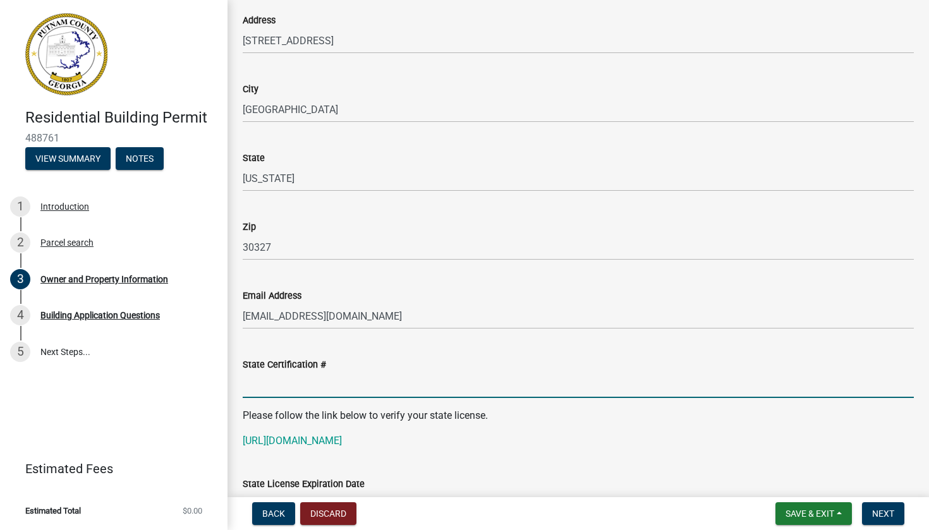
paste input "RLQA005059"
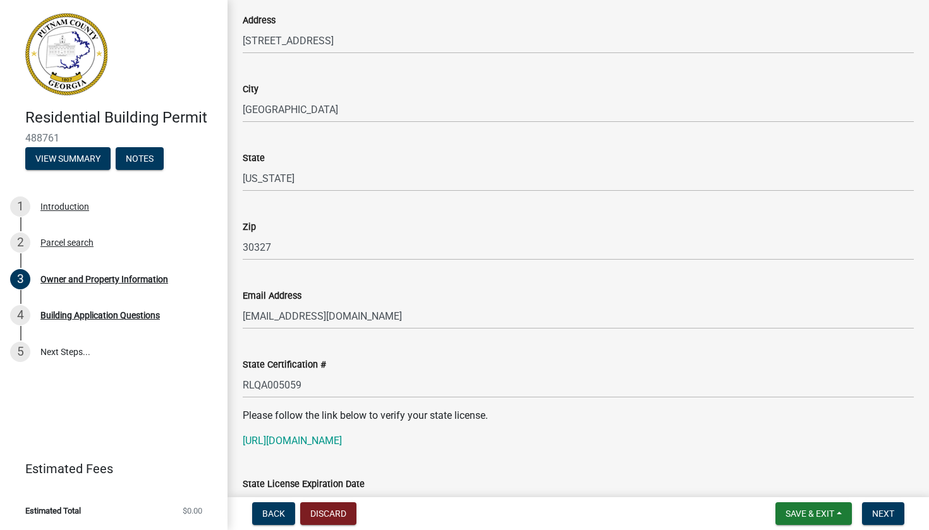
scroll to position [1530, 0]
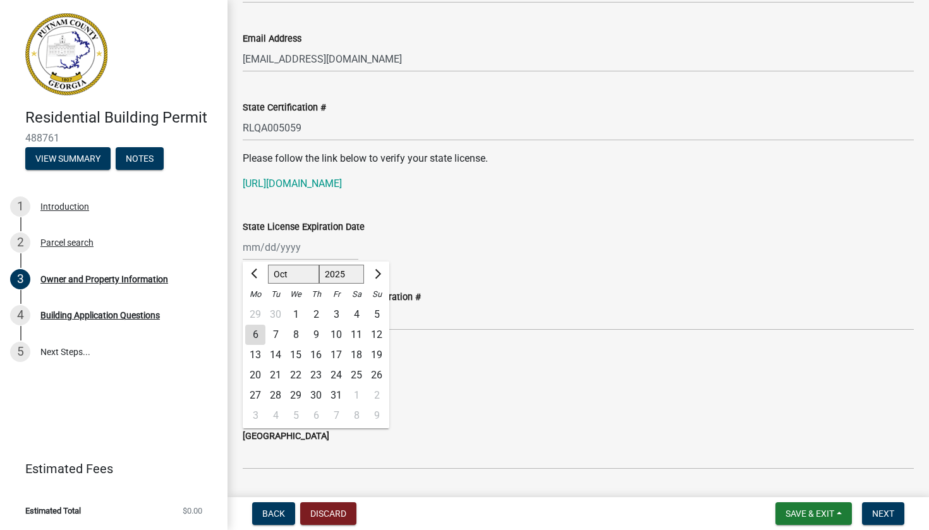
click at [380, 271] on button "Next month" at bounding box center [376, 274] width 15 height 20
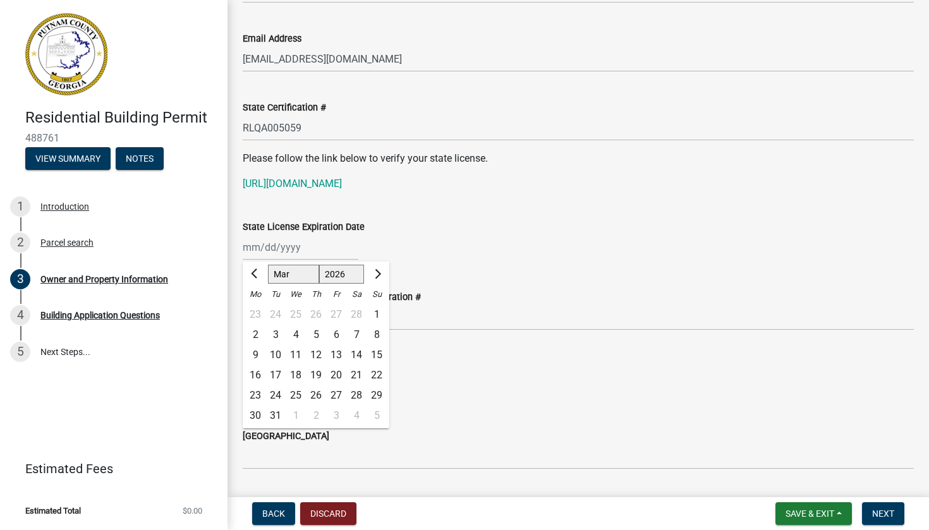
click at [380, 271] on button "Next month" at bounding box center [376, 274] width 15 height 20
click at [278, 393] on div "30" at bounding box center [275, 396] width 20 height 20
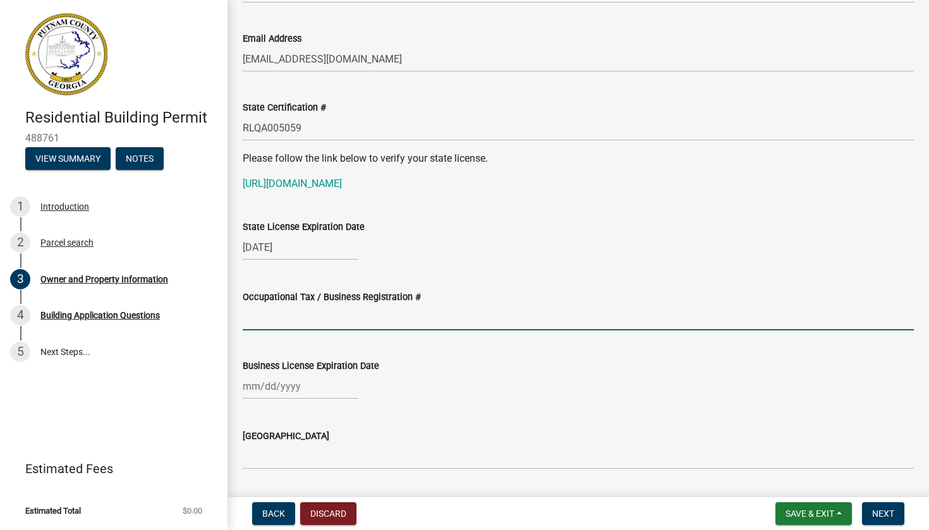
click at [307, 321] on input "Occupational Tax / Business Registration #" at bounding box center [578, 318] width 671 height 26
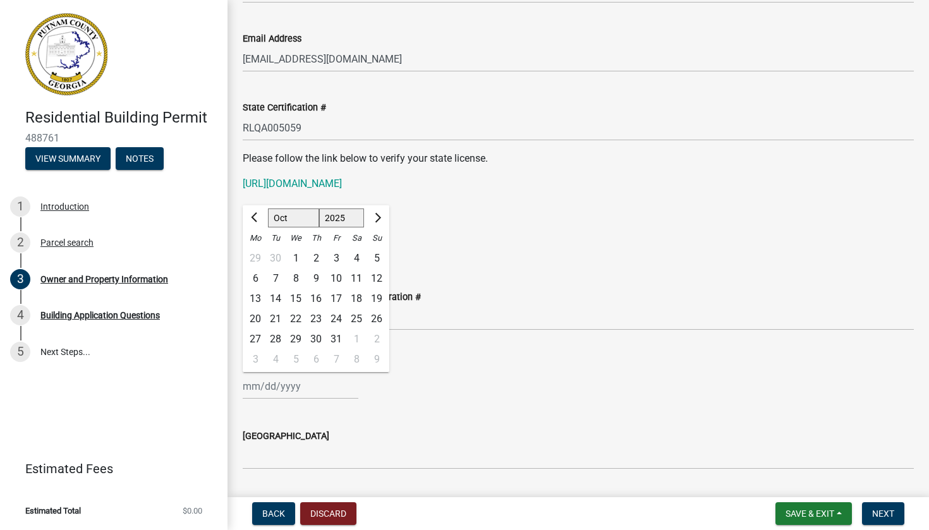
click at [374, 219] on span "Next month" at bounding box center [376, 217] width 9 height 9
click at [291, 336] on div "31" at bounding box center [296, 339] width 20 height 20
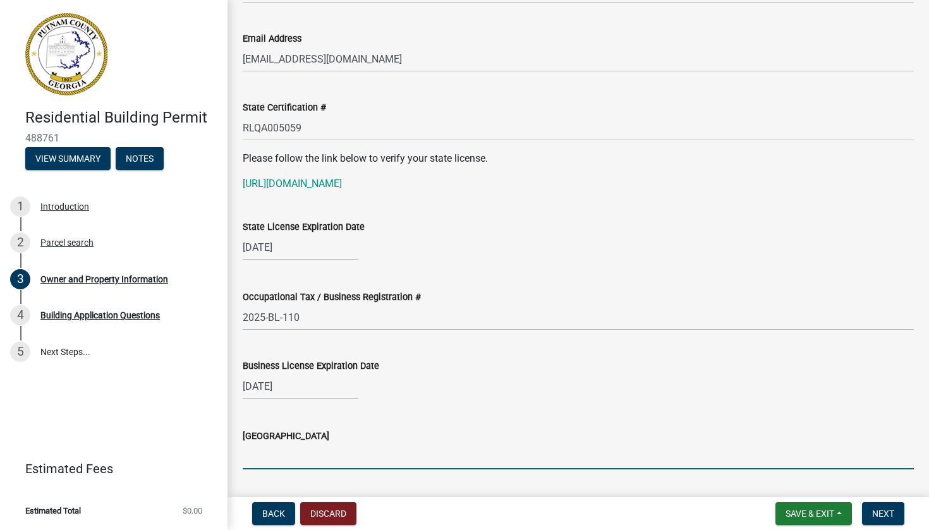
click at [288, 464] on input "[GEOGRAPHIC_DATA]" at bounding box center [578, 457] width 671 height 26
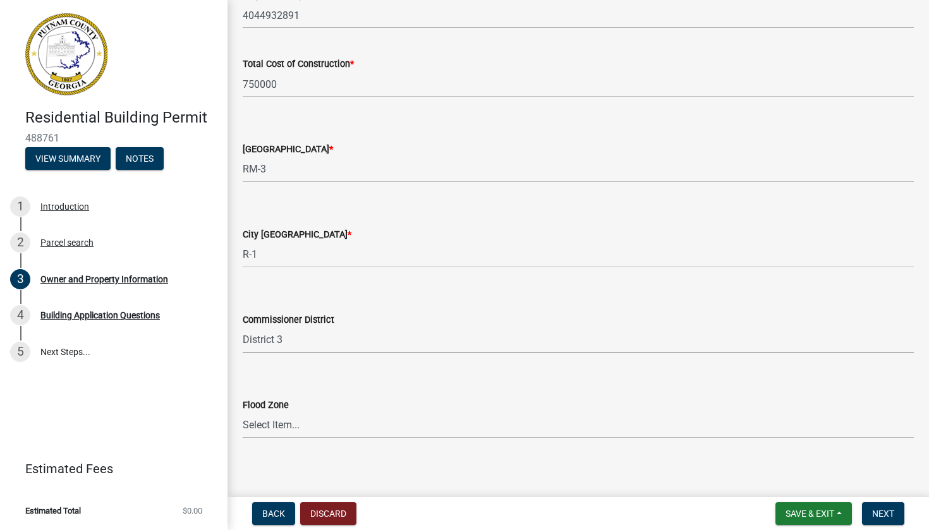
scroll to position [2114, 0]
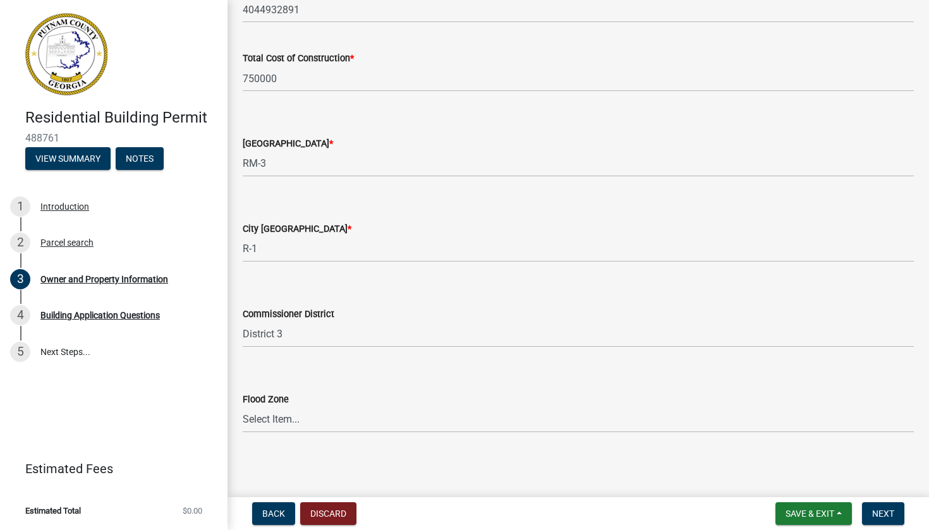
click at [326, 405] on div "Flood Zone" at bounding box center [578, 399] width 671 height 15
click at [887, 514] on span "Next" at bounding box center [883, 514] width 22 height 10
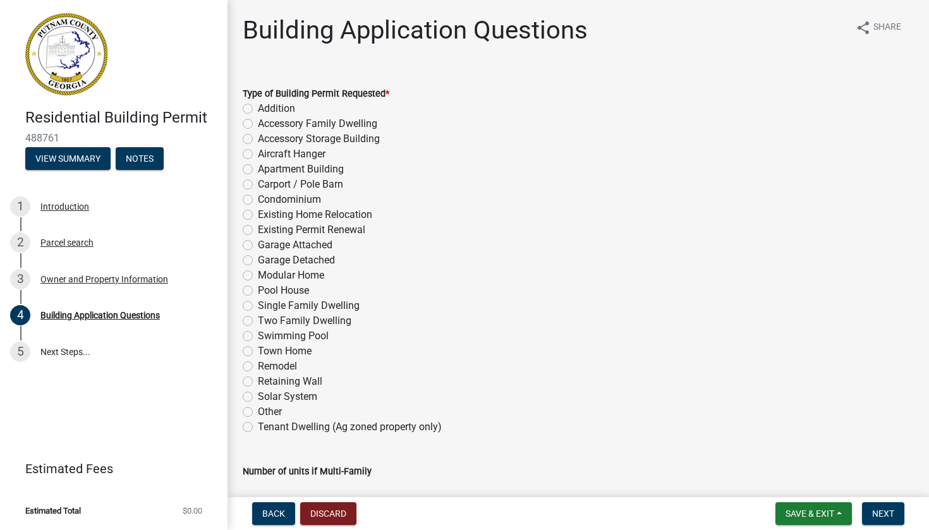
click at [258, 338] on label "Swimming Pool" at bounding box center [293, 336] width 71 height 15
click at [258, 337] on input "Swimming Pool" at bounding box center [262, 333] width 8 height 8
click at [258, 338] on label "Swimming Pool" at bounding box center [293, 336] width 71 height 15
click at [258, 337] on input "Swimming Pool" at bounding box center [262, 333] width 8 height 8
click at [258, 309] on label "Single Family Dwelling" at bounding box center [309, 305] width 102 height 15
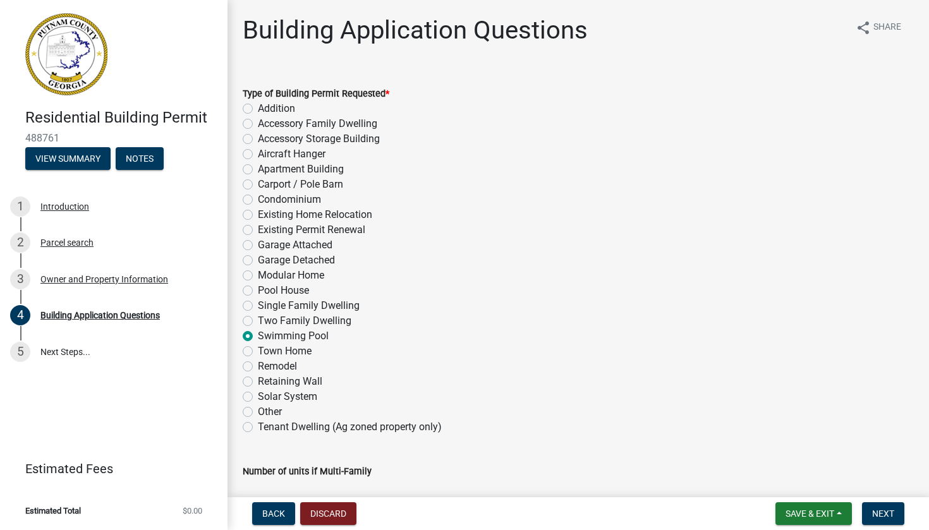
click at [258, 307] on input "Single Family Dwelling" at bounding box center [262, 302] width 8 height 8
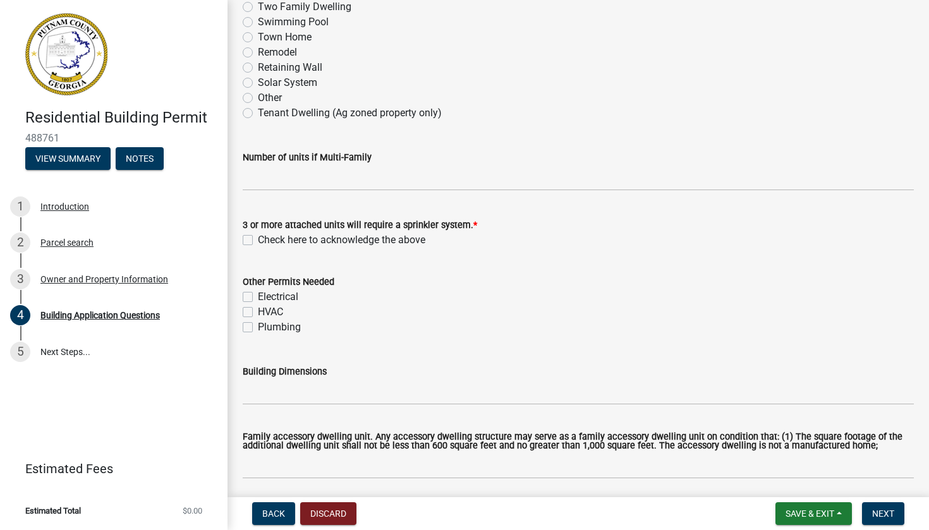
scroll to position [329, 0]
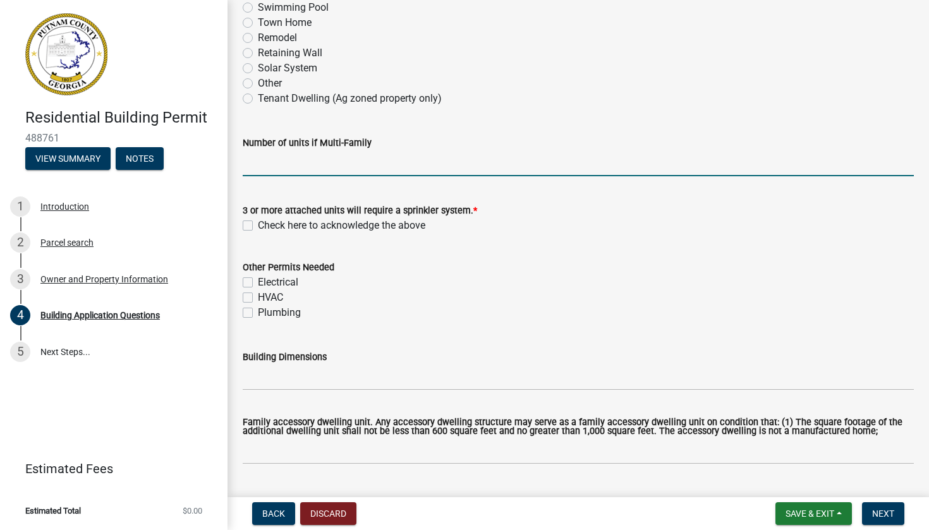
click at [329, 156] on input "text" at bounding box center [578, 163] width 671 height 26
click at [258, 224] on label "Check here to acknowledge the above" at bounding box center [342, 225] width 168 height 15
click at [258, 224] on input "Check here to acknowledge the above" at bounding box center [262, 222] width 8 height 8
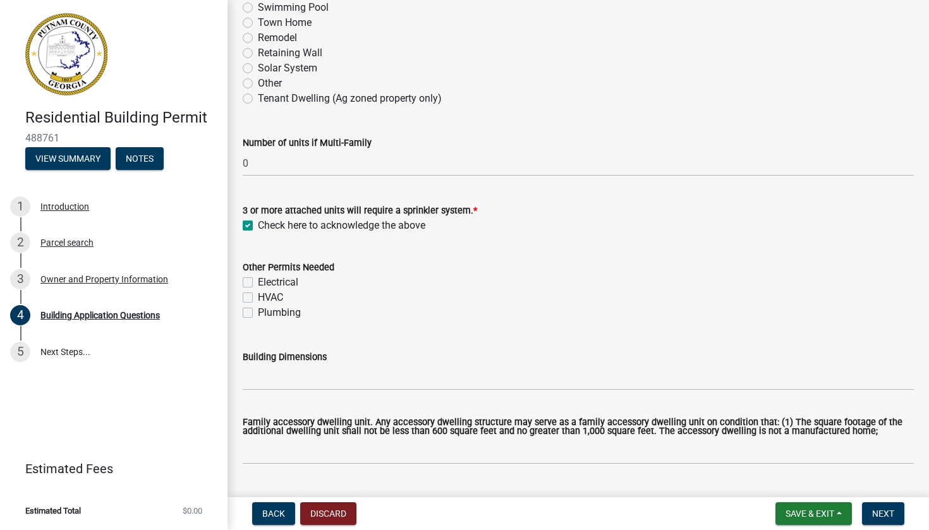
click at [258, 283] on label "Electrical" at bounding box center [278, 282] width 40 height 15
click at [258, 283] on input "Electrical" at bounding box center [262, 279] width 8 height 8
click at [258, 293] on label "HVAC" at bounding box center [270, 297] width 25 height 15
click at [258, 293] on input "HVAC" at bounding box center [262, 294] width 8 height 8
click at [258, 316] on label "Plumbing" at bounding box center [279, 312] width 43 height 15
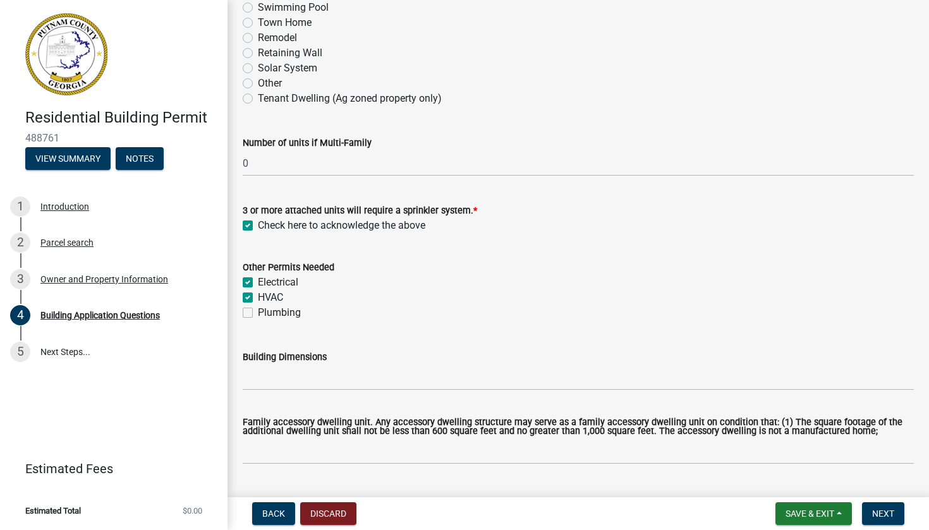
click at [258, 314] on input "Plumbing" at bounding box center [262, 309] width 8 height 8
click at [273, 373] on input "Building Dimensions" at bounding box center [578, 378] width 671 height 26
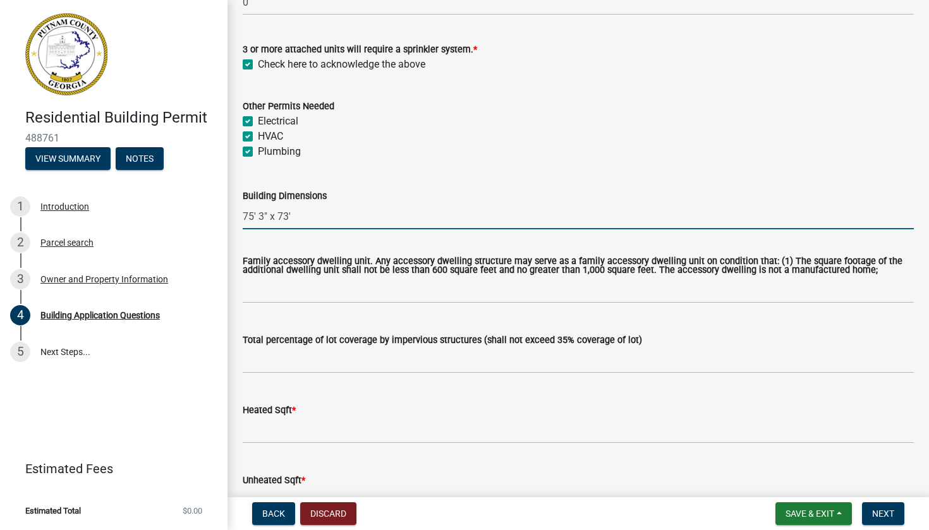
scroll to position [495, 0]
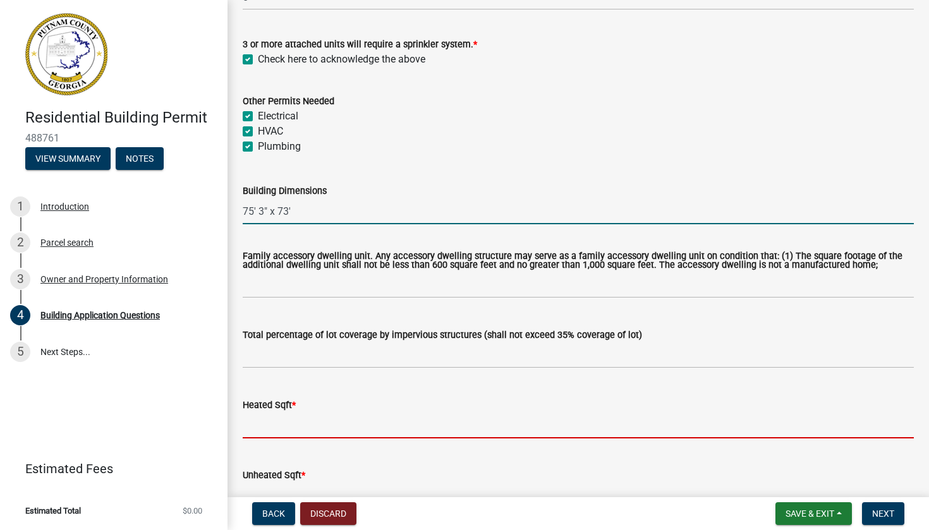
click at [280, 436] on input "text" at bounding box center [578, 426] width 671 height 26
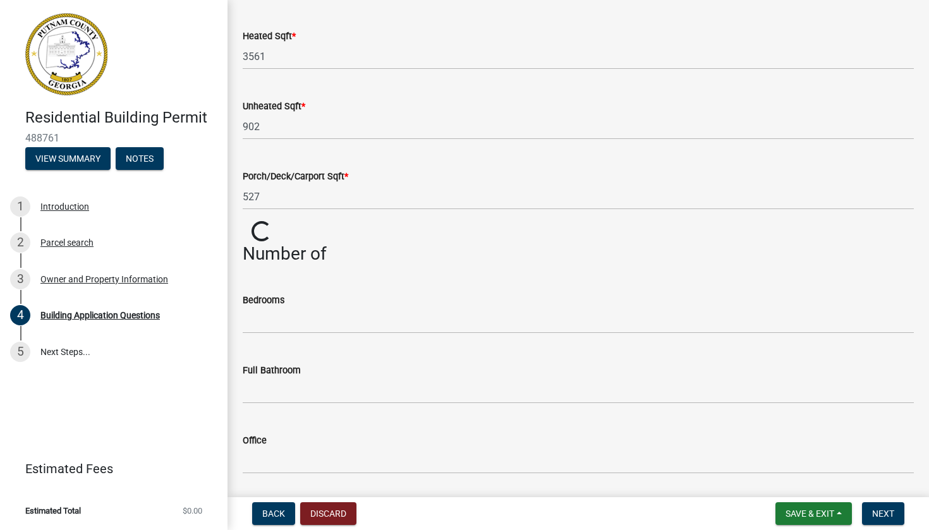
scroll to position [874, 0]
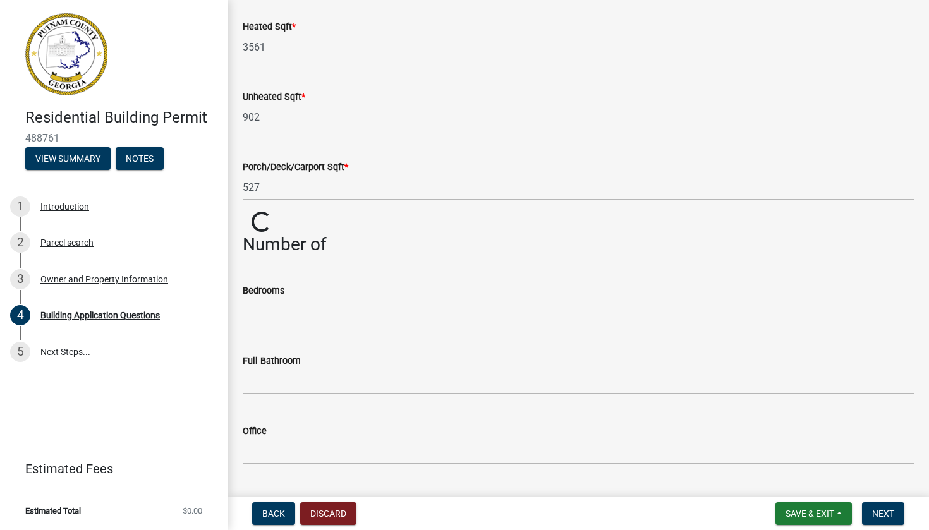
click at [319, 265] on wm-data-entity-input "Number of" at bounding box center [578, 250] width 671 height 32
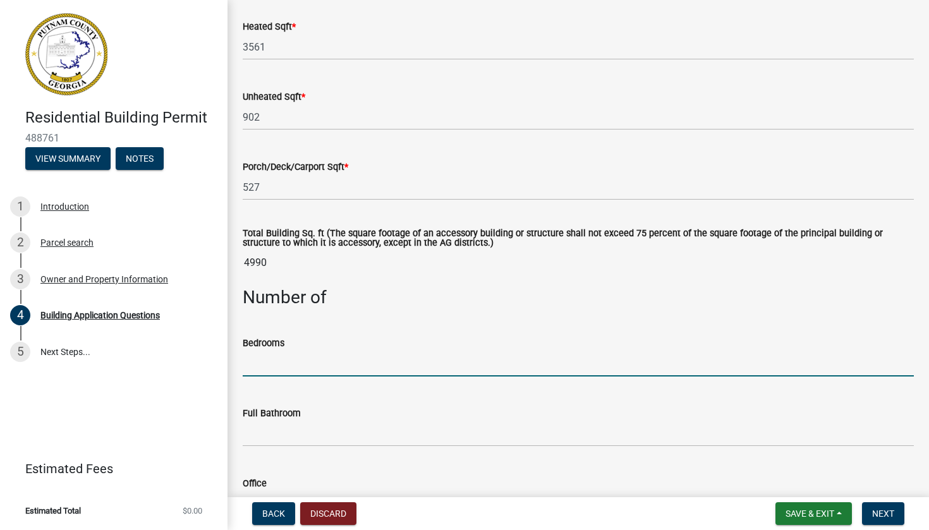
click at [305, 376] on input "text" at bounding box center [578, 364] width 671 height 26
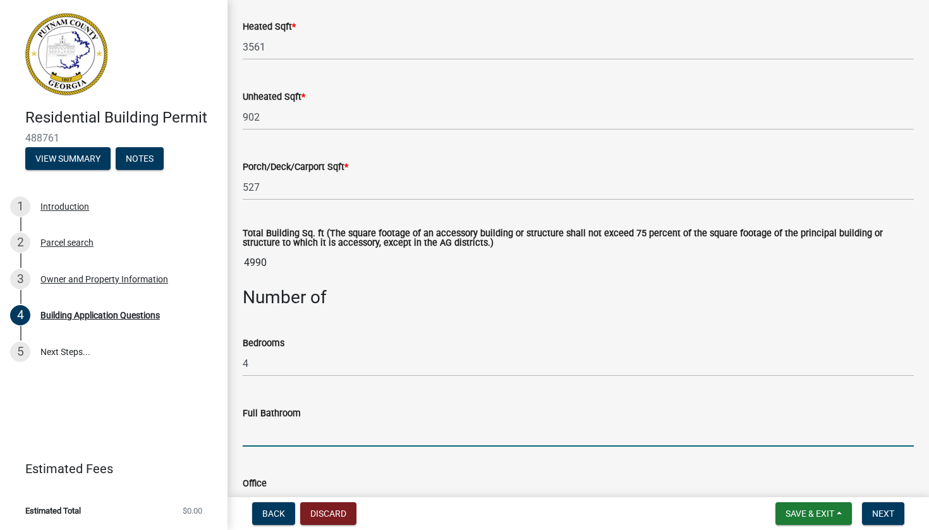
click at [331, 447] on input "text" at bounding box center [578, 434] width 671 height 26
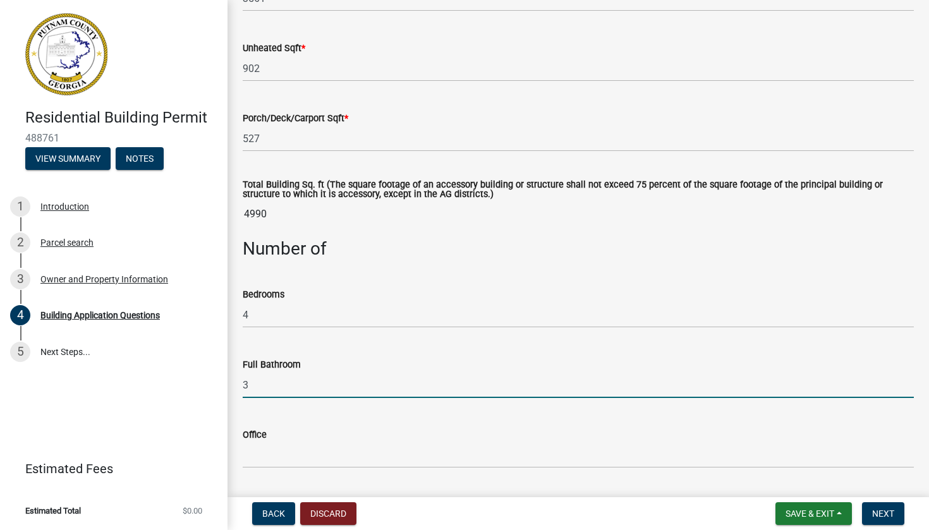
scroll to position [958, 0]
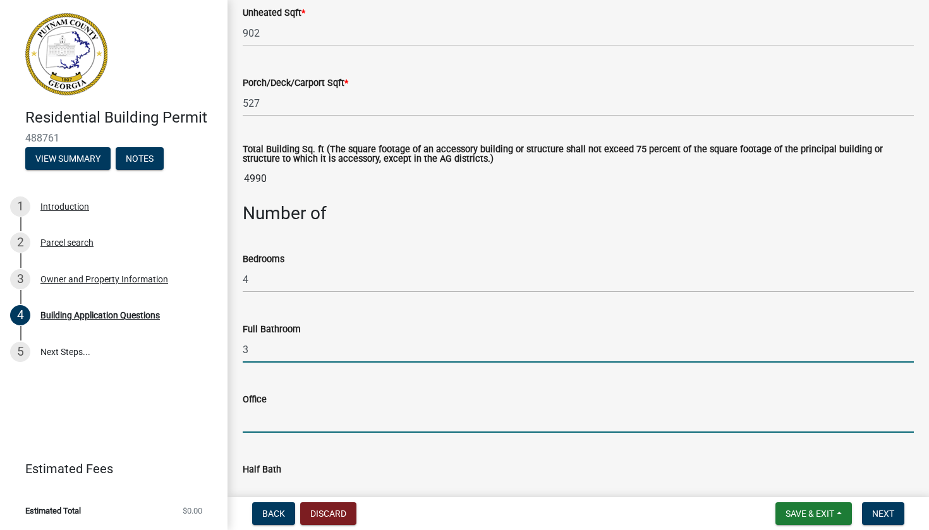
click at [311, 433] on input "text" at bounding box center [578, 420] width 671 height 26
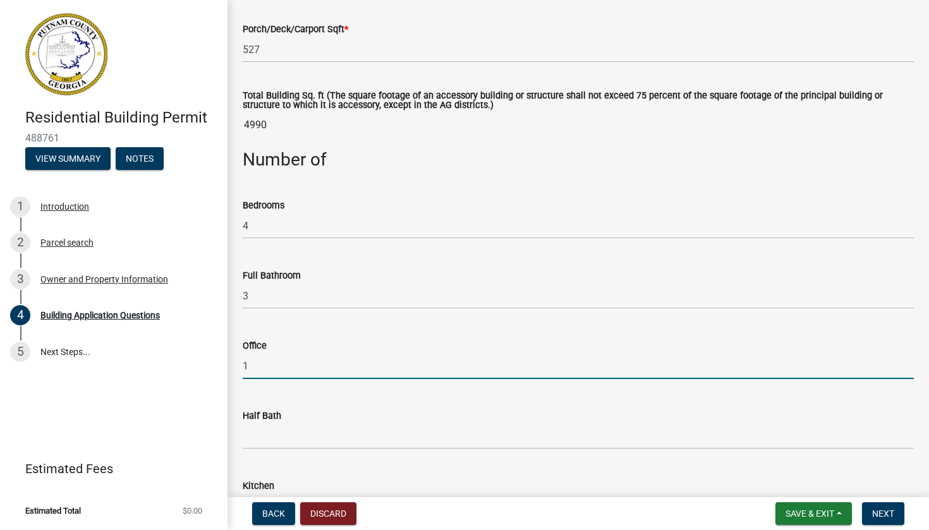
scroll to position [1039, 0]
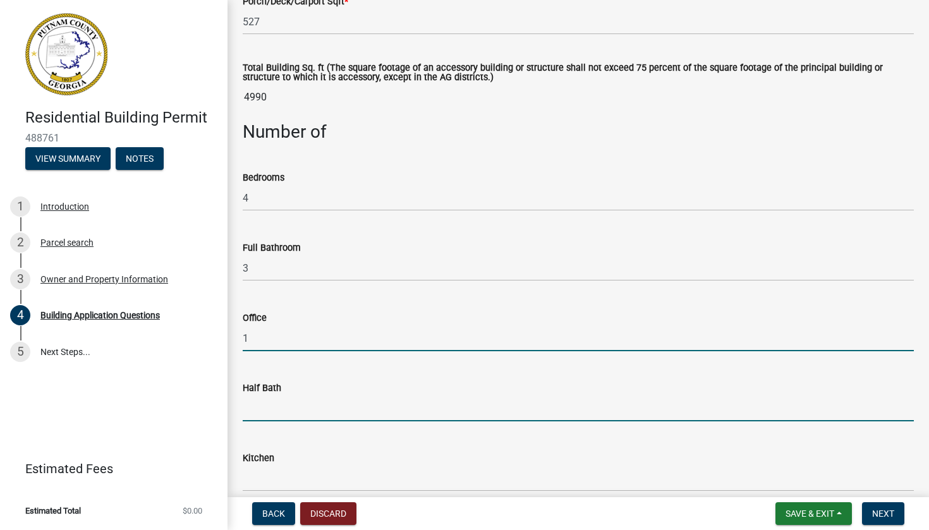
click at [322, 422] on input "text" at bounding box center [578, 409] width 671 height 26
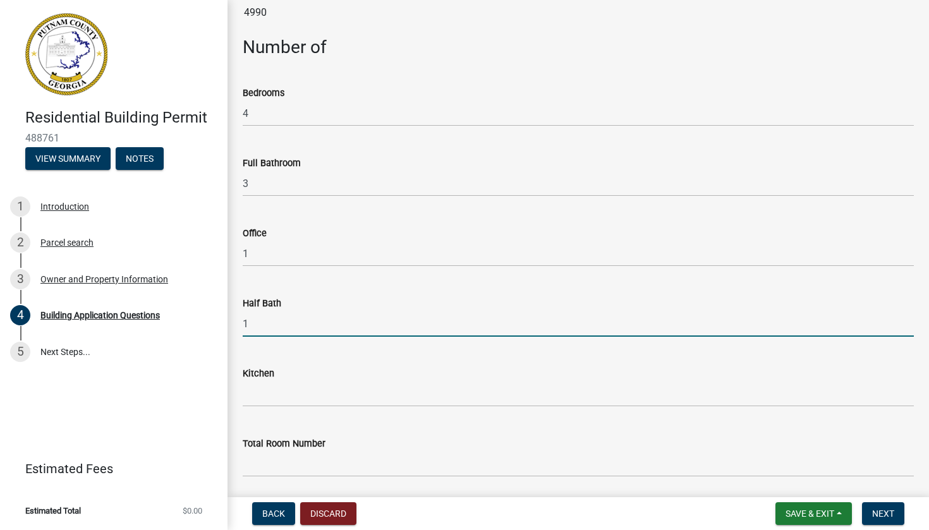
scroll to position [1126, 0]
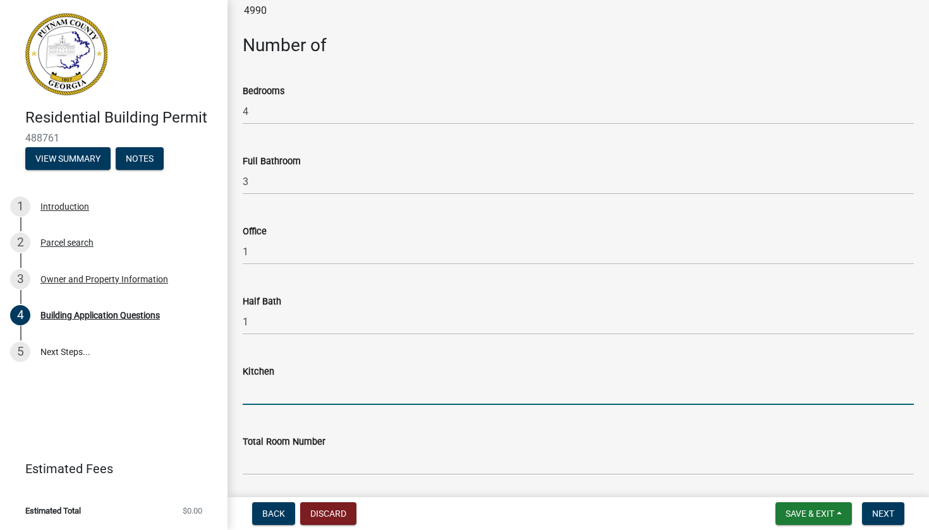
click at [300, 405] on input "text" at bounding box center [578, 392] width 671 height 26
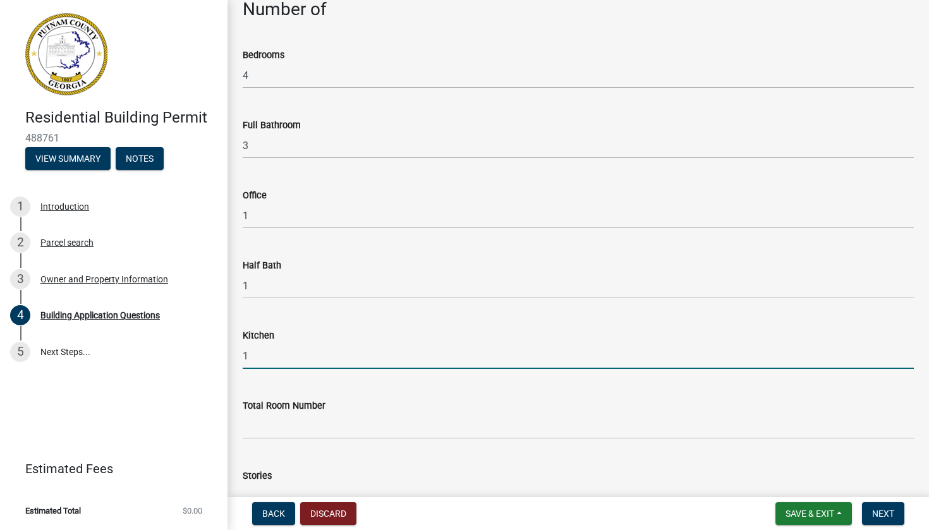
scroll to position [1164, 0]
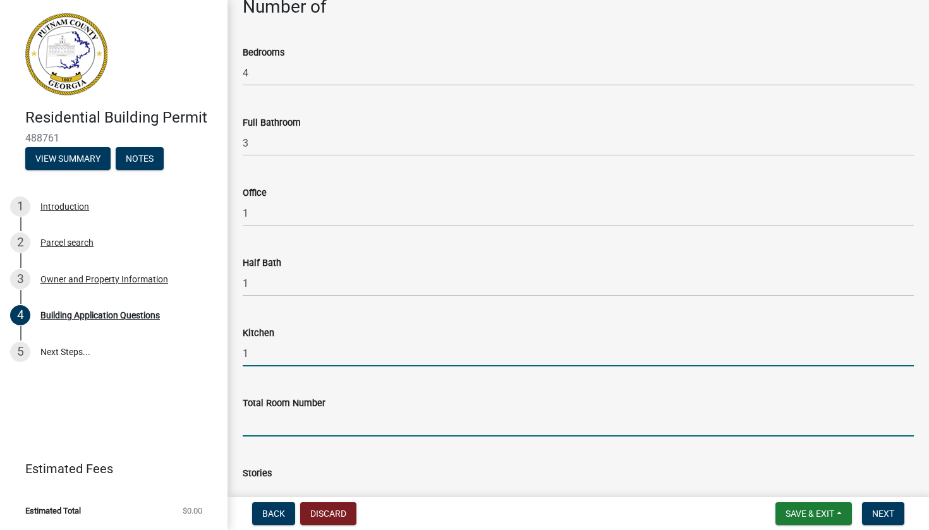
click at [315, 437] on input "text" at bounding box center [578, 424] width 671 height 26
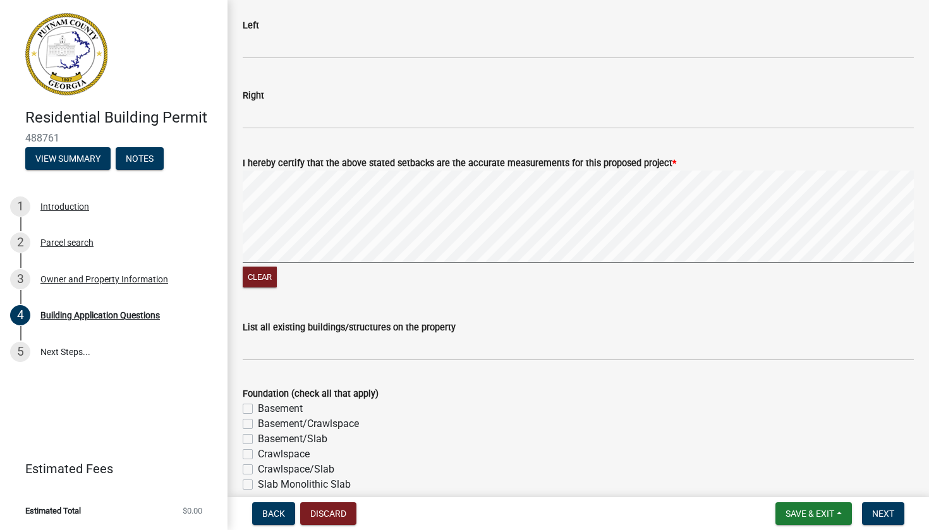
scroll to position [2144, 0]
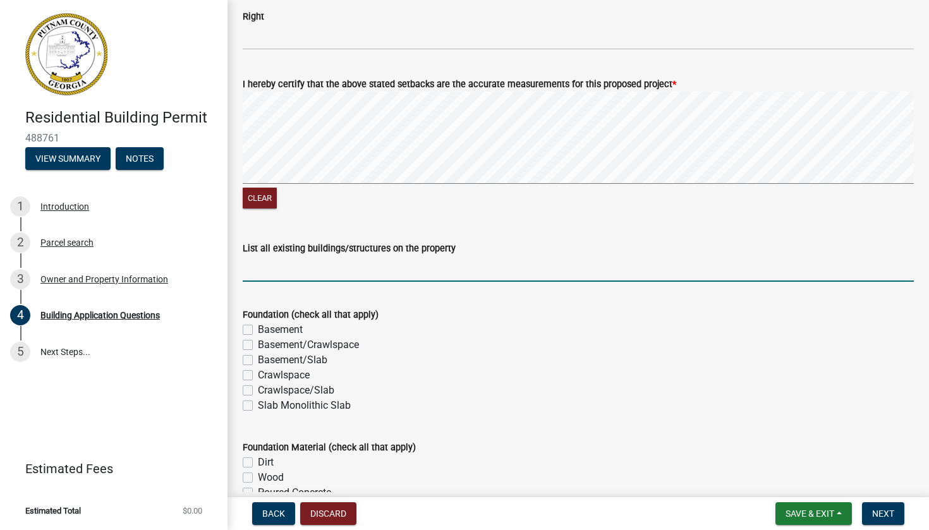
click at [394, 279] on input "List all existing buildings/structures on the property" at bounding box center [578, 269] width 671 height 26
click at [258, 410] on label "Slab Monolithic Slab" at bounding box center [304, 405] width 93 height 15
click at [258, 406] on input "Slab Monolithic Slab" at bounding box center [262, 402] width 8 height 8
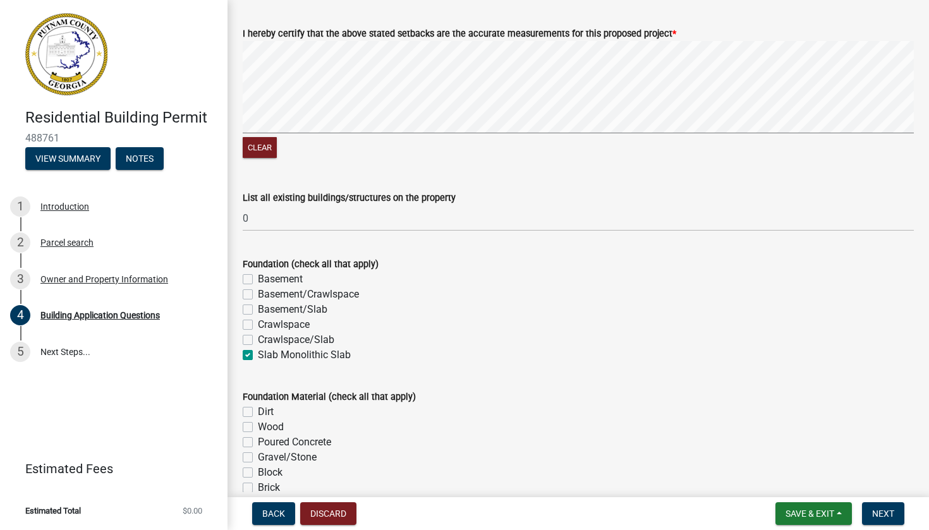
scroll to position [2223, 0]
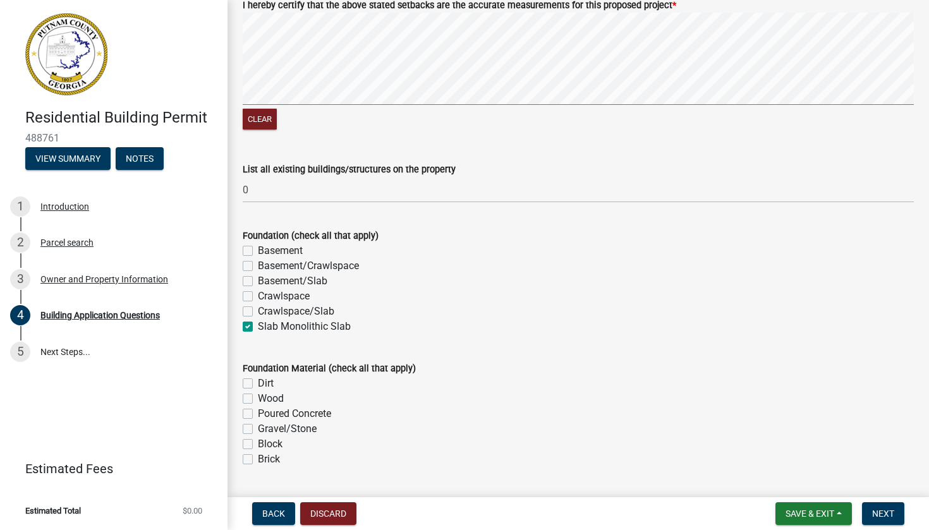
click at [258, 391] on label "Dirt" at bounding box center [266, 383] width 16 height 15
click at [258, 384] on input "Dirt" at bounding box center [262, 380] width 8 height 8
click at [258, 418] on label "Poured Concrete" at bounding box center [294, 413] width 73 height 15
click at [258, 415] on input "Poured Concrete" at bounding box center [262, 410] width 8 height 8
click at [249, 422] on div "Poured Concrete" at bounding box center [578, 413] width 671 height 15
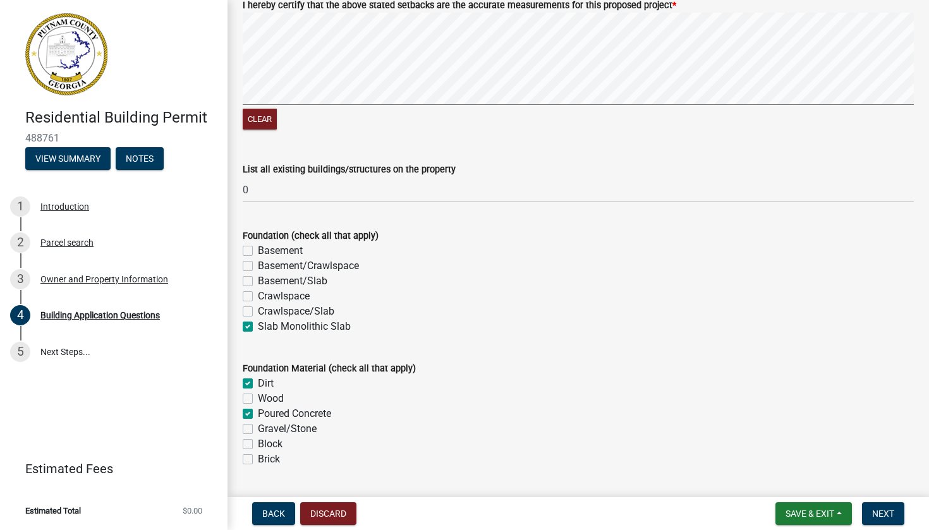
click at [258, 432] on label "Gravel/Stone" at bounding box center [287, 429] width 59 height 15
click at [258, 430] on input "Gravel/Stone" at bounding box center [262, 426] width 8 height 8
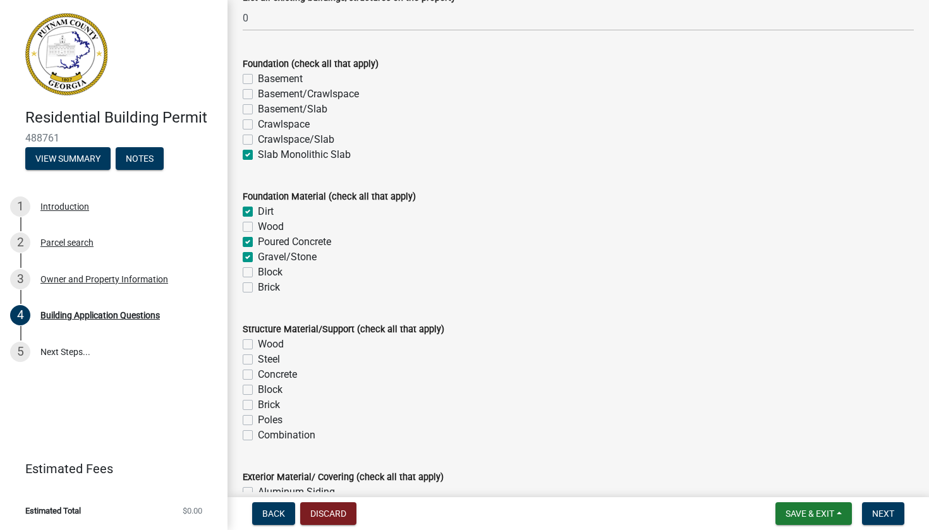
scroll to position [2408, 0]
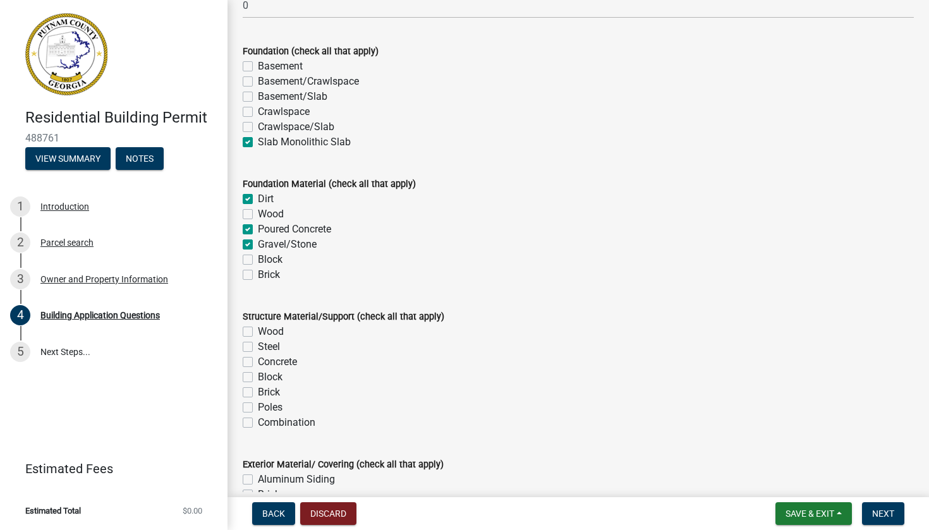
click at [258, 337] on label "Wood" at bounding box center [271, 331] width 26 height 15
click at [258, 332] on input "Wood" at bounding box center [262, 328] width 8 height 8
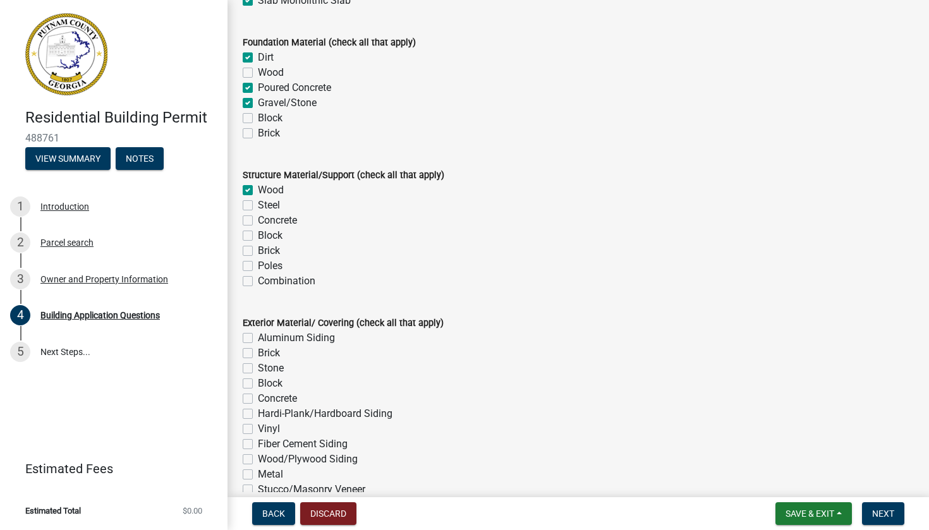
scroll to position [2573, 0]
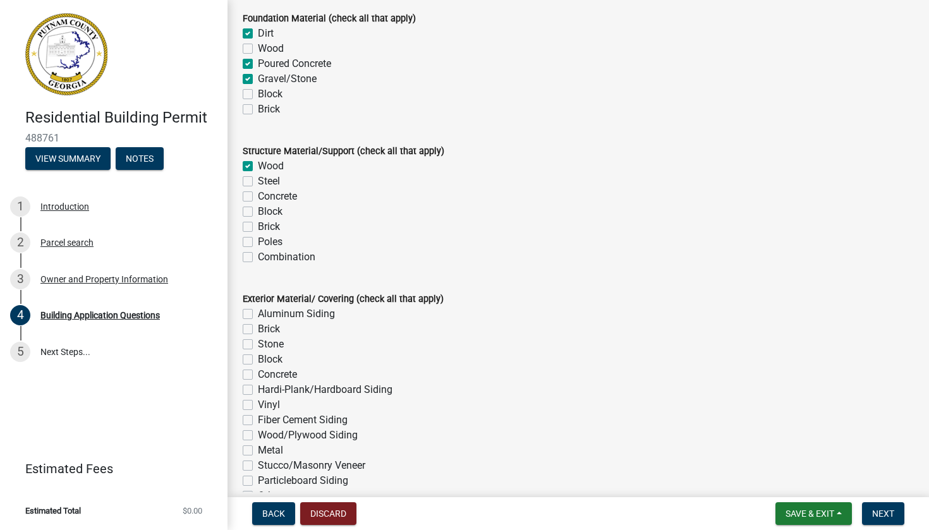
click at [258, 336] on label "Brick" at bounding box center [269, 329] width 22 height 15
click at [258, 330] on input "Brick" at bounding box center [262, 326] width 8 height 8
click at [258, 396] on label "Hardi-Plank/Hardboard Siding" at bounding box center [325, 389] width 135 height 15
click at [258, 391] on input "Hardi-Plank/Hardboard Siding" at bounding box center [262, 386] width 8 height 8
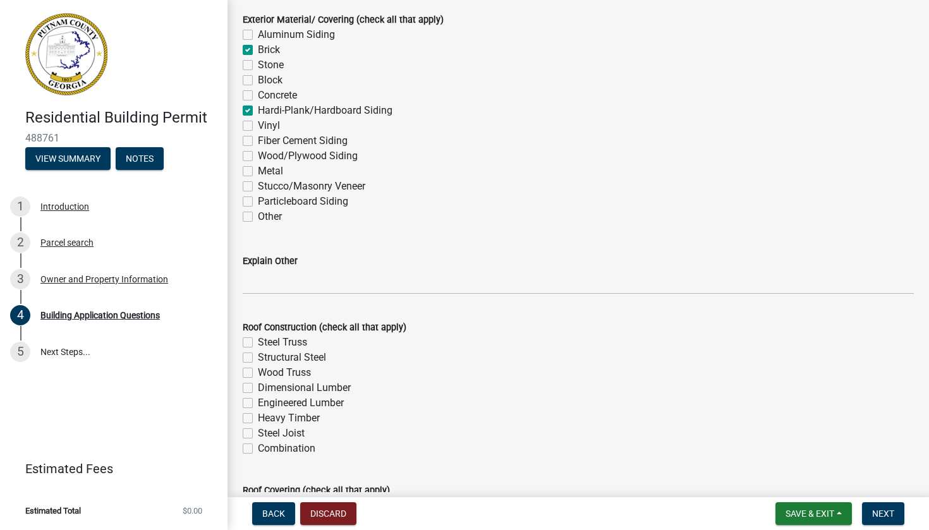
scroll to position [2857, 0]
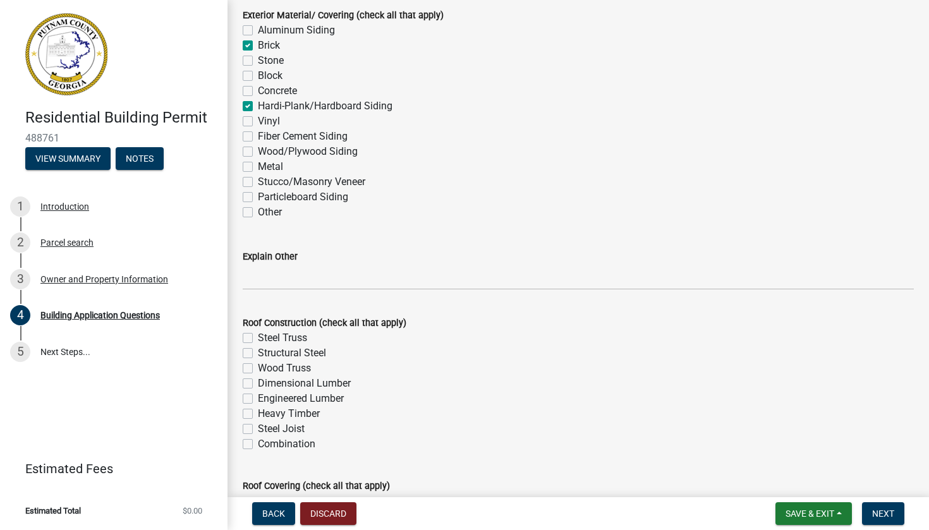
click at [258, 376] on label "Wood Truss" at bounding box center [284, 368] width 53 height 15
click at [258, 369] on input "Wood Truss" at bounding box center [262, 365] width 8 height 8
click at [258, 391] on label "Dimensional Lumber" at bounding box center [304, 383] width 93 height 15
click at [258, 384] on input "Dimensional Lumber" at bounding box center [262, 380] width 8 height 8
click at [258, 405] on label "Engineered Lumber" at bounding box center [301, 398] width 86 height 15
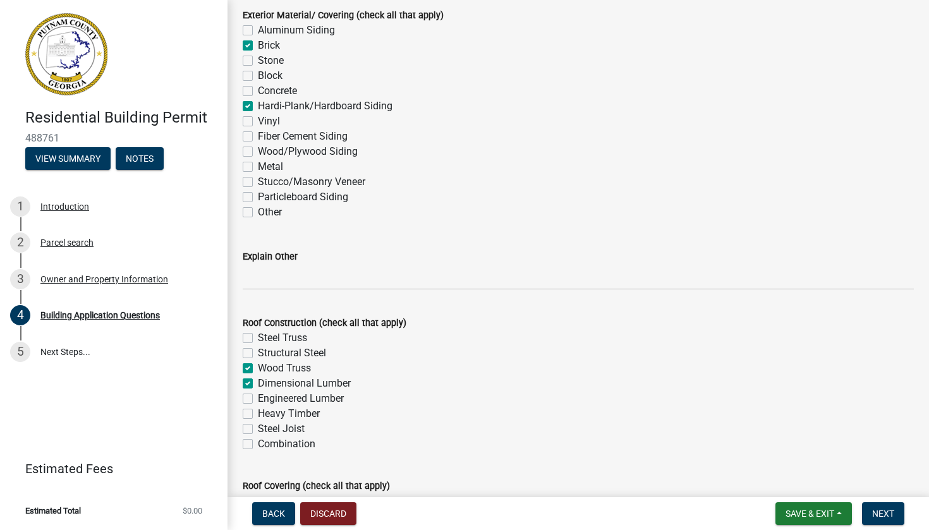
click at [258, 399] on input "Engineered Lumber" at bounding box center [262, 395] width 8 height 8
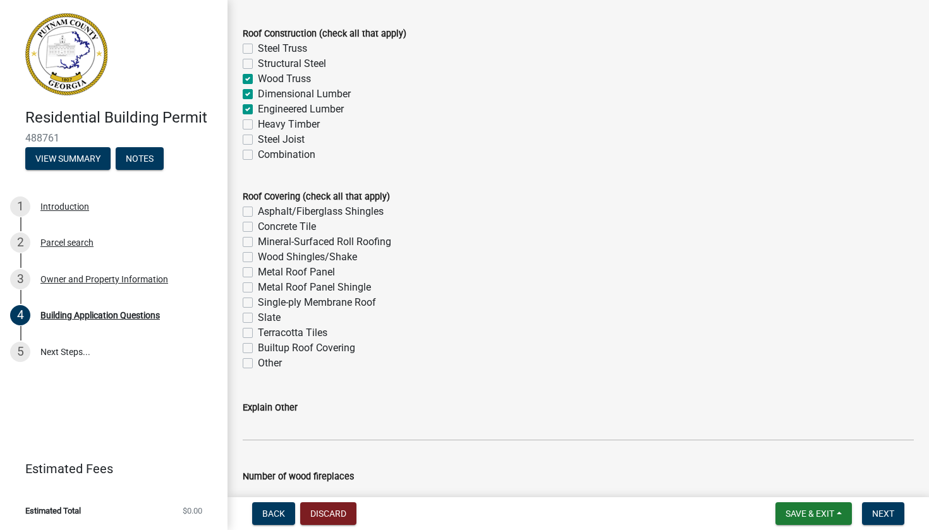
scroll to position [3156, 0]
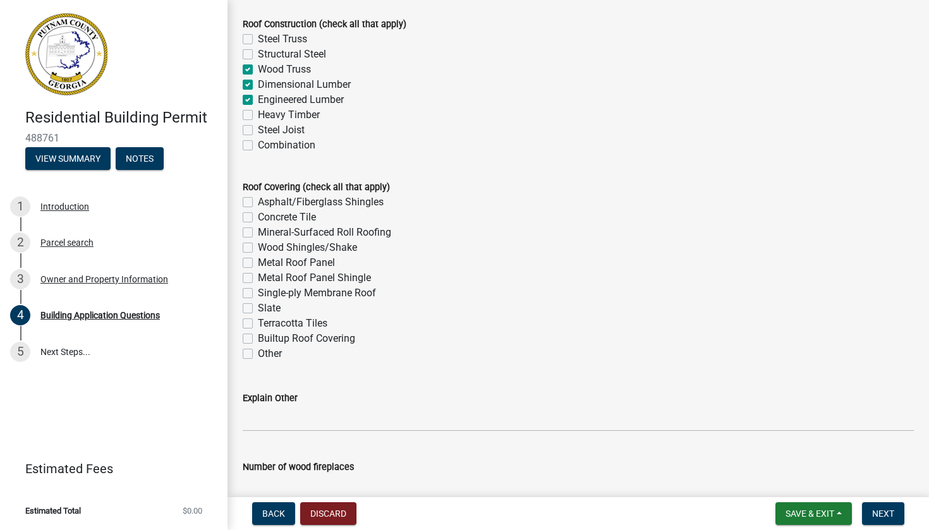
click at [258, 209] on label "Asphalt/Fiberglass Shingles" at bounding box center [321, 202] width 126 height 15
click at [258, 203] on input "Asphalt/Fiberglass Shingles" at bounding box center [262, 199] width 8 height 8
click at [258, 270] on label "Metal Roof Panel" at bounding box center [296, 262] width 77 height 15
click at [258, 264] on input "Metal Roof Panel" at bounding box center [262, 259] width 8 height 8
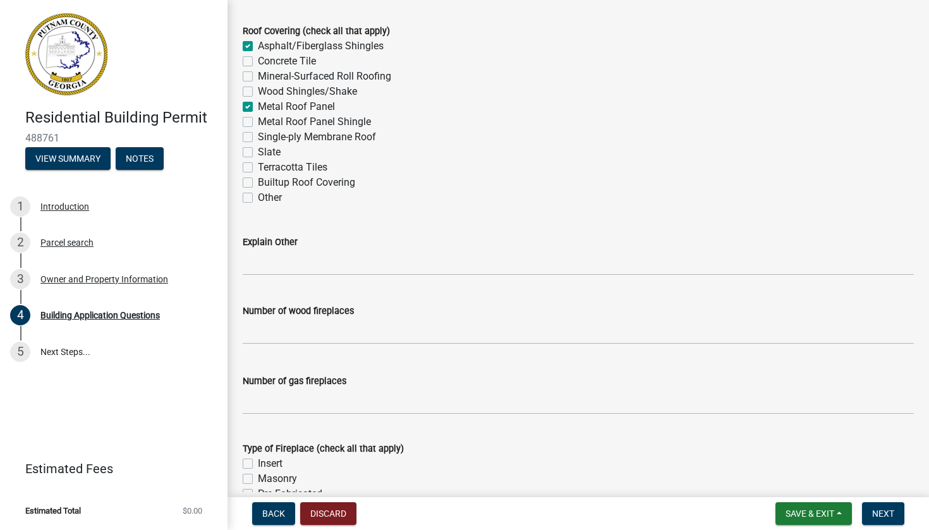
scroll to position [3319, 0]
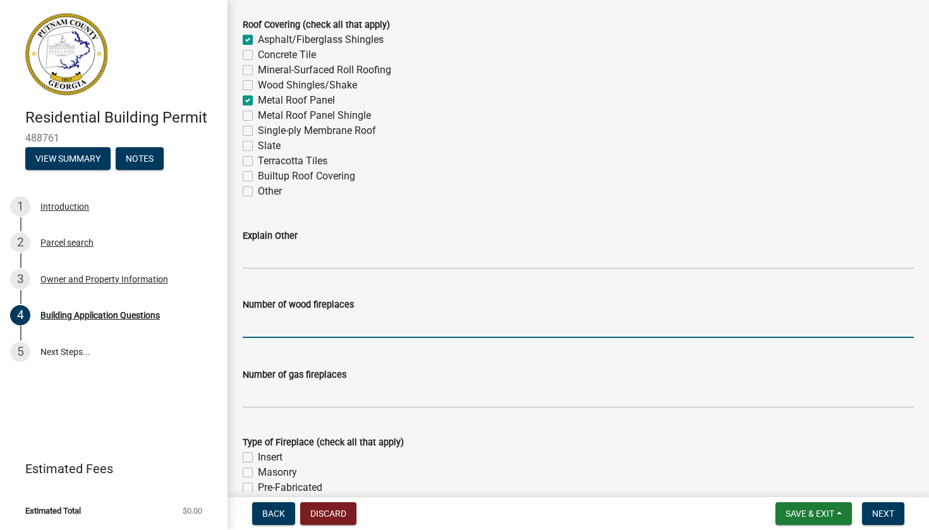
click at [300, 338] on input "text" at bounding box center [578, 325] width 671 height 26
click at [301, 400] on input "text" at bounding box center [578, 395] width 671 height 26
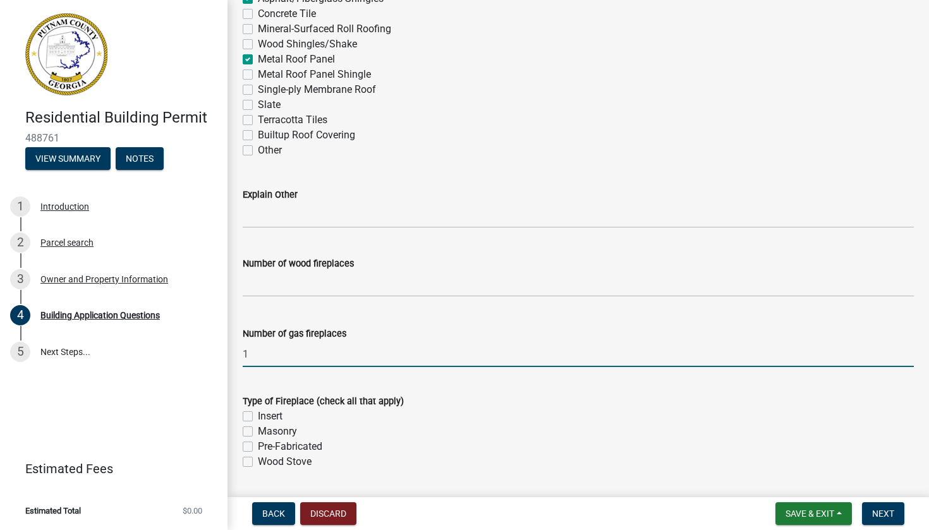
scroll to position [3380, 0]
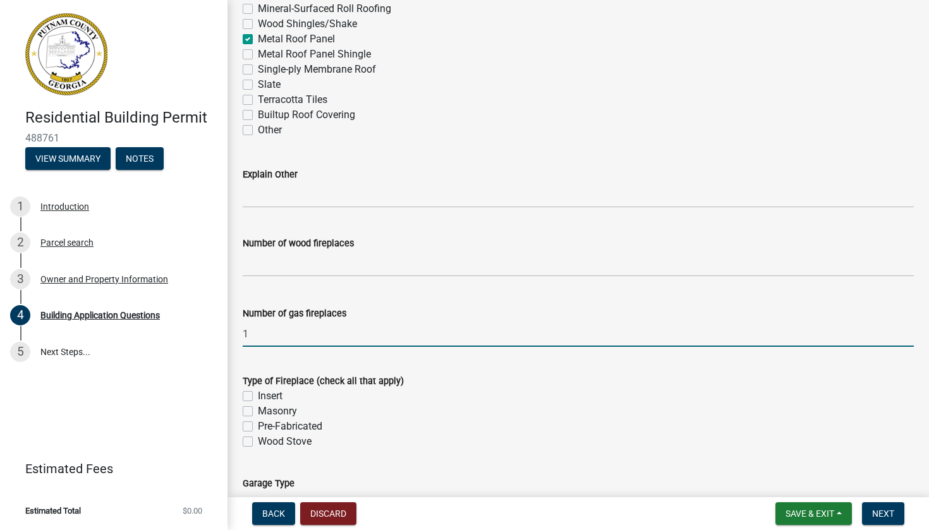
click at [258, 434] on label "Pre-Fabricated" at bounding box center [290, 426] width 64 height 15
click at [258, 427] on input "Pre-Fabricated" at bounding box center [262, 423] width 8 height 8
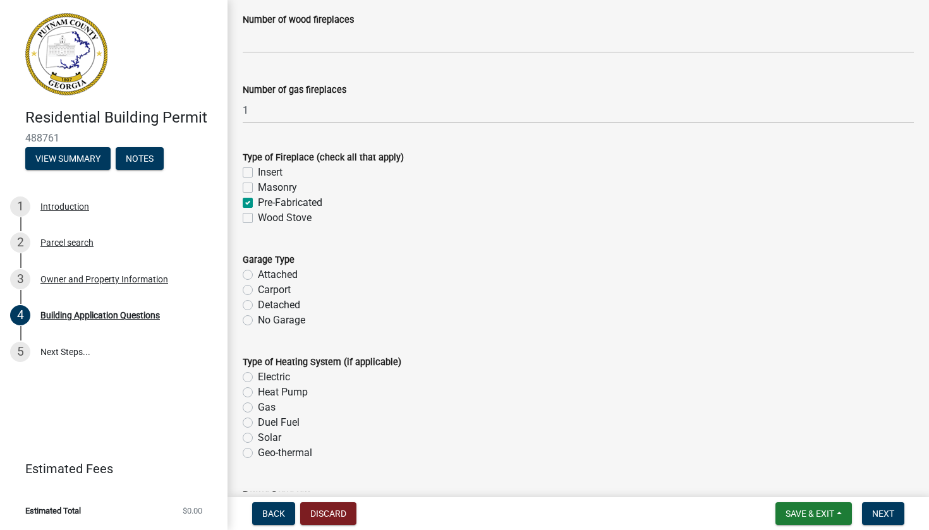
scroll to position [3650, 0]
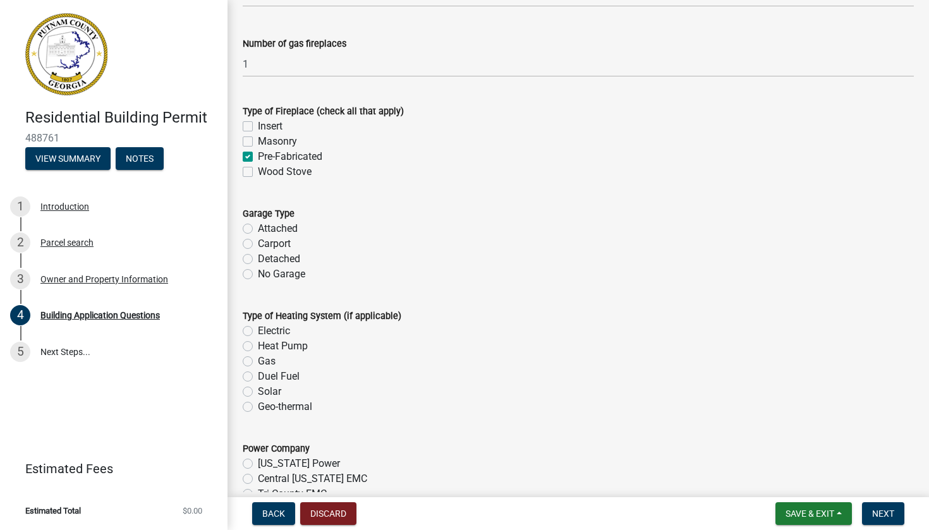
click at [258, 236] on label "Attached" at bounding box center [278, 228] width 40 height 15
click at [258, 229] on input "Attached" at bounding box center [262, 225] width 8 height 8
click at [258, 354] on label "Heat Pump" at bounding box center [283, 346] width 50 height 15
click at [258, 347] on input "Heat Pump" at bounding box center [262, 343] width 8 height 8
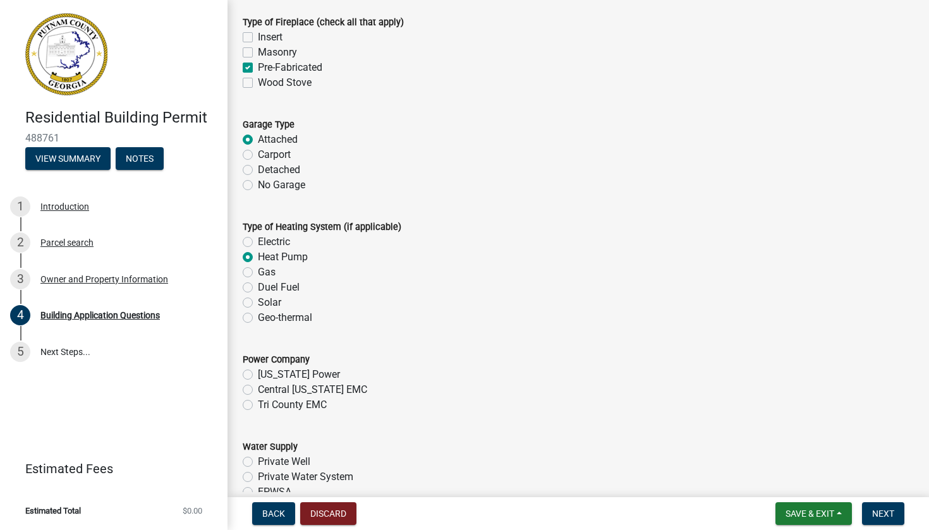
scroll to position [3754, 0]
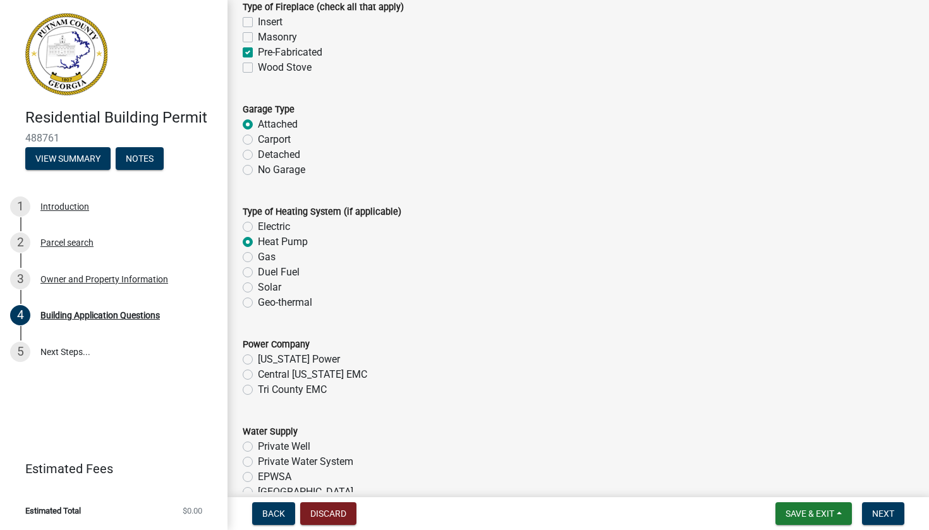
click at [258, 396] on label "Tri County EMC" at bounding box center [292, 389] width 69 height 15
click at [258, 391] on input "Tri County EMC" at bounding box center [262, 386] width 8 height 8
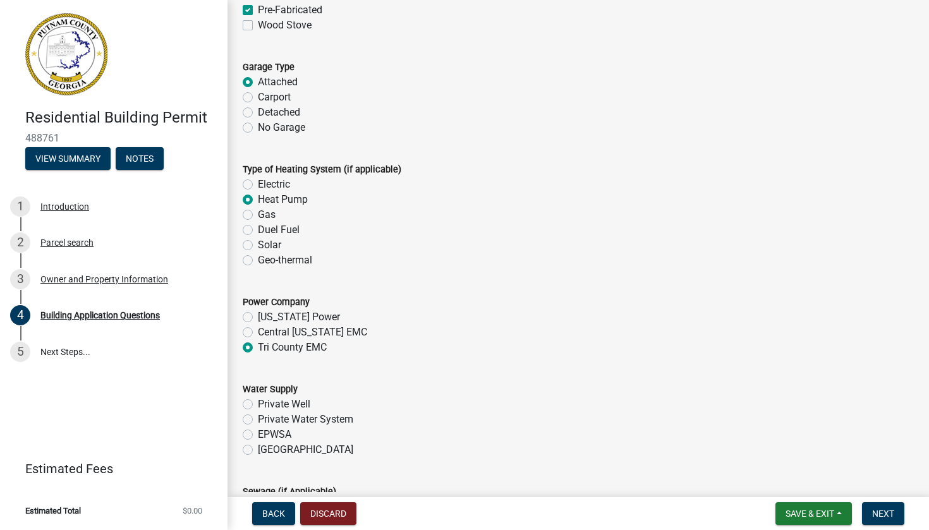
scroll to position [3803, 0]
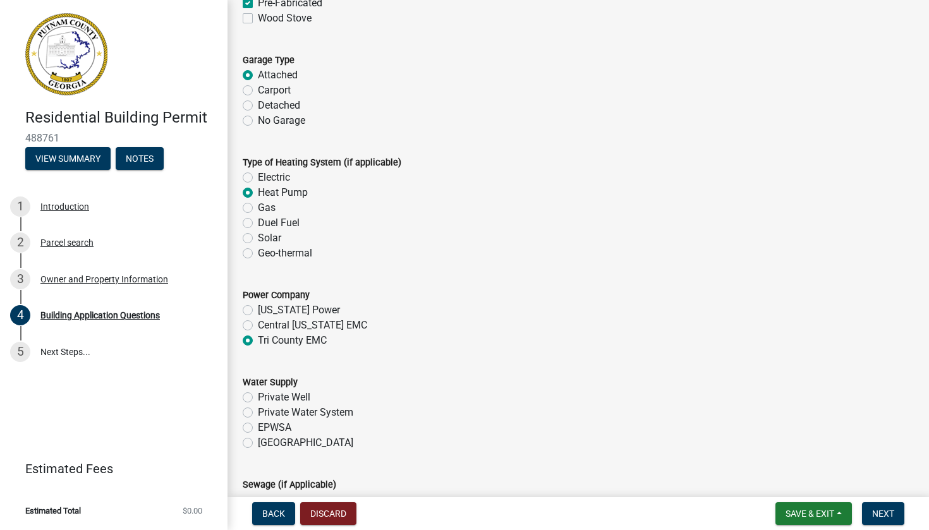
click at [258, 451] on label "[GEOGRAPHIC_DATA]" at bounding box center [305, 443] width 95 height 15
click at [258, 444] on input "[GEOGRAPHIC_DATA]" at bounding box center [262, 440] width 8 height 8
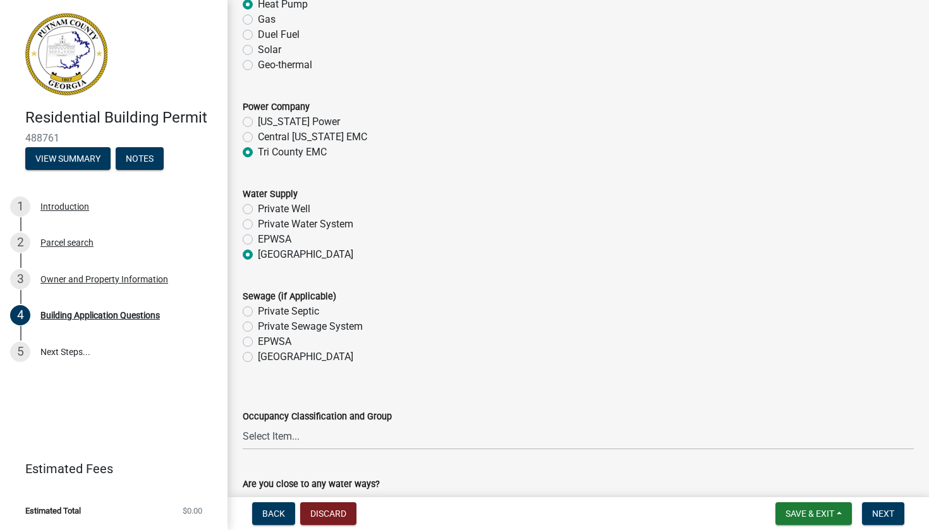
scroll to position [4001, 0]
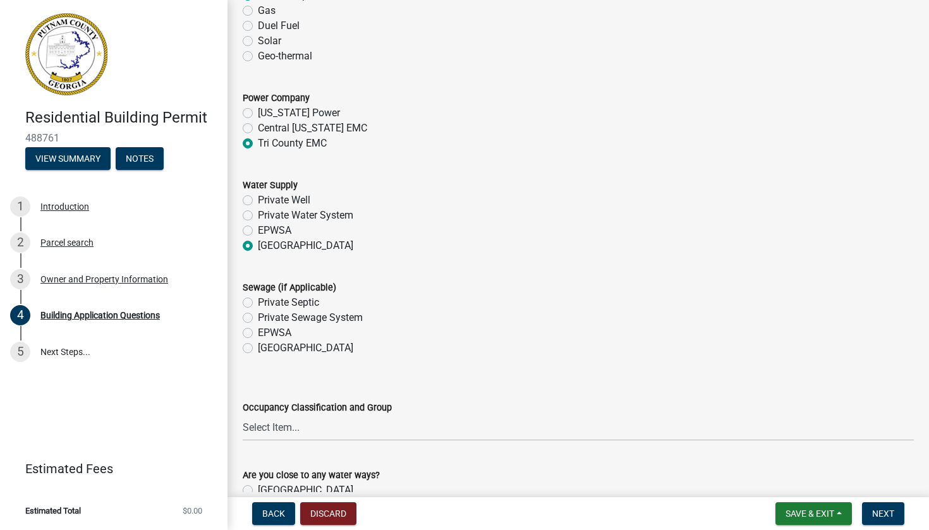
click at [258, 351] on label "[GEOGRAPHIC_DATA]" at bounding box center [305, 348] width 95 height 15
click at [258, 349] on input "[GEOGRAPHIC_DATA]" at bounding box center [262, 345] width 8 height 8
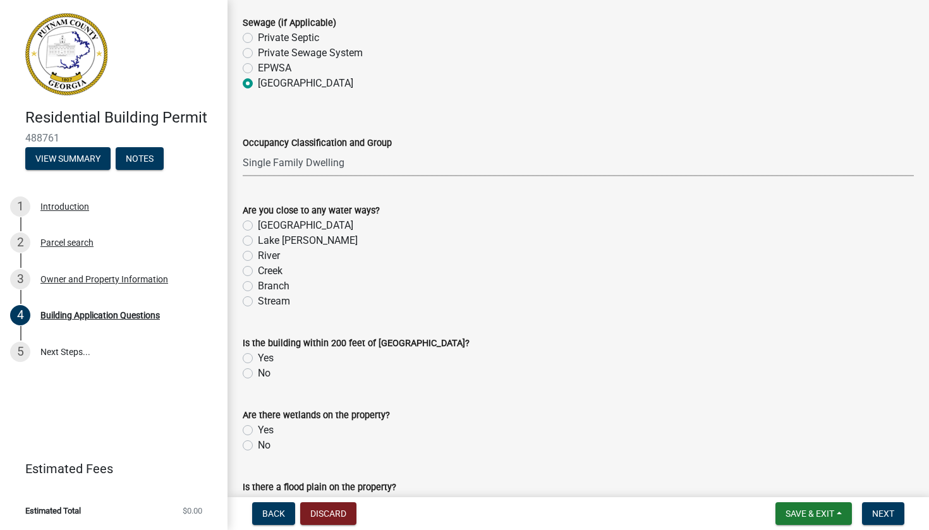
scroll to position [4290, 0]
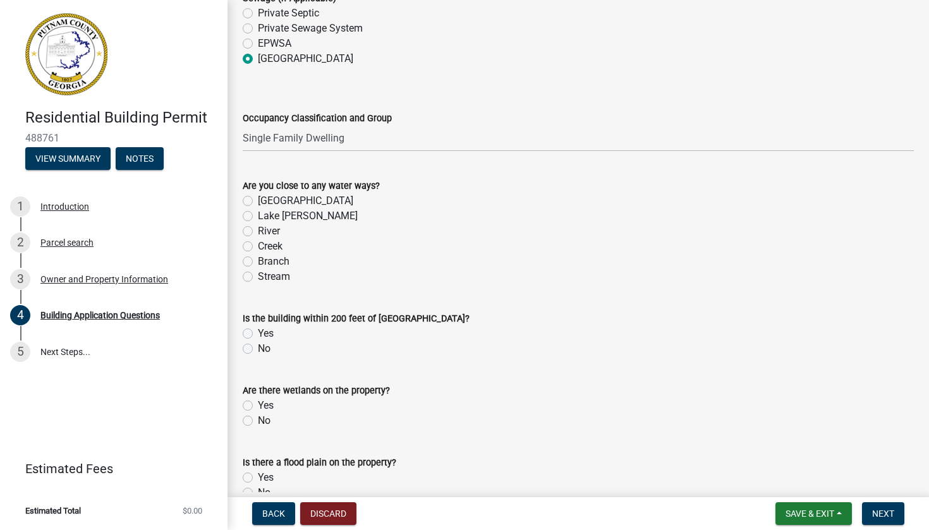
click at [258, 209] on label "[GEOGRAPHIC_DATA]" at bounding box center [305, 200] width 95 height 15
click at [258, 202] on input "[GEOGRAPHIC_DATA]" at bounding box center [262, 197] width 8 height 8
click at [248, 357] on div "No" at bounding box center [578, 348] width 671 height 15
click at [258, 356] on label "No" at bounding box center [264, 348] width 13 height 15
click at [258, 350] on input "No" at bounding box center [262, 345] width 8 height 8
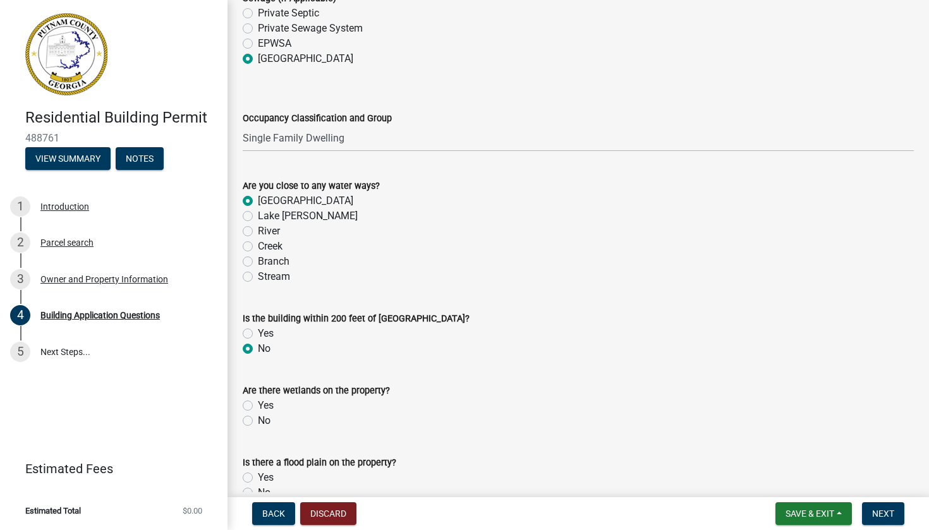
click at [258, 425] on label "No" at bounding box center [264, 420] width 13 height 15
click at [258, 422] on input "No" at bounding box center [262, 417] width 8 height 8
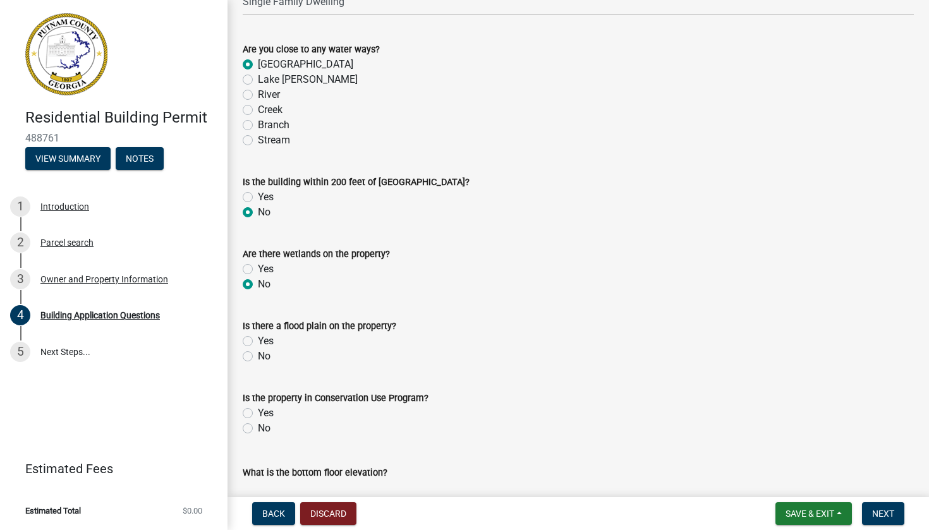
scroll to position [4430, 0]
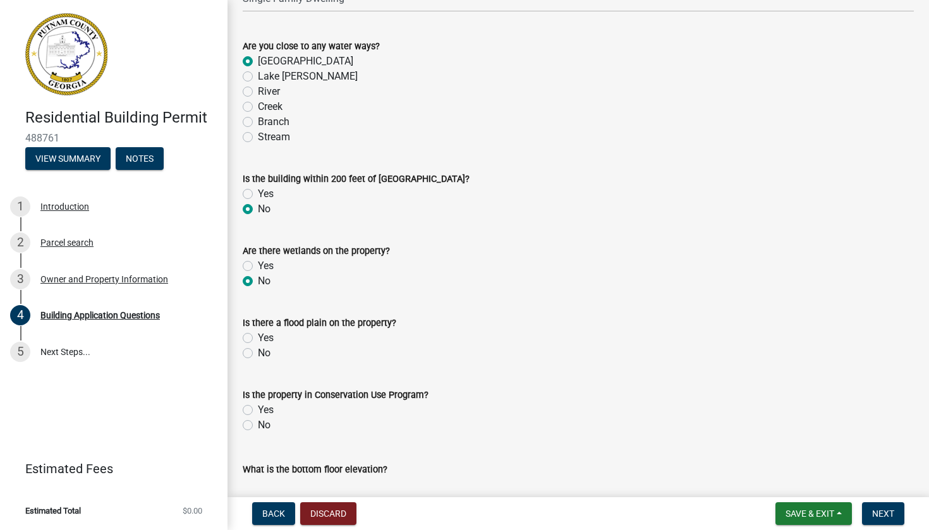
click at [258, 360] on label "No" at bounding box center [264, 353] width 13 height 15
click at [258, 354] on input "No" at bounding box center [262, 350] width 8 height 8
click at [258, 433] on label "No" at bounding box center [264, 425] width 13 height 15
click at [258, 426] on input "No" at bounding box center [262, 422] width 8 height 8
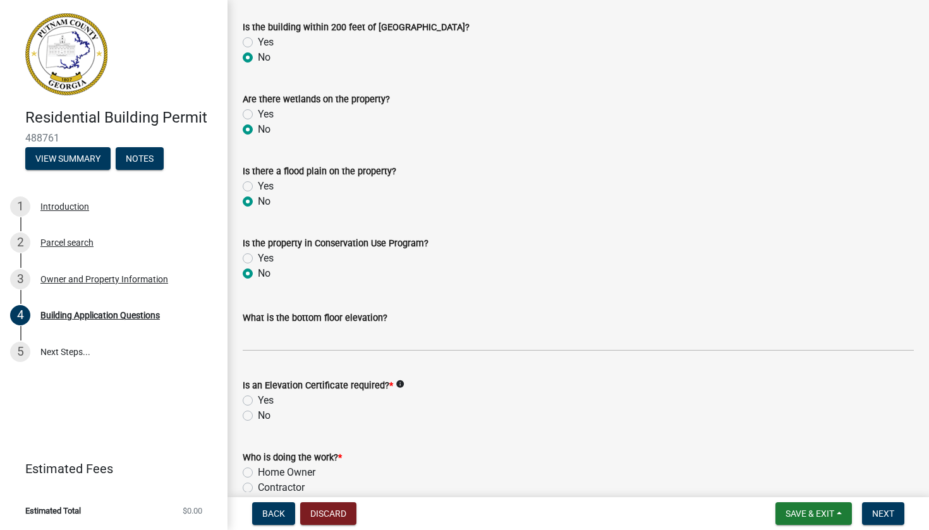
scroll to position [4605, 0]
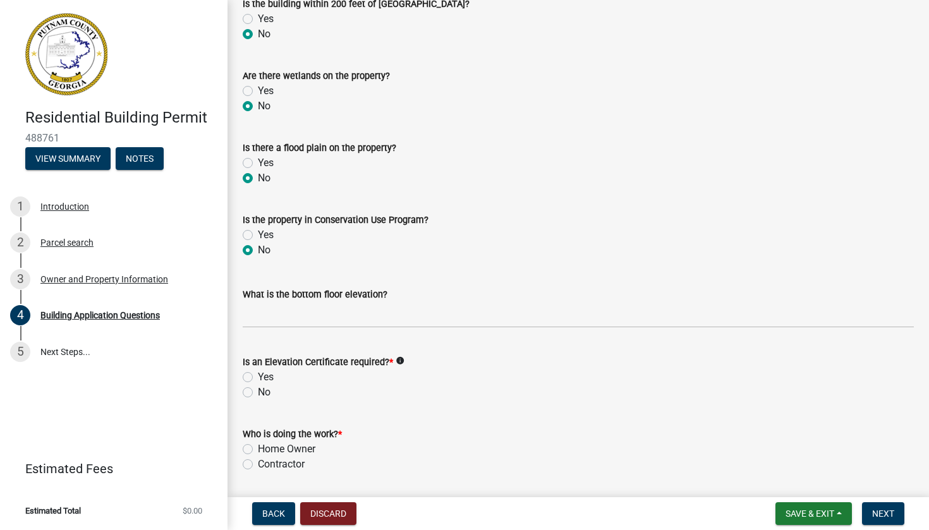
click at [258, 400] on label "No" at bounding box center [264, 392] width 13 height 15
click at [258, 393] on input "No" at bounding box center [262, 389] width 8 height 8
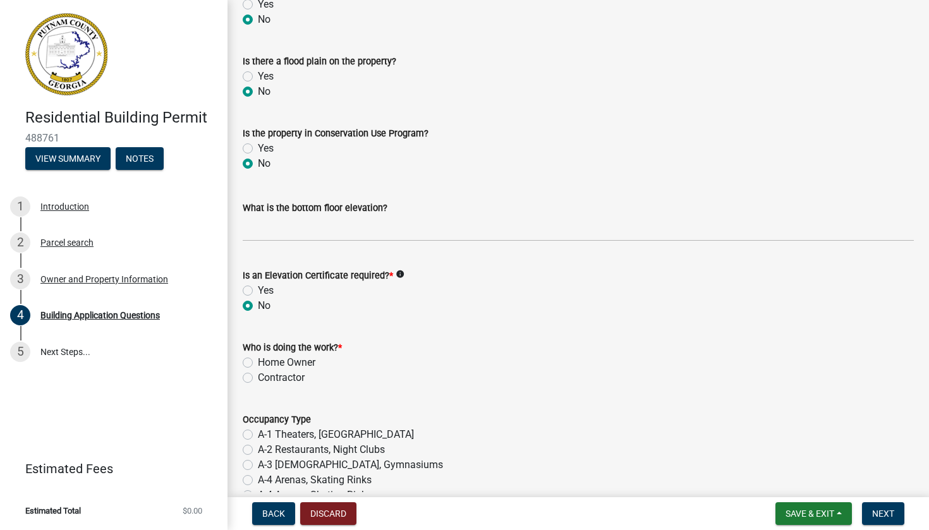
scroll to position [4694, 0]
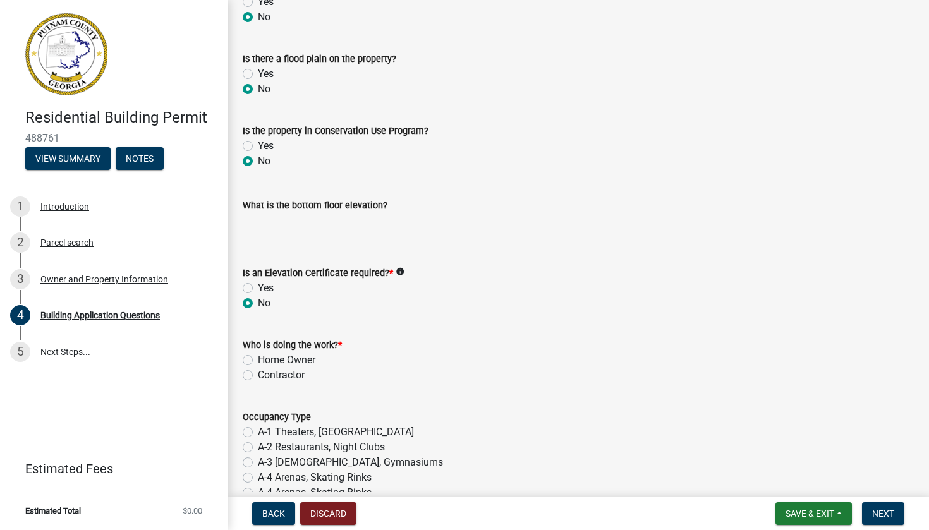
click at [258, 379] on label "Contractor" at bounding box center [281, 375] width 47 height 15
click at [258, 376] on input "Contractor" at bounding box center [262, 372] width 8 height 8
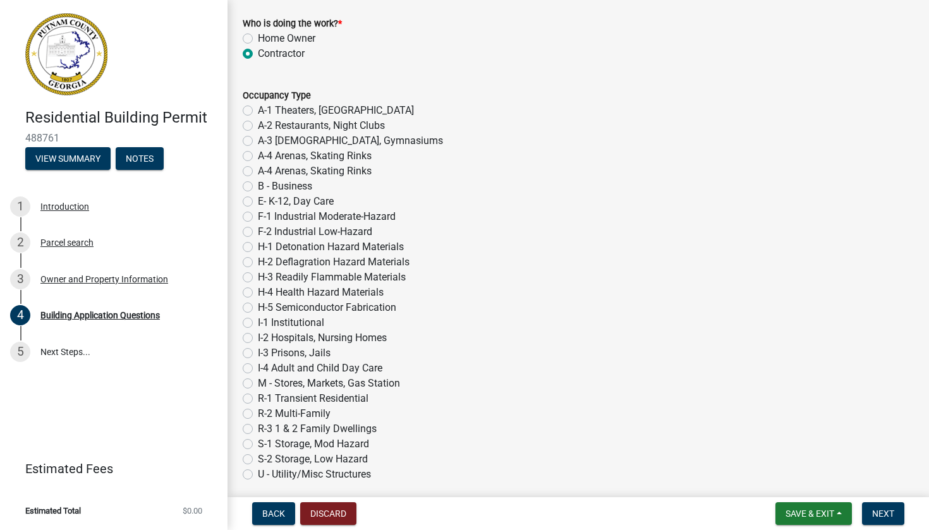
scroll to position [5016, 0]
click at [258, 434] on label "R-3 1 & 2 Family Dwellings" at bounding box center [317, 428] width 119 height 15
click at [258, 429] on input "R-3 1 & 2 Family Dwellings" at bounding box center [262, 425] width 8 height 8
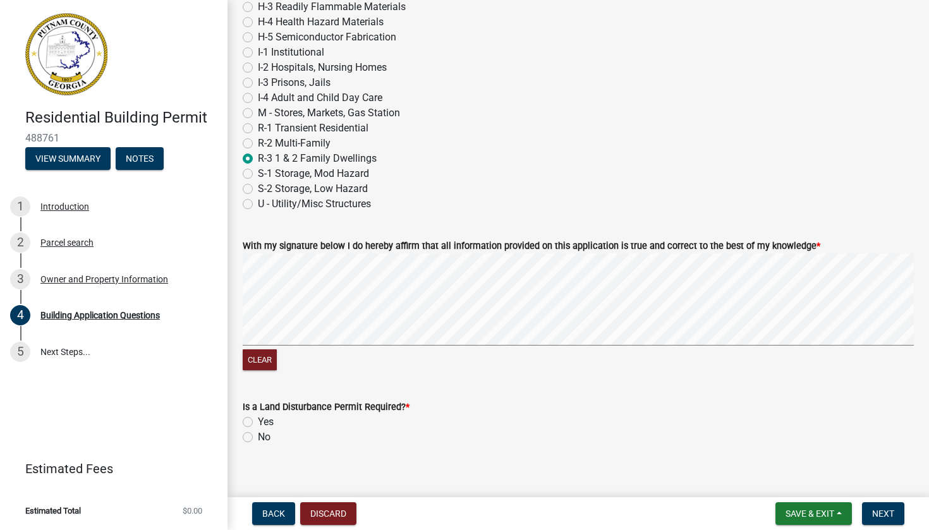
scroll to position [5300, 0]
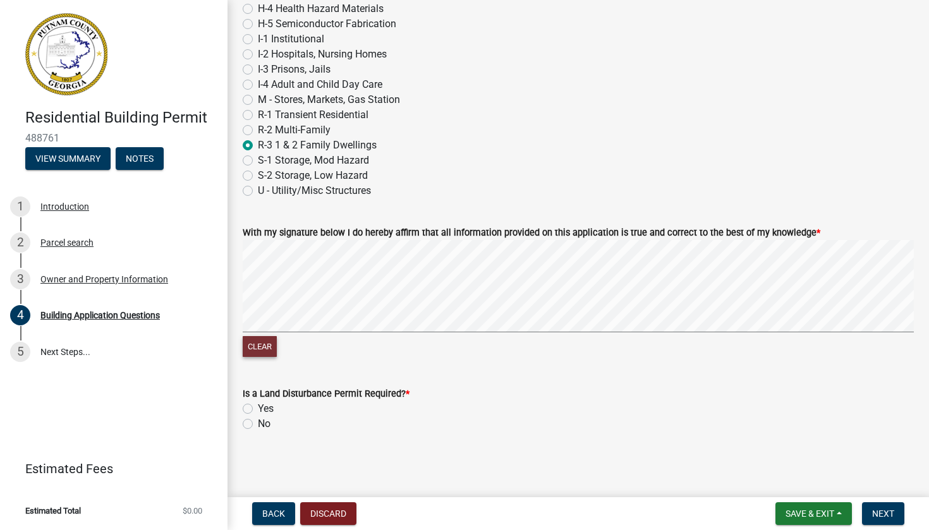
click at [263, 357] on button "Clear" at bounding box center [260, 346] width 34 height 21
click at [253, 411] on div "Yes" at bounding box center [578, 408] width 671 height 15
click at [258, 432] on label "No" at bounding box center [264, 424] width 13 height 15
click at [258, 425] on input "No" at bounding box center [262, 421] width 8 height 8
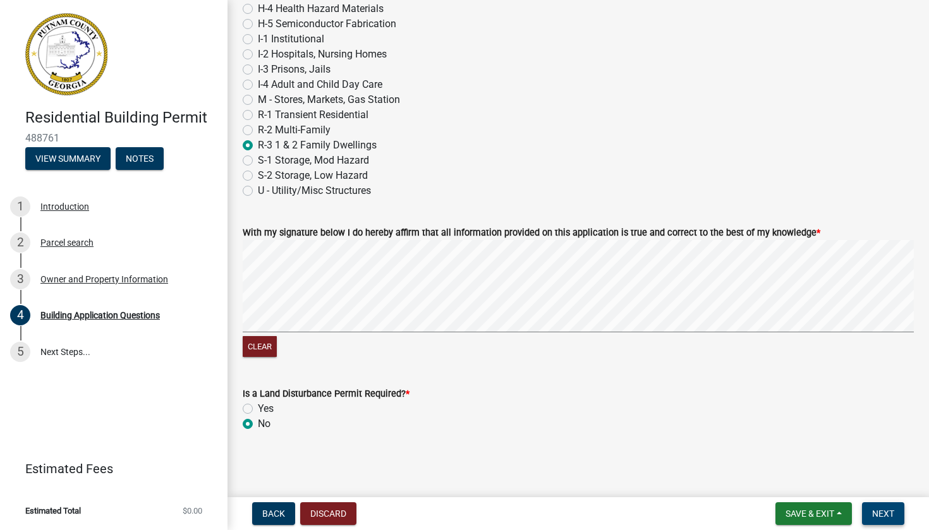
click at [879, 509] on span "Next" at bounding box center [883, 514] width 22 height 10
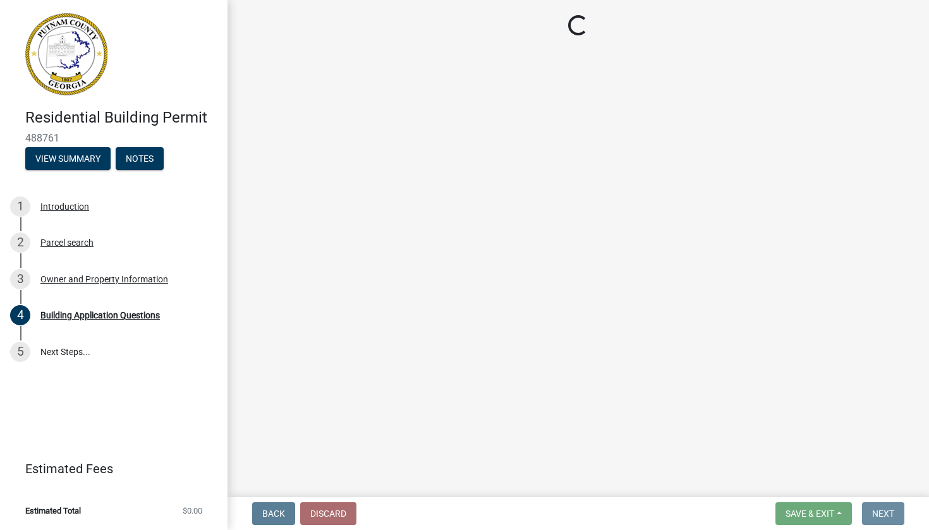
scroll to position [0, 0]
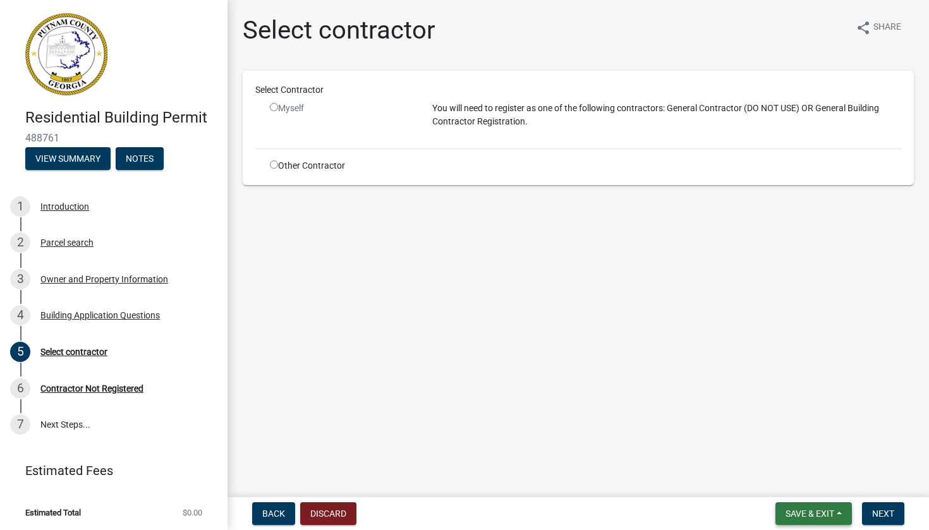
click at [827, 509] on span "Save & Exit" at bounding box center [810, 514] width 49 height 10
click at [815, 489] on button "Save & Exit" at bounding box center [801, 481] width 101 height 30
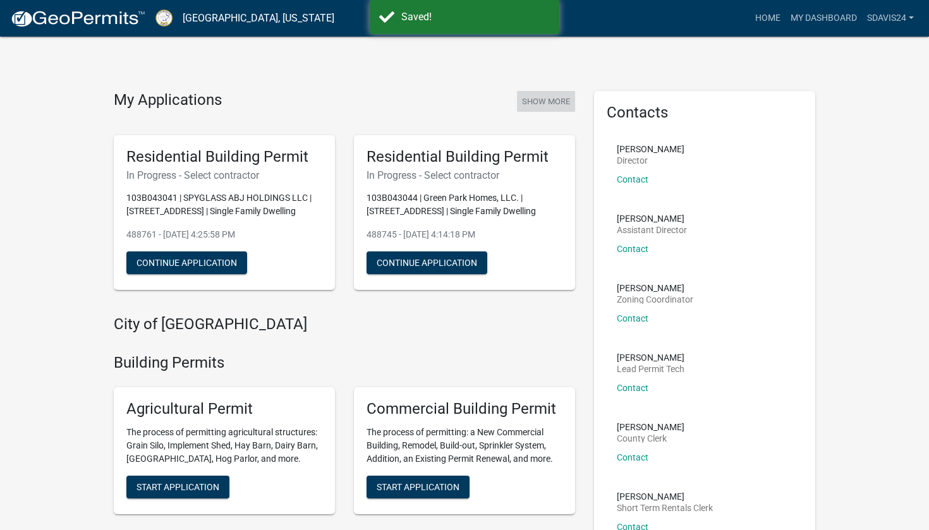
click at [533, 104] on button "Show More" at bounding box center [546, 101] width 58 height 21
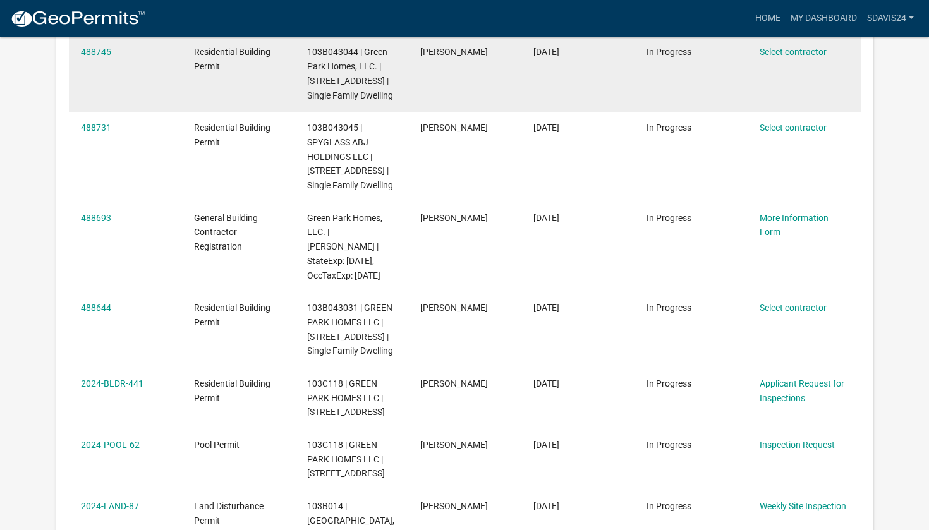
scroll to position [369, 0]
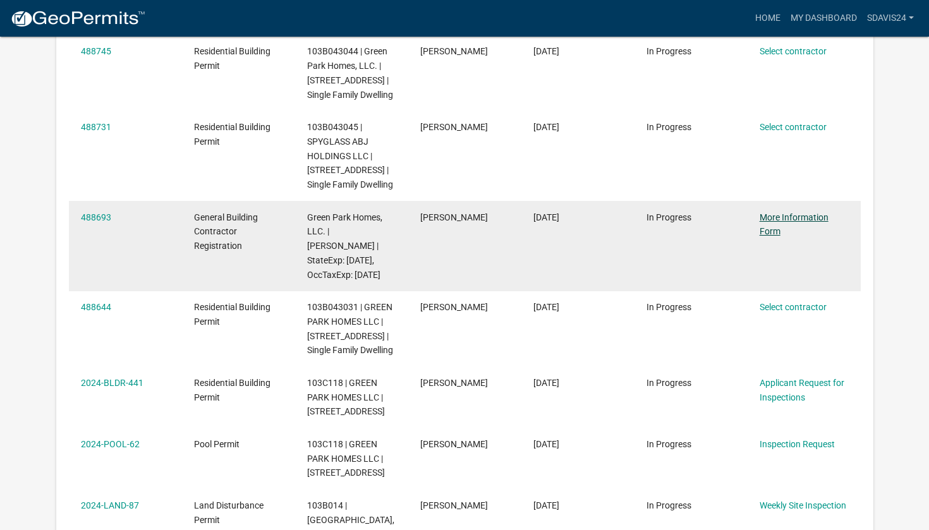
click at [781, 214] on link "More Information Form" at bounding box center [794, 224] width 69 height 25
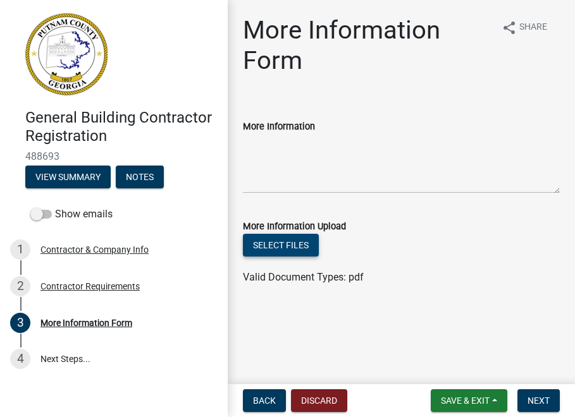
click at [291, 243] on button "Select files" at bounding box center [281, 245] width 76 height 23
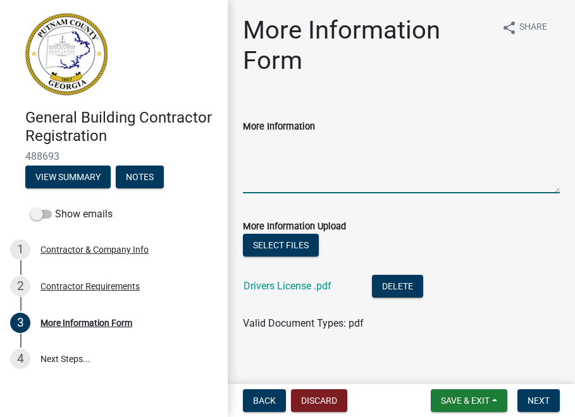
click at [372, 177] on textarea "More Information" at bounding box center [401, 163] width 317 height 59
click at [465, 401] on span "Save & Exit" at bounding box center [465, 401] width 49 height 10
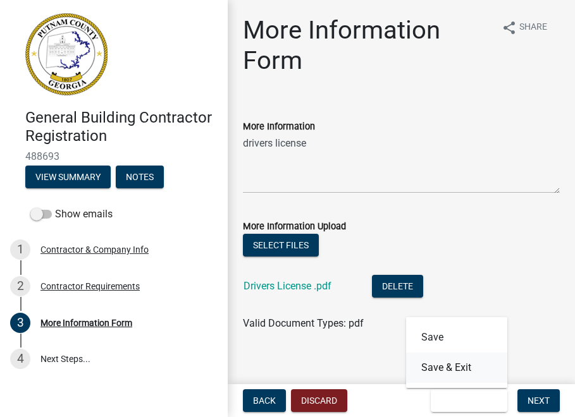
click at [452, 365] on button "Save & Exit" at bounding box center [456, 368] width 101 height 30
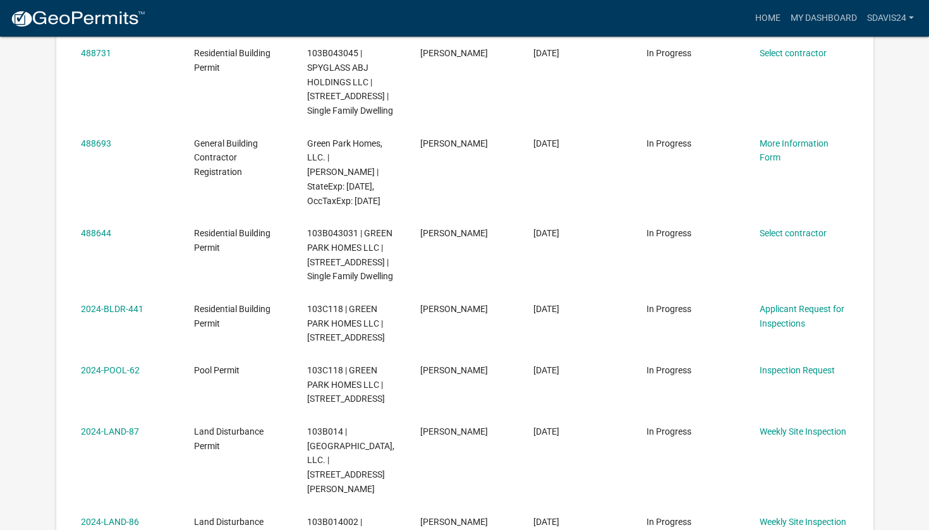
scroll to position [437, 0]
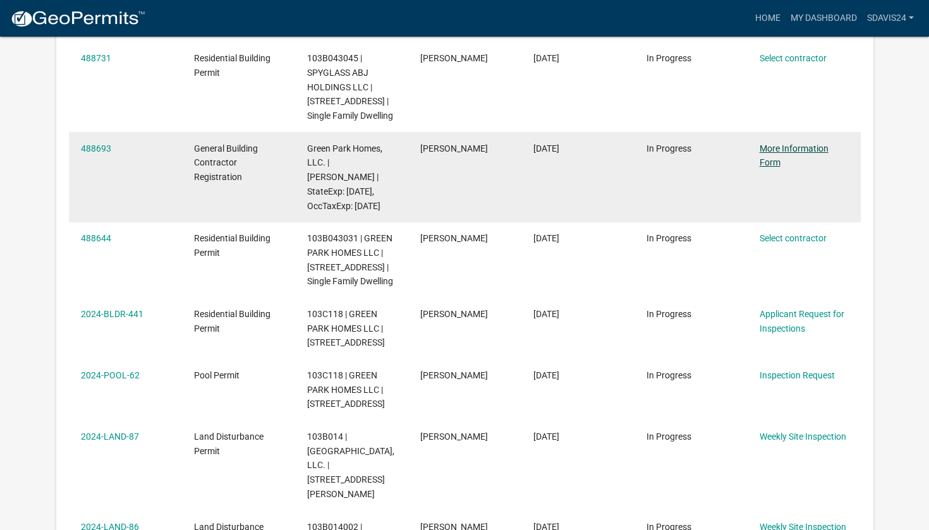
click at [793, 143] on link "More Information Form" at bounding box center [794, 155] width 69 height 25
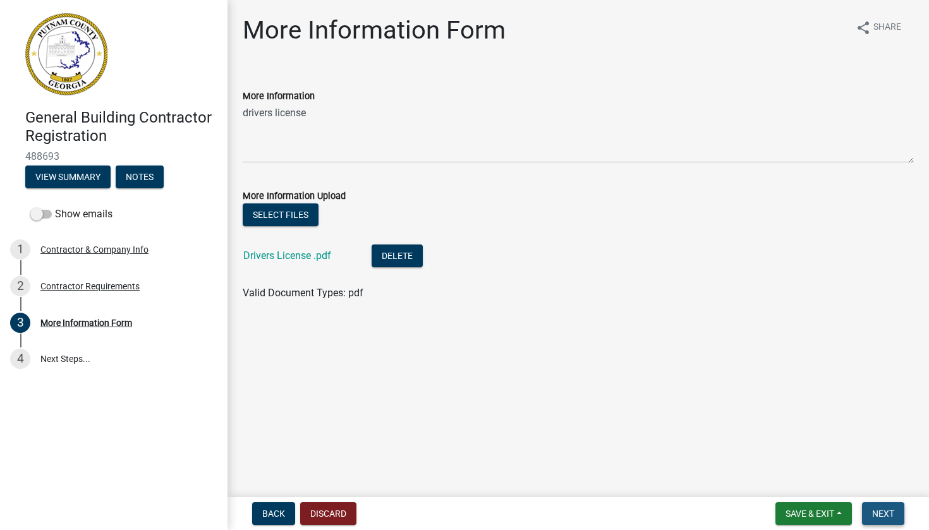
click at [893, 512] on span "Next" at bounding box center [883, 514] width 22 height 10
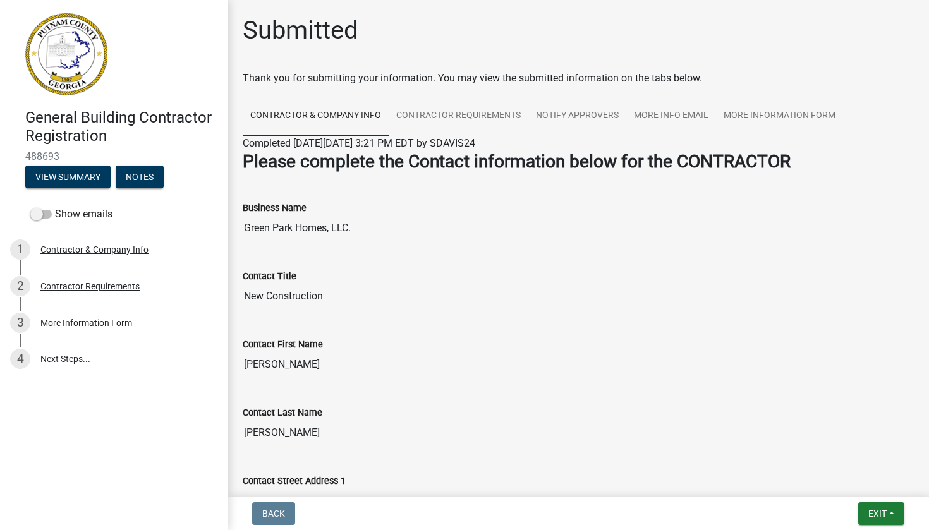
click at [893, 512] on button "Exit" at bounding box center [881, 514] width 46 height 23
click at [853, 482] on button "Save & Exit" at bounding box center [854, 481] width 101 height 30
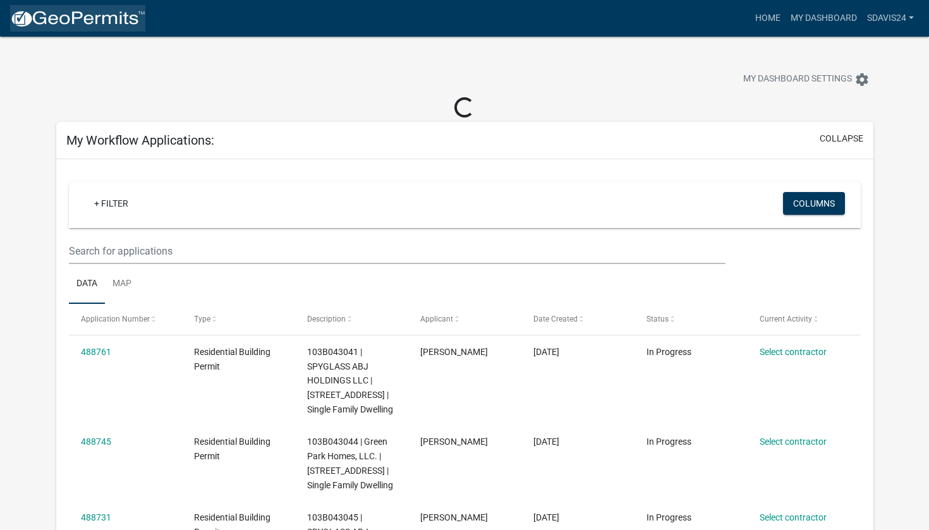
click at [24, 24] on img at bounding box center [77, 18] width 135 height 19
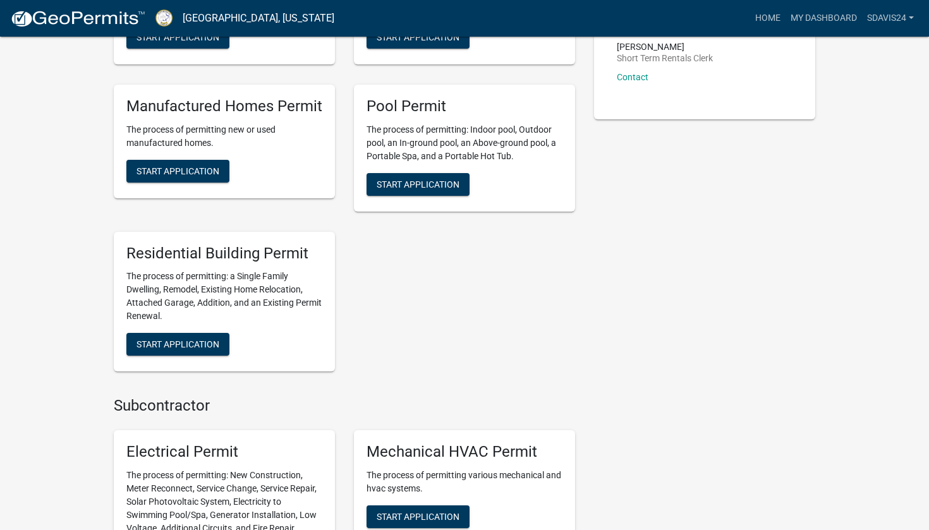
scroll to position [452, 0]
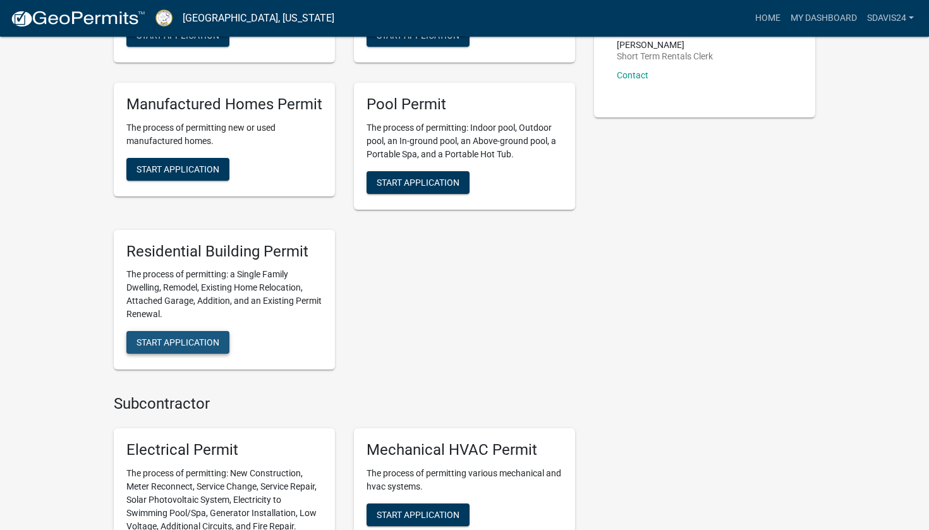
click at [192, 338] on span "Start Application" at bounding box center [178, 343] width 83 height 10
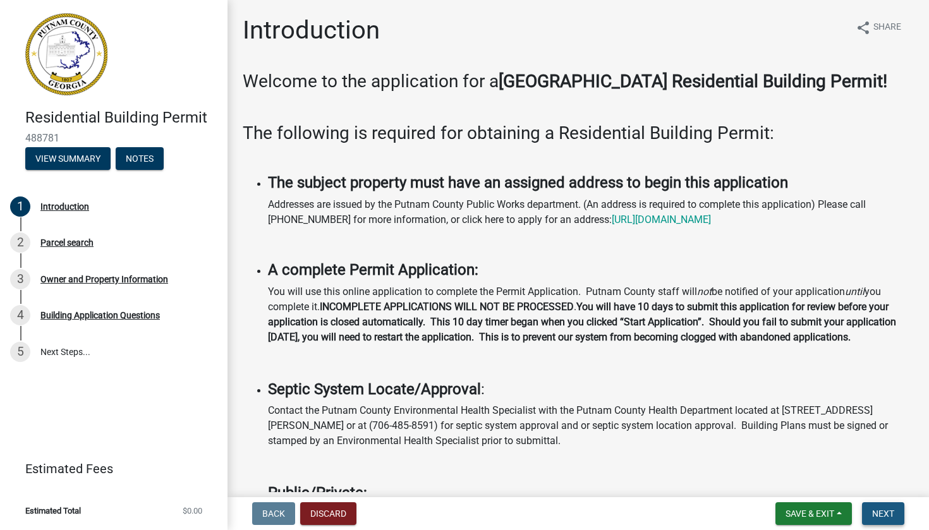
click at [884, 515] on span "Next" at bounding box center [883, 514] width 22 height 10
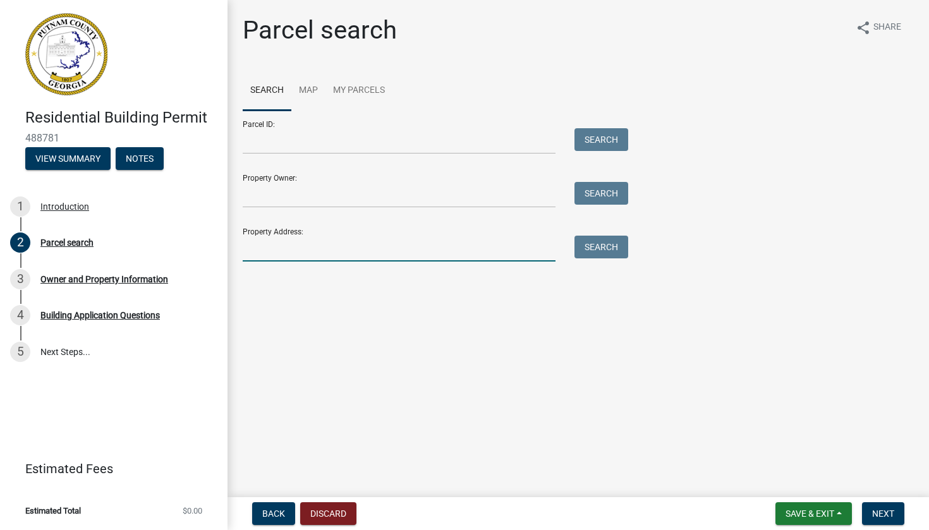
click at [315, 258] on input "Property Address:" at bounding box center [399, 249] width 313 height 26
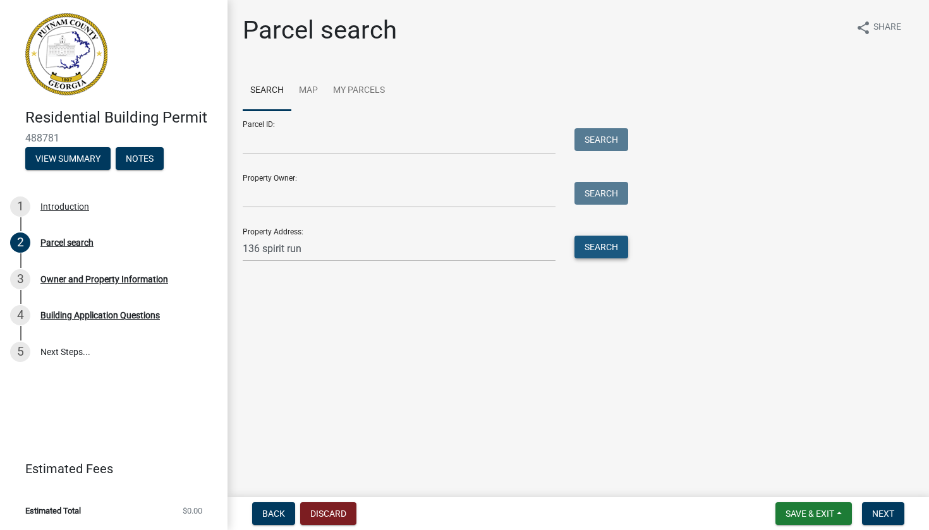
click at [600, 242] on button "Search" at bounding box center [602, 247] width 54 height 23
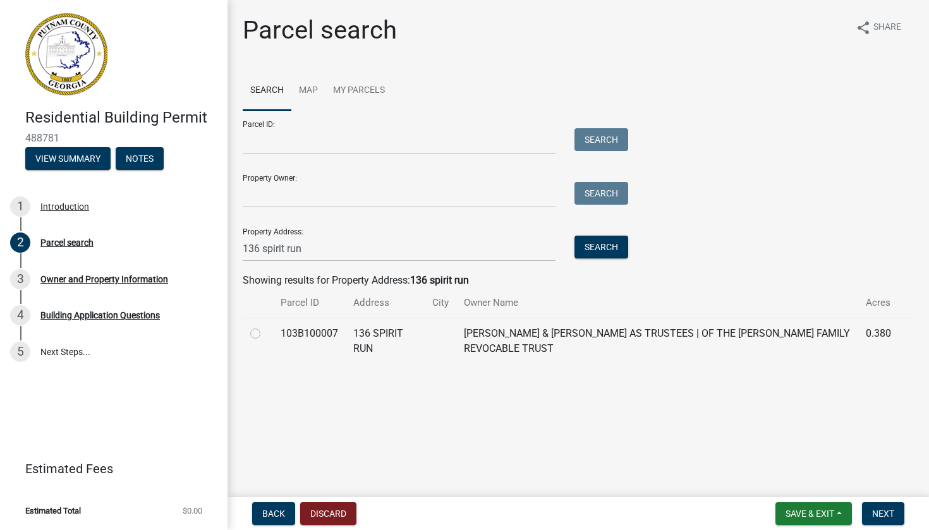
click at [265, 326] on label at bounding box center [265, 326] width 0 height 0
click at [265, 334] on input "radio" at bounding box center [269, 330] width 8 height 8
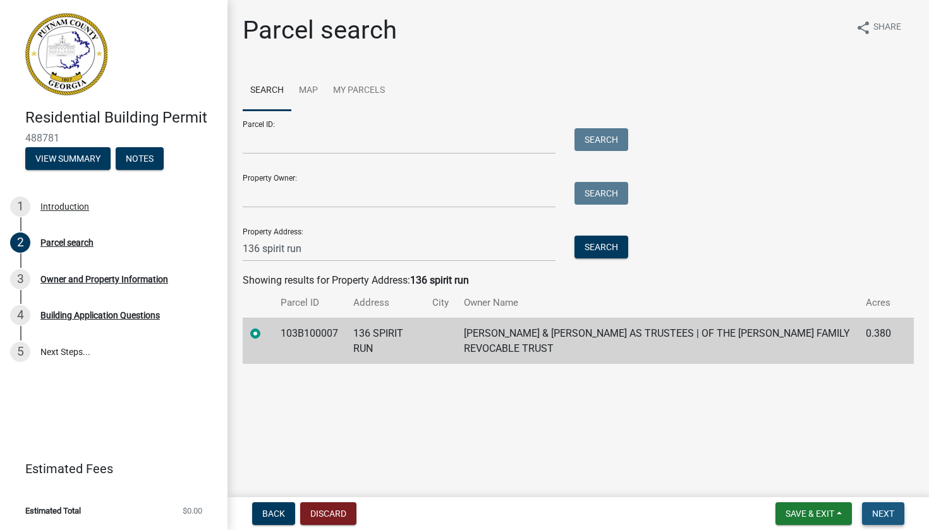
click at [887, 514] on span "Next" at bounding box center [883, 514] width 22 height 10
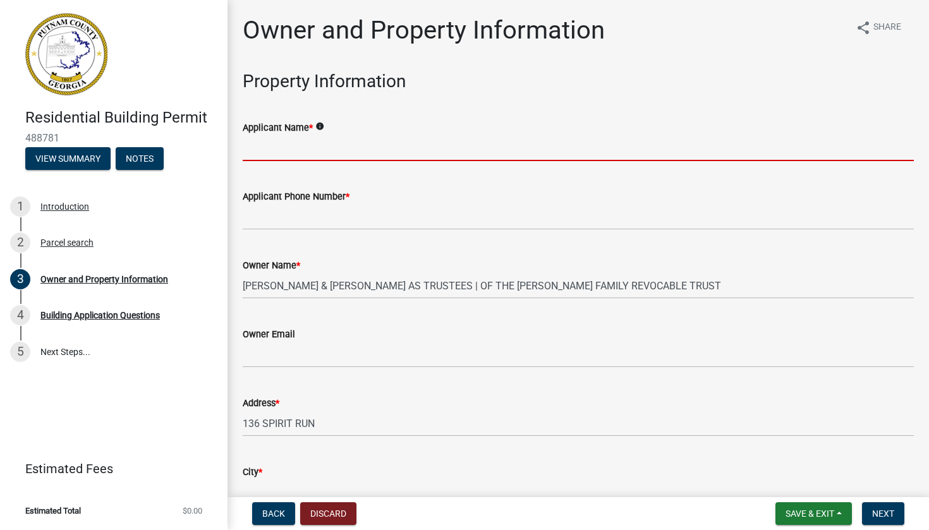
click at [391, 142] on input "Applicant Name *" at bounding box center [578, 148] width 671 height 26
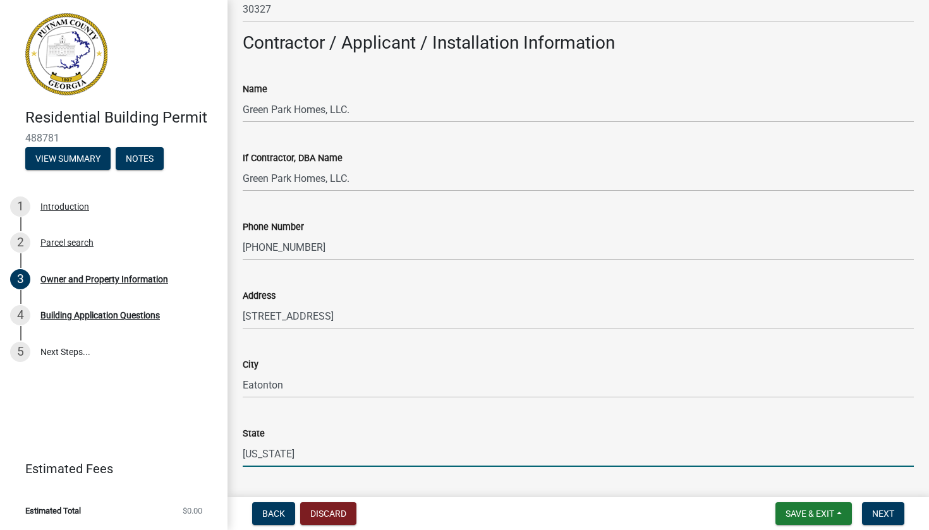
scroll to position [1272, 0]
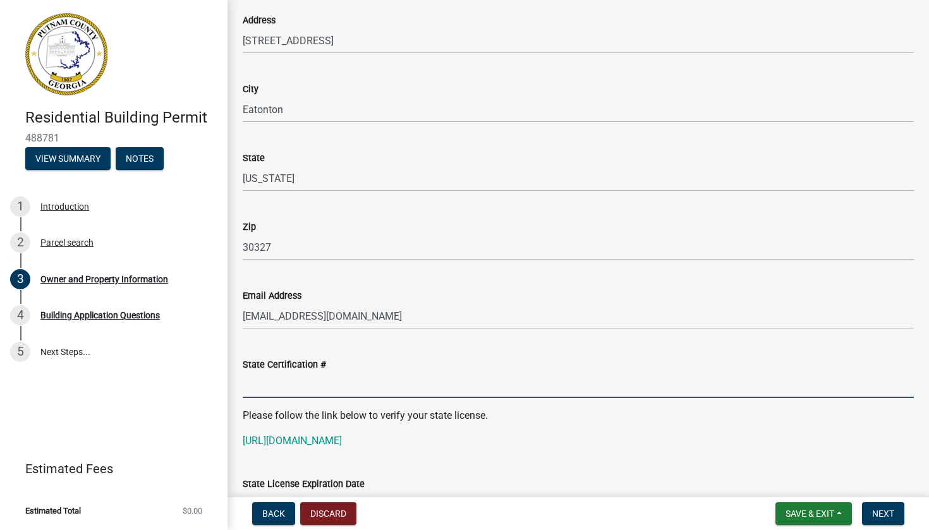
paste input "RLQA005059"
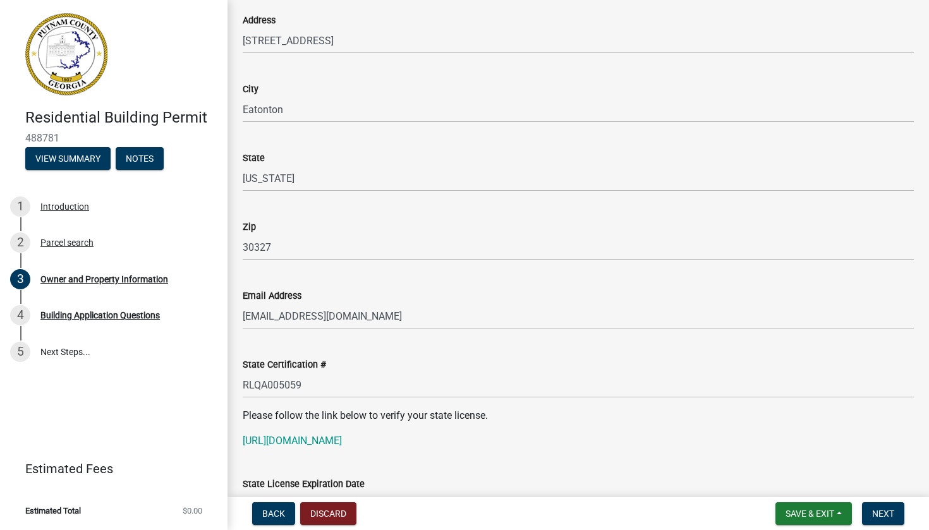
scroll to position [1530, 0]
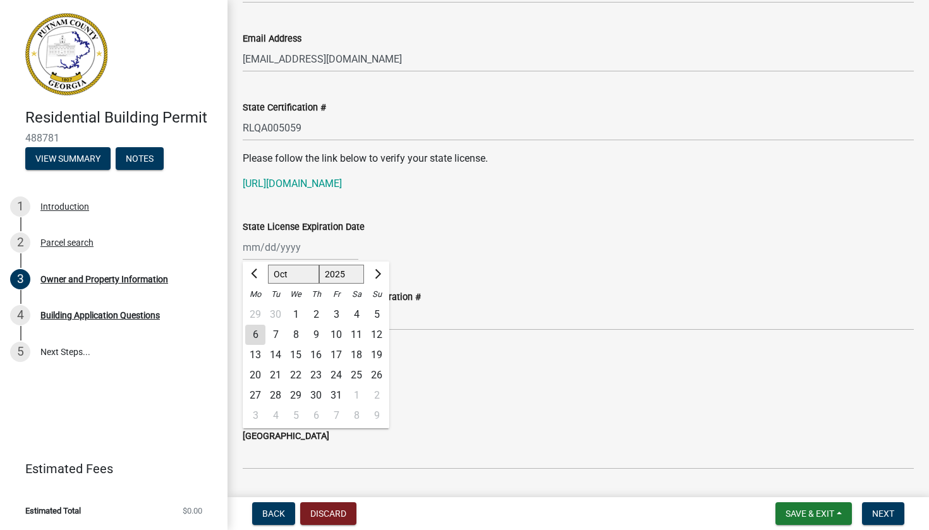
click at [376, 276] on span "Next month" at bounding box center [376, 273] width 9 height 9
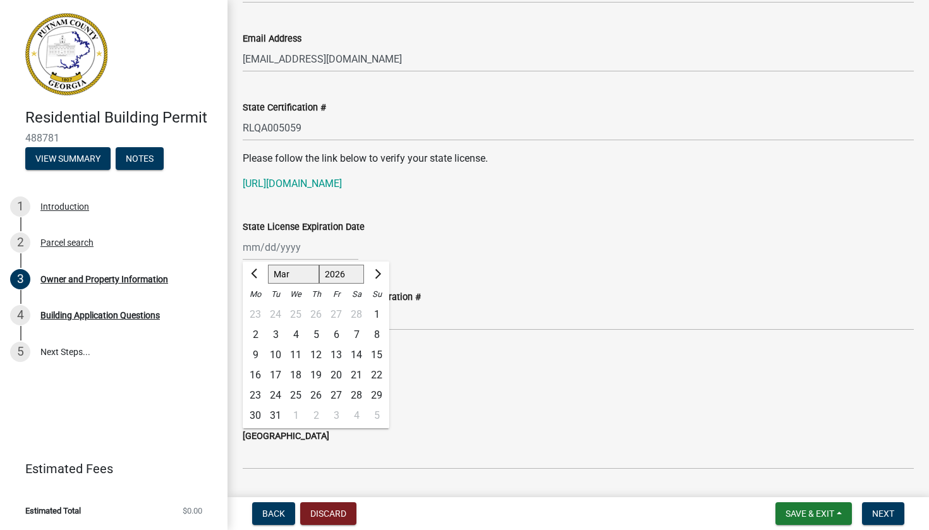
click at [376, 276] on span "Next month" at bounding box center [376, 273] width 9 height 9
click at [283, 390] on div "30" at bounding box center [275, 396] width 20 height 20
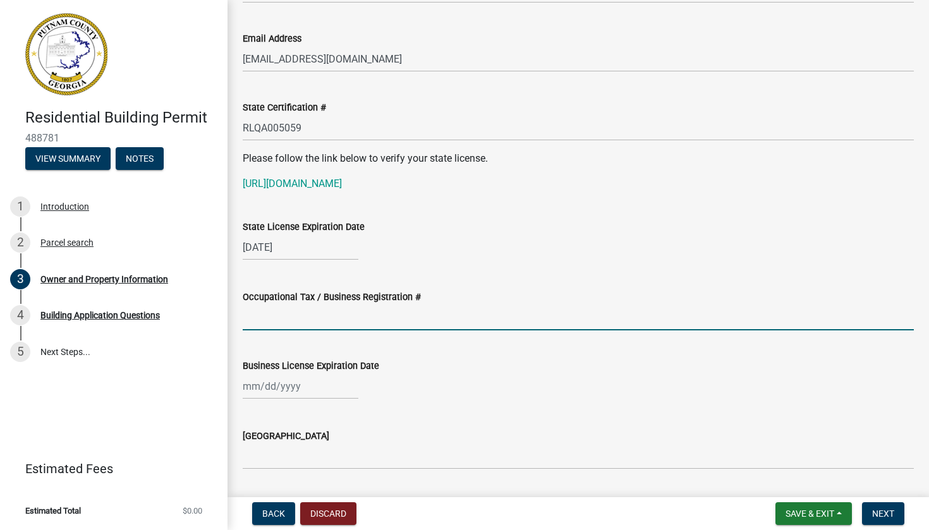
click at [311, 317] on input "Occupational Tax / Business Registration #" at bounding box center [578, 318] width 671 height 26
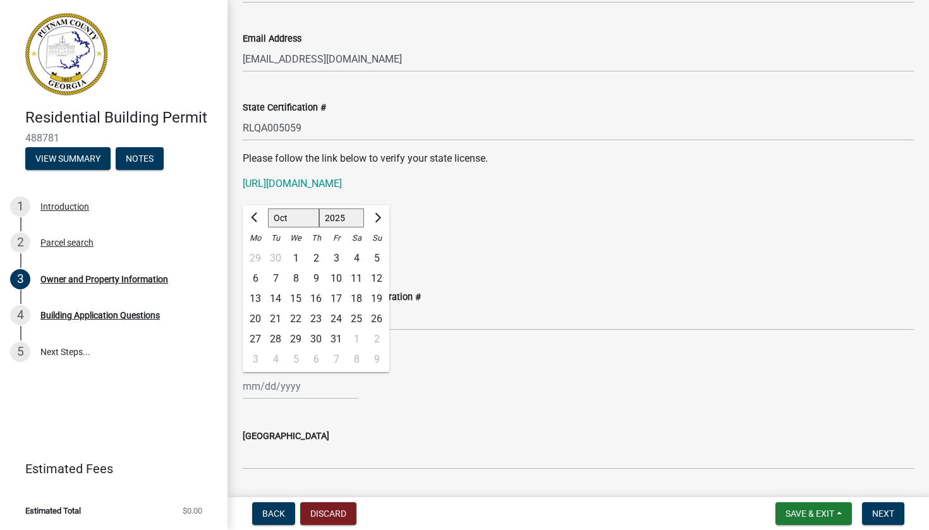
click at [373, 221] on button "Next month" at bounding box center [376, 218] width 15 height 20
click at [293, 334] on div "31" at bounding box center [296, 339] width 20 height 20
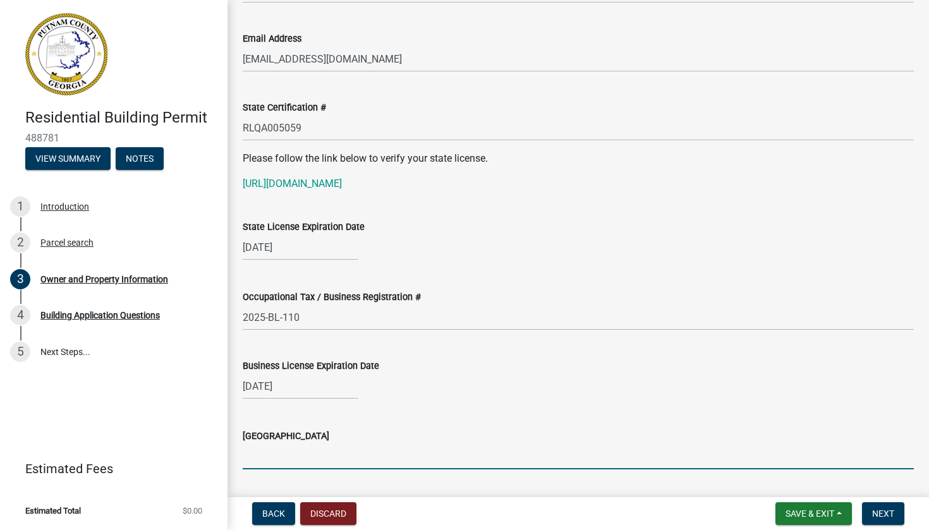
click at [274, 455] on input "[GEOGRAPHIC_DATA]" at bounding box center [578, 457] width 671 height 26
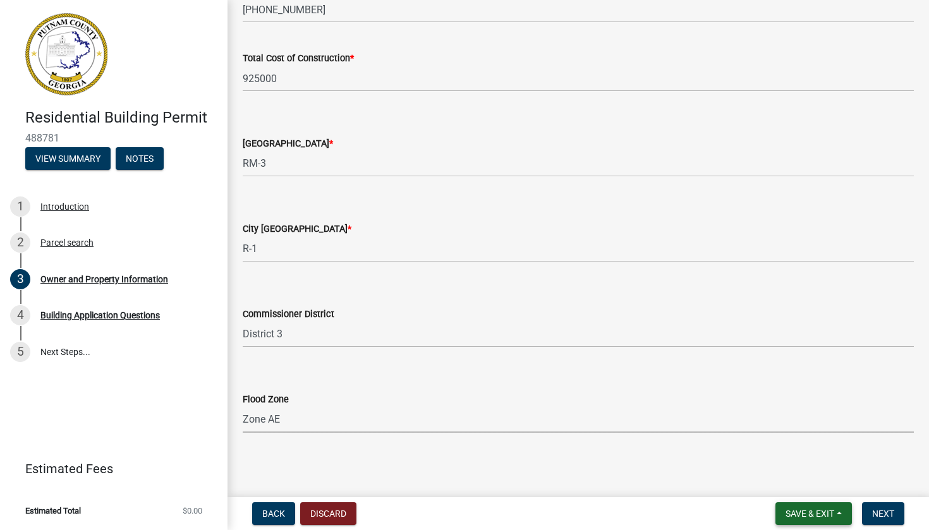
scroll to position [0, 0]
click at [877, 516] on span "Next" at bounding box center [883, 514] width 22 height 10
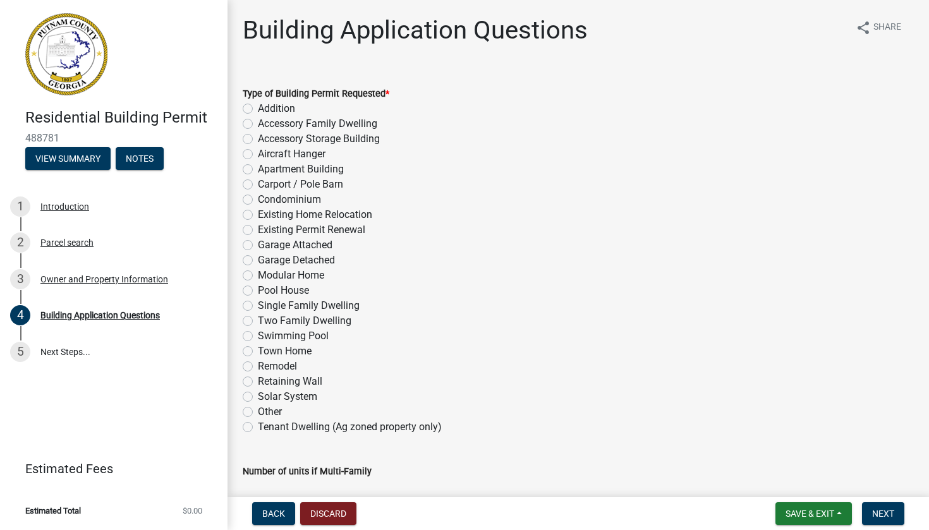
click at [258, 306] on label "Single Family Dwelling" at bounding box center [309, 305] width 102 height 15
click at [258, 306] on input "Single Family Dwelling" at bounding box center [262, 302] width 8 height 8
click at [883, 511] on span "Next" at bounding box center [883, 514] width 22 height 10
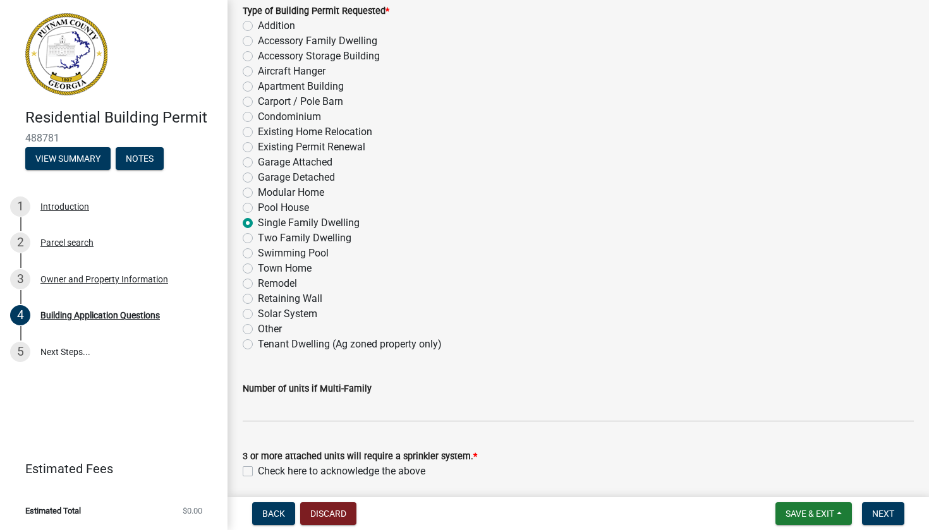
scroll to position [202, 0]
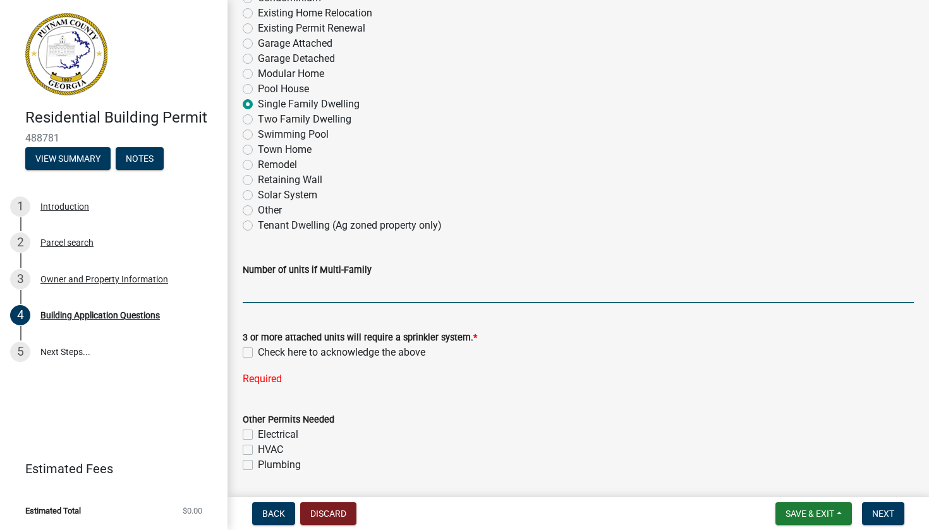
click at [587, 293] on input "text" at bounding box center [578, 290] width 671 height 26
click at [258, 354] on label "Check here to acknowledge the above" at bounding box center [342, 352] width 168 height 15
click at [258, 353] on input "Check here to acknowledge the above" at bounding box center [262, 349] width 8 height 8
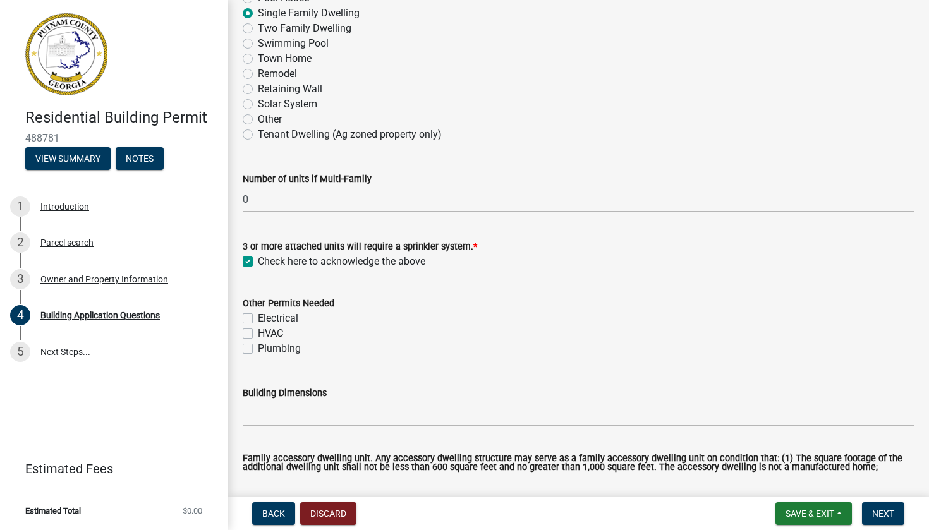
scroll to position [311, 0]
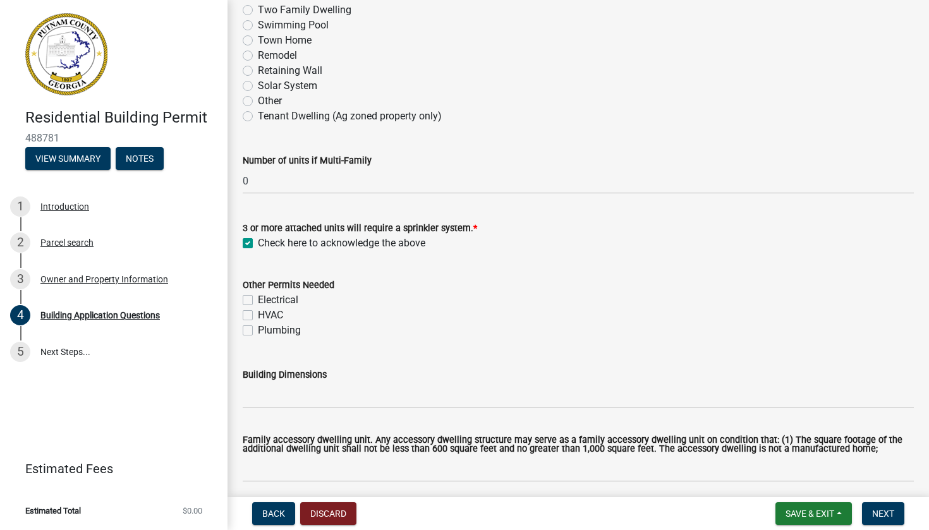
click at [258, 300] on label "Electrical" at bounding box center [278, 300] width 40 height 15
click at [258, 300] on input "Electrical" at bounding box center [262, 297] width 8 height 8
click at [247, 306] on div "Electrical" at bounding box center [578, 300] width 671 height 15
click at [258, 326] on label "Plumbing" at bounding box center [279, 330] width 43 height 15
click at [258, 326] on input "Plumbing" at bounding box center [262, 327] width 8 height 8
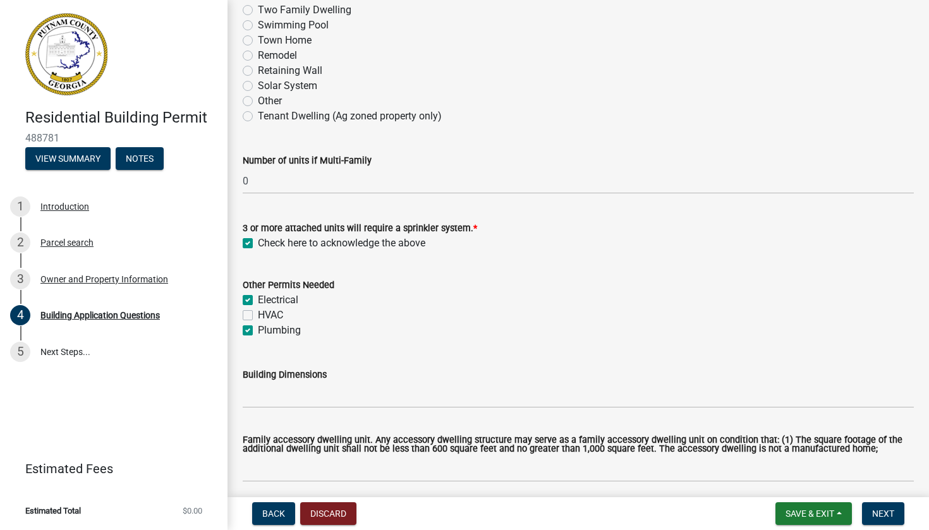
click at [258, 317] on label "HVAC" at bounding box center [270, 315] width 25 height 15
click at [258, 316] on input "HVAC" at bounding box center [262, 312] width 8 height 8
click at [367, 403] on input "Building Dimensions" at bounding box center [578, 395] width 671 height 26
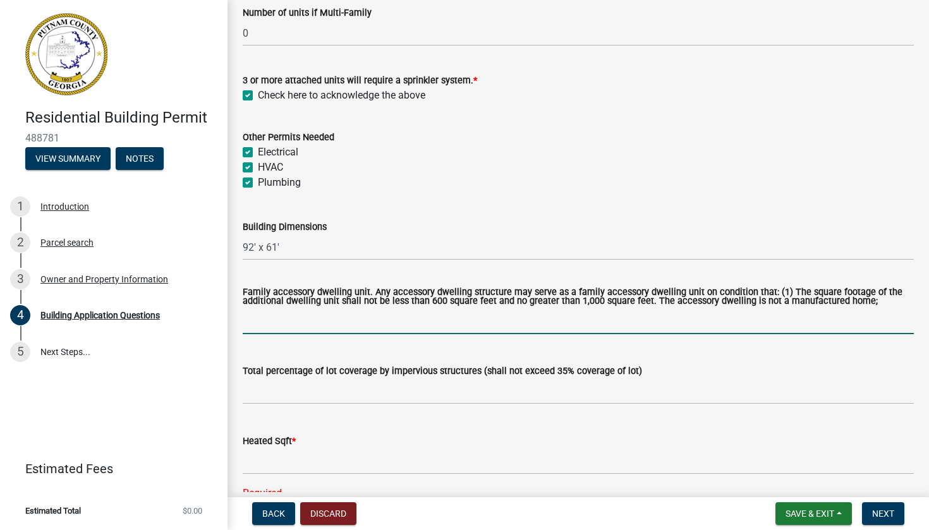
scroll to position [482, 0]
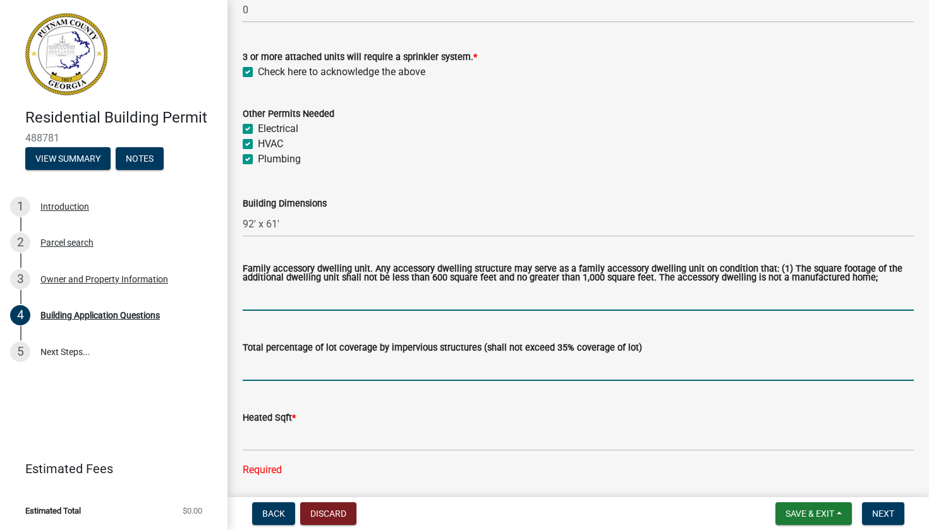
click at [357, 374] on input "text" at bounding box center [578, 368] width 671 height 26
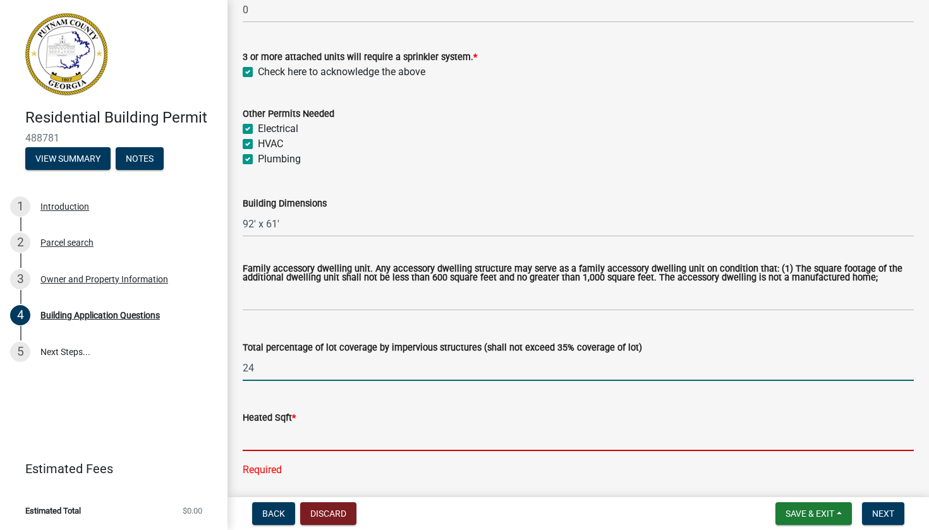
click at [338, 449] on input "text" at bounding box center [578, 438] width 671 height 26
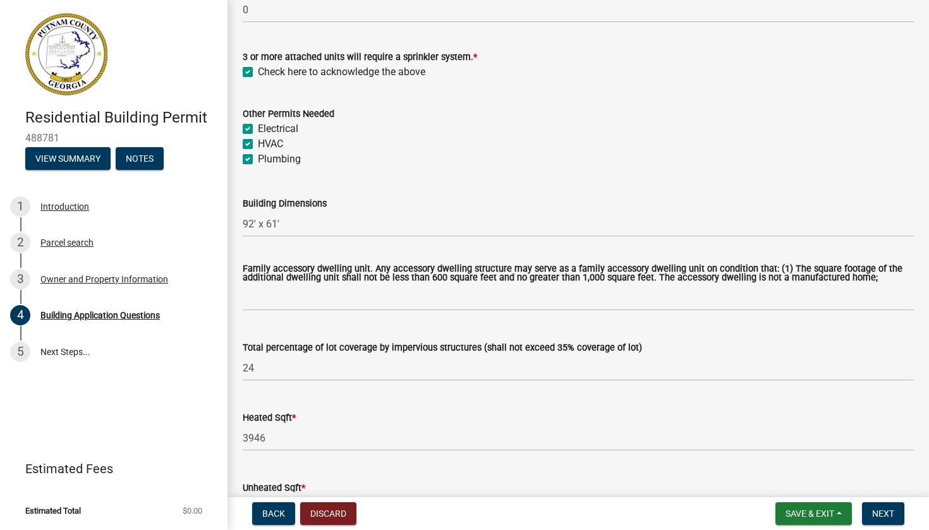
scroll to position [753, 0]
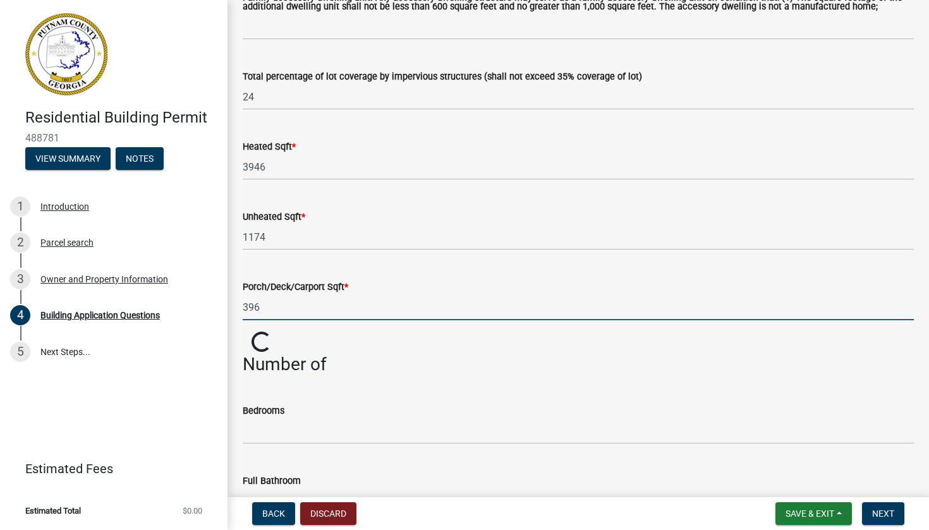
click at [264, 316] on input "396" at bounding box center [578, 308] width 671 height 26
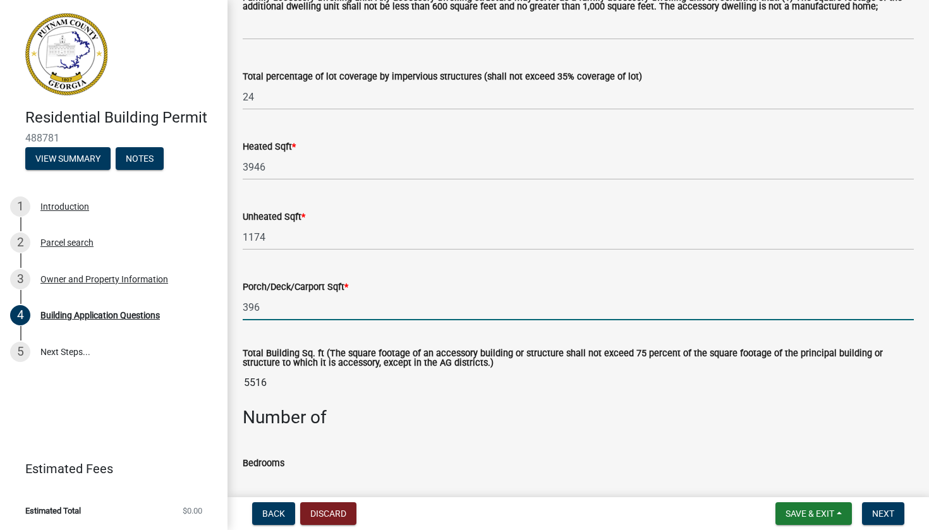
click at [247, 317] on input "396" at bounding box center [578, 308] width 671 height 26
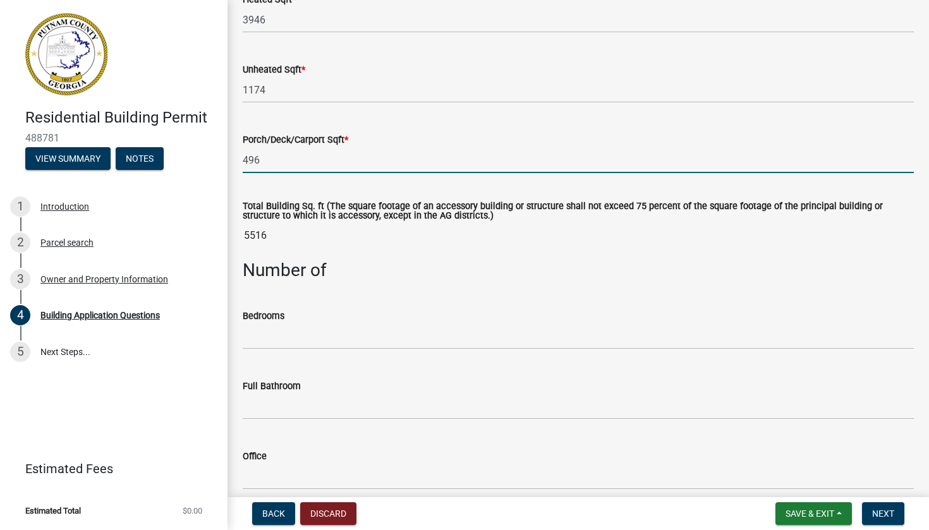
scroll to position [906, 0]
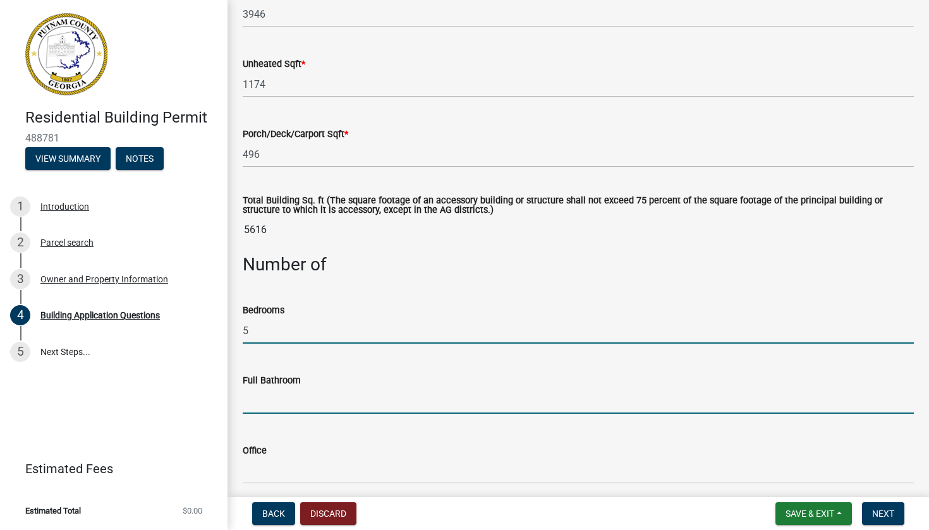
click at [300, 413] on input "text" at bounding box center [578, 401] width 671 height 26
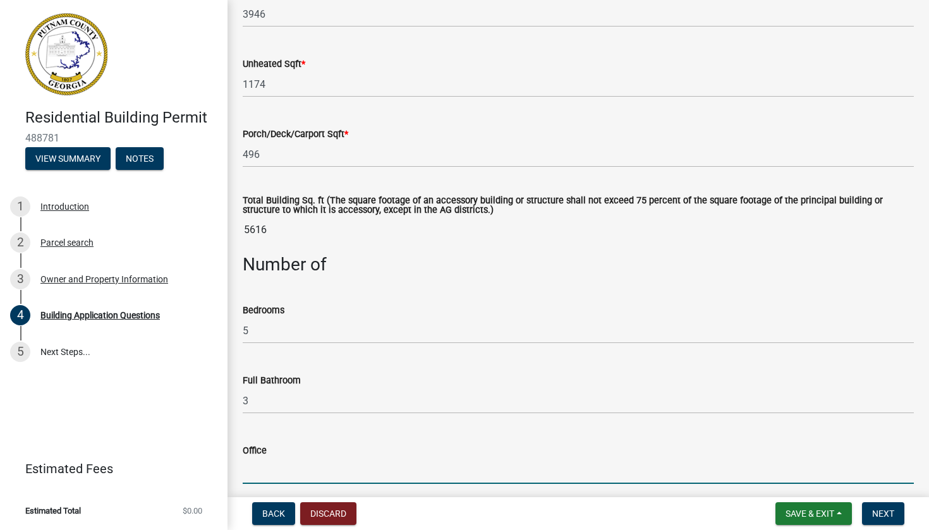
click at [281, 476] on input "text" at bounding box center [578, 471] width 671 height 26
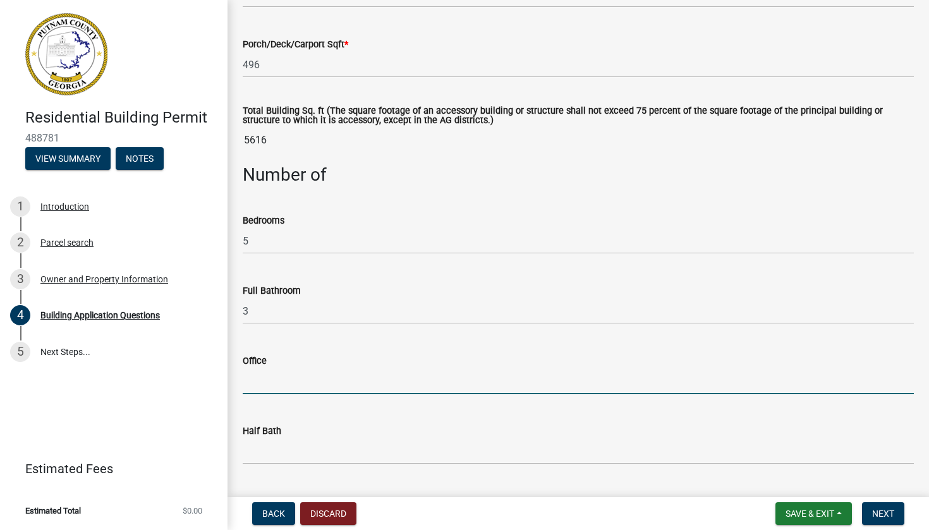
scroll to position [999, 0]
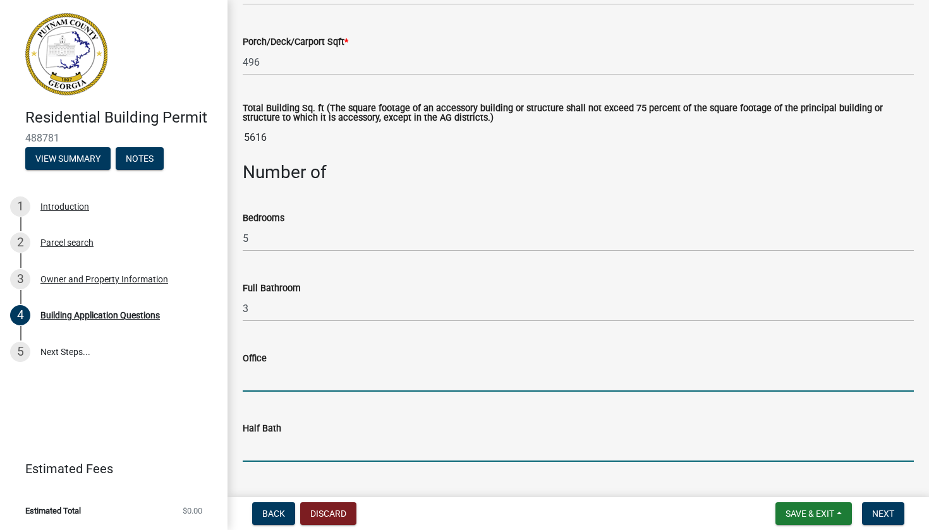
click at [286, 462] on input "text" at bounding box center [578, 449] width 671 height 26
click at [300, 379] on input "text" at bounding box center [578, 379] width 671 height 26
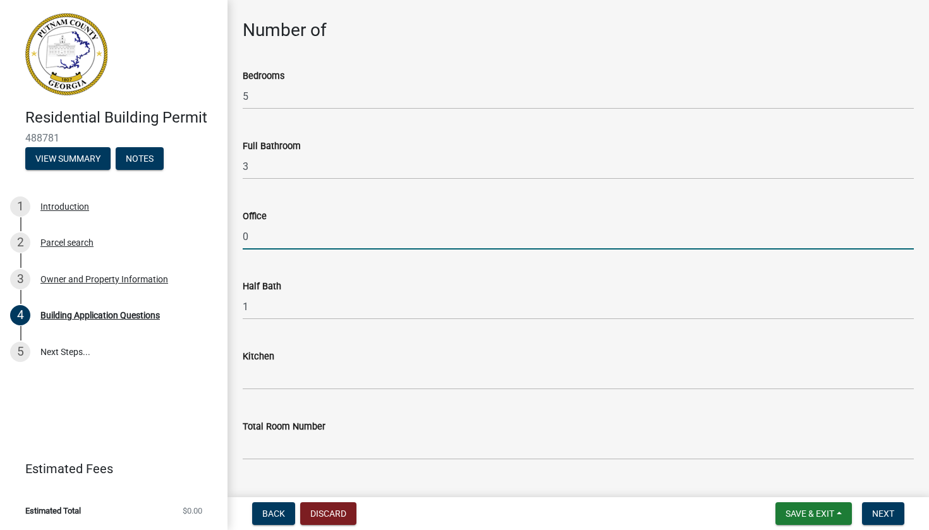
scroll to position [1161, 0]
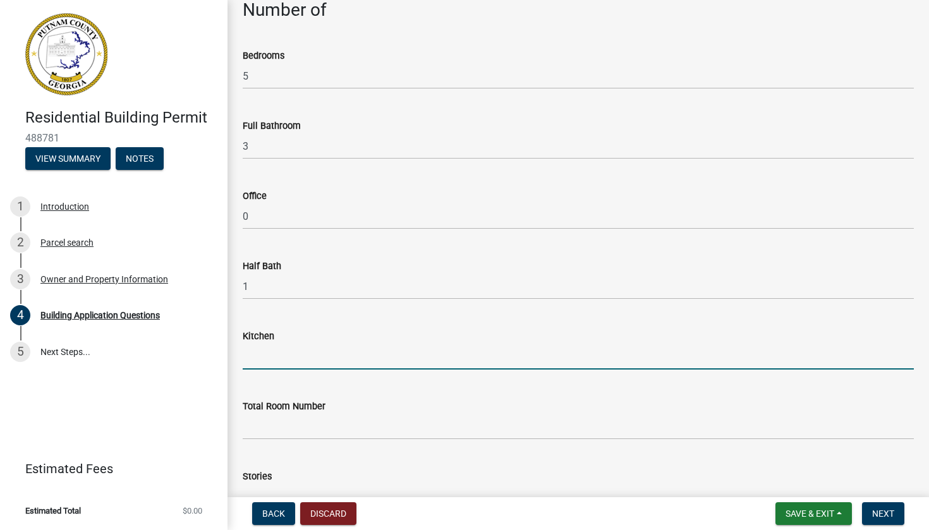
click at [260, 362] on input "text" at bounding box center [578, 357] width 671 height 26
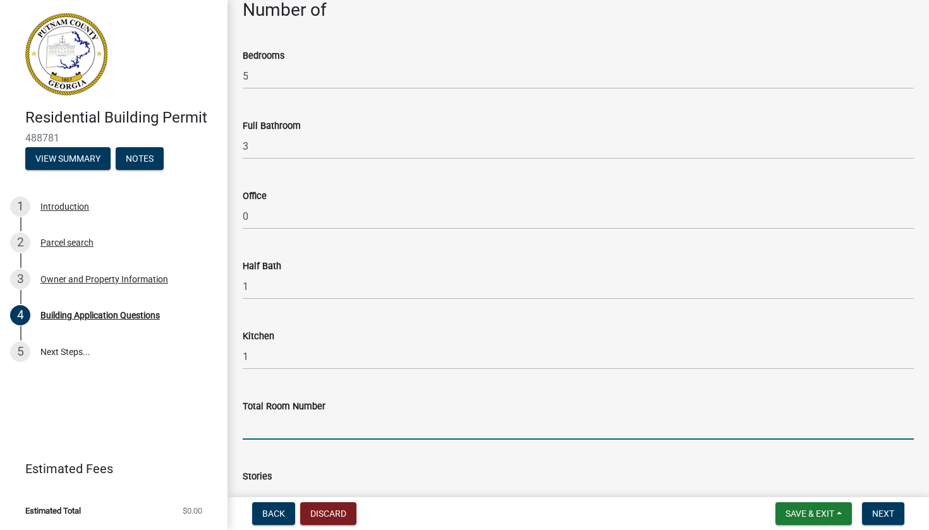
click at [279, 433] on input "text" at bounding box center [578, 427] width 671 height 26
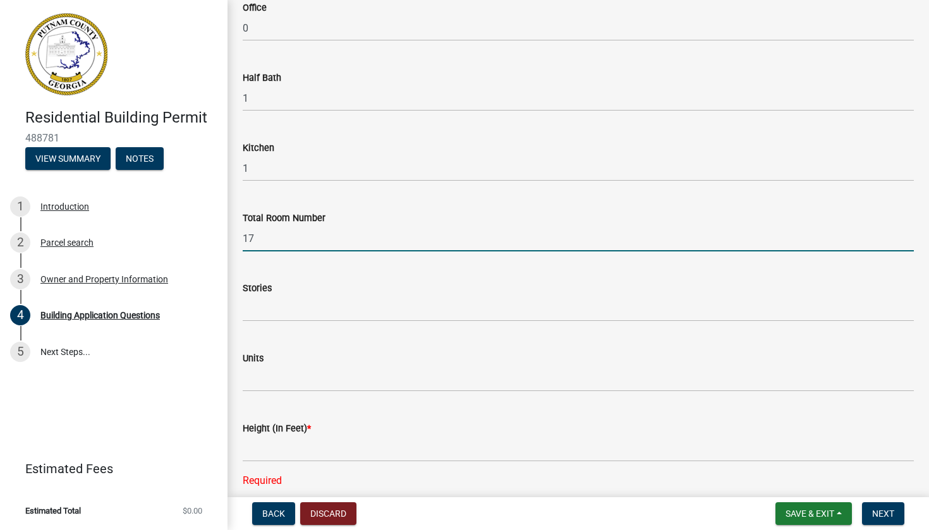
scroll to position [1379, 0]
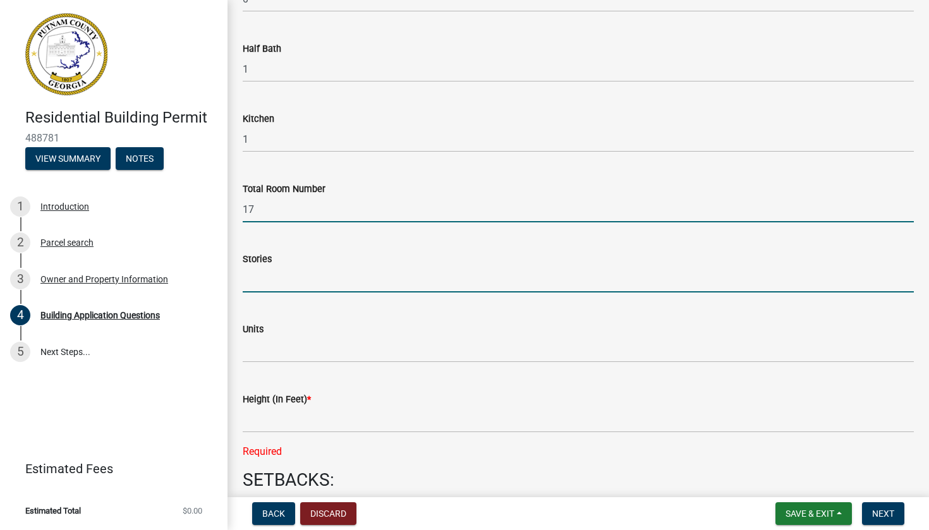
click at [308, 284] on input "text" at bounding box center [578, 280] width 671 height 26
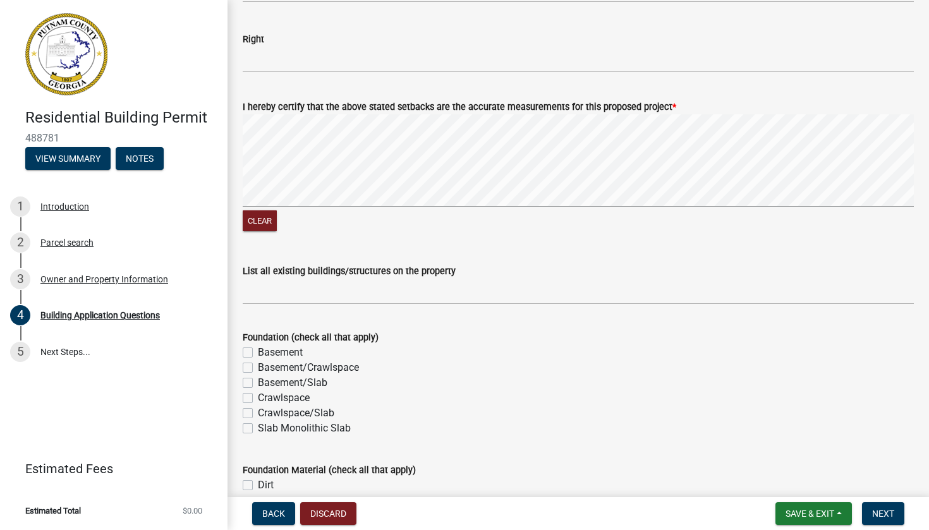
scroll to position [2155, 0]
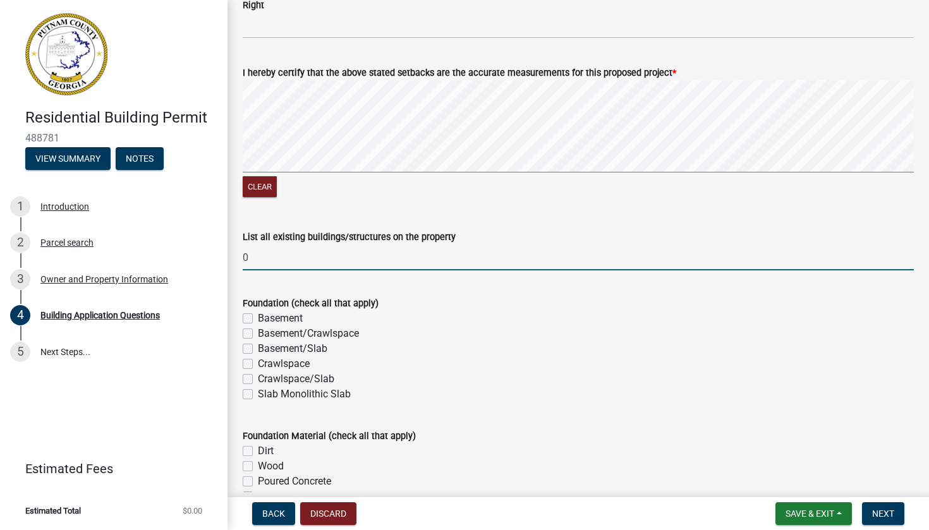
click at [258, 400] on label "Slab Monolithic Slab" at bounding box center [304, 394] width 93 height 15
click at [258, 395] on input "Slab Monolithic Slab" at bounding box center [262, 391] width 8 height 8
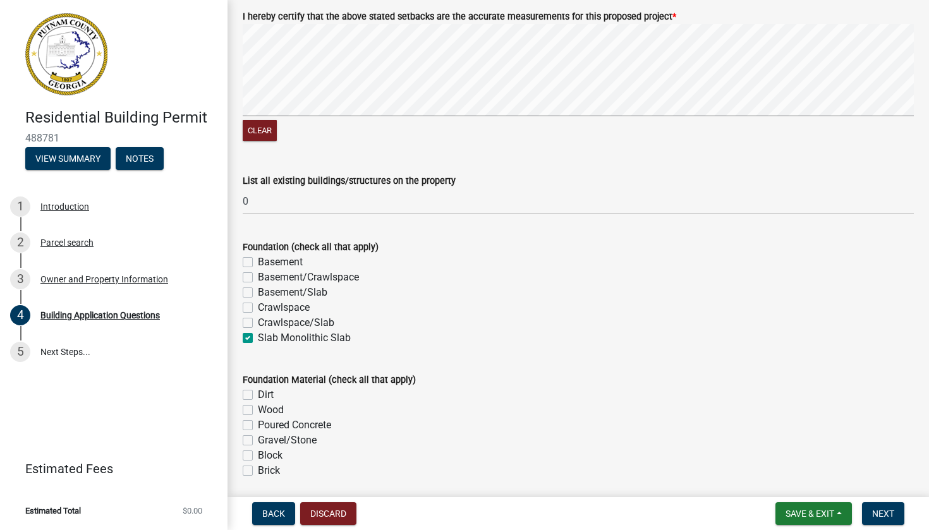
scroll to position [2217, 0]
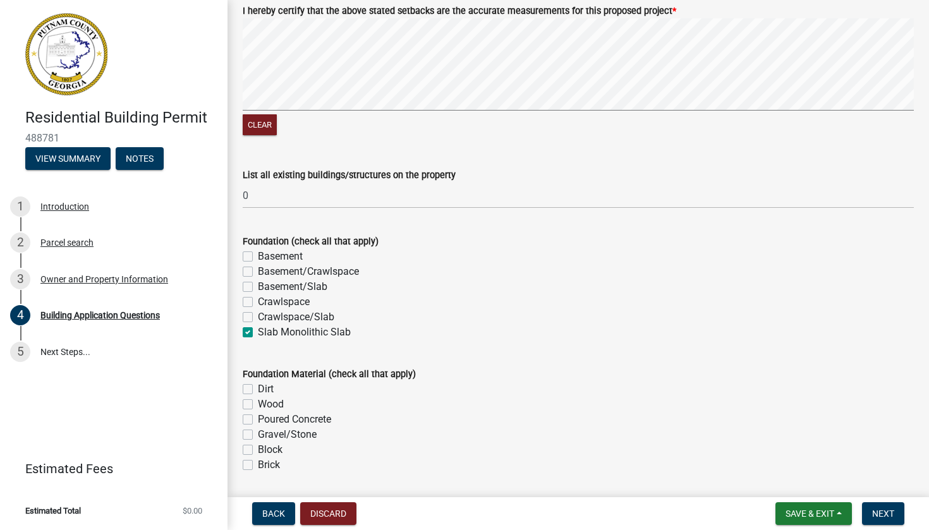
click at [255, 427] on div "Poured Concrete" at bounding box center [578, 419] width 671 height 15
click at [258, 427] on label "Poured Concrete" at bounding box center [294, 419] width 73 height 15
click at [258, 420] on input "Poured Concrete" at bounding box center [262, 416] width 8 height 8
click at [252, 436] on div "Gravel/Stone" at bounding box center [578, 434] width 671 height 15
click at [248, 436] on div "Gravel/Stone" at bounding box center [578, 434] width 671 height 15
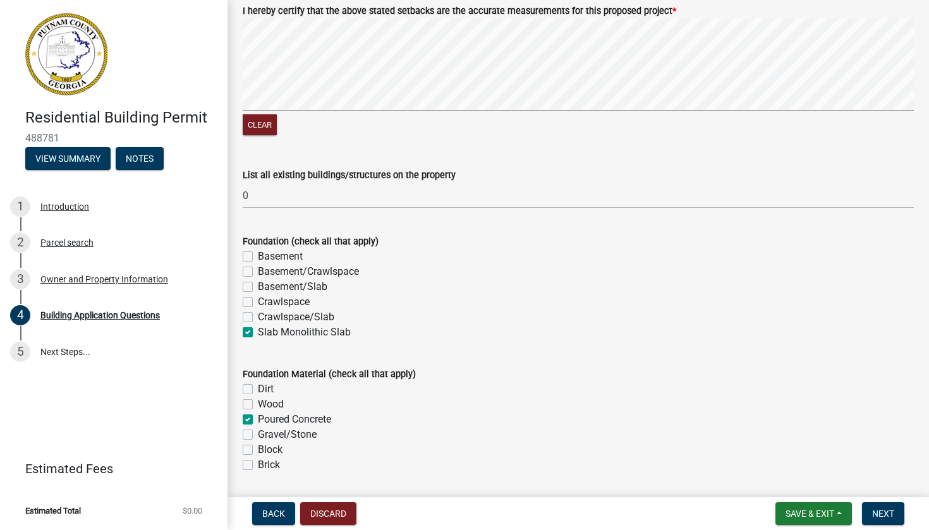
click at [258, 440] on label "Gravel/Stone" at bounding box center [287, 434] width 59 height 15
click at [258, 436] on input "Gravel/Stone" at bounding box center [262, 431] width 8 height 8
click at [258, 393] on label "Dirt" at bounding box center [266, 389] width 16 height 15
click at [258, 390] on input "Dirt" at bounding box center [262, 386] width 8 height 8
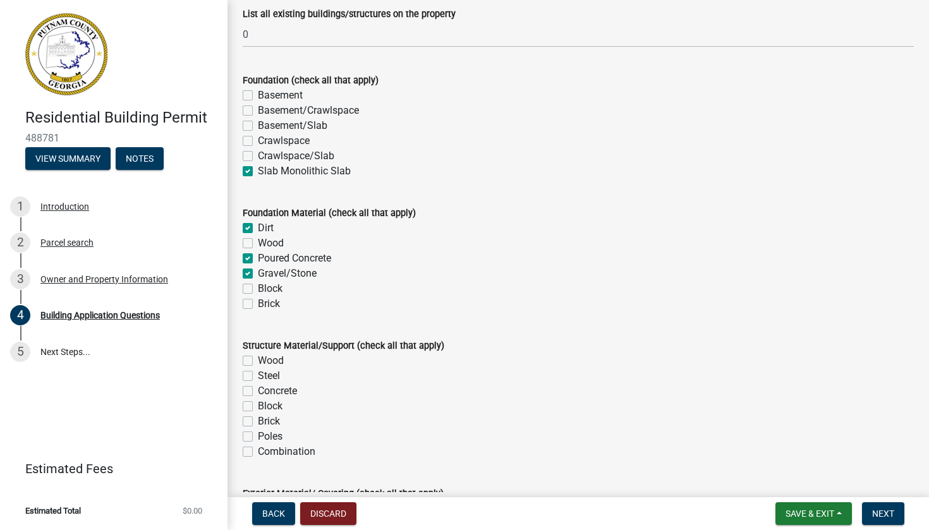
scroll to position [2391, 0]
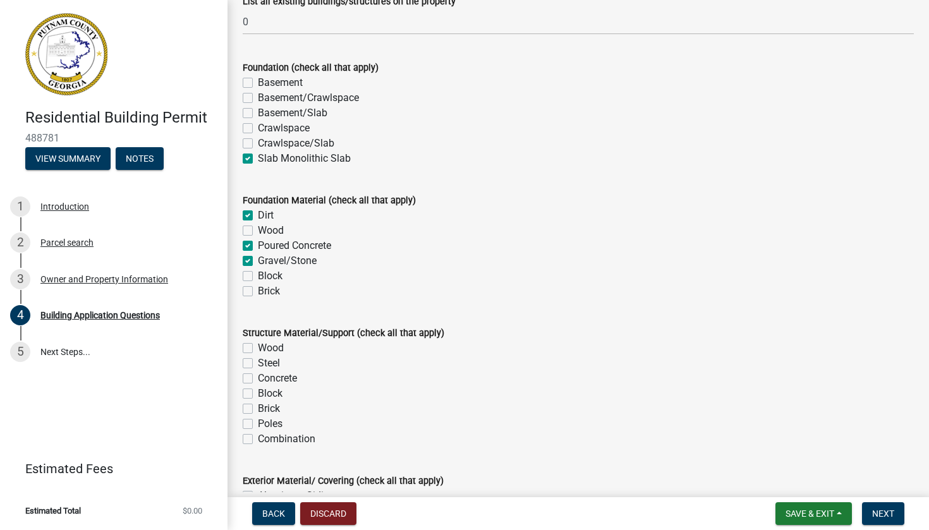
click at [258, 356] on label "Wood" at bounding box center [271, 348] width 26 height 15
click at [258, 349] on input "Wood" at bounding box center [262, 345] width 8 height 8
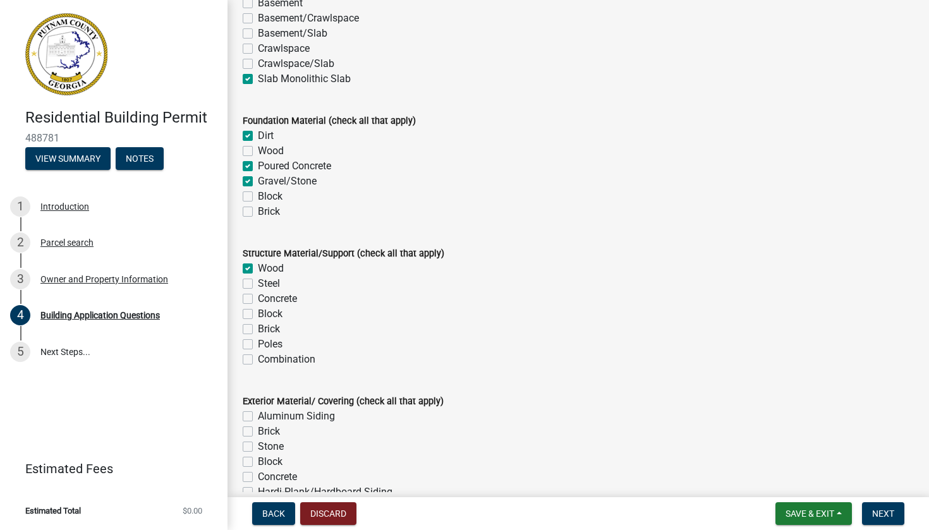
scroll to position [2473, 0]
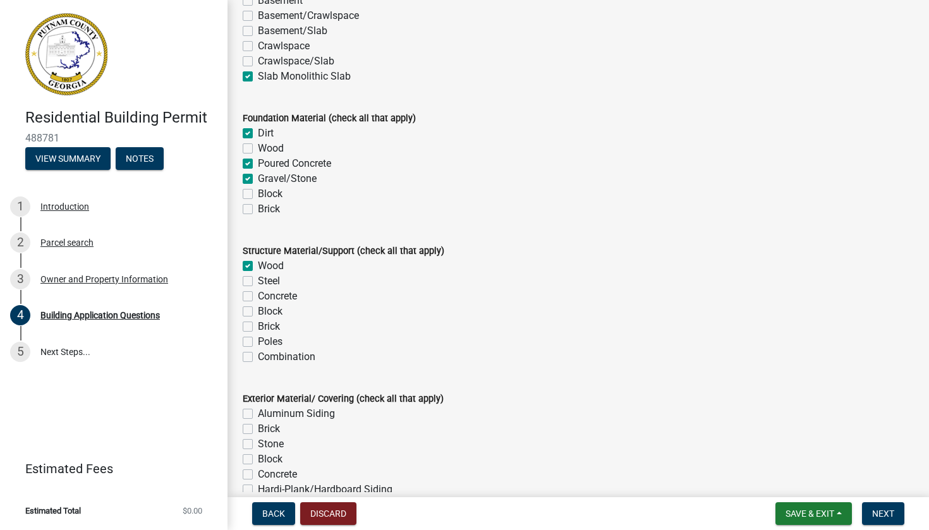
click at [258, 304] on label "Concrete" at bounding box center [277, 296] width 39 height 15
click at [258, 297] on input "Concrete" at bounding box center [262, 293] width 8 height 8
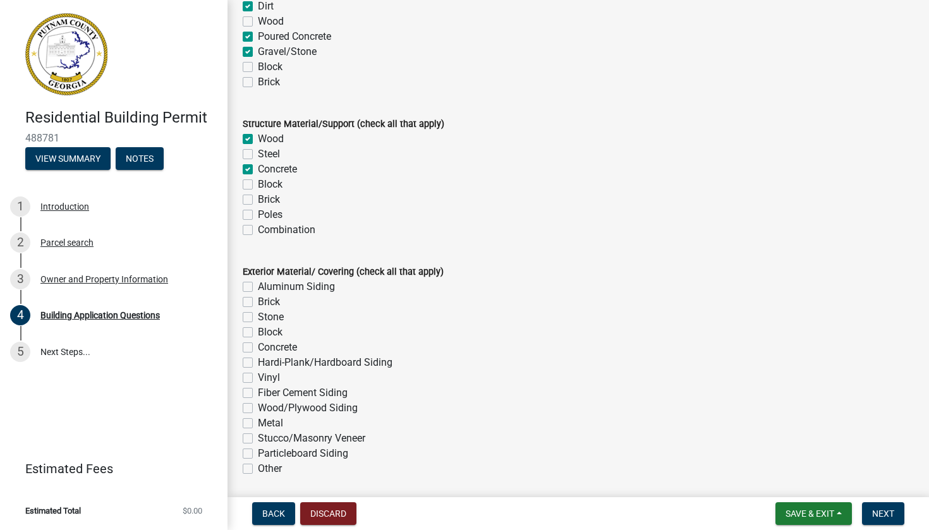
scroll to position [2601, 0]
click at [258, 367] on label "Hardi-Plank/Hardboard Siding" at bounding box center [325, 362] width 135 height 15
click at [258, 363] on input "Hardi-Plank/Hardboard Siding" at bounding box center [262, 359] width 8 height 8
click at [258, 307] on label "Brick" at bounding box center [269, 301] width 22 height 15
click at [258, 302] on input "Brick" at bounding box center [262, 298] width 8 height 8
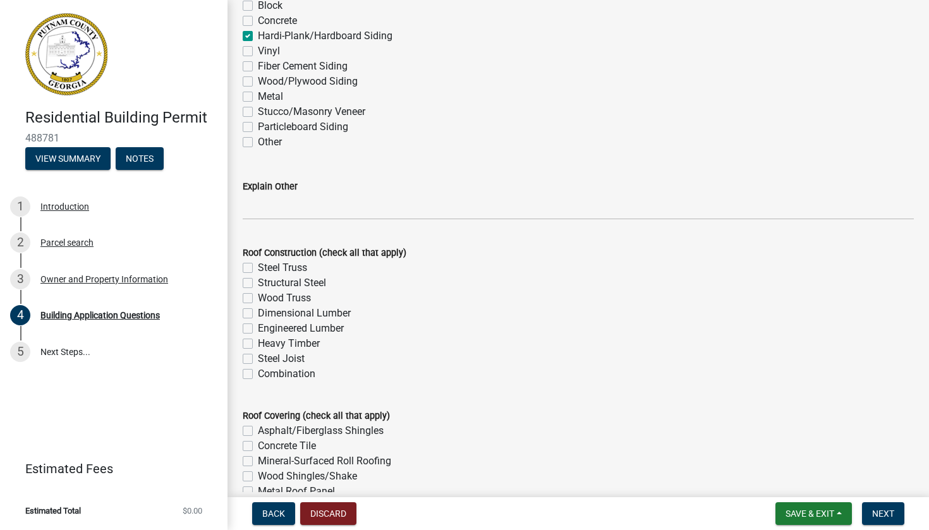
scroll to position [2942, 0]
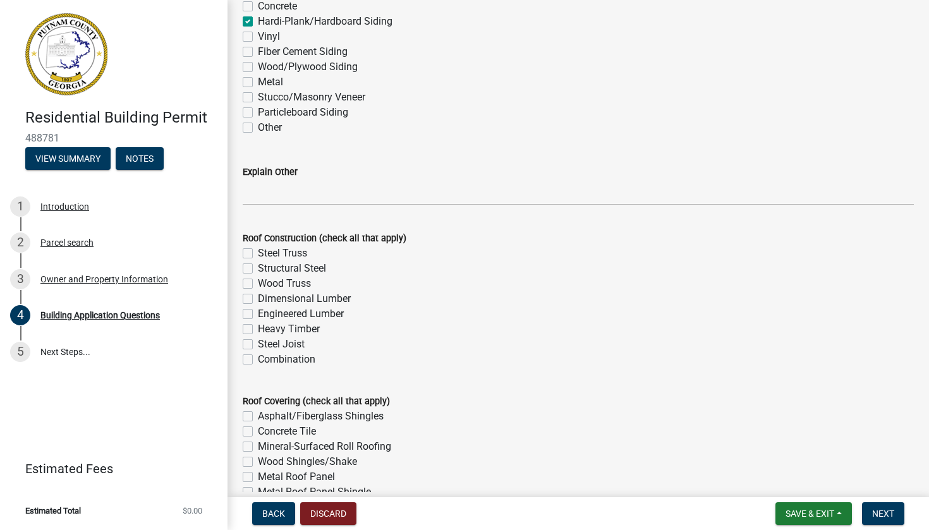
click at [258, 261] on label "Steel Truss" at bounding box center [282, 253] width 49 height 15
click at [258, 254] on input "Steel Truss" at bounding box center [262, 250] width 8 height 8
click at [258, 273] on label "Structural Steel" at bounding box center [292, 268] width 68 height 15
click at [258, 269] on input "Structural Steel" at bounding box center [262, 265] width 8 height 8
click at [258, 259] on label "Steel Truss" at bounding box center [282, 253] width 49 height 15
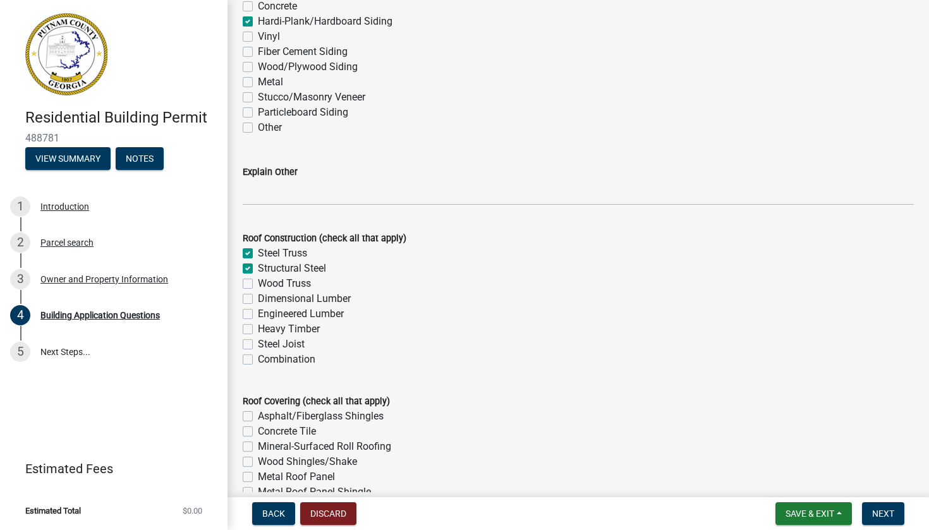
click at [258, 254] on input "Steel Truss" at bounding box center [262, 250] width 8 height 8
click at [258, 276] on label "Structural Steel" at bounding box center [292, 268] width 68 height 15
click at [258, 269] on input "Structural Steel" at bounding box center [262, 265] width 8 height 8
click at [258, 288] on label "Wood Truss" at bounding box center [284, 283] width 53 height 15
click at [258, 284] on input "Wood Truss" at bounding box center [262, 280] width 8 height 8
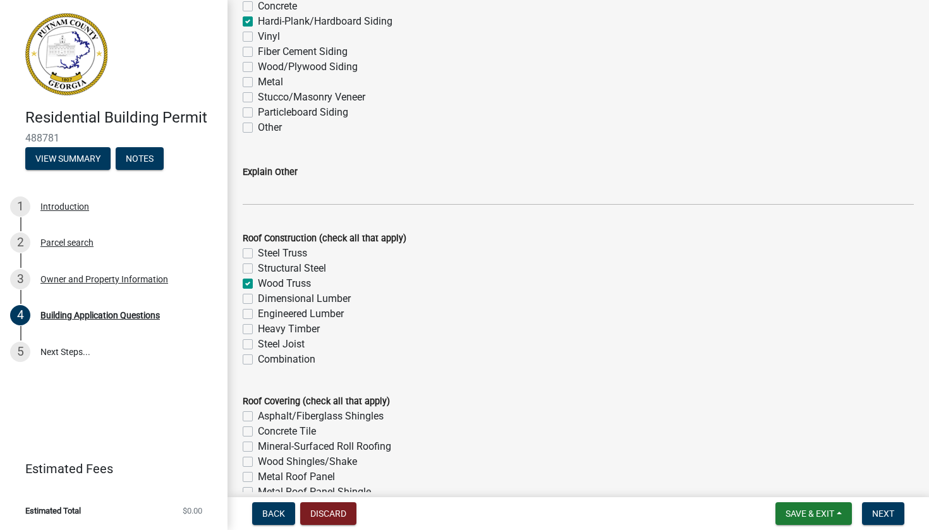
click at [258, 301] on label "Dimensional Lumber" at bounding box center [304, 298] width 93 height 15
click at [258, 300] on input "Dimensional Lumber" at bounding box center [262, 295] width 8 height 8
click at [248, 307] on div "Dimensional Lumber" at bounding box center [578, 298] width 671 height 15
click at [258, 319] on label "Engineered Lumber" at bounding box center [301, 314] width 86 height 15
click at [258, 315] on input "Engineered Lumber" at bounding box center [262, 311] width 8 height 8
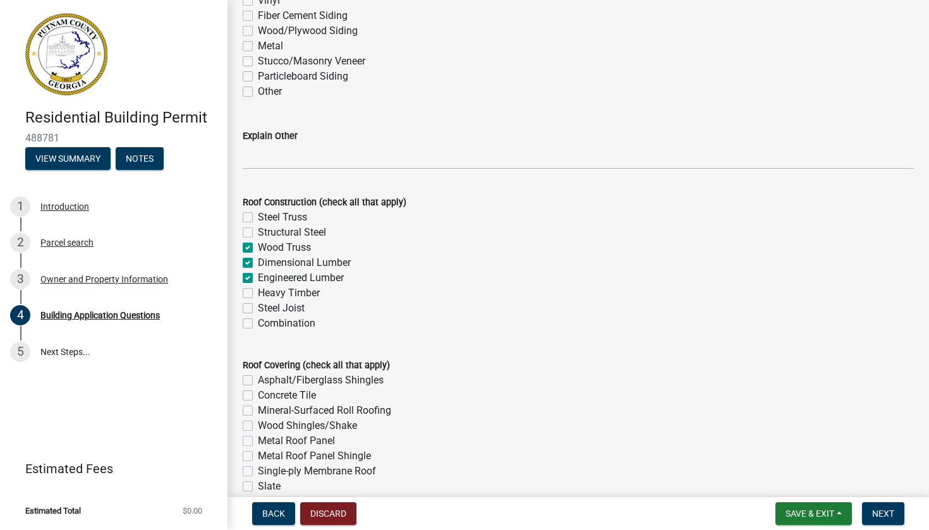
scroll to position [3007, 0]
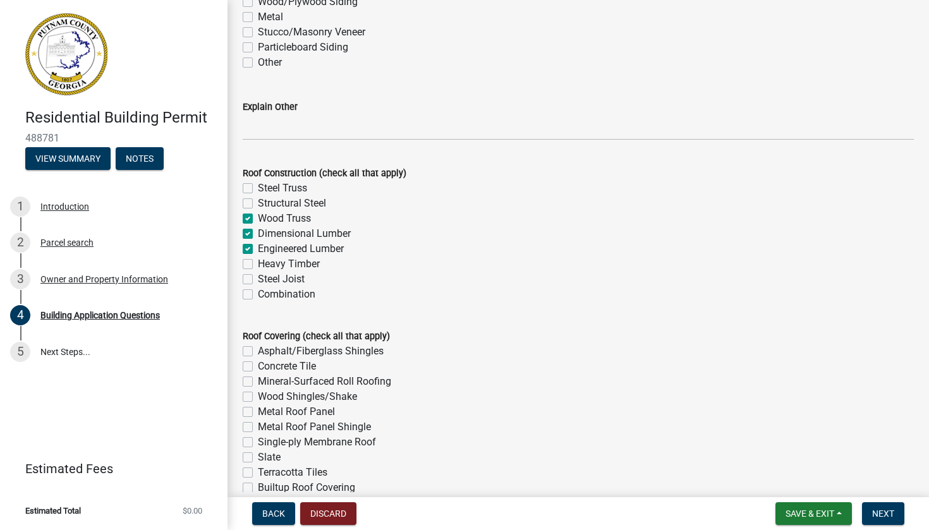
click at [258, 357] on label "Asphalt/Fiberglass Shingles" at bounding box center [321, 351] width 126 height 15
click at [258, 352] on input "Asphalt/Fiberglass Shingles" at bounding box center [262, 348] width 8 height 8
click at [258, 420] on label "Metal Roof Panel" at bounding box center [296, 412] width 77 height 15
click at [258, 413] on input "Metal Roof Panel" at bounding box center [262, 409] width 8 height 8
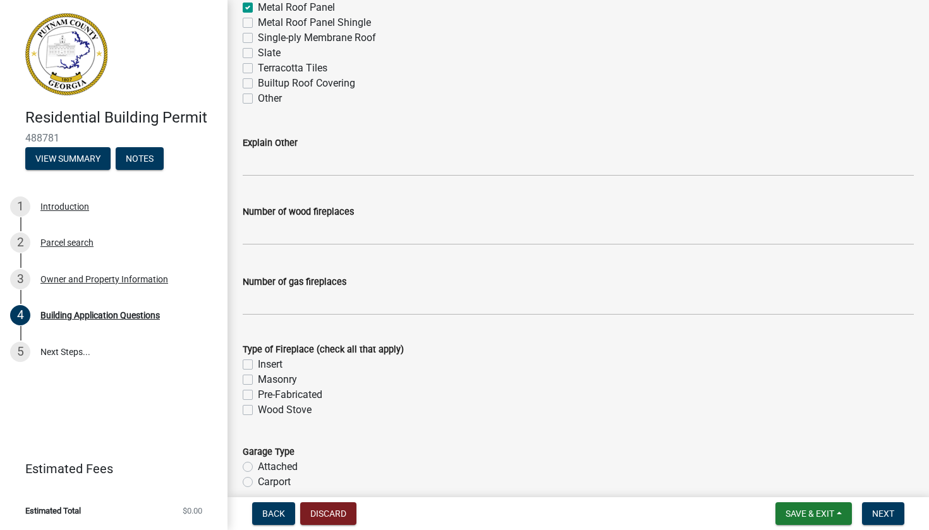
scroll to position [3422, 0]
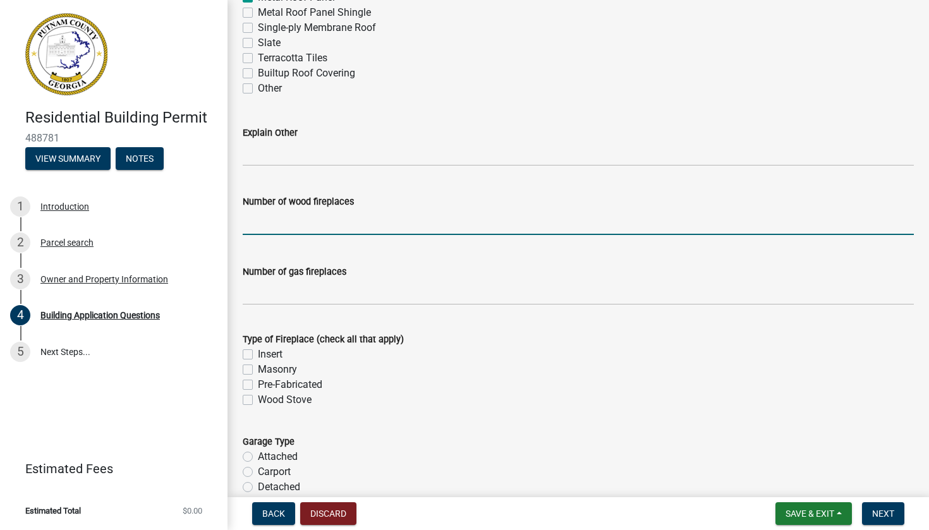
click at [283, 232] on input "text" at bounding box center [578, 222] width 671 height 26
click at [291, 296] on input "text" at bounding box center [578, 292] width 671 height 26
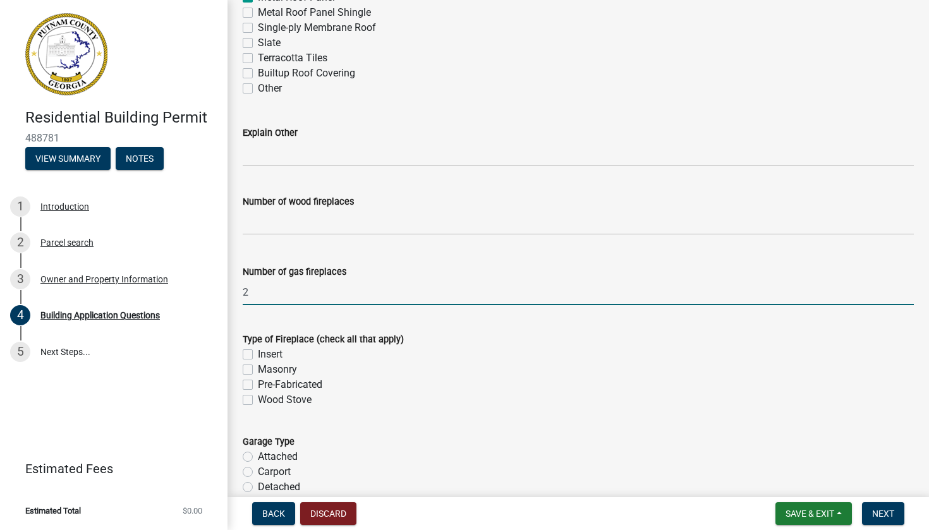
click at [258, 392] on label "Pre-Fabricated" at bounding box center [290, 384] width 64 height 15
click at [258, 386] on input "Pre-Fabricated" at bounding box center [262, 381] width 8 height 8
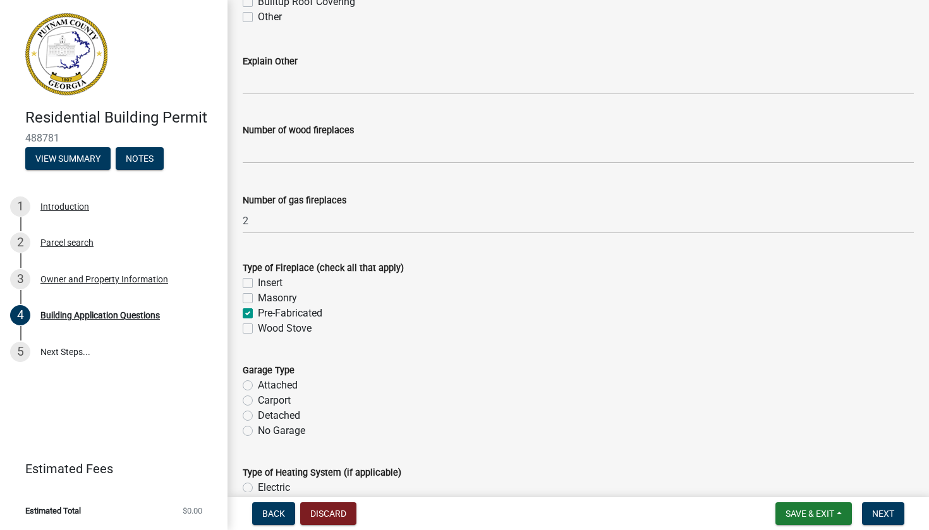
scroll to position [3499, 0]
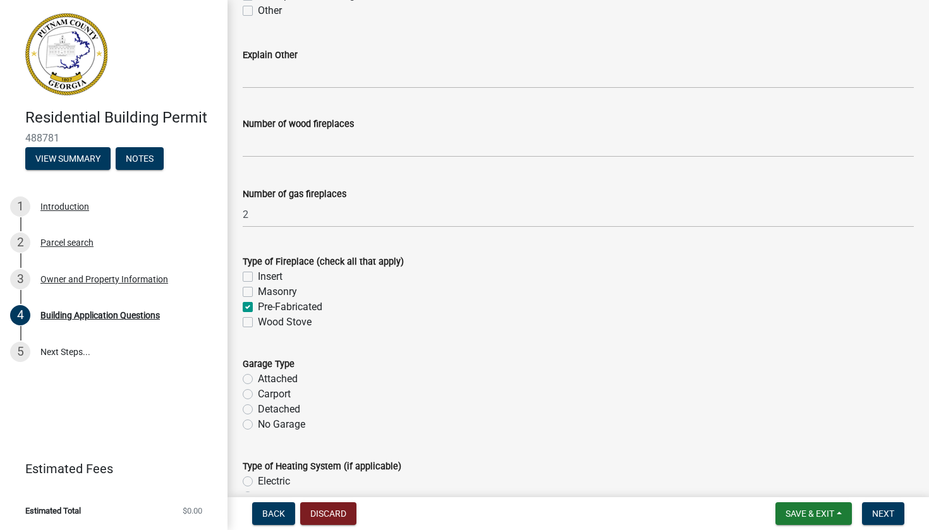
click at [258, 387] on label "Attached" at bounding box center [278, 379] width 40 height 15
click at [258, 380] on input "Attached" at bounding box center [262, 376] width 8 height 8
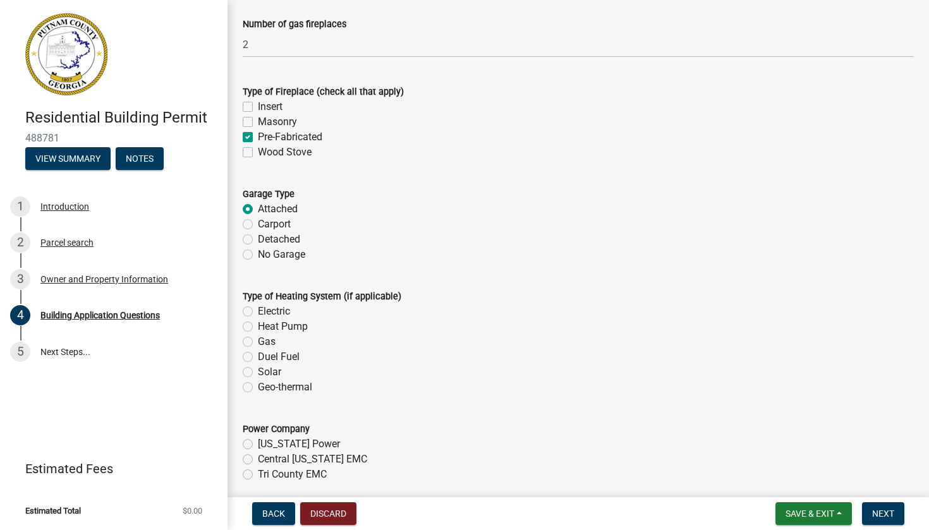
scroll to position [3676, 0]
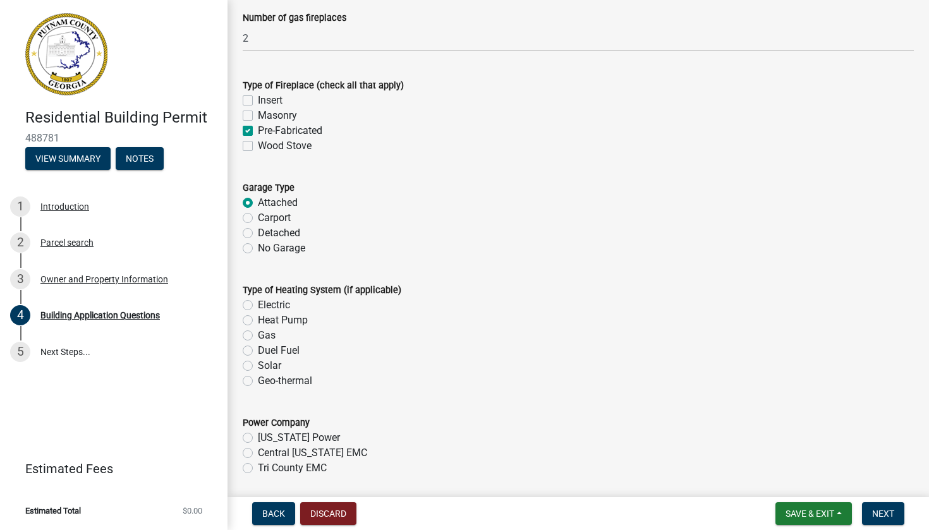
click at [258, 327] on label "Heat Pump" at bounding box center [283, 320] width 50 height 15
click at [258, 321] on input "Heat Pump" at bounding box center [262, 317] width 8 height 8
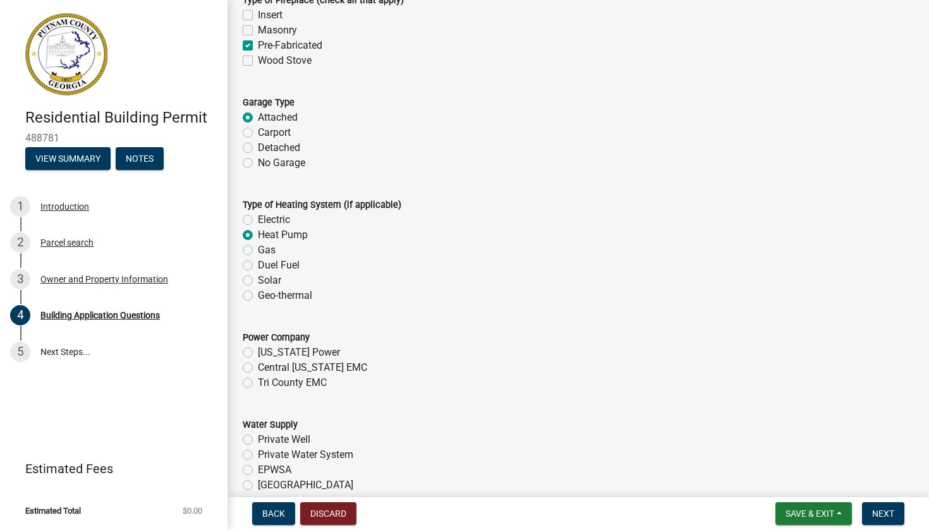
scroll to position [3763, 0]
click at [258, 386] on label "Tri County EMC" at bounding box center [292, 381] width 69 height 15
click at [258, 382] on input "Tri County EMC" at bounding box center [262, 378] width 8 height 8
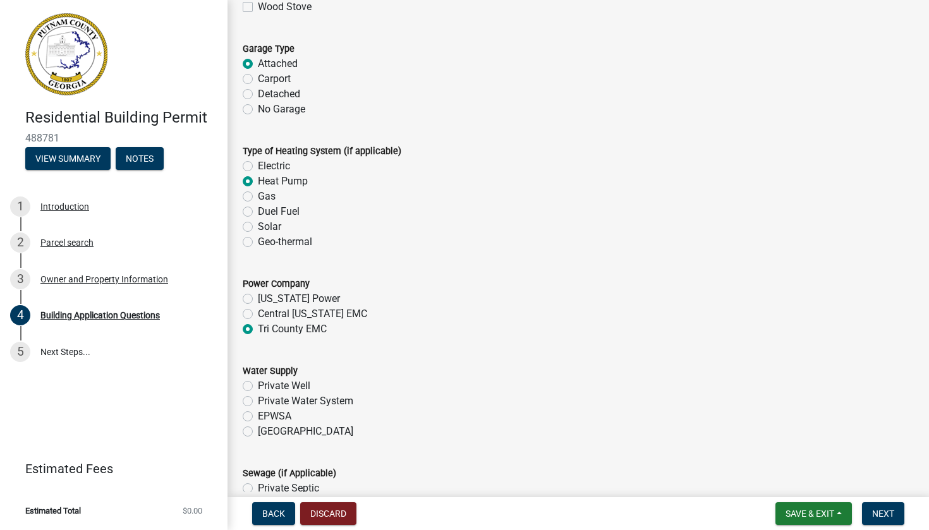
scroll to position [3867, 0]
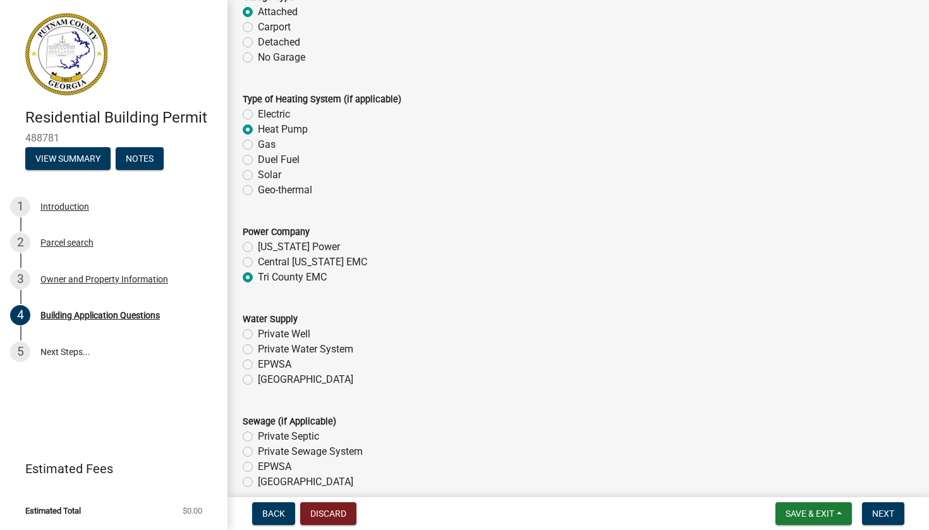
click at [258, 387] on label "[GEOGRAPHIC_DATA]" at bounding box center [305, 379] width 95 height 15
click at [258, 381] on input "[GEOGRAPHIC_DATA]" at bounding box center [262, 376] width 8 height 8
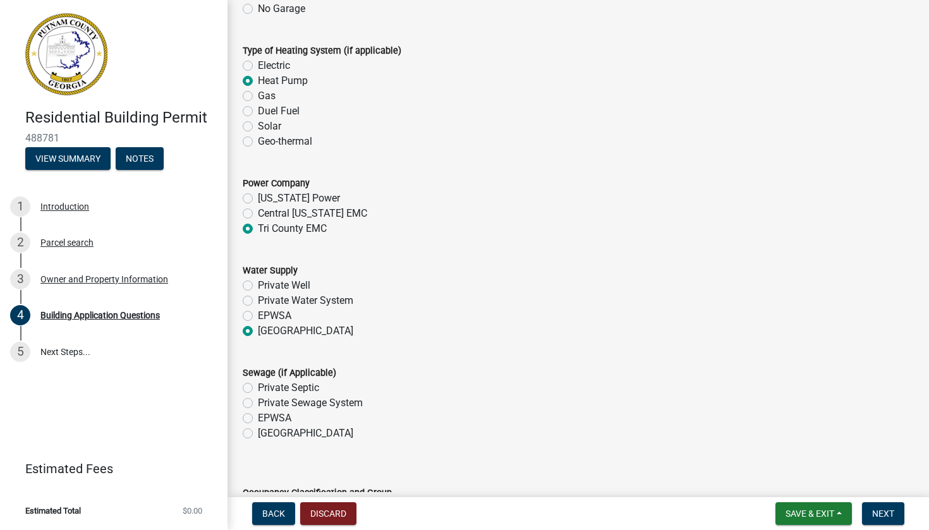
scroll to position [3923, 0]
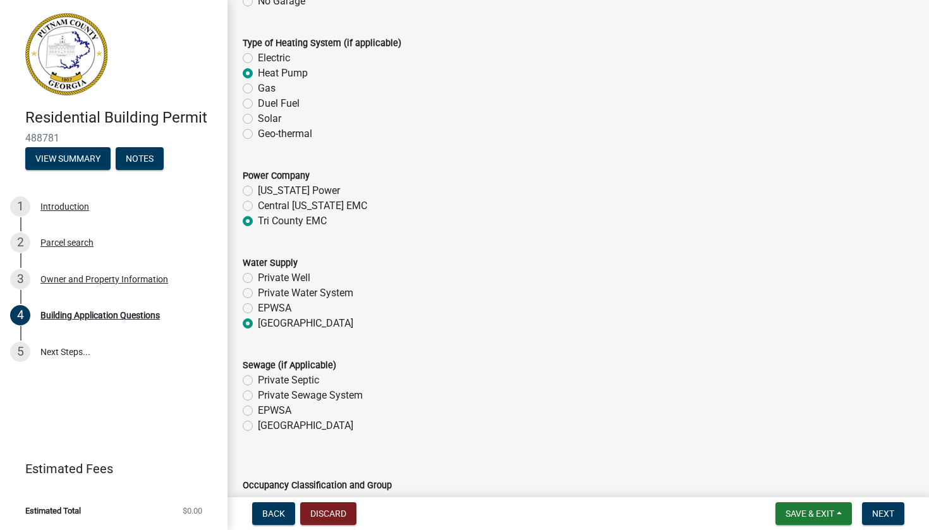
click at [258, 434] on label "[GEOGRAPHIC_DATA]" at bounding box center [305, 425] width 95 height 15
click at [258, 427] on input "[GEOGRAPHIC_DATA]" at bounding box center [262, 422] width 8 height 8
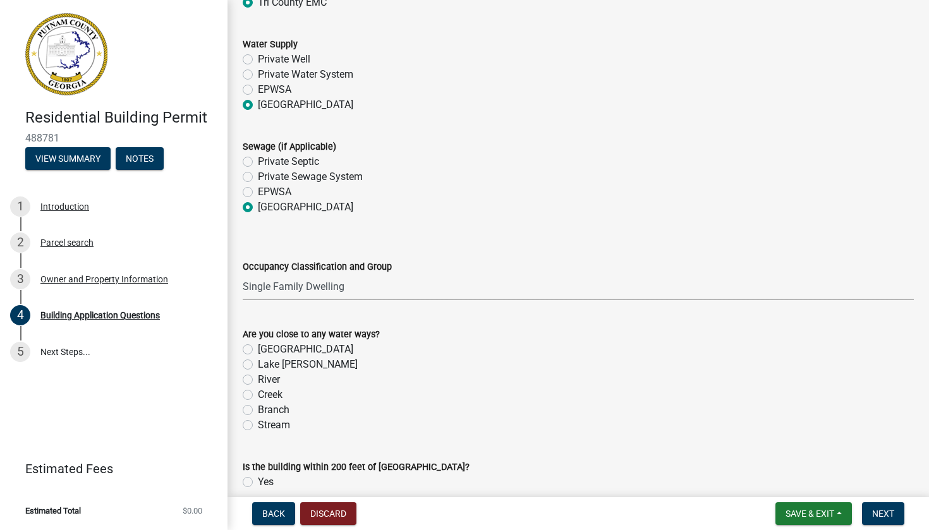
scroll to position [4149, 0]
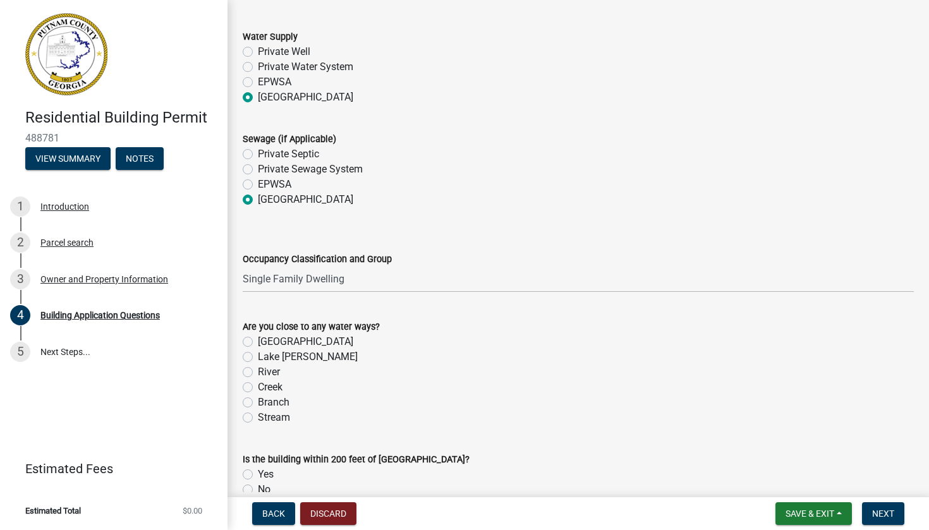
click at [258, 345] on label "[GEOGRAPHIC_DATA]" at bounding box center [305, 341] width 95 height 15
click at [258, 343] on input "[GEOGRAPHIC_DATA]" at bounding box center [262, 338] width 8 height 8
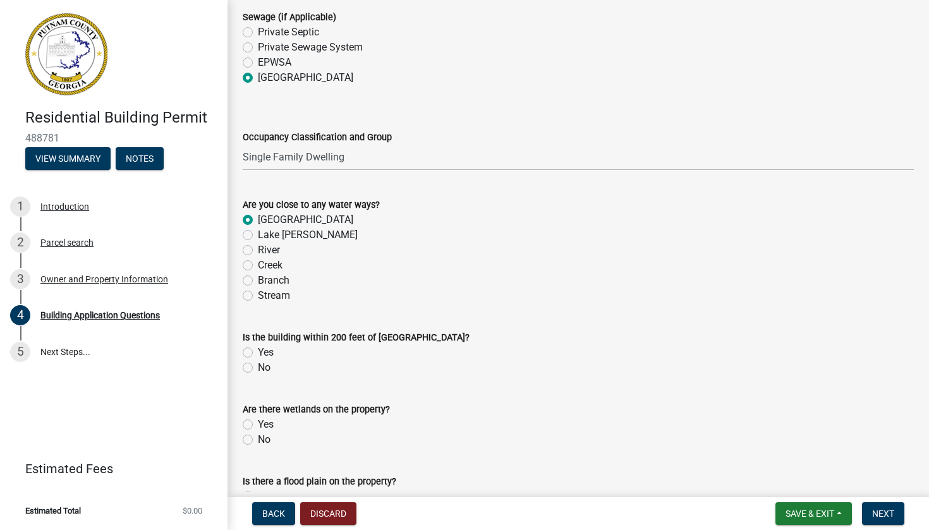
scroll to position [4288, 0]
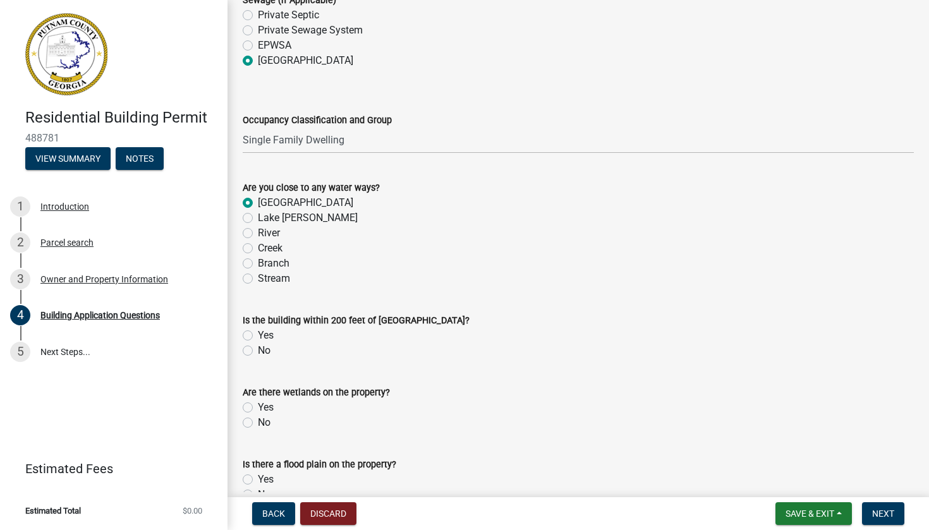
click at [258, 358] on label "No" at bounding box center [264, 350] width 13 height 15
click at [258, 351] on input "No" at bounding box center [262, 347] width 8 height 8
click at [258, 430] on label "No" at bounding box center [264, 422] width 13 height 15
click at [258, 424] on input "No" at bounding box center [262, 419] width 8 height 8
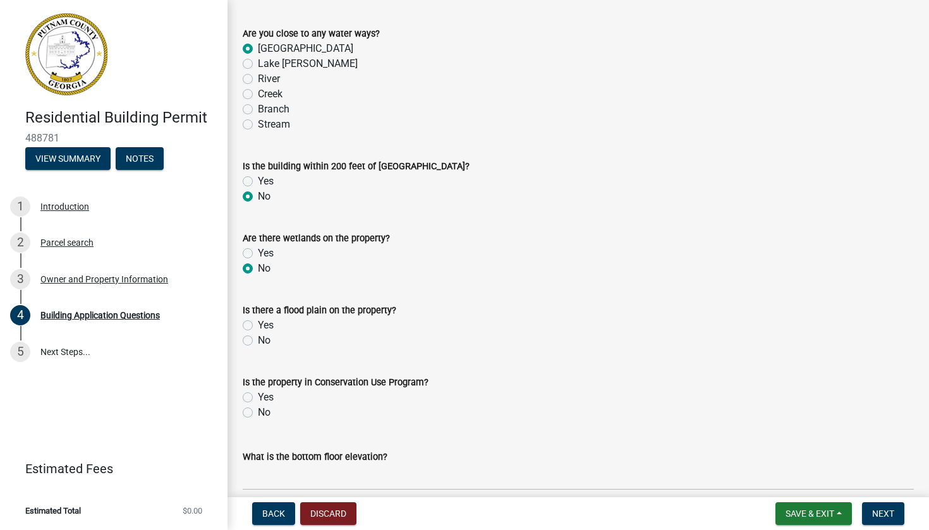
scroll to position [4479, 0]
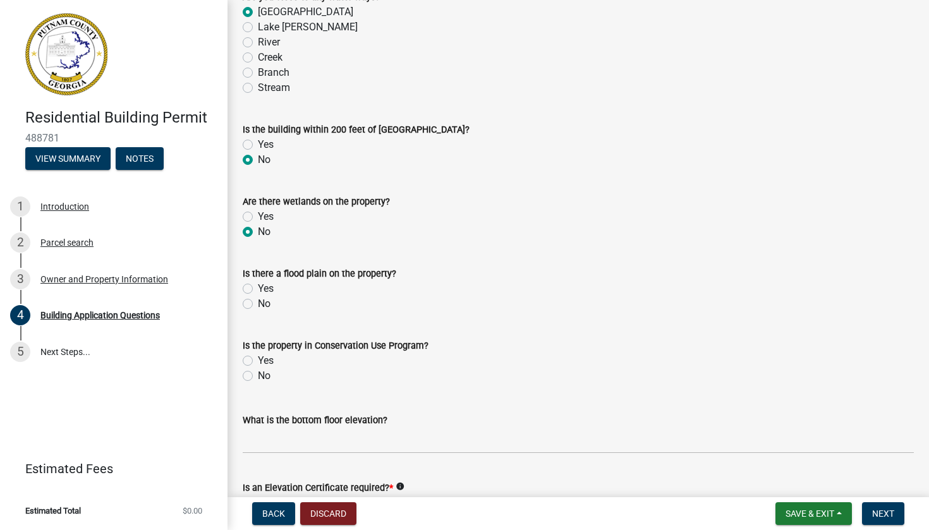
click at [258, 310] on label "No" at bounding box center [264, 303] width 13 height 15
click at [258, 305] on input "No" at bounding box center [262, 300] width 8 height 8
click at [248, 395] on wm-data-entity-input "Is the property in Conservation Use Program? Yes No" at bounding box center [578, 359] width 671 height 72
click at [258, 382] on label "No" at bounding box center [264, 376] width 13 height 15
click at [258, 377] on input "No" at bounding box center [262, 373] width 8 height 8
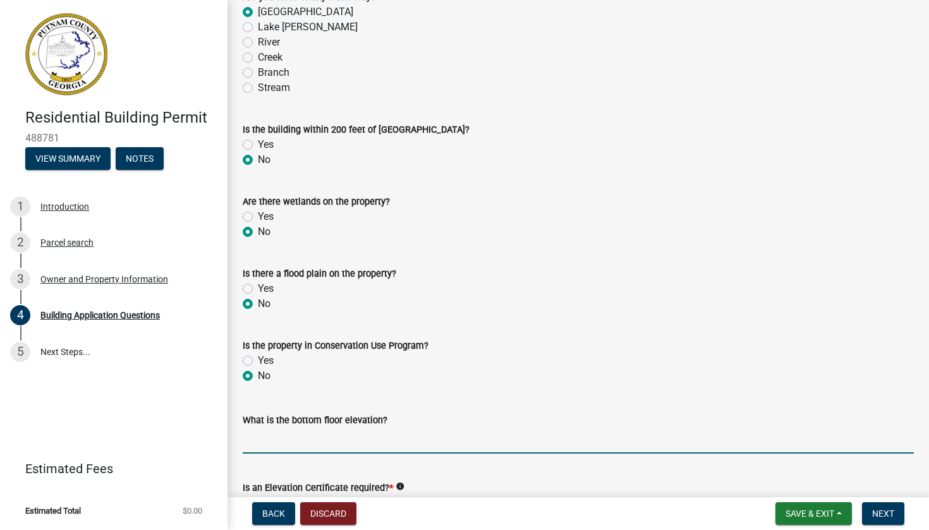
click at [267, 453] on input "text" at bounding box center [578, 441] width 671 height 26
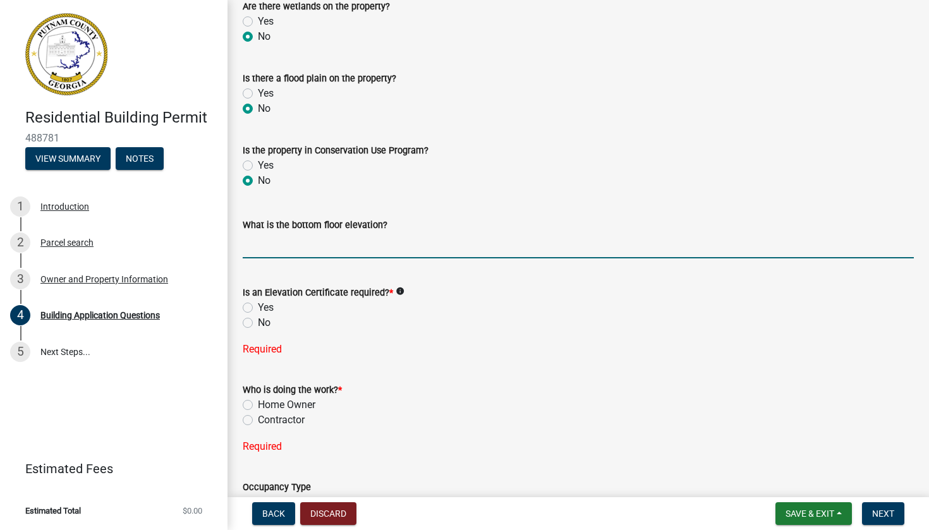
scroll to position [4691, 0]
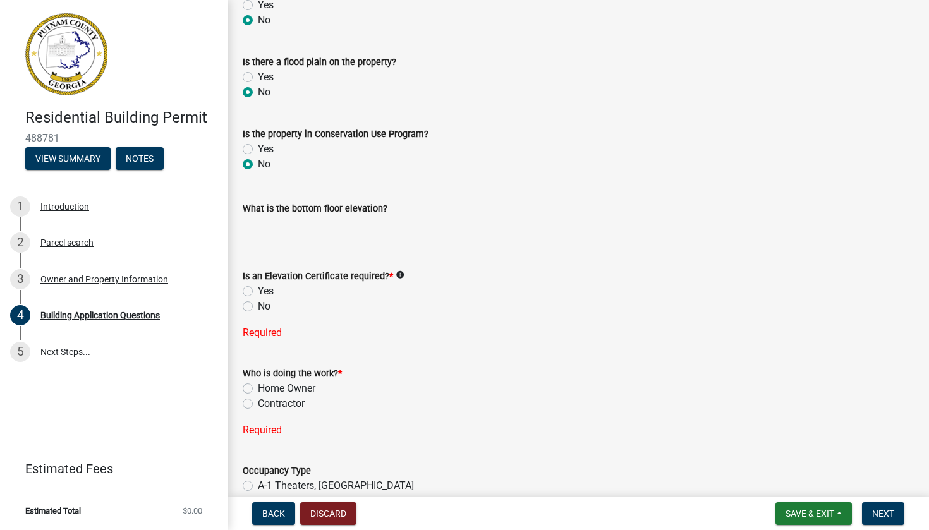
click at [258, 312] on label "No" at bounding box center [264, 306] width 13 height 15
click at [258, 307] on input "No" at bounding box center [262, 303] width 8 height 8
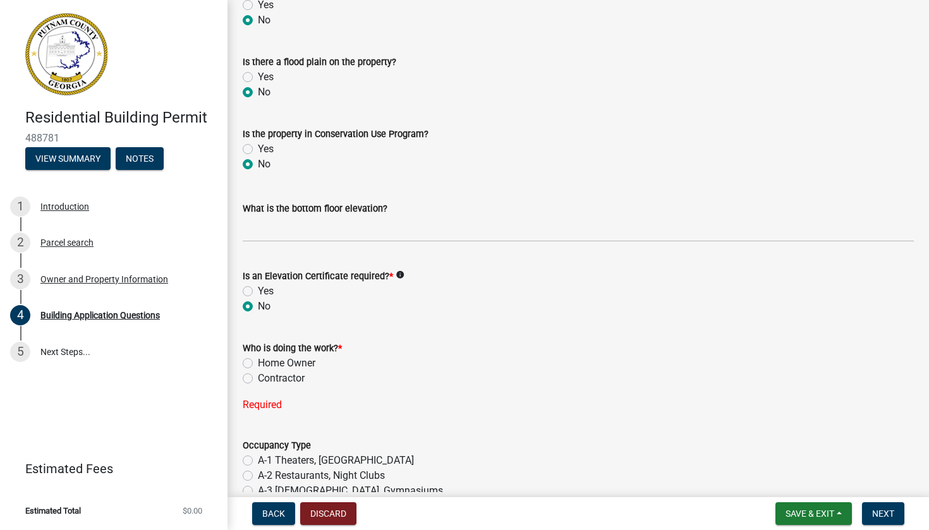
click at [258, 386] on label "Contractor" at bounding box center [281, 378] width 47 height 15
click at [258, 379] on input "Contractor" at bounding box center [262, 375] width 8 height 8
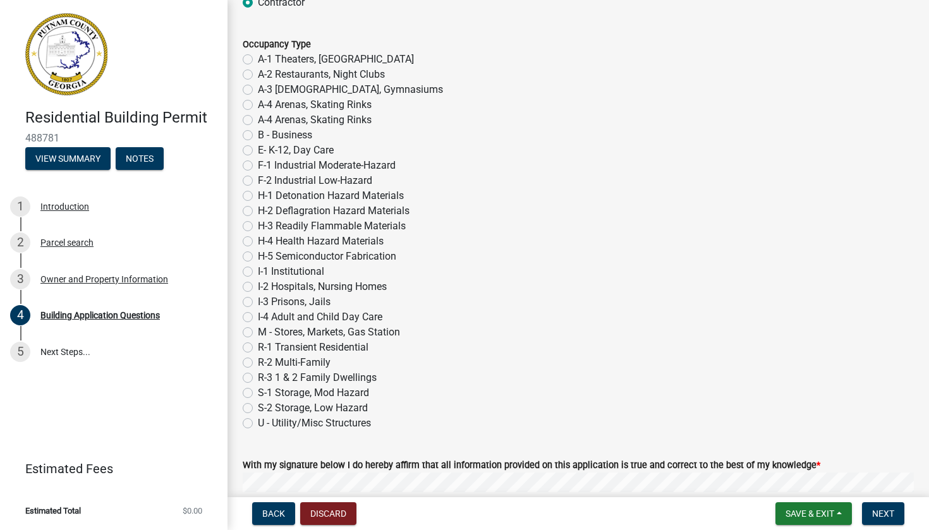
scroll to position [5066, 0]
click at [258, 386] on label "R-3 1 & 2 Family Dwellings" at bounding box center [317, 378] width 119 height 15
click at [258, 379] on input "R-3 1 & 2 Family Dwellings" at bounding box center [262, 375] width 8 height 8
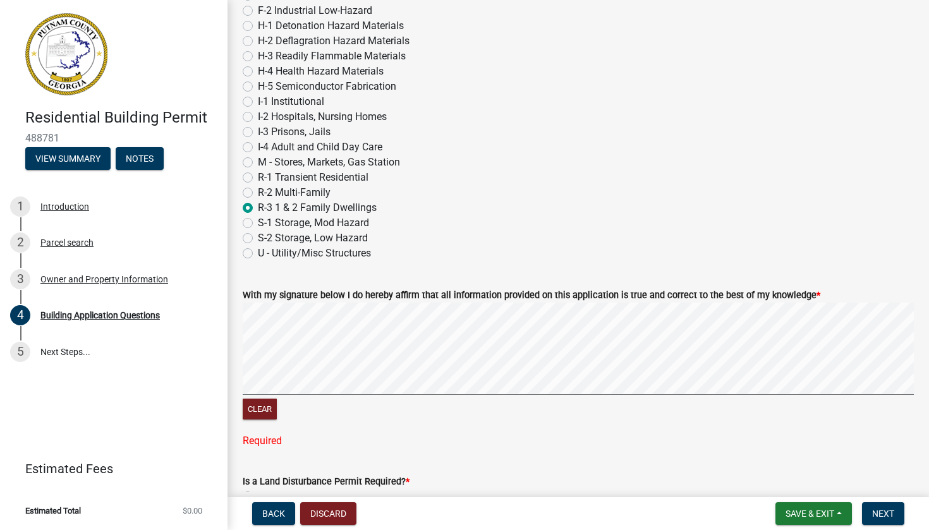
scroll to position [5238, 0]
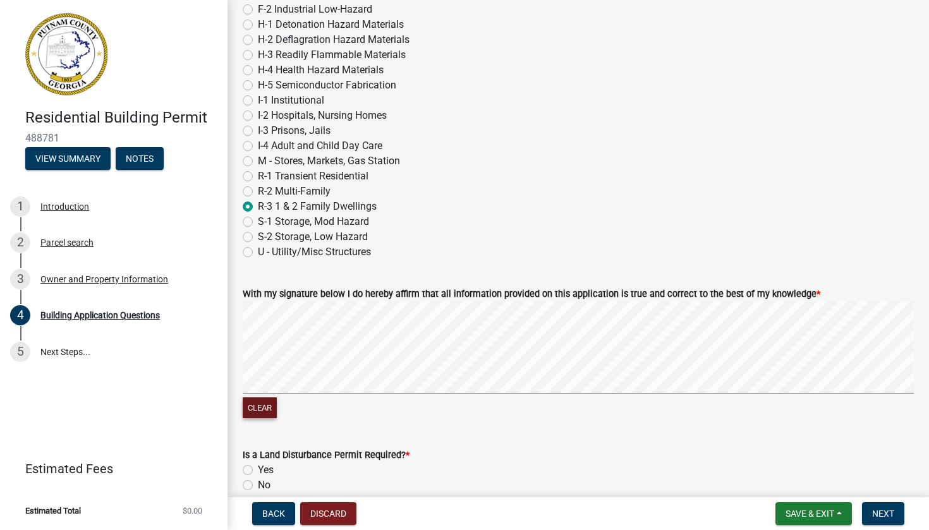
click at [257, 412] on button "Clear" at bounding box center [260, 408] width 34 height 21
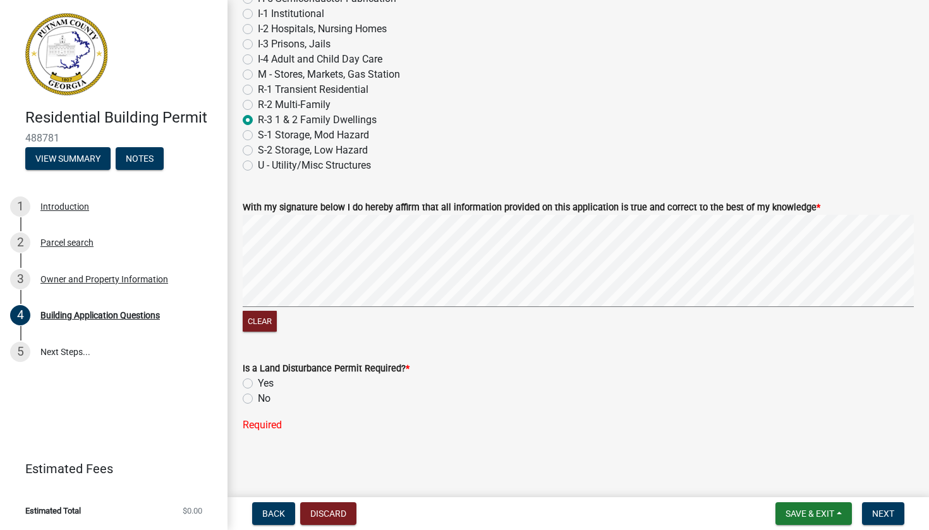
click at [258, 399] on label "No" at bounding box center [264, 398] width 13 height 15
click at [258, 399] on input "No" at bounding box center [262, 395] width 8 height 8
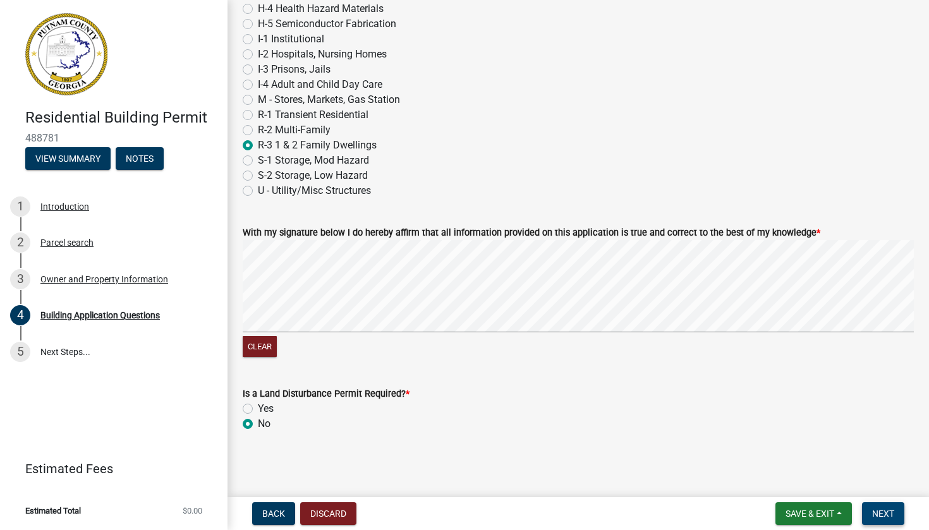
click at [880, 509] on span "Next" at bounding box center [883, 514] width 22 height 10
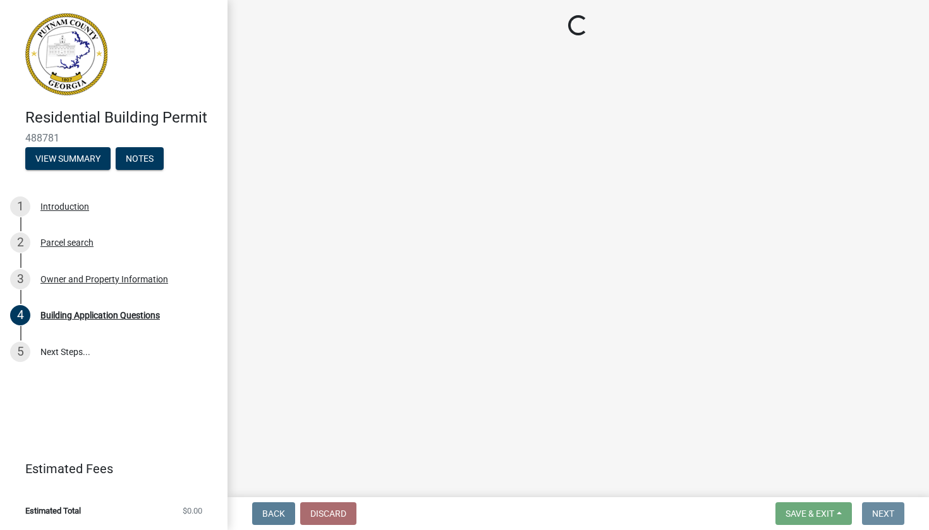
scroll to position [0, 0]
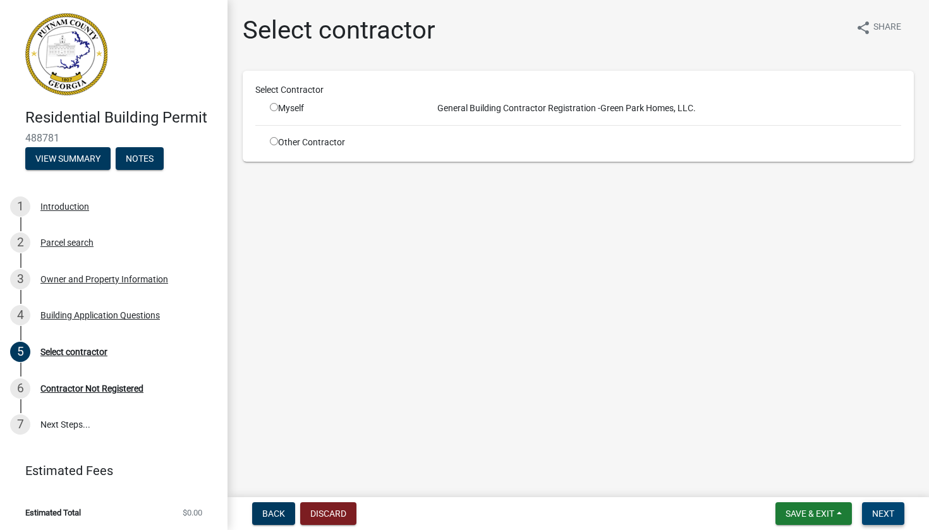
click at [880, 509] on span "Next" at bounding box center [883, 514] width 22 height 10
click at [276, 144] on input "radio" at bounding box center [274, 141] width 8 height 8
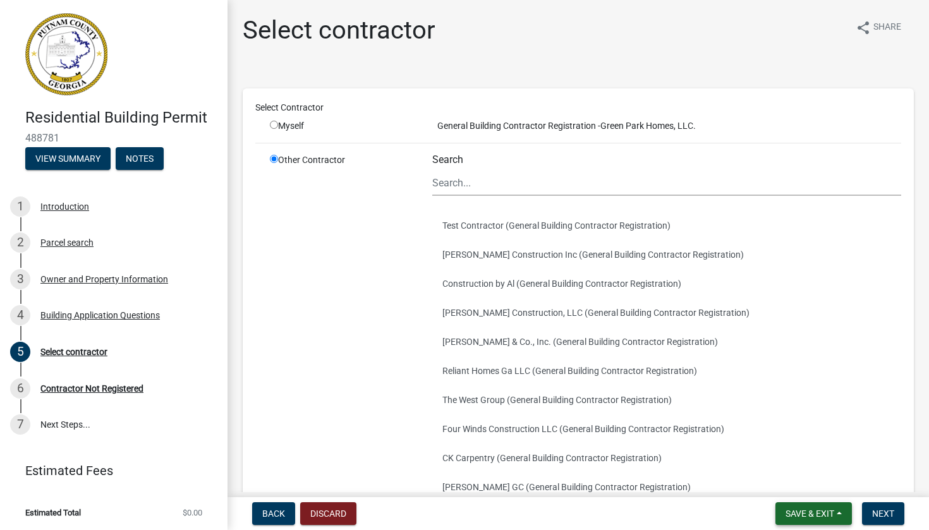
click at [828, 515] on span "Save & Exit" at bounding box center [810, 514] width 49 height 10
click at [794, 479] on button "Save & Exit" at bounding box center [801, 481] width 101 height 30
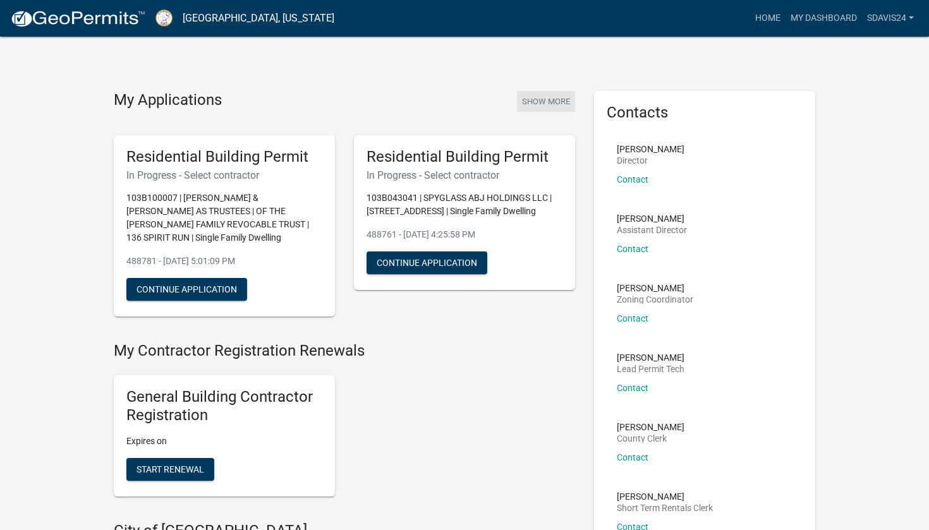
click at [542, 102] on button "Show More" at bounding box center [546, 101] width 58 height 21
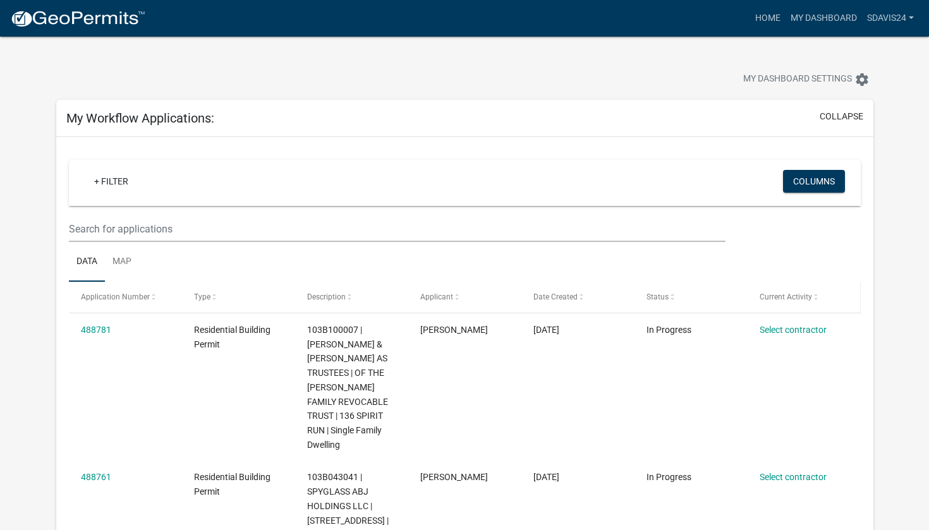
click at [802, 296] on span "Current Activity" at bounding box center [786, 297] width 52 height 9
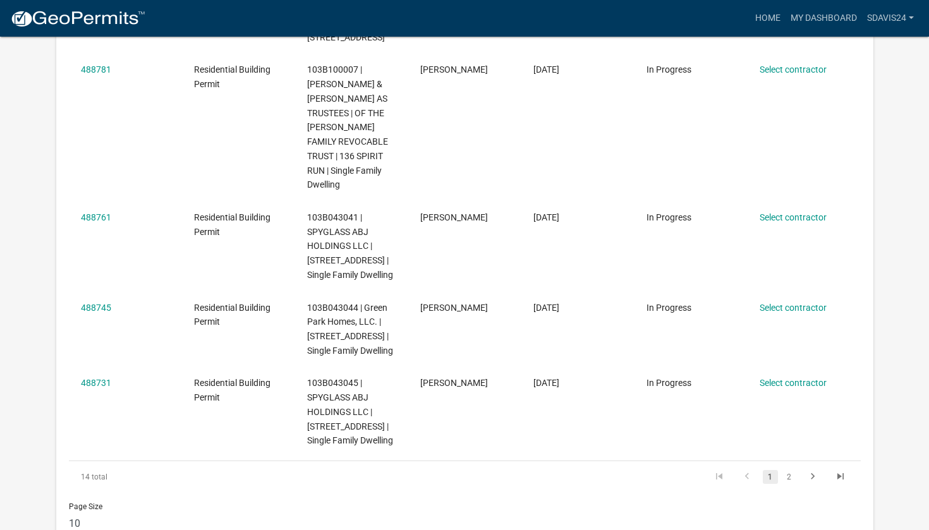
scroll to position [715, 0]
click at [787, 470] on link "2" at bounding box center [789, 477] width 15 height 14
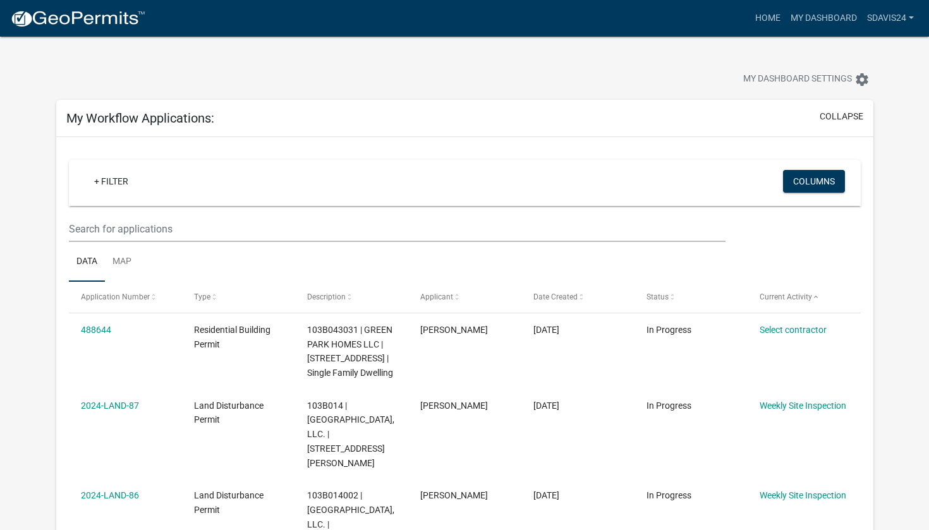
click at [20, 21] on img at bounding box center [77, 18] width 135 height 19
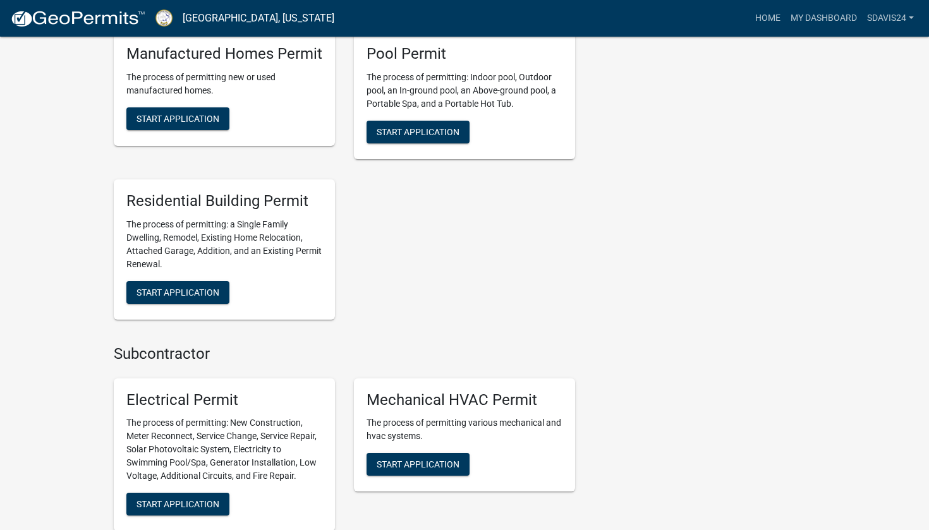
scroll to position [709, 0]
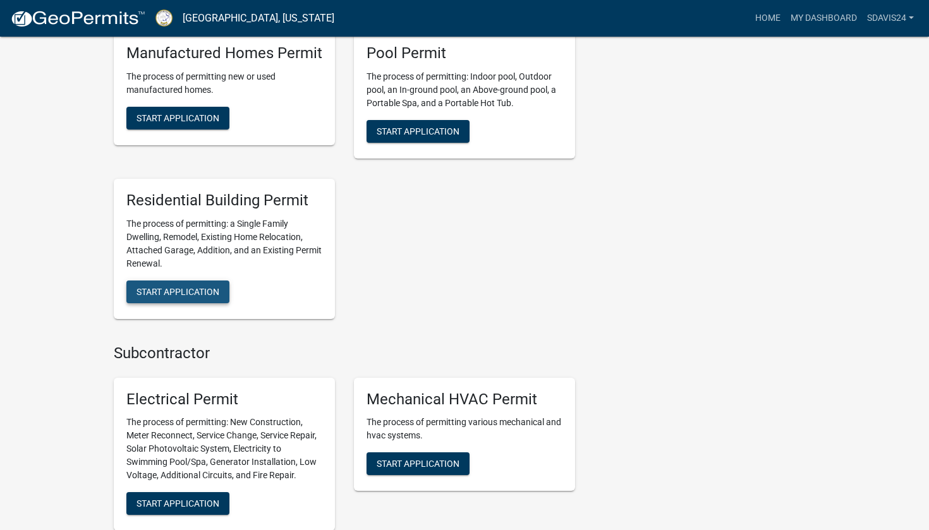
click at [201, 296] on button "Start Application" at bounding box center [177, 292] width 103 height 23
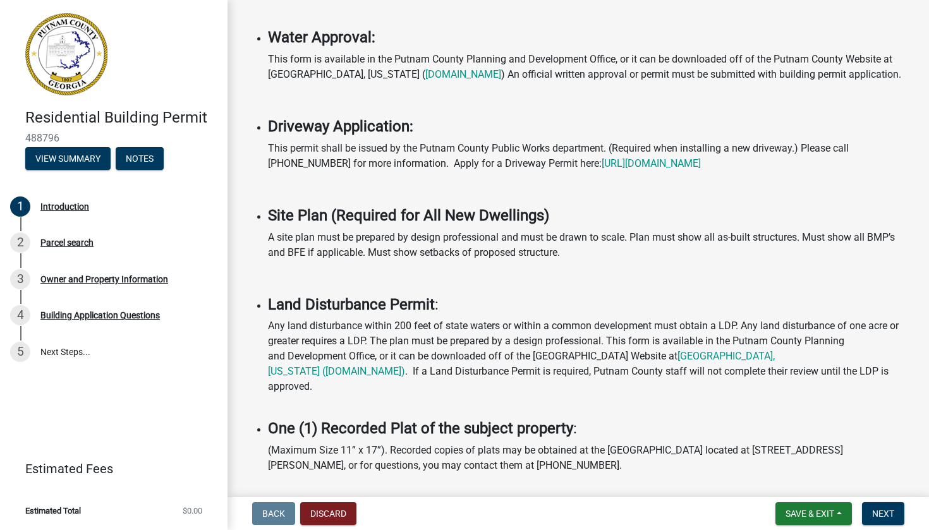
scroll to position [600, 0]
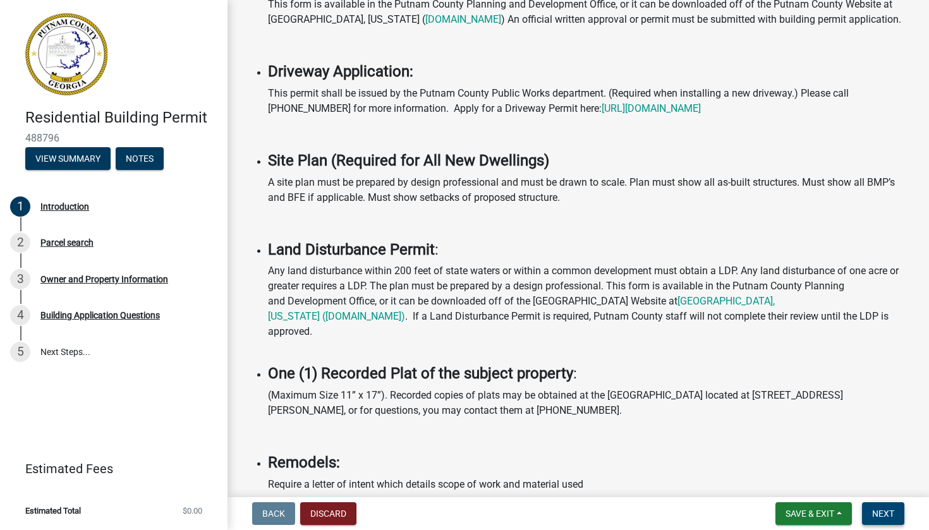
click at [882, 508] on button "Next" at bounding box center [883, 514] width 42 height 23
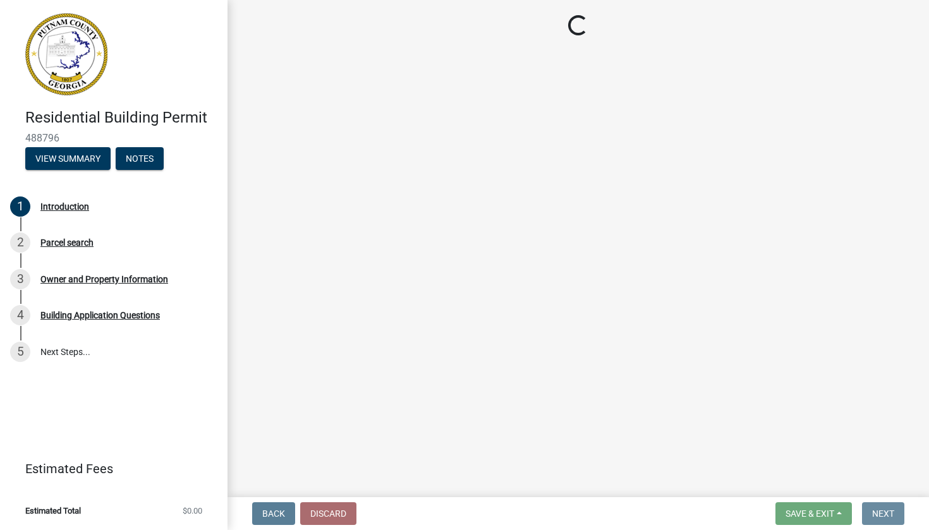
scroll to position [0, 0]
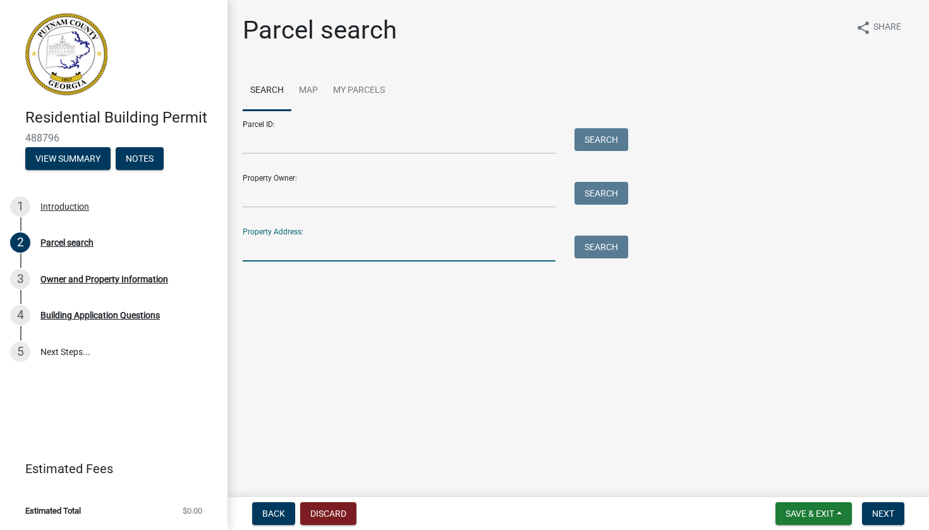
click at [324, 244] on input "Property Address:" at bounding box center [399, 249] width 313 height 26
click at [609, 250] on button "Search" at bounding box center [602, 247] width 54 height 23
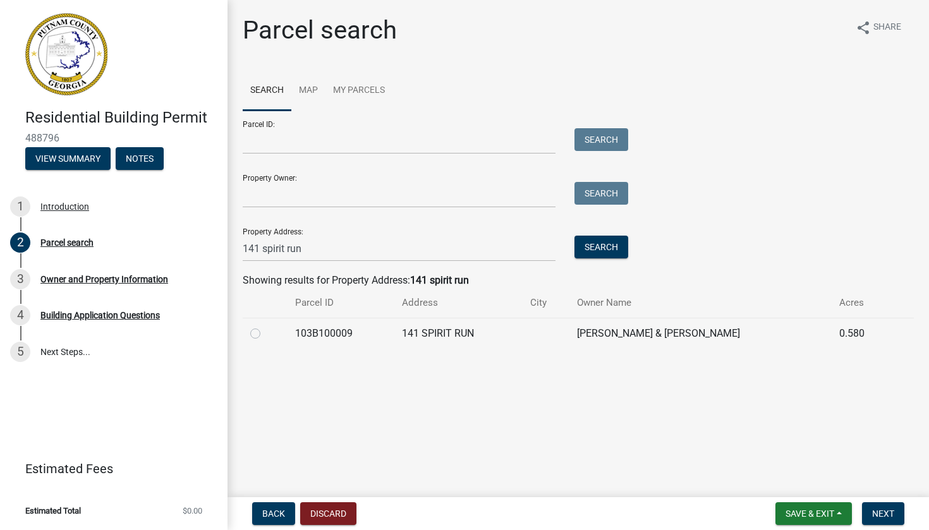
click at [265, 326] on label at bounding box center [265, 326] width 0 height 0
click at [265, 333] on input "radio" at bounding box center [269, 330] width 8 height 8
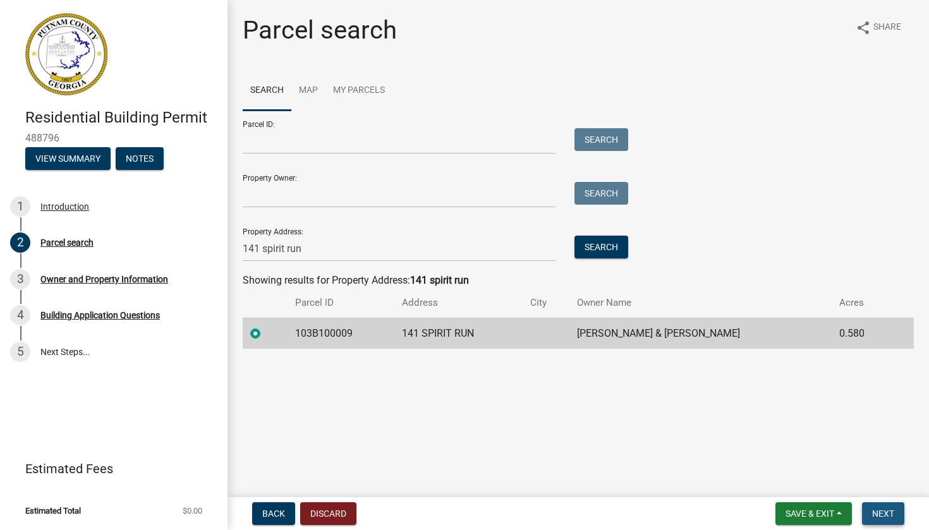
click at [881, 506] on button "Next" at bounding box center [883, 514] width 42 height 23
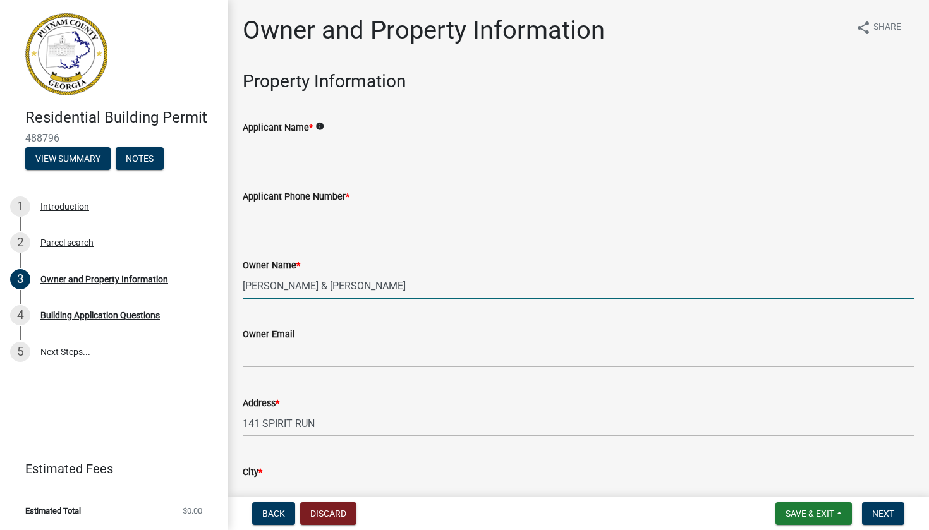
click at [350, 291] on input "[PERSON_NAME] & [PERSON_NAME]" at bounding box center [578, 286] width 671 height 26
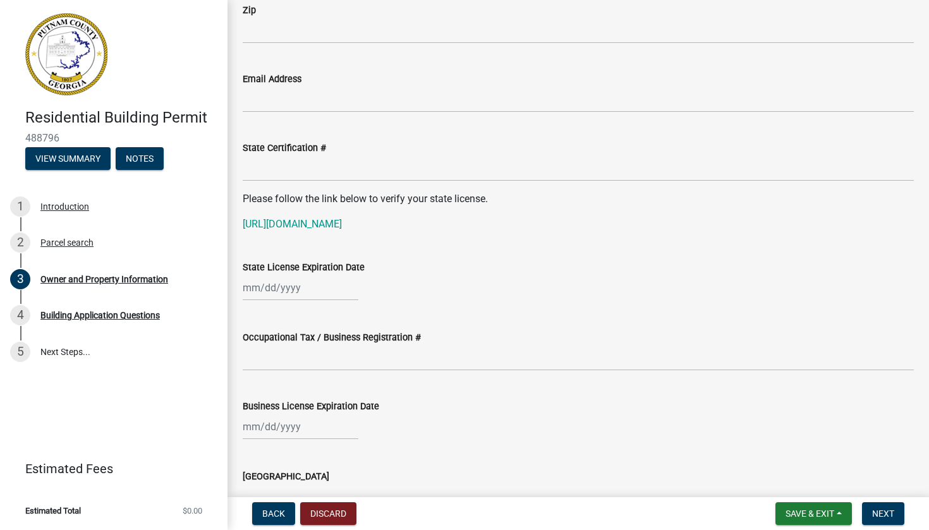
scroll to position [1499, 0]
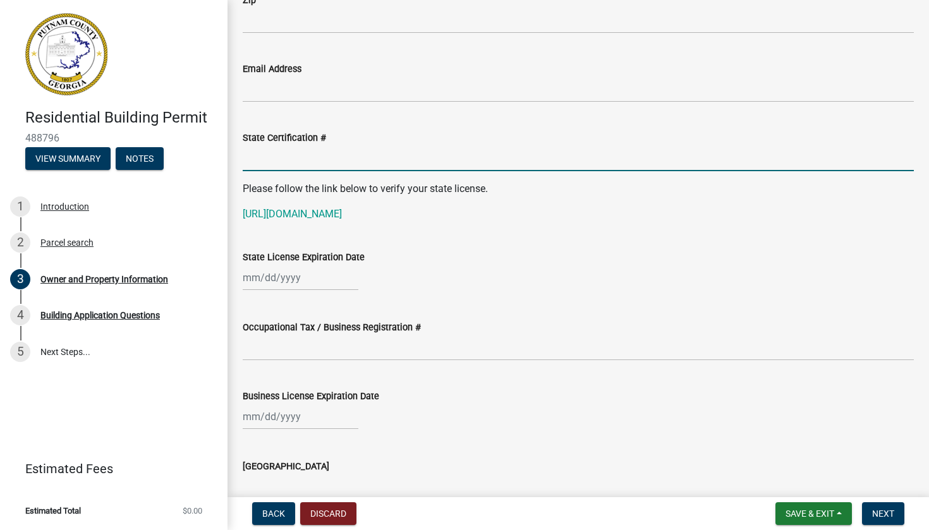
click at [317, 166] on input "State Certification #" at bounding box center [578, 158] width 671 height 26
paste input "RLQA005059"
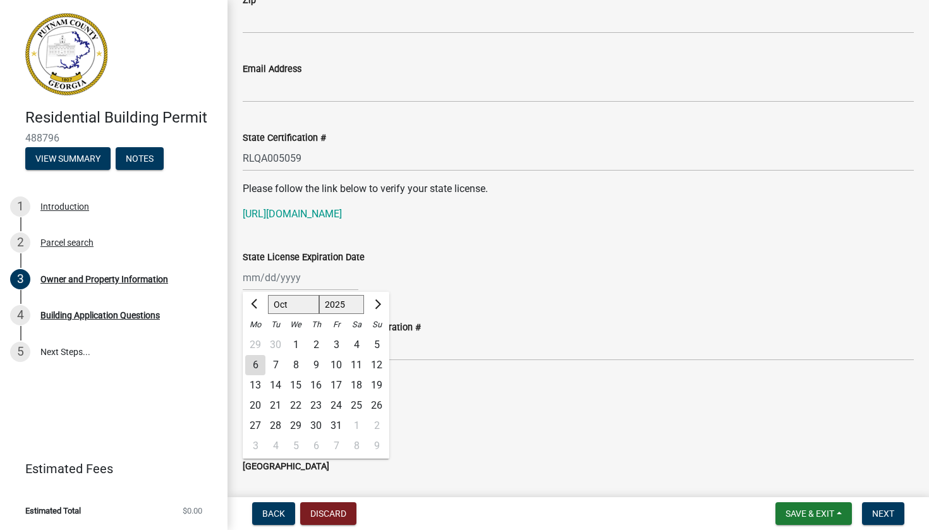
click at [287, 284] on div "[PERSON_NAME] Feb Mar Apr [PERSON_NAME][DATE] Oct Nov [DATE] 1526 1527 1528 152…" at bounding box center [301, 278] width 116 height 26
click at [373, 305] on span "Next month" at bounding box center [376, 304] width 9 height 9
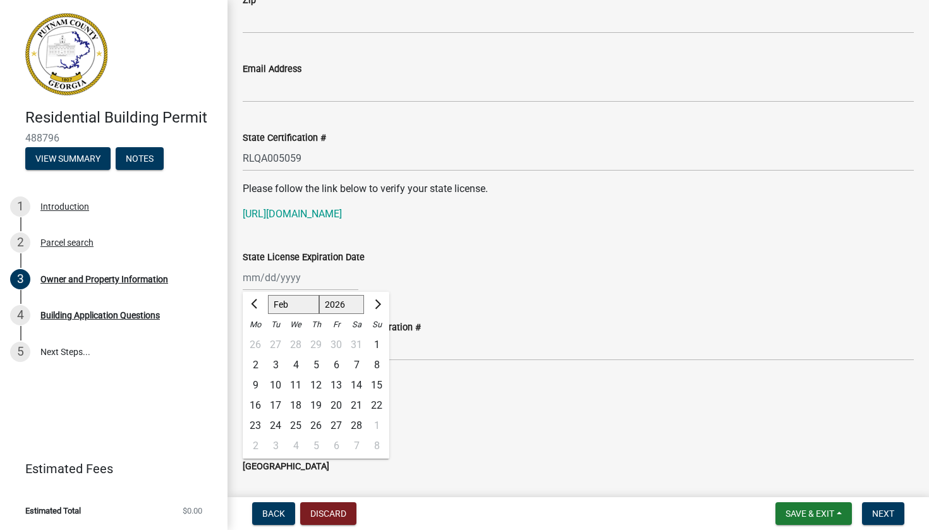
click at [373, 305] on span "Next month" at bounding box center [376, 304] width 9 height 9
click at [280, 426] on div "30" at bounding box center [275, 426] width 20 height 20
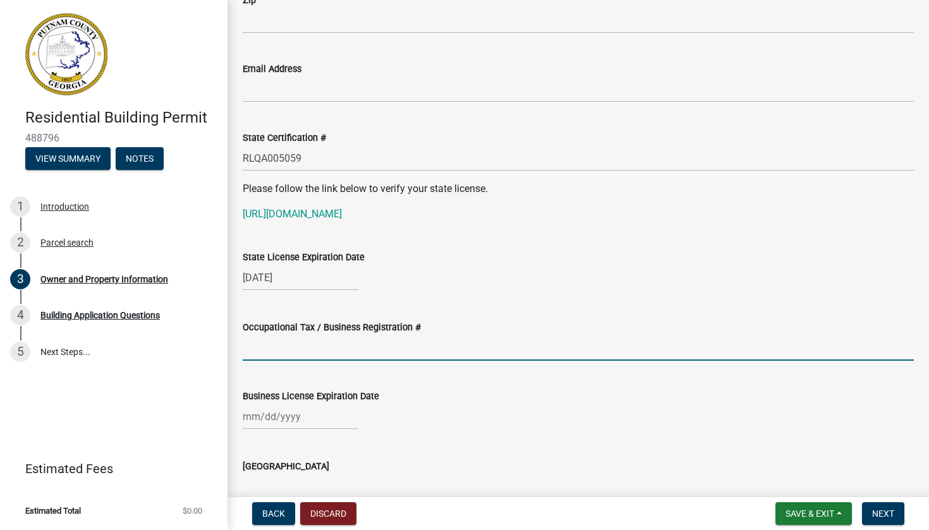
click at [290, 344] on input "Occupational Tax / Business Registration #" at bounding box center [578, 348] width 671 height 26
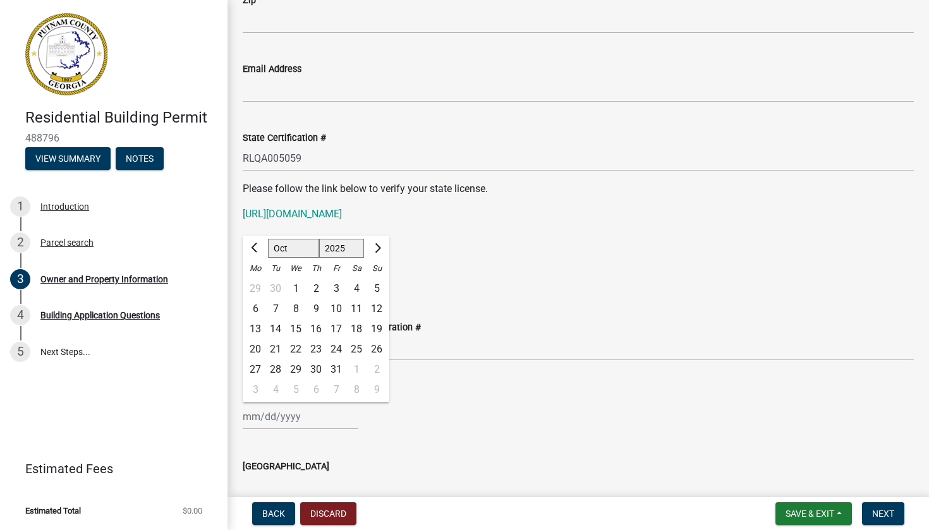
click at [374, 247] on span "Next month" at bounding box center [376, 247] width 9 height 9
click at [297, 363] on div "31" at bounding box center [296, 370] width 20 height 20
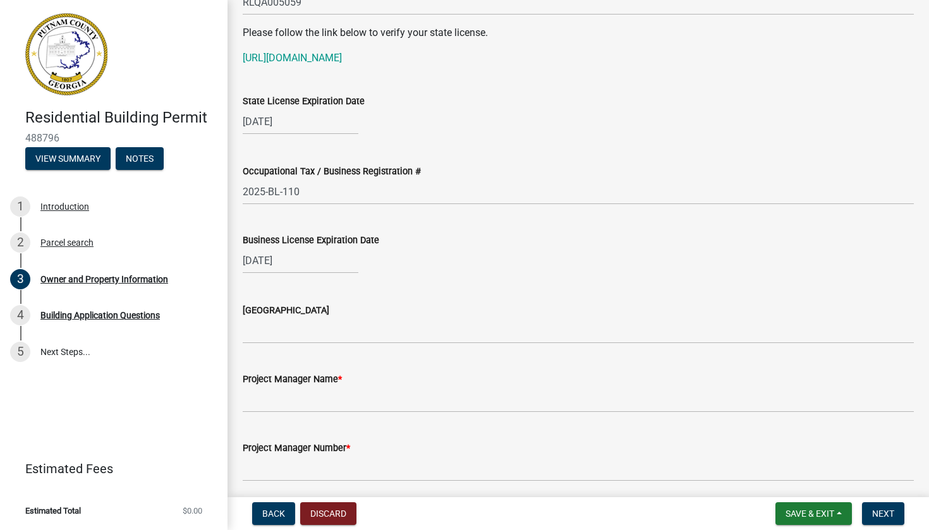
scroll to position [1697, 0]
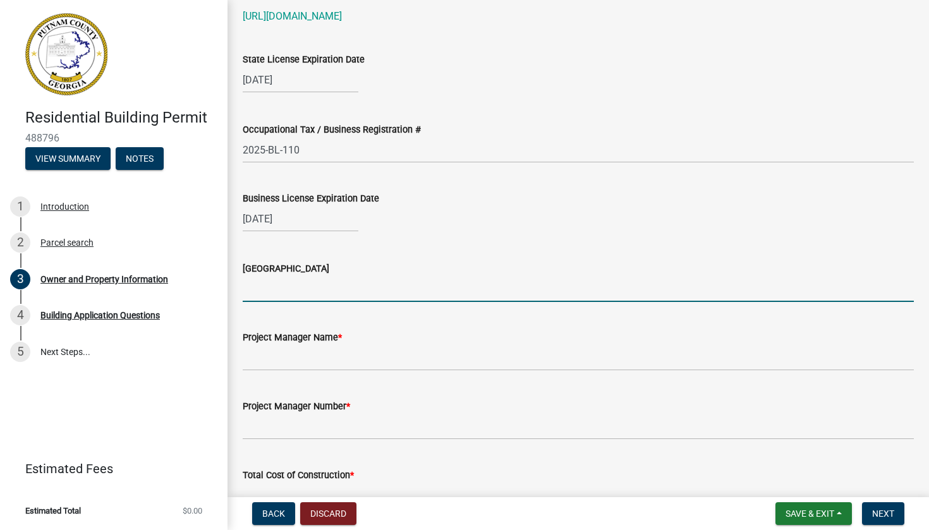
click at [318, 293] on input "[GEOGRAPHIC_DATA]" at bounding box center [578, 289] width 671 height 26
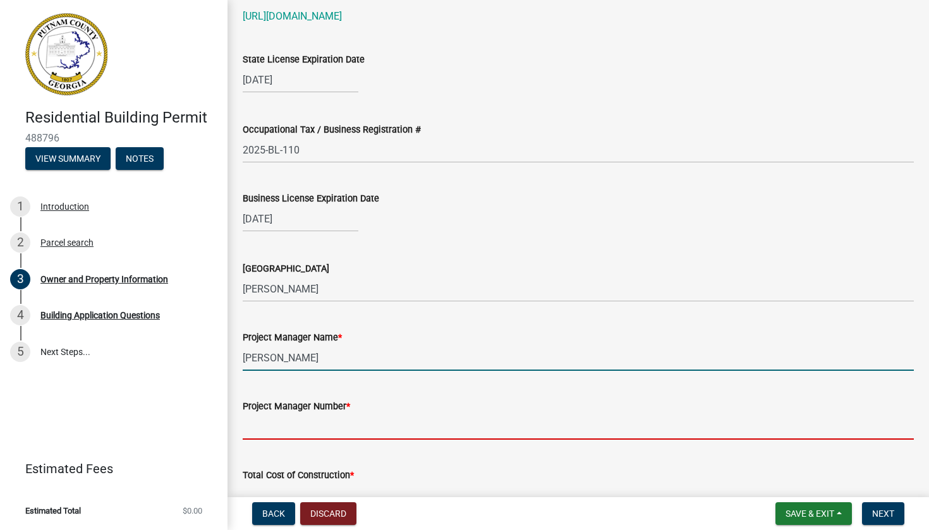
click at [284, 433] on input "Project Manager Number *" at bounding box center [578, 427] width 671 height 26
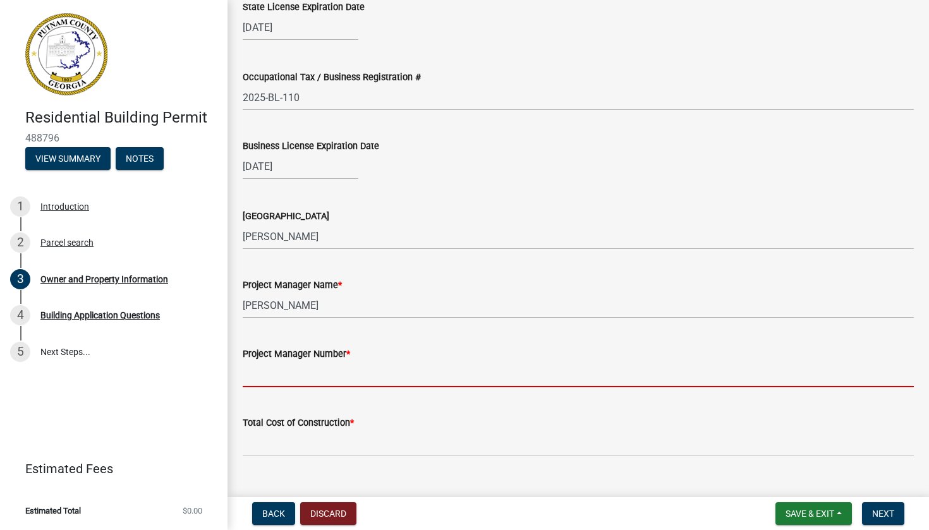
scroll to position [1769, 0]
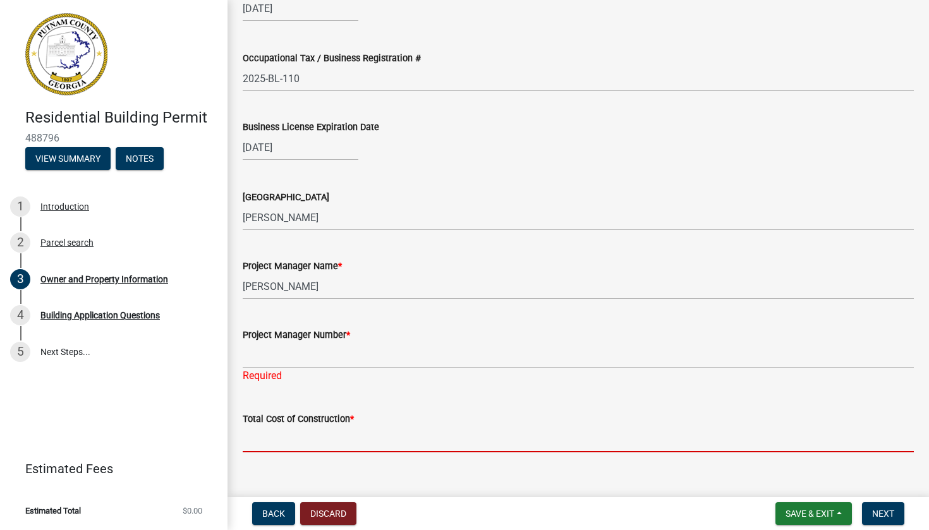
click at [284, 430] on input "text" at bounding box center [578, 440] width 671 height 26
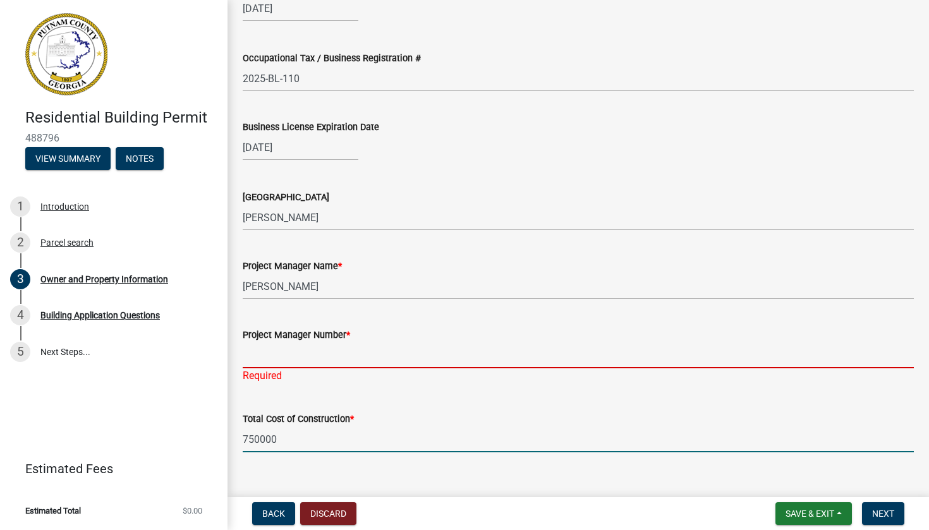
click at [284, 354] on input "Project Manager Number *" at bounding box center [578, 356] width 671 height 26
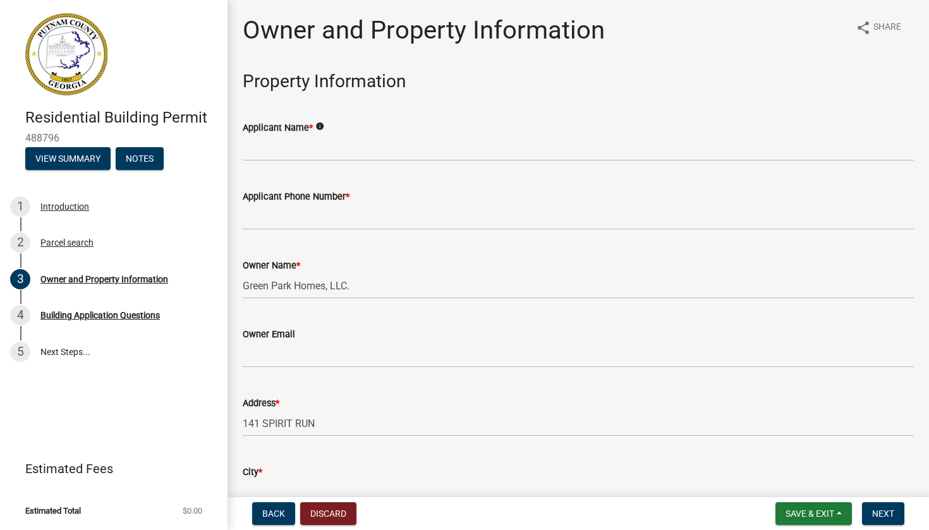
scroll to position [0, 0]
click at [359, 143] on input "Applicant Name *" at bounding box center [578, 148] width 671 height 26
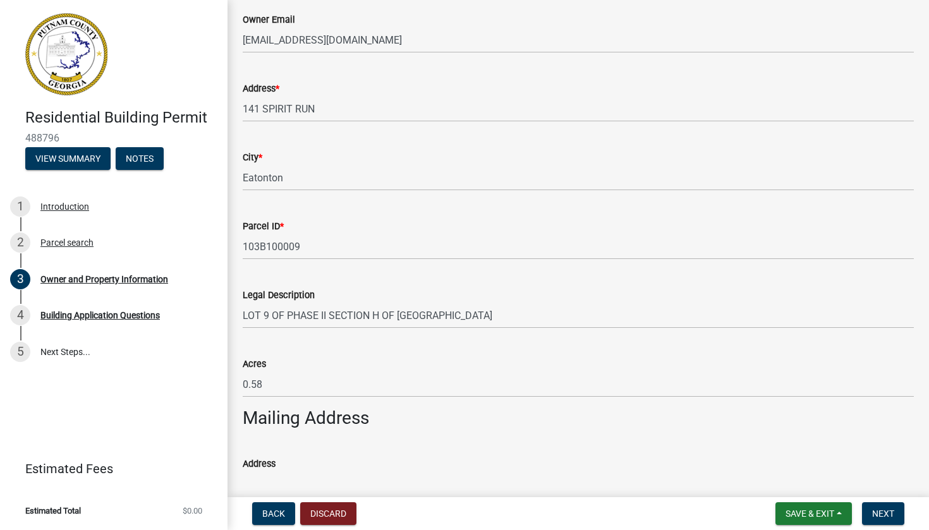
scroll to position [621, 0]
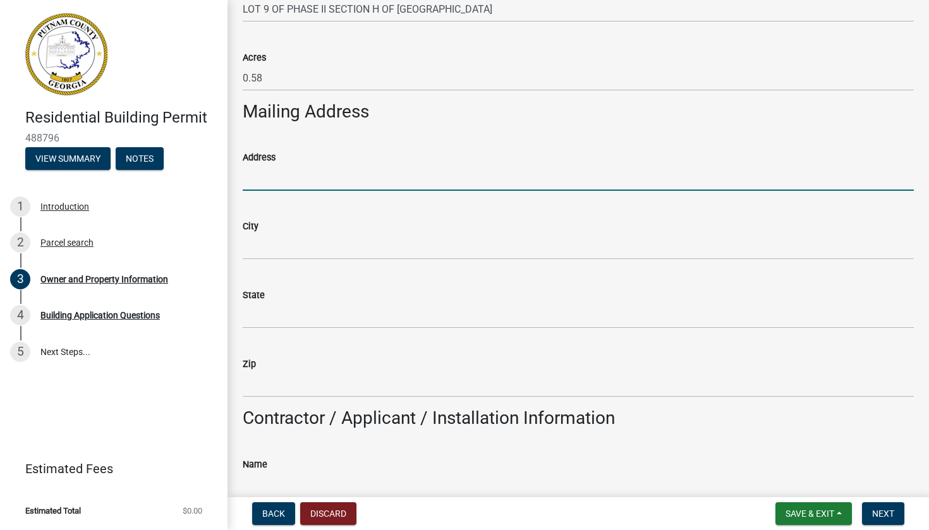
click at [277, 173] on input "Address" at bounding box center [578, 178] width 671 height 26
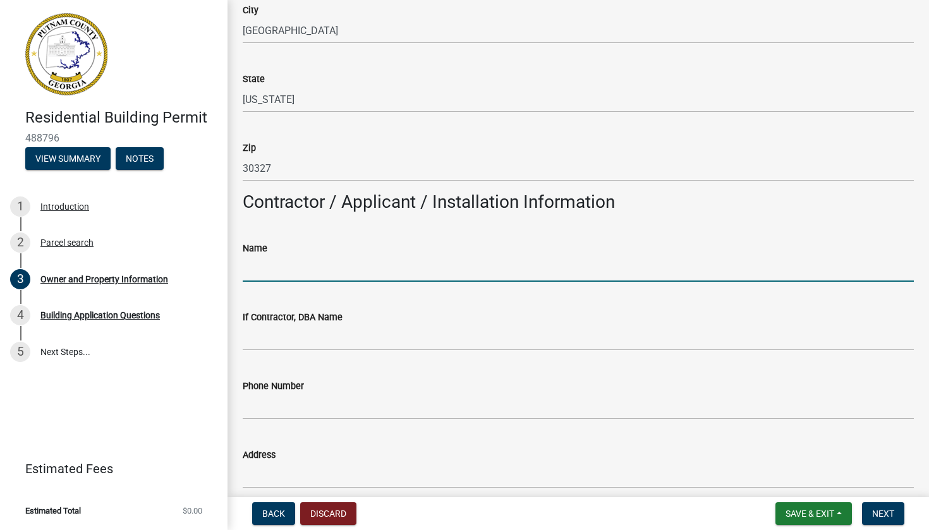
scroll to position [842, 0]
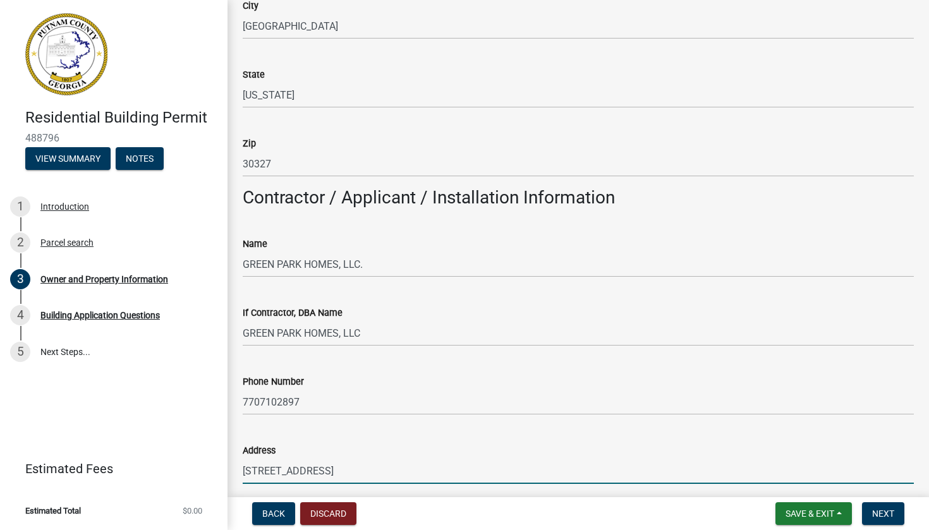
click at [391, 475] on input "[STREET_ADDRESS]" at bounding box center [578, 471] width 671 height 26
click at [391, 470] on input "[STREET_ADDRESS]" at bounding box center [578, 471] width 671 height 26
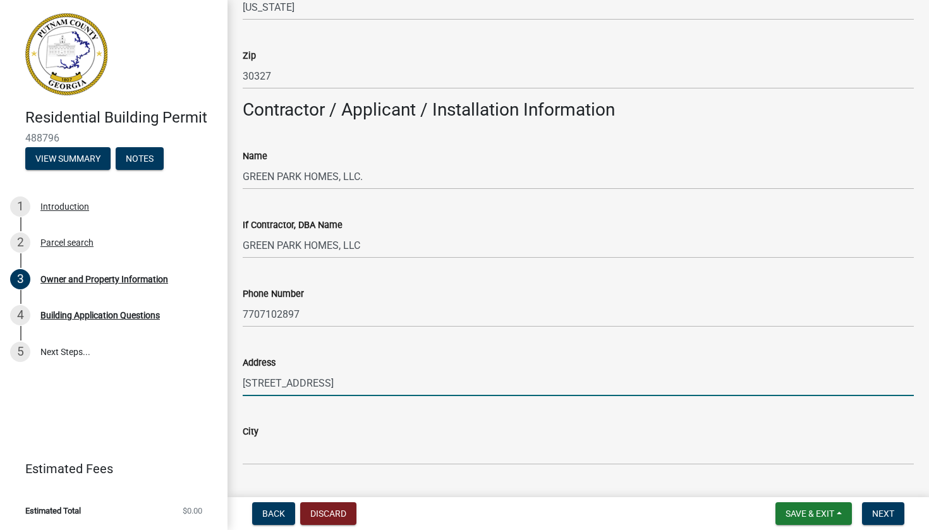
scroll to position [934, 0]
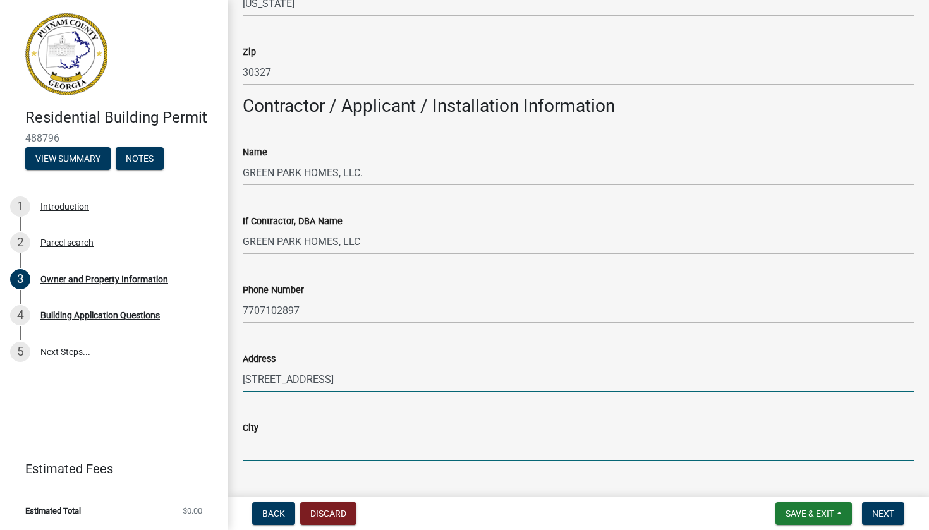
click at [358, 458] on input "City" at bounding box center [578, 449] width 671 height 26
click at [358, 444] on input "City" at bounding box center [578, 449] width 671 height 26
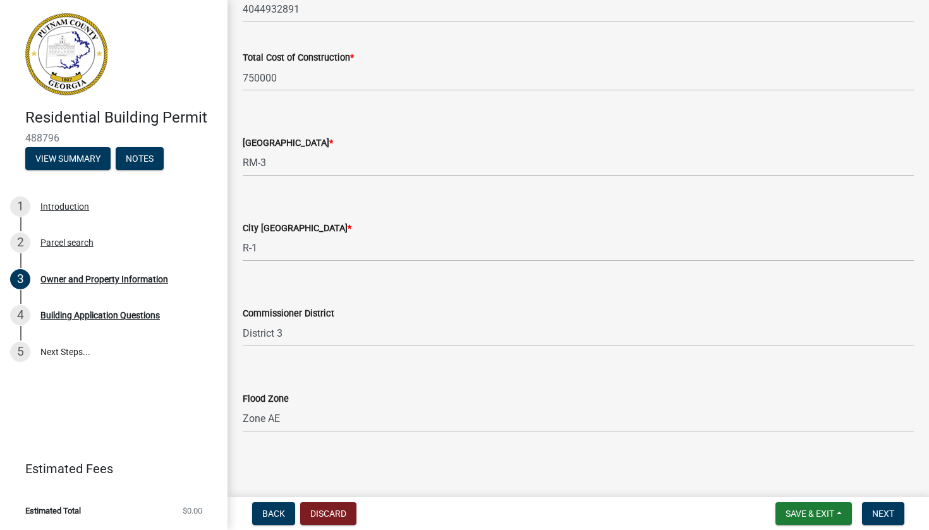
scroll to position [2114, 0]
click at [875, 512] on span "Next" at bounding box center [883, 514] width 22 height 10
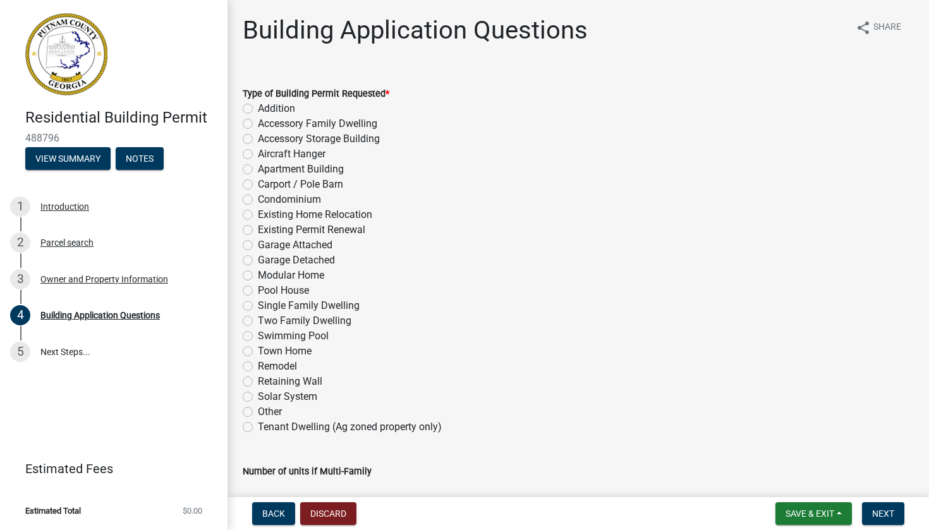
click at [250, 311] on div "Single Family Dwelling" at bounding box center [578, 305] width 671 height 15
click at [258, 307] on label "Single Family Dwelling" at bounding box center [309, 305] width 102 height 15
click at [258, 307] on input "Single Family Dwelling" at bounding box center [262, 302] width 8 height 8
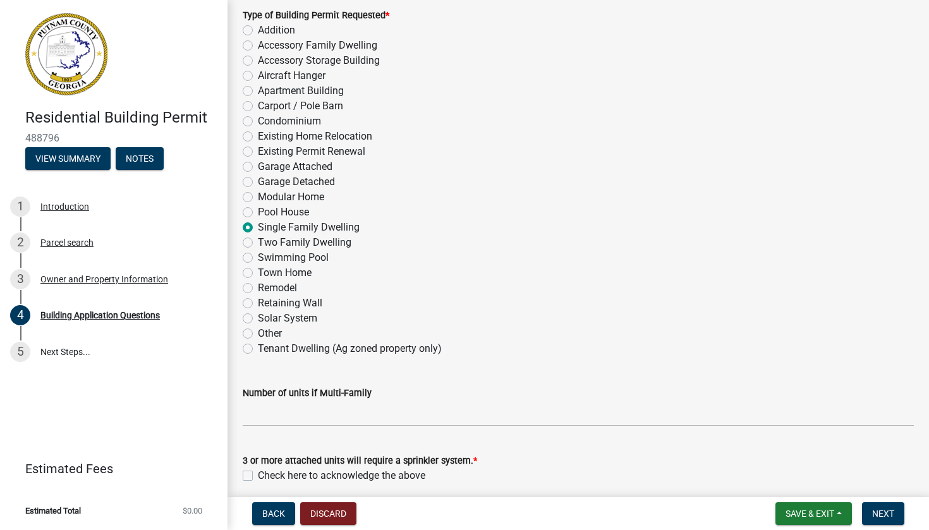
scroll to position [149, 0]
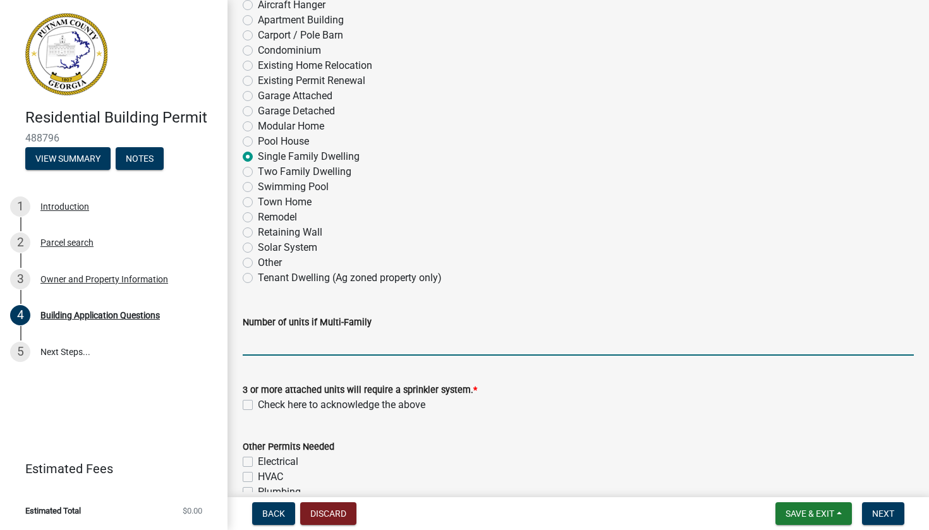
click at [351, 344] on input "text" at bounding box center [578, 343] width 671 height 26
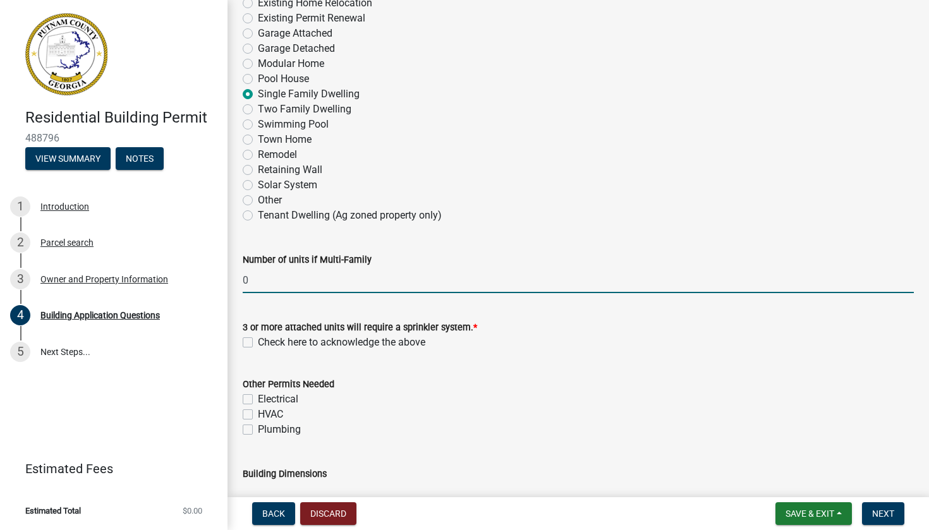
click at [258, 343] on label "Check here to acknowledge the above" at bounding box center [342, 342] width 168 height 15
click at [258, 343] on input "Check here to acknowledge the above" at bounding box center [262, 339] width 8 height 8
click at [258, 396] on label "Electrical" at bounding box center [278, 399] width 40 height 15
click at [258, 396] on input "Electrical" at bounding box center [262, 396] width 8 height 8
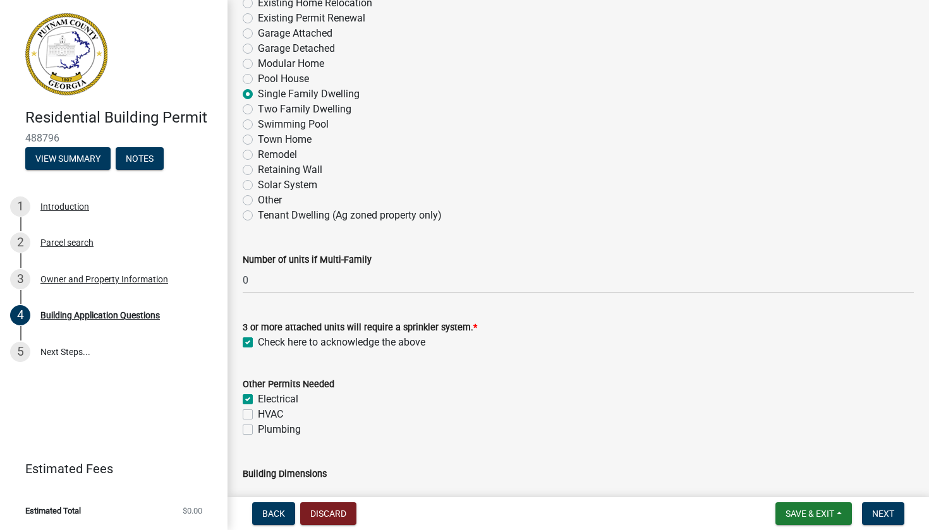
click at [258, 412] on label "HVAC" at bounding box center [270, 414] width 25 height 15
click at [258, 412] on input "HVAC" at bounding box center [262, 411] width 8 height 8
click at [258, 425] on label "Plumbing" at bounding box center [279, 429] width 43 height 15
click at [258, 425] on input "Plumbing" at bounding box center [262, 426] width 8 height 8
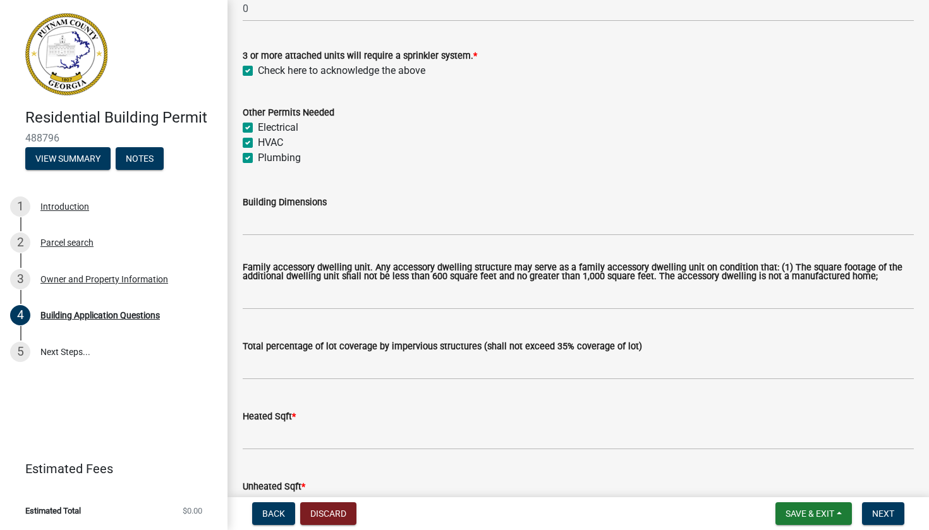
scroll to position [488, 0]
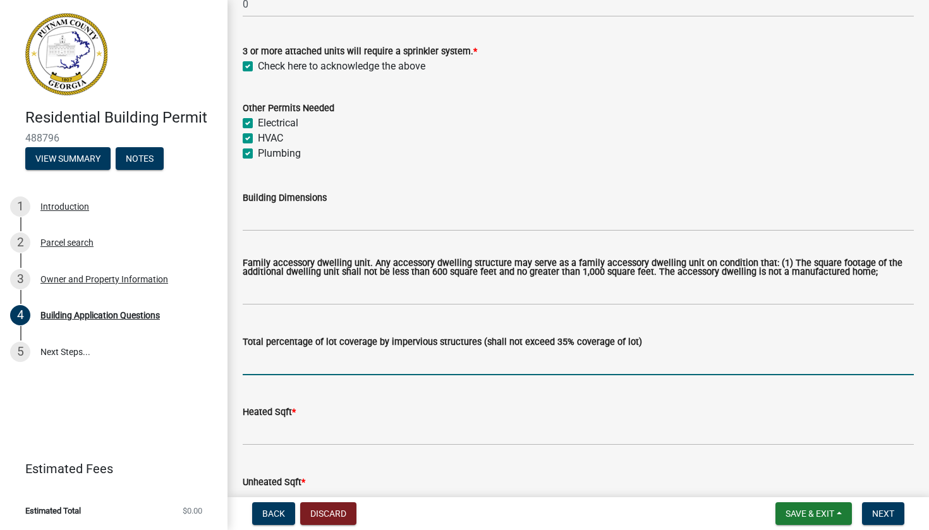
click at [289, 375] on input "text" at bounding box center [578, 363] width 671 height 26
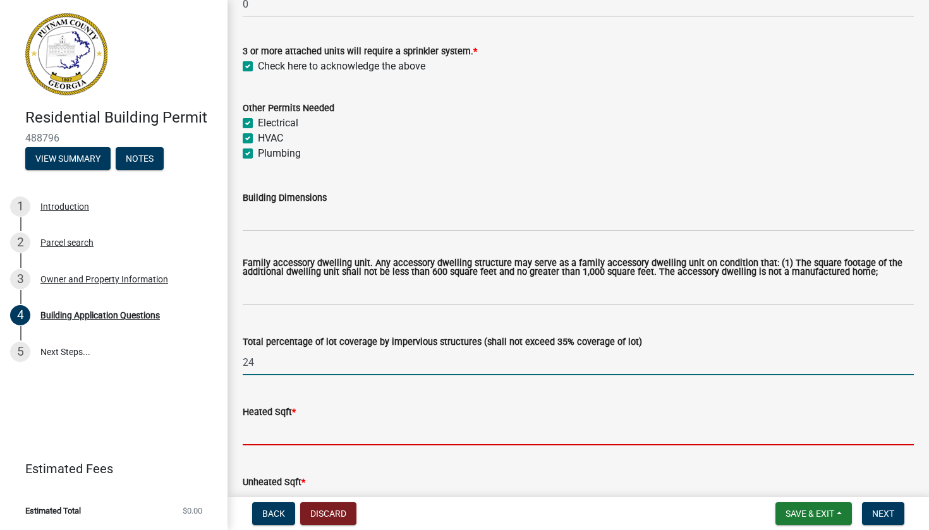
click at [268, 367] on input "24" at bounding box center [578, 363] width 671 height 26
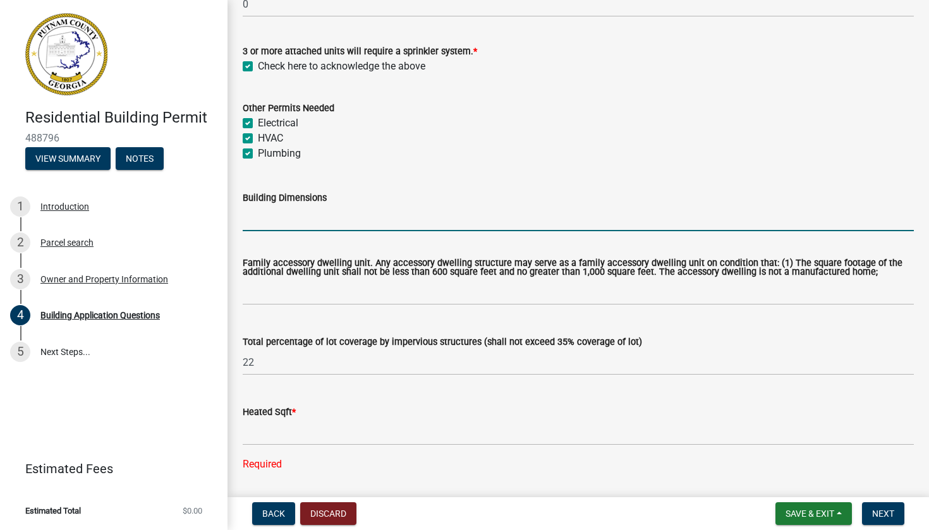
click at [291, 224] on input "Building Dimensions" at bounding box center [578, 218] width 671 height 26
click at [254, 216] on input "69 X 95' 6"" at bounding box center [578, 218] width 671 height 26
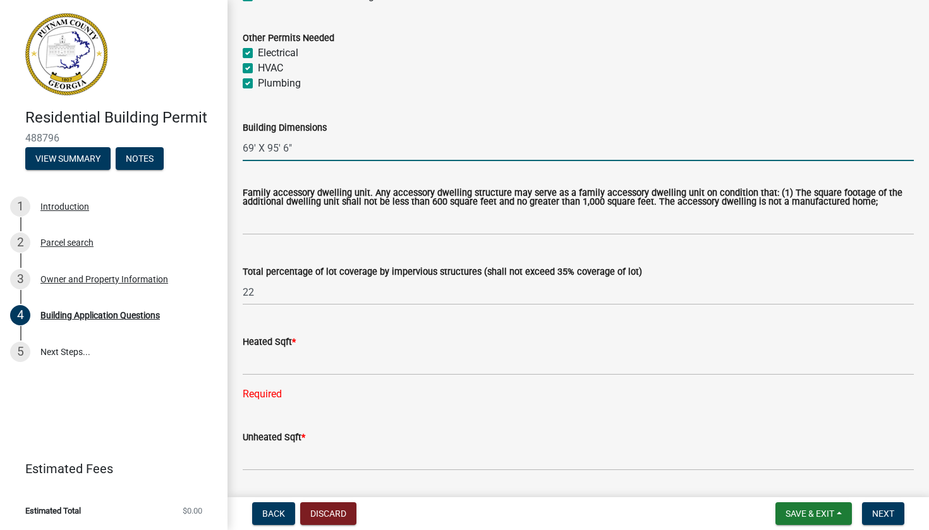
scroll to position [592, 0]
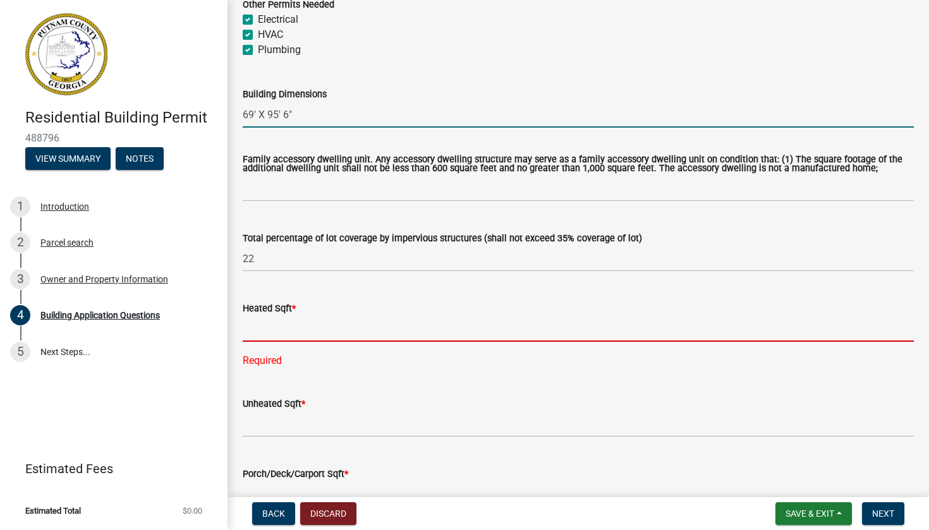
click at [280, 342] on input "text" at bounding box center [578, 329] width 671 height 26
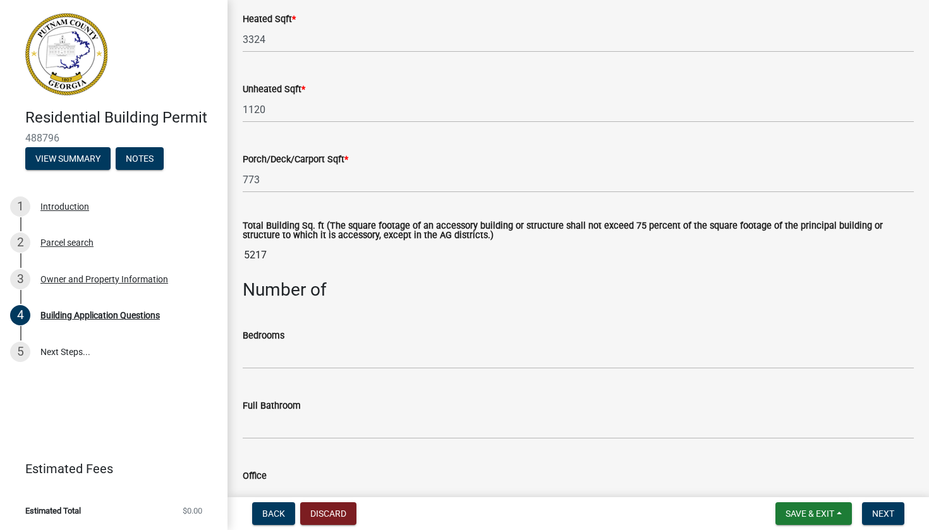
scroll to position [883, 0]
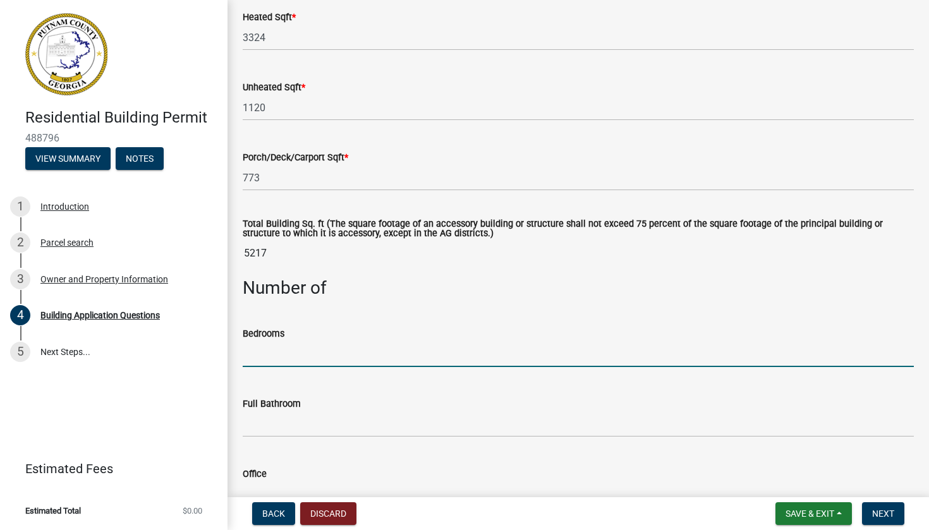
click at [274, 365] on input "text" at bounding box center [578, 354] width 671 height 26
click at [276, 448] on wm-data-entity-input "Full Bathroom" at bounding box center [578, 414] width 671 height 70
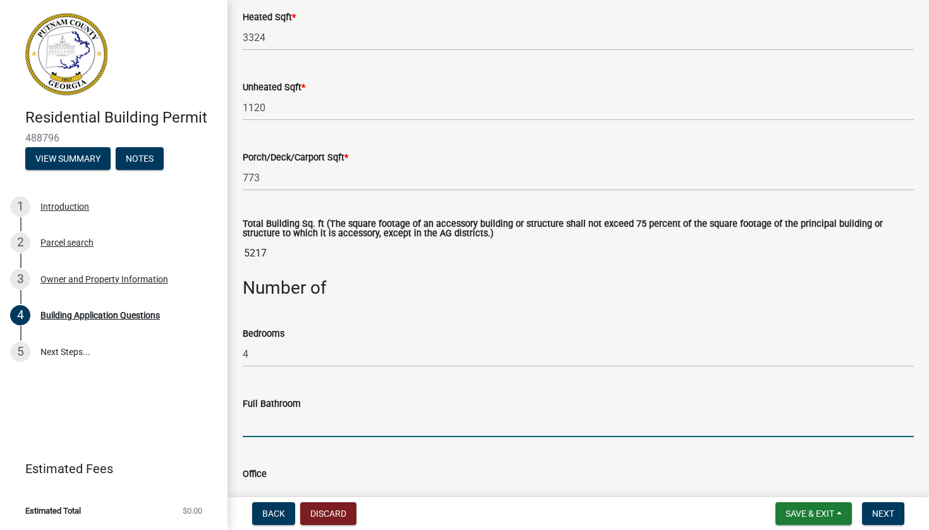
click at [276, 437] on input "text" at bounding box center [578, 425] width 671 height 26
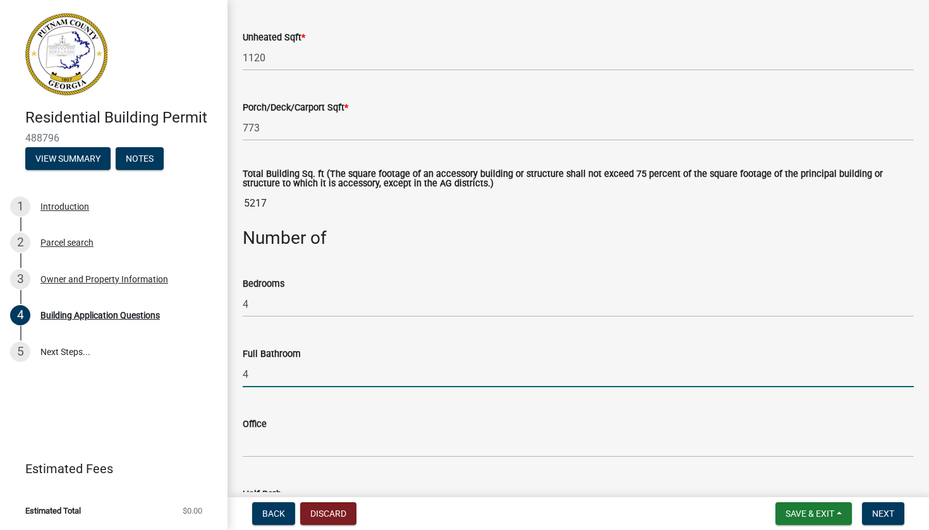
scroll to position [936, 0]
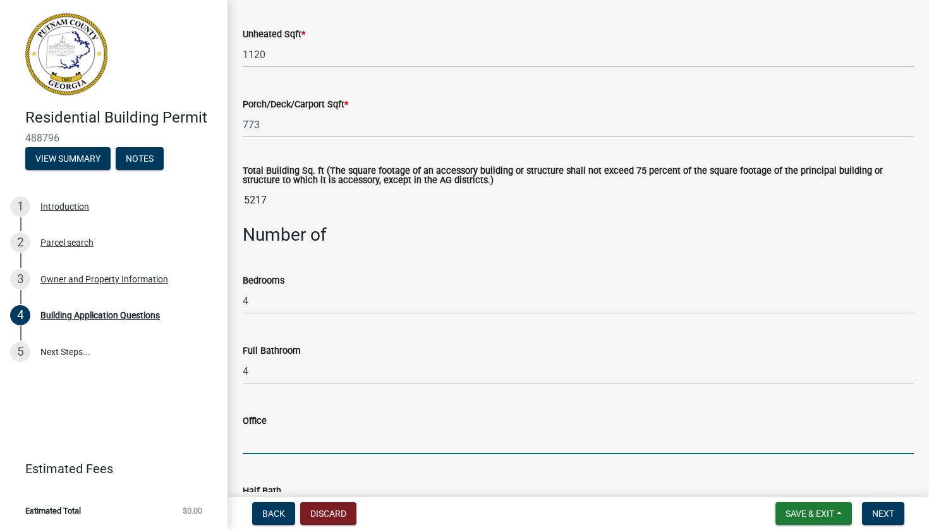
click at [285, 451] on input "text" at bounding box center [578, 442] width 671 height 26
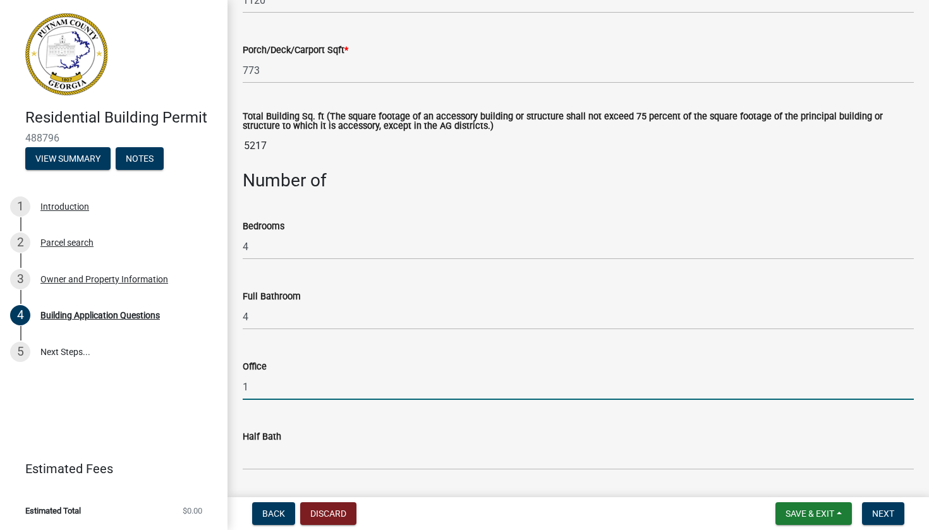
scroll to position [1011, 0]
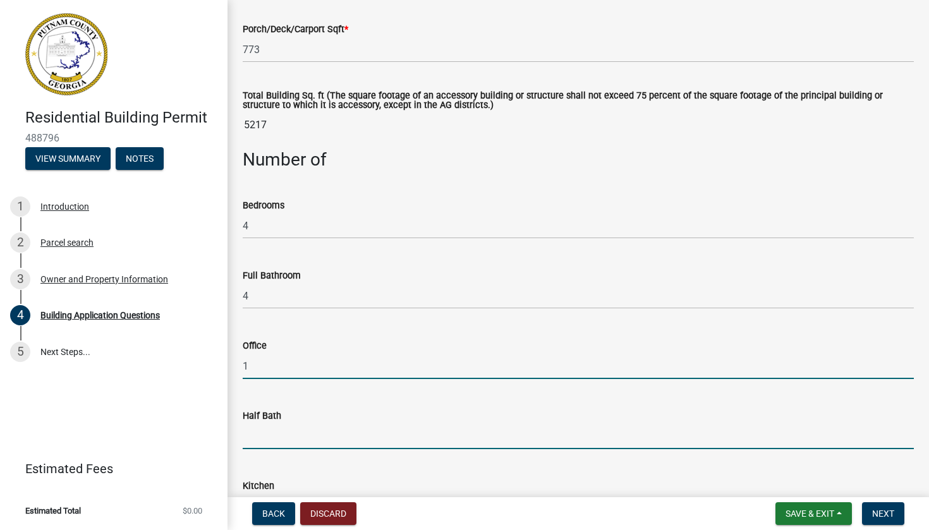
click at [290, 434] on input "text" at bounding box center [578, 437] width 671 height 26
click at [288, 444] on input "text" at bounding box center [578, 437] width 671 height 26
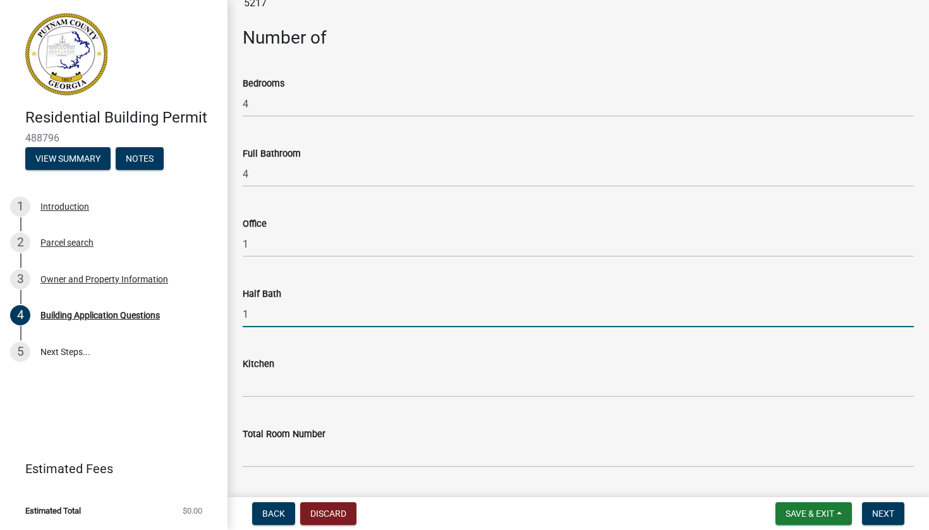
scroll to position [1172, 0]
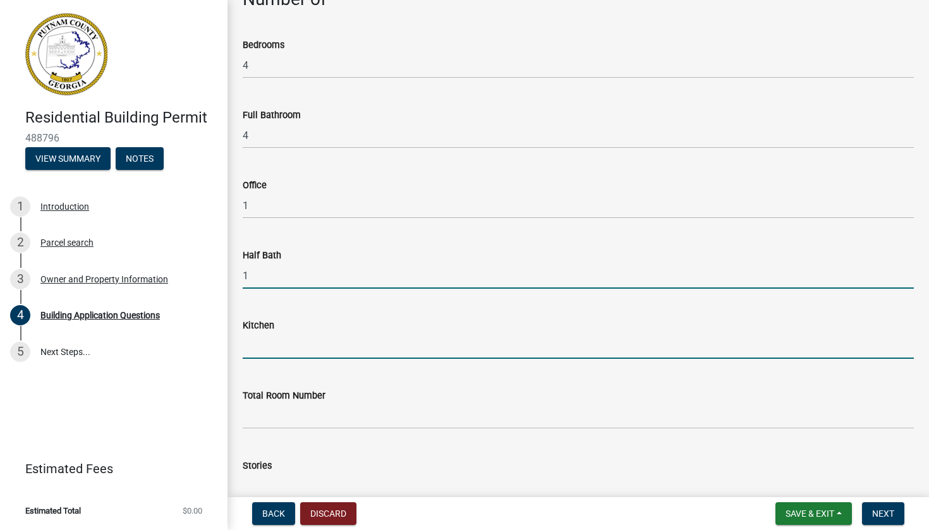
click at [292, 358] on input "text" at bounding box center [578, 346] width 671 height 26
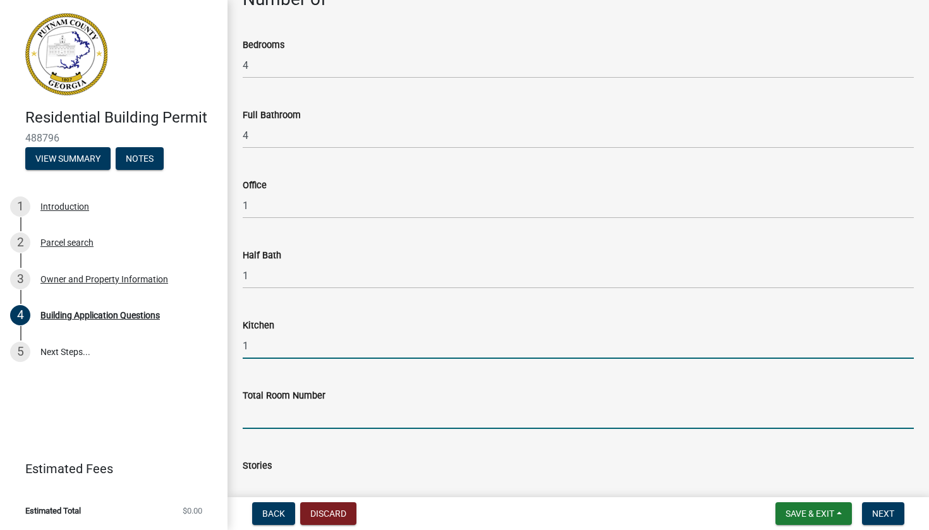
click at [287, 419] on input "text" at bounding box center [578, 416] width 671 height 26
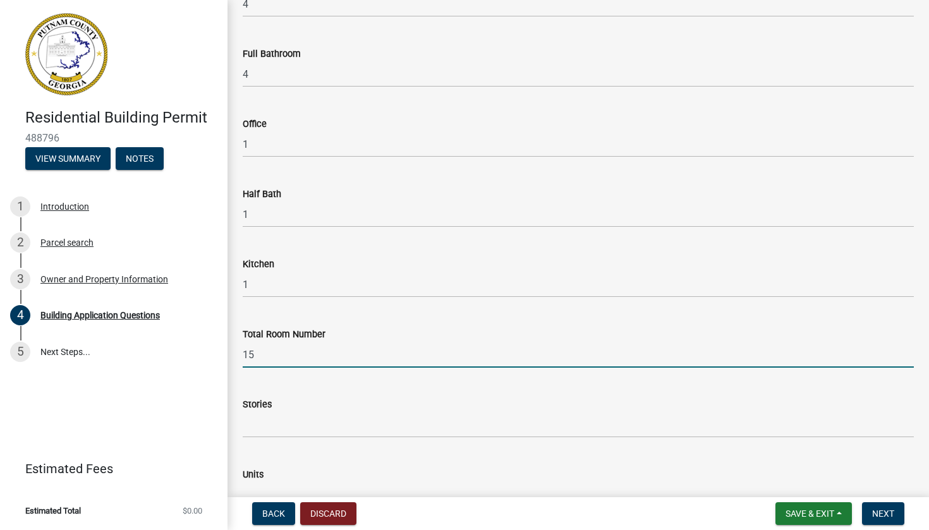
scroll to position [1262, 0]
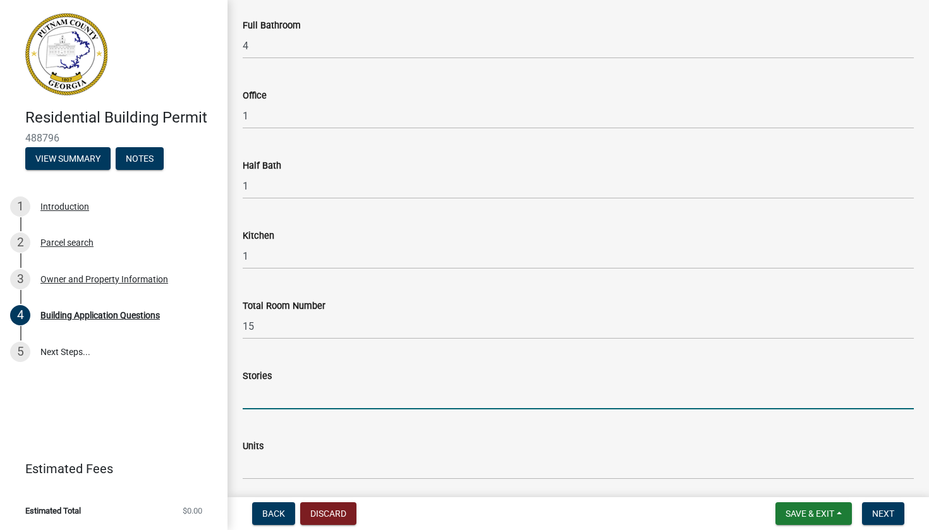
click at [294, 410] on input "text" at bounding box center [578, 397] width 671 height 26
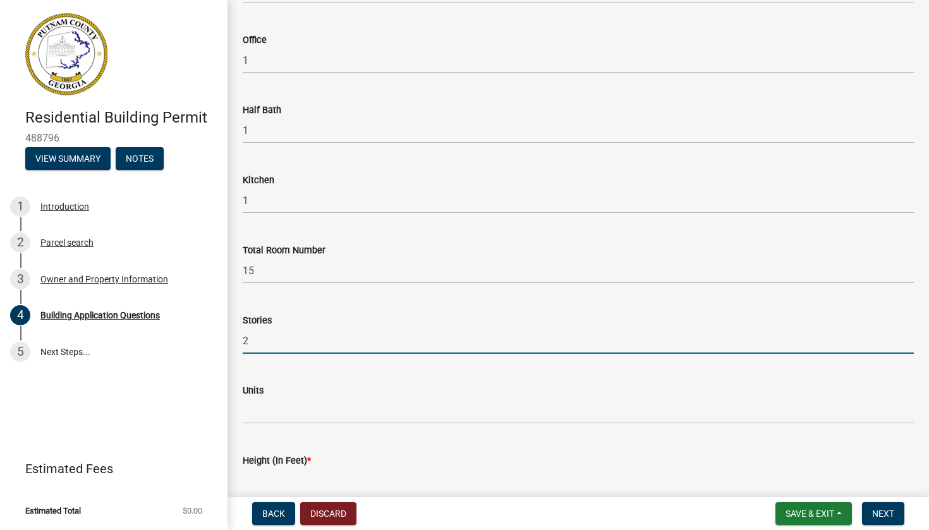
scroll to position [1323, 0]
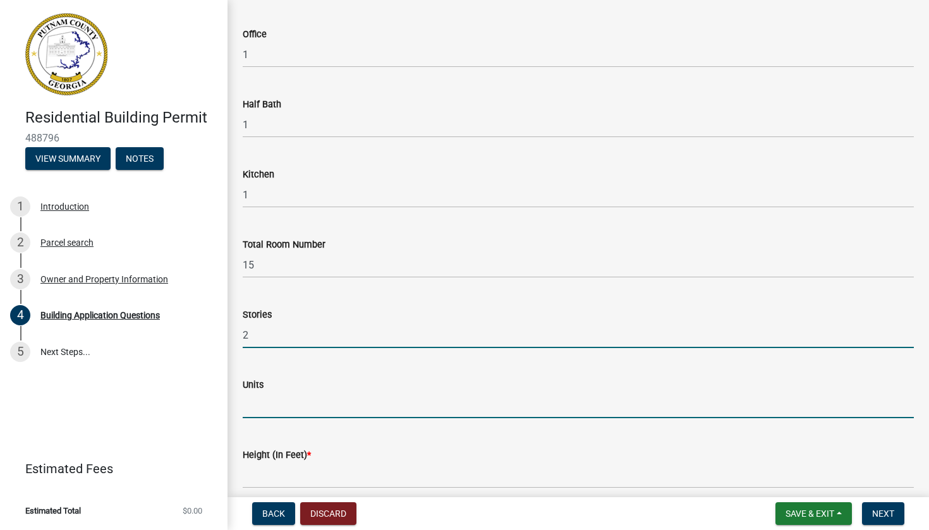
click at [270, 413] on input "text" at bounding box center [578, 406] width 671 height 26
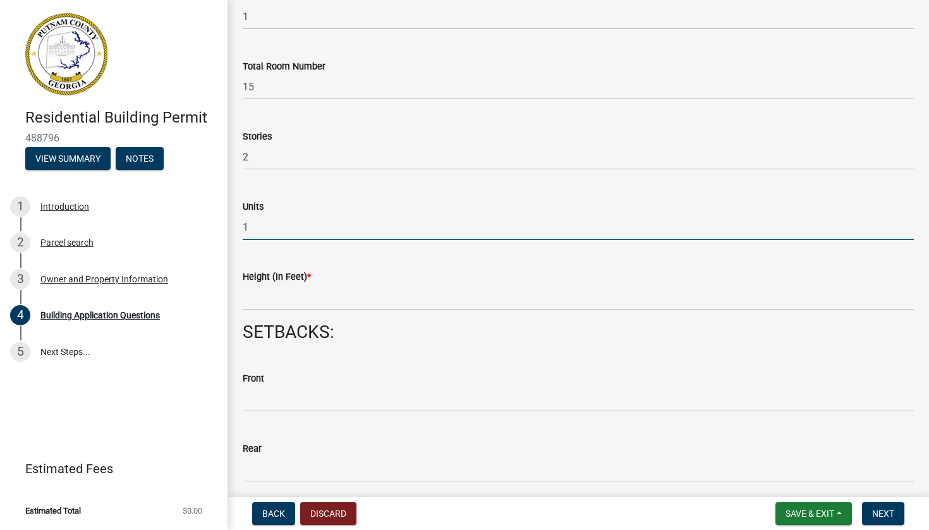
scroll to position [1506, 0]
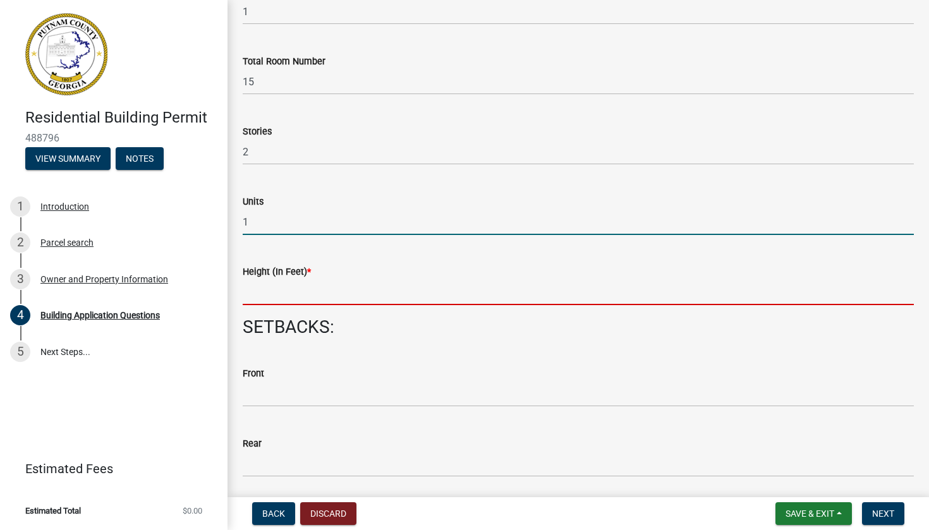
click at [299, 305] on input "text" at bounding box center [578, 292] width 671 height 26
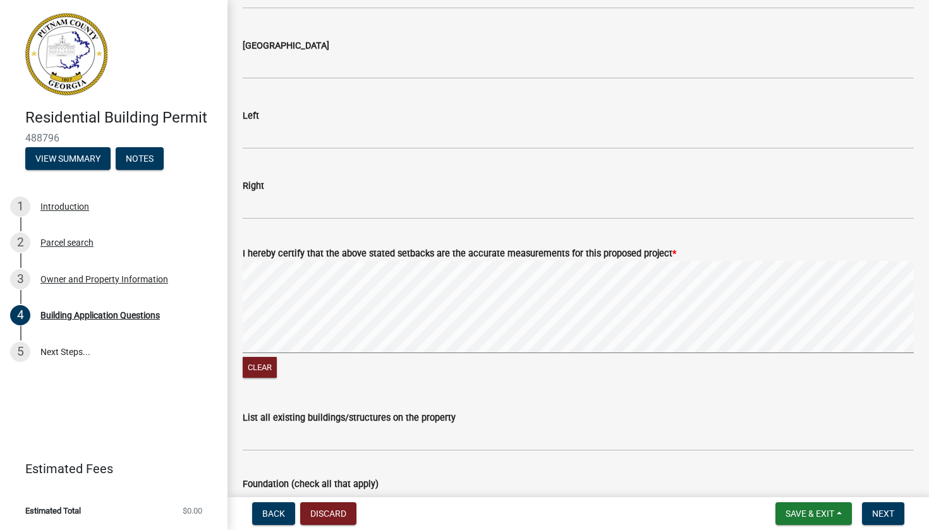
scroll to position [1975, 0]
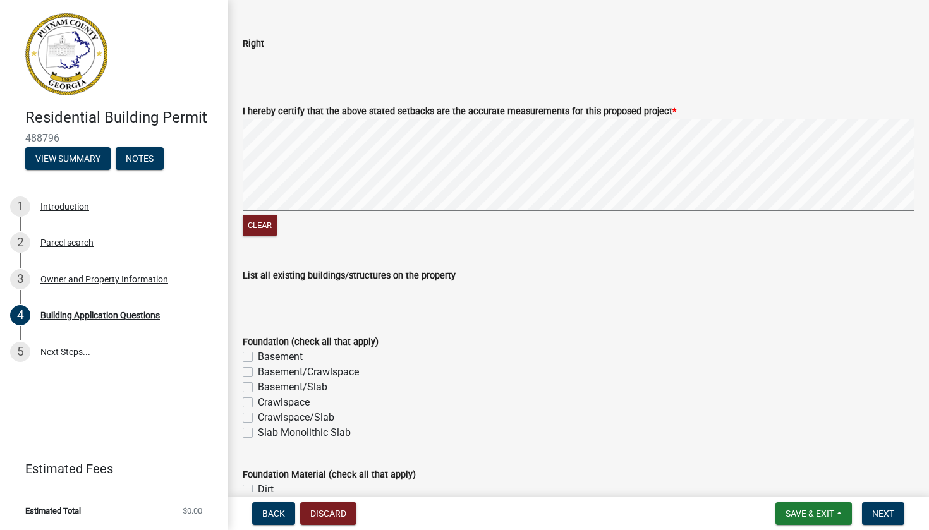
scroll to position [2211, 0]
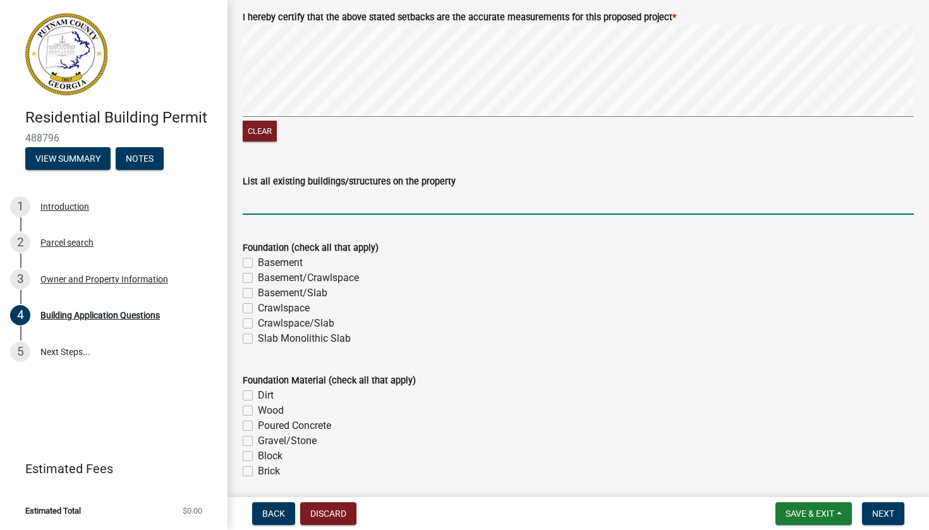
click at [290, 215] on input "List all existing buildings/structures on the property" at bounding box center [578, 202] width 671 height 26
click at [242, 346] on div "Foundation (check all that apply) Basement Basement/Crawlspace Basement/Slab Cr…" at bounding box center [578, 285] width 690 height 121
click at [258, 346] on label "Slab Monolithic Slab" at bounding box center [304, 338] width 93 height 15
click at [258, 339] on input "Slab Monolithic Slab" at bounding box center [262, 335] width 8 height 8
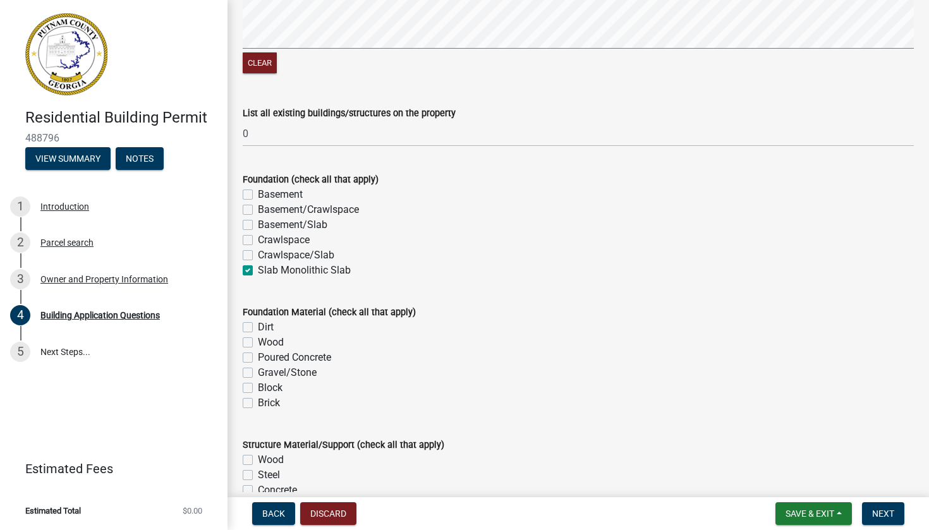
scroll to position [2295, 0]
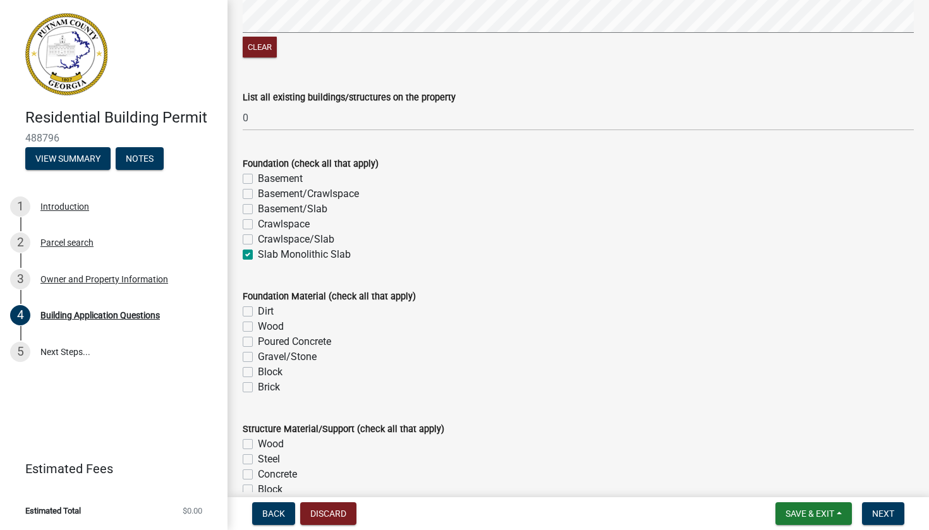
click at [242, 348] on div "Foundation Material (check all that apply) Dirt Wood Poured Concrete Gravel/Sto…" at bounding box center [578, 334] width 690 height 121
click at [258, 348] on label "Poured Concrete" at bounding box center [294, 341] width 73 height 15
click at [258, 343] on input "Poured Concrete" at bounding box center [262, 338] width 8 height 8
click at [258, 334] on label "Wood" at bounding box center [271, 326] width 26 height 15
click at [258, 327] on input "Wood" at bounding box center [262, 323] width 8 height 8
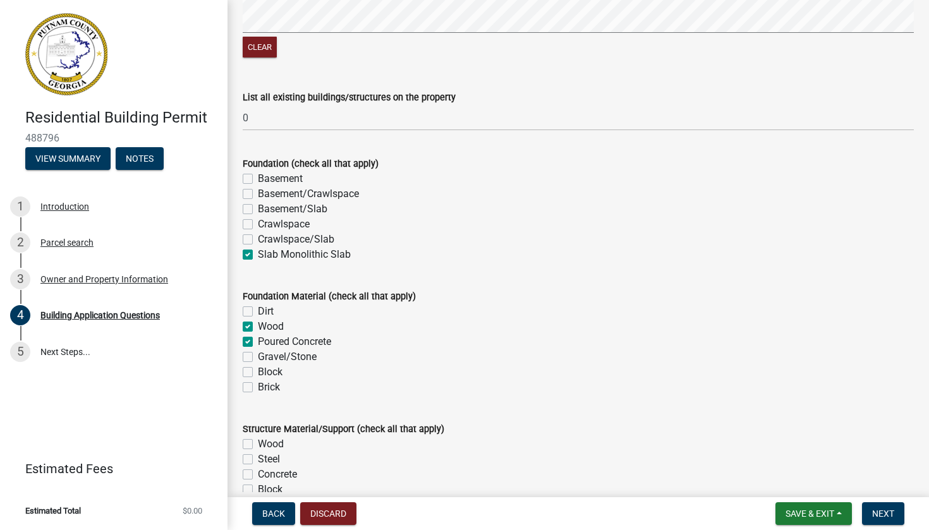
click at [258, 316] on label "Dirt" at bounding box center [266, 311] width 16 height 15
click at [258, 312] on input "Dirt" at bounding box center [262, 308] width 8 height 8
click at [258, 317] on label "Dirt" at bounding box center [266, 311] width 16 height 15
click at [258, 312] on input "Dirt" at bounding box center [262, 308] width 8 height 8
click at [258, 365] on label "Gravel/Stone" at bounding box center [287, 357] width 59 height 15
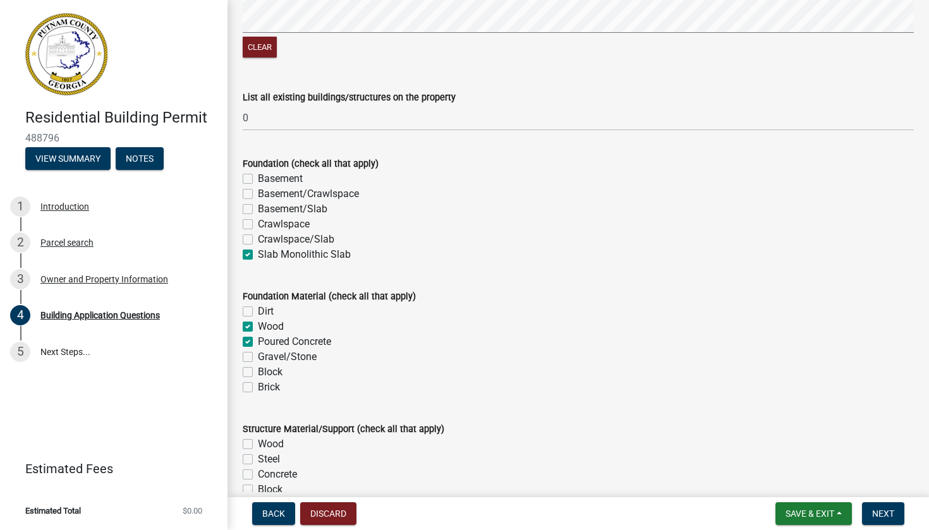
click at [258, 358] on input "Gravel/Stone" at bounding box center [262, 354] width 8 height 8
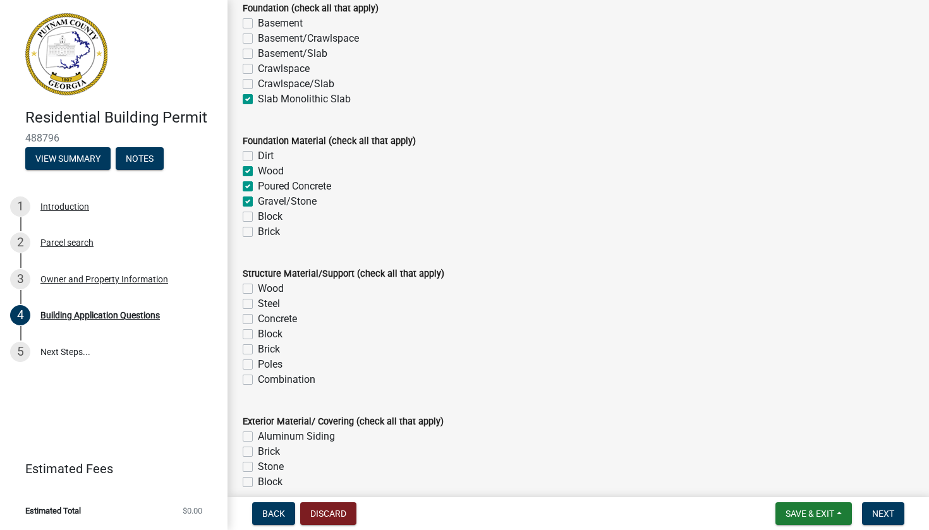
scroll to position [2451, 0]
click at [258, 295] on label "Wood" at bounding box center [271, 288] width 26 height 15
click at [258, 289] on input "Wood" at bounding box center [262, 285] width 8 height 8
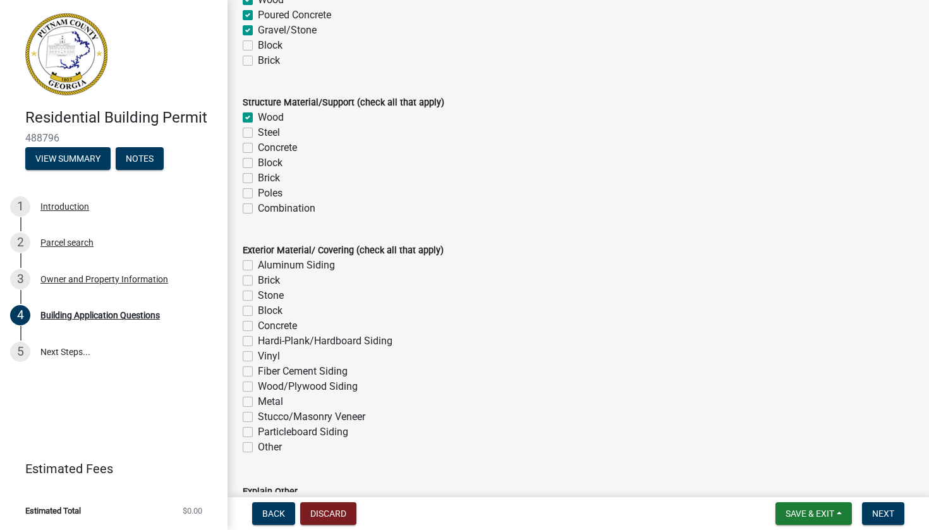
scroll to position [2627, 0]
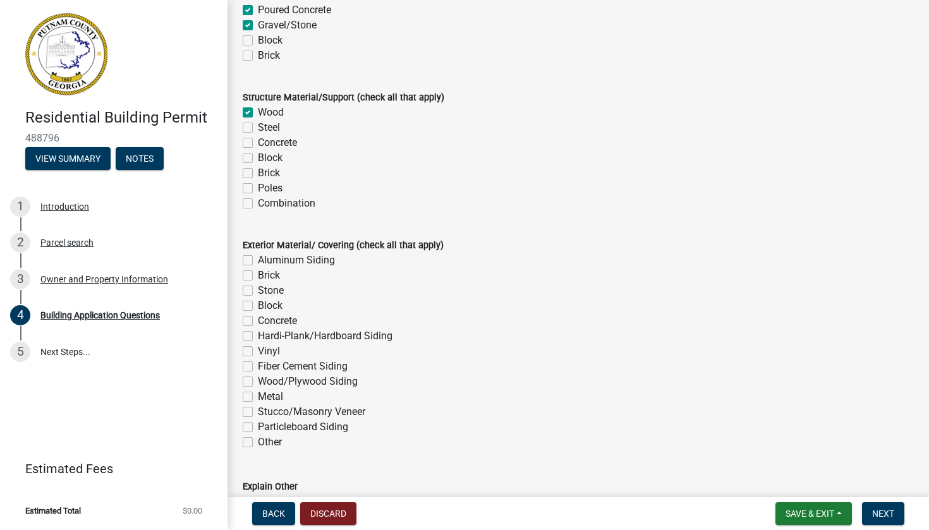
click at [258, 344] on label "Hardi-Plank/Hardboard Siding" at bounding box center [325, 336] width 135 height 15
click at [258, 337] on input "Hardi-Plank/Hardboard Siding" at bounding box center [262, 333] width 8 height 8
click at [258, 298] on label "Stone" at bounding box center [271, 290] width 26 height 15
click at [258, 291] on input "Stone" at bounding box center [262, 287] width 8 height 8
click at [258, 283] on label "Brick" at bounding box center [269, 275] width 22 height 15
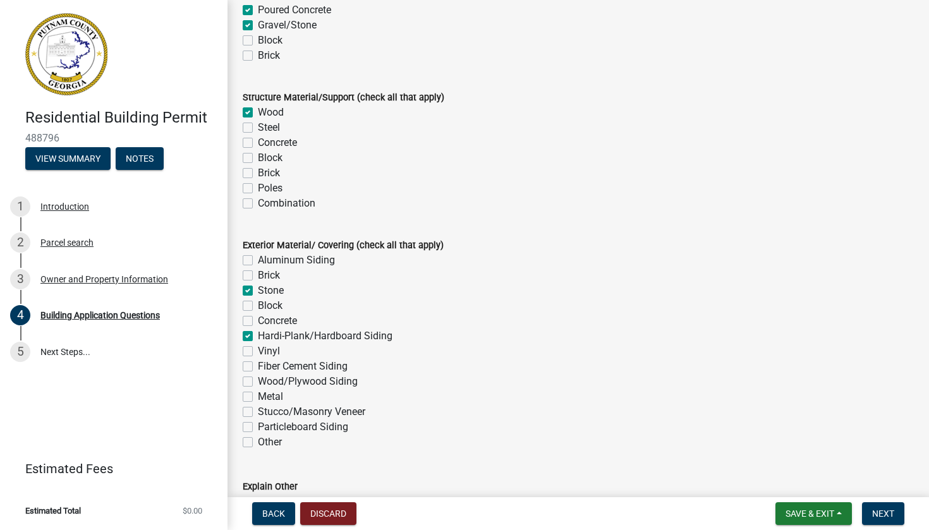
click at [258, 276] on input "Brick" at bounding box center [262, 272] width 8 height 8
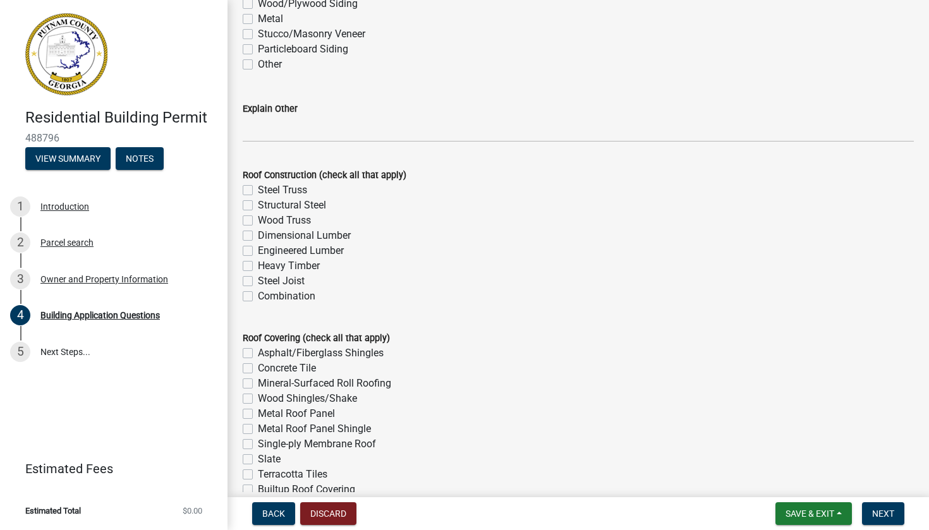
scroll to position [3006, 0]
click at [258, 224] on label "Wood Truss" at bounding box center [284, 219] width 53 height 15
click at [258, 220] on input "Wood Truss" at bounding box center [262, 216] width 8 height 8
click at [258, 253] on label "Engineered Lumber" at bounding box center [301, 249] width 86 height 15
click at [258, 250] on input "Engineered Lumber" at bounding box center [262, 246] width 8 height 8
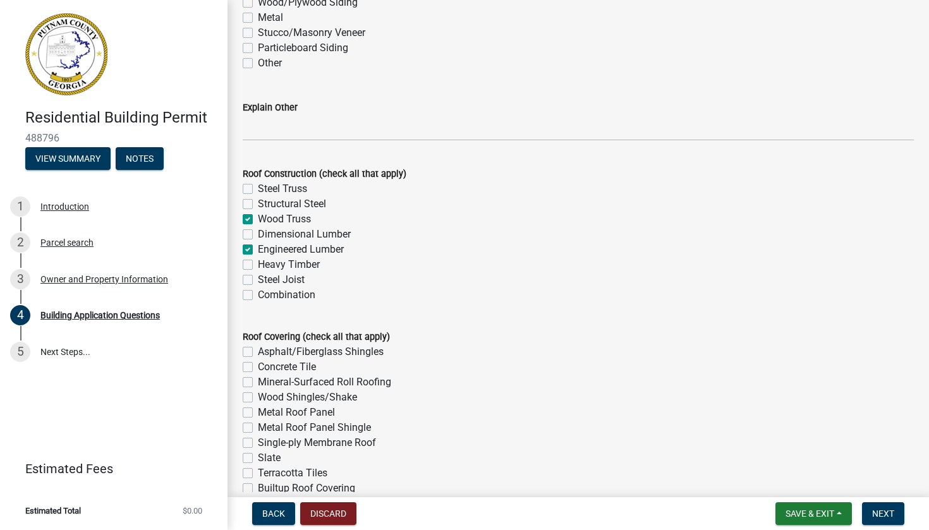
click at [258, 242] on label "Dimensional Lumber" at bounding box center [304, 234] width 93 height 15
click at [258, 235] on input "Dimensional Lumber" at bounding box center [262, 231] width 8 height 8
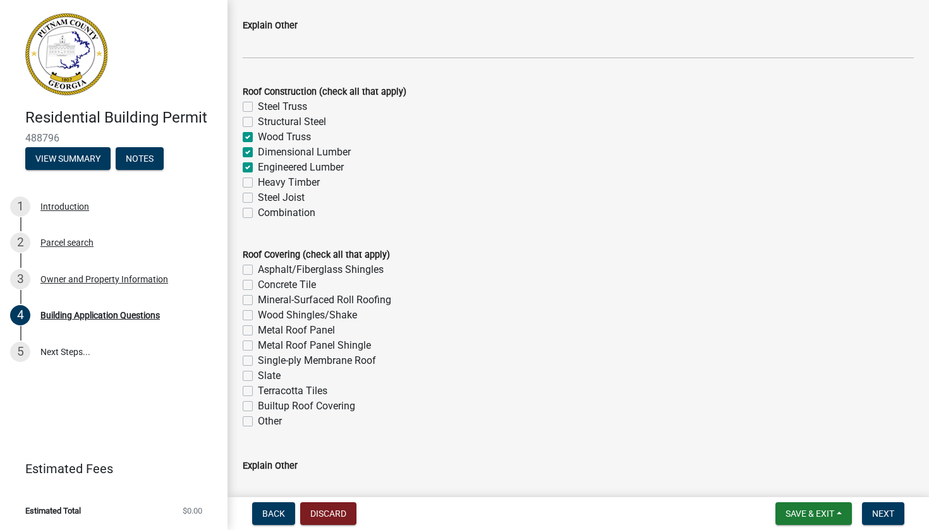
scroll to position [3106, 0]
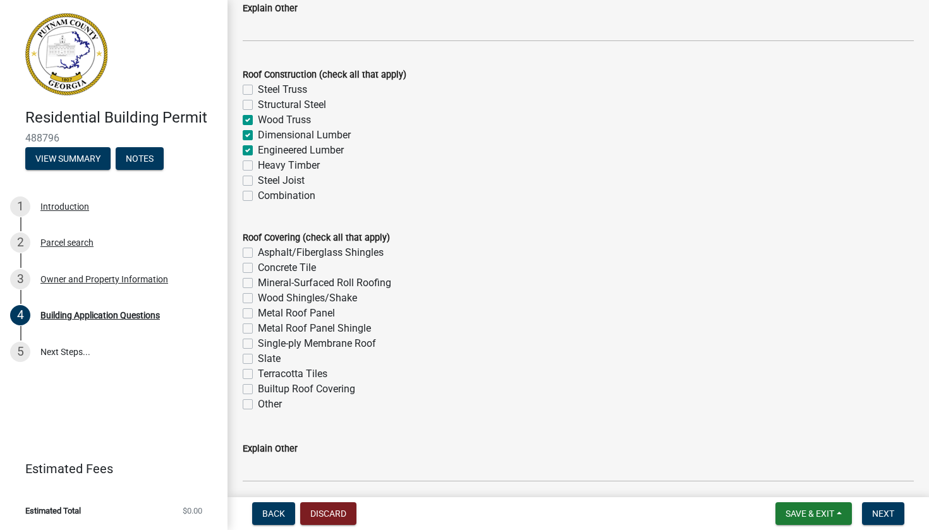
click at [258, 259] on label "Asphalt/Fiberglass Shingles" at bounding box center [321, 252] width 126 height 15
click at [258, 253] on input "Asphalt/Fiberglass Shingles" at bounding box center [262, 249] width 8 height 8
click at [258, 321] on label "Metal Roof Panel" at bounding box center [296, 313] width 77 height 15
click at [258, 314] on input "Metal Roof Panel" at bounding box center [262, 310] width 8 height 8
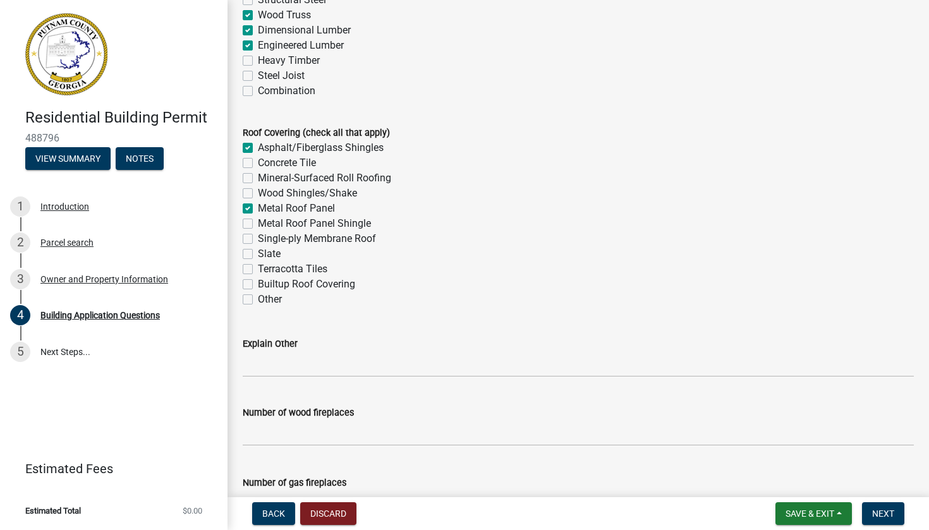
scroll to position [3303, 0]
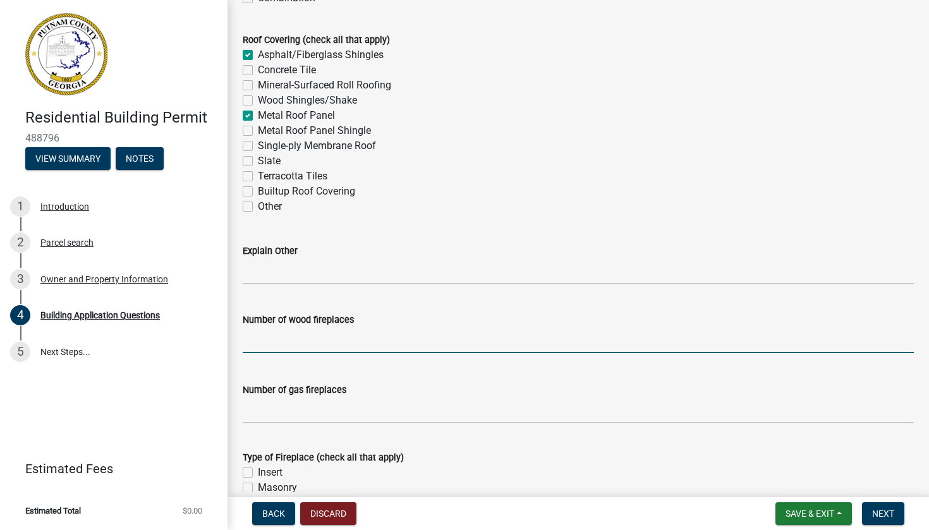
click at [307, 348] on input "text" at bounding box center [578, 340] width 671 height 26
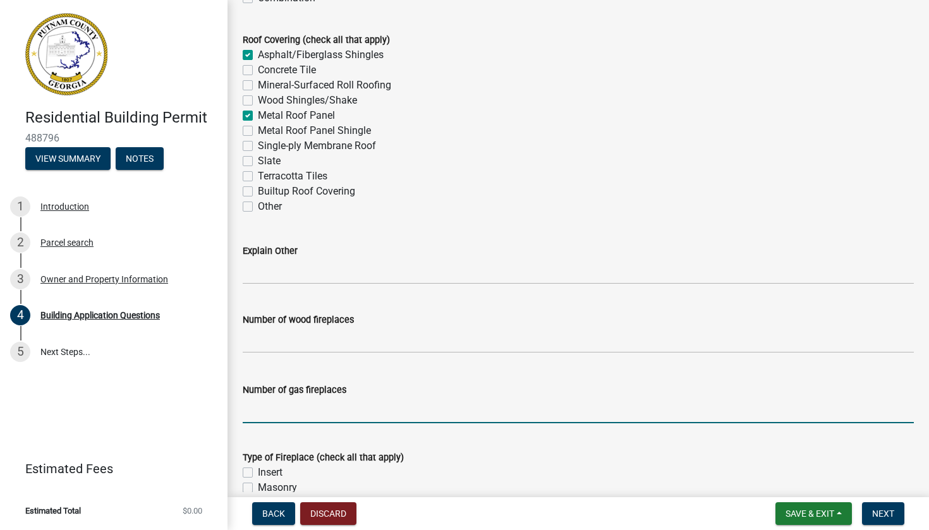
click at [308, 413] on input "text" at bounding box center [578, 411] width 671 height 26
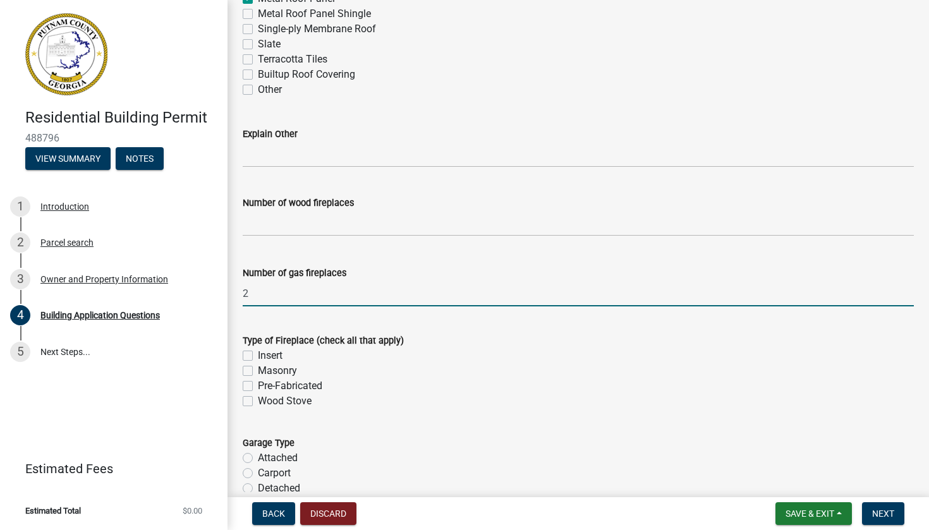
scroll to position [3446, 0]
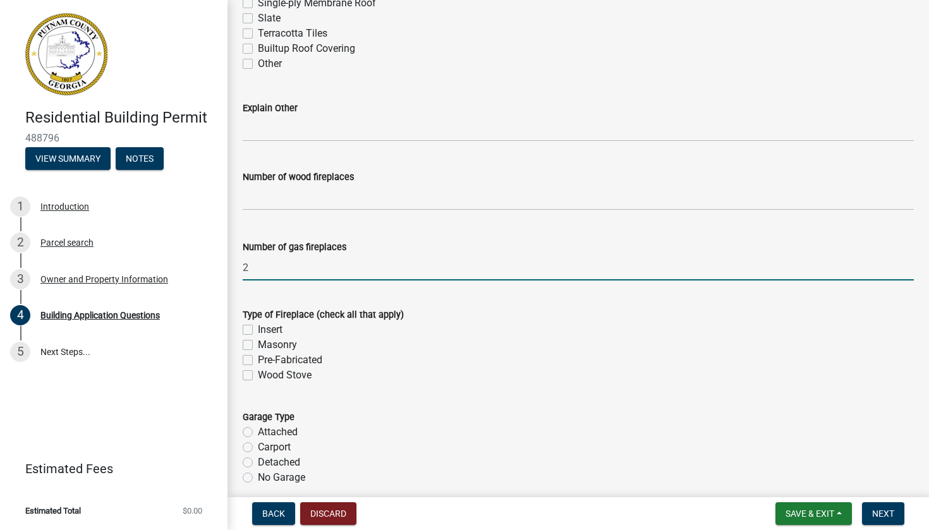
click at [258, 368] on label "Pre-Fabricated" at bounding box center [290, 360] width 64 height 15
click at [258, 361] on input "Pre-Fabricated" at bounding box center [262, 357] width 8 height 8
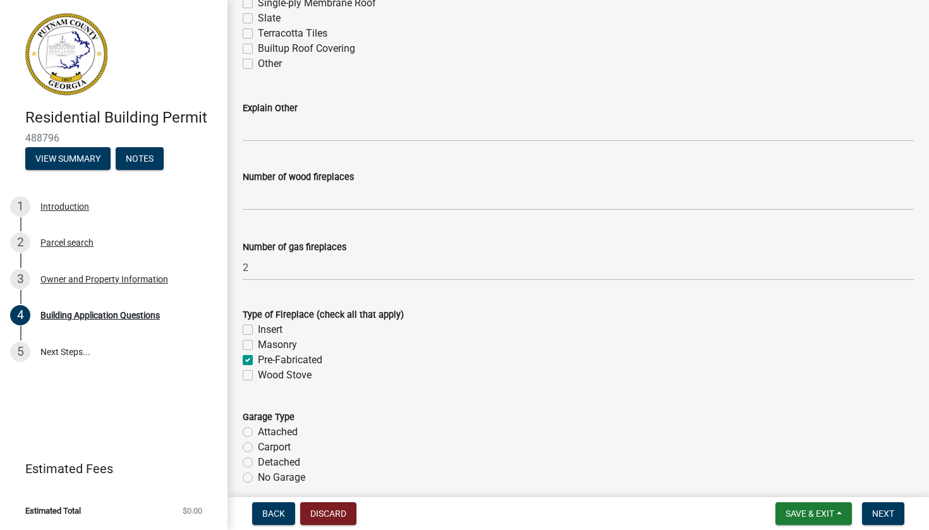
click at [258, 439] on label "Attached" at bounding box center [278, 432] width 40 height 15
click at [258, 433] on input "Attached" at bounding box center [262, 429] width 8 height 8
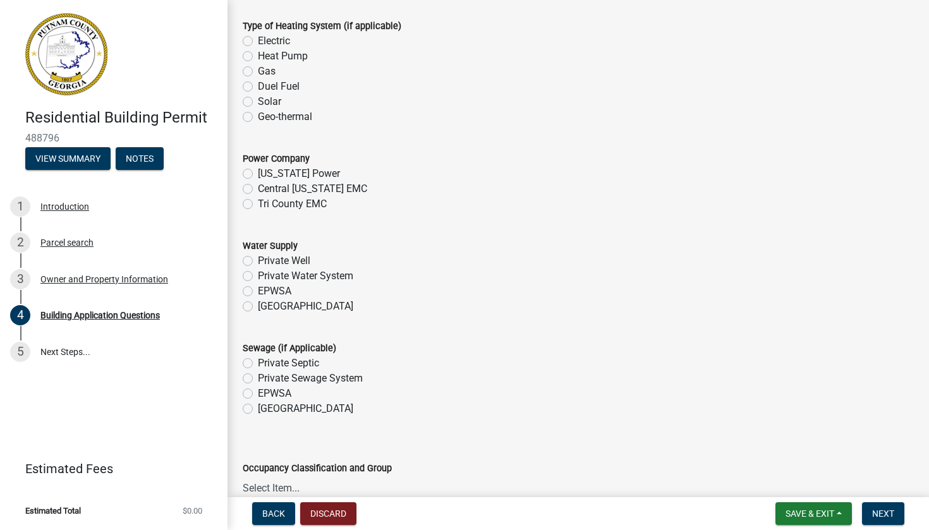
scroll to position [3941, 0]
click at [258, 63] on label "Heat Pump" at bounding box center [283, 55] width 50 height 15
click at [258, 56] on input "Heat Pump" at bounding box center [262, 52] width 8 height 8
click at [258, 208] on label "Tri County EMC" at bounding box center [292, 203] width 69 height 15
click at [258, 204] on input "Tri County EMC" at bounding box center [262, 200] width 8 height 8
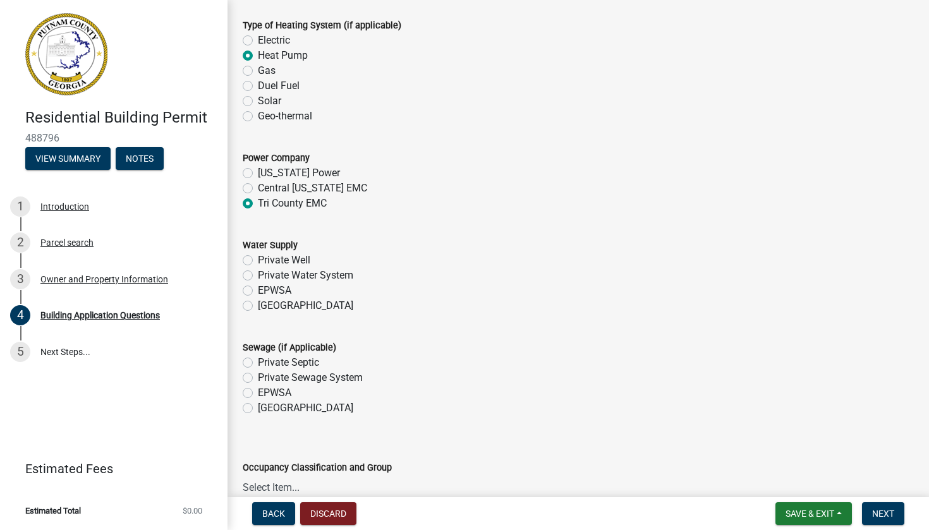
click at [258, 308] on label "[GEOGRAPHIC_DATA]" at bounding box center [305, 305] width 95 height 15
click at [258, 307] on input "[GEOGRAPHIC_DATA]" at bounding box center [262, 302] width 8 height 8
click at [258, 416] on label "[GEOGRAPHIC_DATA]" at bounding box center [305, 408] width 95 height 15
click at [258, 409] on input "[GEOGRAPHIC_DATA]" at bounding box center [262, 405] width 8 height 8
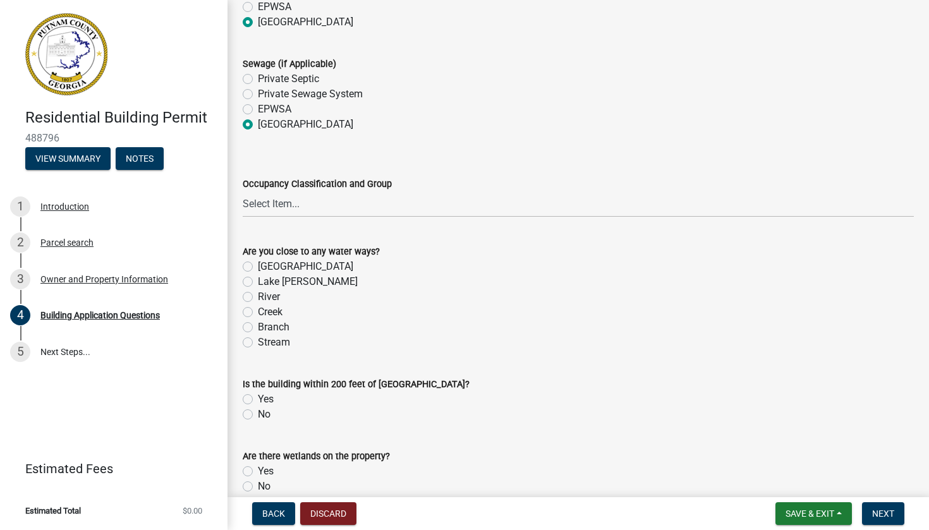
scroll to position [4236, 0]
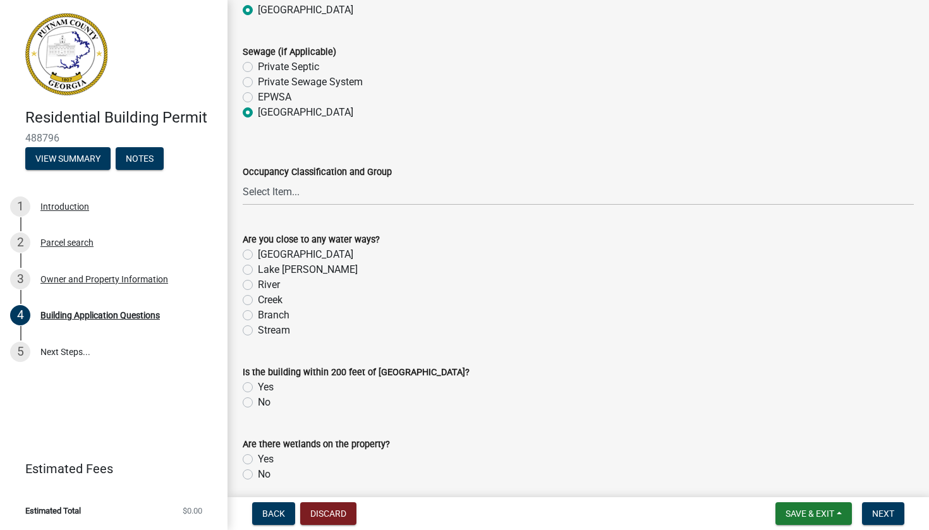
click at [258, 260] on label "[GEOGRAPHIC_DATA]" at bounding box center [305, 254] width 95 height 15
click at [258, 255] on input "[GEOGRAPHIC_DATA]" at bounding box center [262, 251] width 8 height 8
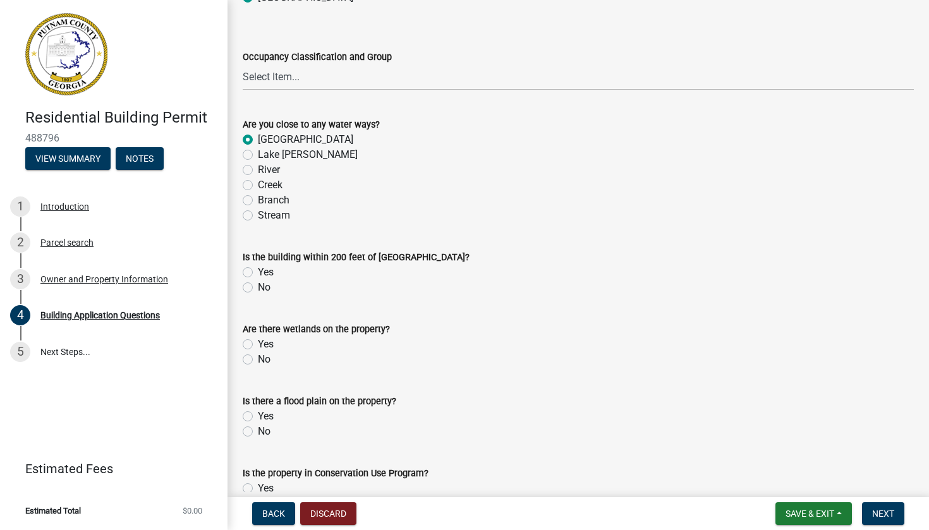
scroll to position [4374, 0]
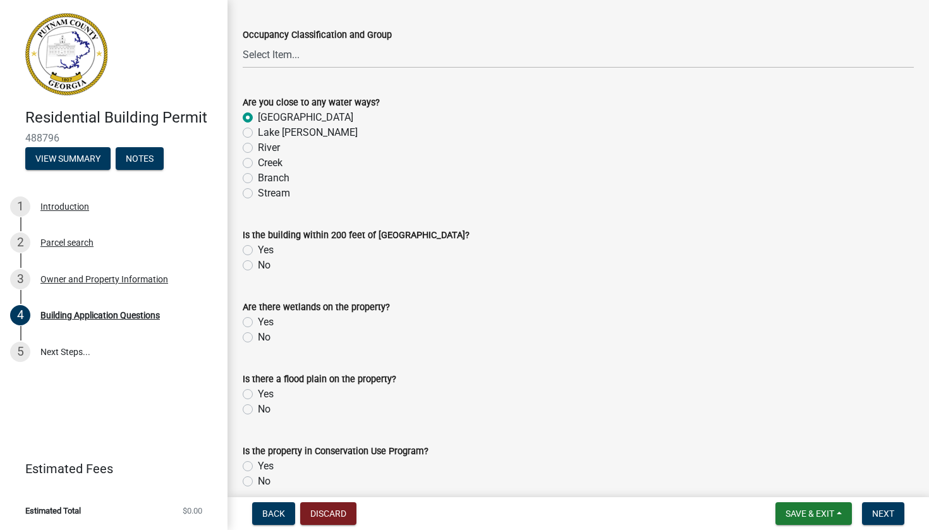
click at [258, 271] on label "No" at bounding box center [264, 265] width 13 height 15
click at [258, 266] on input "No" at bounding box center [262, 262] width 8 height 8
click at [258, 345] on label "No" at bounding box center [264, 337] width 13 height 15
click at [258, 338] on input "No" at bounding box center [262, 334] width 8 height 8
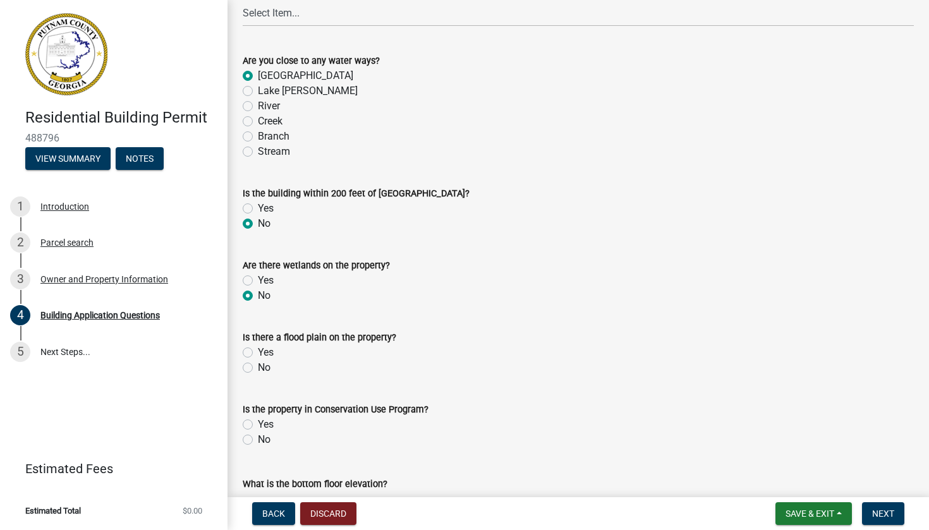
scroll to position [4430, 0]
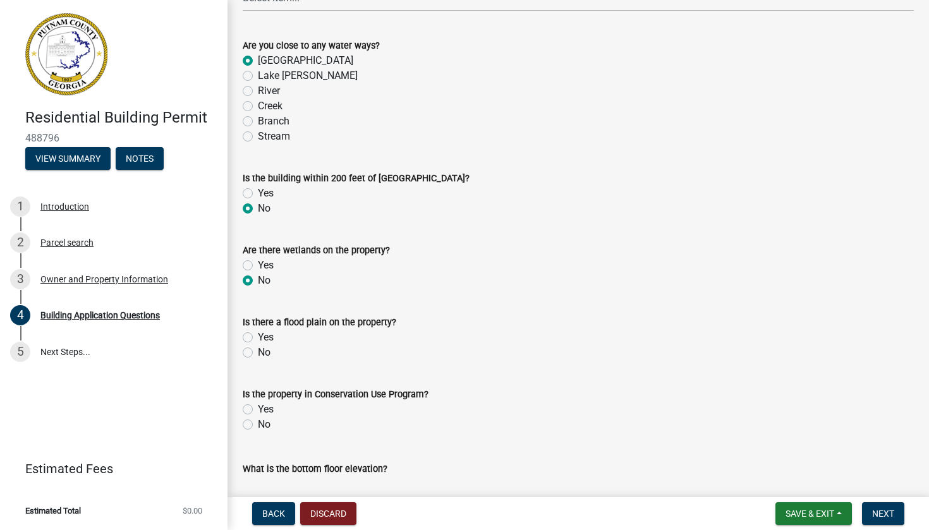
click at [258, 356] on label "No" at bounding box center [264, 352] width 13 height 15
click at [258, 353] on input "No" at bounding box center [262, 349] width 8 height 8
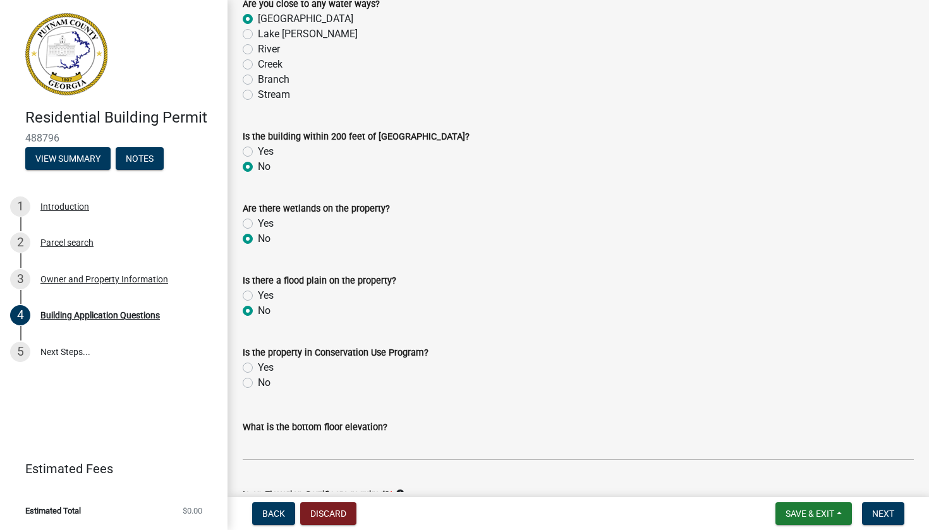
scroll to position [4474, 0]
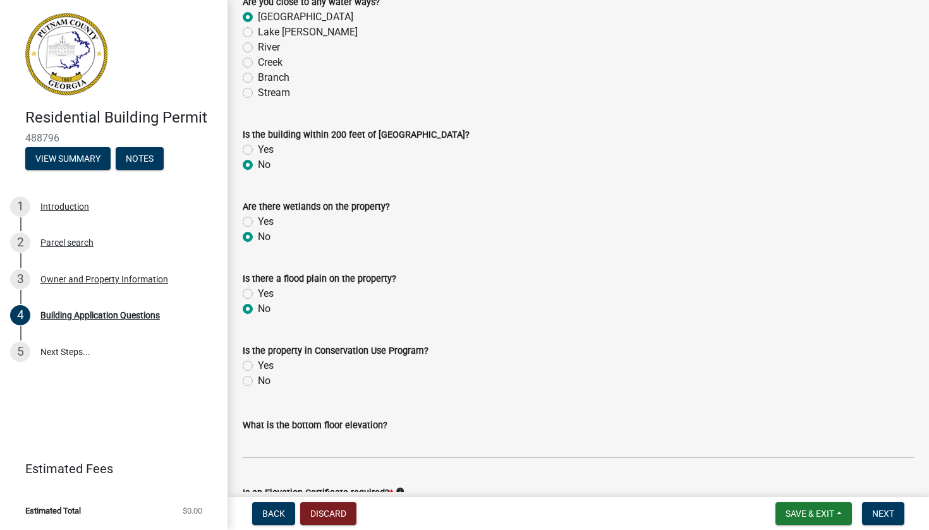
click at [245, 396] on wm-data-entity-input "Is the property in Conservation Use Program? Yes No" at bounding box center [578, 364] width 671 height 72
click at [258, 389] on label "No" at bounding box center [264, 381] width 13 height 15
click at [258, 382] on input "No" at bounding box center [262, 378] width 8 height 8
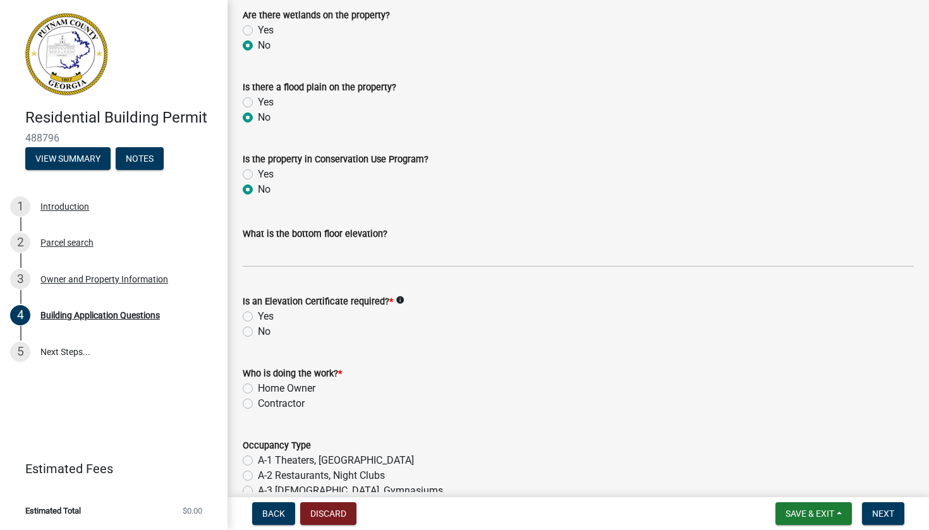
scroll to position [4672, 0]
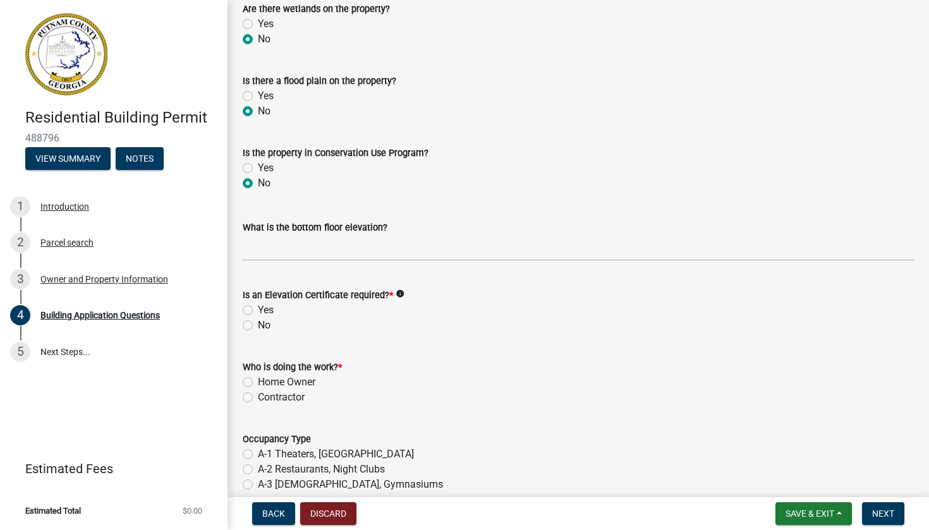
click at [258, 331] on label "No" at bounding box center [264, 325] width 13 height 15
click at [258, 326] on input "No" at bounding box center [262, 322] width 8 height 8
click at [258, 403] on label "Contractor" at bounding box center [281, 397] width 47 height 15
click at [258, 398] on input "Contractor" at bounding box center [262, 394] width 8 height 8
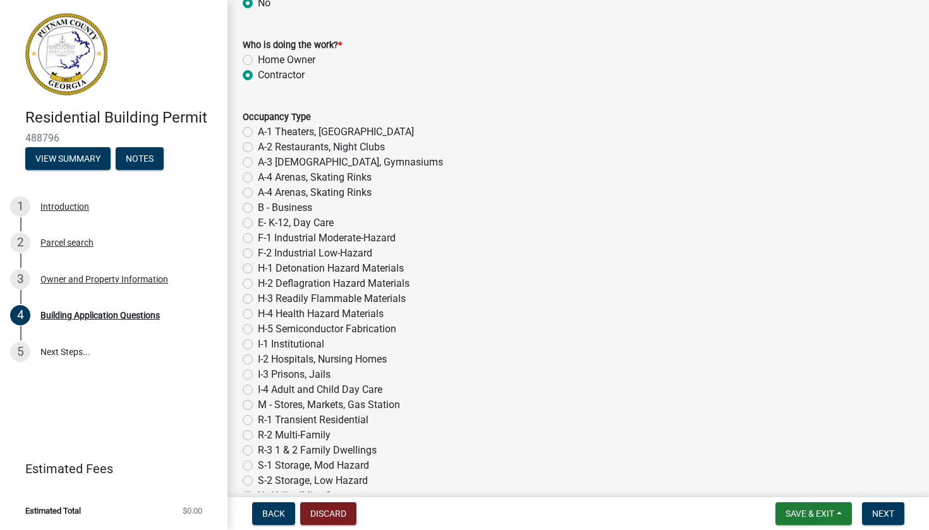
scroll to position [4994, 0]
click at [258, 457] on label "R-3 1 & 2 Family Dwellings" at bounding box center [317, 450] width 119 height 15
click at [258, 451] on input "R-3 1 & 2 Family Dwellings" at bounding box center [262, 447] width 8 height 8
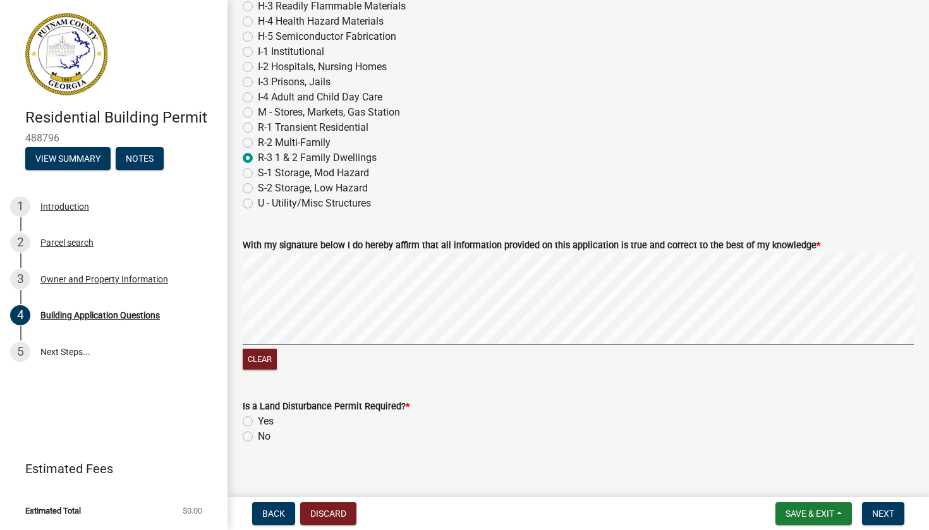
scroll to position [5297, 0]
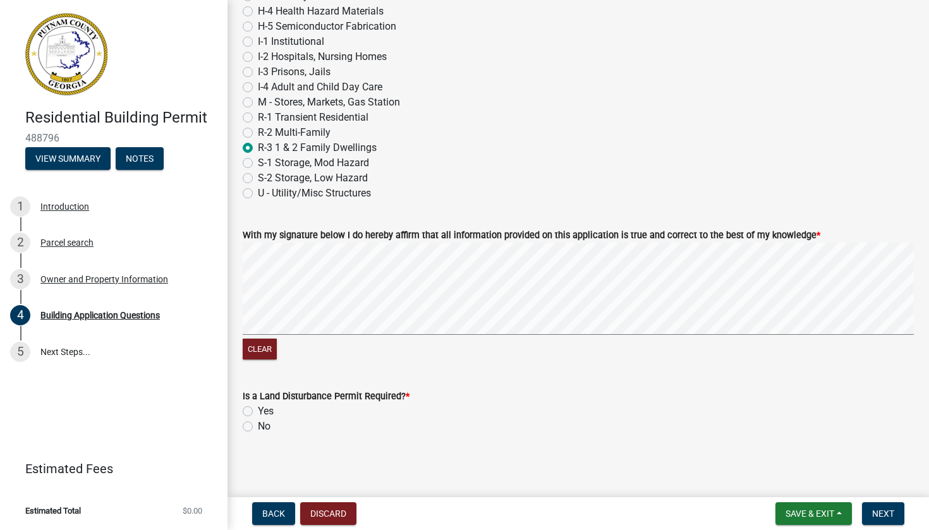
click at [258, 430] on label "No" at bounding box center [264, 426] width 13 height 15
click at [258, 427] on input "No" at bounding box center [262, 423] width 8 height 8
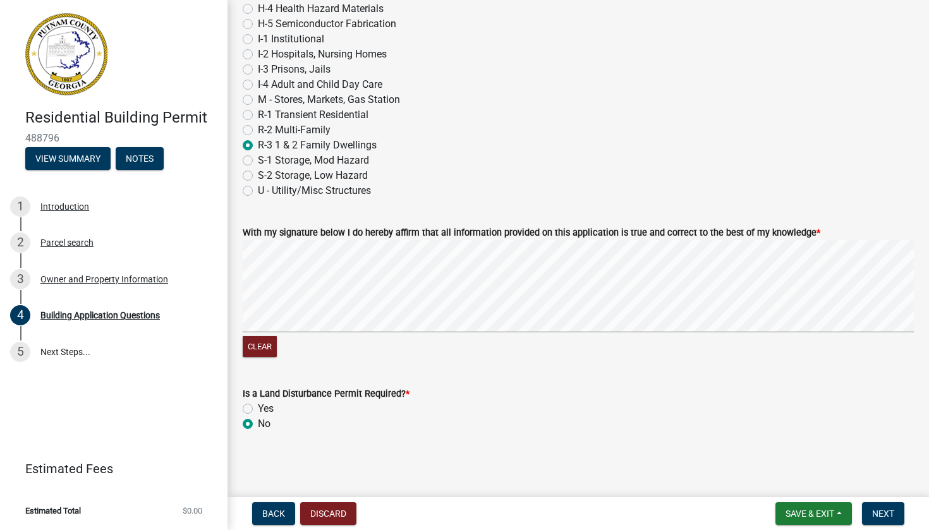
scroll to position [5307, 0]
click at [889, 506] on button "Next" at bounding box center [883, 514] width 42 height 23
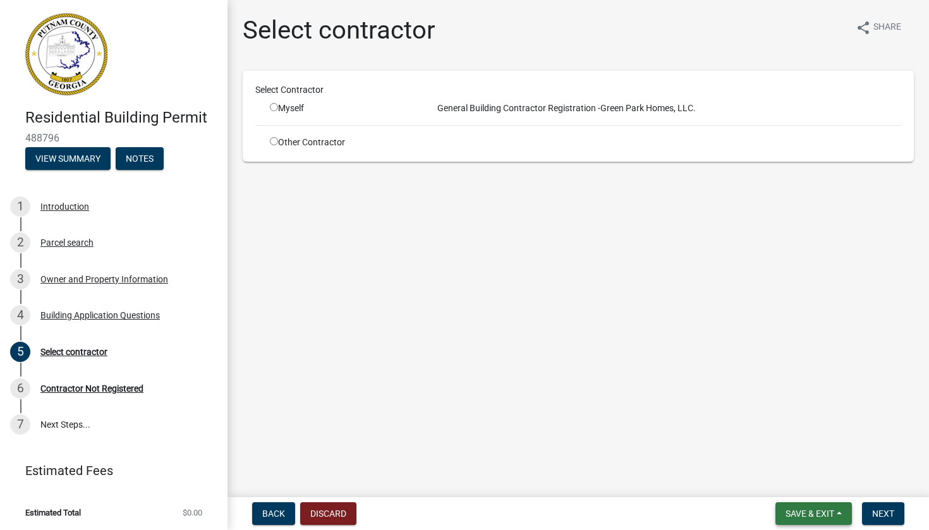
click at [829, 511] on span "Save & Exit" at bounding box center [810, 514] width 49 height 10
click at [810, 477] on button "Save & Exit" at bounding box center [801, 481] width 101 height 30
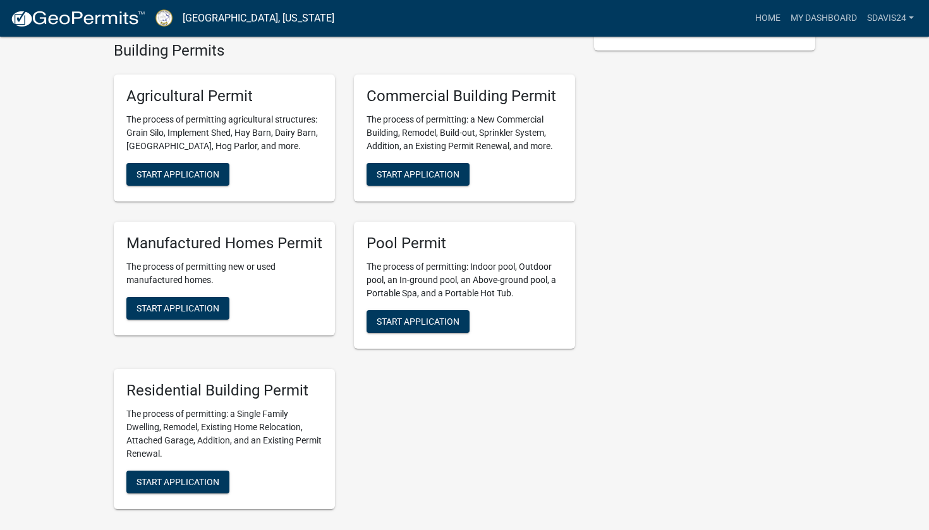
scroll to position [530, 0]
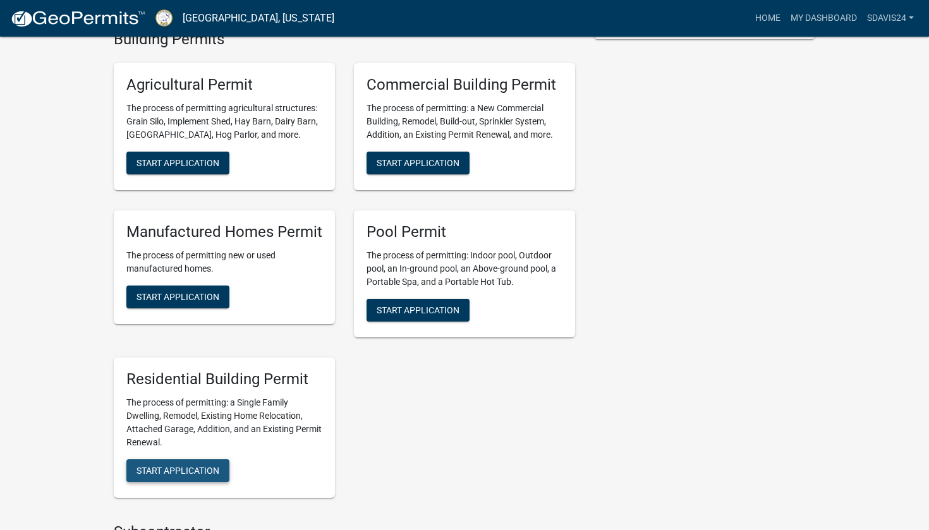
click at [171, 469] on span "Start Application" at bounding box center [178, 470] width 83 height 10
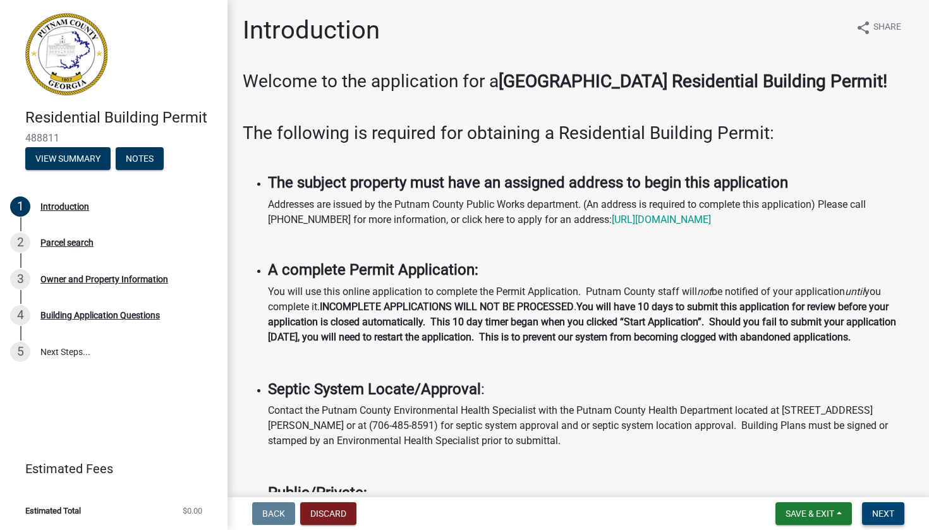
click at [887, 506] on button "Next" at bounding box center [883, 514] width 42 height 23
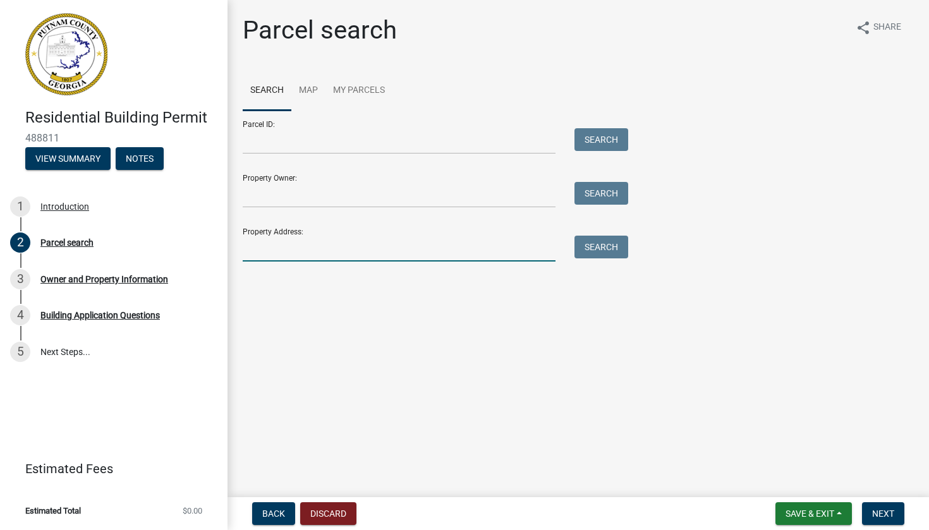
click at [415, 254] on input "Property Address:" at bounding box center [399, 249] width 313 height 26
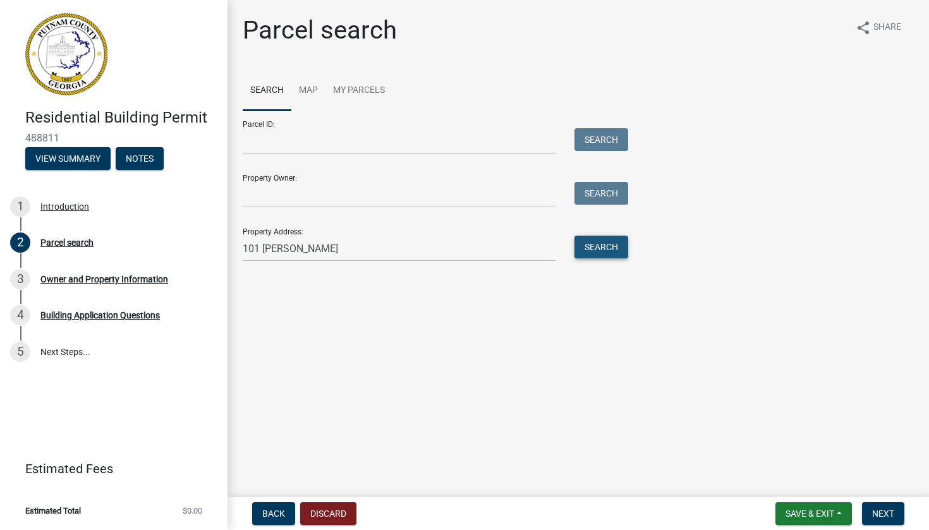
click at [592, 249] on button "Search" at bounding box center [602, 247] width 54 height 23
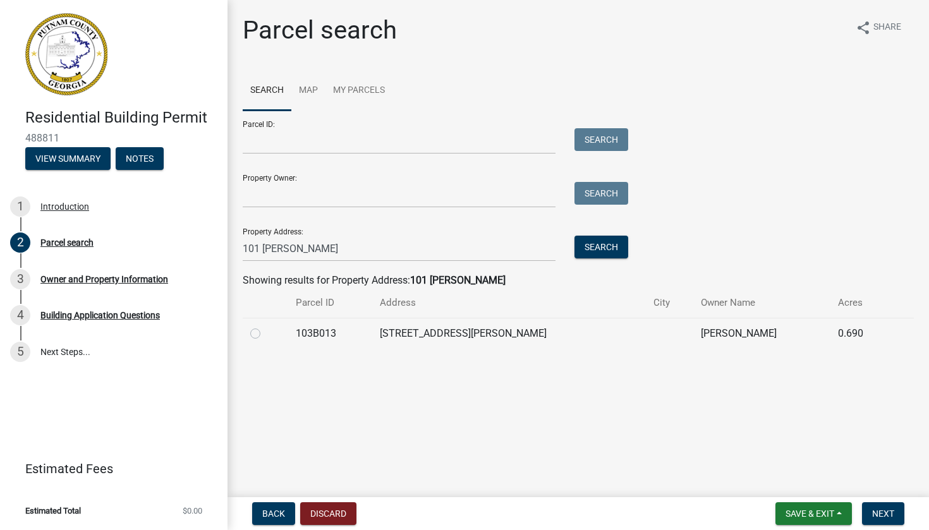
click at [265, 326] on label at bounding box center [265, 326] width 0 height 0
click at [265, 334] on input "radio" at bounding box center [269, 330] width 8 height 8
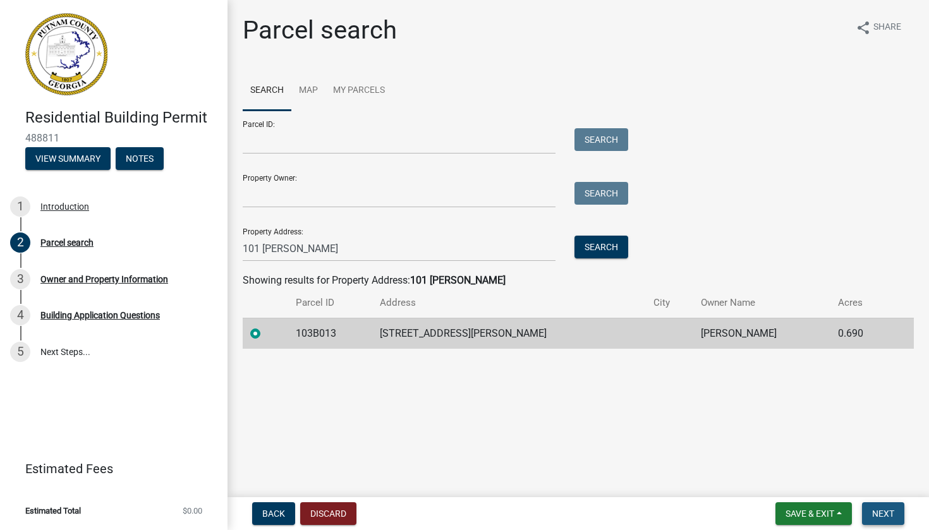
click at [875, 515] on span "Next" at bounding box center [883, 514] width 22 height 10
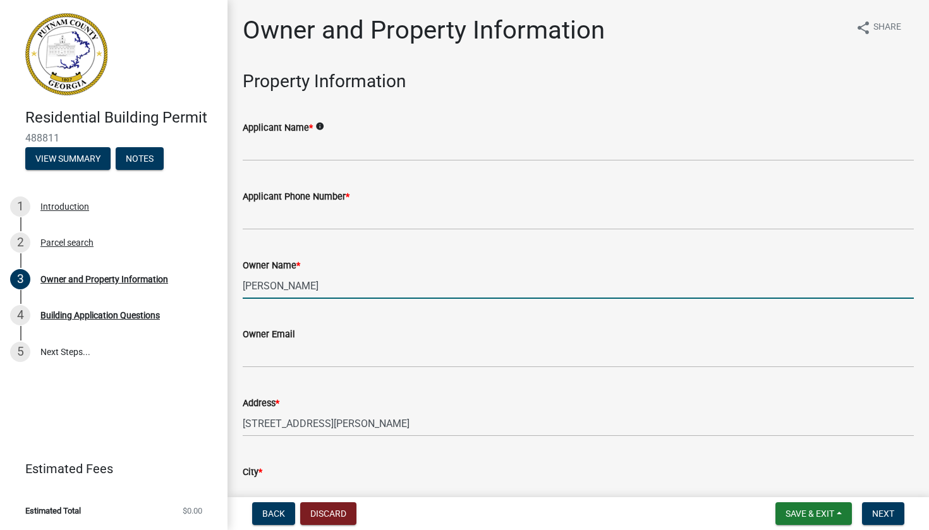
click at [350, 279] on input "[PERSON_NAME]" at bounding box center [578, 286] width 671 height 26
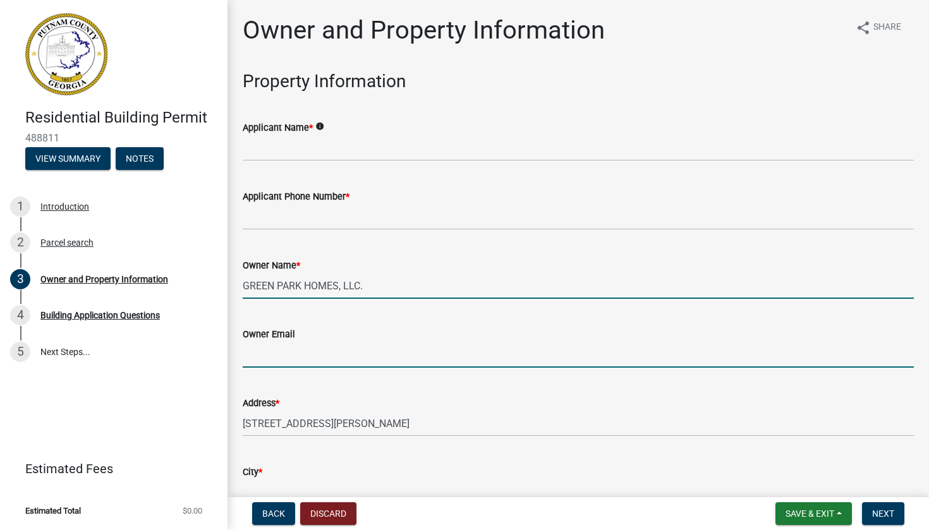
click at [322, 351] on input "Owner Email" at bounding box center [578, 355] width 671 height 26
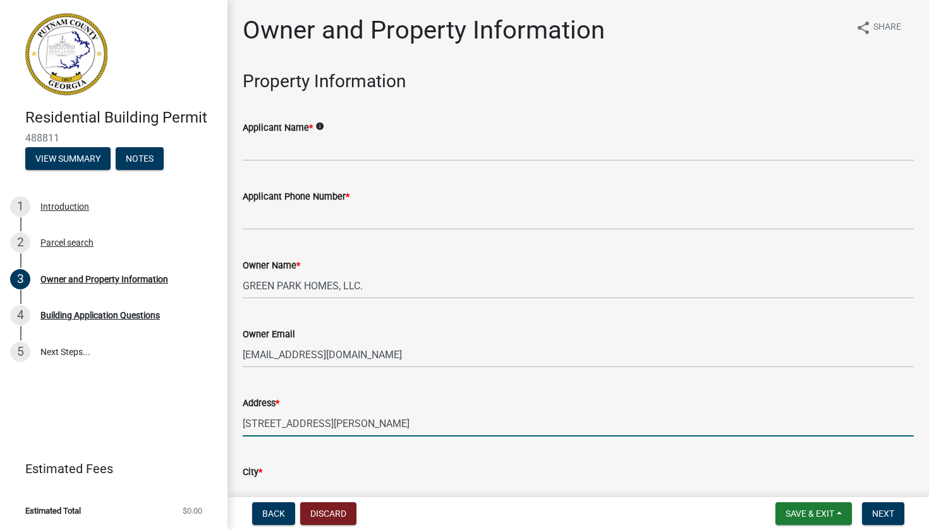
click at [320, 236] on wm-data-entity-input "Applicant Phone Number *" at bounding box center [578, 205] width 671 height 69
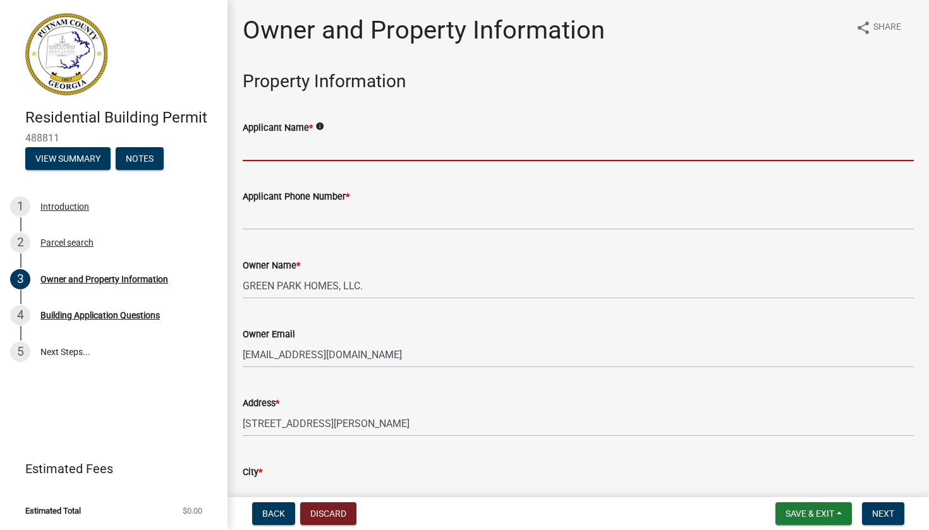
click at [320, 150] on input "Applicant Name *" at bounding box center [578, 148] width 671 height 26
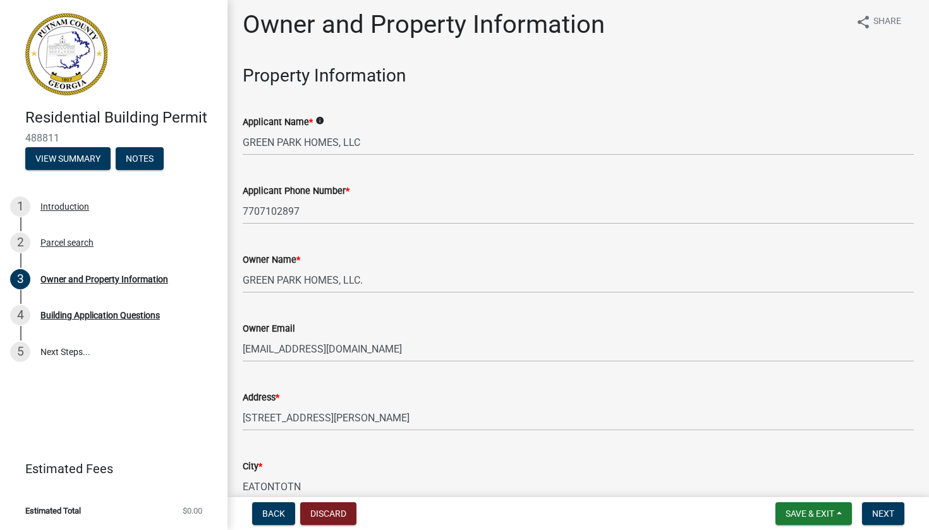
scroll to position [315, 0]
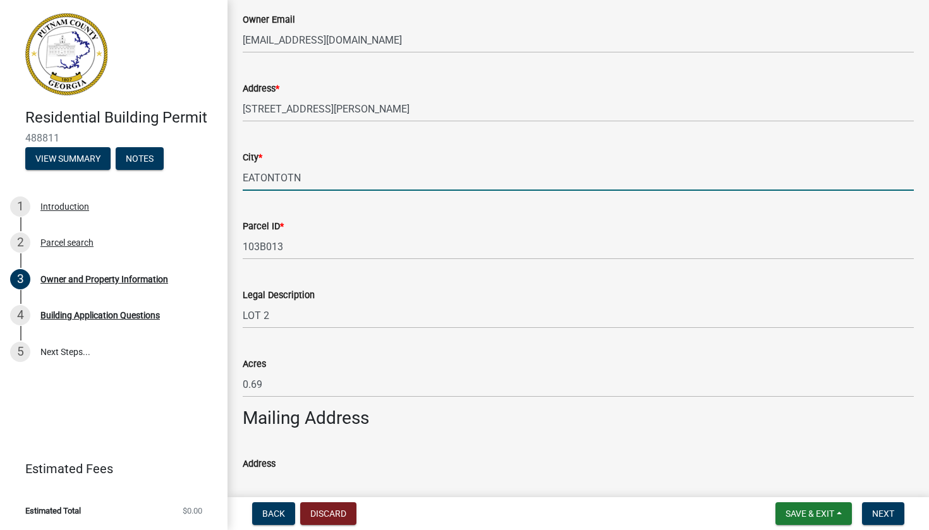
click at [297, 176] on input "EATONTOTN" at bounding box center [578, 178] width 671 height 26
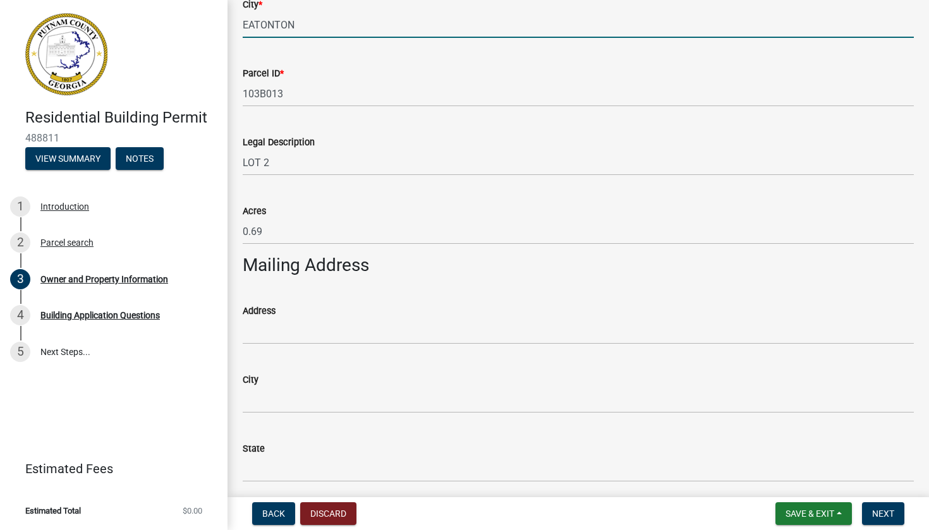
scroll to position [486, 0]
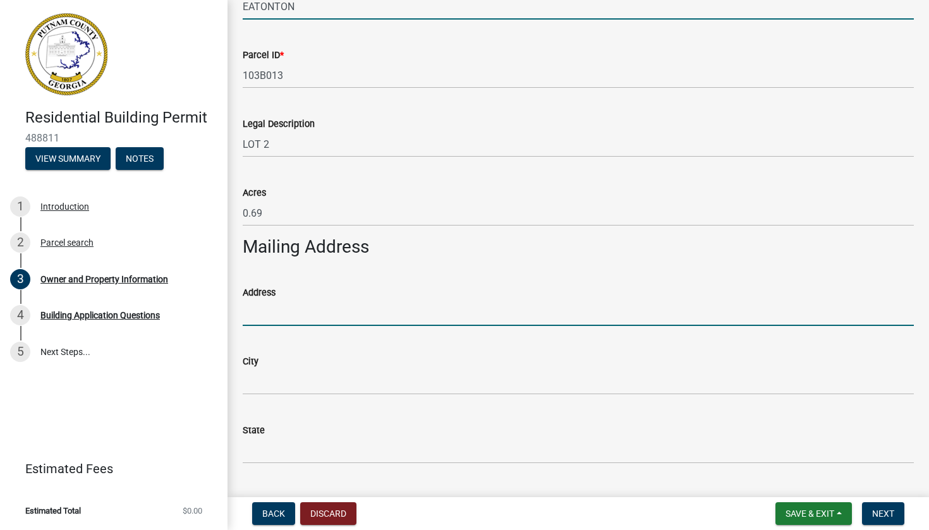
click at [307, 320] on input "Address" at bounding box center [578, 313] width 671 height 26
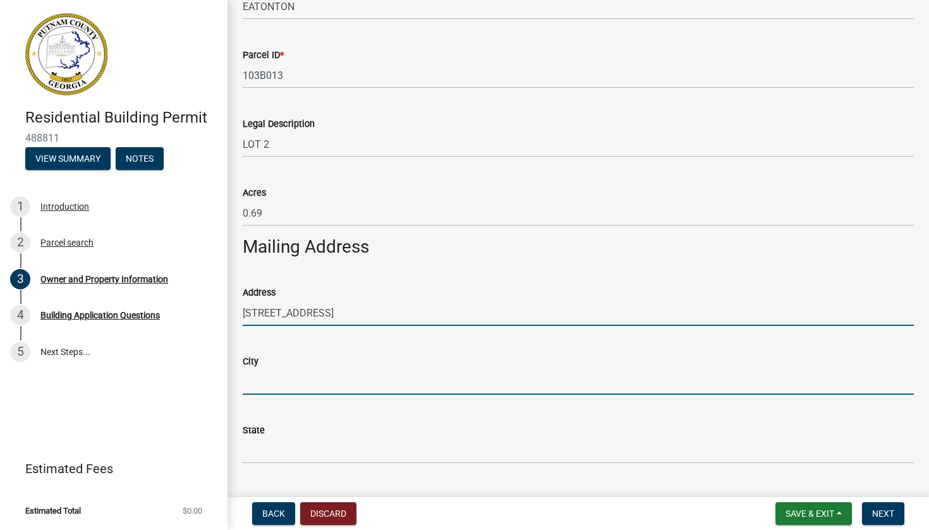
click at [402, 303] on input "[STREET_ADDRESS]" at bounding box center [578, 313] width 671 height 26
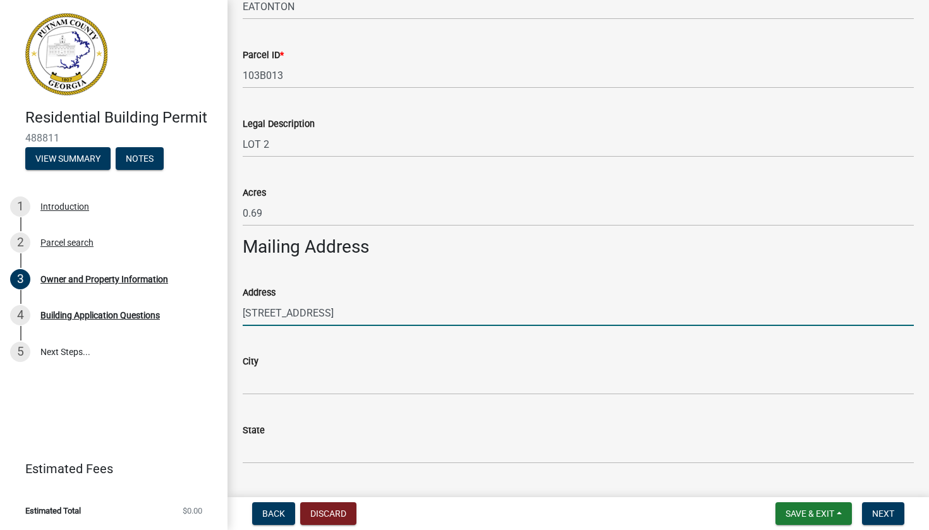
click at [402, 315] on input "[STREET_ADDRESS]" at bounding box center [578, 313] width 671 height 26
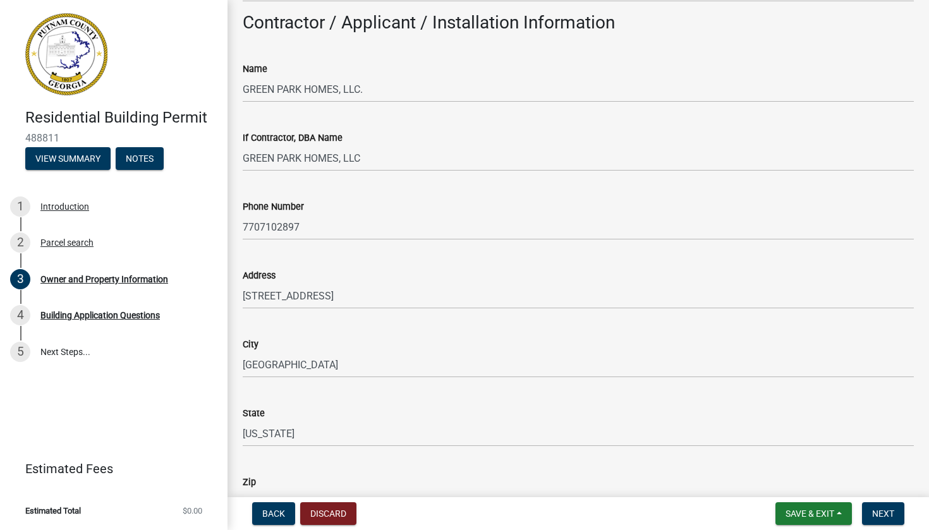
scroll to position [1272, 0]
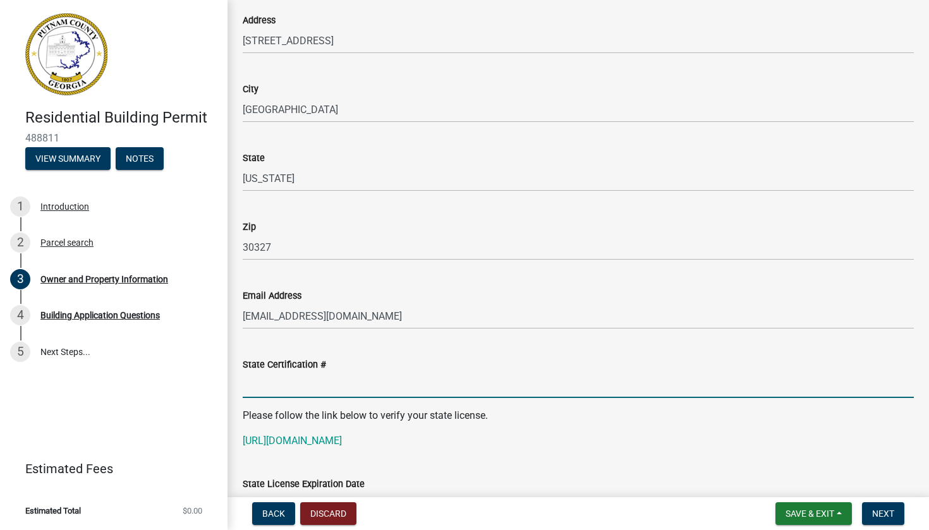
paste input "RLQA005059"
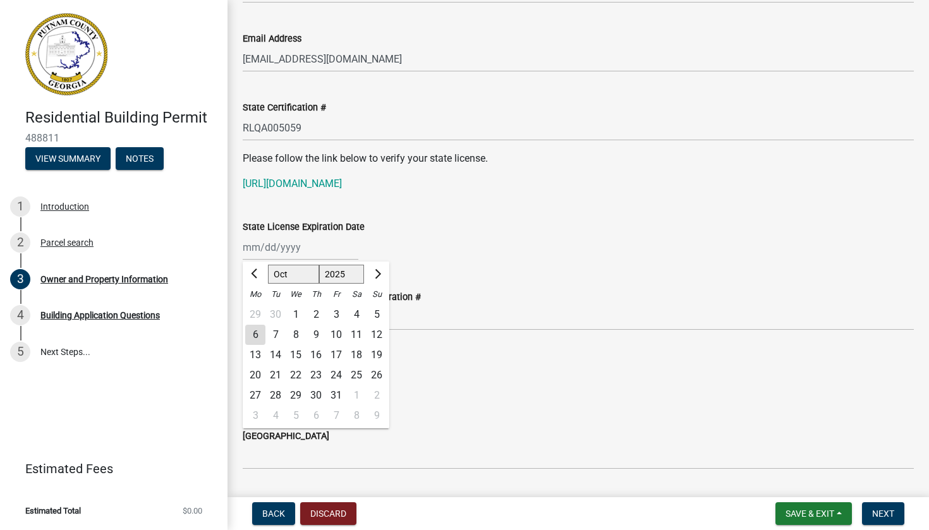
click at [373, 269] on button "Next month" at bounding box center [376, 274] width 15 height 20
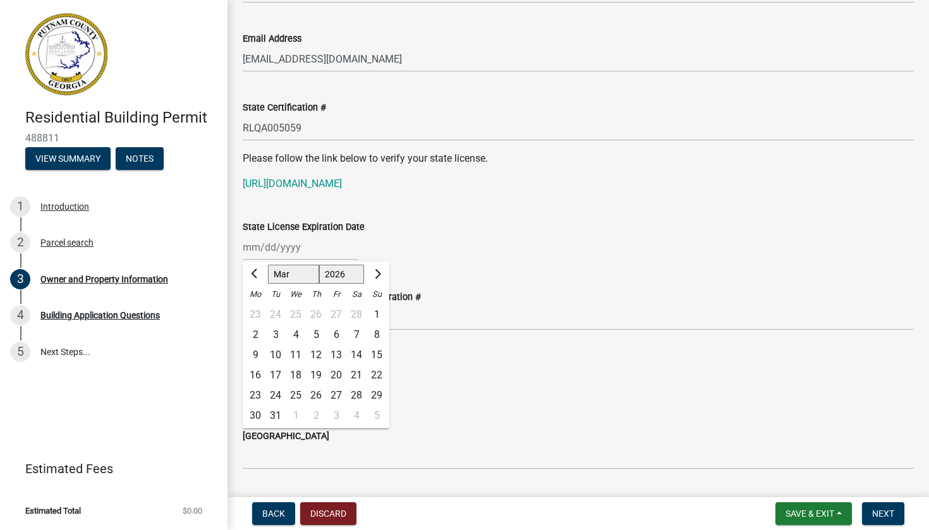
click at [373, 269] on button "Next month" at bounding box center [376, 274] width 15 height 20
click at [281, 394] on div "30" at bounding box center [275, 396] width 20 height 20
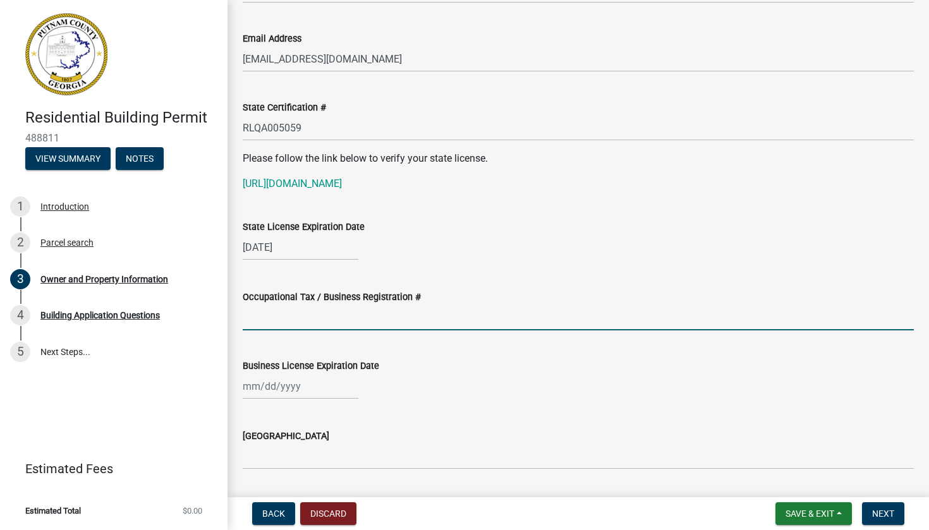
click at [316, 323] on input "Occupational Tax / Business Registration #" at bounding box center [578, 318] width 671 height 26
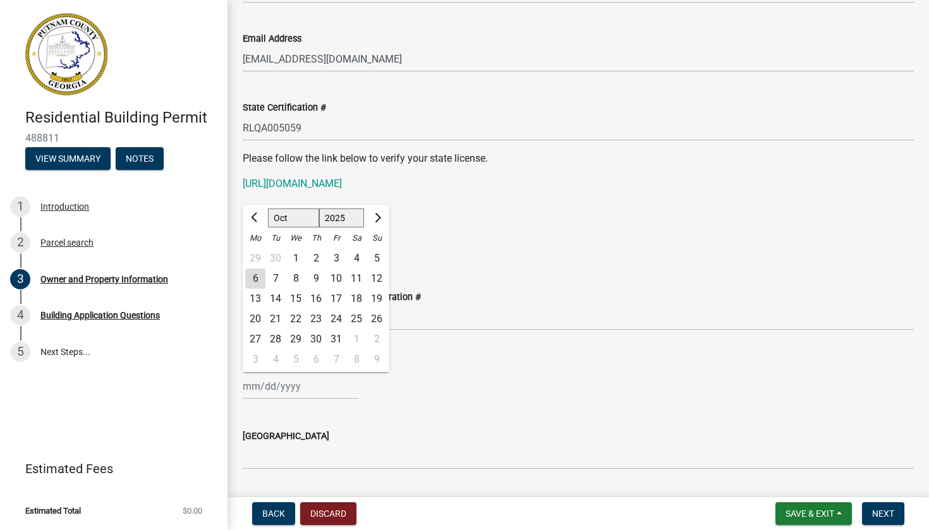
click at [379, 217] on span "Next month" at bounding box center [376, 217] width 9 height 9
click at [297, 336] on div "31" at bounding box center [296, 339] width 20 height 20
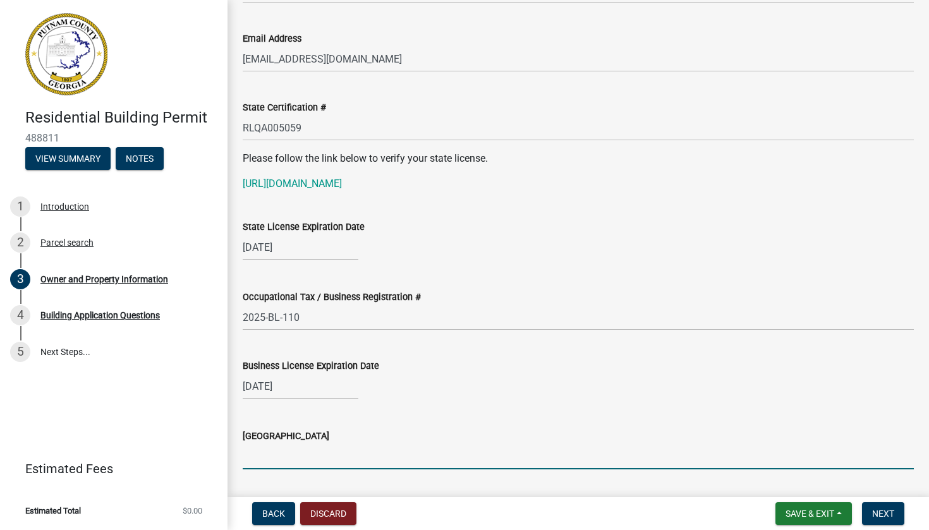
click at [284, 461] on input "[GEOGRAPHIC_DATA]" at bounding box center [578, 457] width 671 height 26
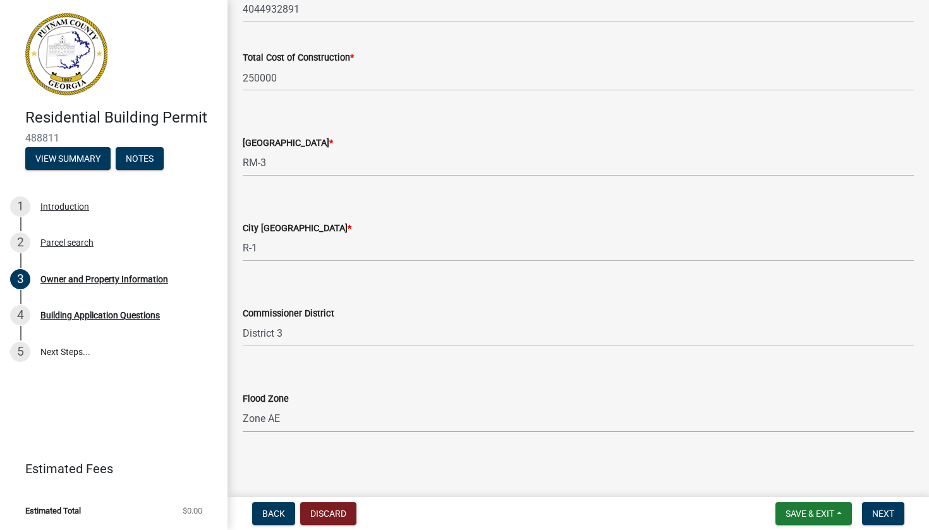
scroll to position [2114, 0]
click at [887, 505] on button "Next" at bounding box center [883, 514] width 42 height 23
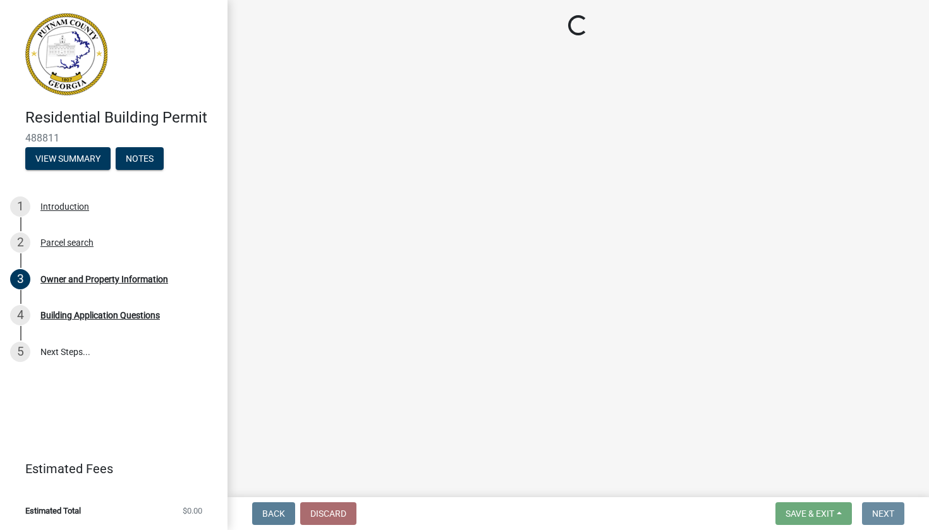
scroll to position [0, 0]
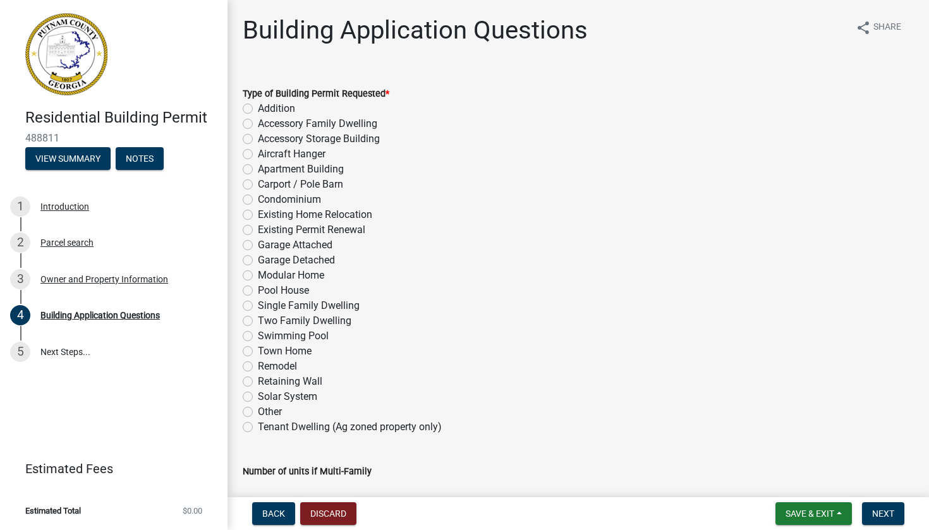
click at [258, 305] on label "Single Family Dwelling" at bounding box center [309, 305] width 102 height 15
click at [258, 305] on input "Single Family Dwelling" at bounding box center [262, 302] width 8 height 8
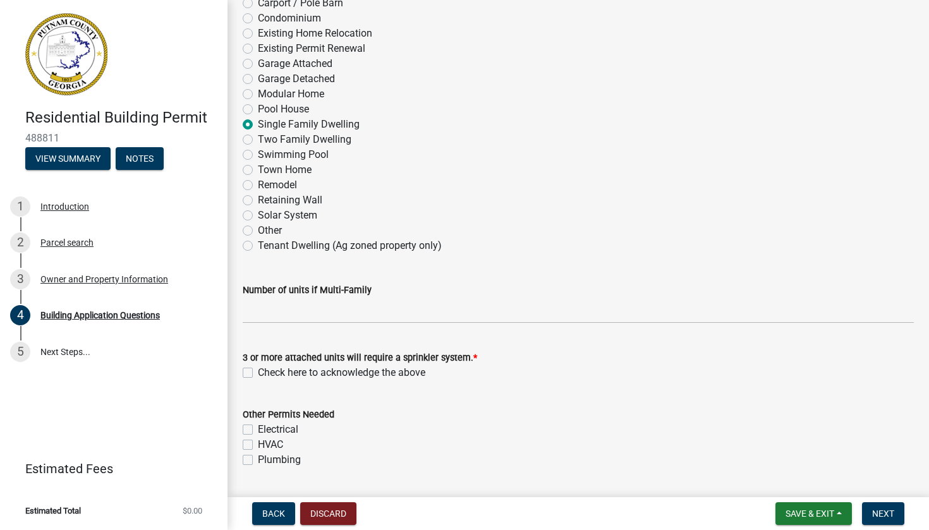
scroll to position [274, 0]
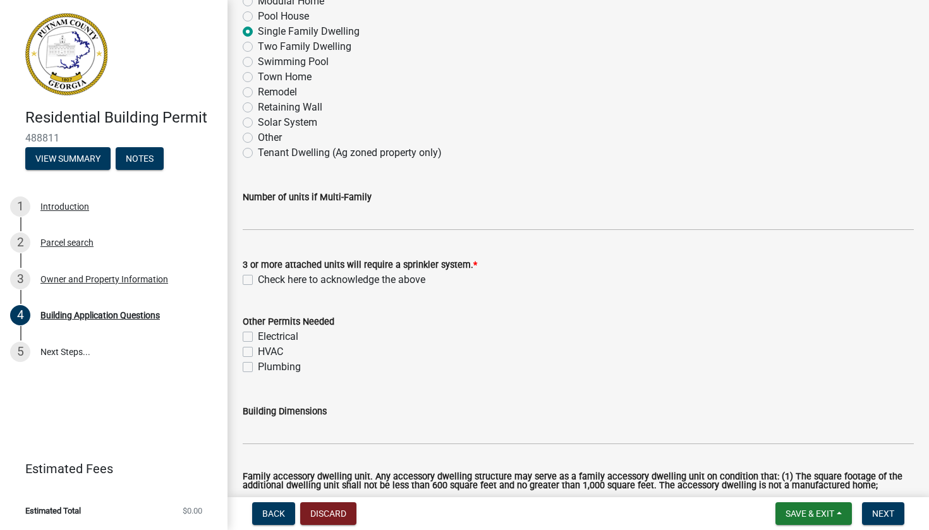
click at [258, 335] on label "Electrical" at bounding box center [278, 336] width 40 height 15
click at [258, 335] on input "Electrical" at bounding box center [262, 333] width 8 height 8
click at [258, 356] on label "HVAC" at bounding box center [270, 351] width 25 height 15
click at [258, 353] on input "HVAC" at bounding box center [262, 348] width 8 height 8
click at [258, 363] on label "Plumbing" at bounding box center [279, 367] width 43 height 15
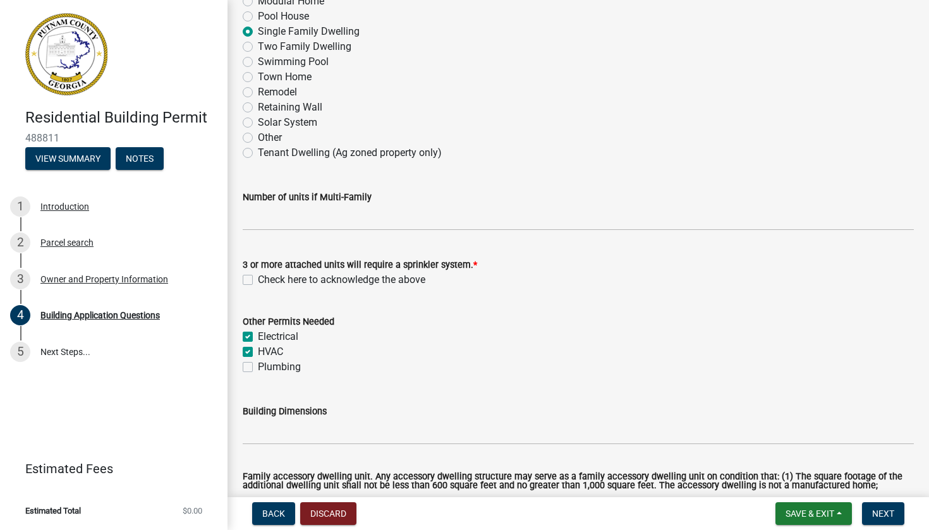
click at [258, 363] on input "Plumbing" at bounding box center [262, 364] width 8 height 8
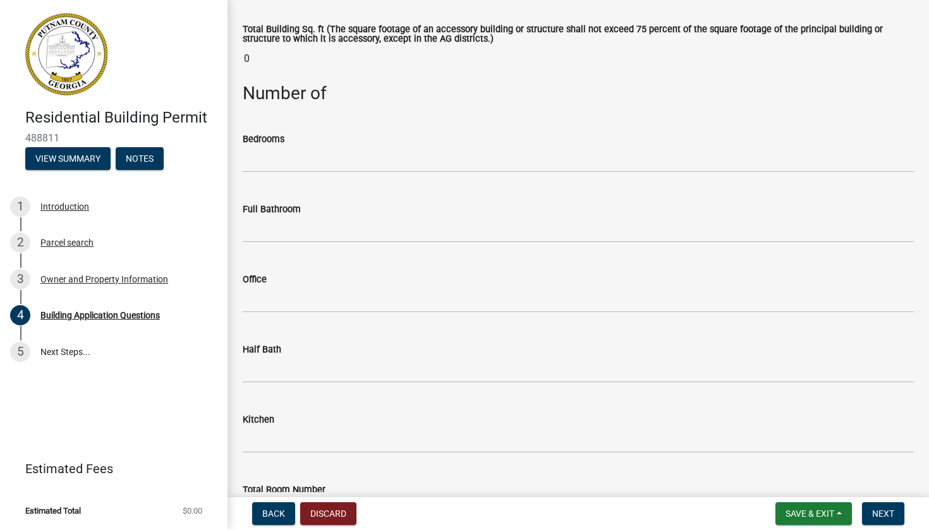
scroll to position [1084, 0]
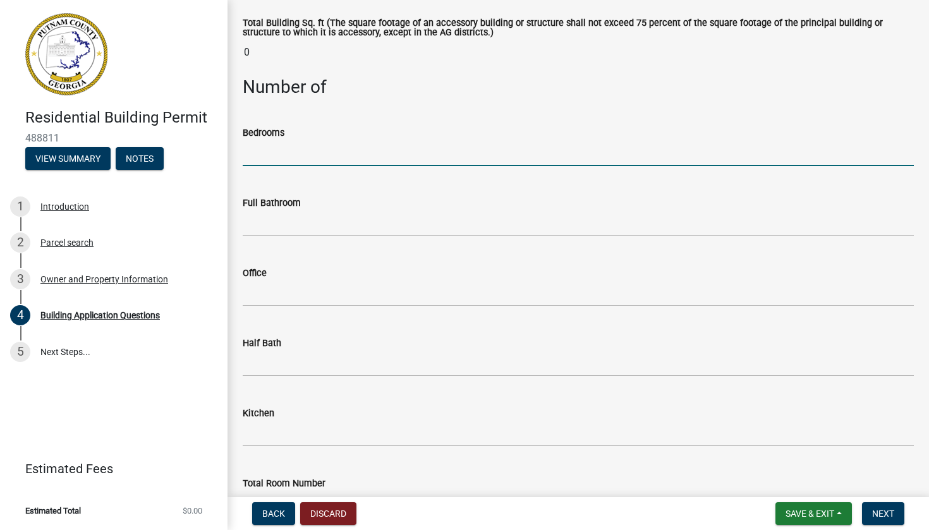
click at [306, 160] on input "text" at bounding box center [578, 153] width 671 height 26
click at [282, 234] on input "text" at bounding box center [578, 223] width 671 height 26
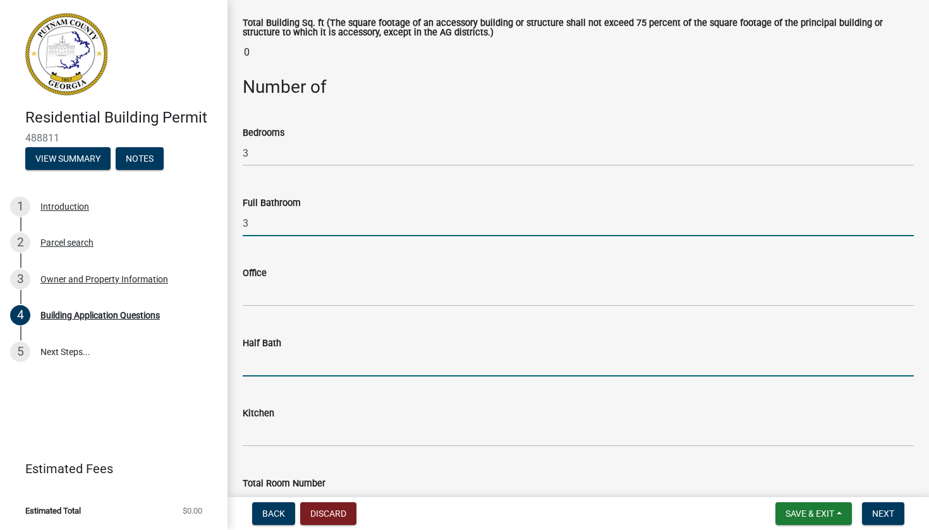
click at [267, 373] on input "text" at bounding box center [578, 364] width 671 height 26
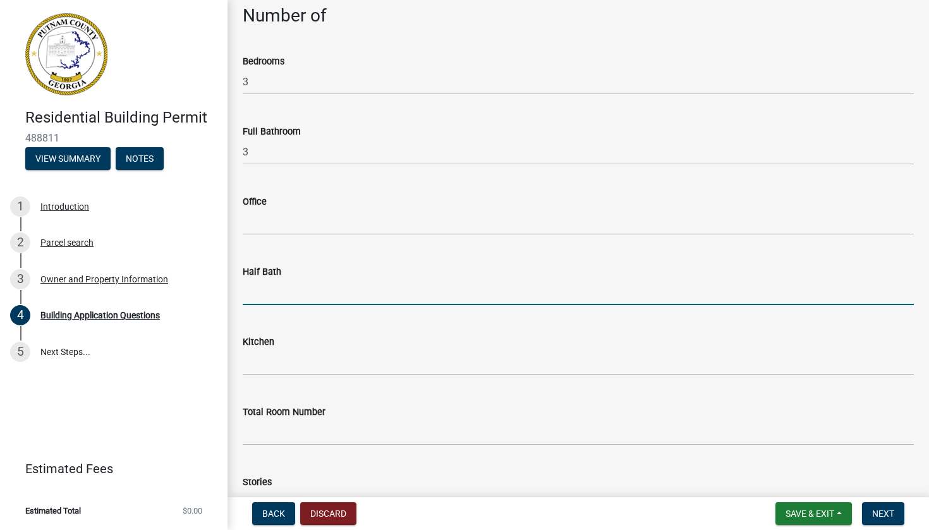
scroll to position [1124, 0]
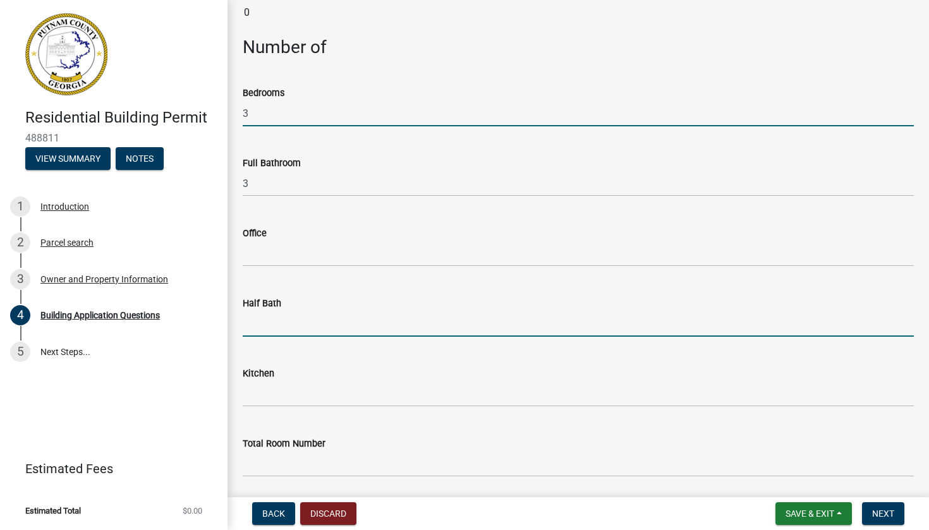
click at [283, 119] on input "3" at bounding box center [578, 114] width 671 height 26
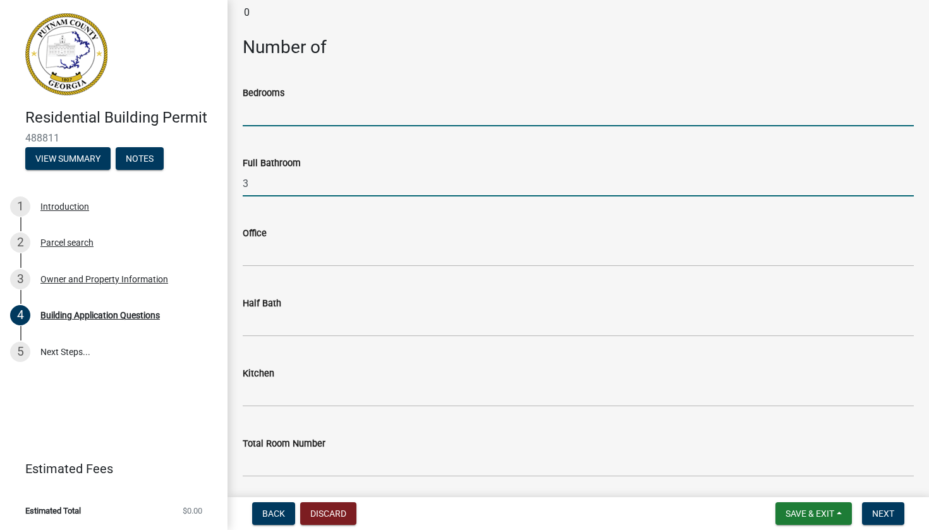
click at [285, 190] on input "3" at bounding box center [578, 184] width 671 height 26
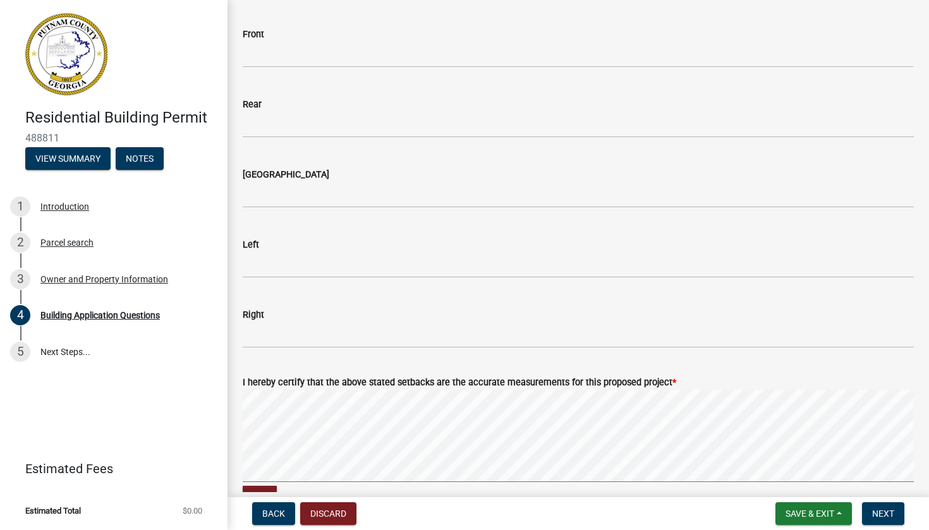
scroll to position [1908, 0]
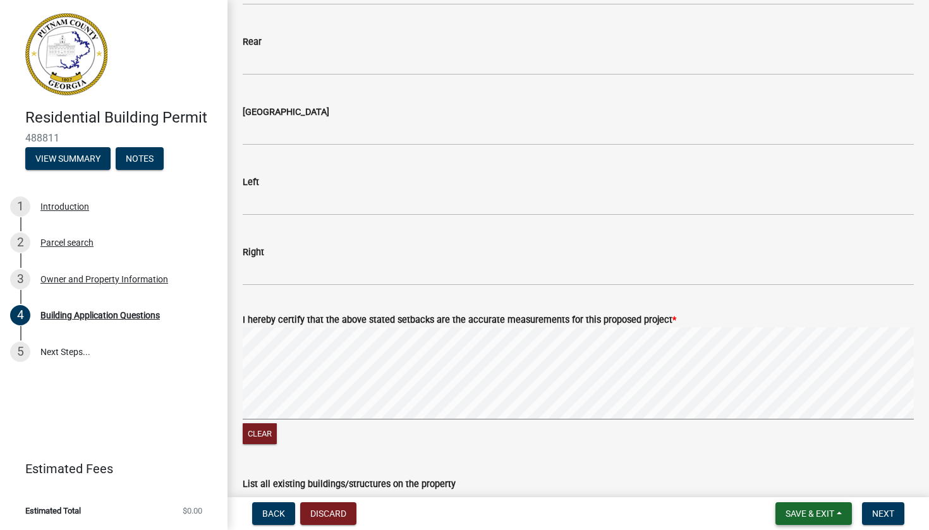
click at [799, 514] on span "Save & Exit" at bounding box center [810, 514] width 49 height 10
click at [796, 483] on button "Save & Exit" at bounding box center [801, 481] width 101 height 30
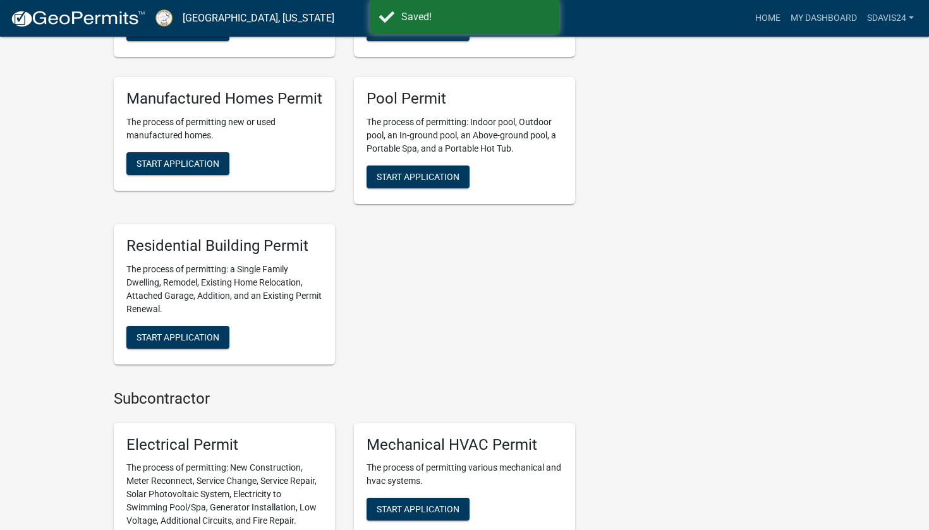
scroll to position [745, 0]
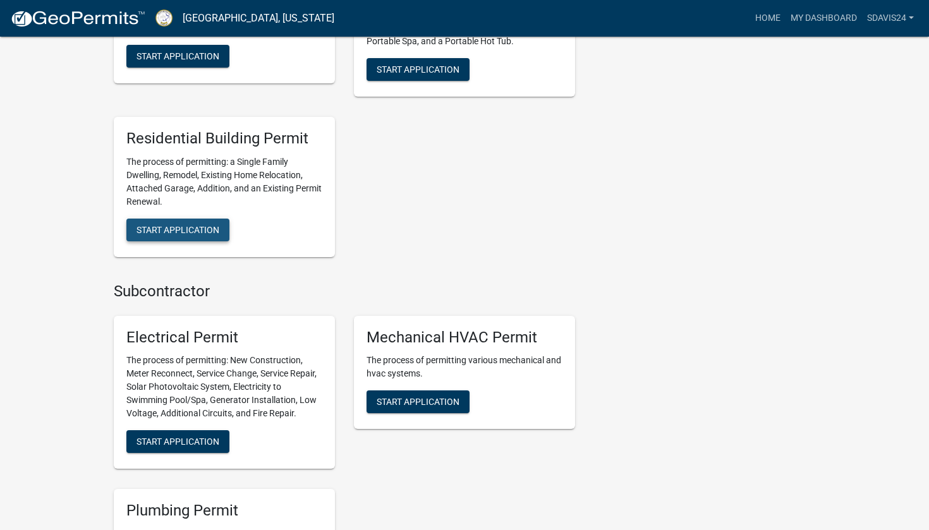
click at [199, 229] on button "Start Application" at bounding box center [177, 230] width 103 height 23
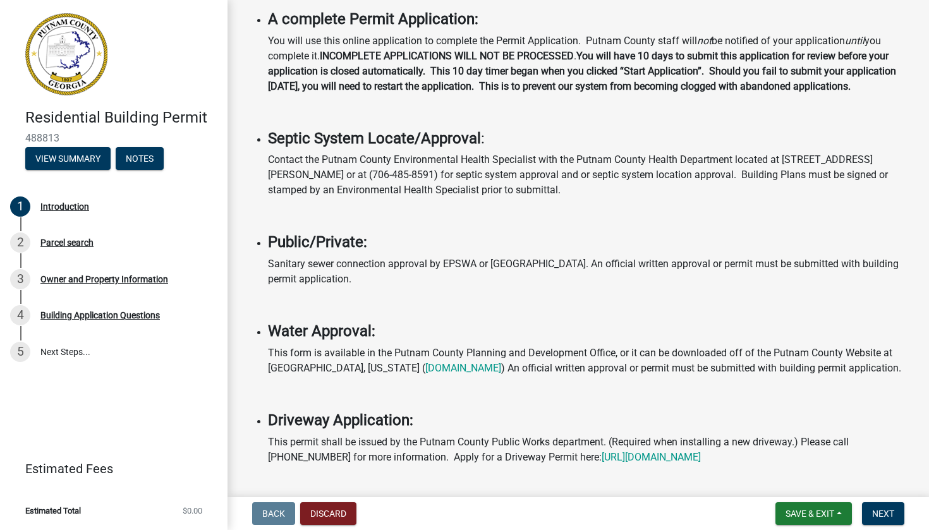
scroll to position [477, 0]
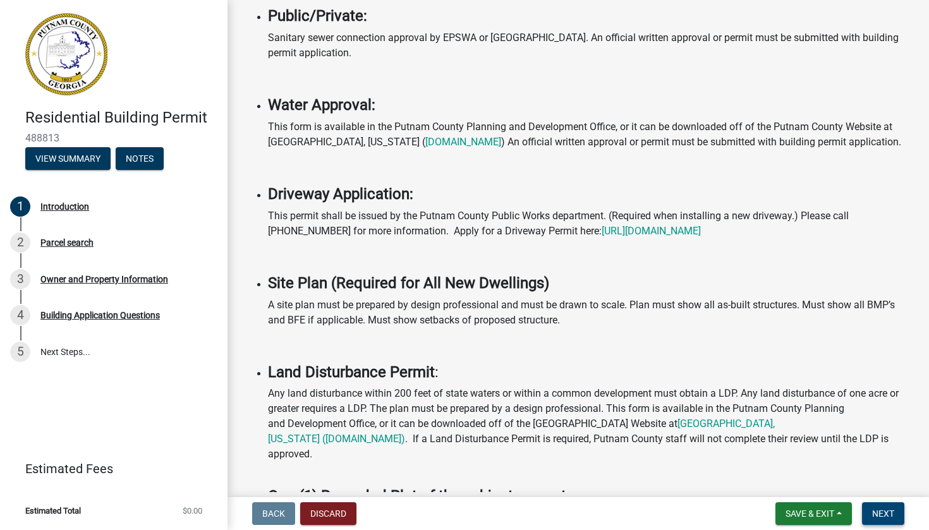
click at [876, 520] on button "Next" at bounding box center [883, 514] width 42 height 23
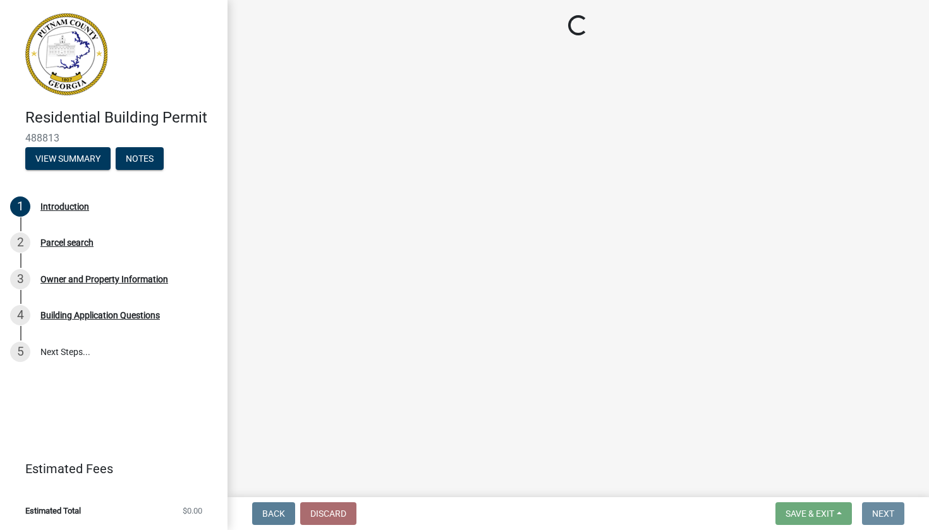
scroll to position [0, 0]
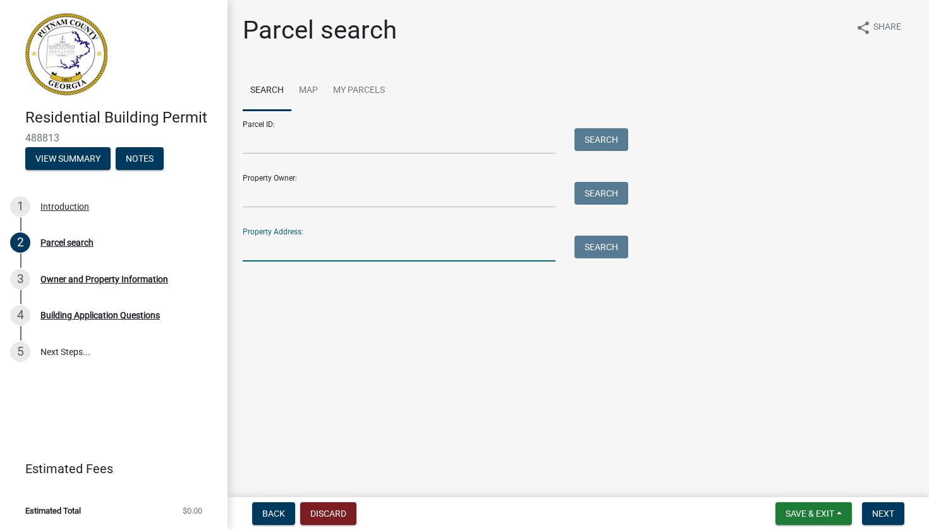
click at [375, 243] on input "Property Address:" at bounding box center [399, 249] width 313 height 26
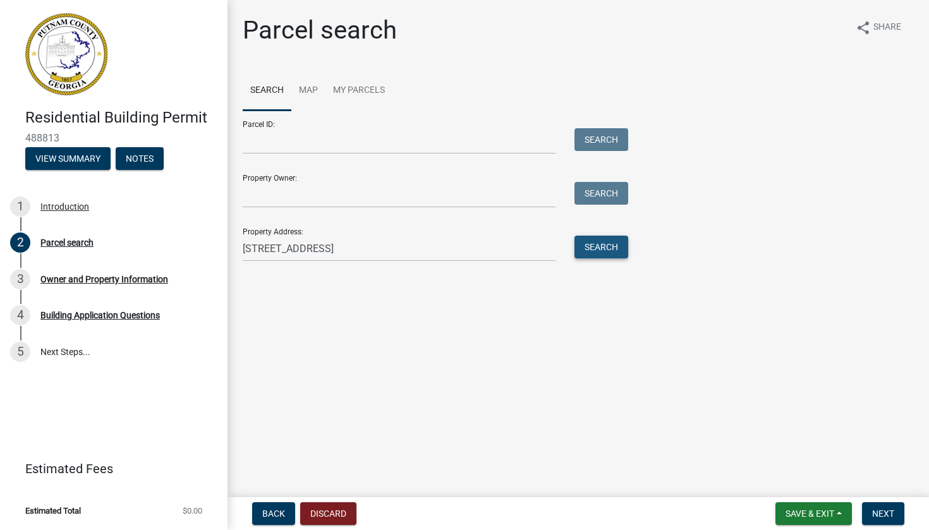
click at [608, 238] on button "Search" at bounding box center [602, 247] width 54 height 23
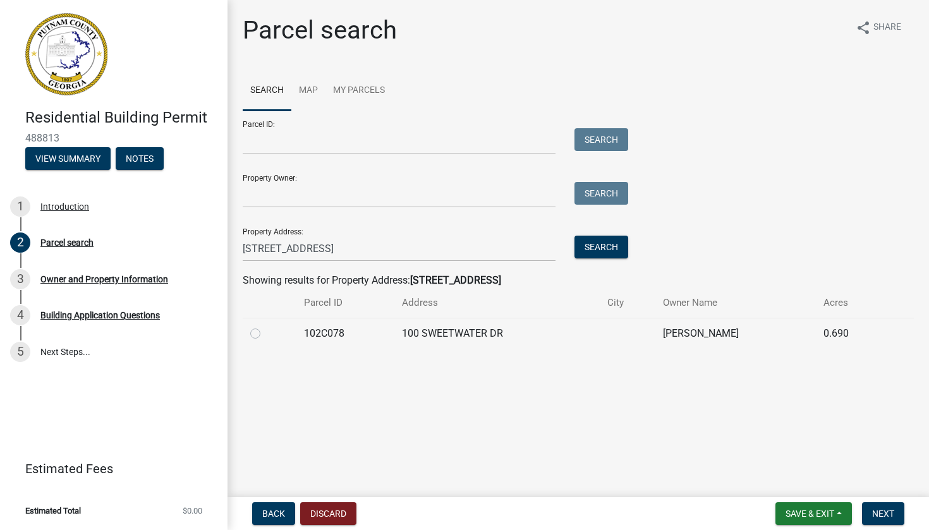
click at [265, 326] on label at bounding box center [265, 326] width 0 height 0
click at [265, 334] on input "radio" at bounding box center [269, 330] width 8 height 8
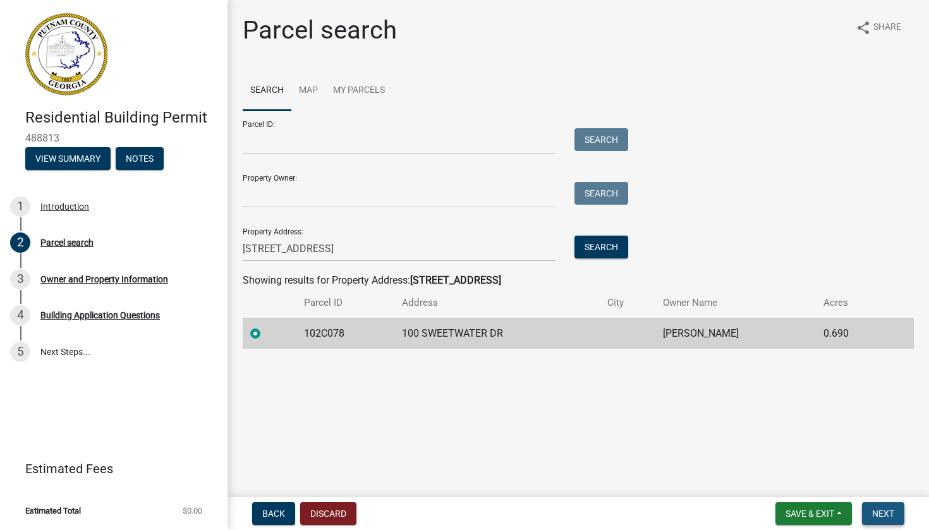
click at [874, 508] on button "Next" at bounding box center [883, 514] width 42 height 23
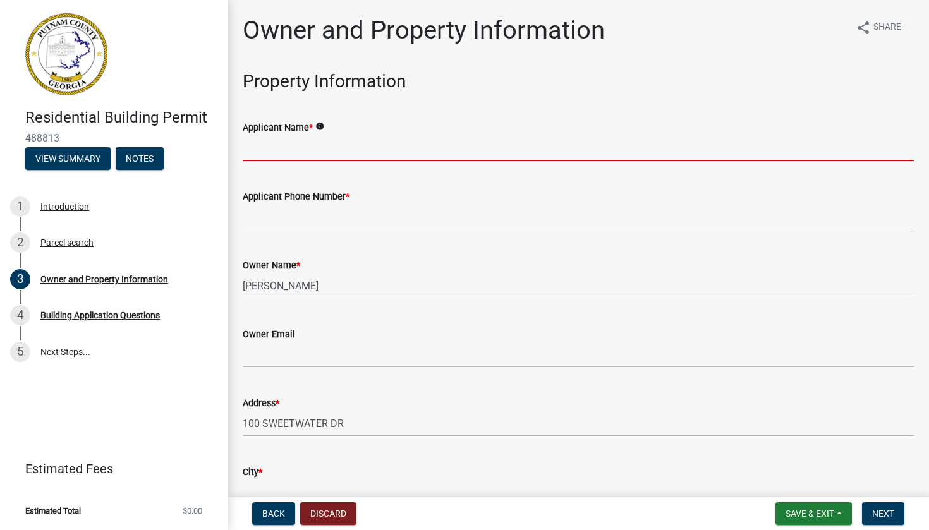
click at [401, 139] on input "Applicant Name *" at bounding box center [578, 148] width 671 height 26
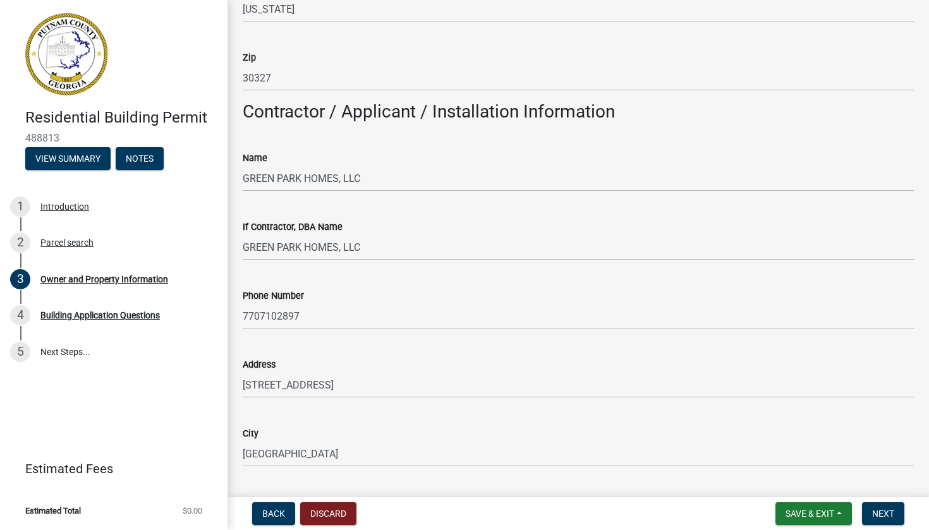
scroll to position [1204, 0]
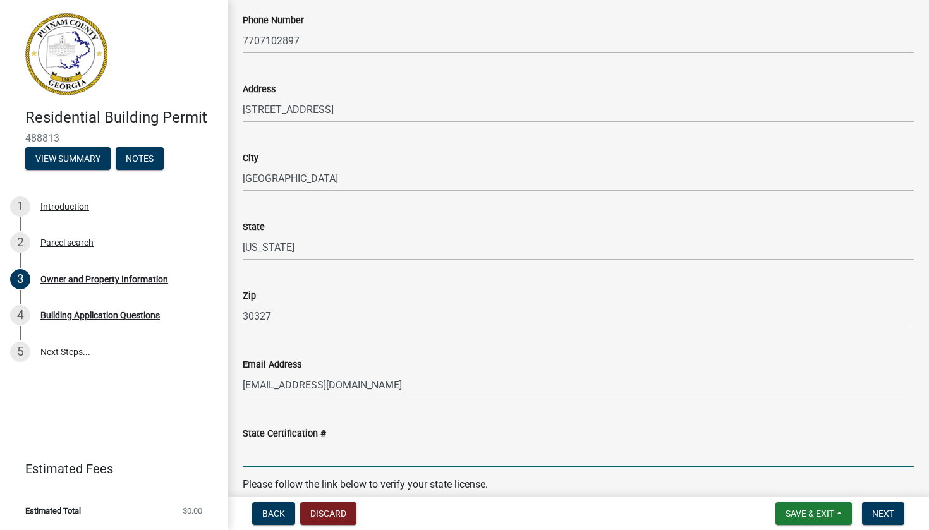
paste input "RLQA005059"
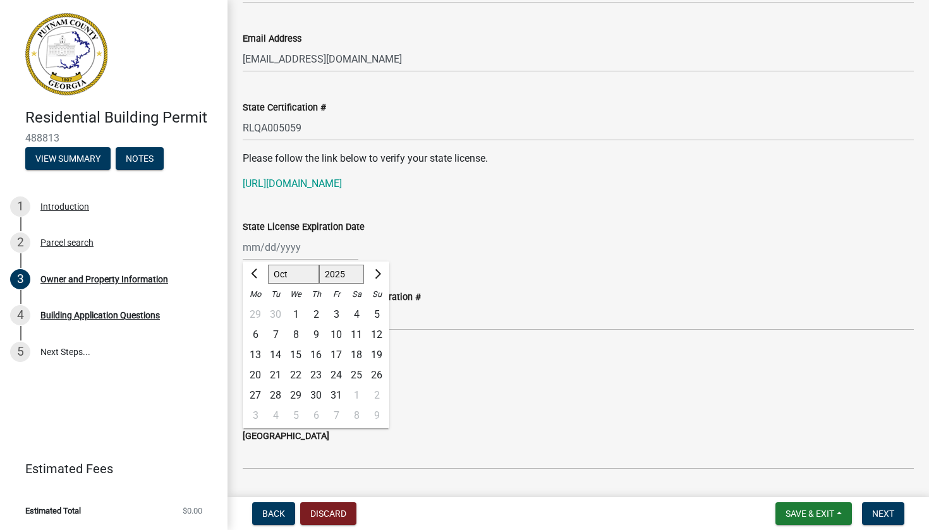
click at [377, 275] on span "Next month" at bounding box center [376, 273] width 9 height 9
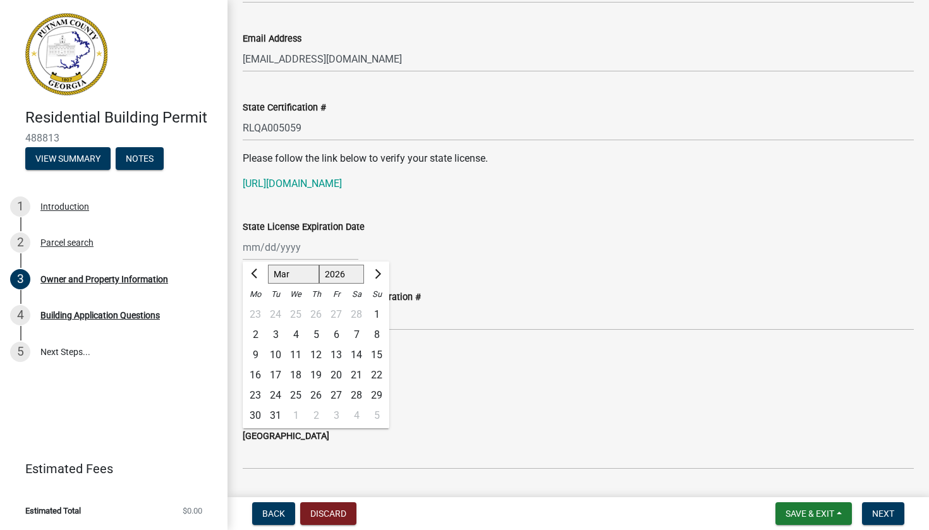
click at [377, 275] on span "Next month" at bounding box center [376, 273] width 9 height 9
click at [277, 389] on div "30" at bounding box center [275, 396] width 20 height 20
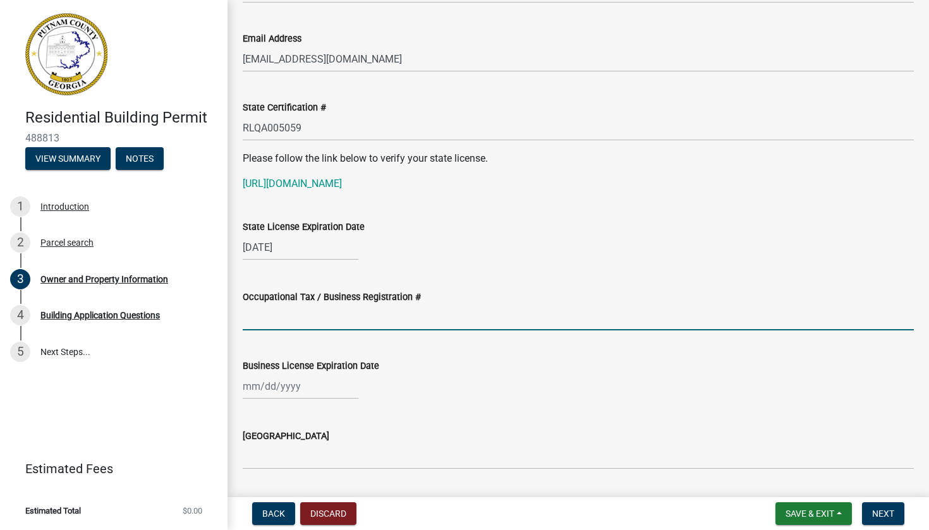
click at [300, 321] on input "Occupational Tax / Business Registration #" at bounding box center [578, 318] width 671 height 26
click at [252, 387] on div at bounding box center [301, 387] width 116 height 26
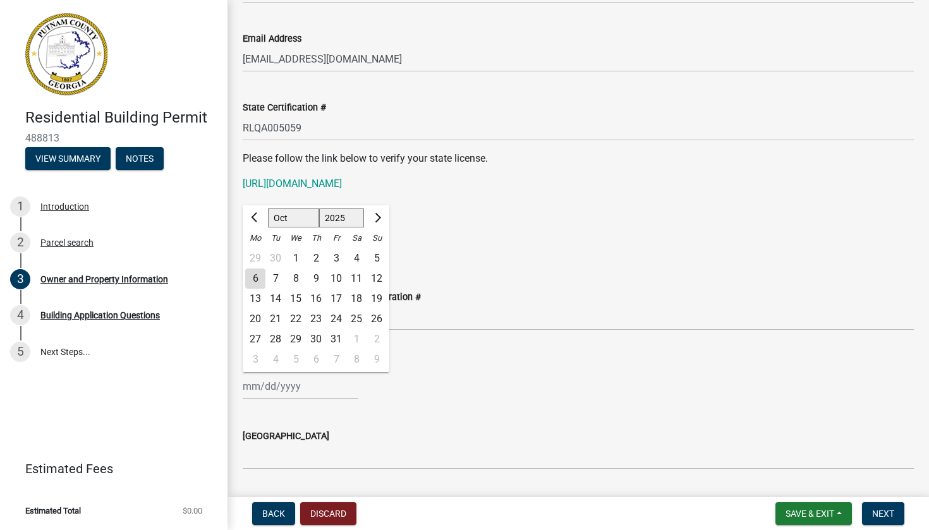
click at [377, 218] on span "Next month" at bounding box center [376, 217] width 9 height 9
click at [293, 337] on div "31" at bounding box center [296, 339] width 20 height 20
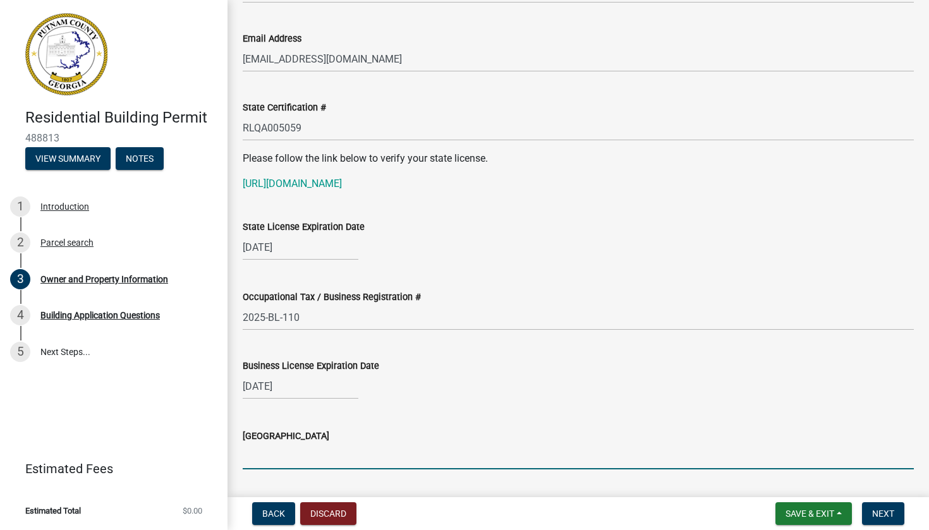
click at [276, 461] on input "[GEOGRAPHIC_DATA]" at bounding box center [578, 457] width 671 height 26
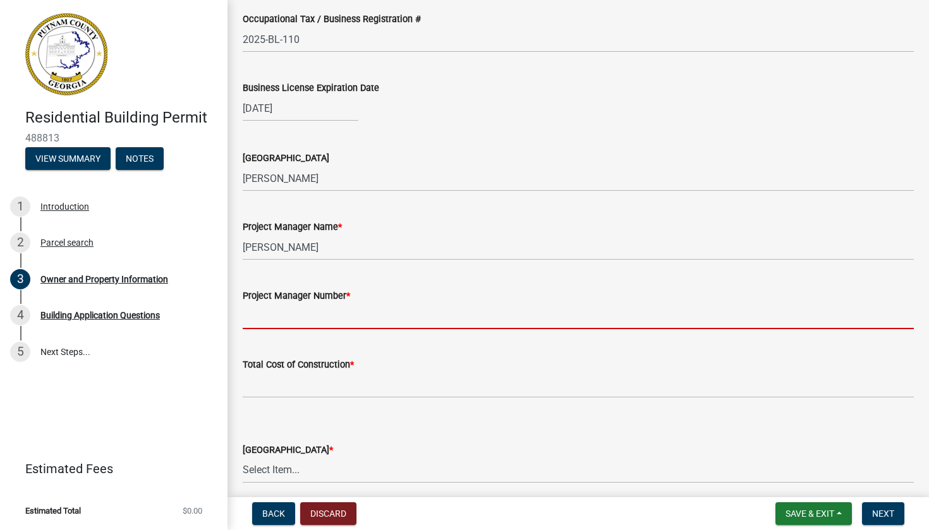
click at [360, 314] on input "Project Manager Number *" at bounding box center [578, 316] width 671 height 26
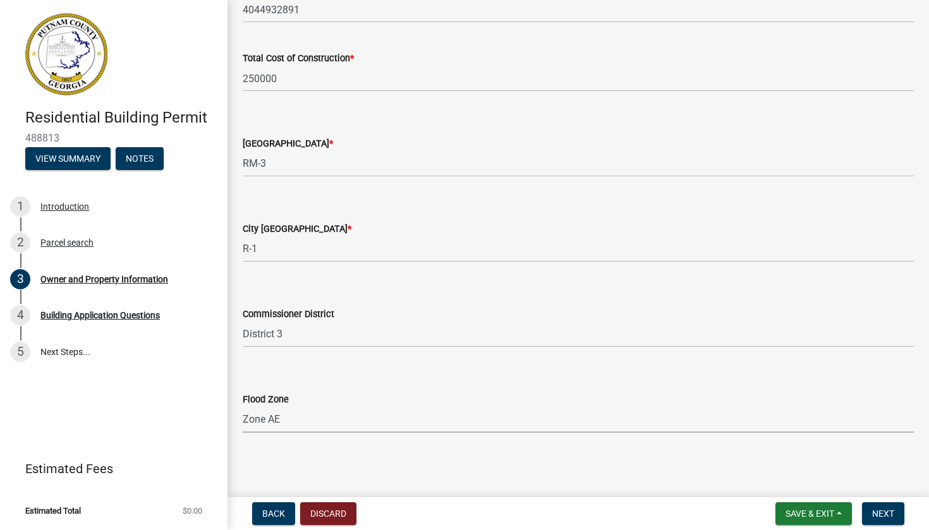
scroll to position [0, 0]
click at [875, 509] on span "Next" at bounding box center [883, 514] width 22 height 10
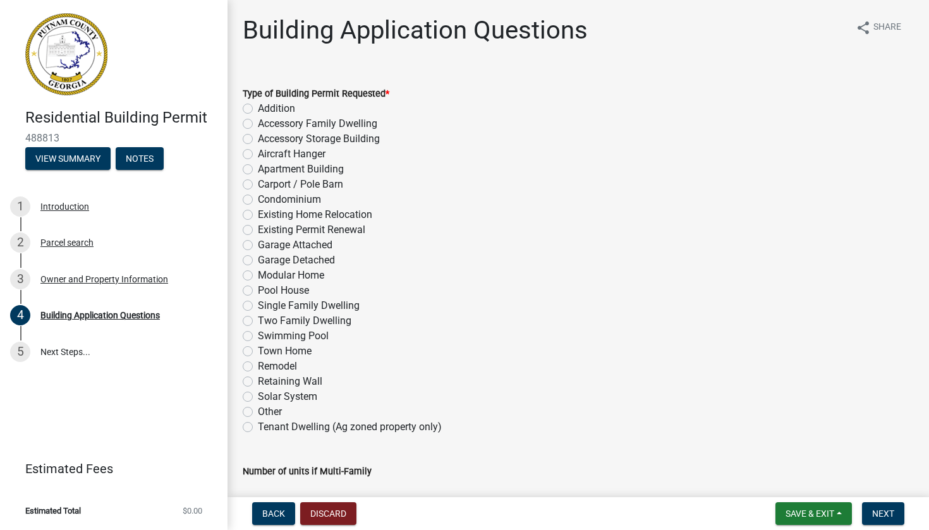
click at [258, 303] on label "Single Family Dwelling" at bounding box center [309, 305] width 102 height 15
click at [258, 303] on input "Single Family Dwelling" at bounding box center [262, 302] width 8 height 8
click at [838, 511] on button "Save & Exit" at bounding box center [814, 514] width 76 height 23
click at [817, 480] on button "Save & Exit" at bounding box center [801, 481] width 101 height 30
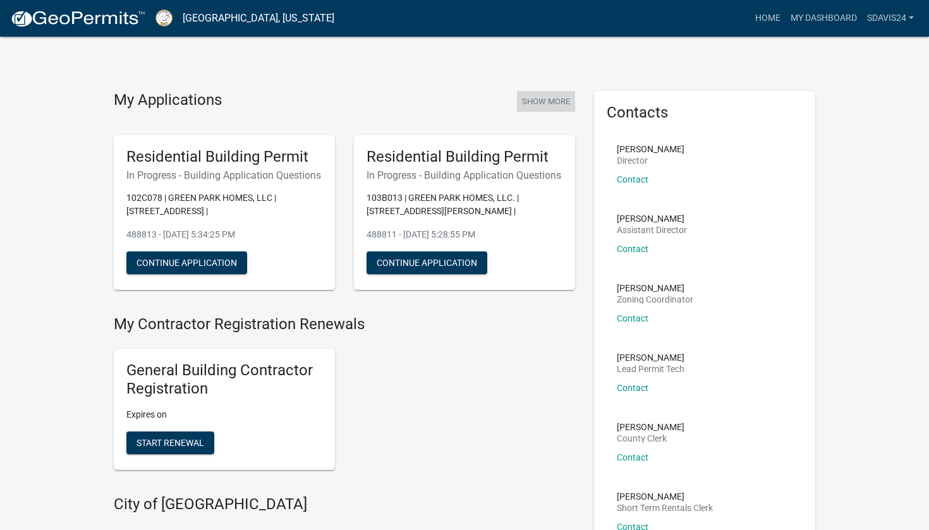
click at [556, 102] on button "Show More" at bounding box center [546, 101] width 58 height 21
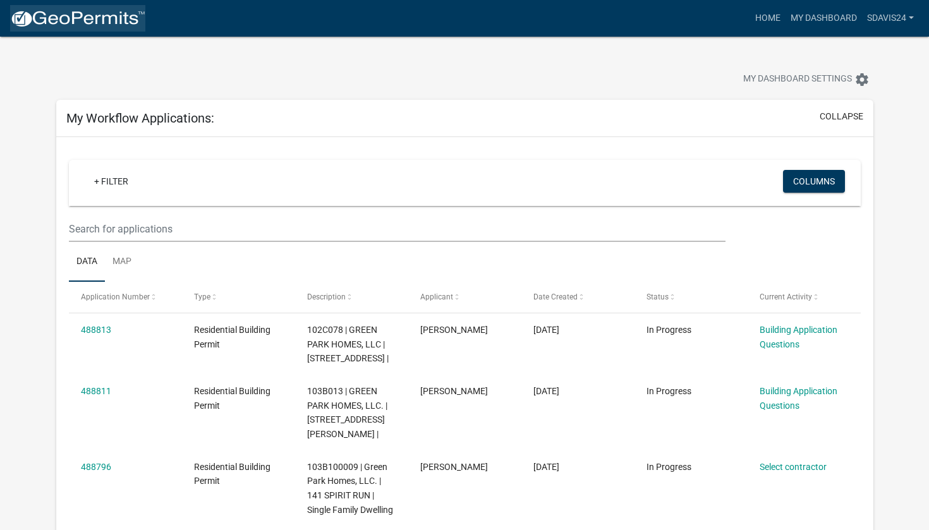
click at [23, 20] on img at bounding box center [77, 18] width 135 height 19
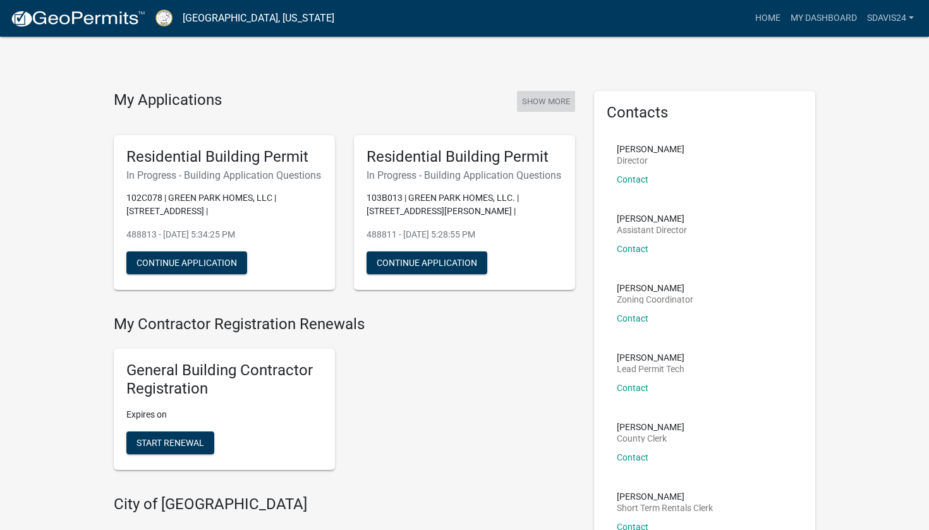
click at [542, 101] on button "Show More" at bounding box center [546, 101] width 58 height 21
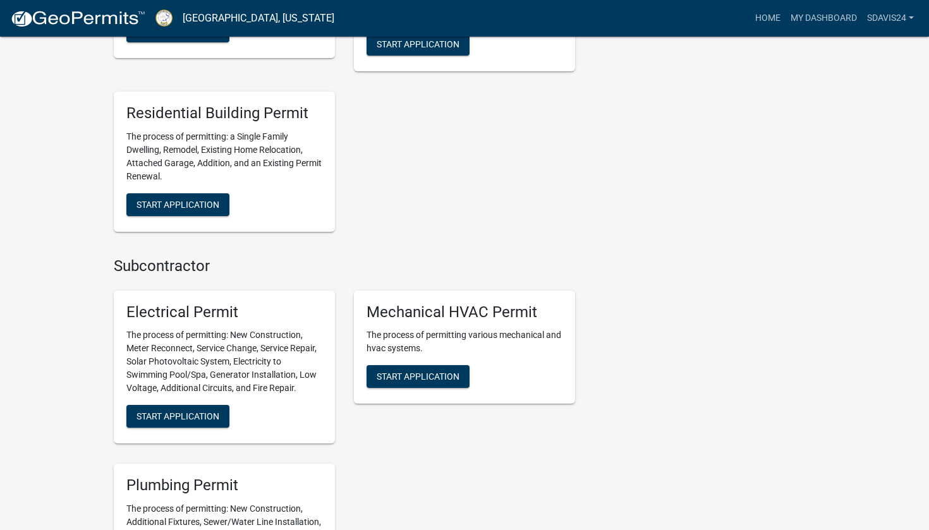
scroll to position [771, 0]
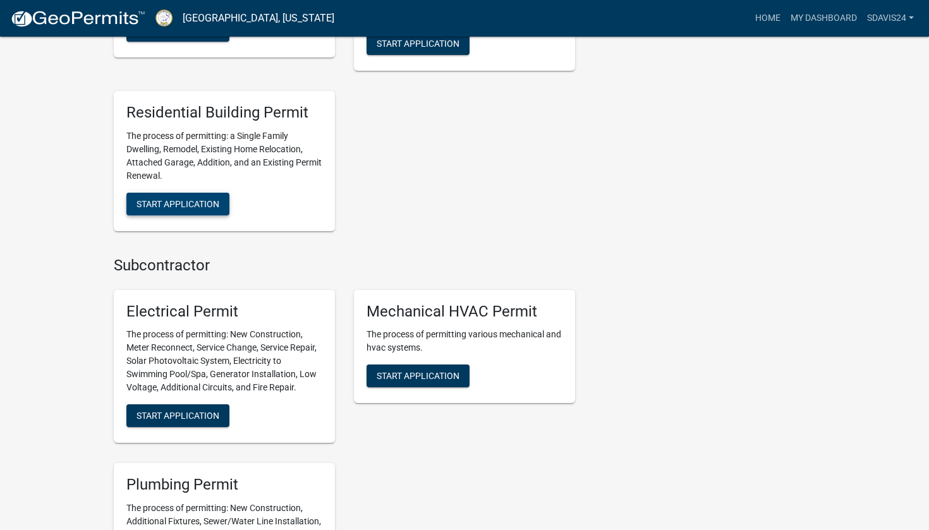
click at [193, 209] on span "Start Application" at bounding box center [178, 203] width 83 height 10
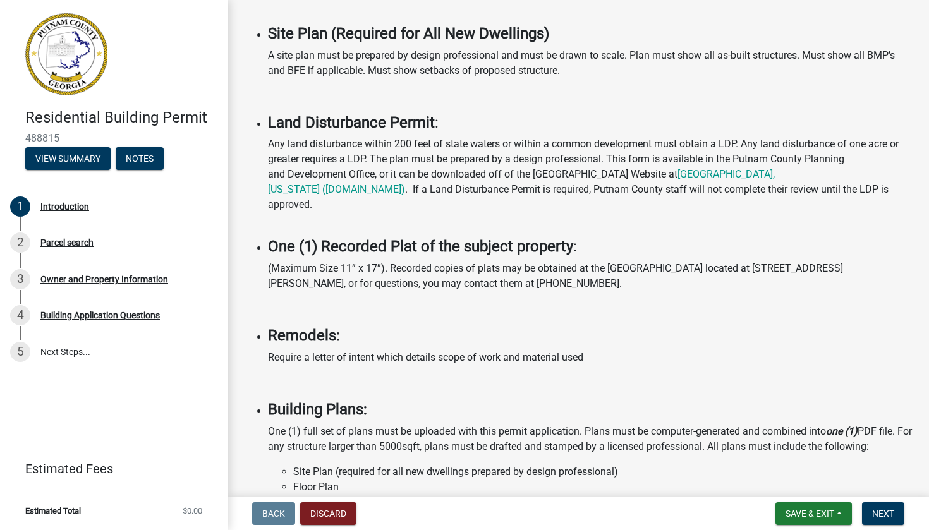
scroll to position [805, 0]
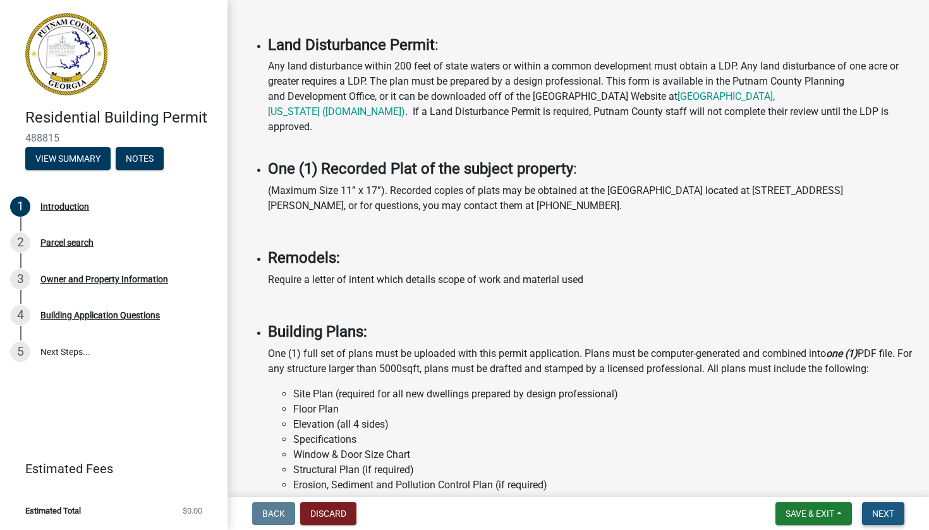
click at [895, 518] on button "Next" at bounding box center [883, 514] width 42 height 23
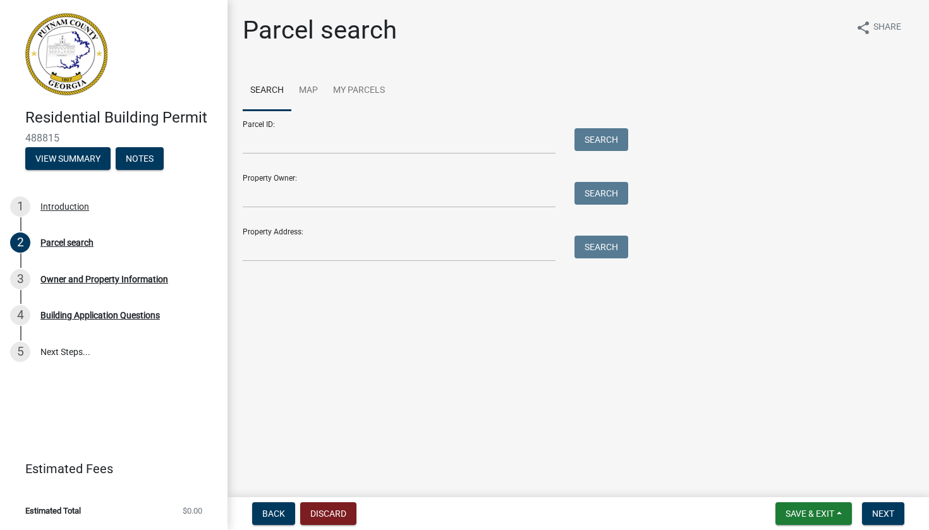
click at [332, 262] on div "Parcel search share Share Search Map My Parcels Parcel ID: Search Property Owne…" at bounding box center [578, 144] width 690 height 258
click at [332, 255] on input "Property Address:" at bounding box center [399, 249] width 313 height 26
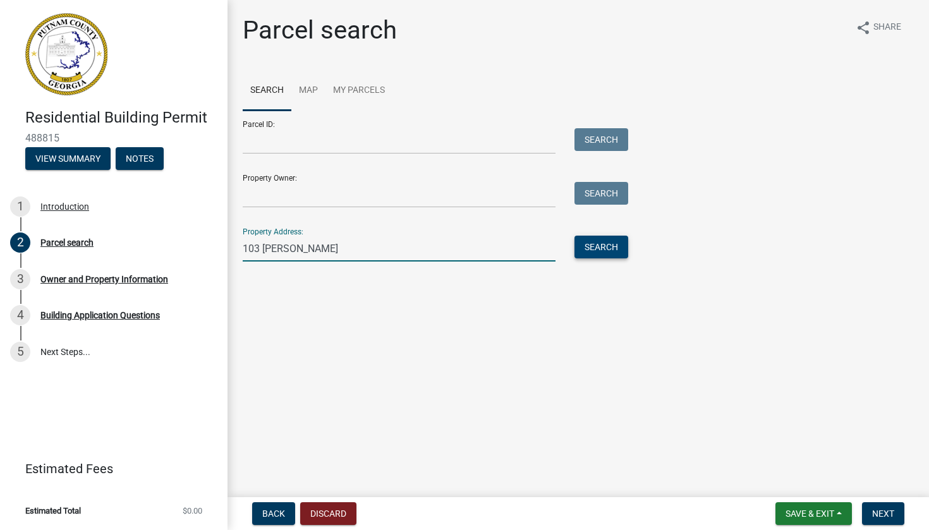
click at [592, 254] on button "Search" at bounding box center [602, 247] width 54 height 23
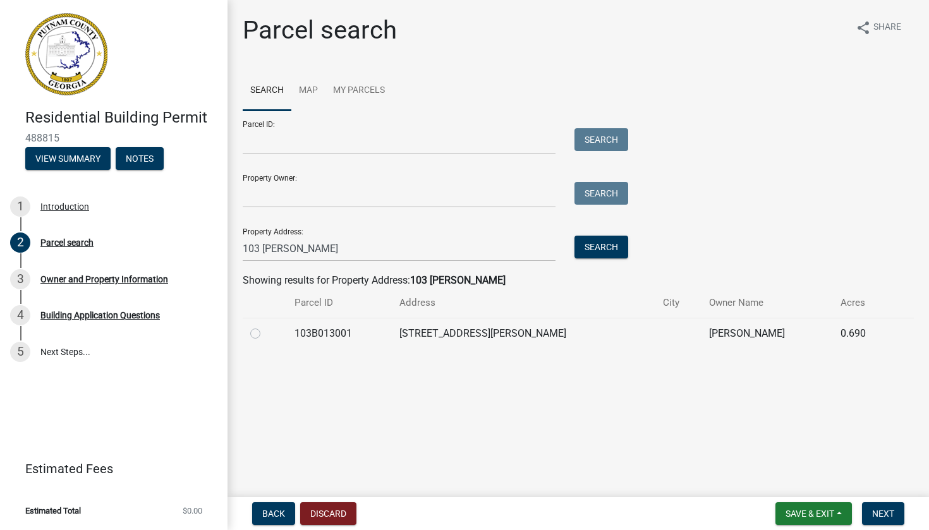
click at [260, 334] on div at bounding box center [264, 333] width 29 height 15
click at [265, 326] on label at bounding box center [265, 326] width 0 height 0
click at [265, 332] on input "radio" at bounding box center [269, 330] width 8 height 8
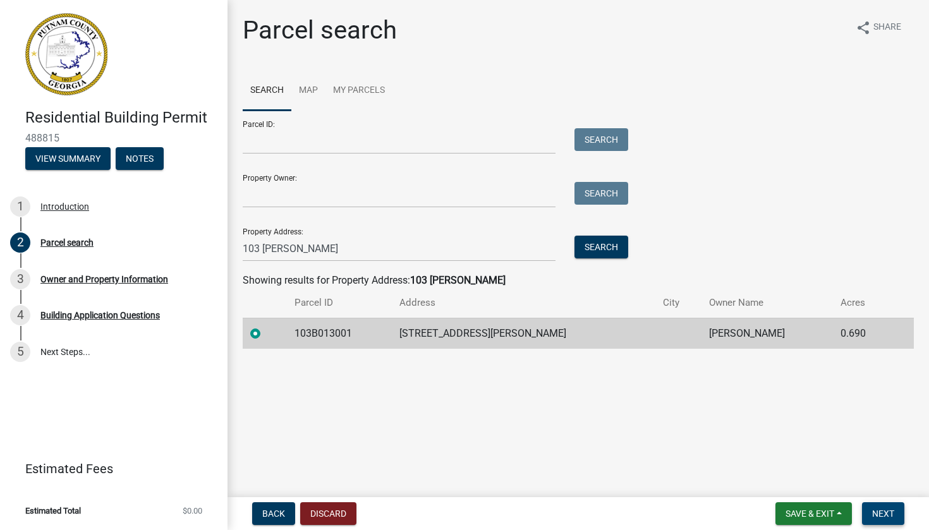
click at [882, 516] on span "Next" at bounding box center [883, 514] width 22 height 10
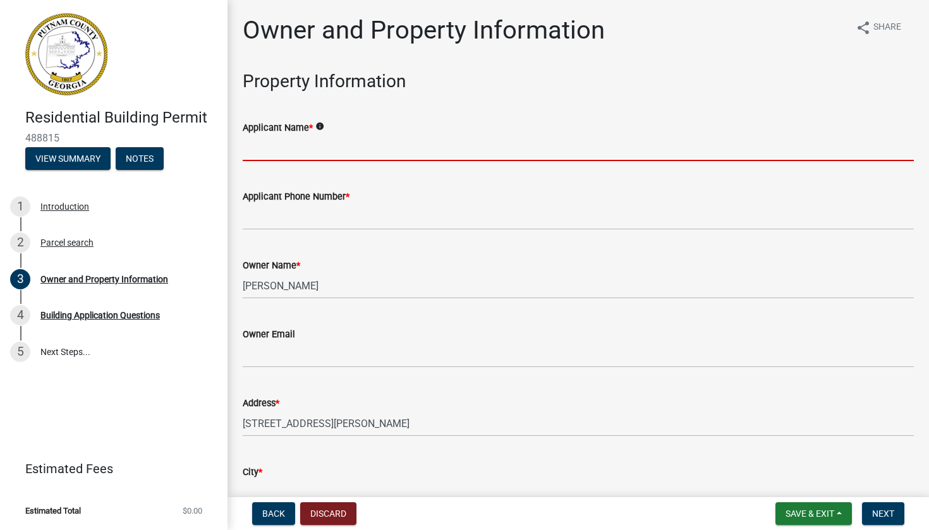
click at [482, 150] on input "Applicant Name *" at bounding box center [578, 148] width 671 height 26
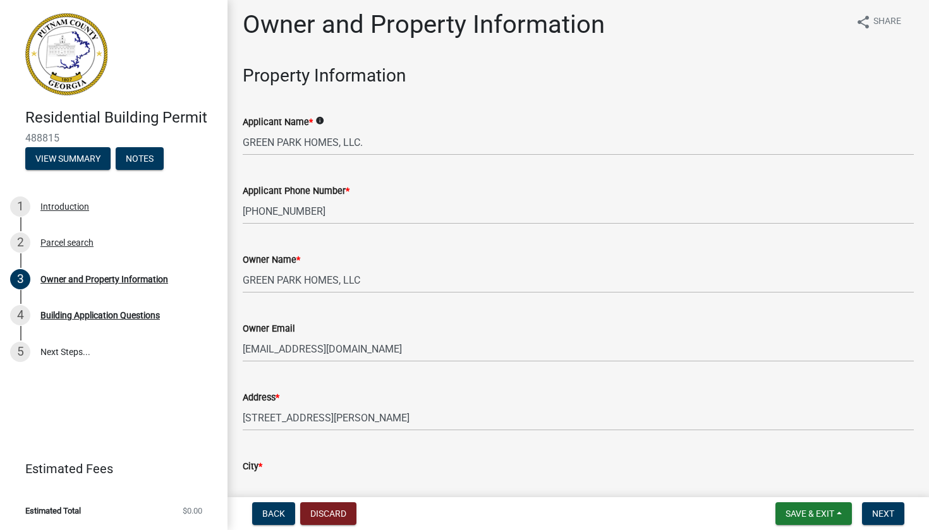
scroll to position [330, 0]
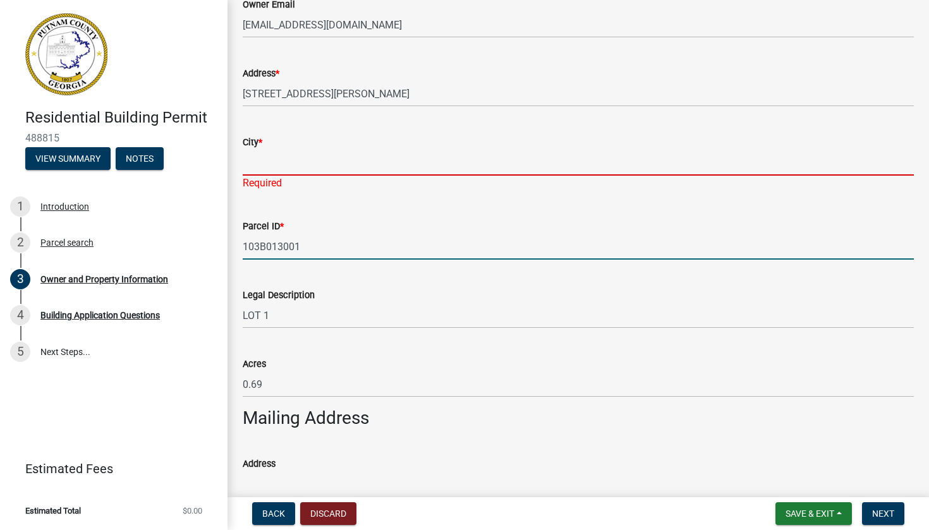
click at [418, 161] on input "City *" at bounding box center [578, 163] width 671 height 26
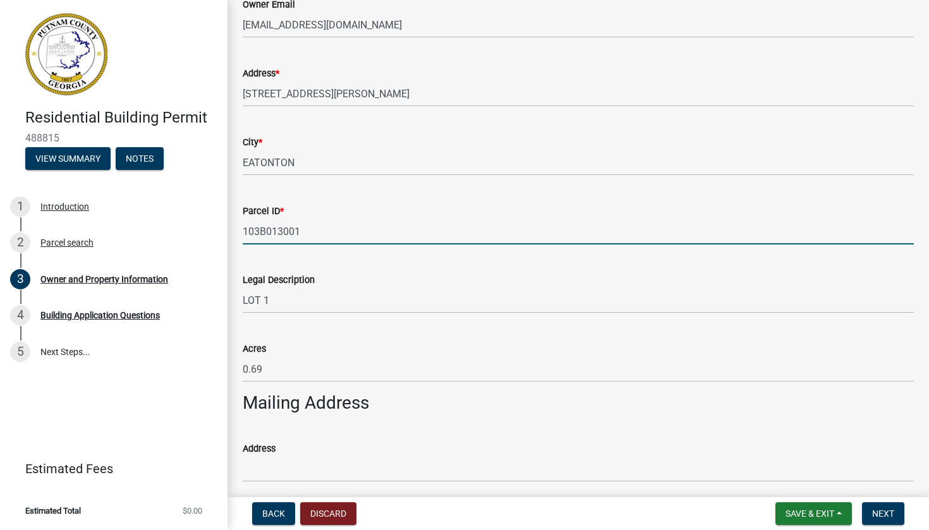
scroll to position [427, 0]
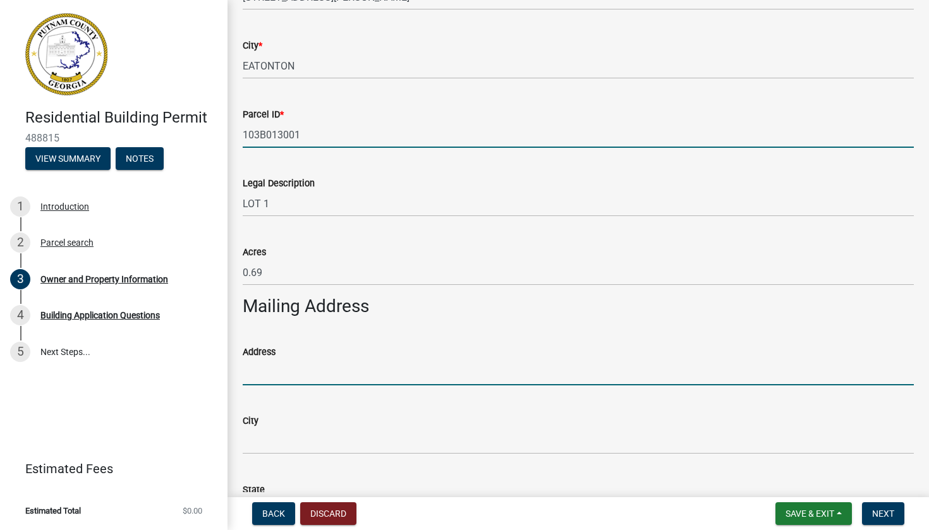
click at [295, 362] on input "Address" at bounding box center [578, 373] width 671 height 26
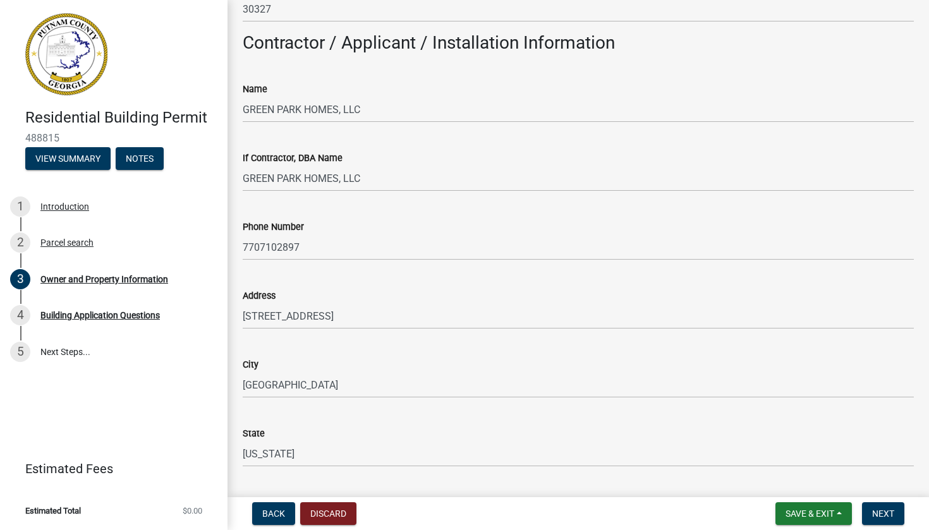
scroll to position [1272, 0]
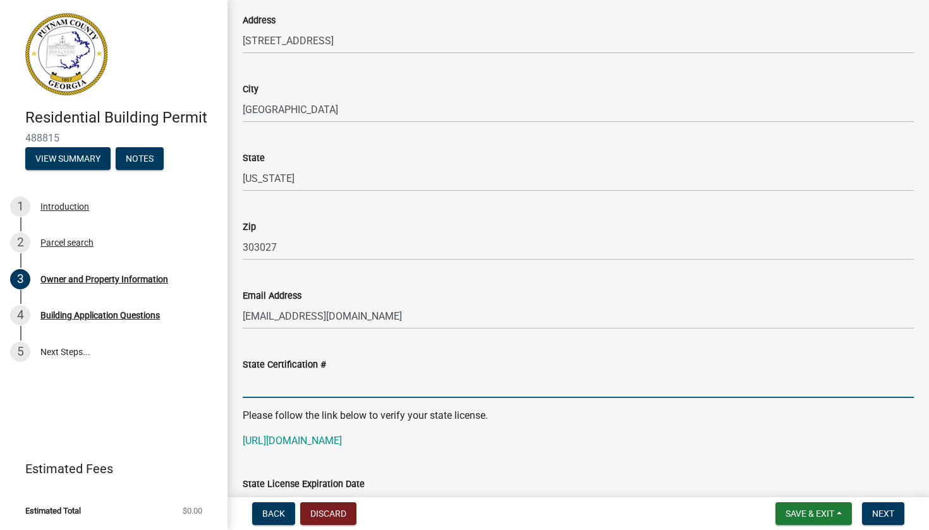
paste input "RLQA005059"
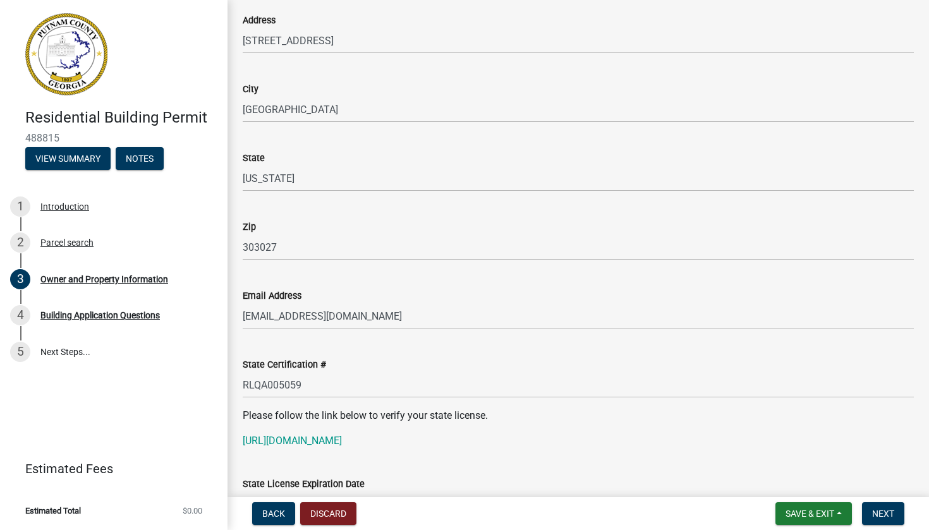
scroll to position [1530, 0]
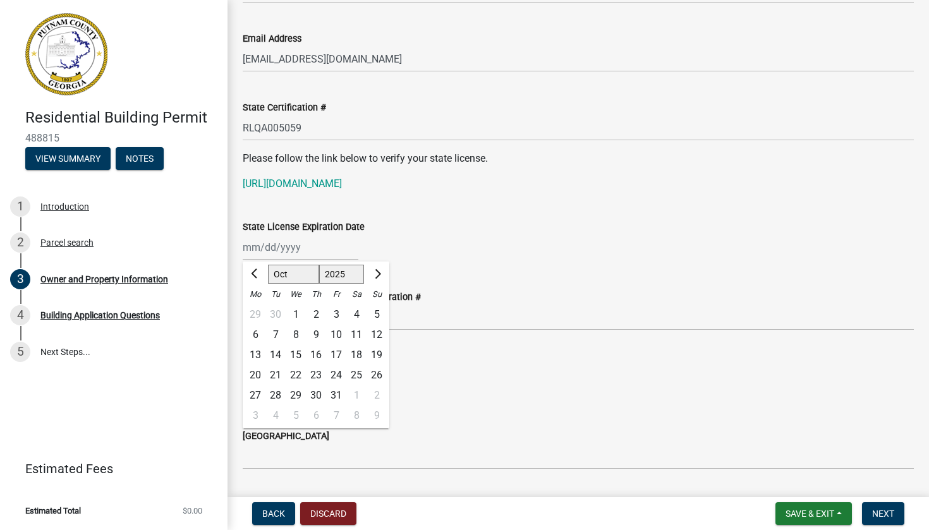
click at [375, 276] on span "Next month" at bounding box center [376, 273] width 9 height 9
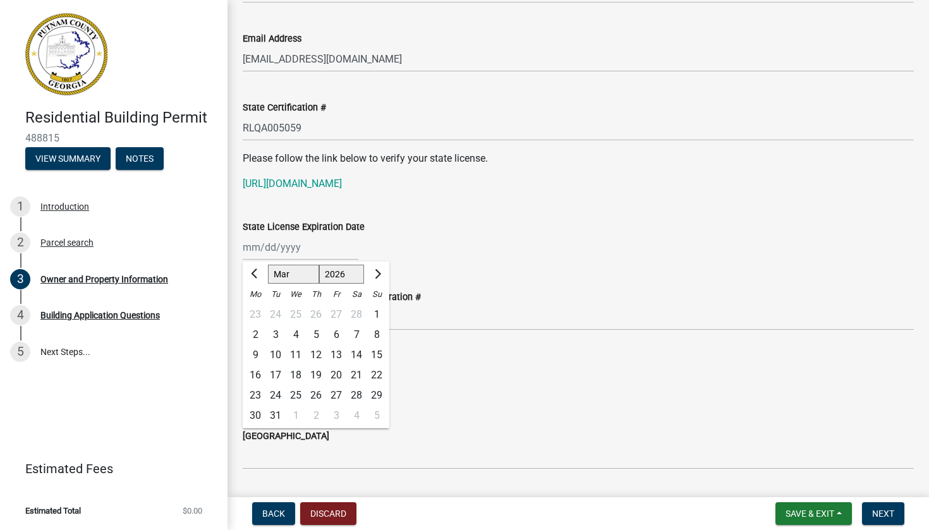
click at [375, 276] on span "Next month" at bounding box center [376, 273] width 9 height 9
click at [277, 393] on div "30" at bounding box center [275, 396] width 20 height 20
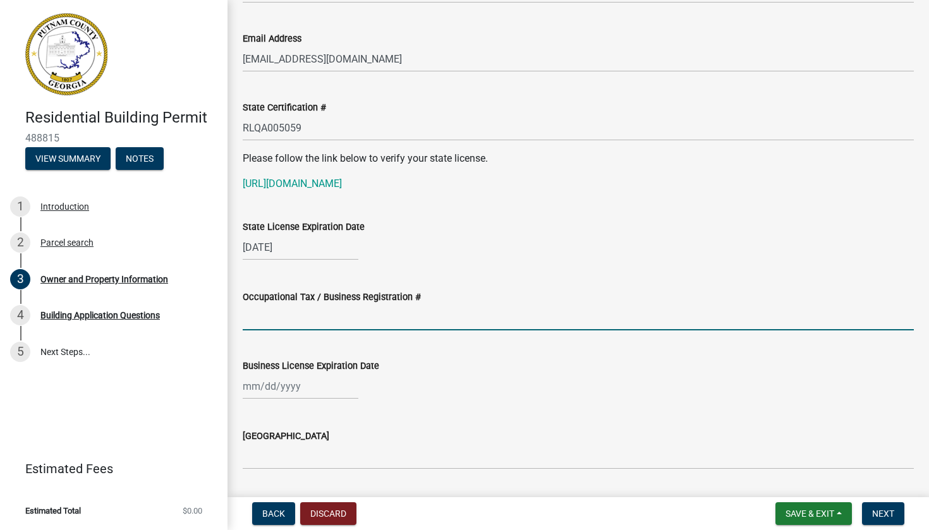
click at [290, 324] on input "Occupational Tax / Business Registration #" at bounding box center [578, 318] width 671 height 26
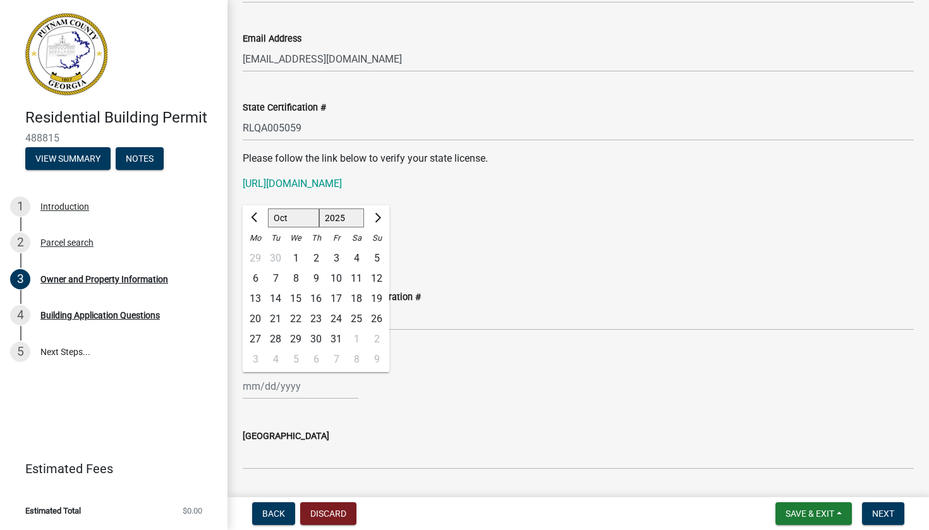
click at [378, 218] on span "Next month" at bounding box center [376, 217] width 9 height 9
click at [298, 336] on div "31" at bounding box center [296, 339] width 20 height 20
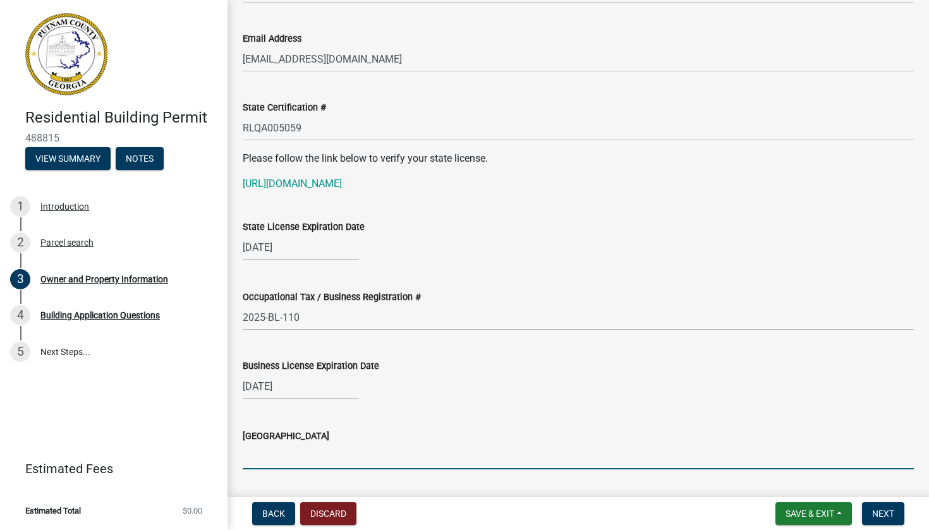
click at [272, 461] on input "[GEOGRAPHIC_DATA]" at bounding box center [578, 457] width 671 height 26
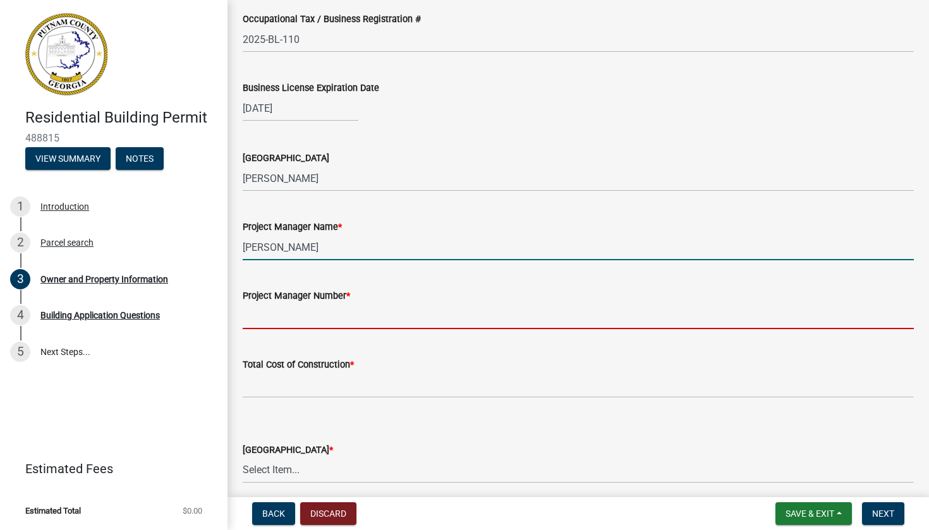
click at [334, 317] on input "Project Manager Number *" at bounding box center [578, 316] width 671 height 26
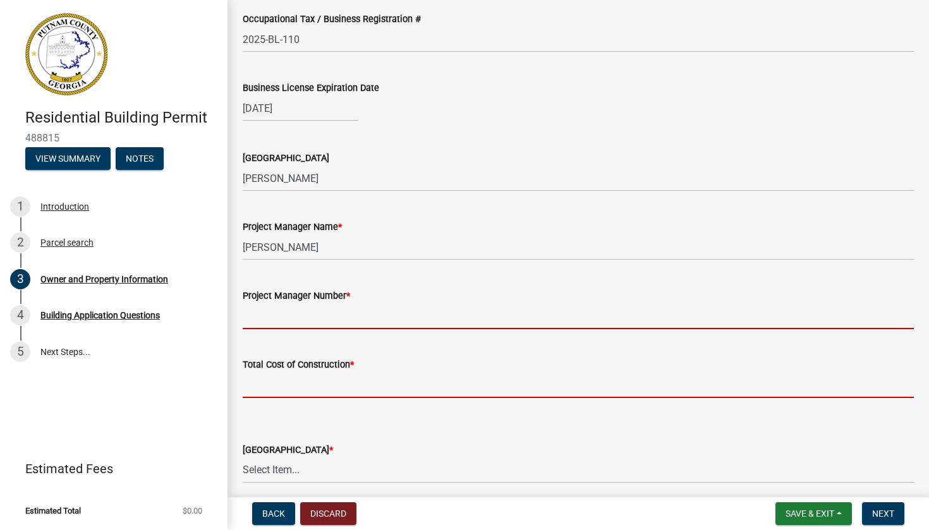
click at [308, 379] on form "Total Cost of Construction *" at bounding box center [578, 377] width 671 height 41
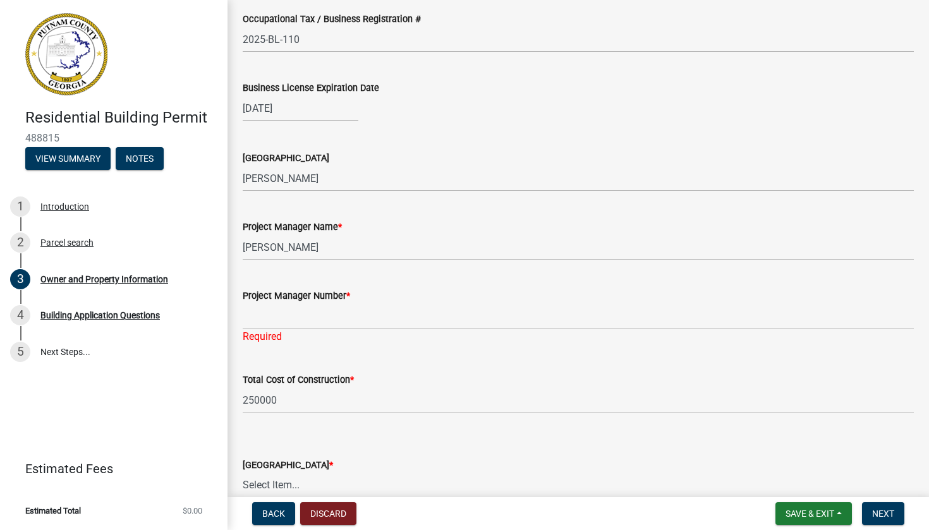
click at [308, 300] on div "Project Manager Number *" at bounding box center [578, 295] width 671 height 15
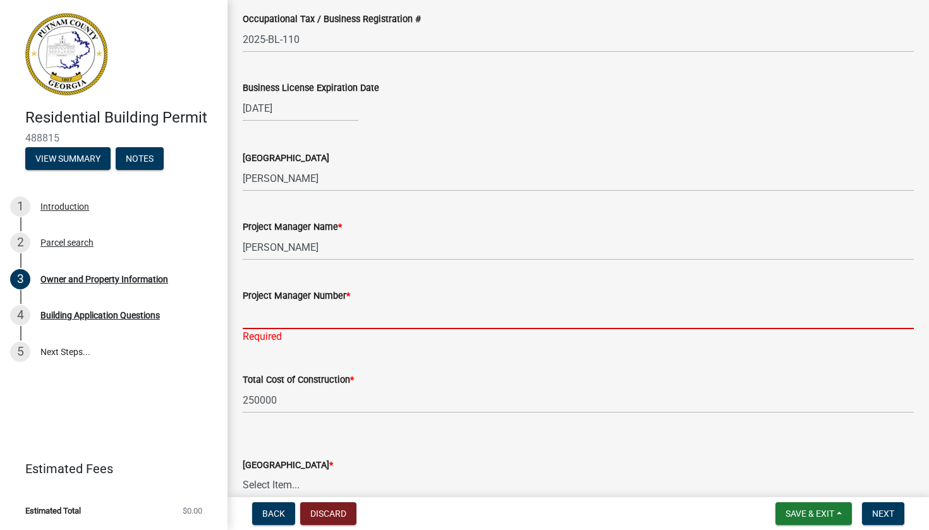
click at [307, 314] on input "Project Manager Number *" at bounding box center [578, 316] width 671 height 26
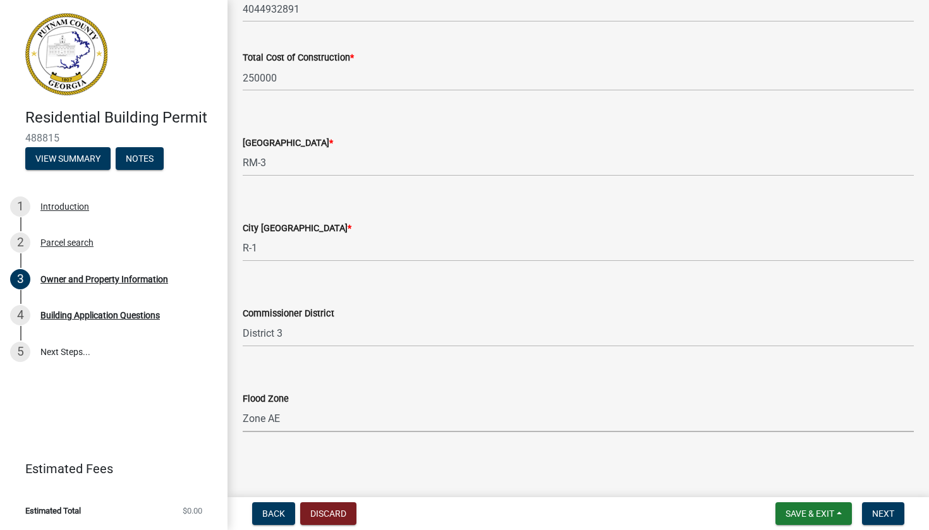
scroll to position [2114, 0]
click at [889, 513] on span "Next" at bounding box center [883, 514] width 22 height 10
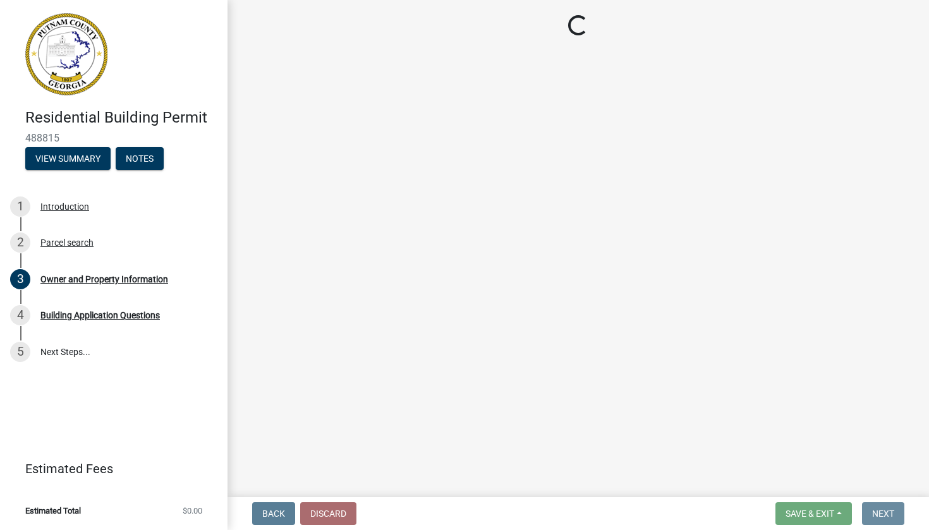
scroll to position [0, 0]
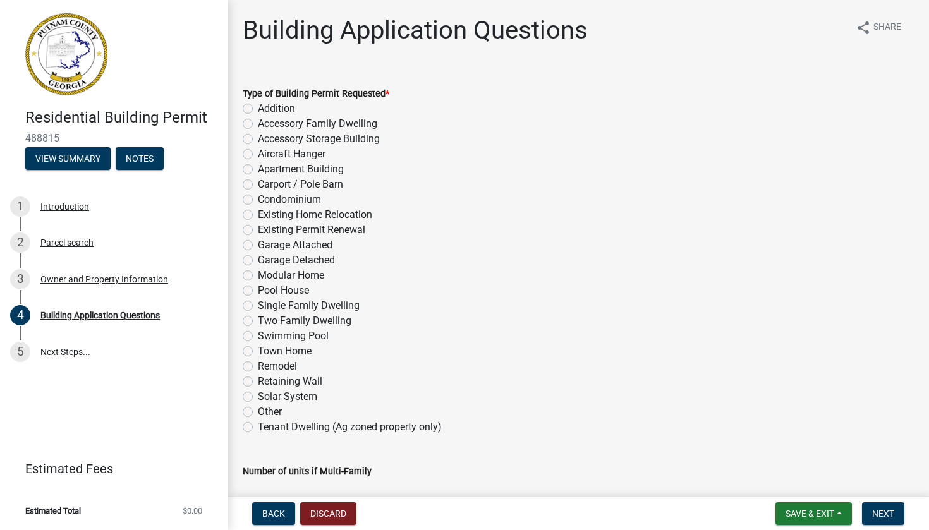
click at [242, 306] on div "Type of Building Permit Requested * Addition Accessory Family Dwelling Accessor…" at bounding box center [578, 253] width 690 height 364
click at [258, 307] on label "Single Family Dwelling" at bounding box center [309, 305] width 102 height 15
click at [258, 307] on input "Single Family Dwelling" at bounding box center [262, 302] width 8 height 8
click at [832, 518] on span "Save & Exit" at bounding box center [810, 514] width 49 height 10
click at [815, 482] on button "Save & Exit" at bounding box center [801, 481] width 101 height 30
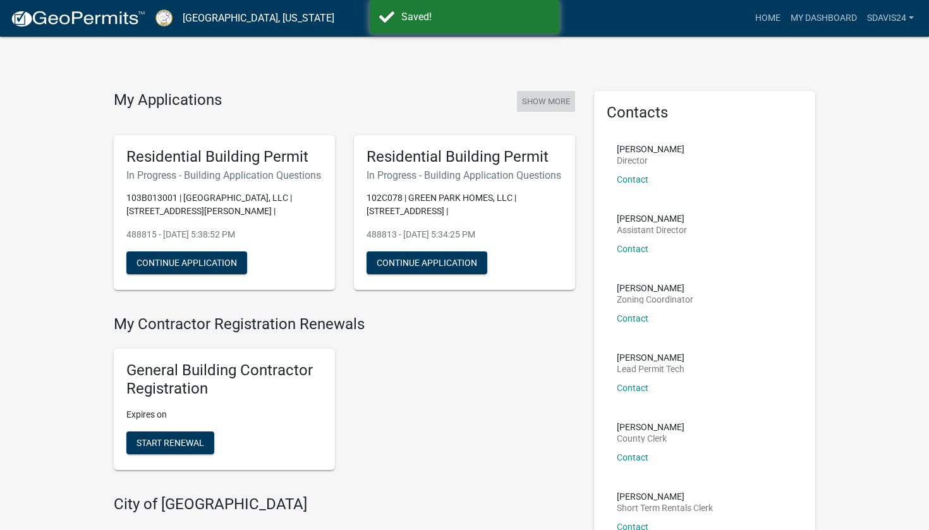
click at [551, 96] on button "Show More" at bounding box center [546, 101] width 58 height 21
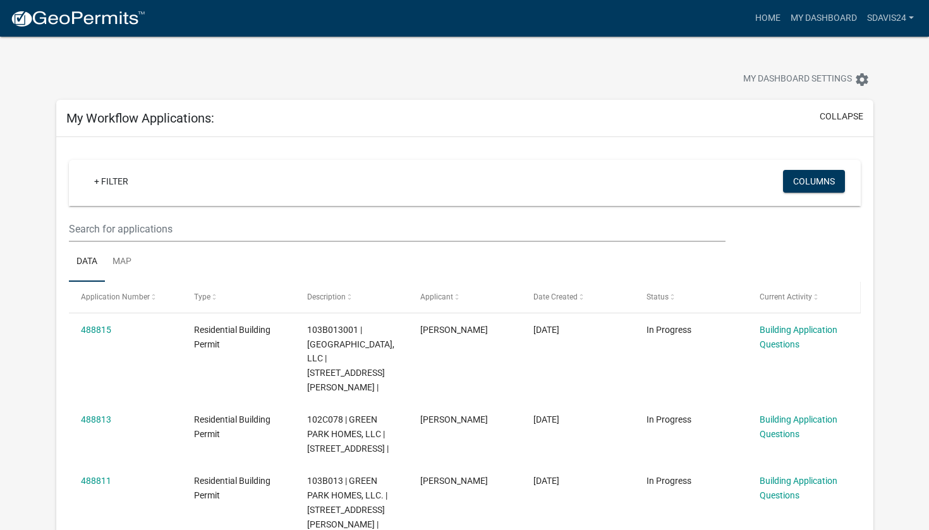
click at [813, 295] on span at bounding box center [816, 297] width 8 height 9
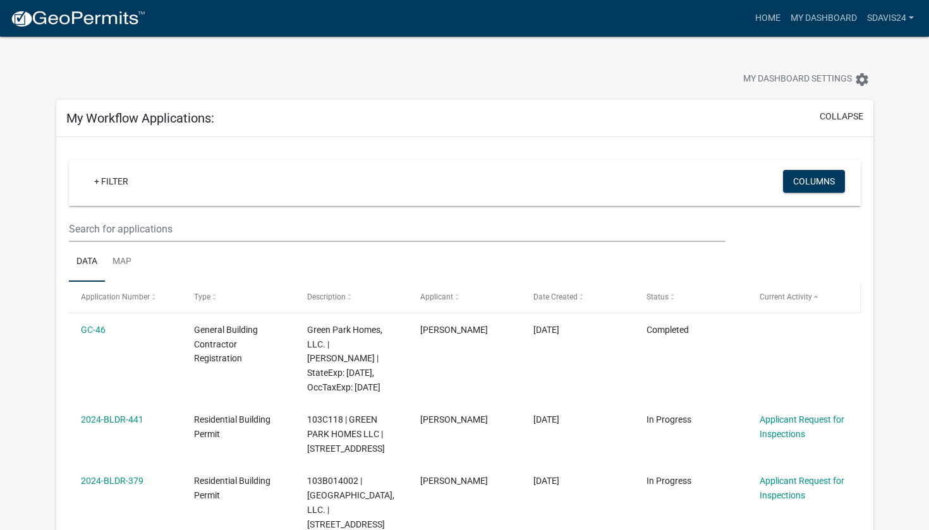
click at [813, 295] on span at bounding box center [816, 297] width 8 height 9
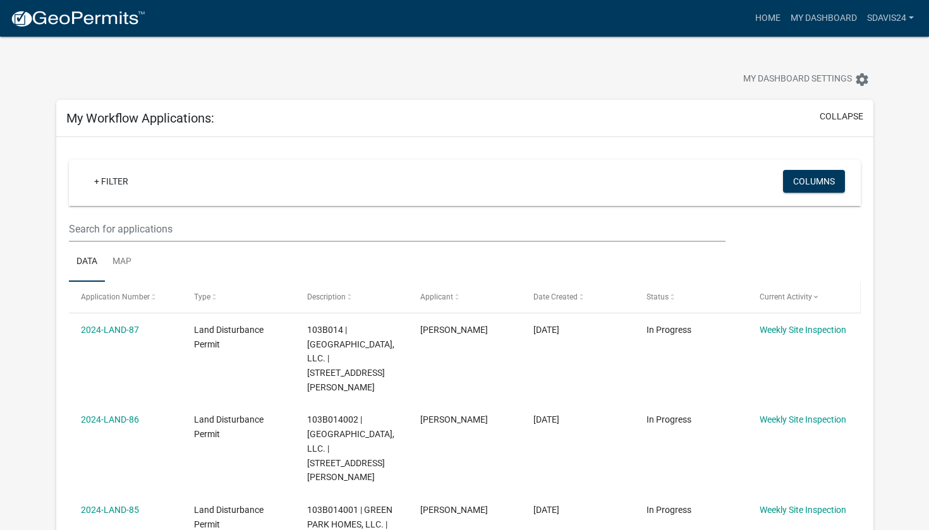
click at [813, 295] on span at bounding box center [816, 297] width 8 height 9
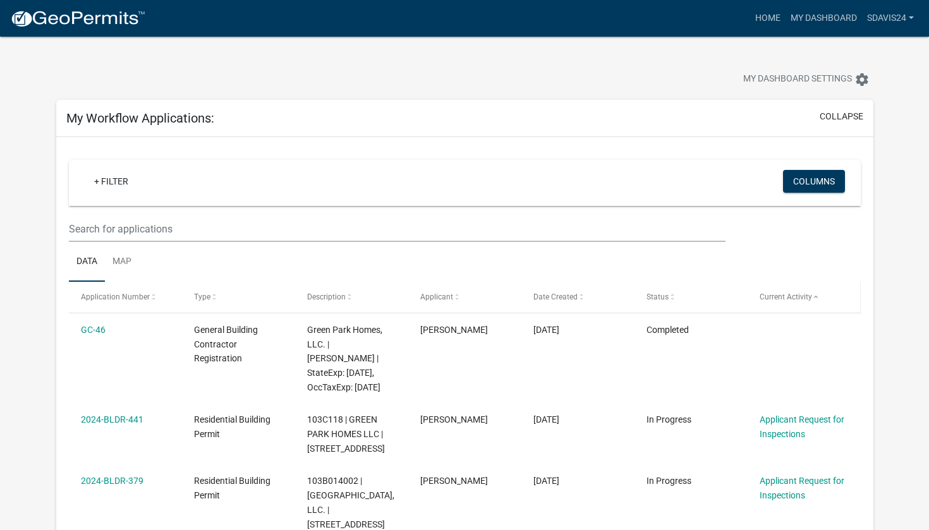
click at [814, 295] on span at bounding box center [816, 297] width 8 height 9
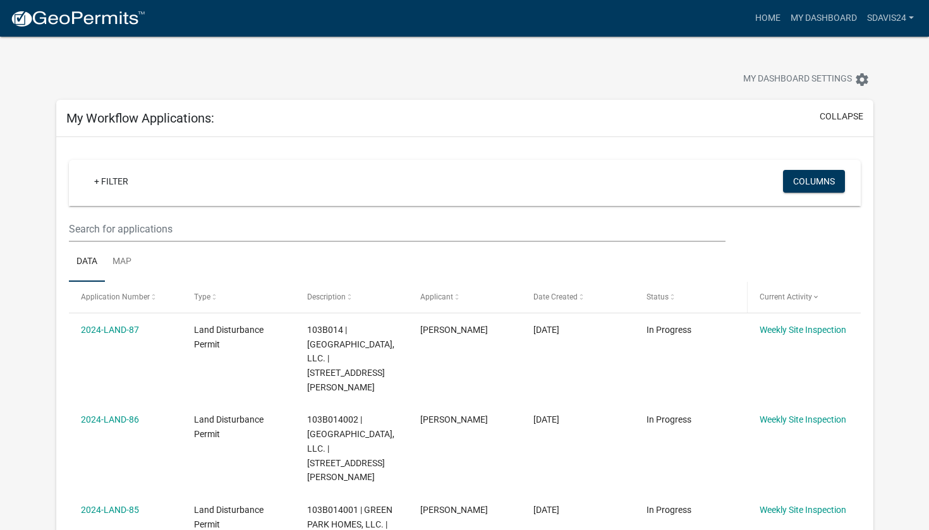
click at [666, 298] on span "Status" at bounding box center [658, 297] width 22 height 9
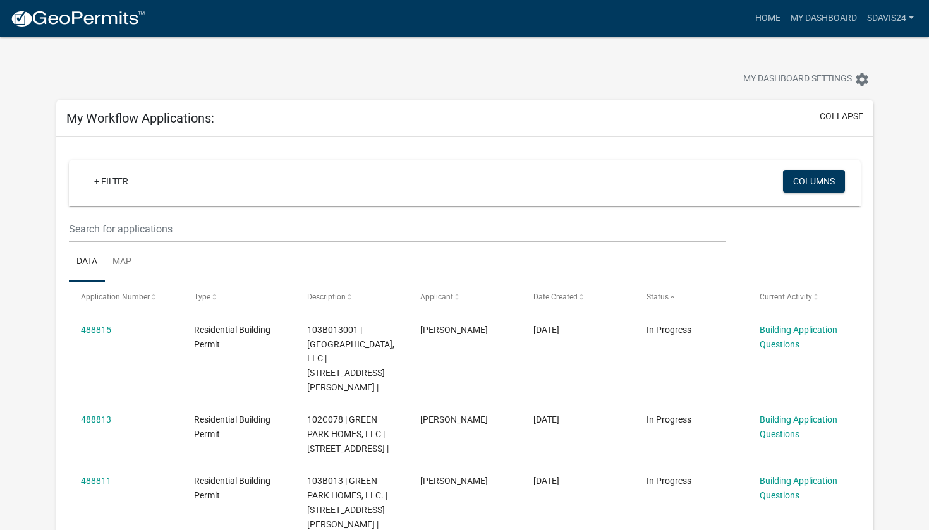
click at [21, 23] on img at bounding box center [77, 18] width 135 height 19
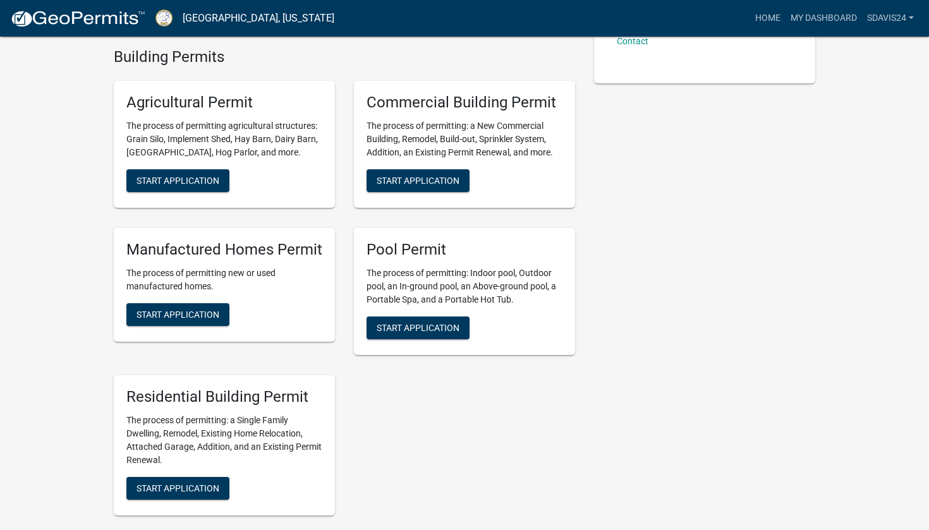
scroll to position [489, 0]
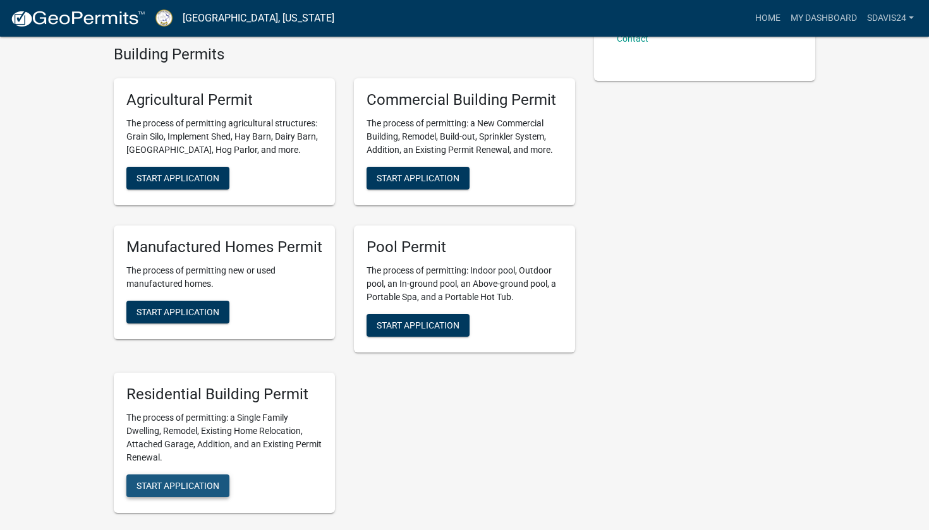
click at [185, 491] on span "Start Application" at bounding box center [178, 485] width 83 height 10
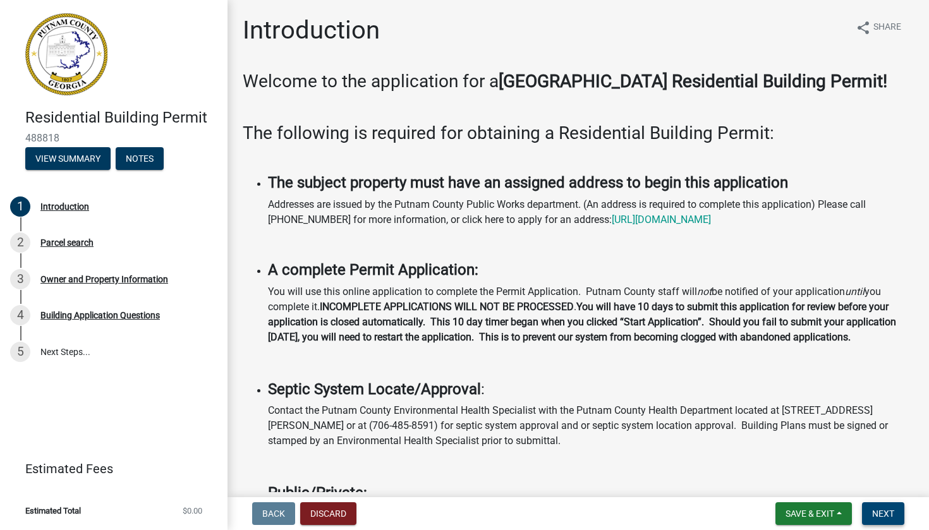
click at [877, 509] on span "Next" at bounding box center [883, 514] width 22 height 10
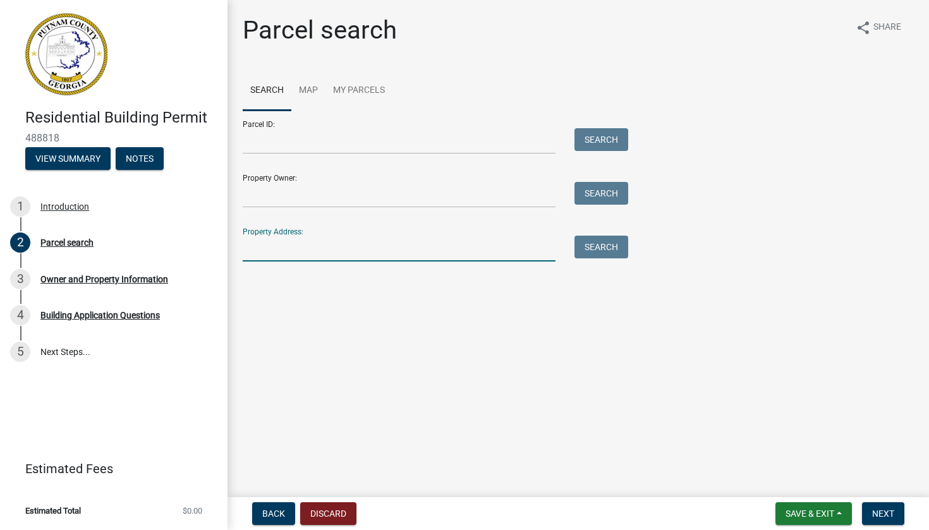
click at [364, 253] on input "Property Address:" at bounding box center [399, 249] width 313 height 26
click at [599, 248] on button "Search" at bounding box center [602, 247] width 54 height 23
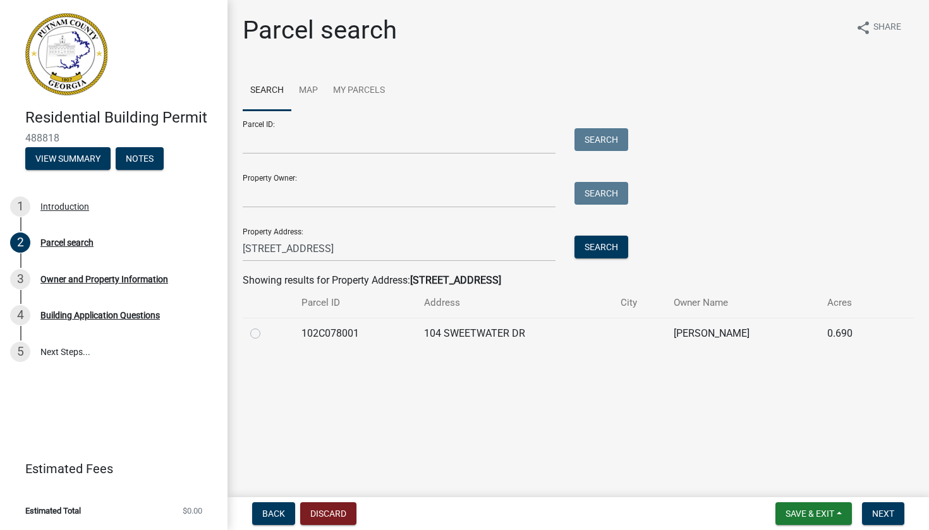
click at [264, 328] on div at bounding box center [268, 333] width 36 height 15
click at [265, 326] on label at bounding box center [265, 326] width 0 height 0
click at [265, 332] on input "radio" at bounding box center [269, 330] width 8 height 8
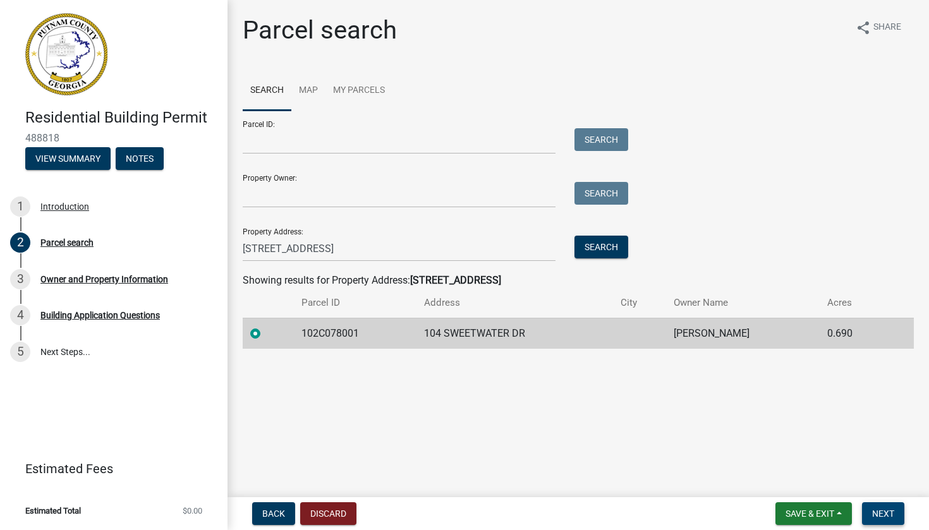
click at [875, 515] on span "Next" at bounding box center [883, 514] width 22 height 10
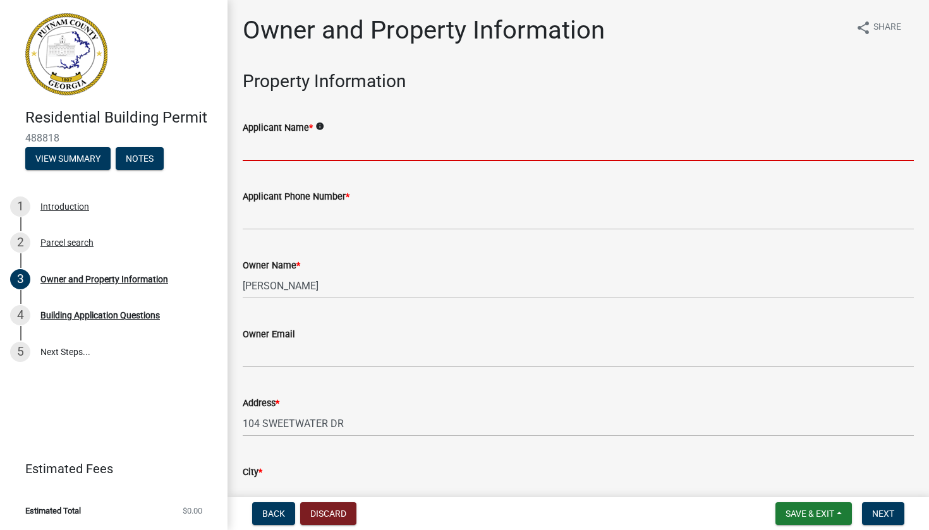
click at [449, 160] on input "Applicant Name *" at bounding box center [578, 148] width 671 height 26
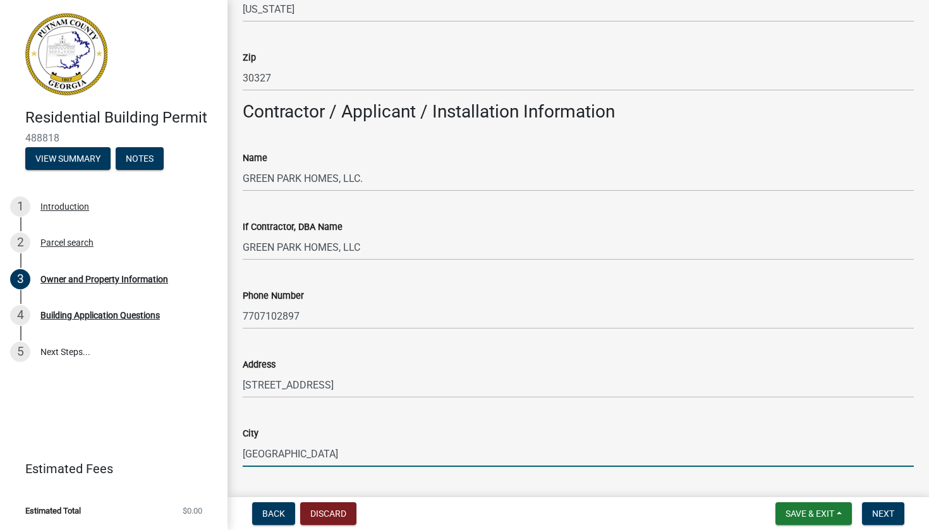
scroll to position [1204, 0]
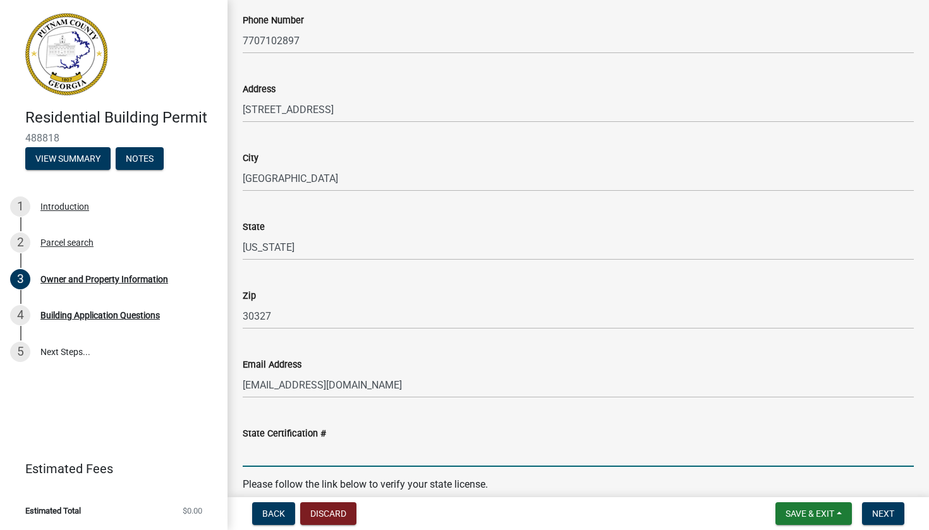
paste input "RLQA005059"
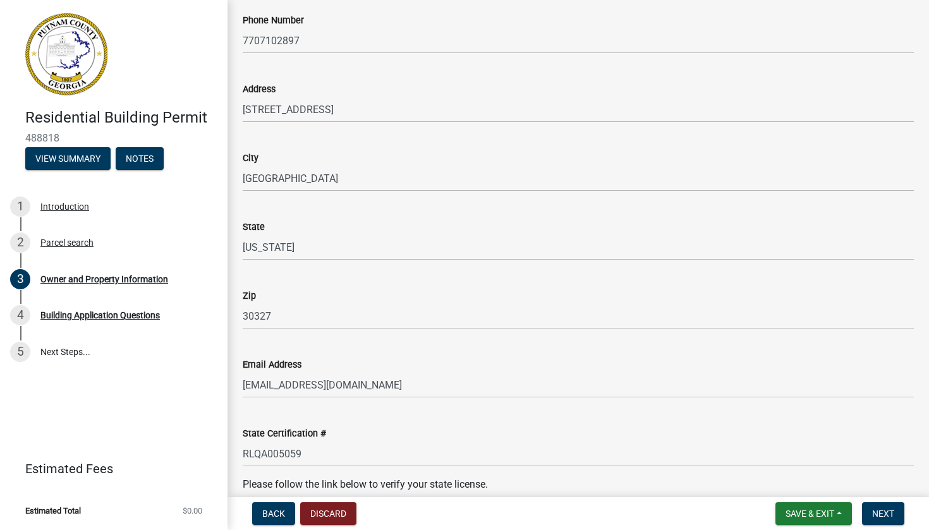
scroll to position [1530, 0]
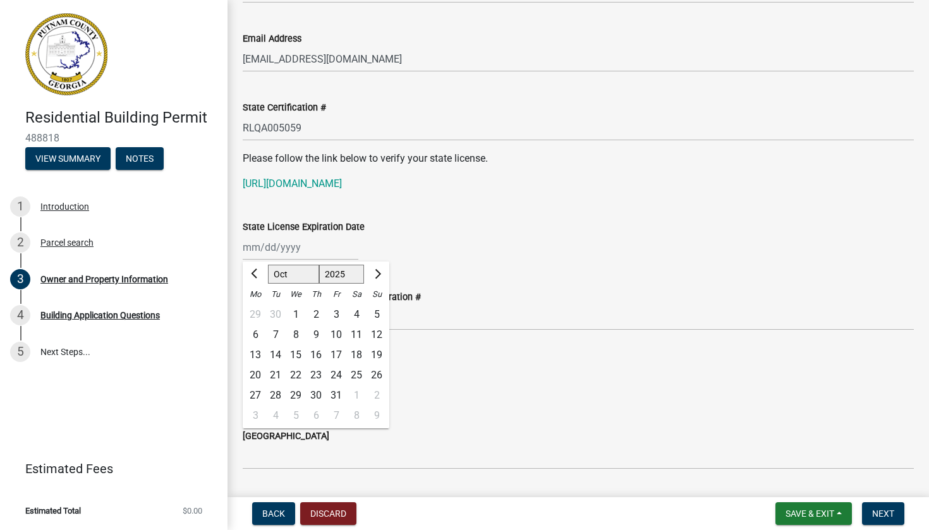
click at [376, 274] on span "Next month" at bounding box center [376, 273] width 9 height 9
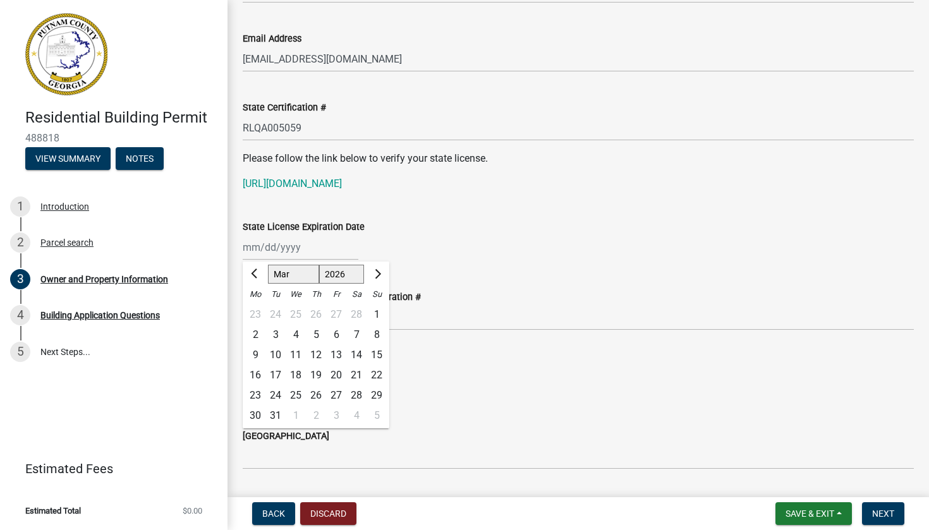
click at [376, 274] on span "Next month" at bounding box center [376, 273] width 9 height 9
click at [283, 392] on div "30" at bounding box center [275, 396] width 20 height 20
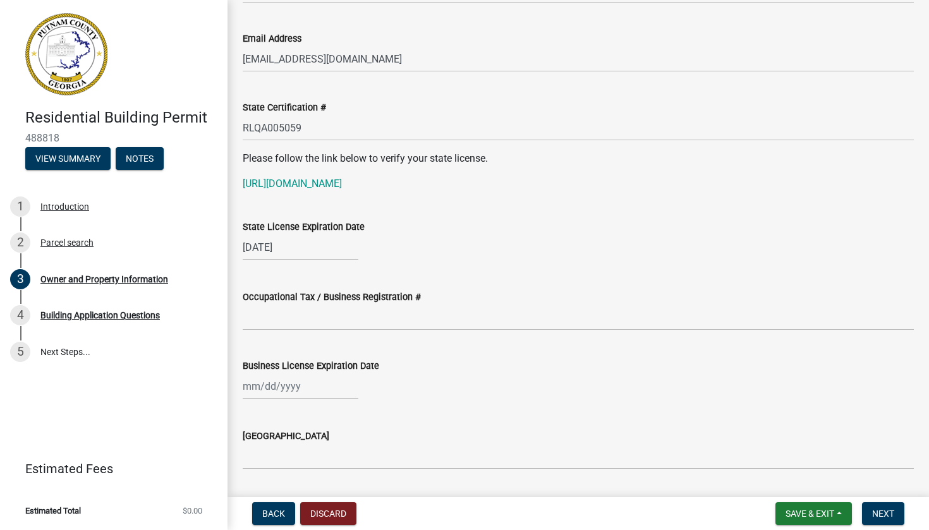
click at [288, 442] on div "[GEOGRAPHIC_DATA]" at bounding box center [578, 436] width 671 height 15
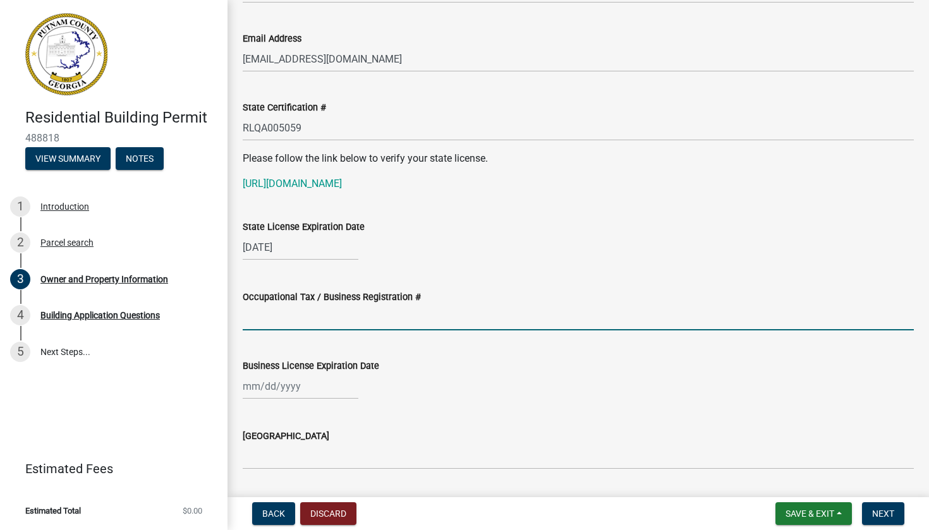
click at [295, 320] on input "Occupational Tax / Business Registration #" at bounding box center [578, 318] width 671 height 26
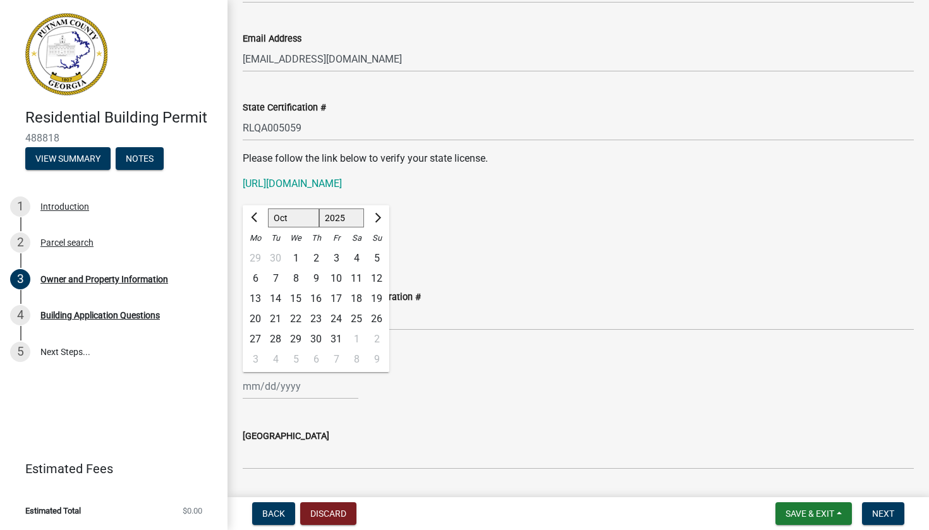
click at [379, 215] on button "Next month" at bounding box center [376, 218] width 15 height 20
click at [295, 339] on div "31" at bounding box center [296, 339] width 20 height 20
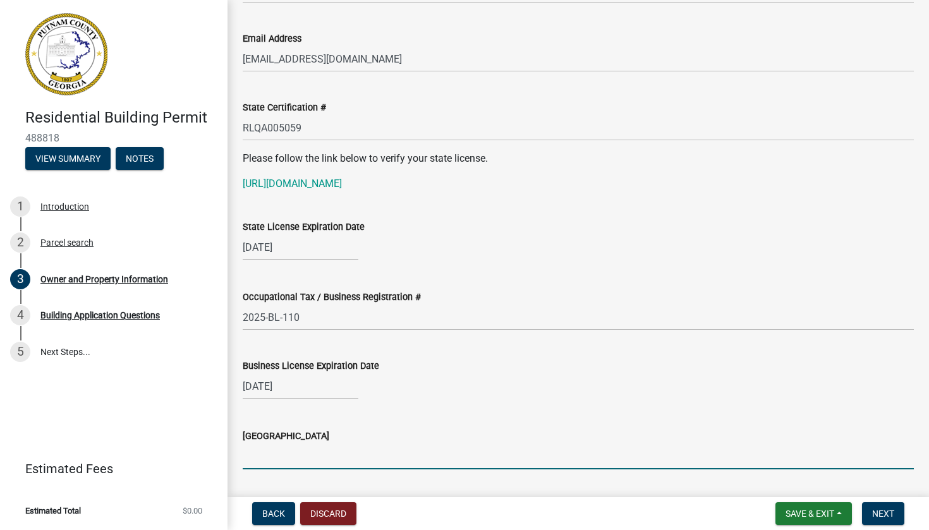
click at [276, 466] on input "[GEOGRAPHIC_DATA]" at bounding box center [578, 457] width 671 height 26
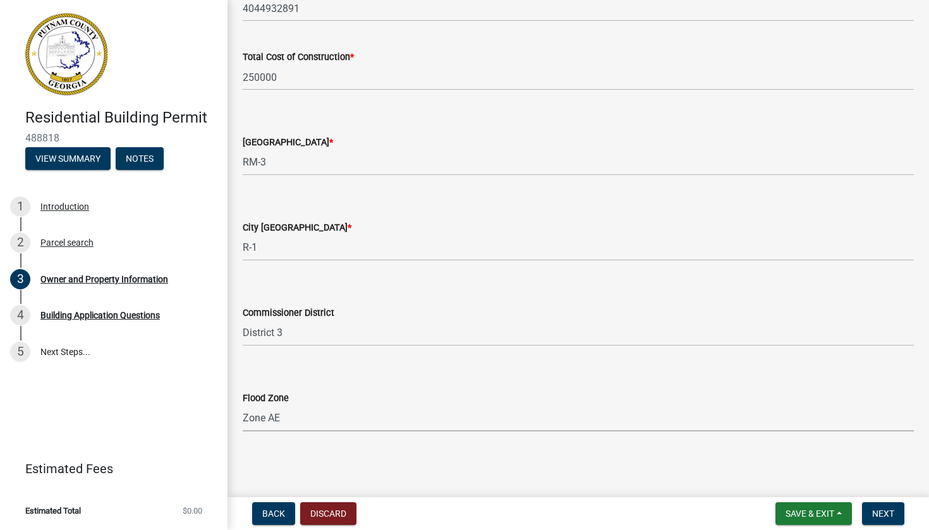
scroll to position [2114, 0]
click at [878, 516] on span "Next" at bounding box center [883, 514] width 22 height 10
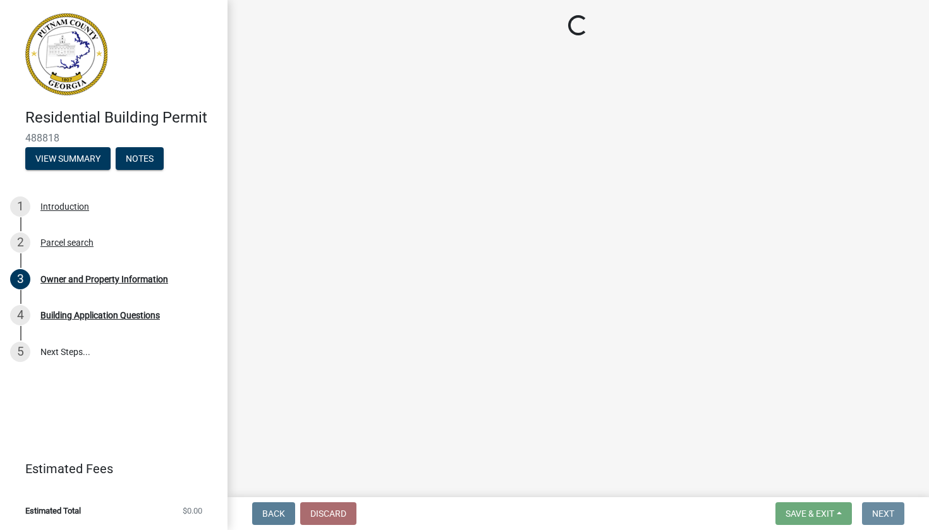
scroll to position [0, 0]
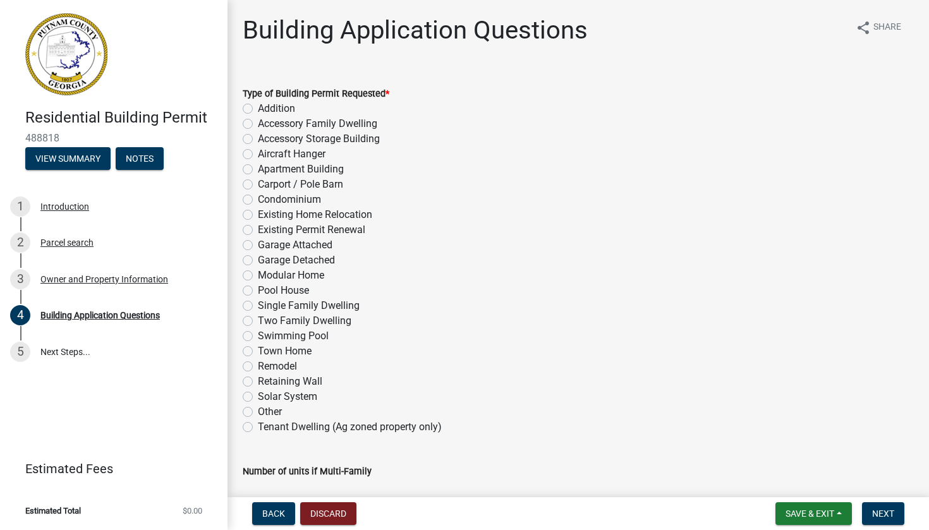
click at [258, 303] on label "Single Family Dwelling" at bounding box center [309, 305] width 102 height 15
click at [258, 303] on input "Single Family Dwelling" at bounding box center [262, 302] width 8 height 8
click at [844, 515] on button "Save & Exit" at bounding box center [814, 514] width 76 height 23
click at [810, 472] on button "Save & Exit" at bounding box center [801, 481] width 101 height 30
